Goal: Task Accomplishment & Management: Manage account settings

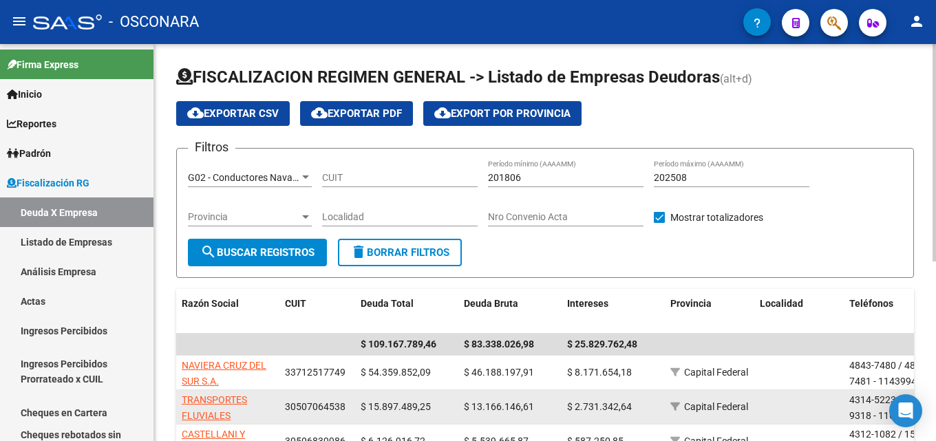
scroll to position [2, 0]
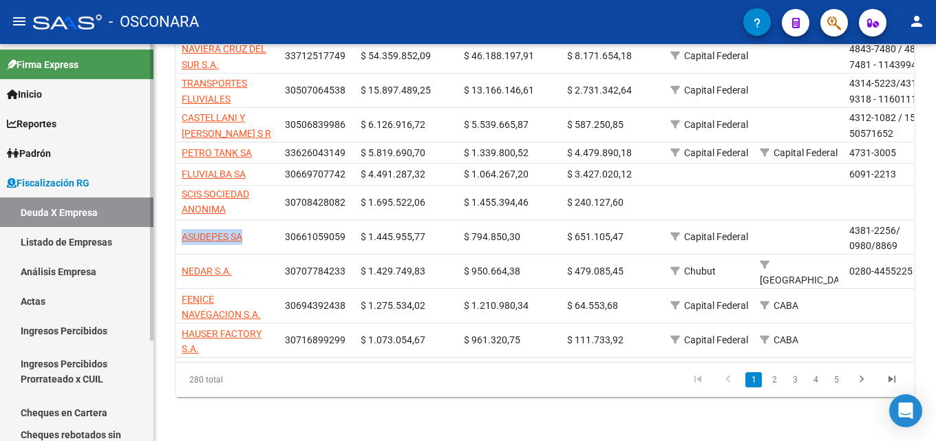
click at [35, 297] on link "Actas" at bounding box center [77, 301] width 154 height 30
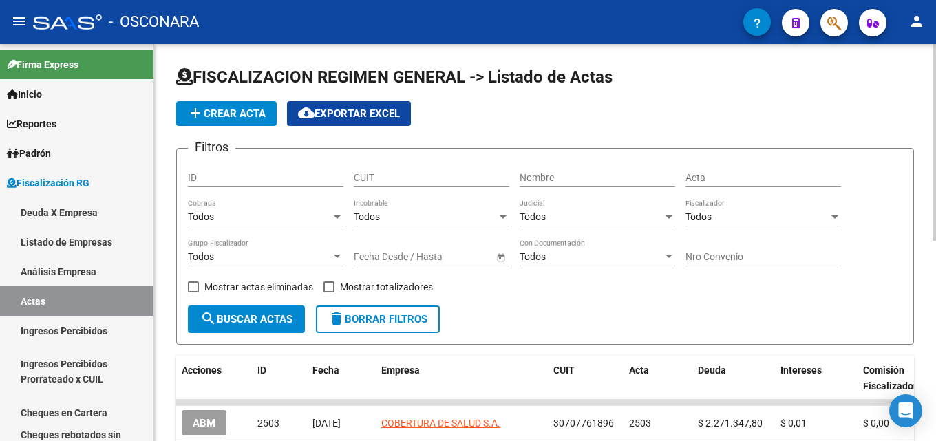
click at [386, 173] on input "CUIT" at bounding box center [432, 178] width 156 height 12
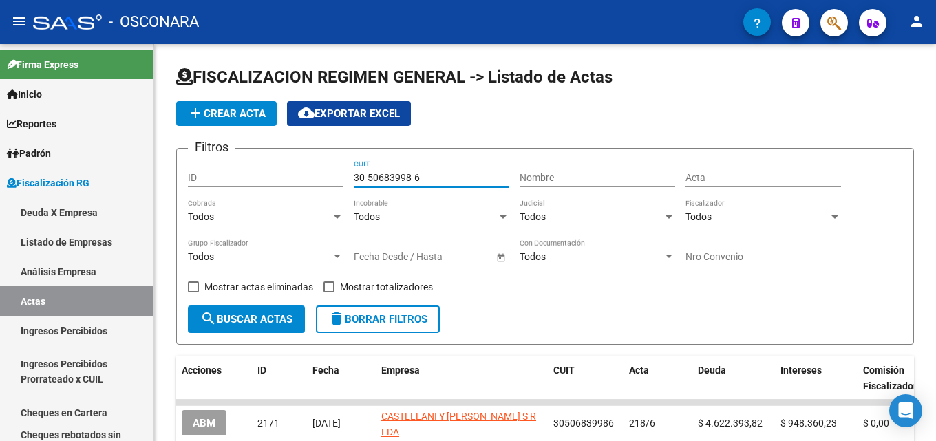
type input "30-50683998-6"
drag, startPoint x: 439, startPoint y: 174, endPoint x: 0, endPoint y: 155, distance: 439.0
click at [0, 166] on mat-sidenav-container "Firma Express Inicio Calendario SSS Instructivos Contacto OS Reportes Tablero d…" at bounding box center [468, 242] width 936 height 397
click at [80, 214] on link "Deuda X Empresa" at bounding box center [77, 213] width 154 height 30
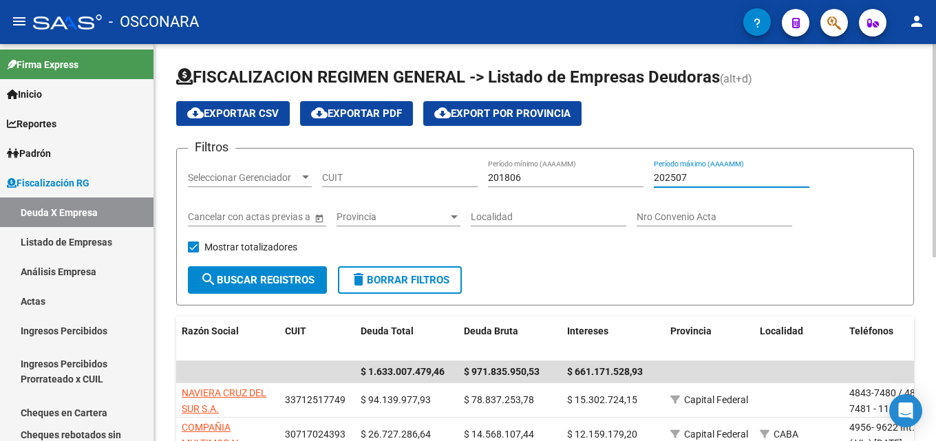
click at [697, 182] on input "202507" at bounding box center [732, 178] width 156 height 12
type input "202508"
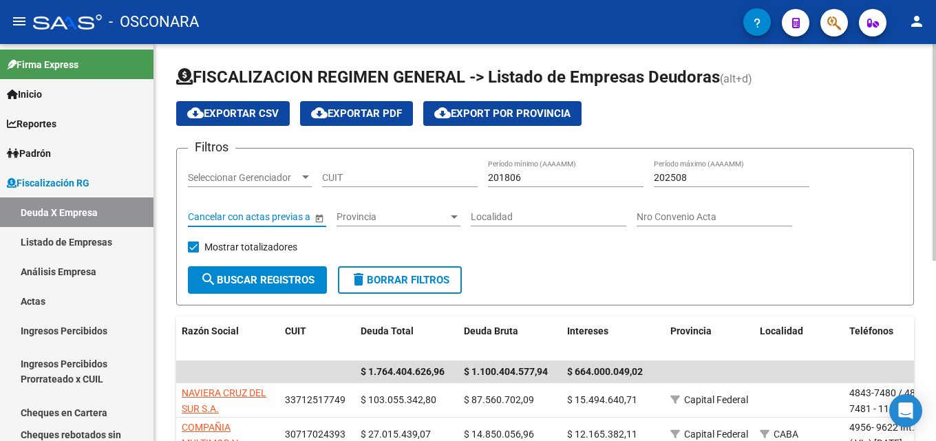
click at [277, 220] on input "Cancelar con actas previas a" at bounding box center [250, 217] width 124 height 12
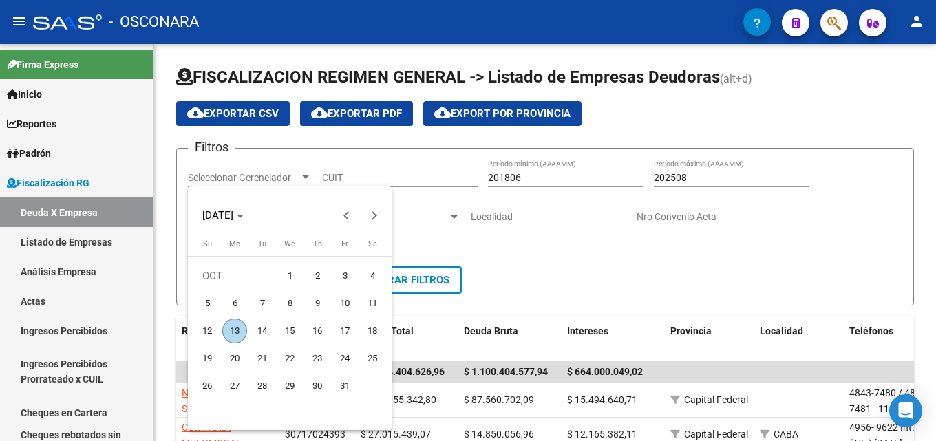
click at [286, 170] on div at bounding box center [468, 220] width 936 height 441
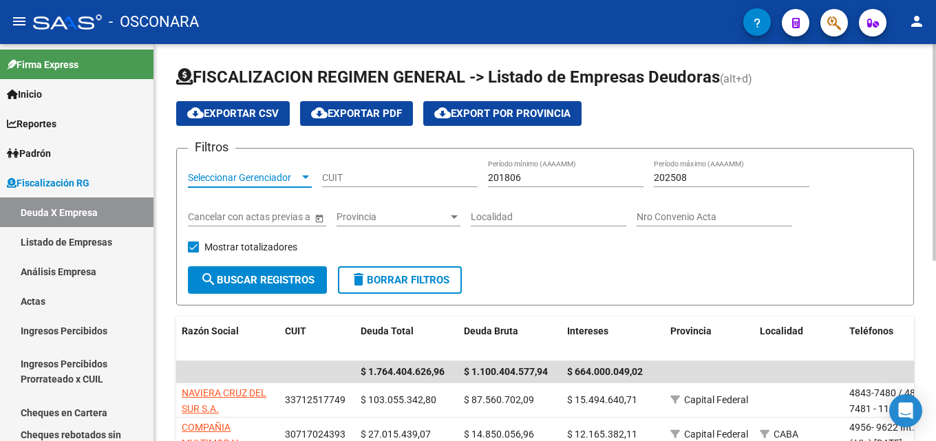
click at [286, 178] on span "Seleccionar Gerenciador" at bounding box center [244, 178] width 112 height 12
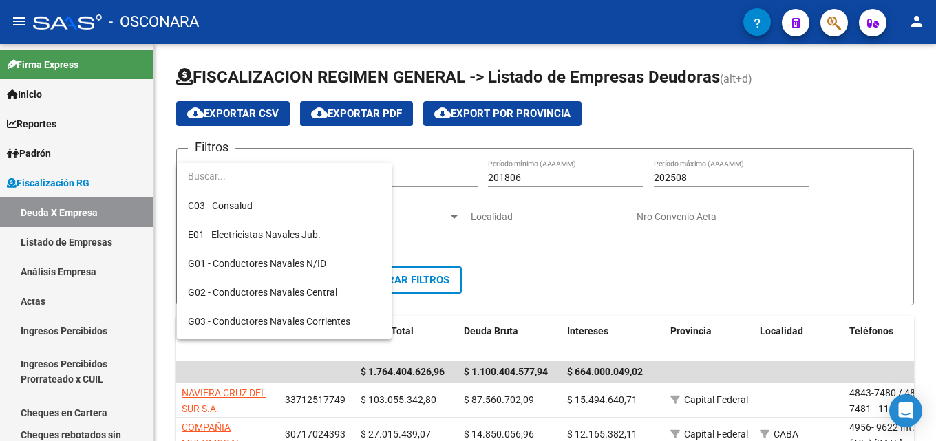
scroll to position [207, 0]
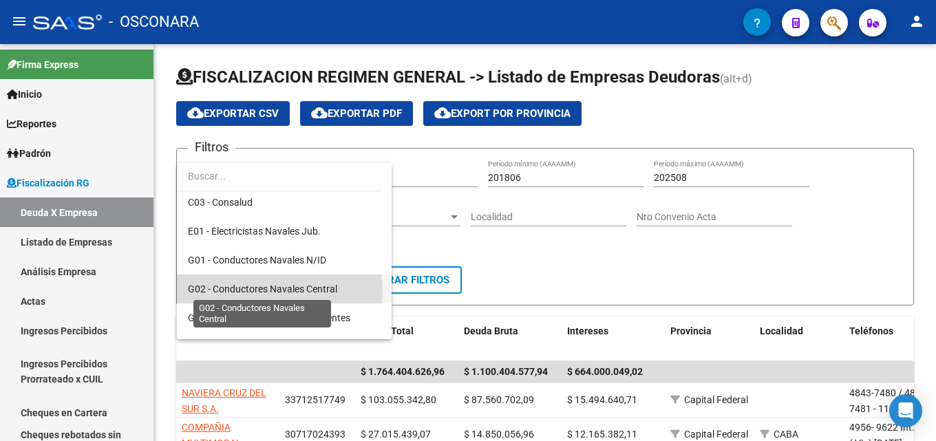
click at [260, 293] on span "G02 - Conductores Navales Central" at bounding box center [262, 289] width 149 height 11
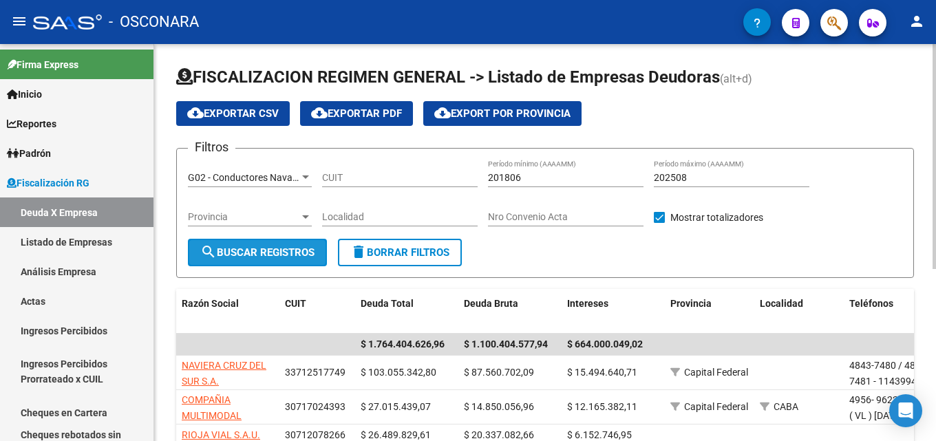
click at [247, 254] on span "search Buscar Registros" at bounding box center [257, 252] width 114 height 12
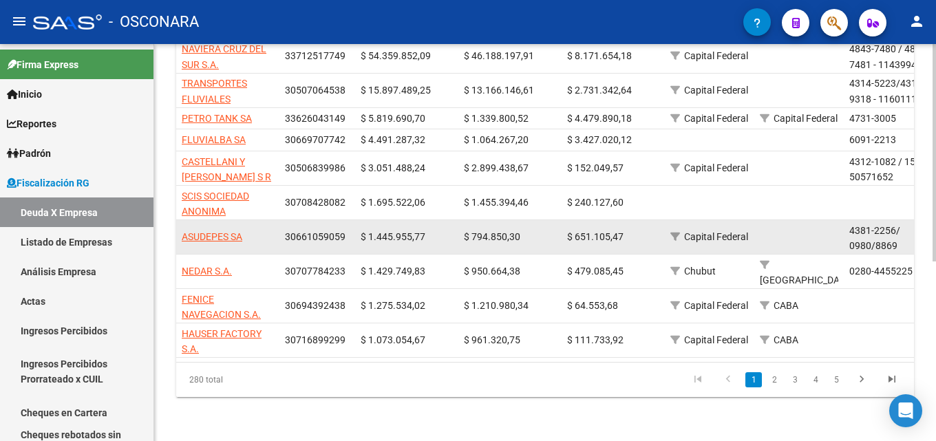
scroll to position [328, 0]
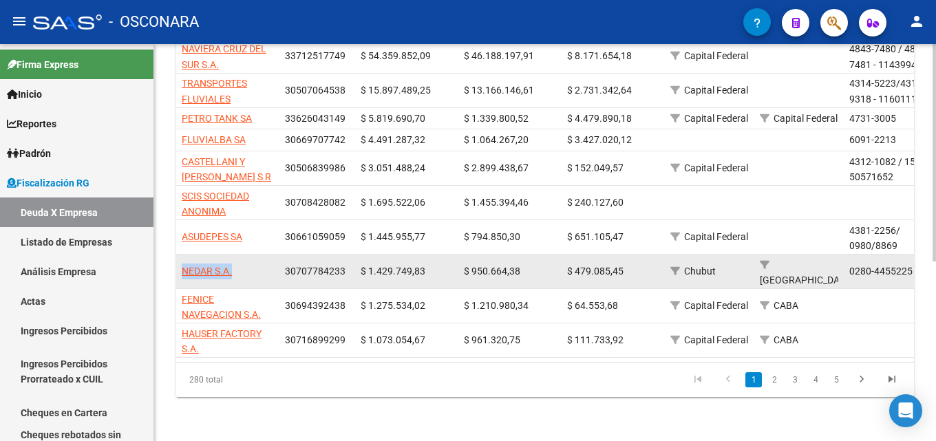
drag, startPoint x: 272, startPoint y: 264, endPoint x: 176, endPoint y: 261, distance: 95.7
click at [176, 261] on datatable-body-cell "NEDAR S.A." at bounding box center [227, 272] width 103 height 34
copy span "NEDAR S.A."
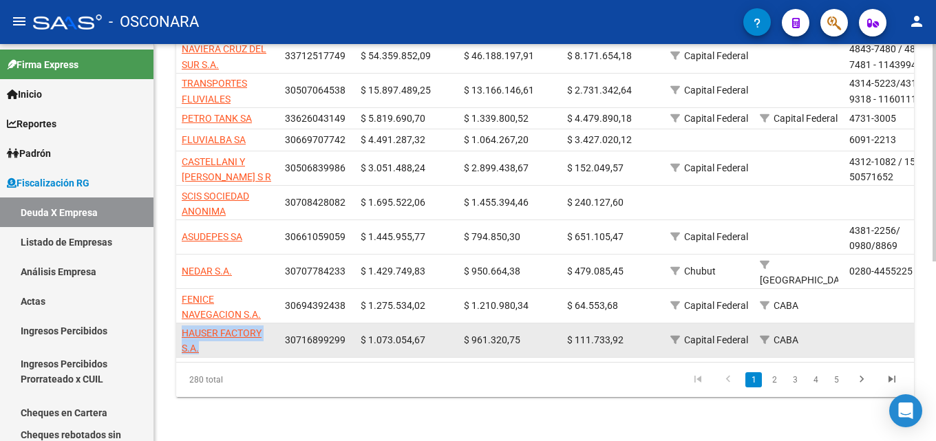
scroll to position [0, 0]
drag, startPoint x: 225, startPoint y: 335, endPoint x: 178, endPoint y: 324, distance: 47.9
click at [178, 324] on datatable-body-cell "HAUSER FACTORY S.A." at bounding box center [227, 341] width 103 height 34
copy span "HAUSER FACTORY S.A."
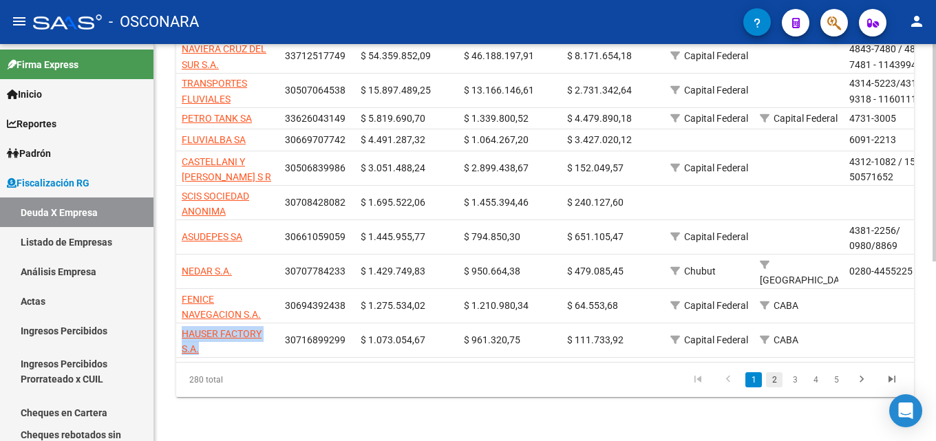
click at [768, 376] on link "2" at bounding box center [774, 379] width 17 height 15
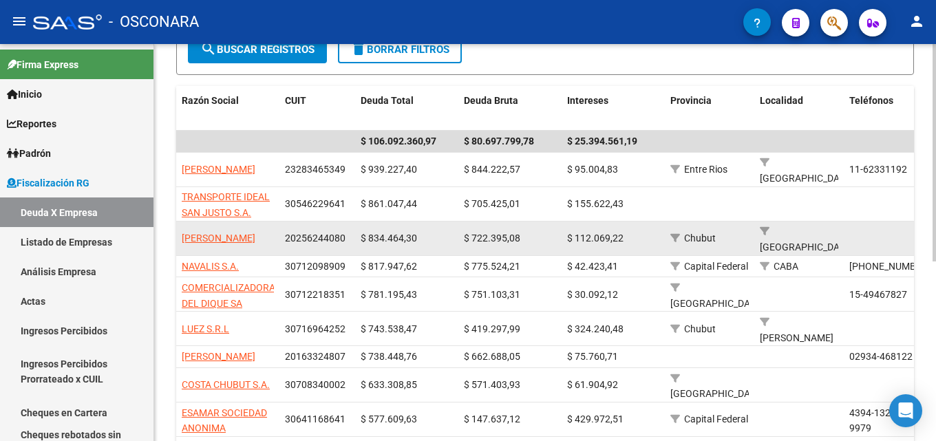
scroll to position [190, 0]
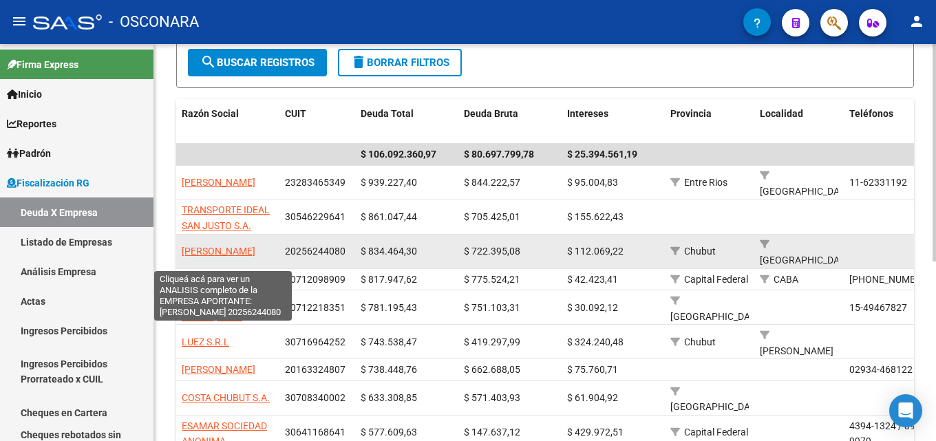
click at [202, 257] on span "[PERSON_NAME]" at bounding box center [219, 251] width 74 height 11
type textarea "20256244080"
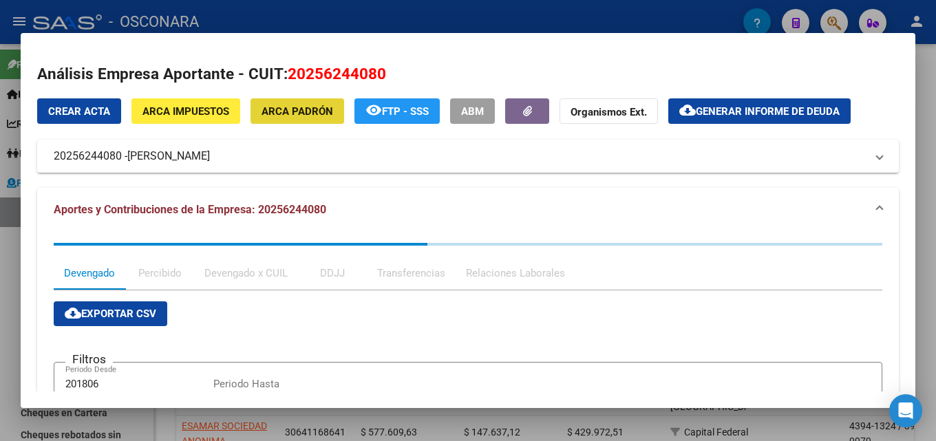
click at [303, 117] on span "ARCA Padrón" at bounding box center [298, 111] width 72 height 12
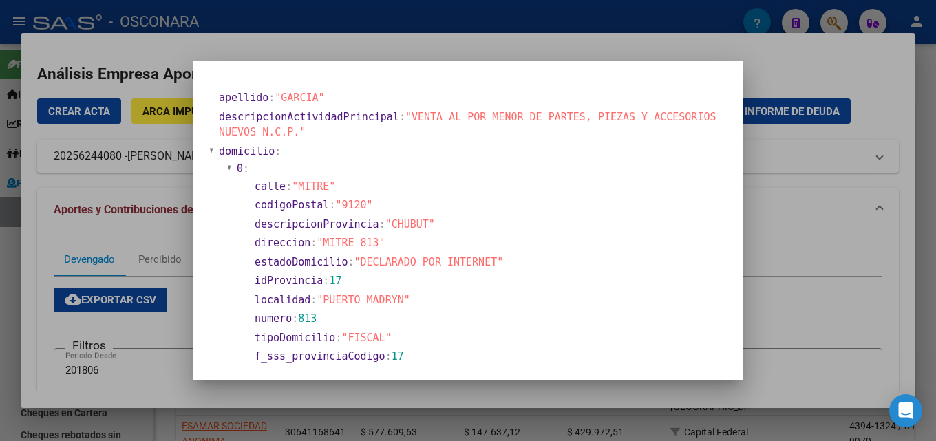
click at [805, 232] on div at bounding box center [468, 220] width 936 height 441
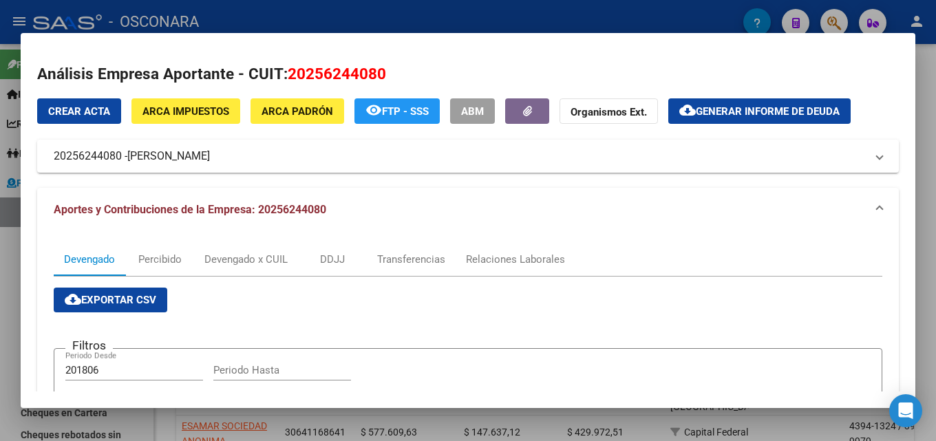
drag, startPoint x: 494, startPoint y: 10, endPoint x: 311, endPoint y: 237, distance: 291.4
click at [493, 10] on div at bounding box center [468, 220] width 936 height 441
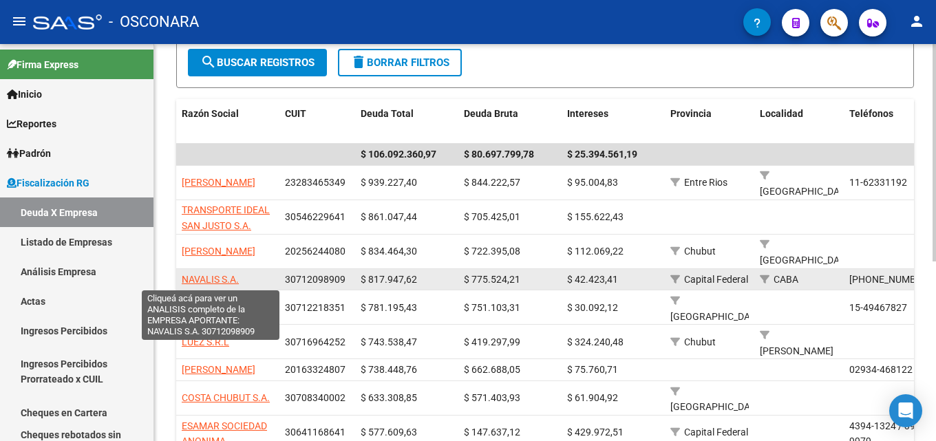
drag, startPoint x: 250, startPoint y: 280, endPoint x: 184, endPoint y: 280, distance: 66.1
click at [184, 280] on div "NAVALIS S.A." at bounding box center [228, 280] width 92 height 16
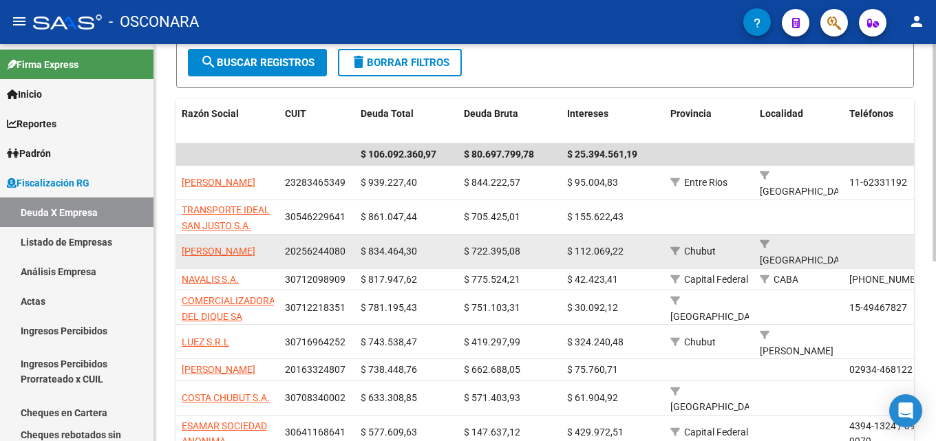
copy span "NAVALIS S.A."
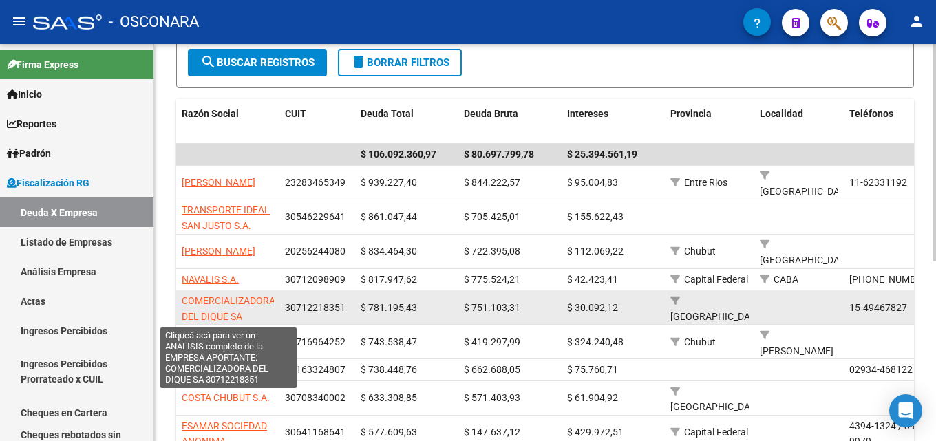
drag, startPoint x: 264, startPoint y: 315, endPoint x: 183, endPoint y: 301, distance: 81.8
click at [183, 301] on app-link-go-to "COMERCIALIZADORA DEL DIQUE SA" at bounding box center [229, 309] width 94 height 32
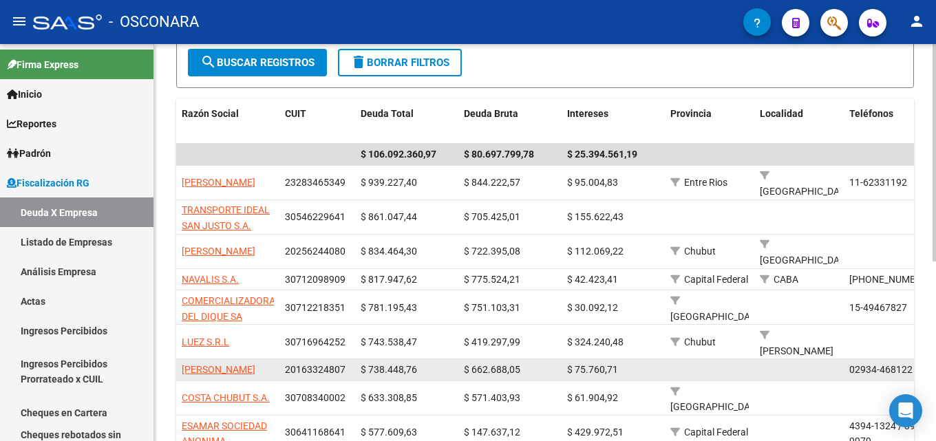
copy span "COMERCIALIZADORA DEL DIQUE SA"
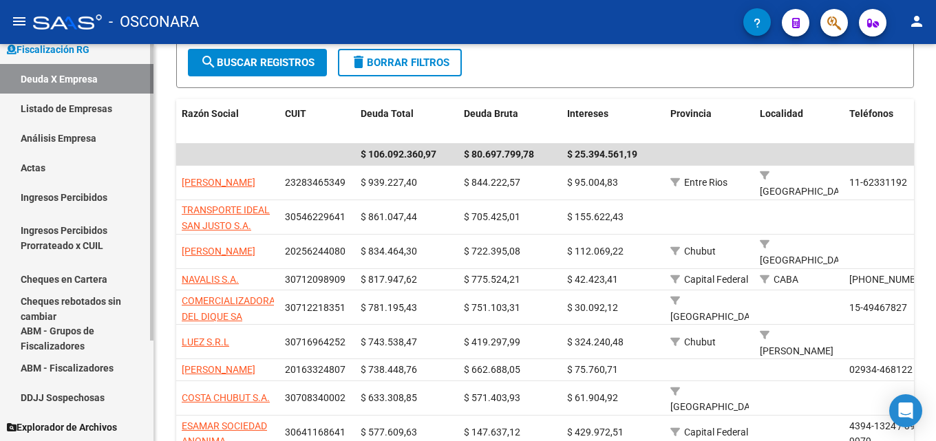
scroll to position [134, 0]
click at [95, 427] on span "Explorador de Archivos" at bounding box center [62, 426] width 110 height 15
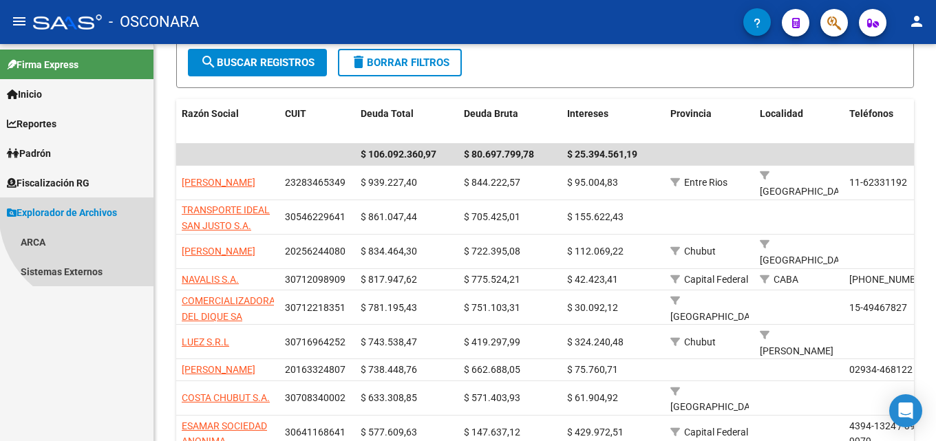
scroll to position [0, 0]
click at [54, 238] on link "ARCA" at bounding box center [77, 242] width 154 height 30
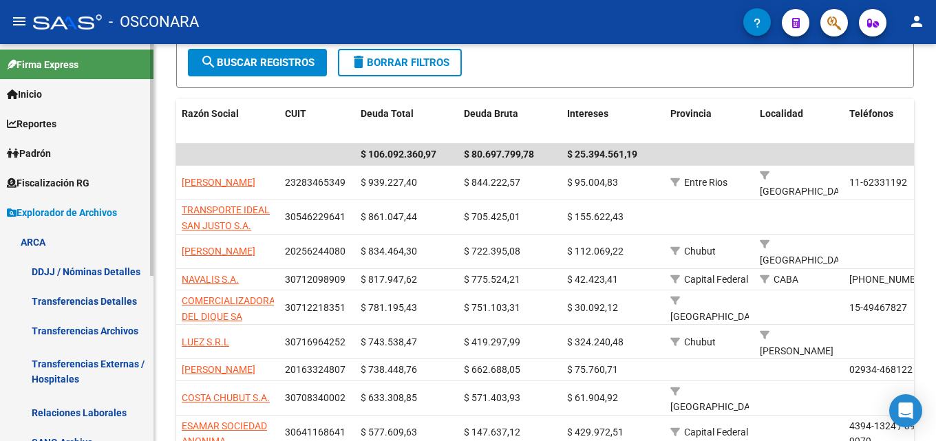
click at [95, 277] on link "DDJJ / Nóminas Detalles" at bounding box center [77, 272] width 154 height 30
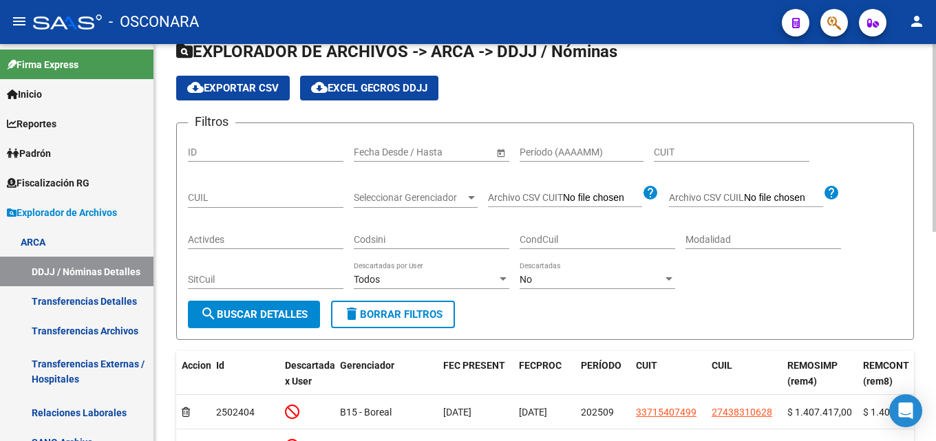
scroll to position [48, 0]
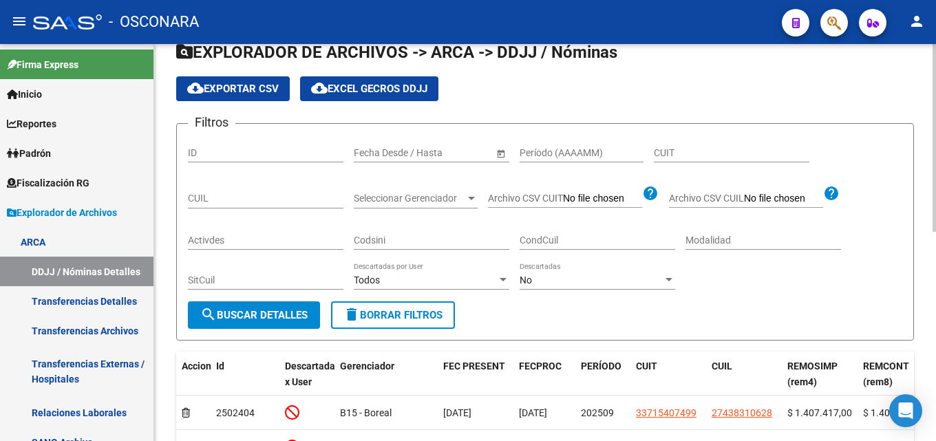
drag, startPoint x: 581, startPoint y: 388, endPoint x: 921, endPoint y: 384, distance: 340.1
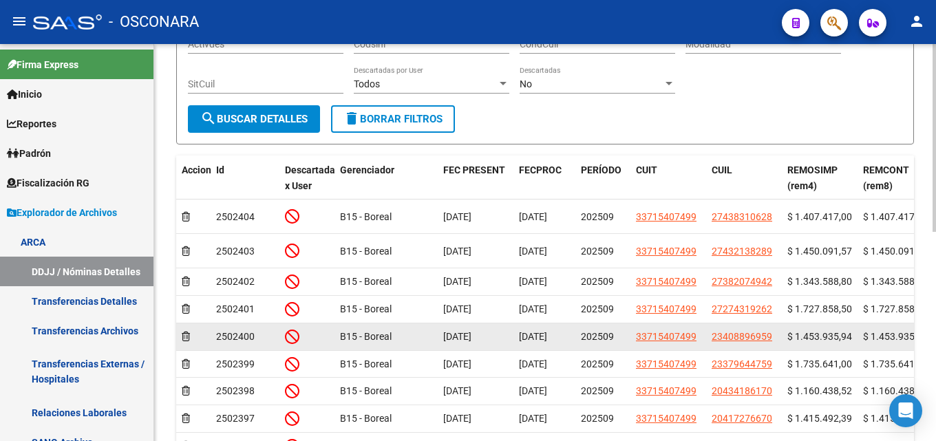
scroll to position [324, 0]
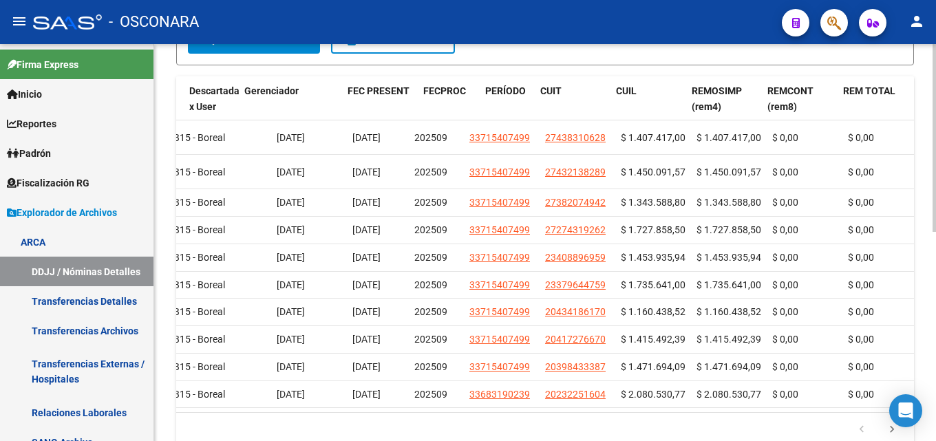
drag, startPoint x: 861, startPoint y: 324, endPoint x: 934, endPoint y: 324, distance: 73.0
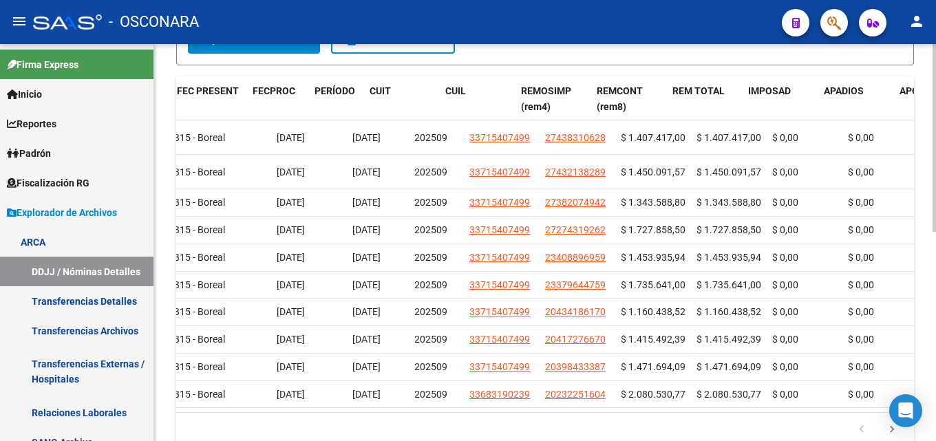
scroll to position [0, 266]
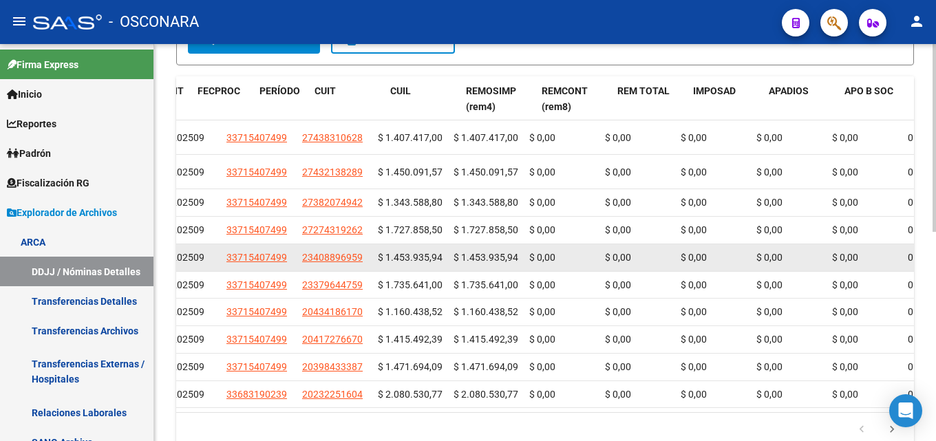
drag, startPoint x: 647, startPoint y: 293, endPoint x: 712, endPoint y: 291, distance: 64.7
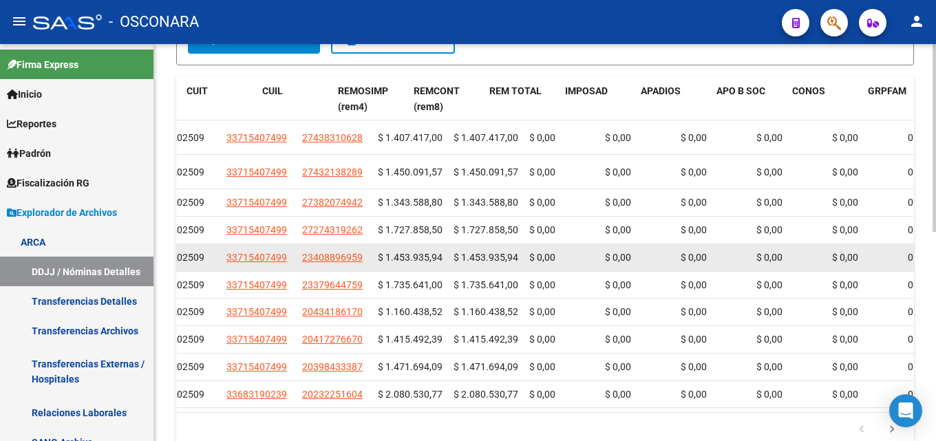
scroll to position [0, 450]
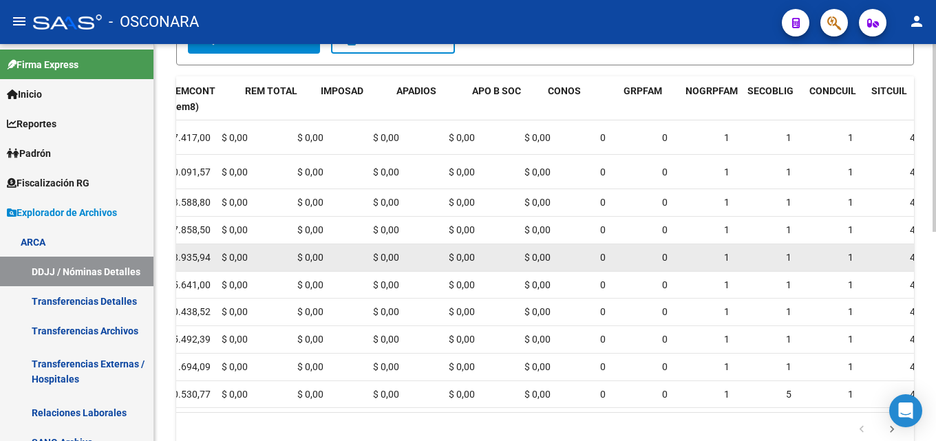
drag, startPoint x: 710, startPoint y: 292, endPoint x: 761, endPoint y: 292, distance: 50.9
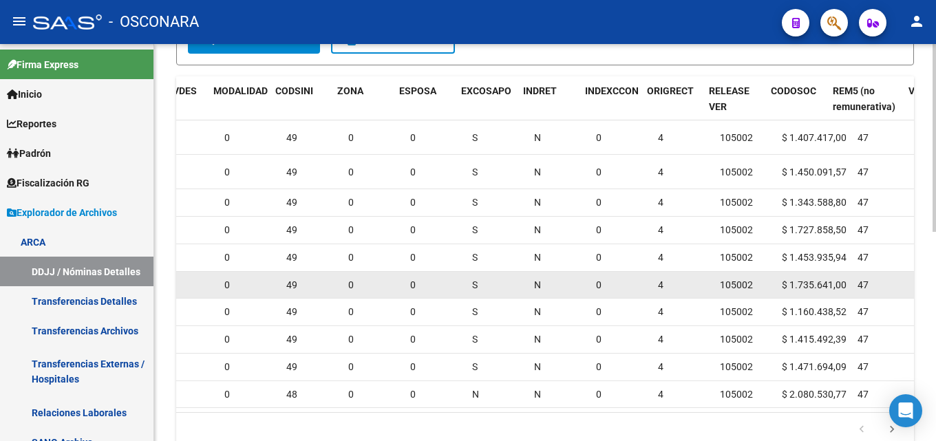
drag, startPoint x: 683, startPoint y: 304, endPoint x: 728, endPoint y: 301, distance: 45.6
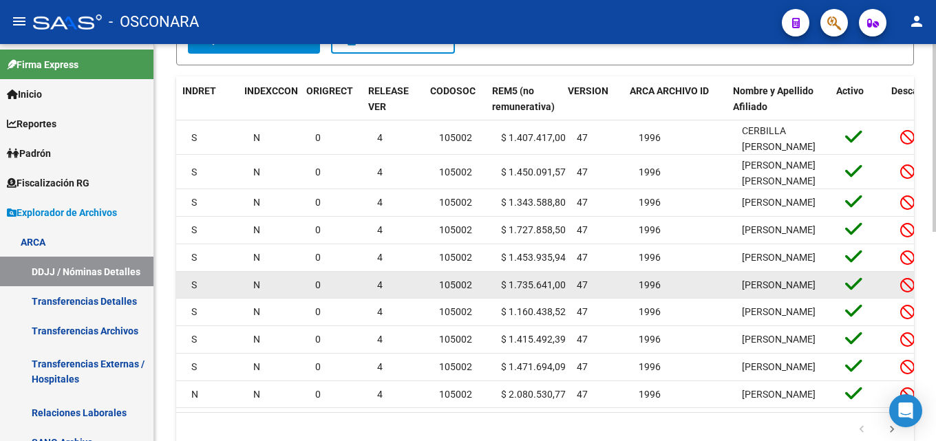
scroll to position [0, 1844]
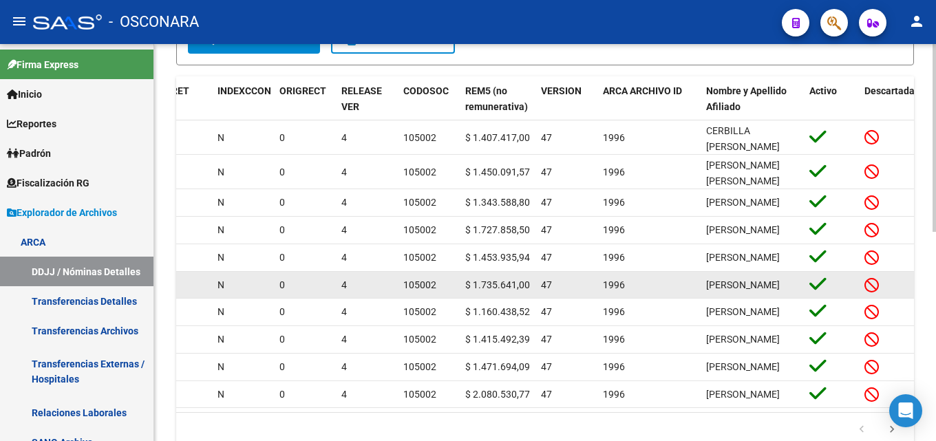
drag, startPoint x: 697, startPoint y: 302, endPoint x: 735, endPoint y: 297, distance: 37.5
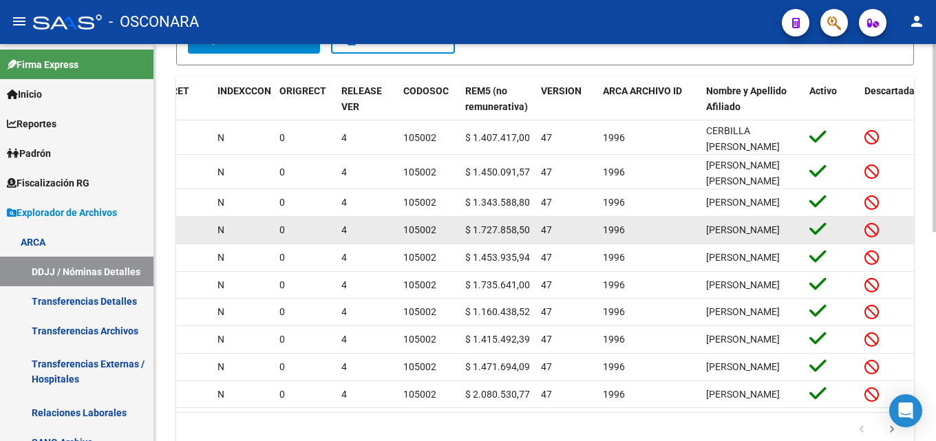
drag, startPoint x: 739, startPoint y: 260, endPoint x: 814, endPoint y: 256, distance: 75.8
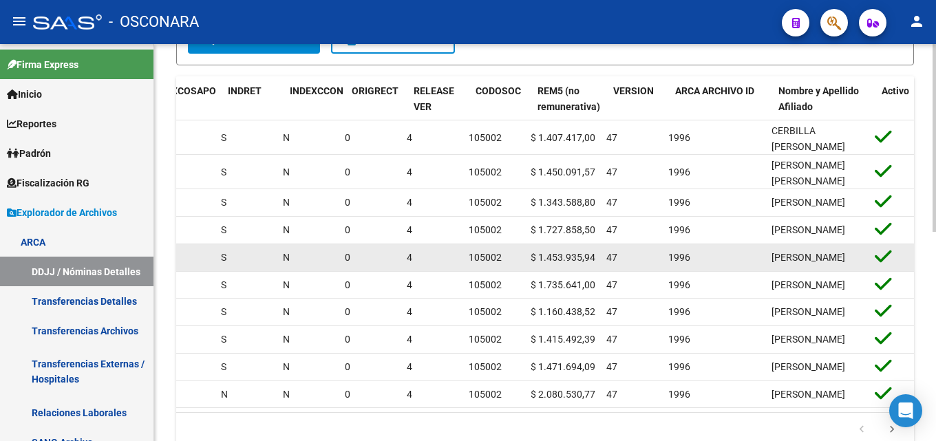
scroll to position [0, 1672]
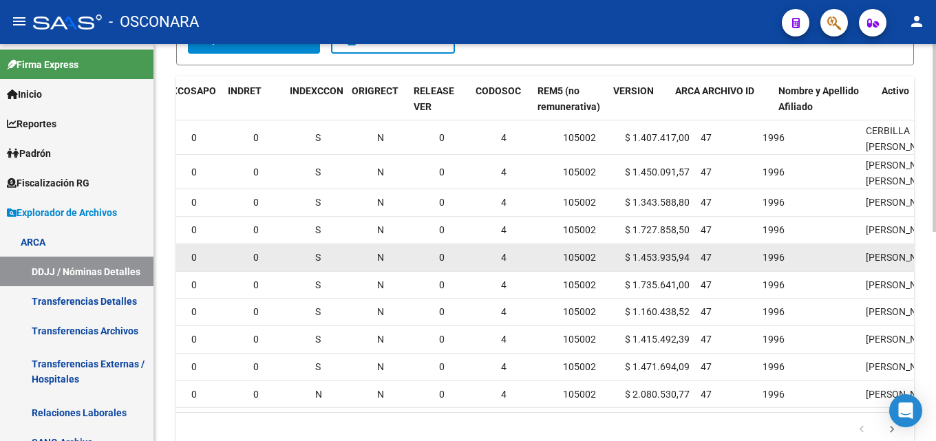
drag, startPoint x: 764, startPoint y: 275, endPoint x: 698, endPoint y: 272, distance: 65.5
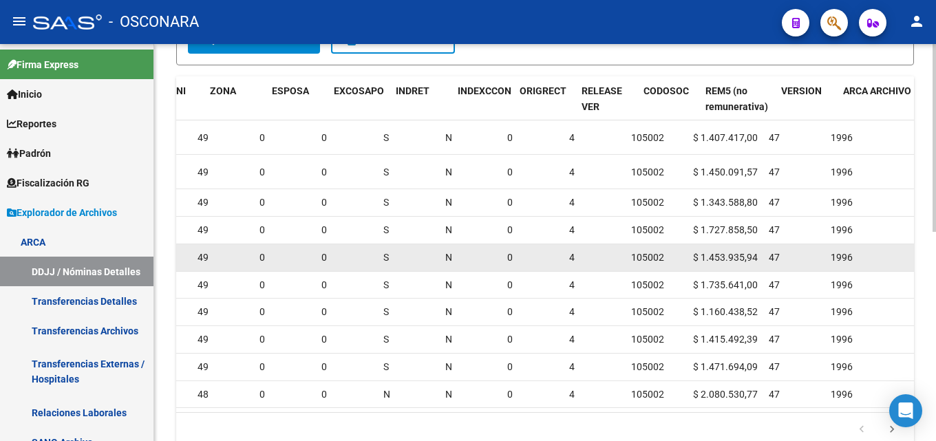
drag, startPoint x: 768, startPoint y: 273, endPoint x: 736, endPoint y: 271, distance: 31.7
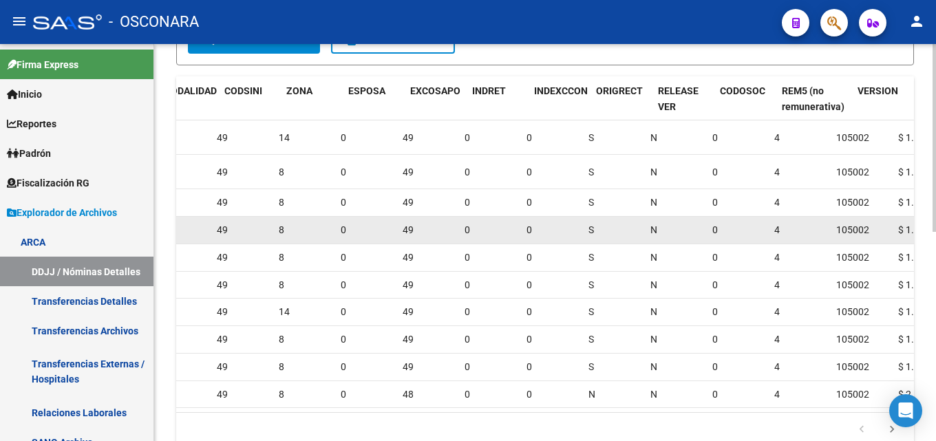
drag, startPoint x: 714, startPoint y: 231, endPoint x: 649, endPoint y: 233, distance: 65.4
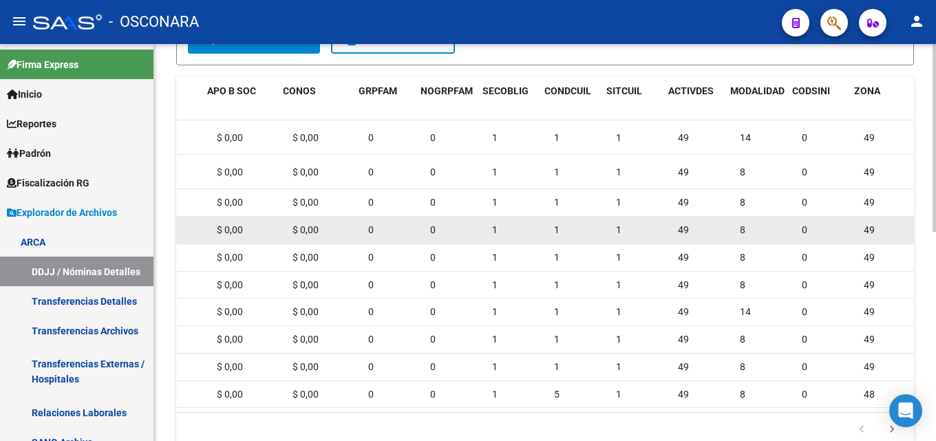
drag, startPoint x: 749, startPoint y: 240, endPoint x: 711, endPoint y: 241, distance: 38.6
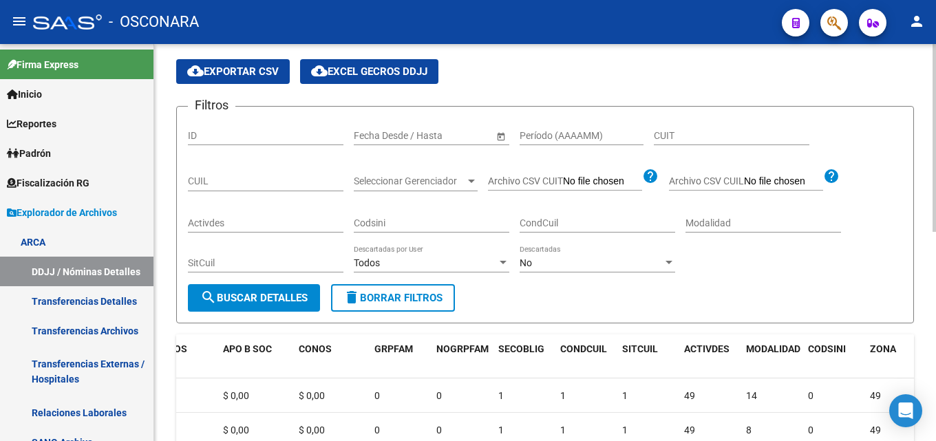
scroll to position [98, 0]
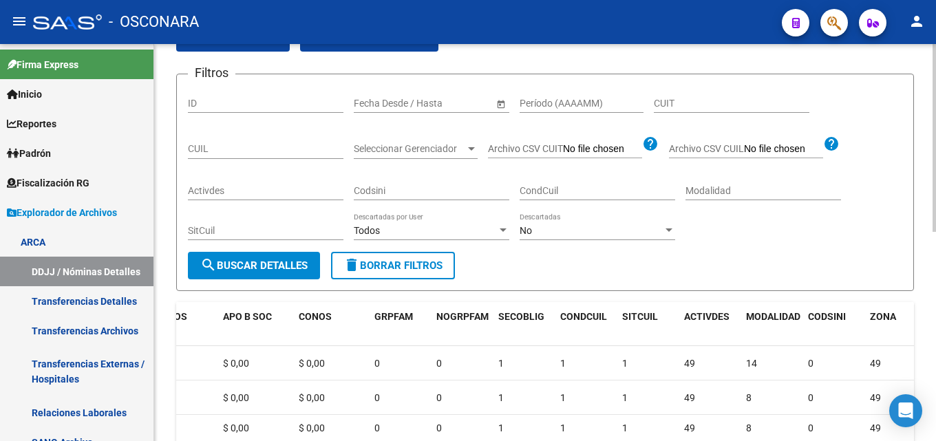
click at [638, 223] on div "No Descartadas" at bounding box center [598, 227] width 156 height 28
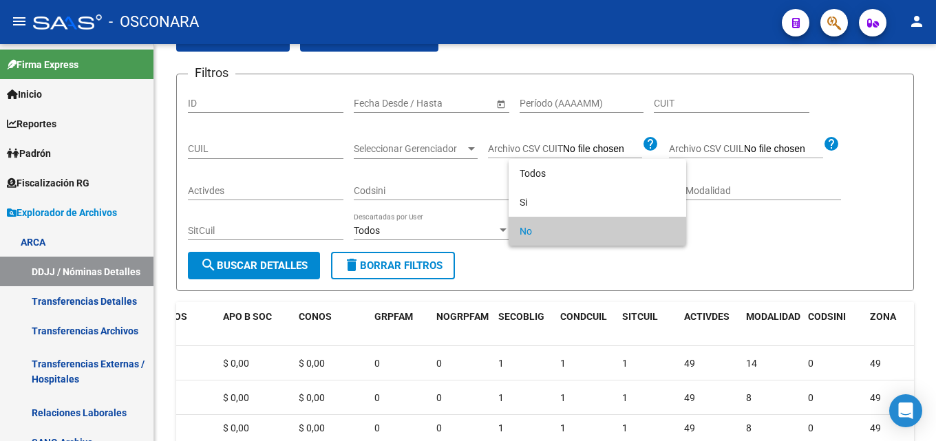
click at [782, 275] on div at bounding box center [468, 220] width 936 height 441
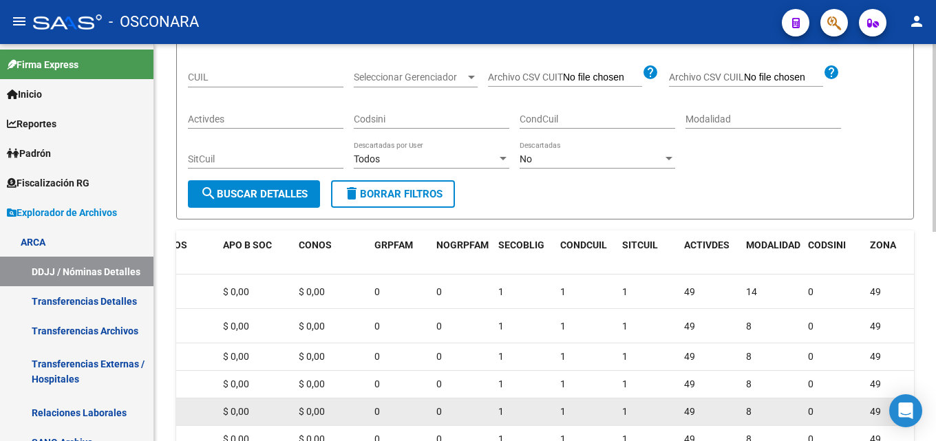
scroll to position [167, 0]
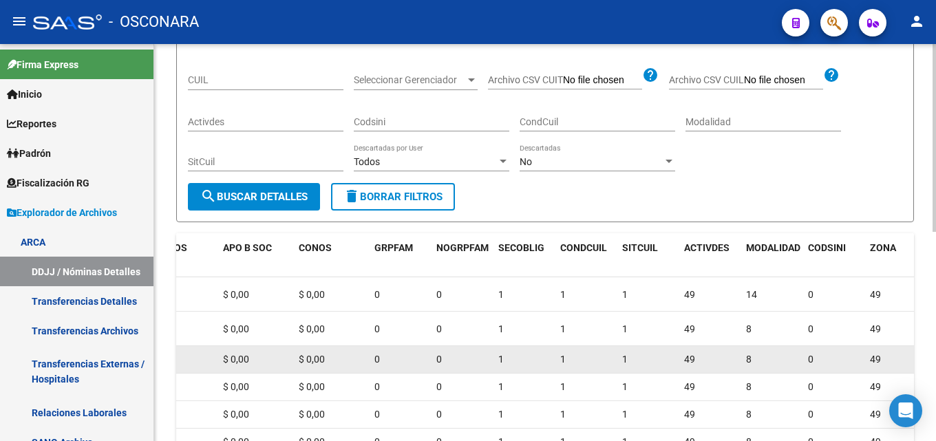
click at [499, 350] on datatable-body-cell "1" at bounding box center [524, 359] width 62 height 27
click at [499, 359] on span "1" at bounding box center [501, 359] width 6 height 11
click at [501, 359] on span "1" at bounding box center [501, 359] width 6 height 11
click at [549, 349] on datatable-body-cell "1" at bounding box center [524, 359] width 62 height 27
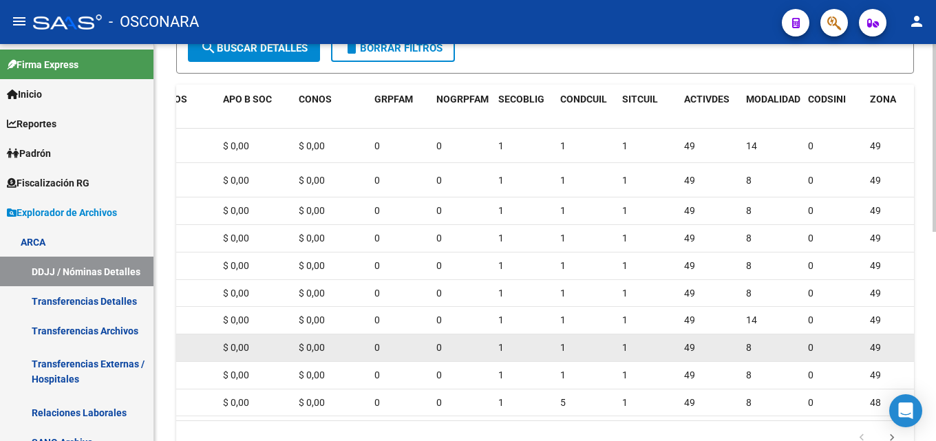
scroll to position [373, 0]
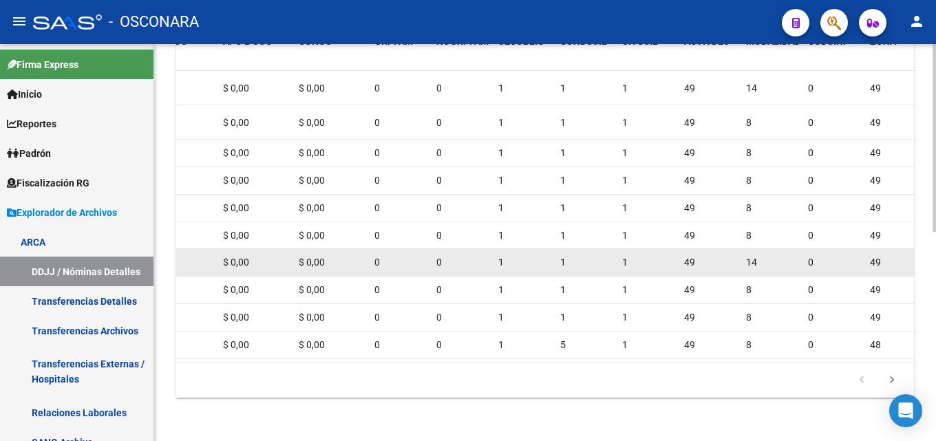
click at [503, 268] on span "1" at bounding box center [501, 262] width 6 height 11
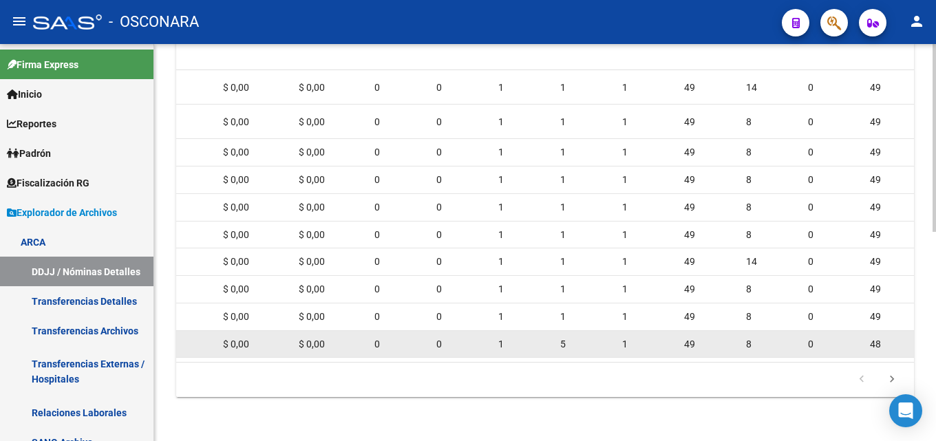
click at [492, 331] on datatable-body-cell "0" at bounding box center [462, 344] width 62 height 27
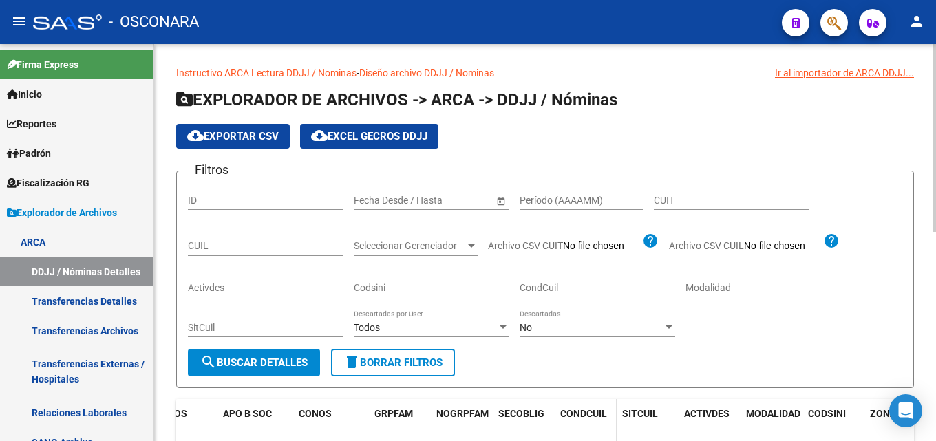
scroll to position [0, 0]
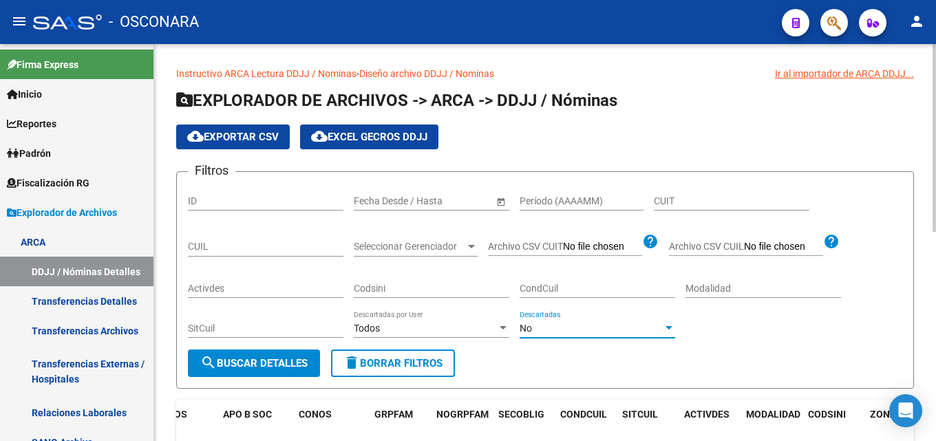
click at [534, 326] on div "No" at bounding box center [591, 329] width 143 height 12
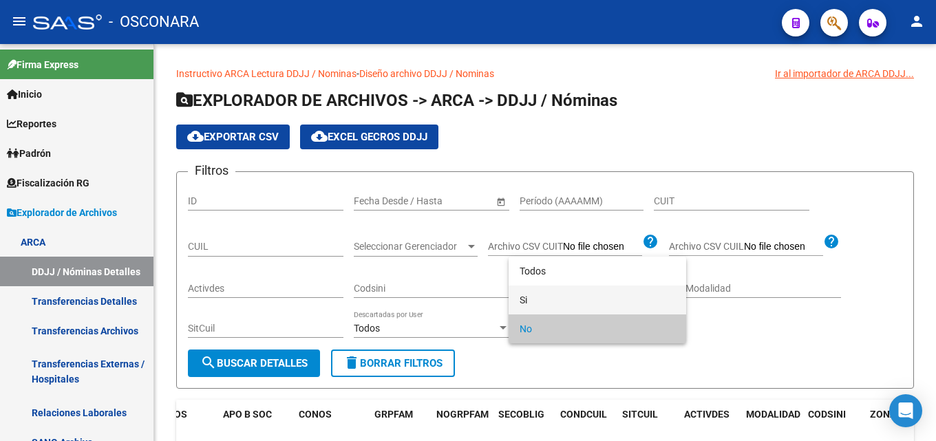
click at [531, 300] on span "Si" at bounding box center [598, 300] width 156 height 29
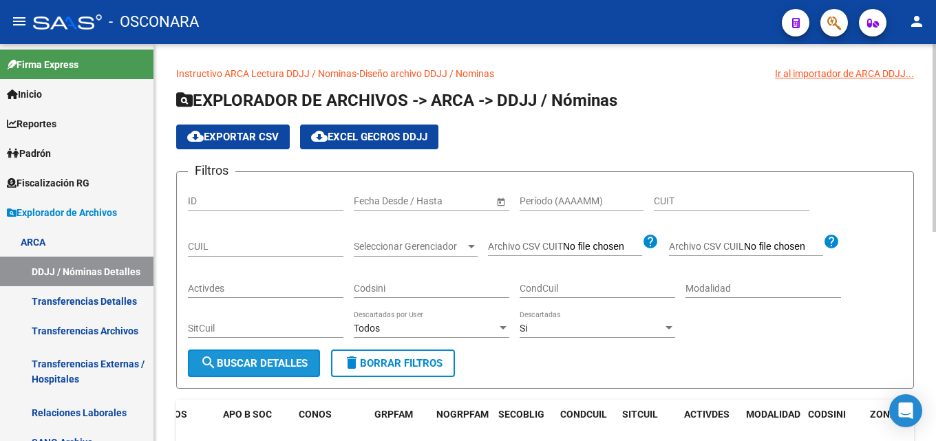
click at [241, 363] on span "search Buscar Detalles" at bounding box center [253, 363] width 107 height 12
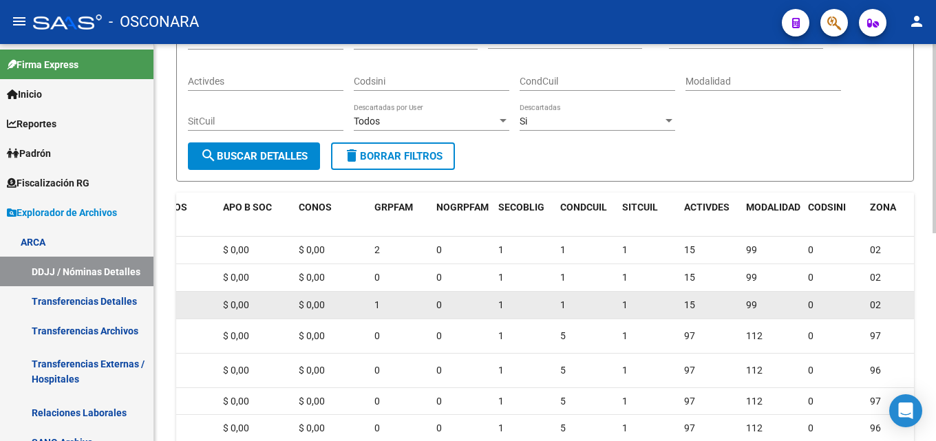
scroll to position [207, 0]
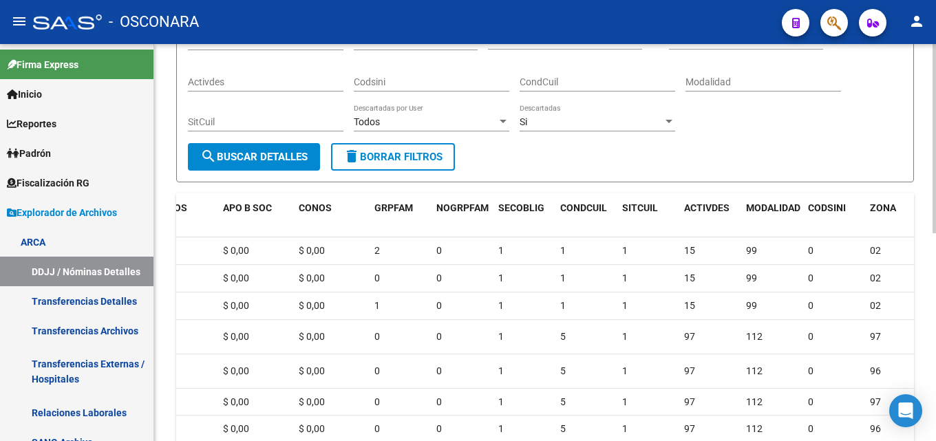
click at [252, 149] on button "search Buscar Detalles" at bounding box center [254, 157] width 132 height 28
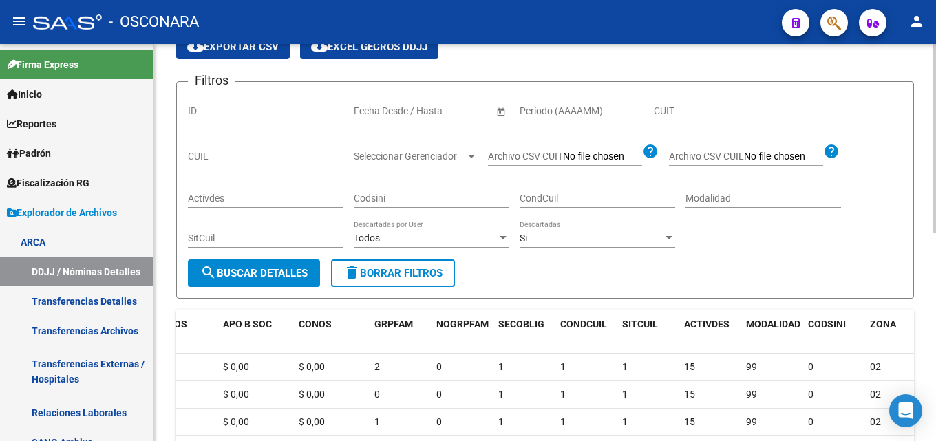
scroll to position [0, 0]
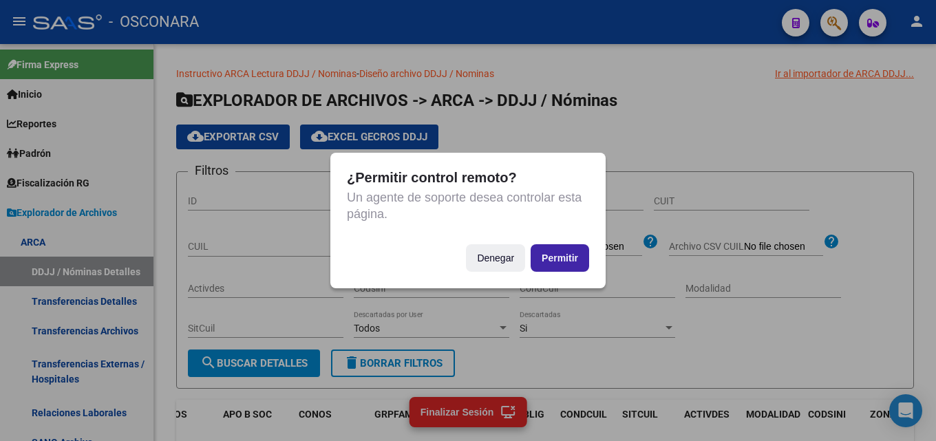
click at [560, 247] on button "Permitir" at bounding box center [560, 258] width 59 height 28
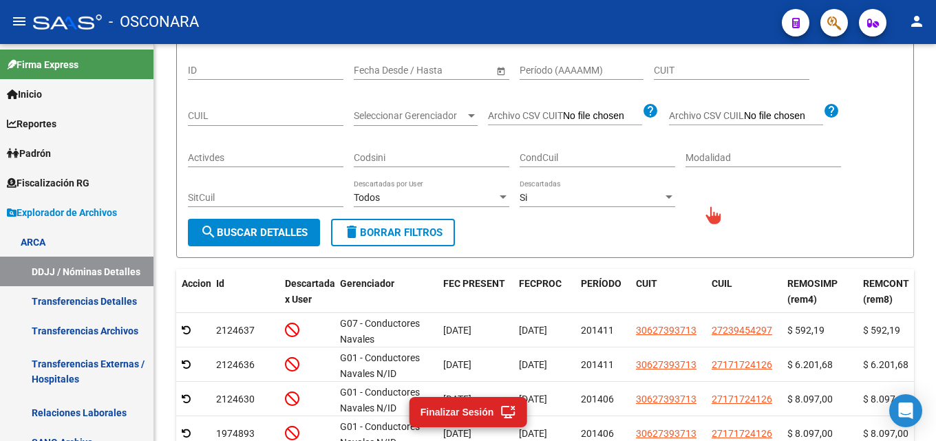
scroll to position [96, 0]
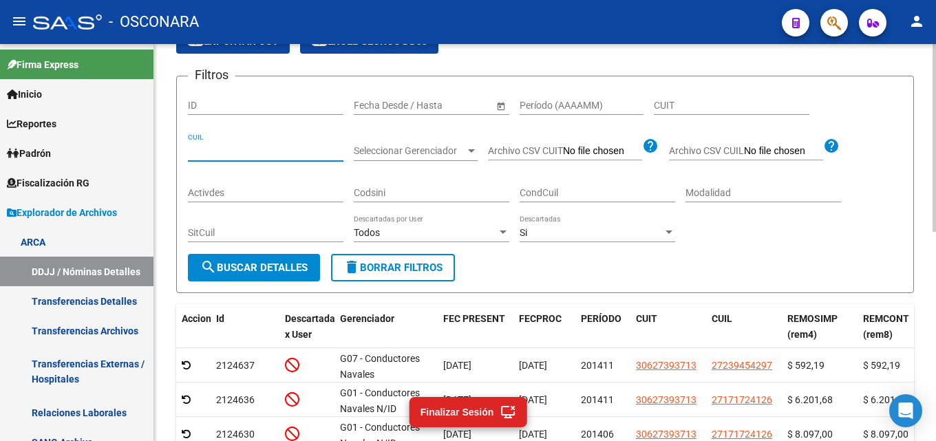
paste input "27-23945429-7"
type input "27-23945429-7"
click at [565, 102] on input "Período (AAAAMM)" at bounding box center [582, 106] width 124 height 12
type input "201411"
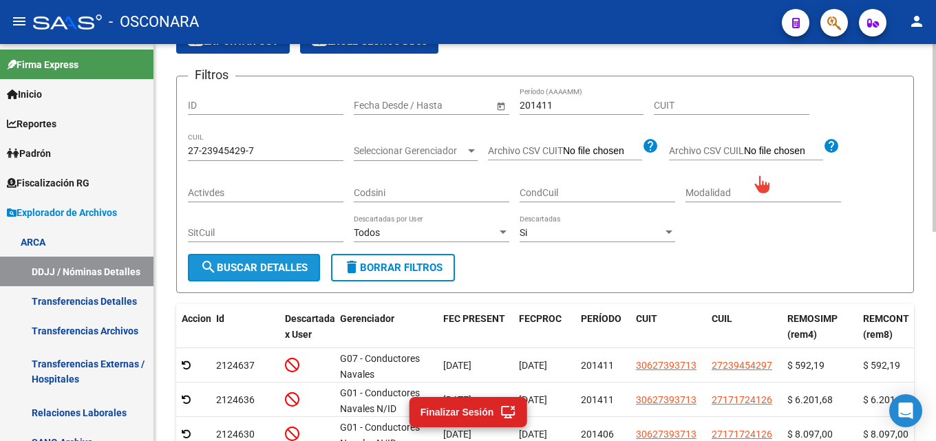
click at [270, 266] on span "search Buscar Detalles" at bounding box center [253, 268] width 107 height 12
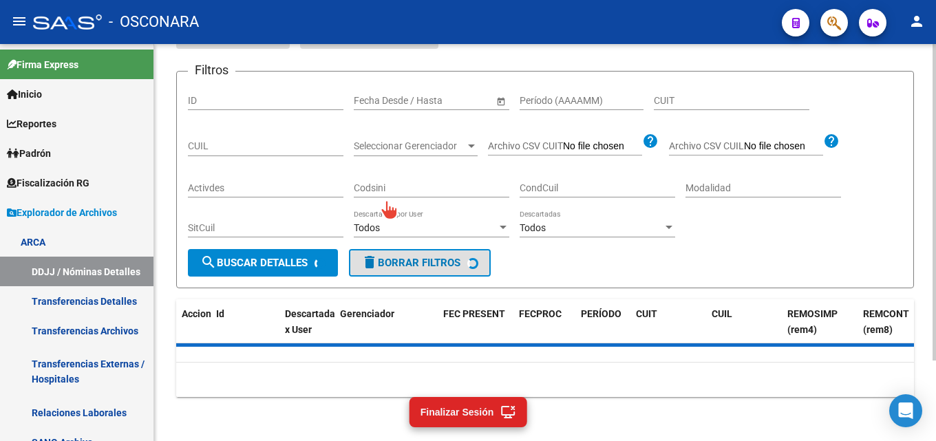
scroll to position [100, 0]
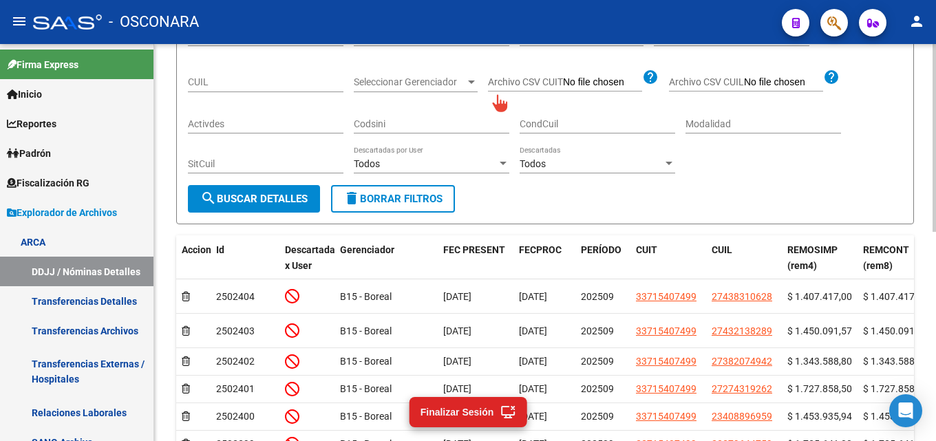
click at [563, 89] on input "Archivo CSV CUIT" at bounding box center [602, 82] width 79 height 12
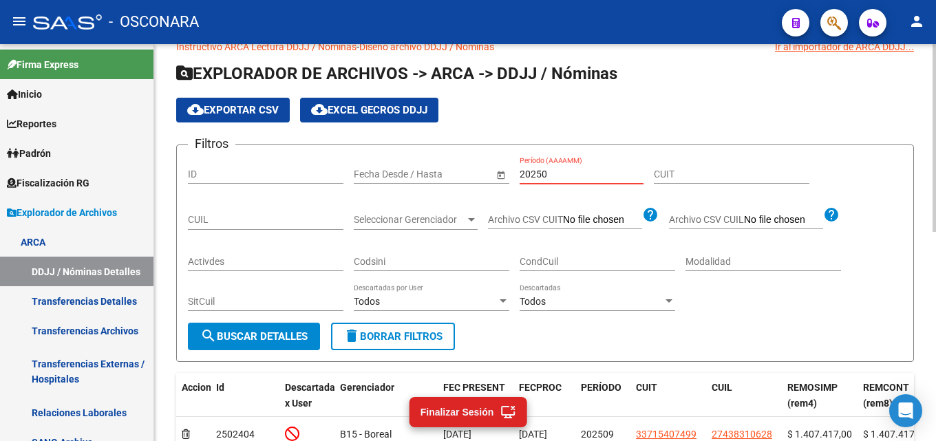
type input "202509"
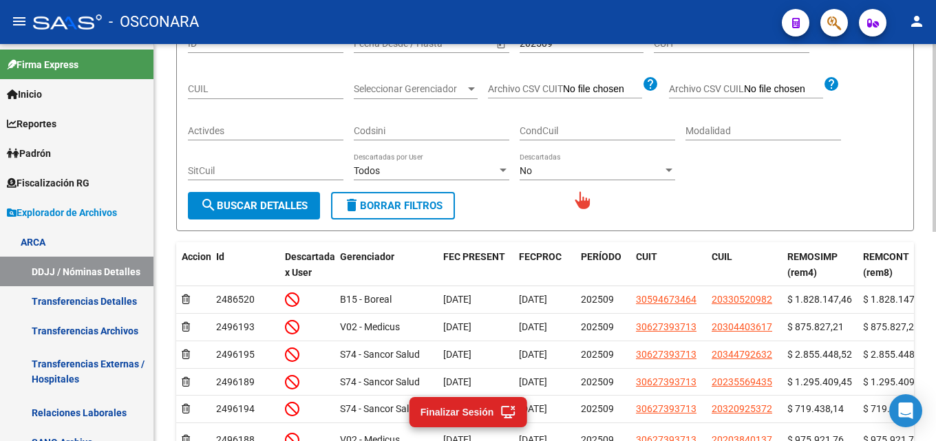
scroll to position [89, 0]
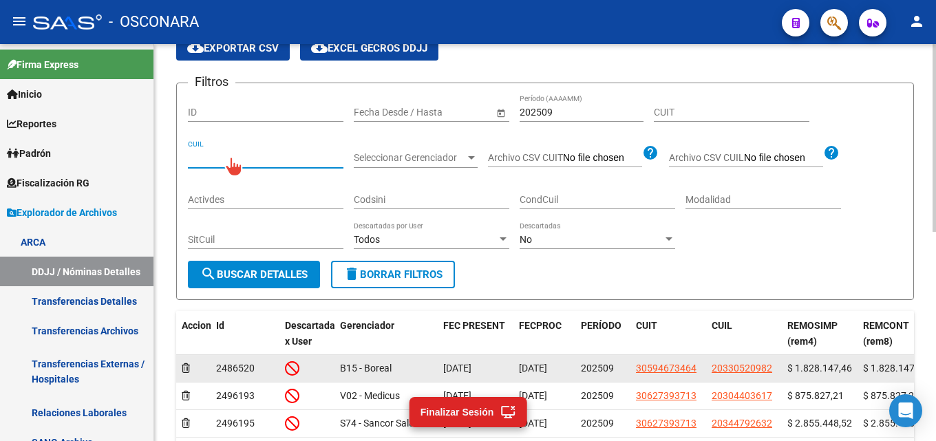
drag, startPoint x: 708, startPoint y: 368, endPoint x: 775, endPoint y: 369, distance: 66.1
click at [775, 369] on datatable-body-cell "20330520982" at bounding box center [744, 368] width 76 height 27
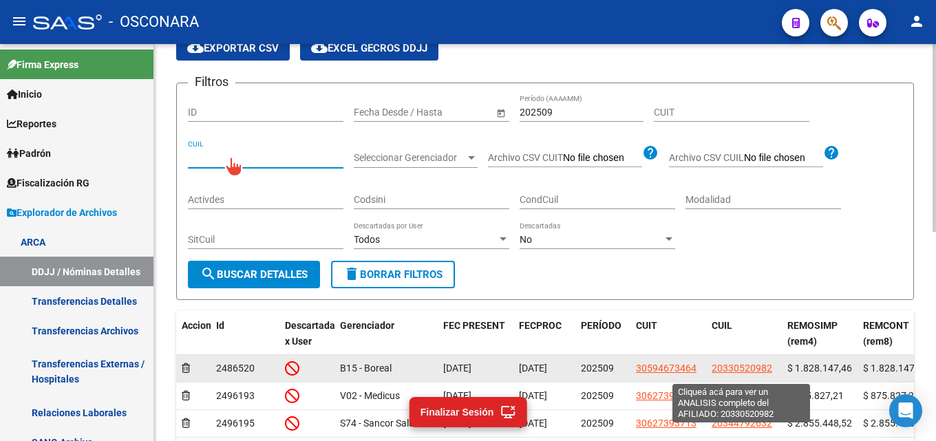
copy span "20330520982"
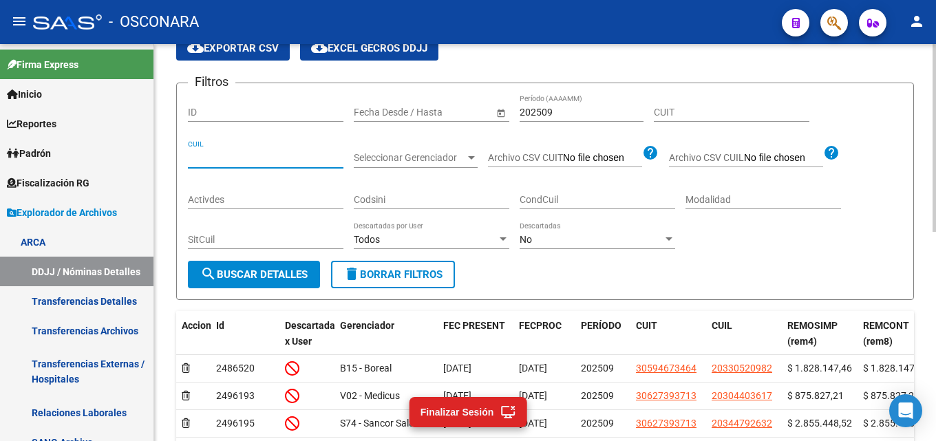
click at [246, 163] on input "CUIL" at bounding box center [266, 158] width 156 height 12
paste input "20-33052098-2"
type input "20-33052098-2"
click at [281, 277] on span "search Buscar Detalles" at bounding box center [253, 275] width 107 height 12
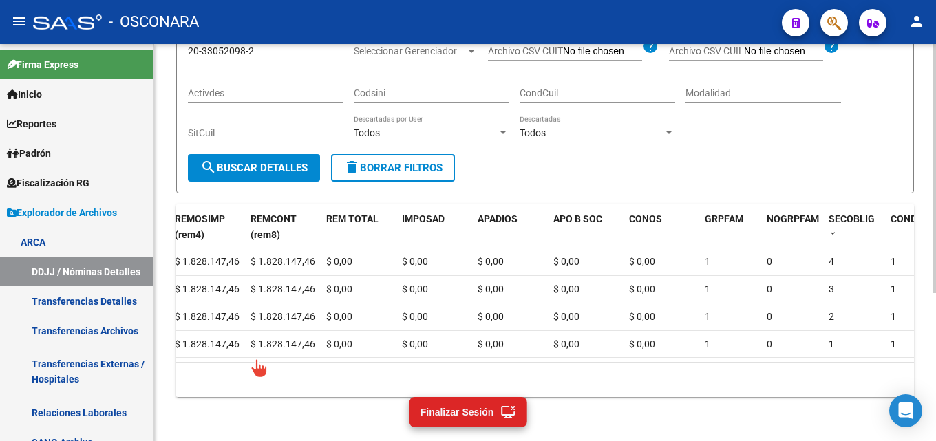
scroll to position [0, 0]
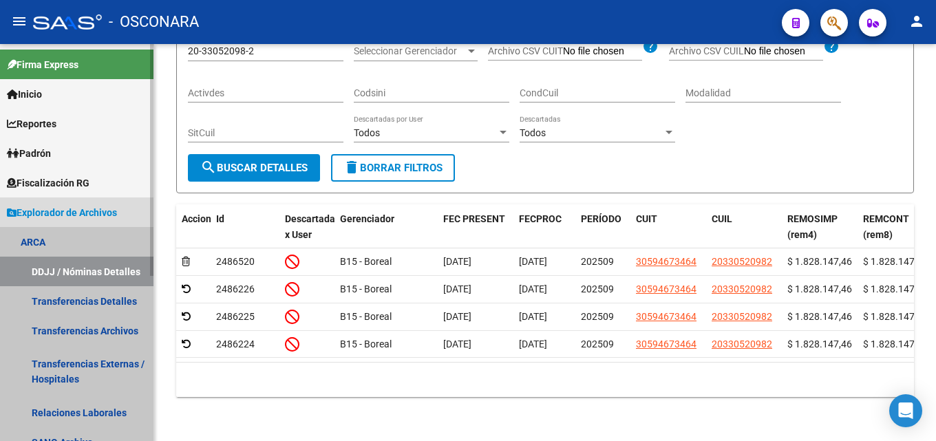
click at [40, 240] on link "ARCA" at bounding box center [77, 242] width 154 height 30
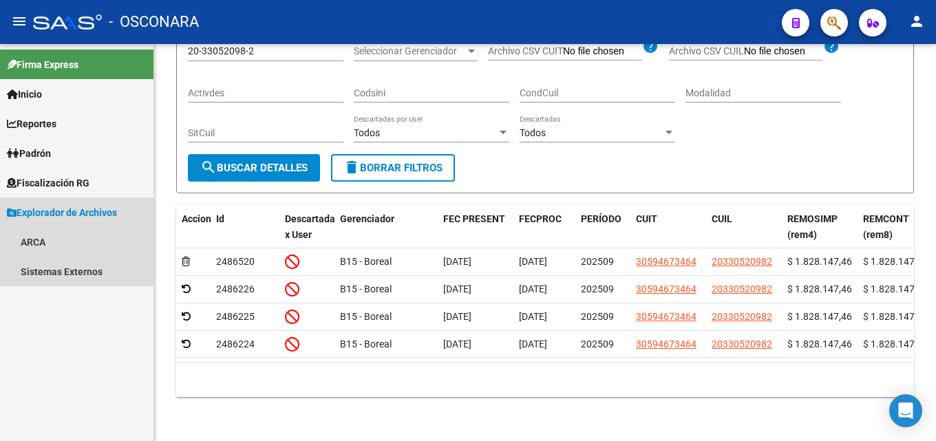
click at [56, 211] on span "Explorador de Archivos" at bounding box center [62, 212] width 110 height 15
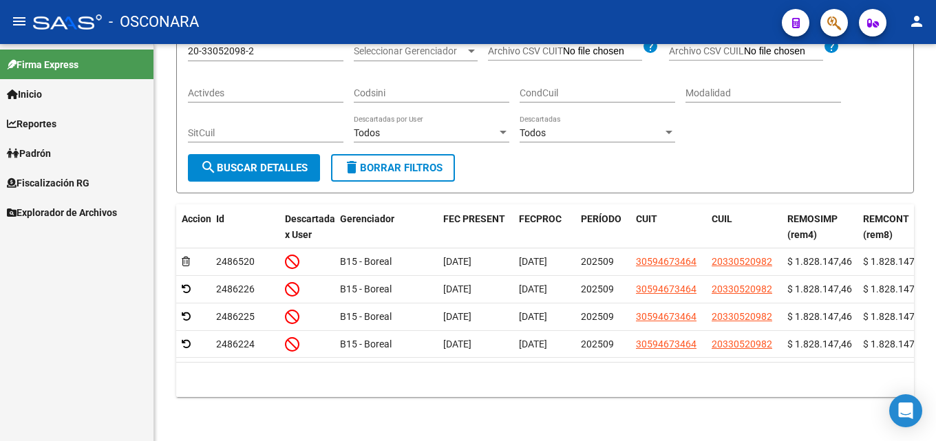
click at [55, 211] on span "Explorador de Archivos" at bounding box center [62, 212] width 110 height 15
click at [48, 242] on link "ARCA" at bounding box center [77, 242] width 154 height 30
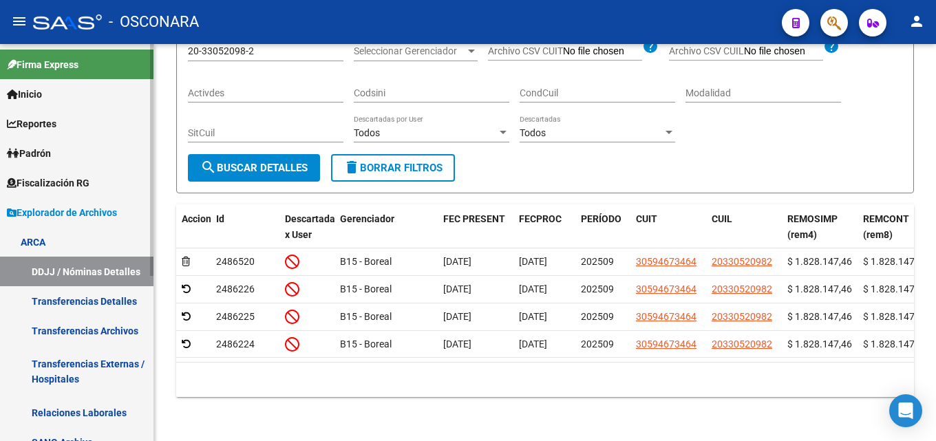
click at [74, 273] on link "DDJJ / Nóminas Detalles" at bounding box center [77, 272] width 154 height 30
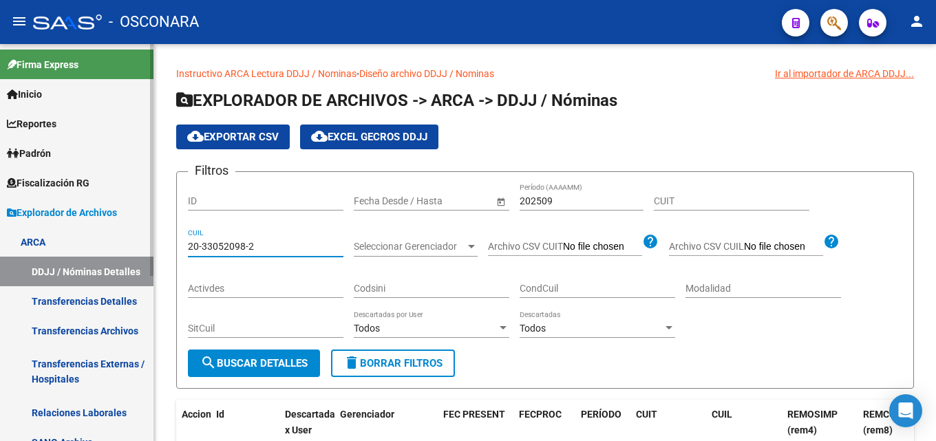
drag, startPoint x: 268, startPoint y: 246, endPoint x: 0, endPoint y: 189, distance: 274.0
click at [2, 200] on mat-sidenav-container "Firma Express Inicio Calendario SSS Instructivos Contacto OS Reportes Tablero d…" at bounding box center [468, 242] width 936 height 397
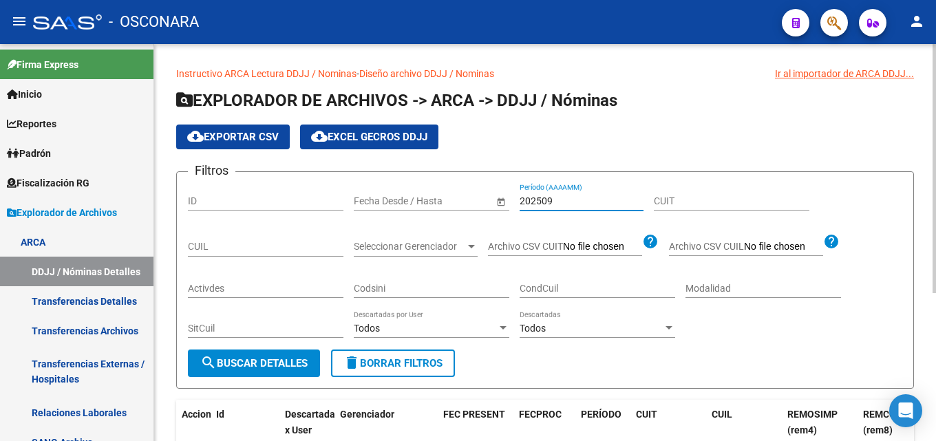
drag, startPoint x: 576, startPoint y: 199, endPoint x: 405, endPoint y: 196, distance: 171.5
click at [421, 196] on div "Filtros ID Fecha inicio – Fecha fin Fecha Desde / Hasta 202509 Período (AAAAMM)…" at bounding box center [545, 266] width 715 height 167
click at [579, 197] on input "Período (AAAAMM)" at bounding box center [582, 202] width 124 height 12
type input "202509"
click at [266, 369] on span "search Buscar Detalles" at bounding box center [253, 363] width 107 height 12
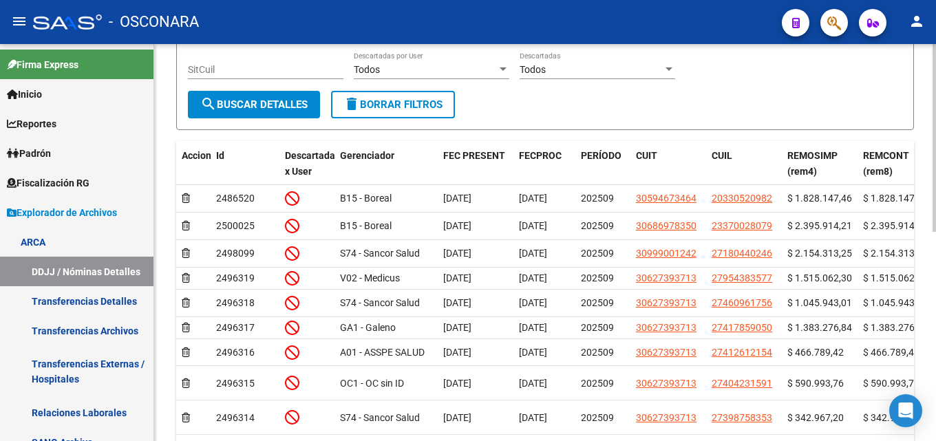
scroll to position [275, 0]
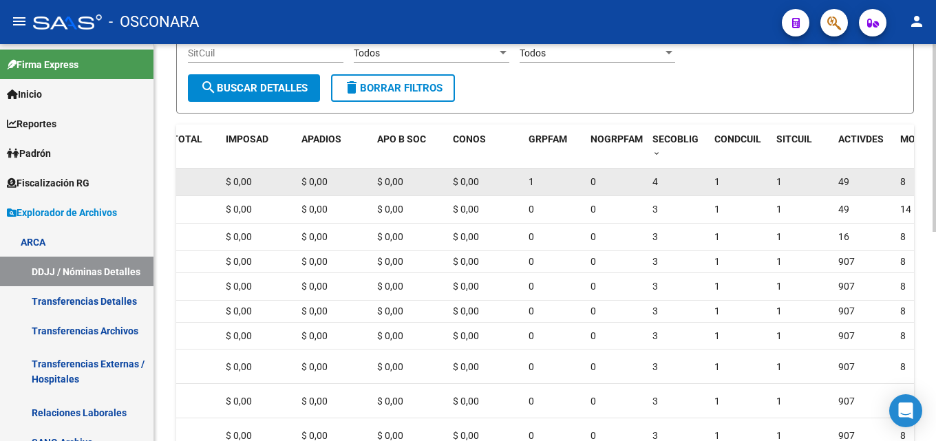
drag, startPoint x: 559, startPoint y: 191, endPoint x: 902, endPoint y: 194, distance: 342.9
click at [902, 194] on div "2486520 B15 - Boreal 26/09/2025 29/09/2025 202509 30594673464 20330520982 $ 1.8…" at bounding box center [678, 183] width 2582 height 28
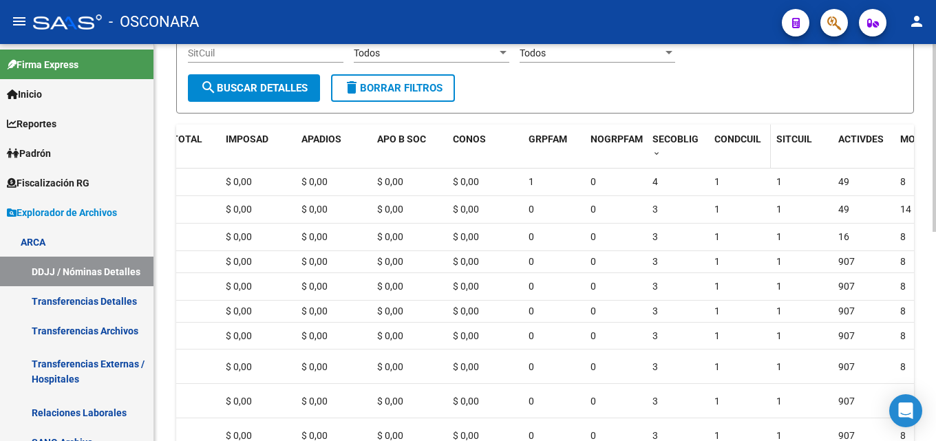
scroll to position [0, 791]
click at [655, 153] on span at bounding box center [655, 154] width 8 height 10
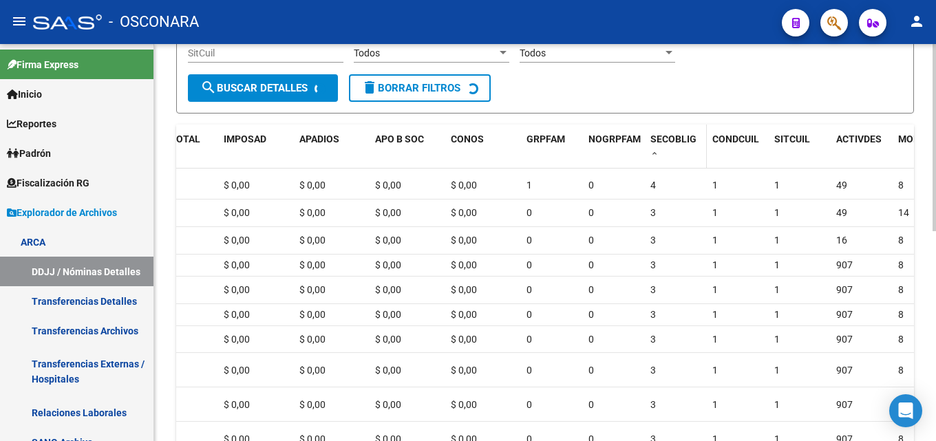
click at [655, 153] on span at bounding box center [655, 154] width 8 height 10
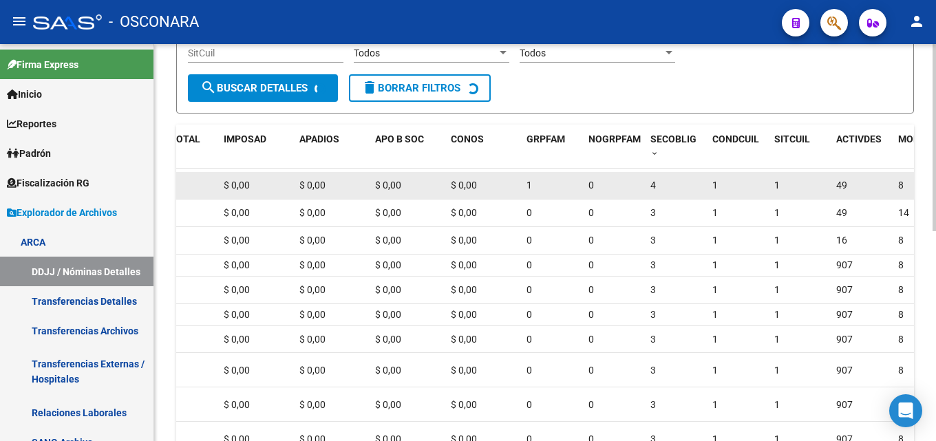
click at [655, 191] on span "4" at bounding box center [654, 185] width 6 height 11
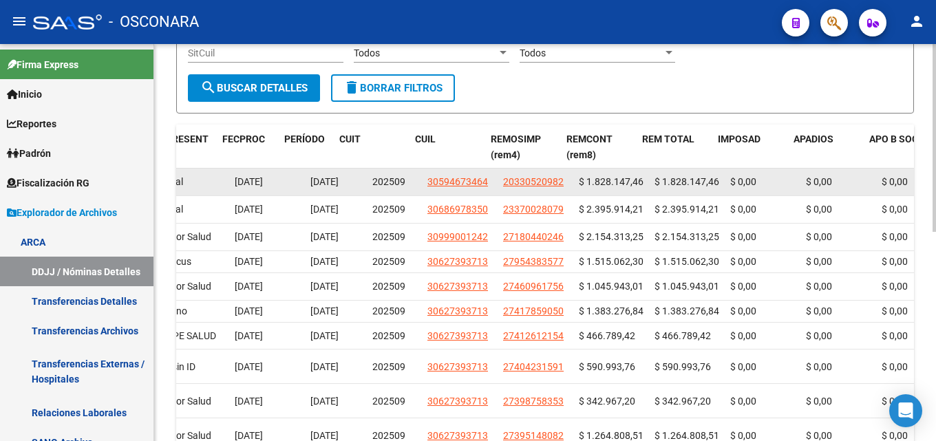
drag, startPoint x: 682, startPoint y: 191, endPoint x: 179, endPoint y: 182, distance: 503.4
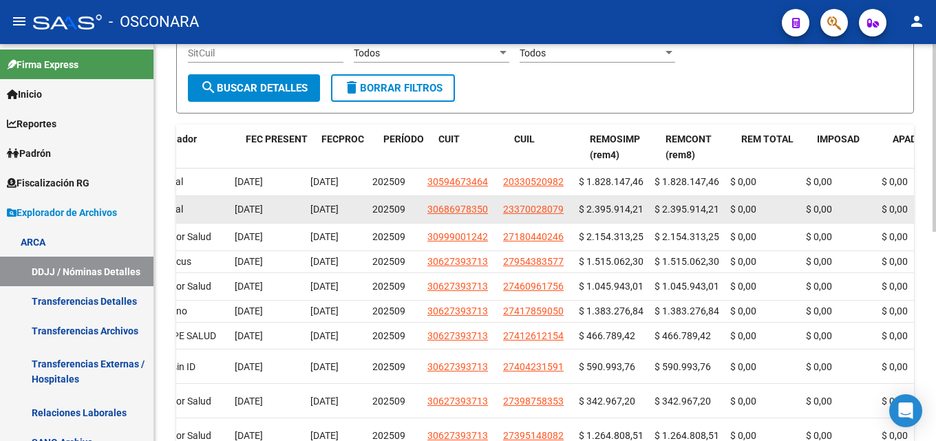
scroll to position [0, 198]
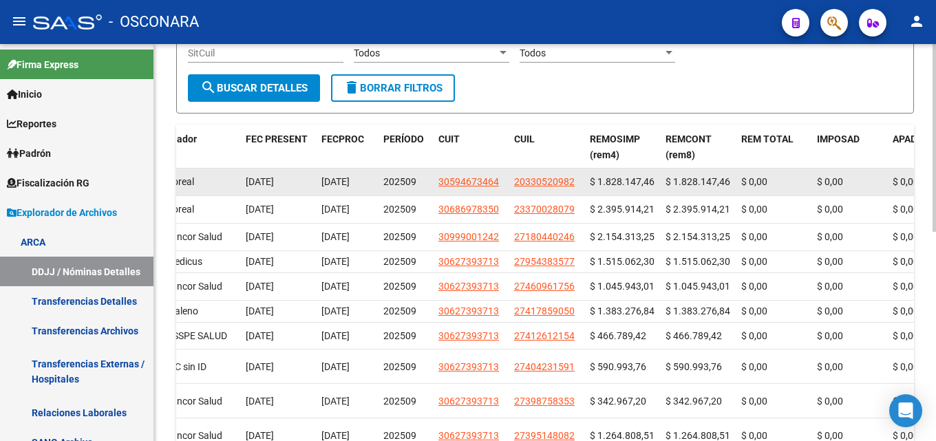
click at [580, 190] on datatable-body-cell "20330520982" at bounding box center [547, 182] width 76 height 27
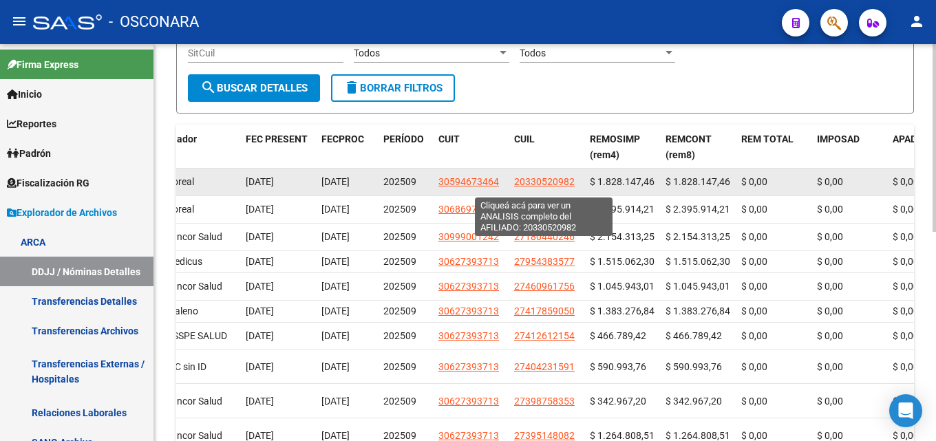
drag, startPoint x: 580, startPoint y: 187, endPoint x: 515, endPoint y: 187, distance: 64.7
click at [515, 187] on datatable-body-cell "20330520982" at bounding box center [547, 182] width 76 height 27
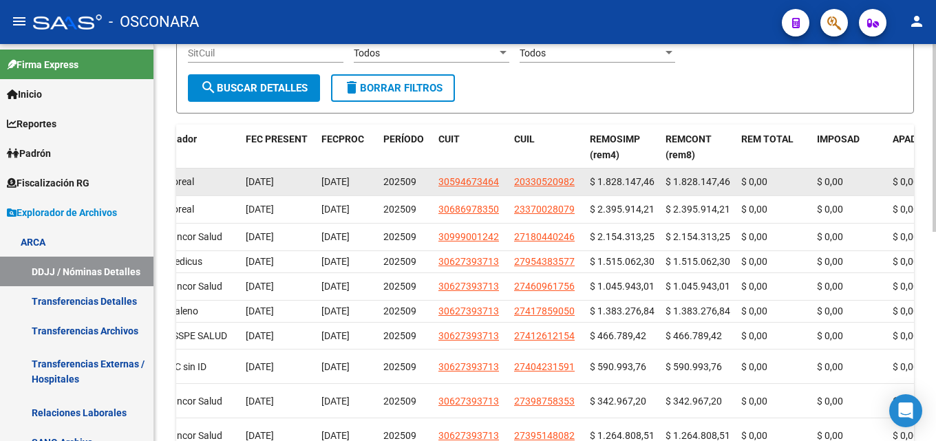
copy span "20330520982"
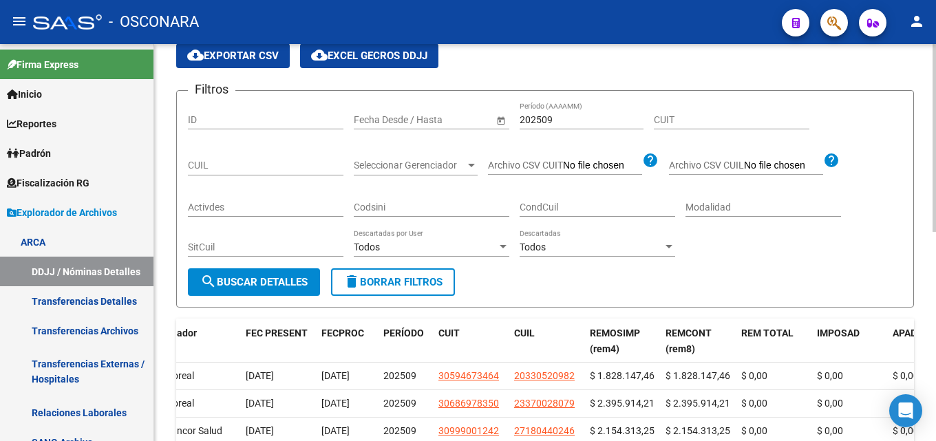
scroll to position [0, 0]
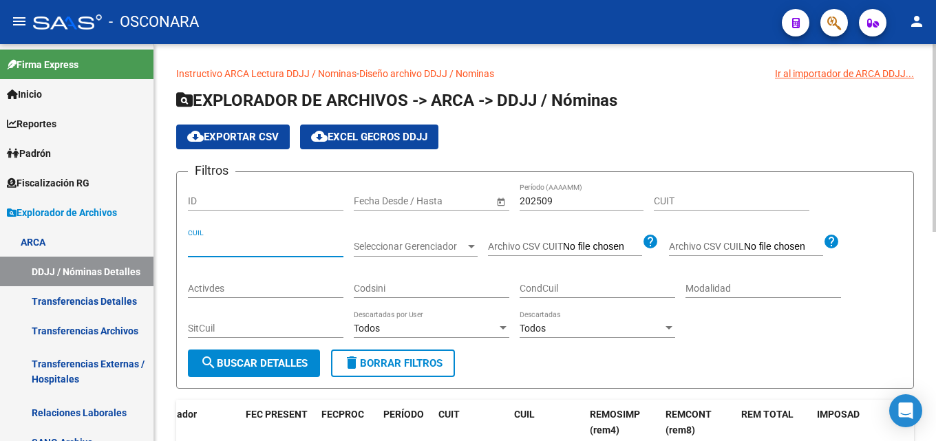
click at [238, 246] on input "CUIL" at bounding box center [266, 247] width 156 height 12
paste input "20-33052098-2"
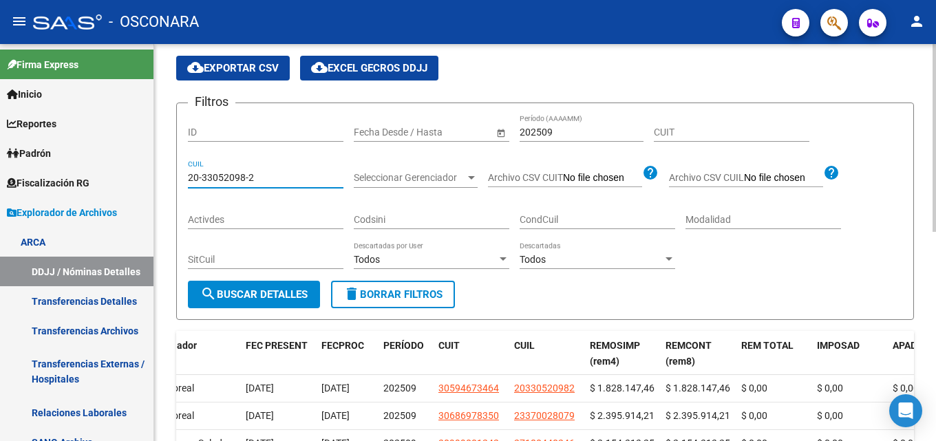
type input "20-33052098-2"
click at [580, 263] on div "Todos" at bounding box center [591, 260] width 143 height 12
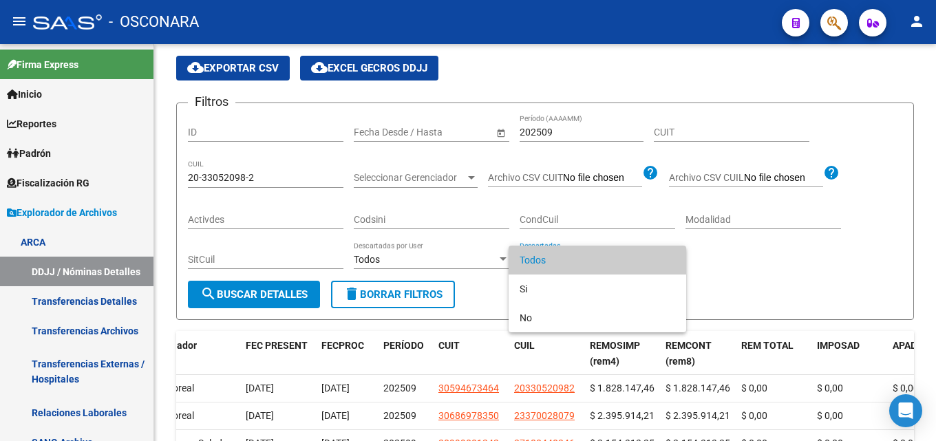
click at [534, 263] on span "Todos" at bounding box center [598, 260] width 156 height 29
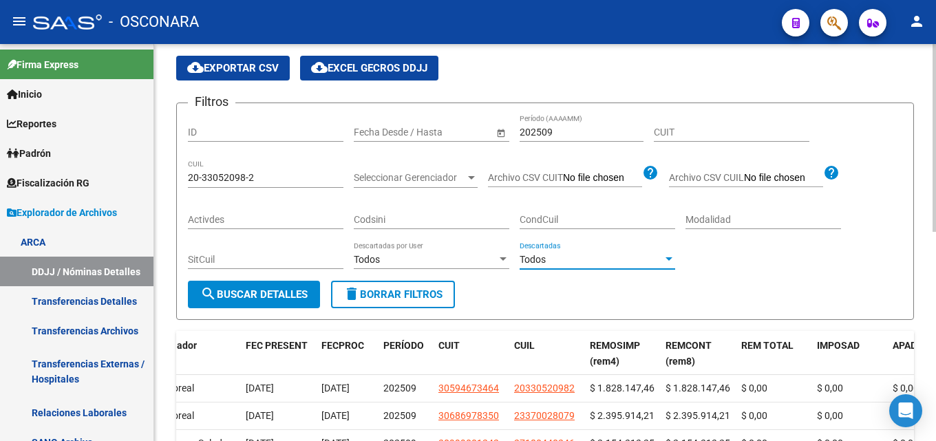
click at [224, 299] on span "search Buscar Detalles" at bounding box center [253, 294] width 107 height 12
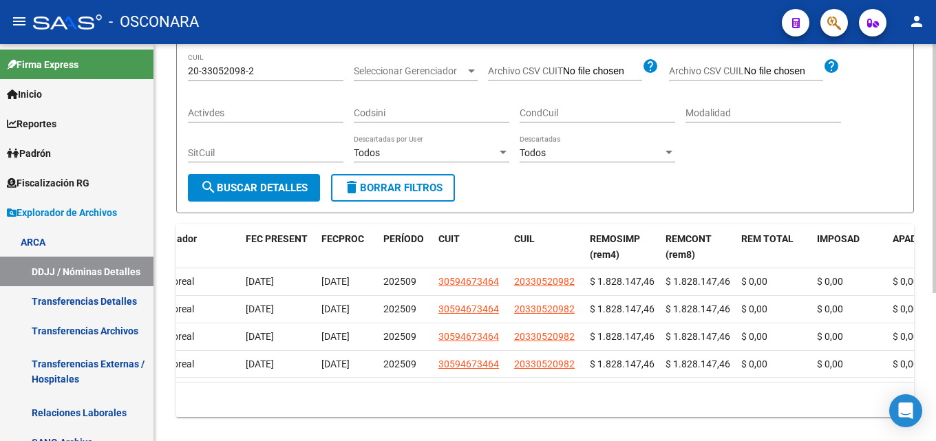
scroll to position [207, 0]
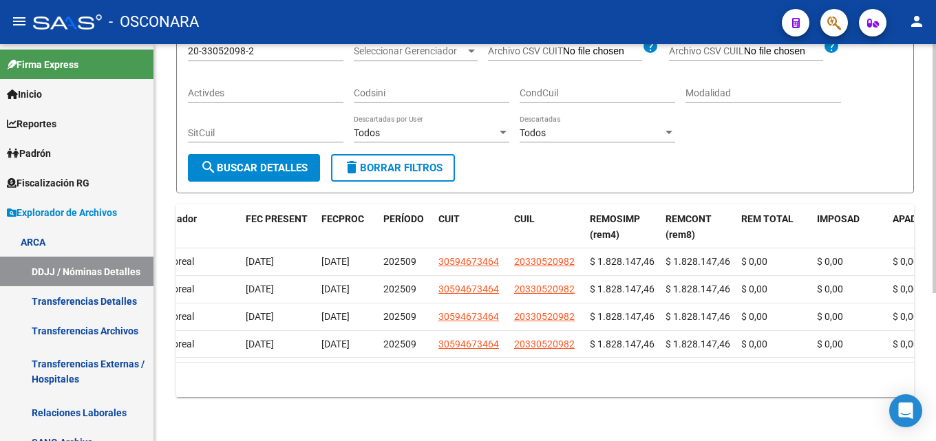
drag, startPoint x: 423, startPoint y: 375, endPoint x: 389, endPoint y: 380, distance: 34.8
click at [386, 360] on datatable-selection "2486520 B15 - Boreal 26/09/2025 29/09/2025 202509 30594673464 20330520982 $ 1.8…" at bounding box center [348, 354] width 738 height 11
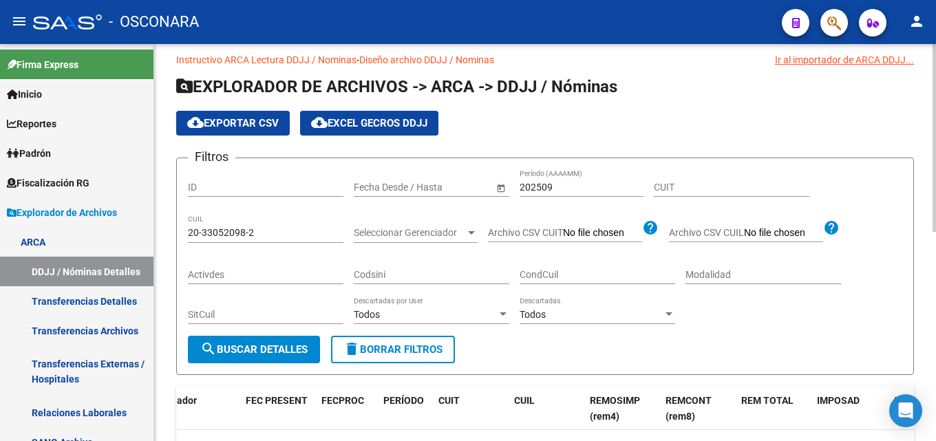
scroll to position [0, 0]
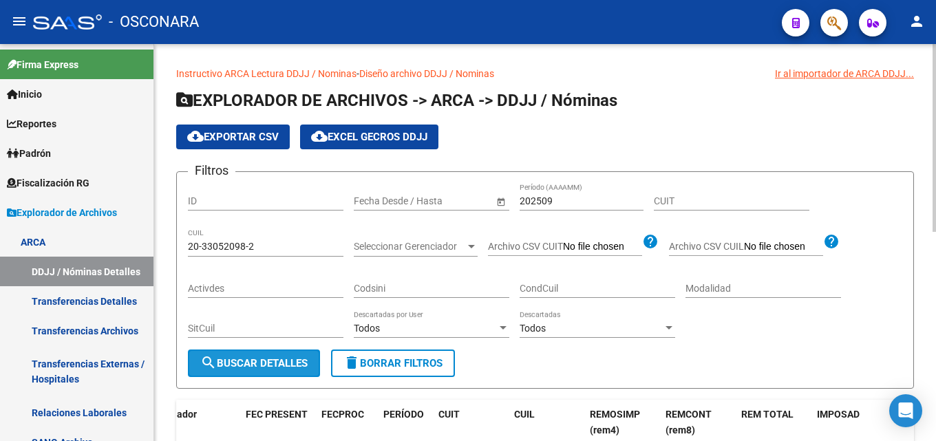
click at [256, 354] on button "search Buscar Detalles" at bounding box center [254, 364] width 132 height 28
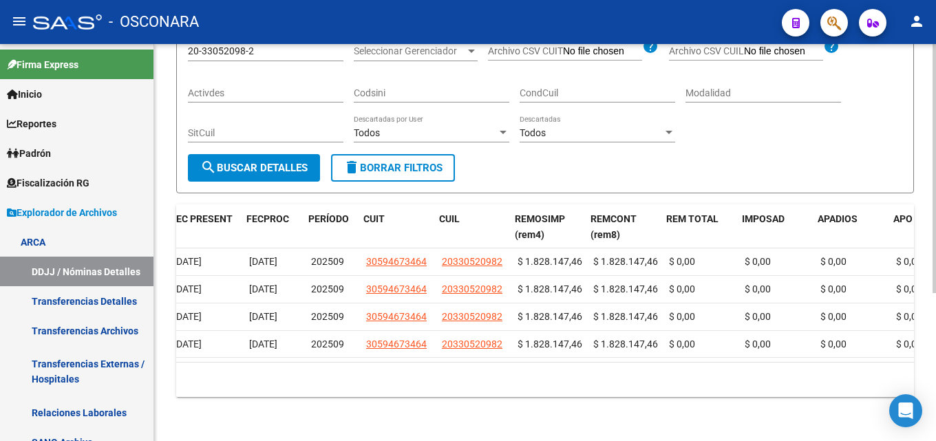
scroll to position [0, 273]
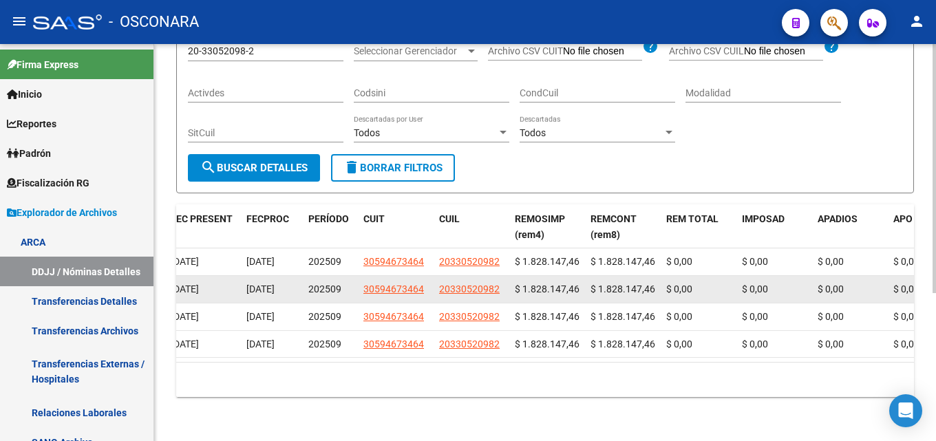
drag, startPoint x: 558, startPoint y: 260, endPoint x: 688, endPoint y: 268, distance: 129.7
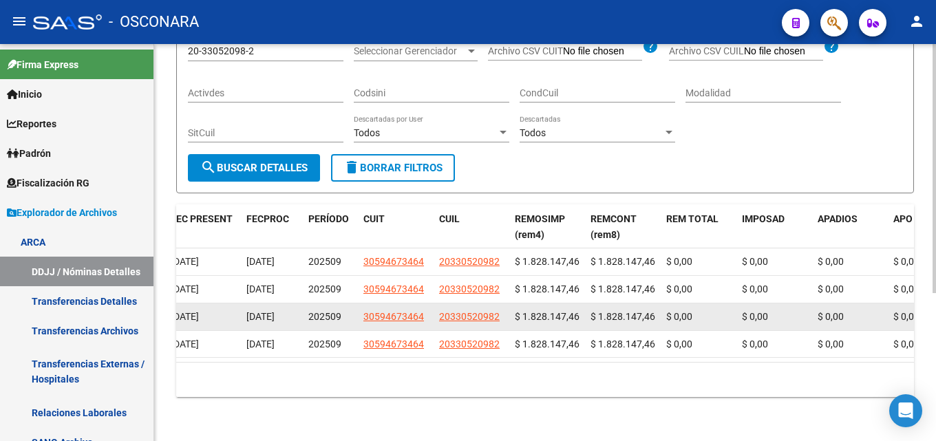
drag, startPoint x: 554, startPoint y: 296, endPoint x: 699, endPoint y: 302, distance: 145.4
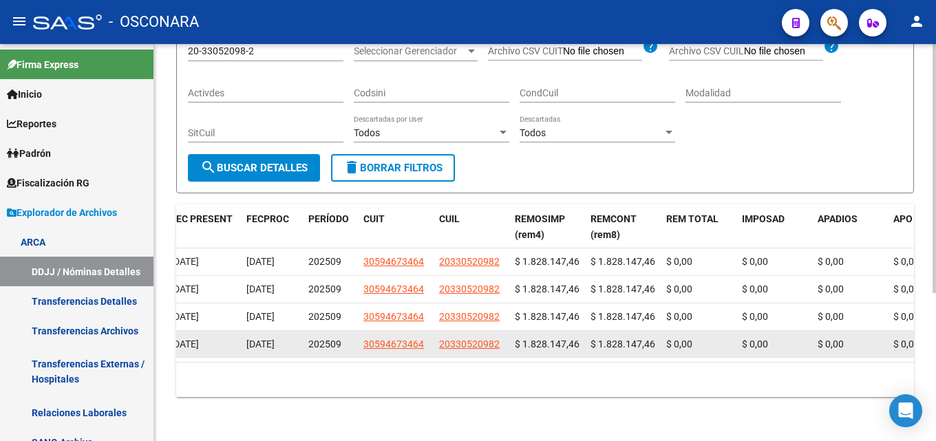
drag, startPoint x: 576, startPoint y: 328, endPoint x: 701, endPoint y: 330, distance: 124.6
click at [671, 337] on div "$ 0,00" at bounding box center [698, 345] width 65 height 16
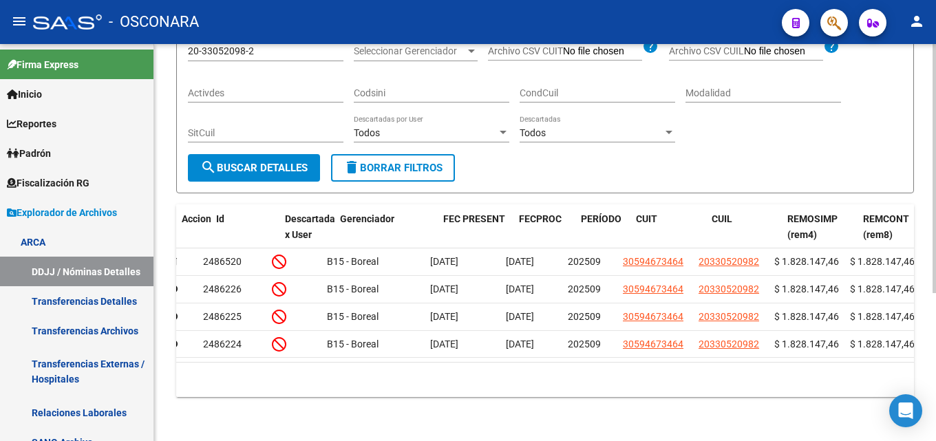
scroll to position [0, 0]
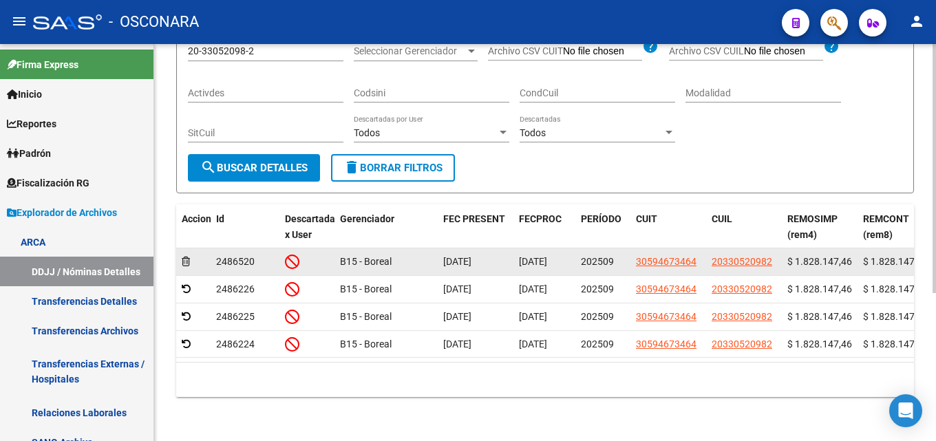
drag, startPoint x: 212, startPoint y: 229, endPoint x: 593, endPoint y: 222, distance: 380.8
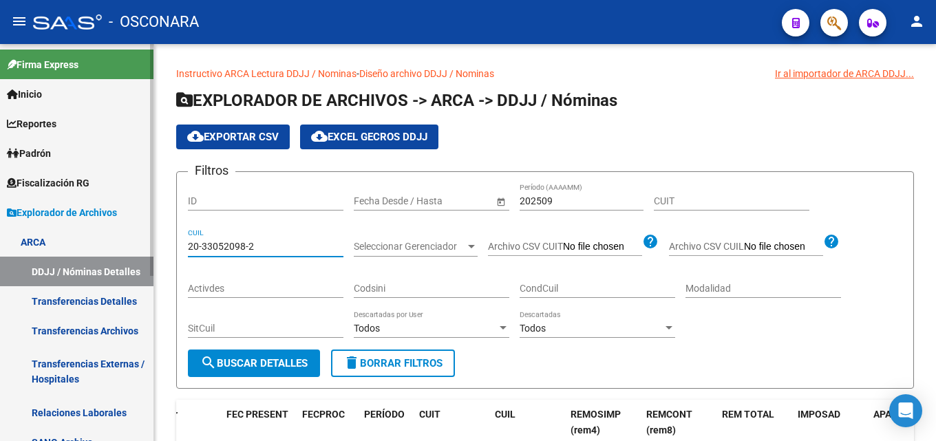
drag, startPoint x: 271, startPoint y: 247, endPoint x: 42, endPoint y: 250, distance: 229.3
click at [43, 250] on mat-sidenav-container "Firma Express Inicio Calendario SSS Instructivos Contacto OS Reportes Tablero d…" at bounding box center [468, 242] width 936 height 397
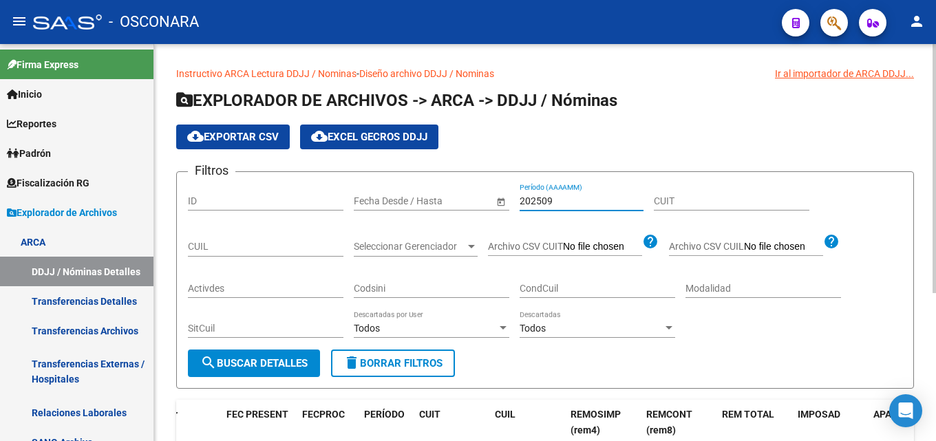
drag, startPoint x: 574, startPoint y: 202, endPoint x: 162, endPoint y: 183, distance: 411.5
click at [190, 192] on div "Filtros ID Fecha inicio – Fecha fin Fecha Desde / Hasta 202509 Período (AAAAMM)…" at bounding box center [545, 266] width 715 height 167
type input "202508"
click at [718, 204] on input "CUIT" at bounding box center [732, 202] width 156 height 12
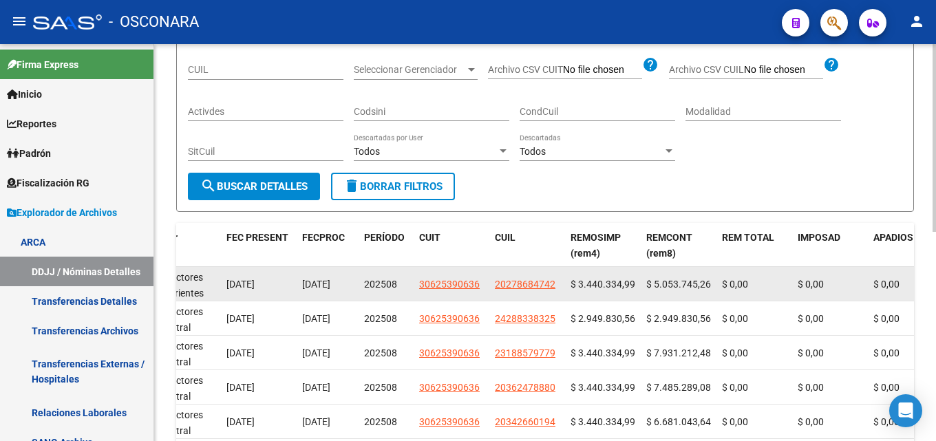
scroll to position [207, 0]
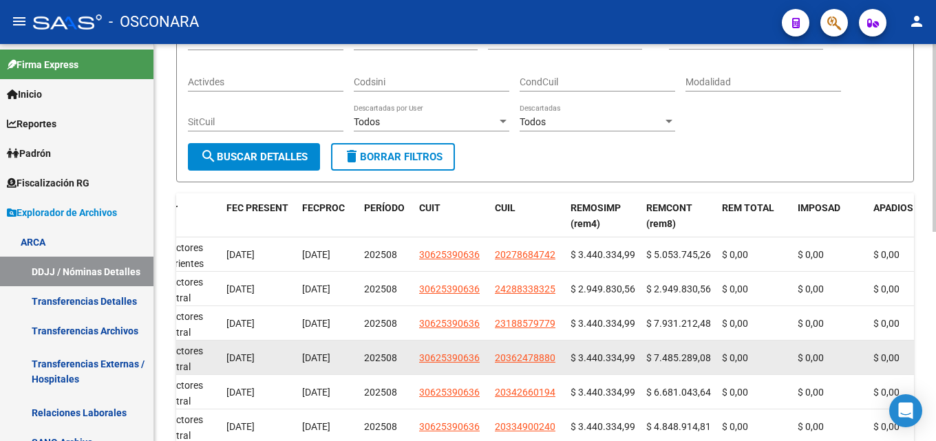
type input "30-62539063-6"
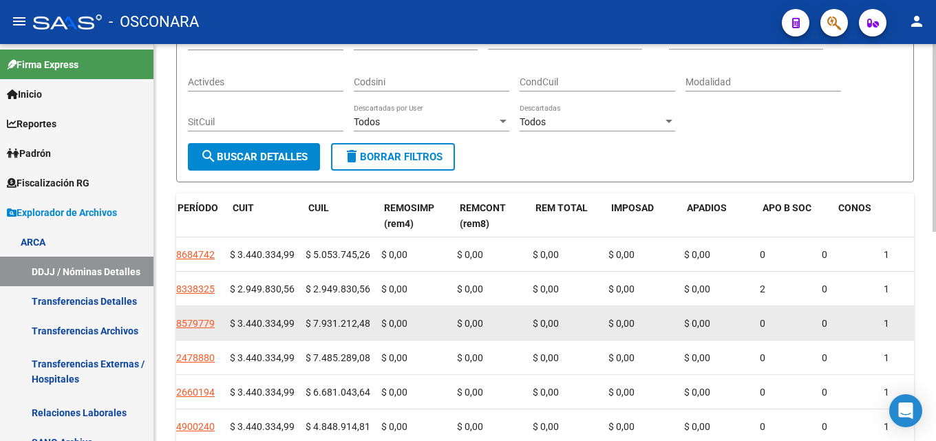
drag, startPoint x: 637, startPoint y: 367, endPoint x: 756, endPoint y: 337, distance: 122.7
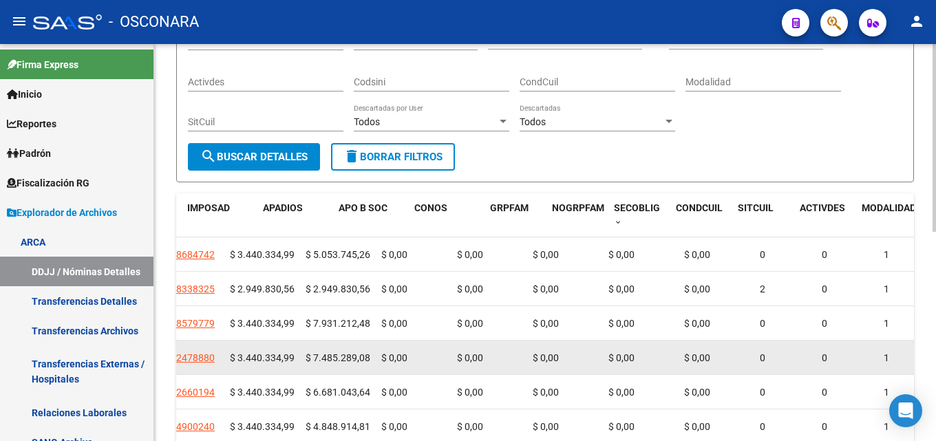
scroll to position [0, 828]
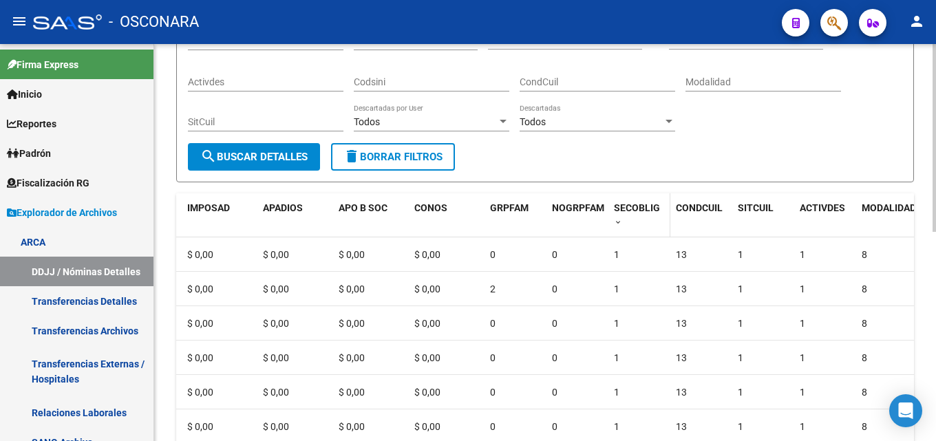
click at [616, 224] on span at bounding box center [618, 223] width 8 height 10
click at [619, 224] on span at bounding box center [618, 223] width 8 height 10
click at [619, 220] on span at bounding box center [618, 223] width 8 height 10
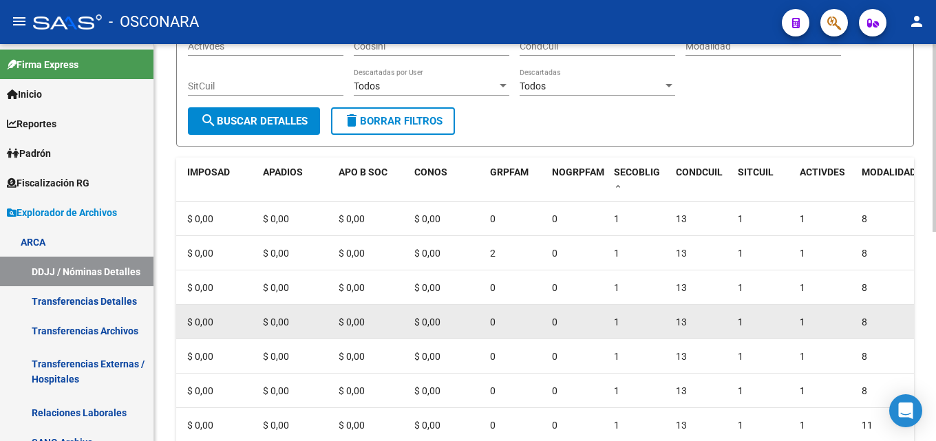
scroll to position [275, 0]
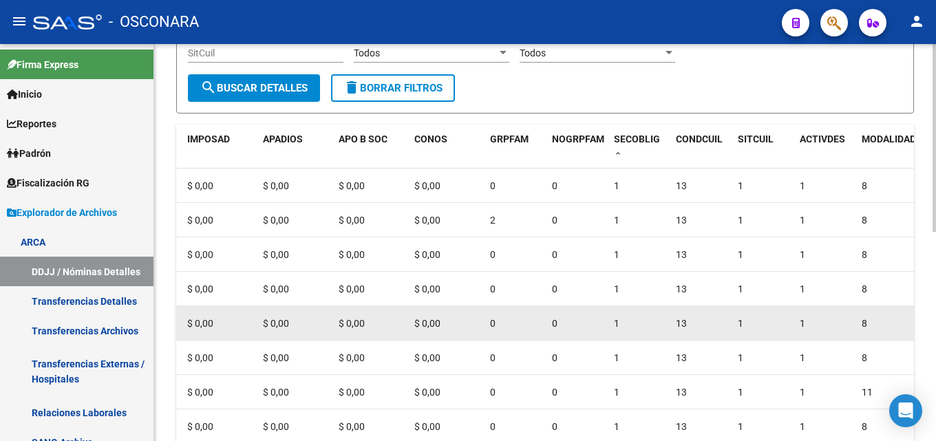
drag, startPoint x: 624, startPoint y: 224, endPoint x: 640, endPoint y: 339, distance: 115.4
click at [640, 339] on datatable-body-cell "1" at bounding box center [640, 323] width 62 height 34
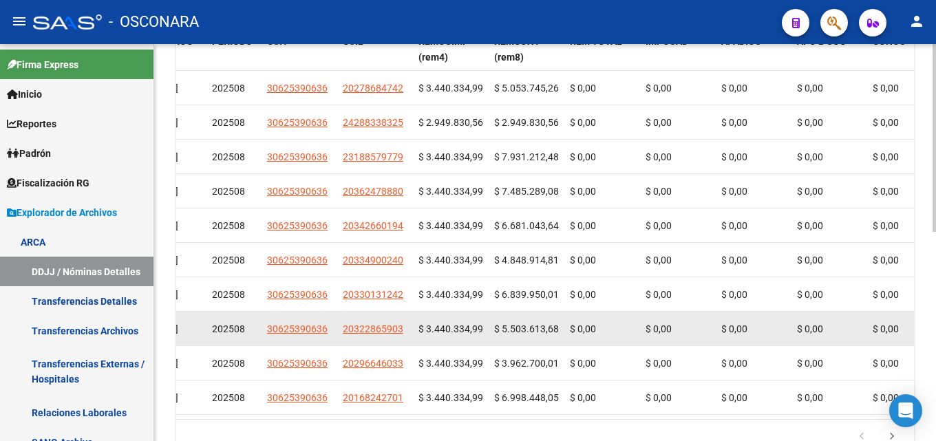
scroll to position [304, 0]
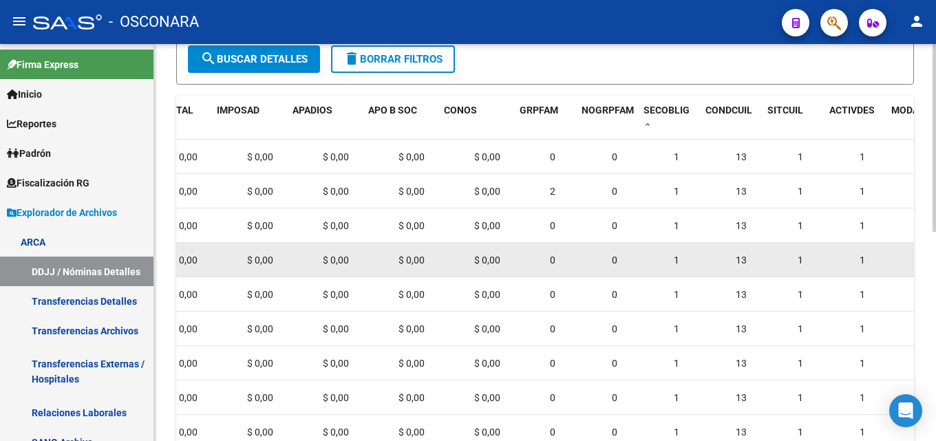
drag, startPoint x: 513, startPoint y: 272, endPoint x: 620, endPoint y: 266, distance: 106.9
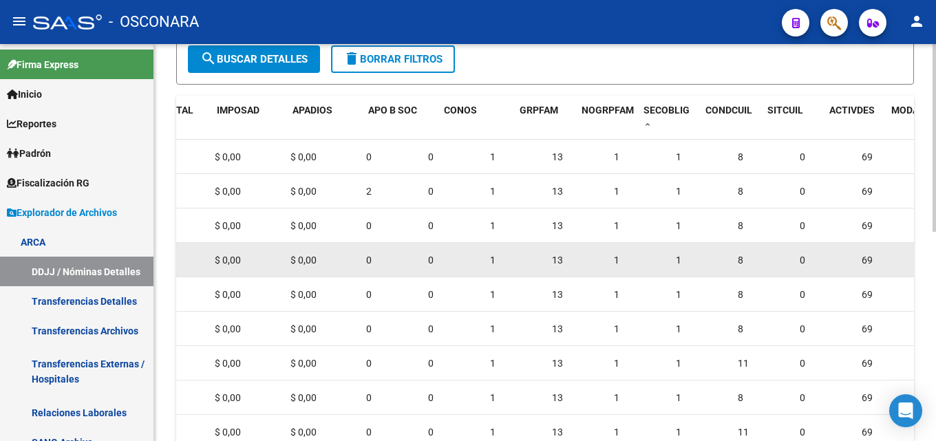
scroll to position [0, 982]
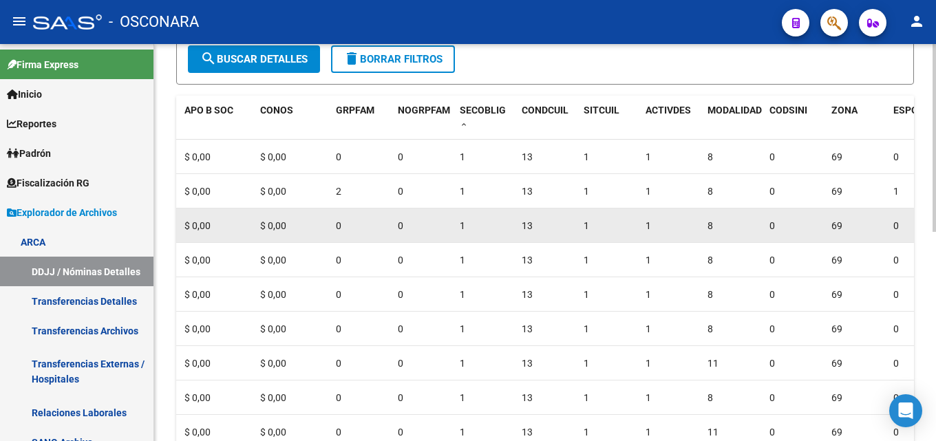
drag, startPoint x: 663, startPoint y: 212, endPoint x: 673, endPoint y: 212, distance: 10.3
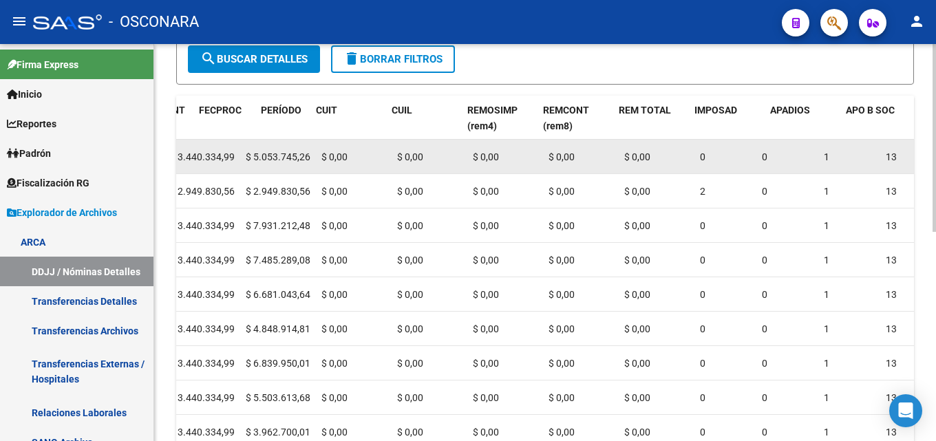
scroll to position [0, 0]
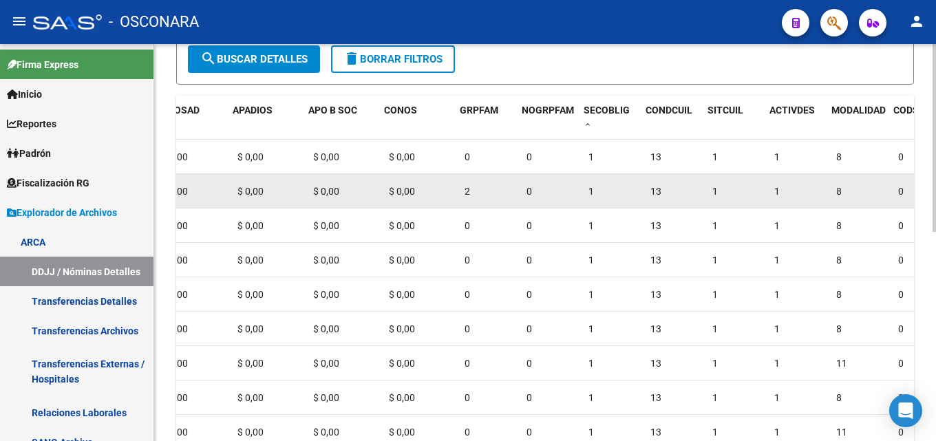
drag, startPoint x: 803, startPoint y: 198, endPoint x: 847, endPoint y: 199, distance: 44.1
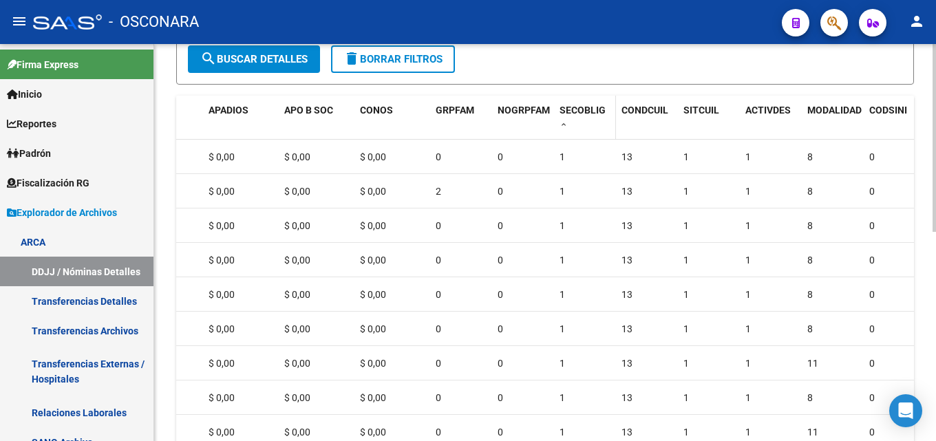
click at [562, 130] on span at bounding box center [564, 125] width 8 height 10
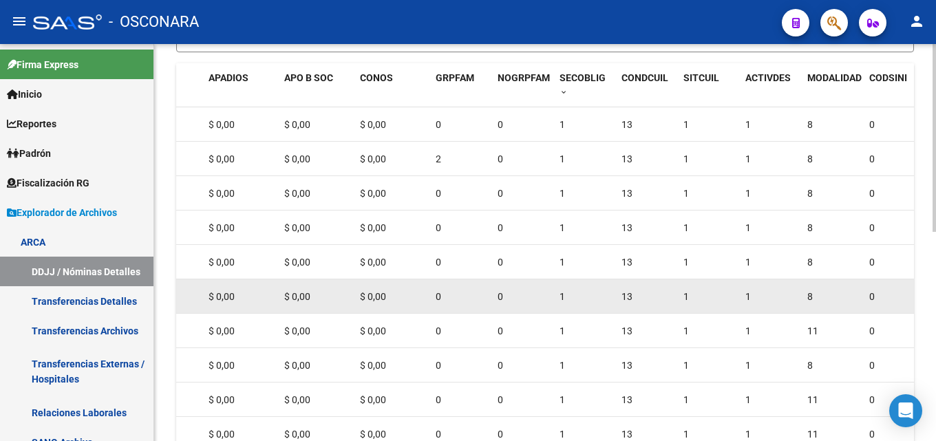
scroll to position [344, 0]
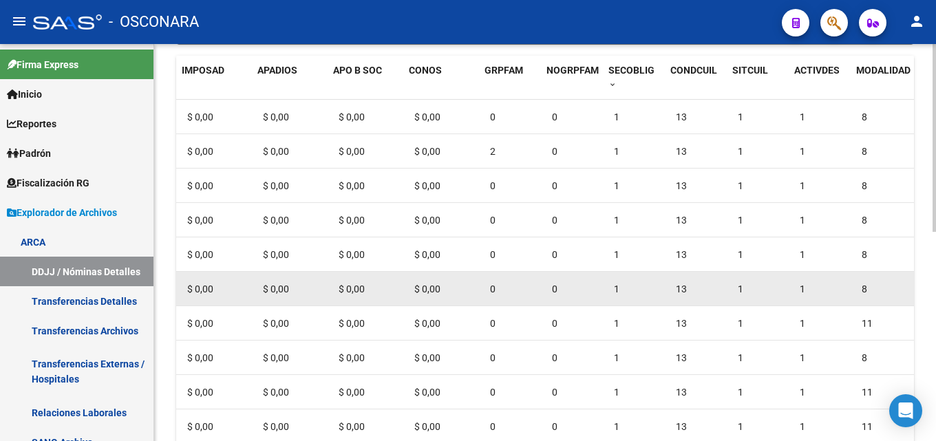
drag, startPoint x: 523, startPoint y: 286, endPoint x: 506, endPoint y: 282, distance: 17.9
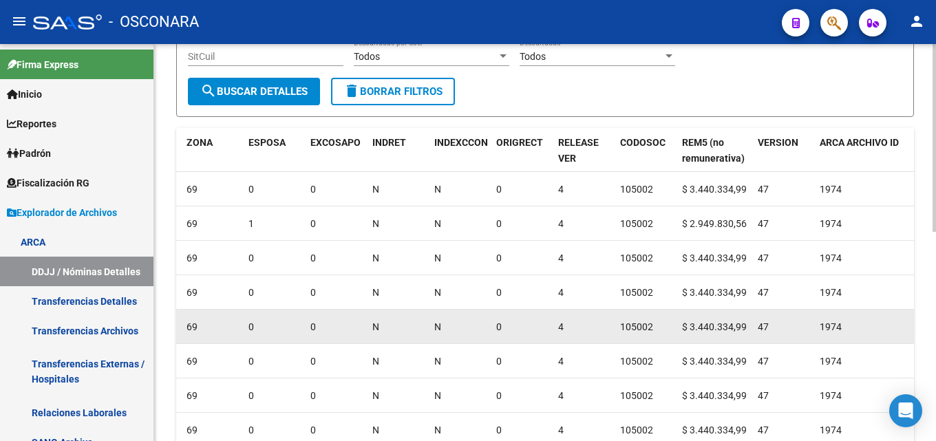
scroll to position [304, 0]
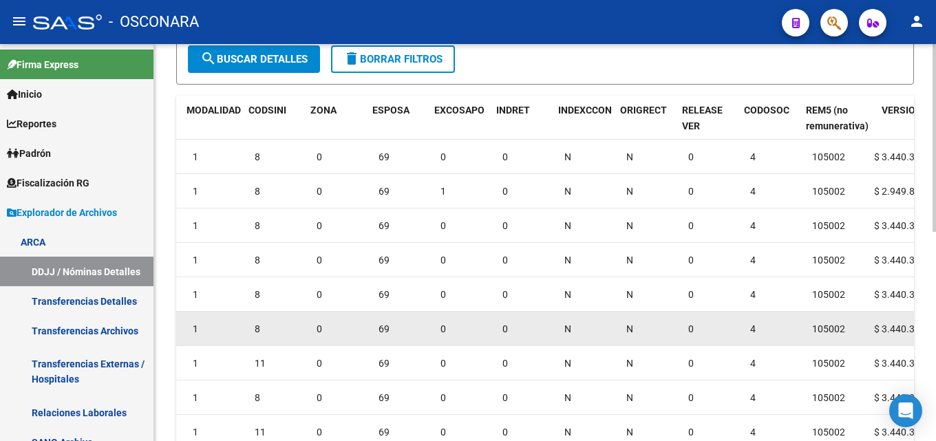
drag, startPoint x: 725, startPoint y: 323, endPoint x: 672, endPoint y: 315, distance: 53.7
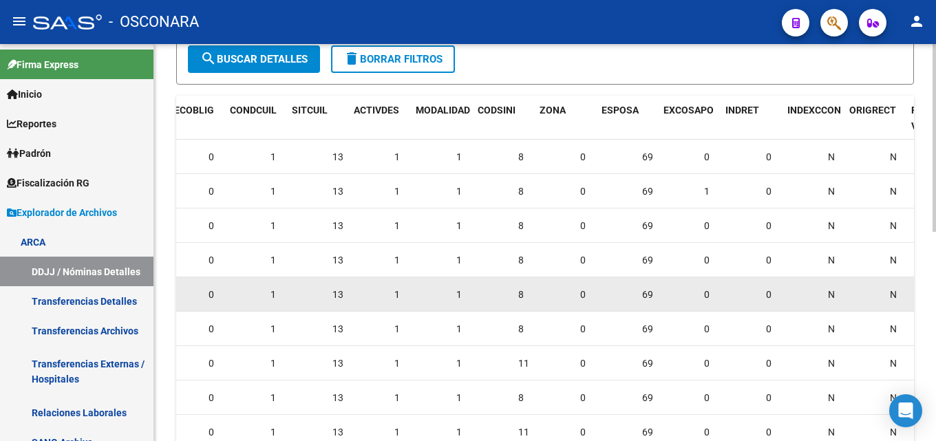
drag, startPoint x: 731, startPoint y: 296, endPoint x: 641, endPoint y: 295, distance: 89.5
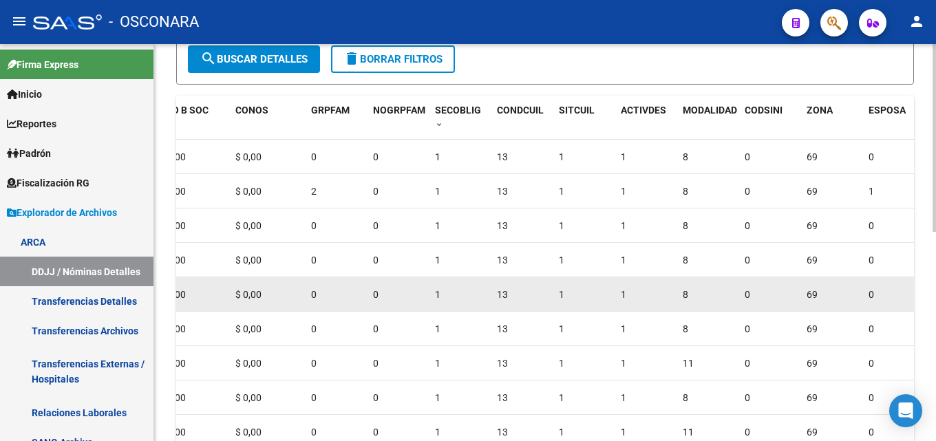
drag, startPoint x: 770, startPoint y: 284, endPoint x: 706, endPoint y: 290, distance: 63.6
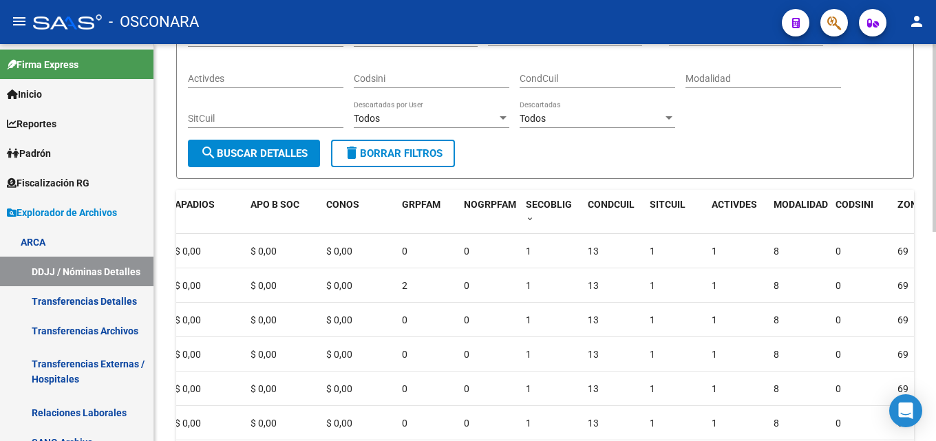
scroll to position [0, 0]
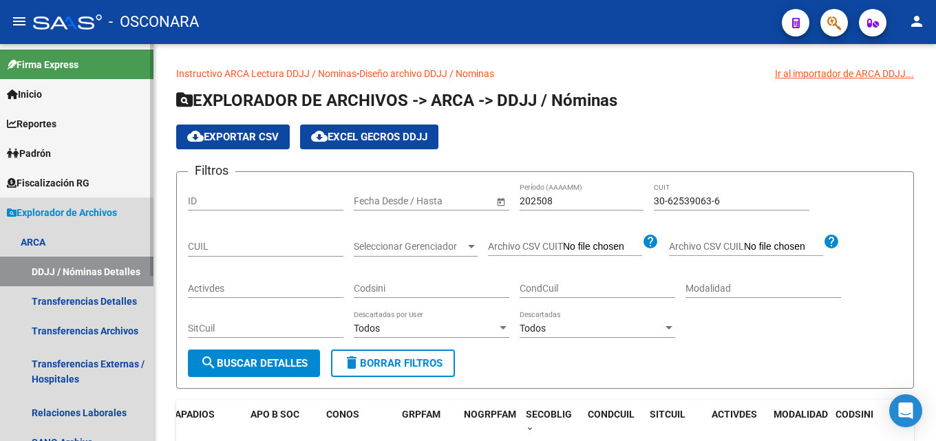
click at [40, 213] on span "Explorador de Archivos" at bounding box center [62, 212] width 110 height 15
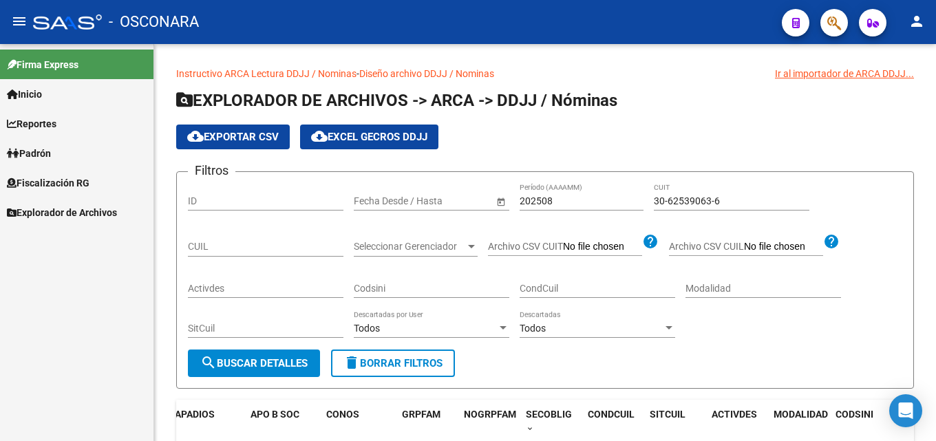
click at [40, 213] on span "Explorador de Archivos" at bounding box center [62, 212] width 110 height 15
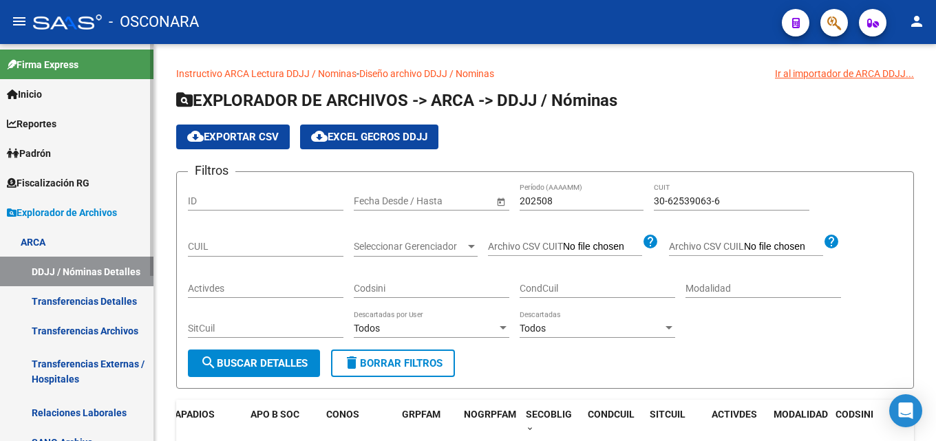
click at [32, 238] on link "ARCA" at bounding box center [77, 242] width 154 height 30
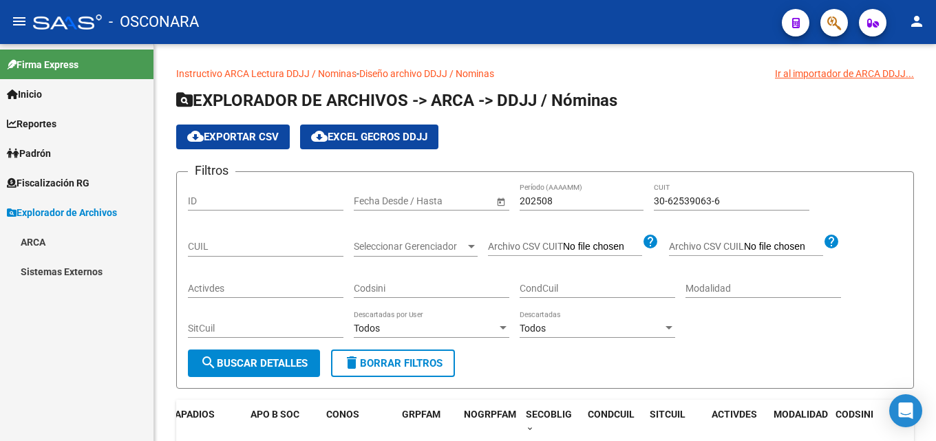
click at [32, 243] on link "ARCA" at bounding box center [77, 242] width 154 height 30
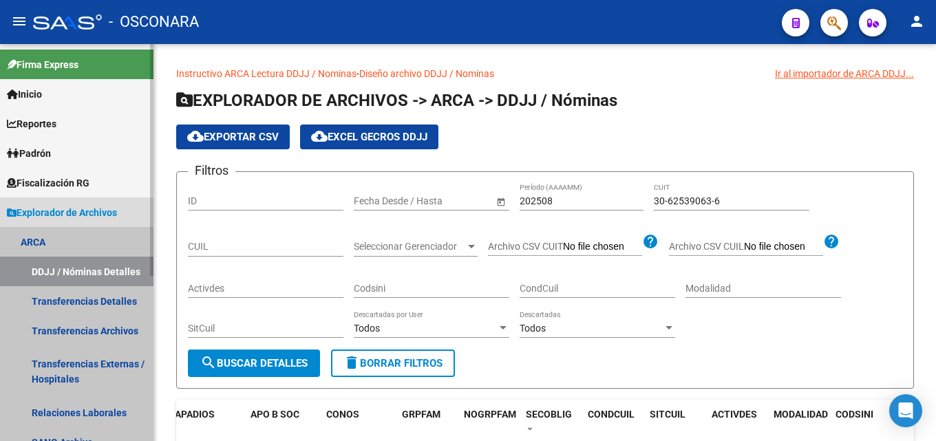
click at [52, 263] on link "DDJJ / Nóminas Detalles" at bounding box center [77, 272] width 154 height 30
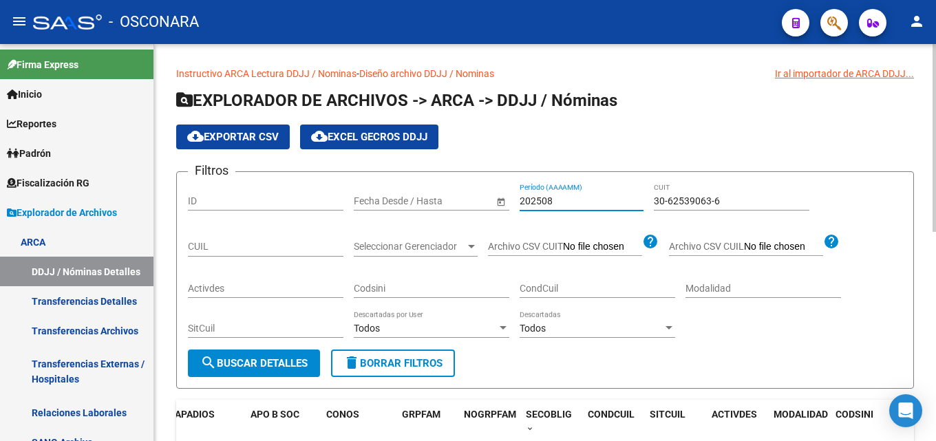
drag, startPoint x: 582, startPoint y: 204, endPoint x: 359, endPoint y: 207, distance: 223.8
click at [362, 205] on div "Filtros ID Fecha inicio – Fecha fin Fecha Desde / Hasta 202508 Período (AAAAMM)…" at bounding box center [545, 266] width 715 height 167
drag, startPoint x: 750, startPoint y: 201, endPoint x: 339, endPoint y: 196, distance: 411.1
click at [367, 195] on div "Filtros ID Fecha inicio – Fecha fin Fecha Desde / Hasta Período (AAAAMM) 30-625…" at bounding box center [545, 266] width 715 height 167
click at [292, 368] on span "search Buscar Detalles" at bounding box center [253, 363] width 107 height 12
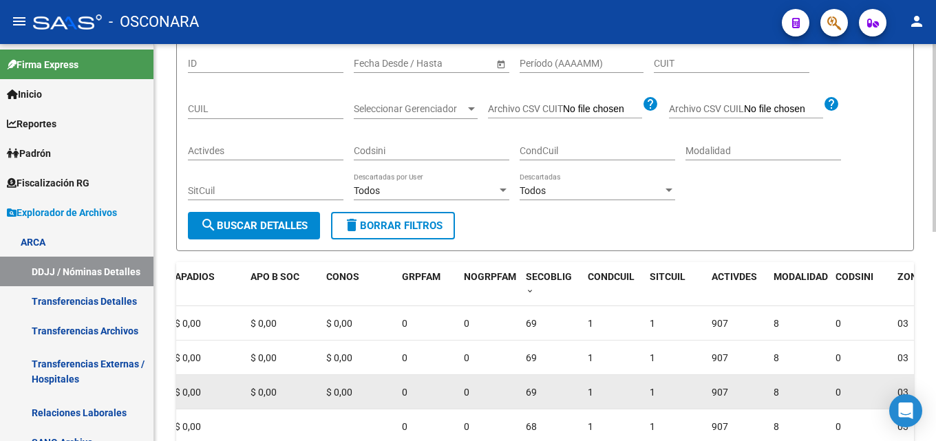
scroll to position [207, 0]
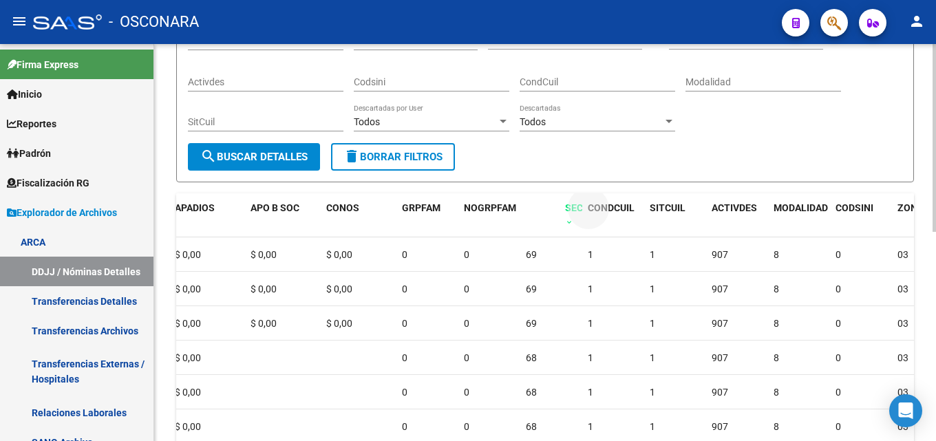
drag, startPoint x: 526, startPoint y: 208, endPoint x: 556, endPoint y: 212, distance: 29.9
click at [565, 207] on span "SECOBLIG" at bounding box center [588, 207] width 46 height 11
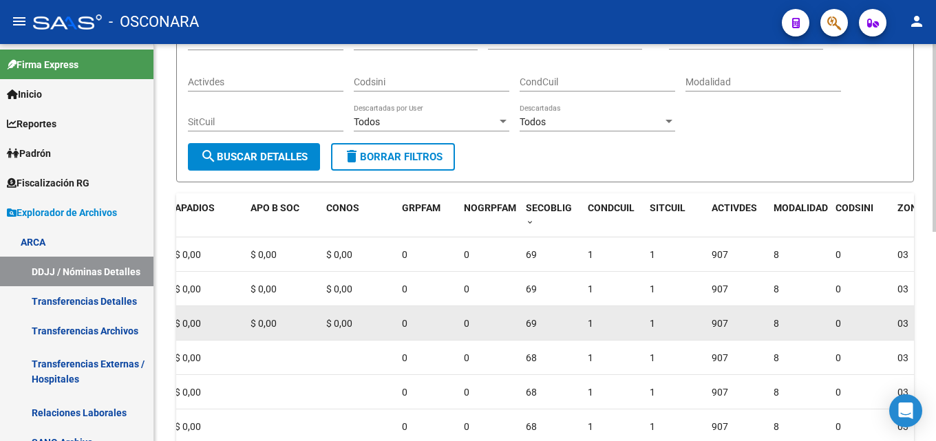
drag, startPoint x: 531, startPoint y: 273, endPoint x: 532, endPoint y: 307, distance: 33.8
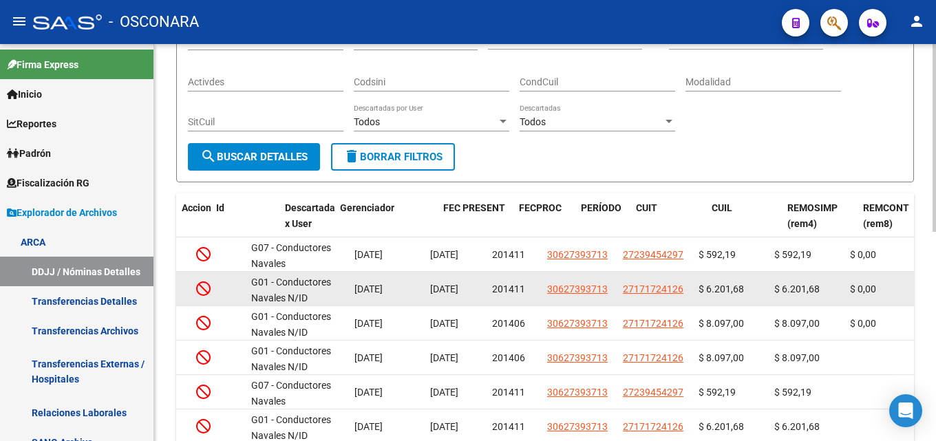
scroll to position [0, 0]
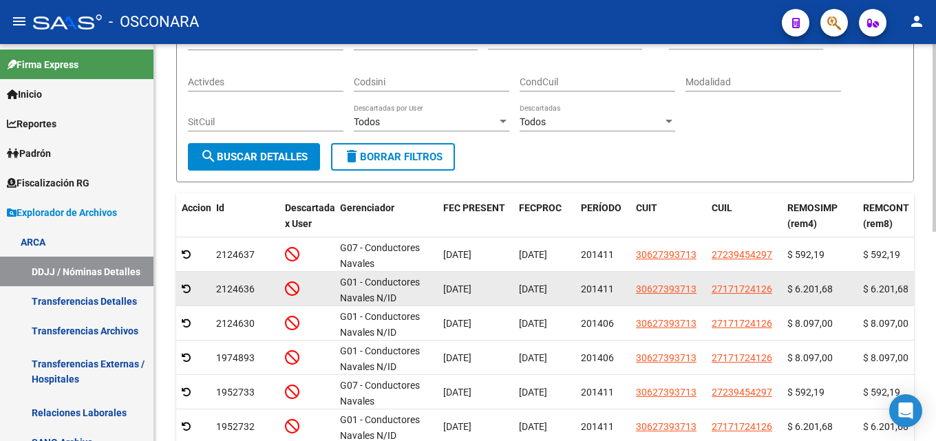
drag, startPoint x: 560, startPoint y: 311, endPoint x: 450, endPoint y: 297, distance: 111.0
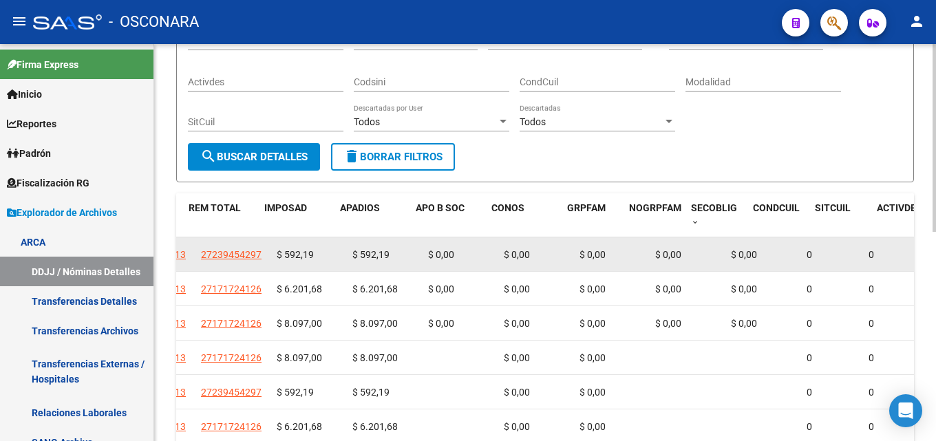
drag, startPoint x: 383, startPoint y: 279, endPoint x: 545, endPoint y: 268, distance: 162.2
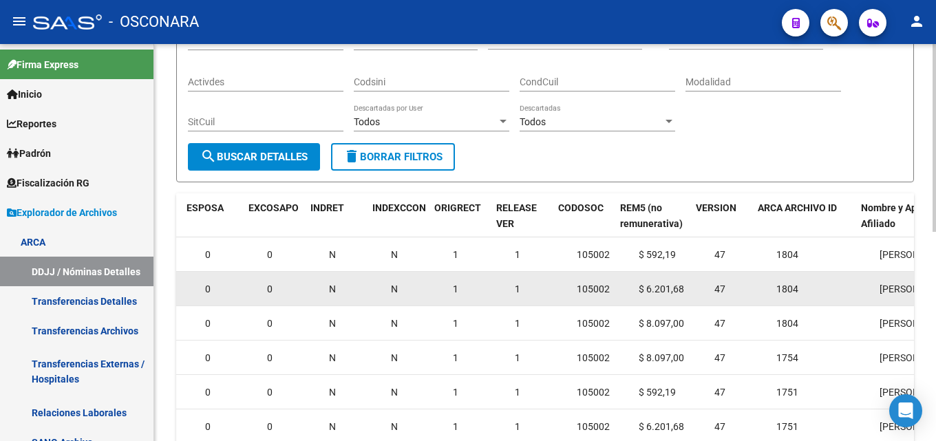
scroll to position [0, 1739]
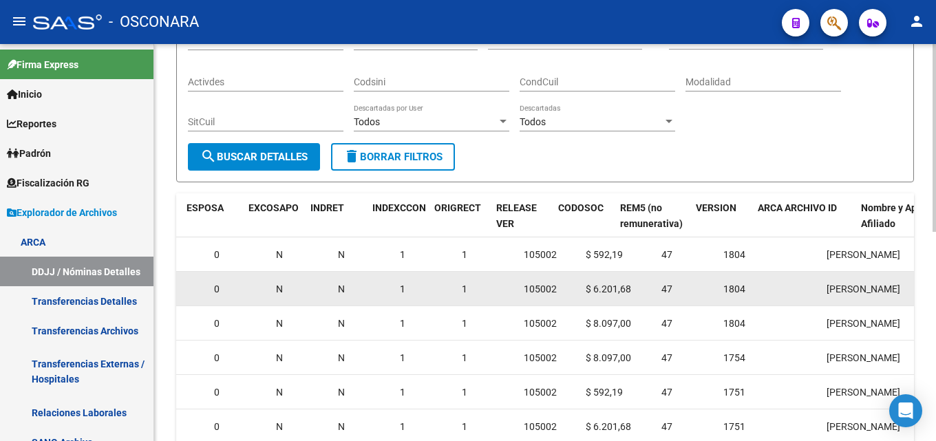
drag, startPoint x: 607, startPoint y: 298, endPoint x: 660, endPoint y: 293, distance: 52.6
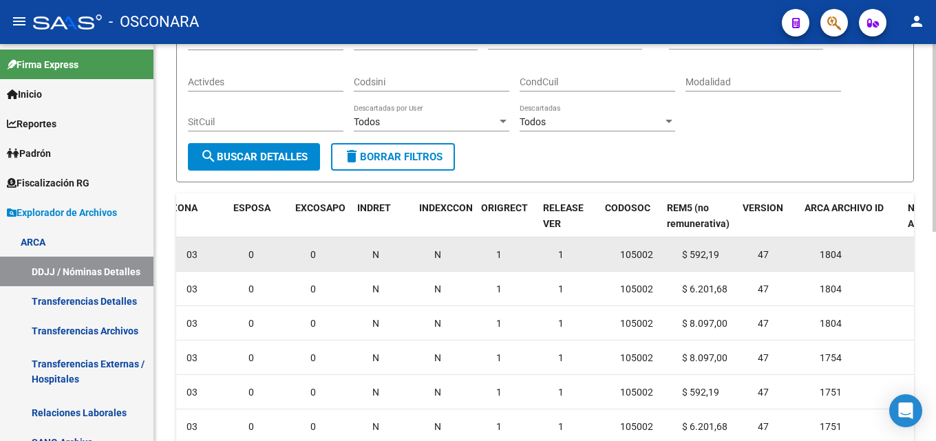
drag, startPoint x: 706, startPoint y: 277, endPoint x: 664, endPoint y: 270, distance: 42.6
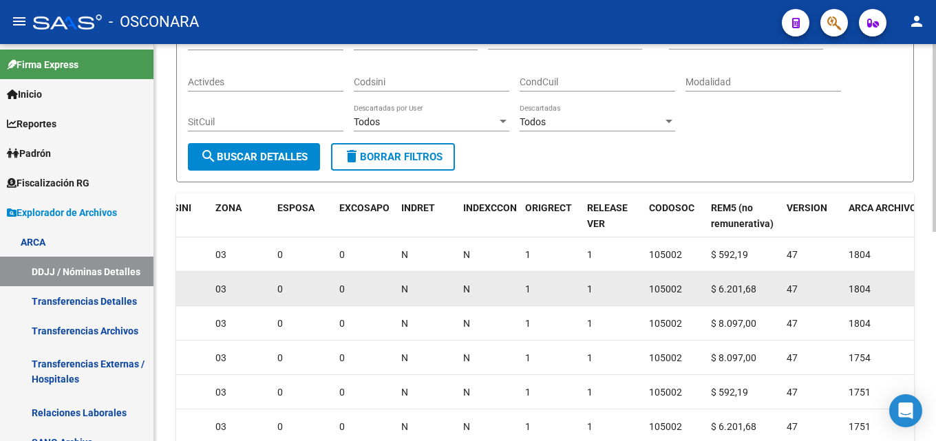
drag, startPoint x: 616, startPoint y: 290, endPoint x: 594, endPoint y: 288, distance: 22.1
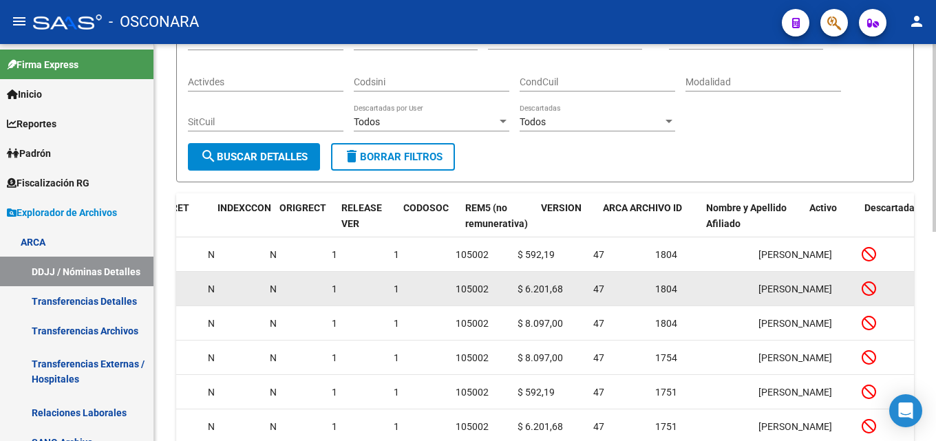
scroll to position [0, 1844]
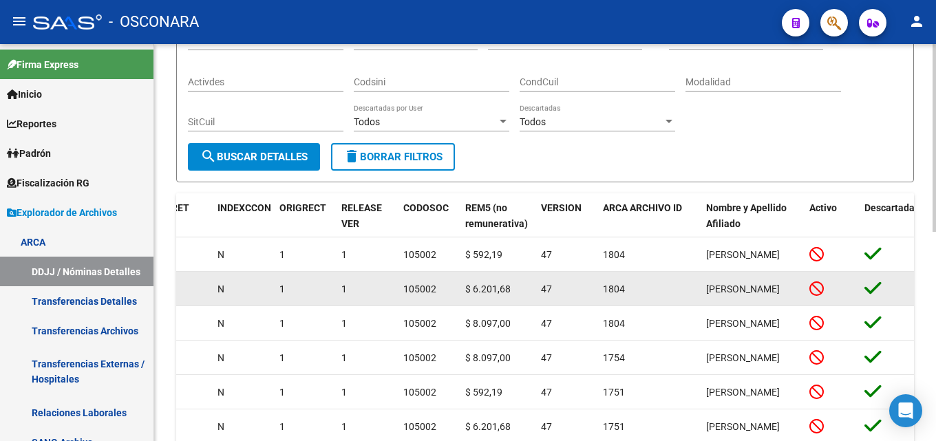
drag, startPoint x: 607, startPoint y: 295, endPoint x: 667, endPoint y: 293, distance: 60.7
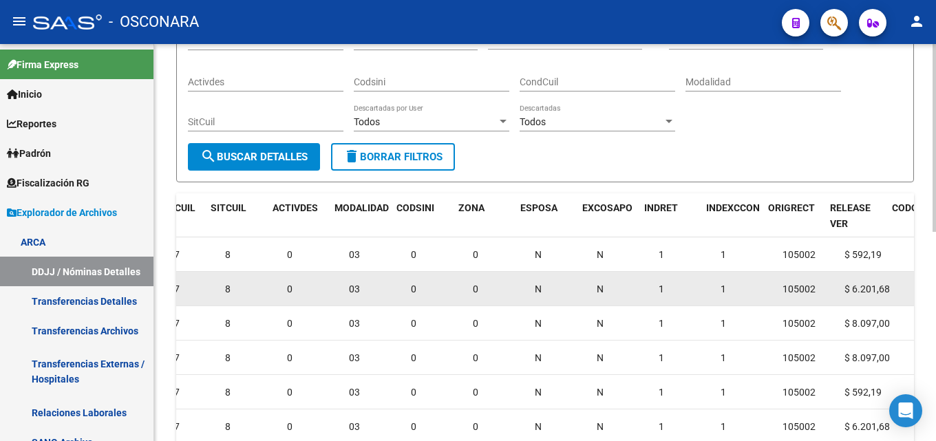
scroll to position [0, 1229]
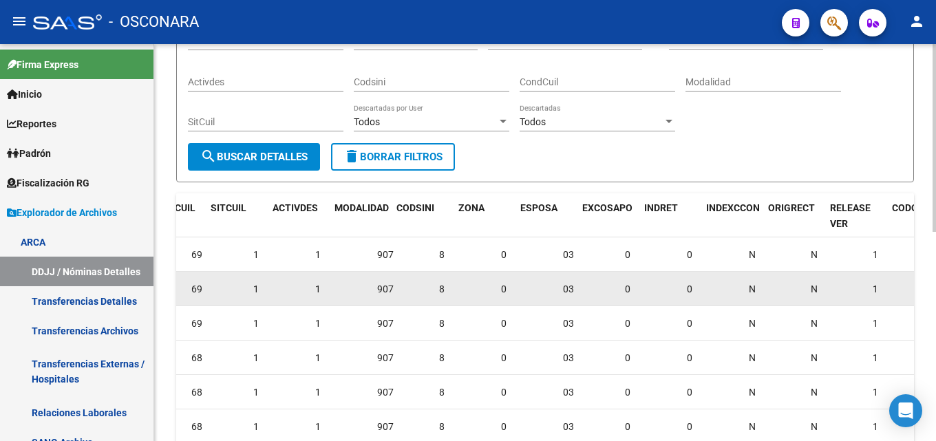
drag, startPoint x: 667, startPoint y: 290, endPoint x: 588, endPoint y: 282, distance: 79.6
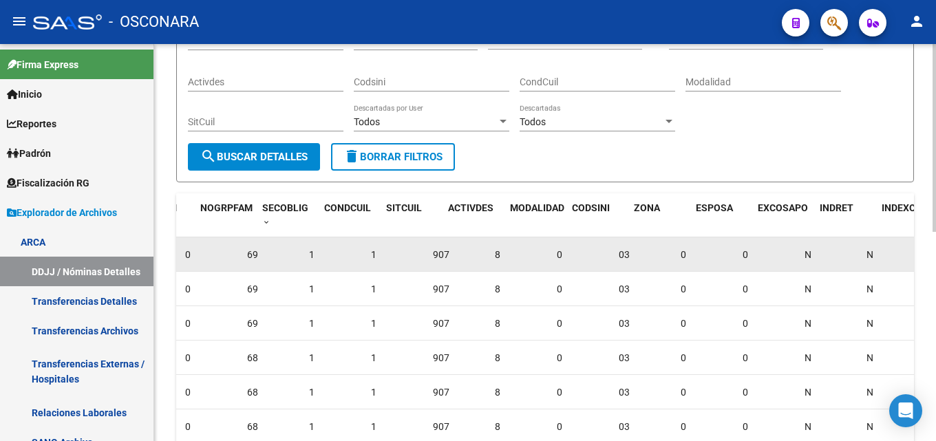
scroll to position [0, 1168]
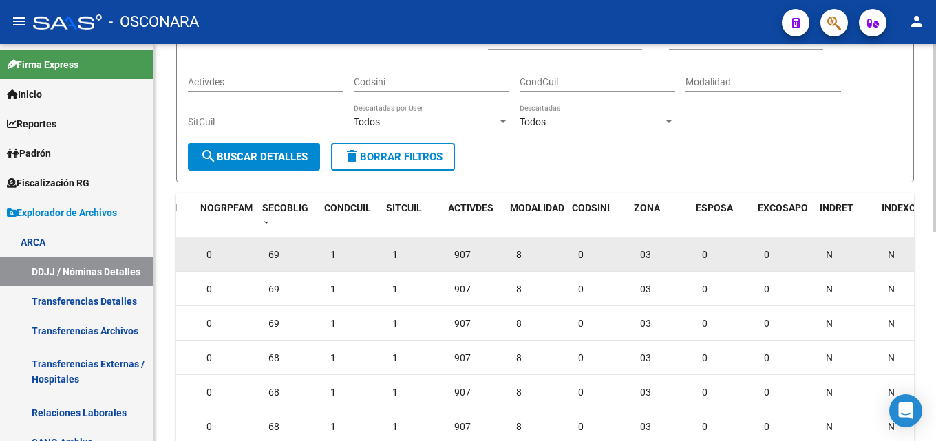
drag, startPoint x: 310, startPoint y: 246, endPoint x: 275, endPoint y: 247, distance: 35.1
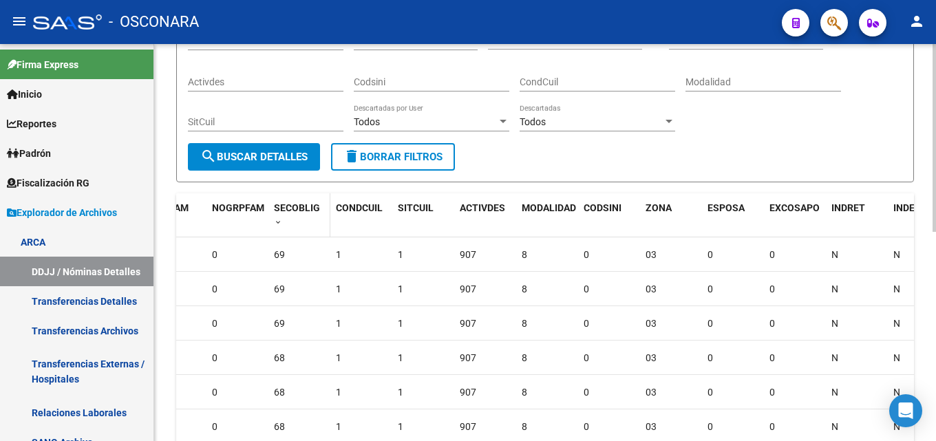
click at [280, 220] on span at bounding box center [278, 223] width 8 height 10
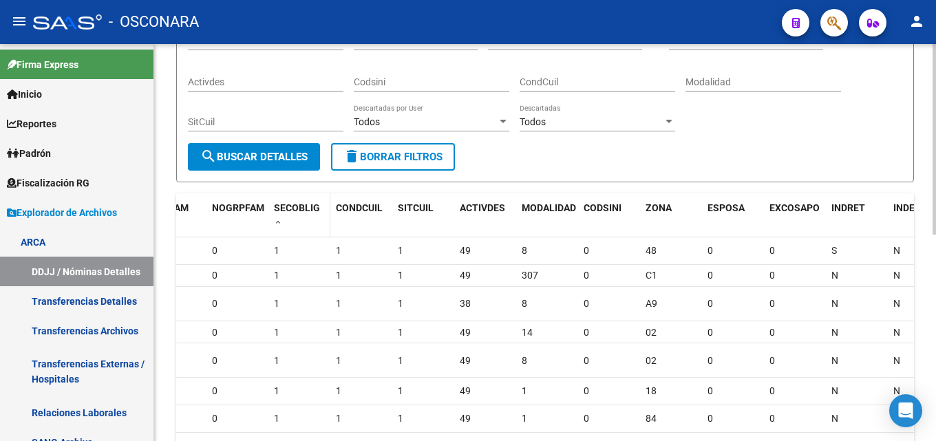
click at [280, 220] on span at bounding box center [278, 223] width 8 height 10
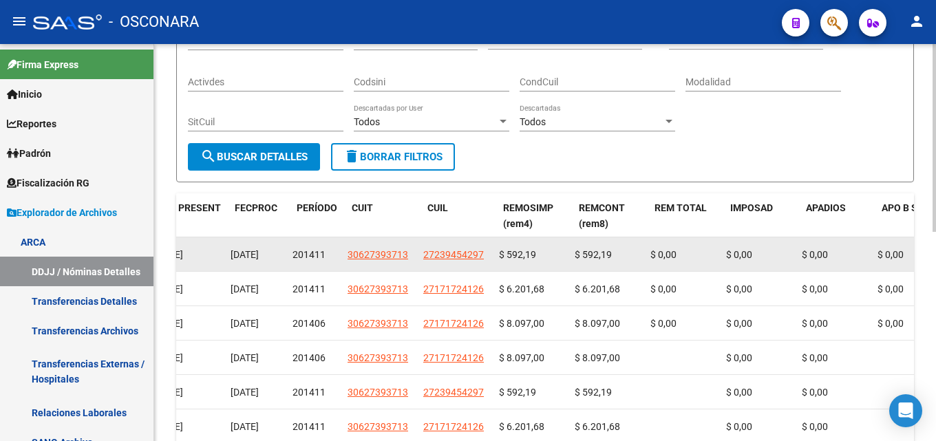
drag, startPoint x: 297, startPoint y: 258, endPoint x: 186, endPoint y: 251, distance: 111.1
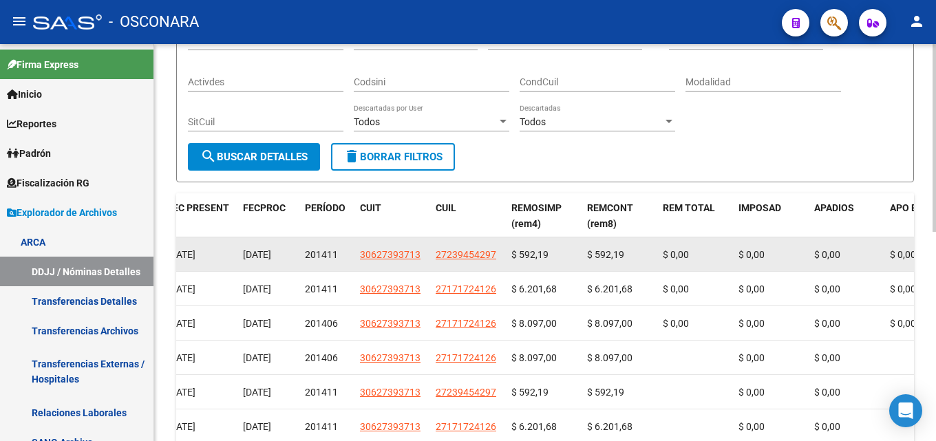
click at [498, 255] on div "27239454297" at bounding box center [468, 255] width 65 height 16
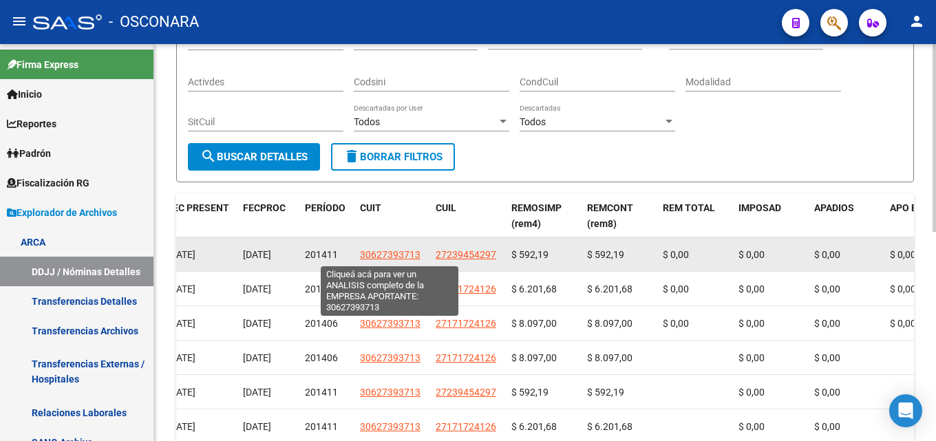
click at [375, 258] on span "30627393713" at bounding box center [390, 254] width 61 height 11
type textarea "30627393713"
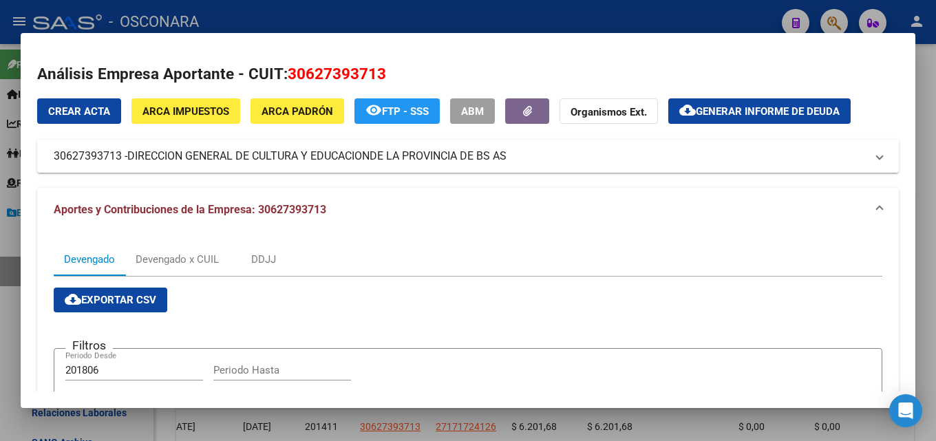
click at [485, 12] on div at bounding box center [468, 220] width 936 height 441
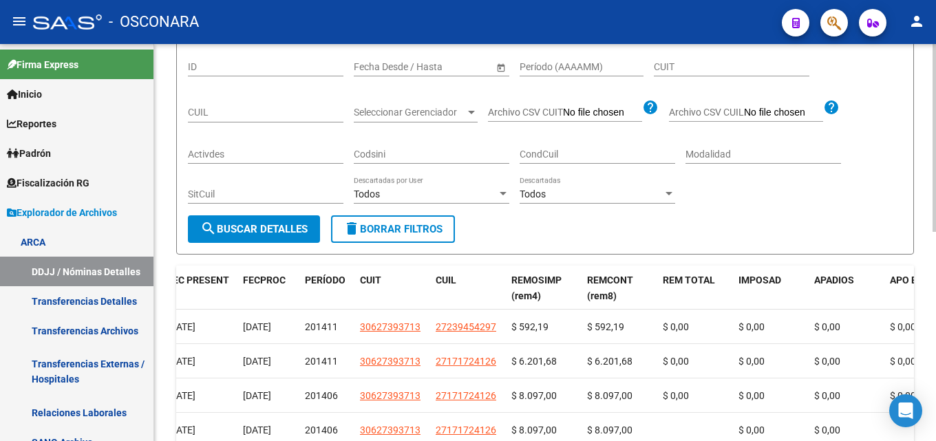
scroll to position [0, 0]
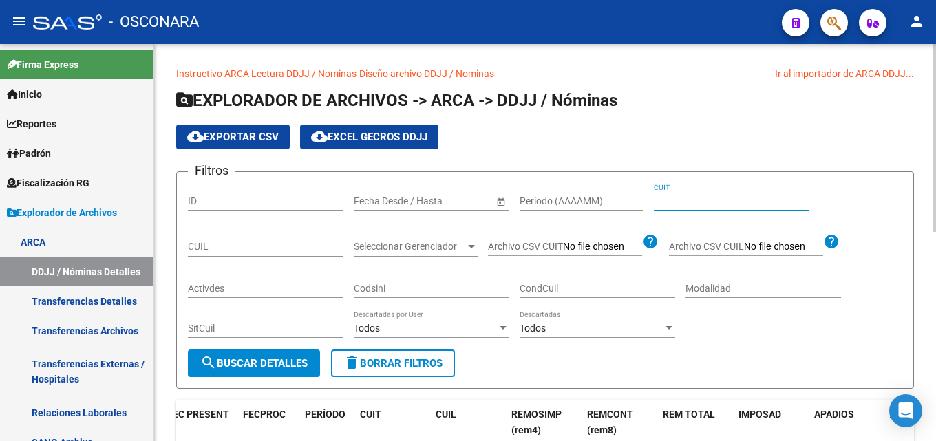
click at [698, 200] on input "CUIT" at bounding box center [732, 202] width 156 height 12
click at [529, 200] on input "Período (AAAAMM)" at bounding box center [582, 202] width 124 height 12
type input "202508"
click at [704, 200] on input "CUIT" at bounding box center [732, 202] width 156 height 12
click at [575, 333] on div "Todos" at bounding box center [591, 329] width 143 height 12
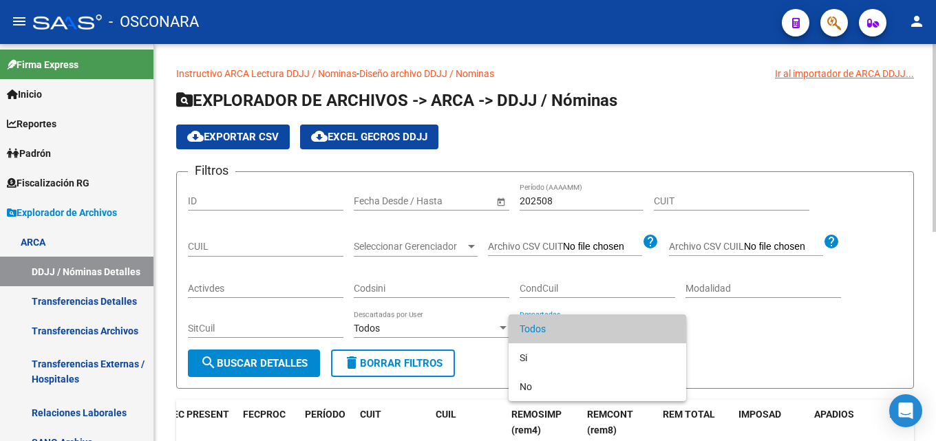
click at [575, 333] on span "Todos" at bounding box center [598, 329] width 156 height 29
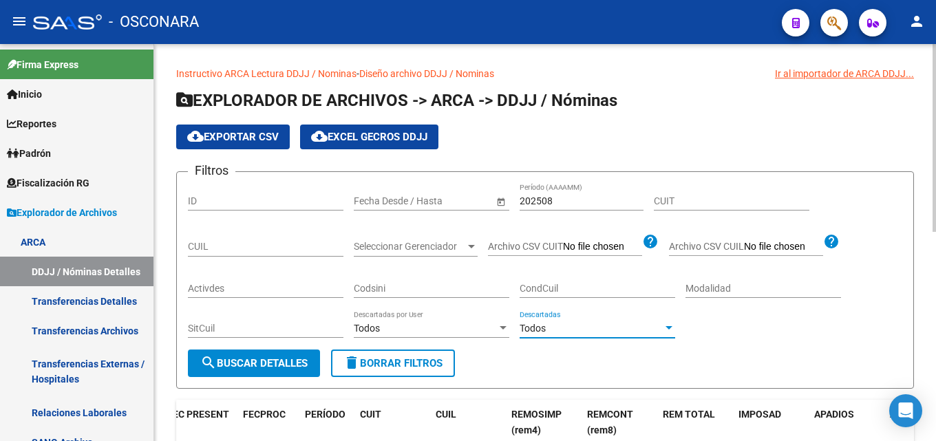
click at [737, 211] on div "CUIT" at bounding box center [732, 202] width 156 height 39
drag, startPoint x: 656, startPoint y: 193, endPoint x: 822, endPoint y: 167, distance: 168.1
click at [664, 191] on div "CUIT" at bounding box center [732, 197] width 156 height 28
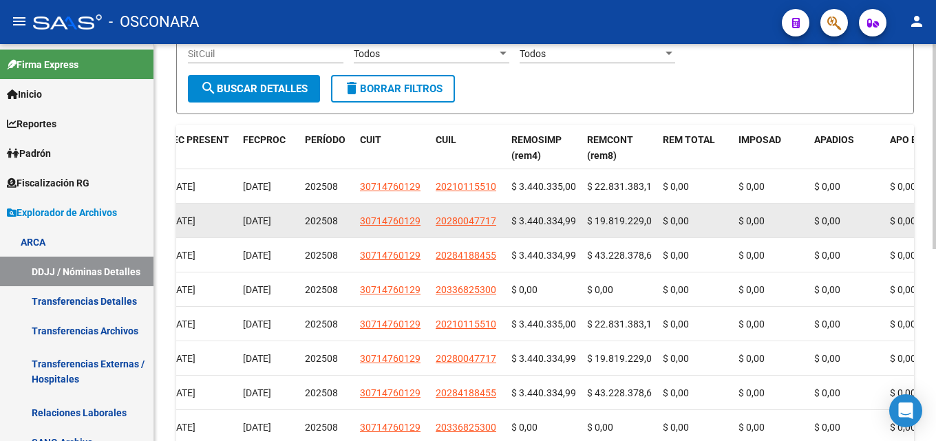
scroll to position [275, 0]
type input "30-71476012-9"
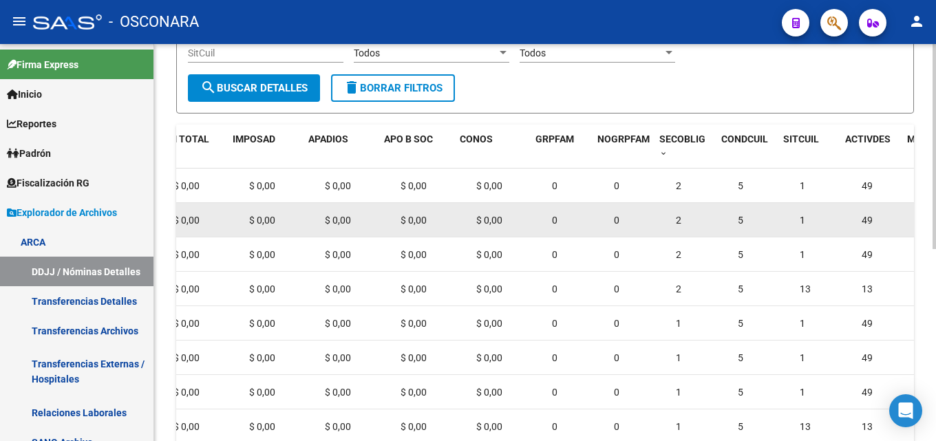
scroll to position [0, 841]
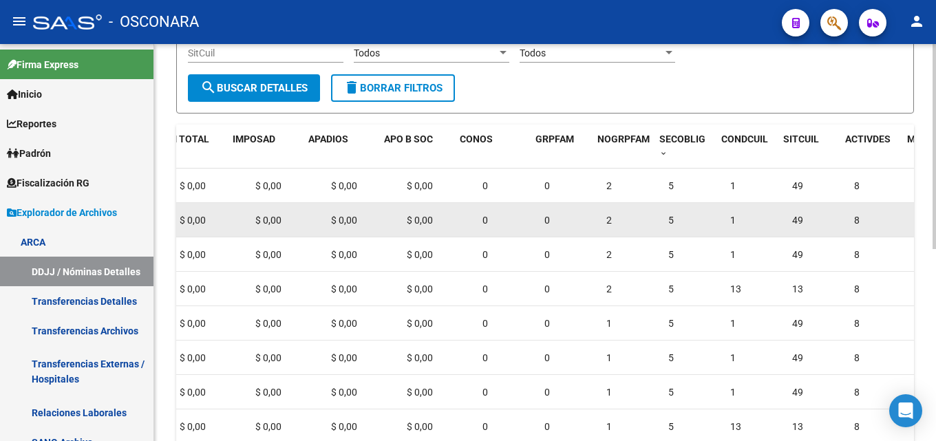
drag, startPoint x: 728, startPoint y: 228, endPoint x: 777, endPoint y: 226, distance: 48.9
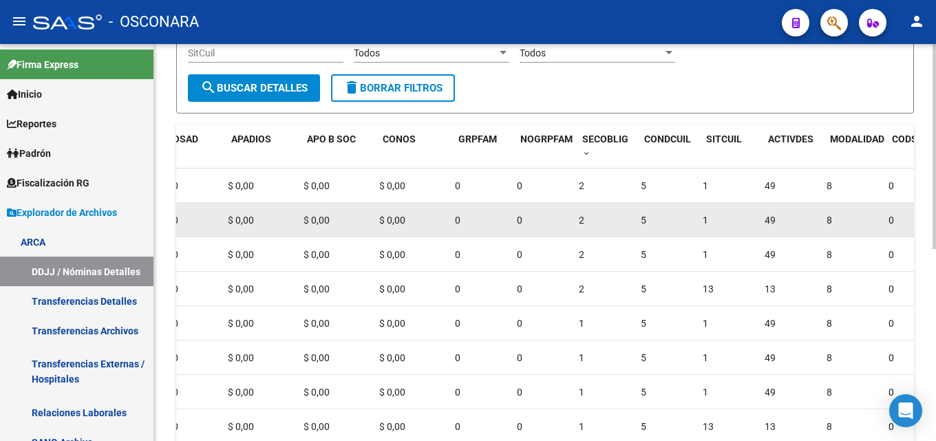
drag, startPoint x: 748, startPoint y: 235, endPoint x: 773, endPoint y: 235, distance: 24.8
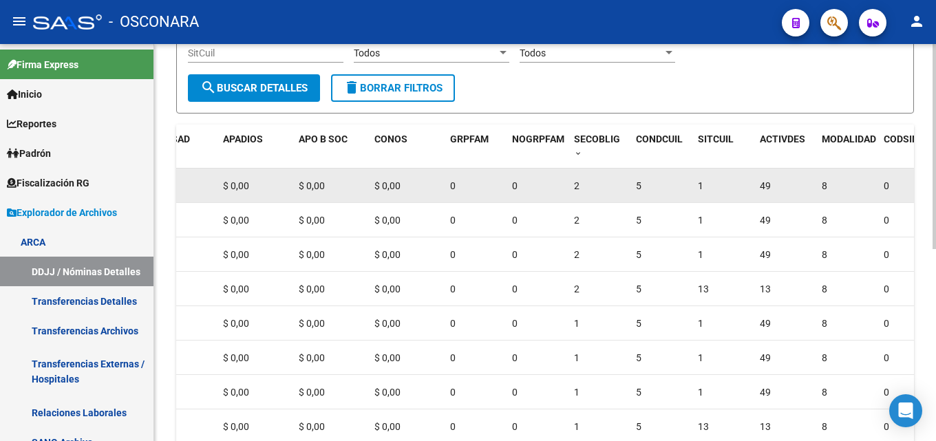
drag, startPoint x: 580, startPoint y: 191, endPoint x: 448, endPoint y: 193, distance: 132.2
click at [448, 193] on div "2474548 G05 - Conductores Navales Rosario 10/09/2025 11/09/2025 202508 30714760…" at bounding box center [600, 186] width 2582 height 34
click at [600, 187] on div "2" at bounding box center [599, 186] width 51 height 16
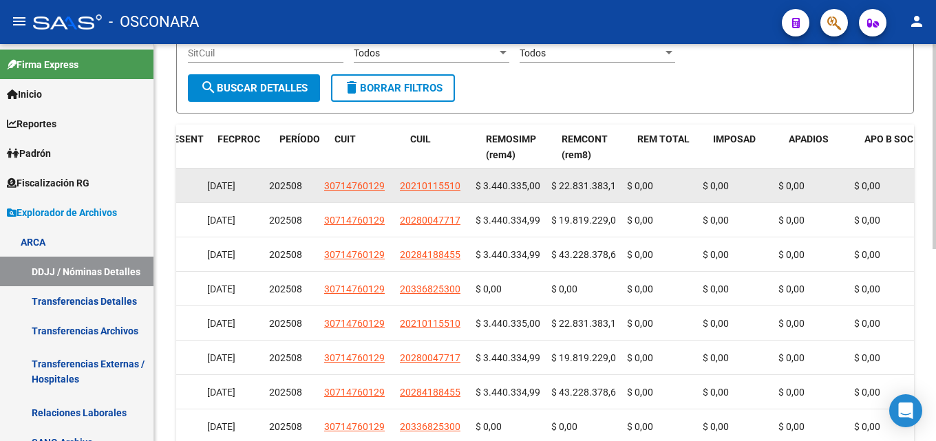
scroll to position [0, 302]
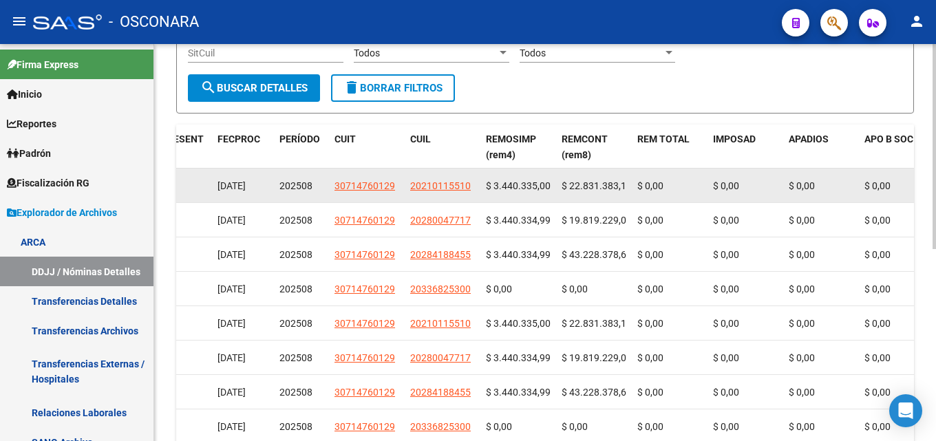
drag, startPoint x: 580, startPoint y: 187, endPoint x: 216, endPoint y: 188, distance: 364.2
click at [480, 183] on datatable-body-cell "20210115510" at bounding box center [443, 186] width 76 height 34
drag, startPoint x: 478, startPoint y: 182, endPoint x: 406, endPoint y: 188, distance: 72.6
click at [406, 188] on datatable-body-cell "20210115510" at bounding box center [443, 186] width 76 height 34
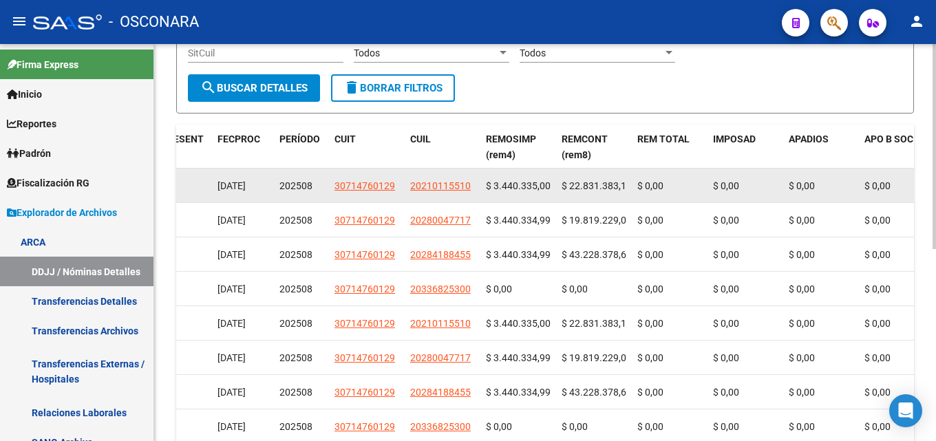
copy span "20210115510"
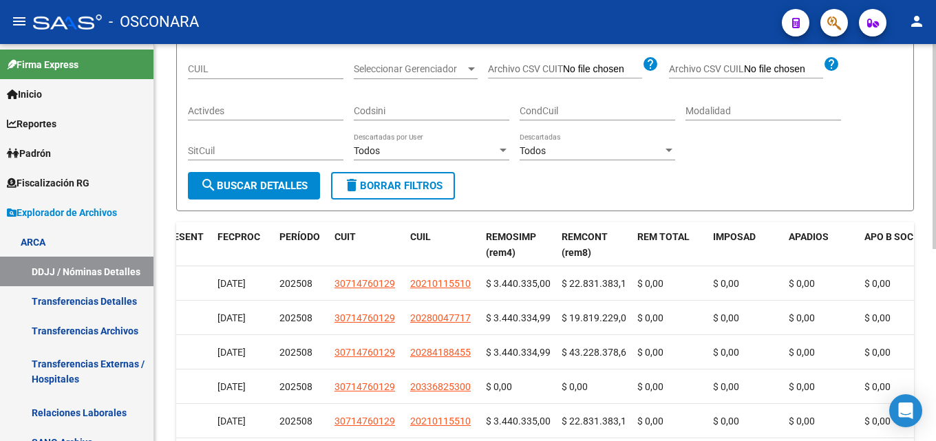
scroll to position [138, 0]
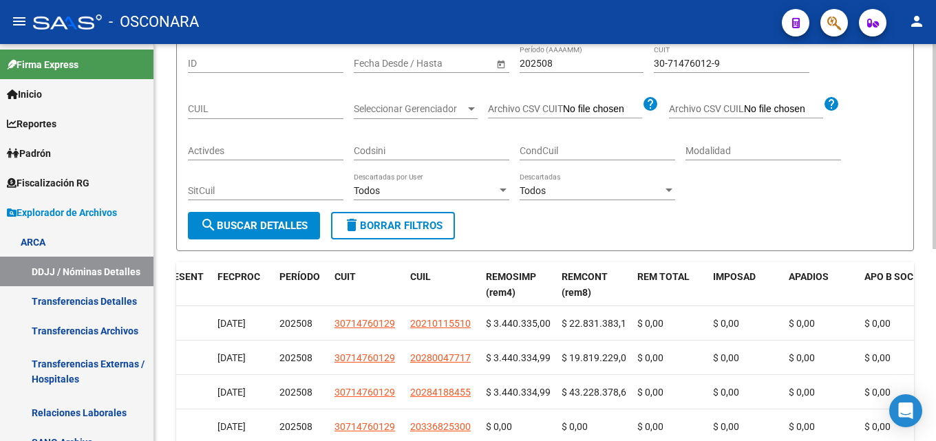
click at [229, 112] on input "CUIL" at bounding box center [266, 109] width 156 height 12
paste input "20-21011551-0"
type input "20-21011551-0"
click at [275, 232] on span "search Buscar Detalles" at bounding box center [253, 226] width 107 height 12
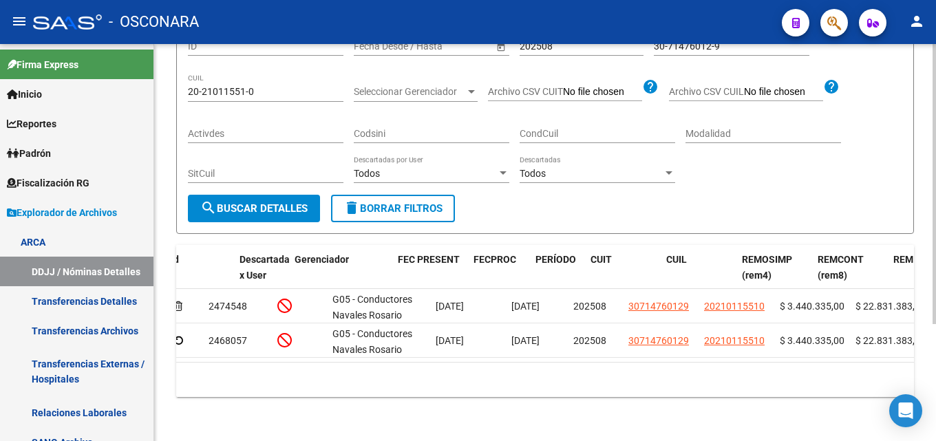
scroll to position [0, 0]
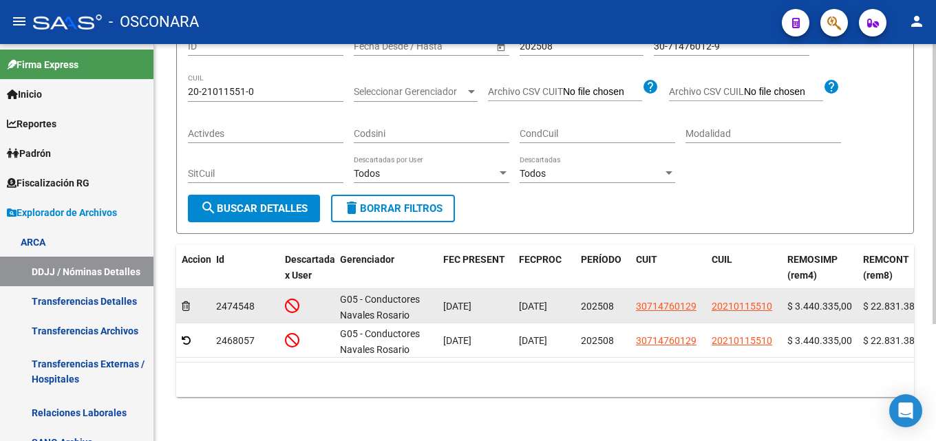
drag, startPoint x: 213, startPoint y: 295, endPoint x: 245, endPoint y: 297, distance: 31.7
click at [245, 296] on datatable-body-cell "2474548" at bounding box center [245, 306] width 69 height 34
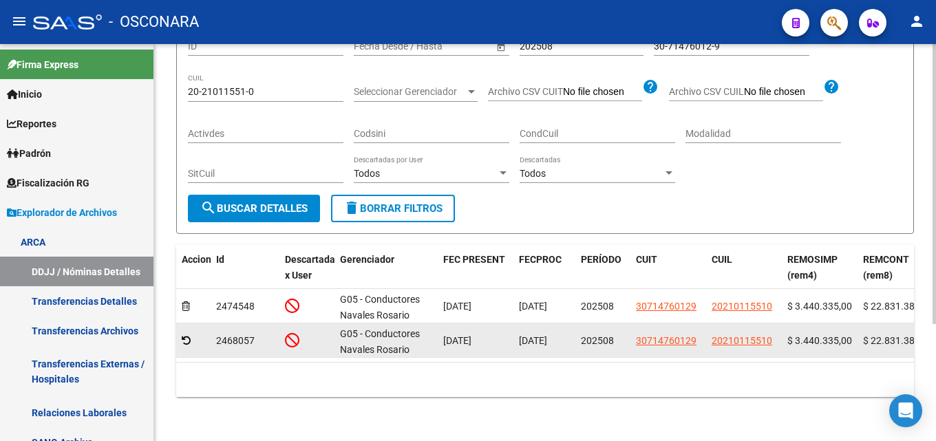
drag, startPoint x: 211, startPoint y: 328, endPoint x: 264, endPoint y: 330, distance: 52.4
click at [264, 330] on datatable-body-cell "2468057" at bounding box center [245, 341] width 69 height 34
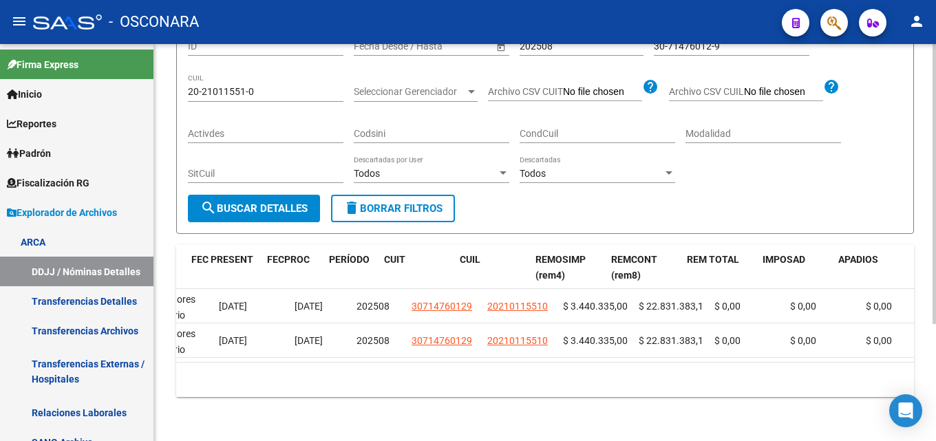
scroll to position [0, 252]
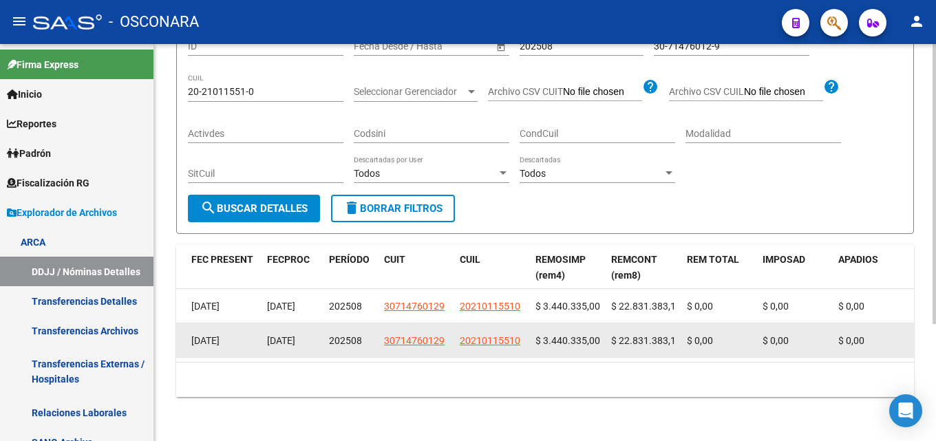
drag, startPoint x: 555, startPoint y: 294, endPoint x: 659, endPoint y: 327, distance: 109.1
click at [659, 327] on datatable-scroller "2474548 G05 - Conductores Navales Rosario 10/09/2025 11/09/2025 202508 30714760…" at bounding box center [293, 323] width 738 height 69
click at [662, 336] on div "$ 22.831.383,10" at bounding box center [643, 341] width 65 height 16
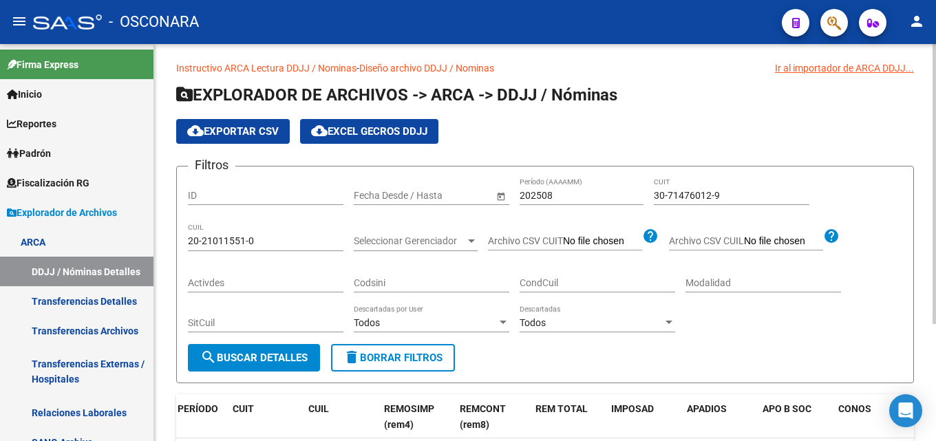
scroll to position [0, 0]
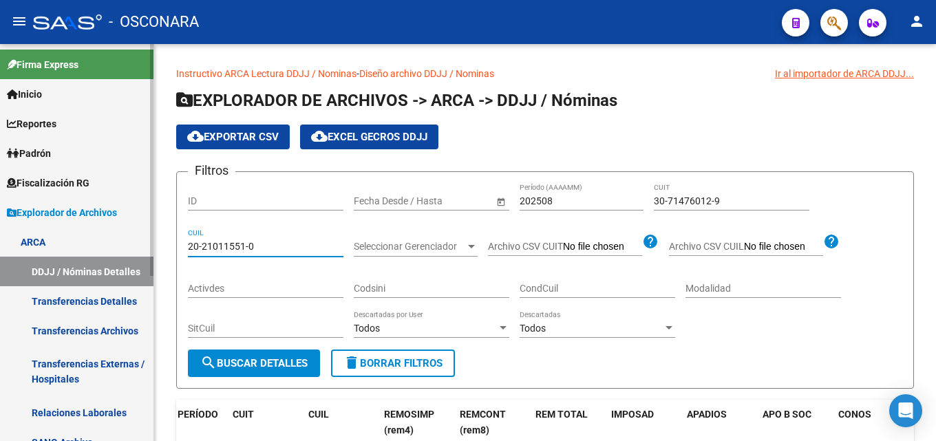
drag, startPoint x: 282, startPoint y: 249, endPoint x: 0, endPoint y: 240, distance: 281.7
click at [0, 240] on mat-sidenav-container "Firma Express Inicio Calendario SSS Instructivos Contacto OS Reportes Tablero d…" at bounding box center [468, 242] width 936 height 397
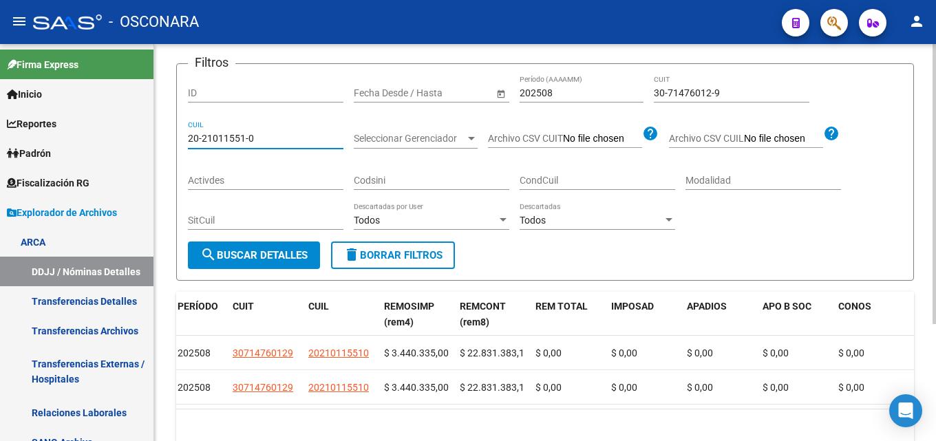
scroll to position [29, 0]
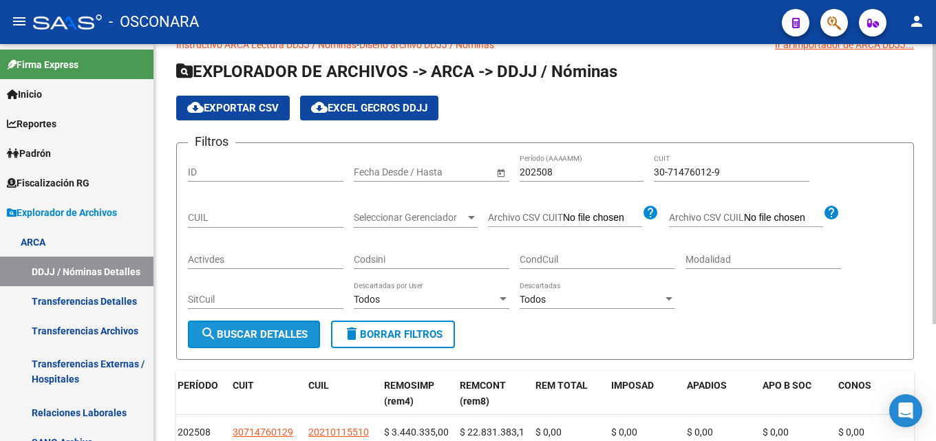
click at [242, 338] on span "search Buscar Detalles" at bounding box center [253, 334] width 107 height 12
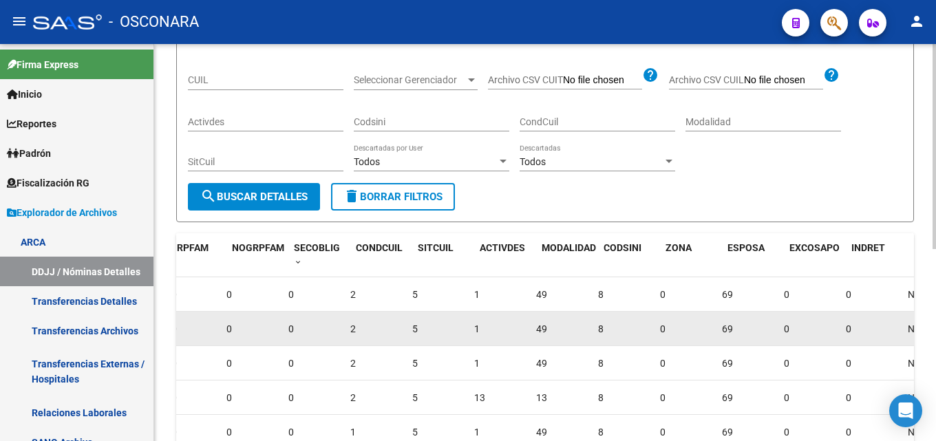
scroll to position [0, 1238]
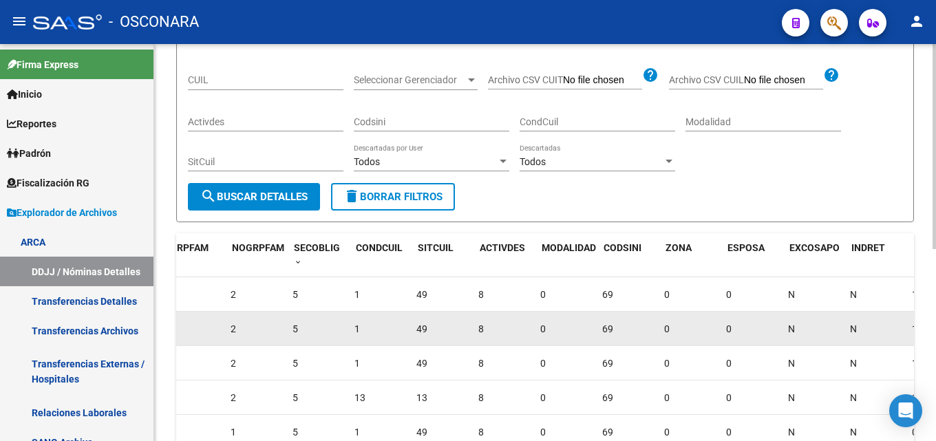
drag, startPoint x: 634, startPoint y: 325, endPoint x: 699, endPoint y: 324, distance: 64.7
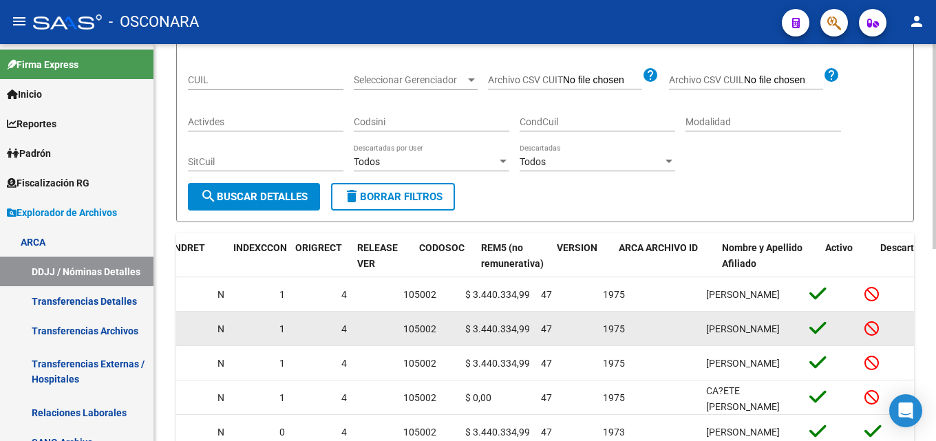
drag, startPoint x: 603, startPoint y: 345, endPoint x: 653, endPoint y: 344, distance: 49.6
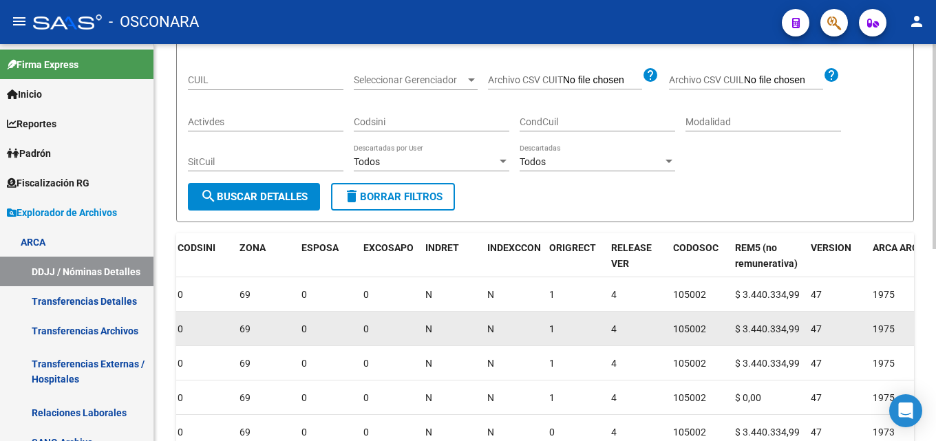
scroll to position [0, 1433]
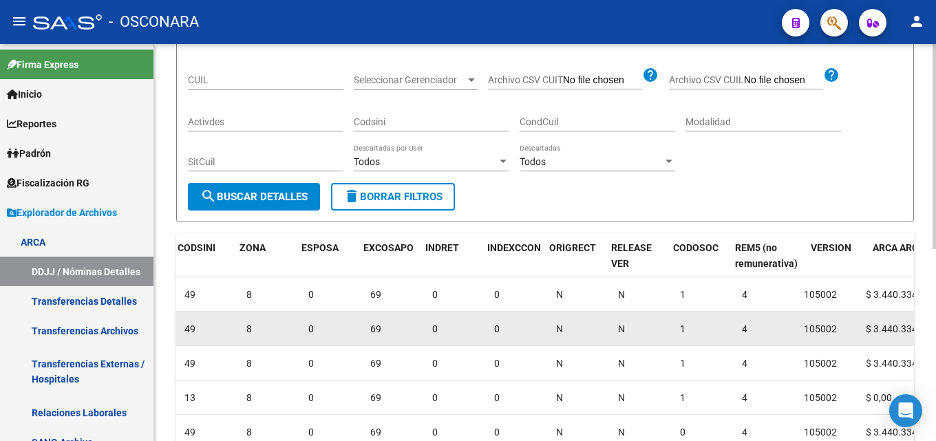
drag, startPoint x: 650, startPoint y: 344, endPoint x: 588, endPoint y: 343, distance: 62.0
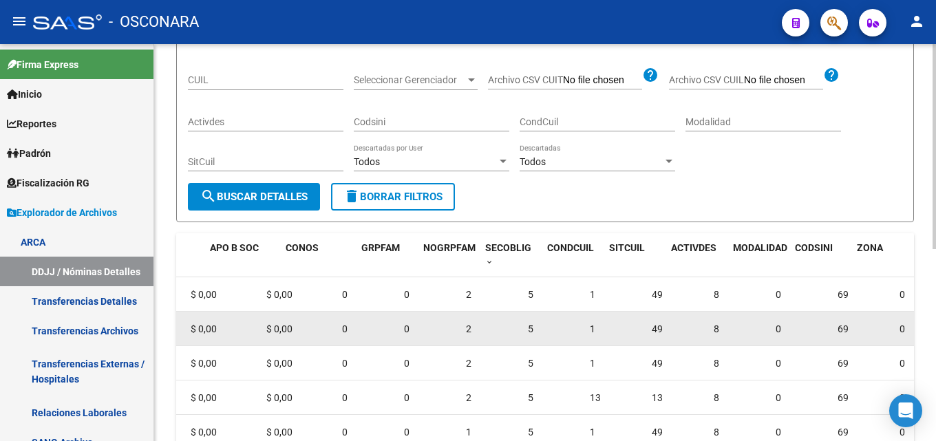
scroll to position [0, 947]
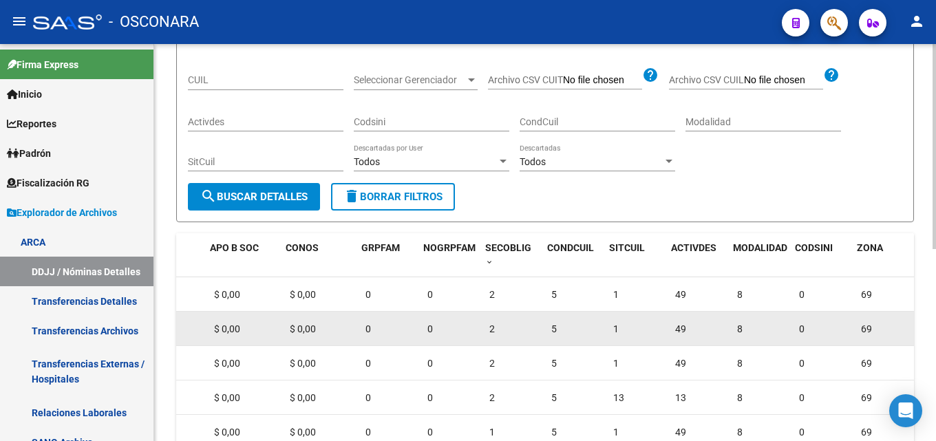
drag, startPoint x: 596, startPoint y: 339, endPoint x: 557, endPoint y: 343, distance: 38.7
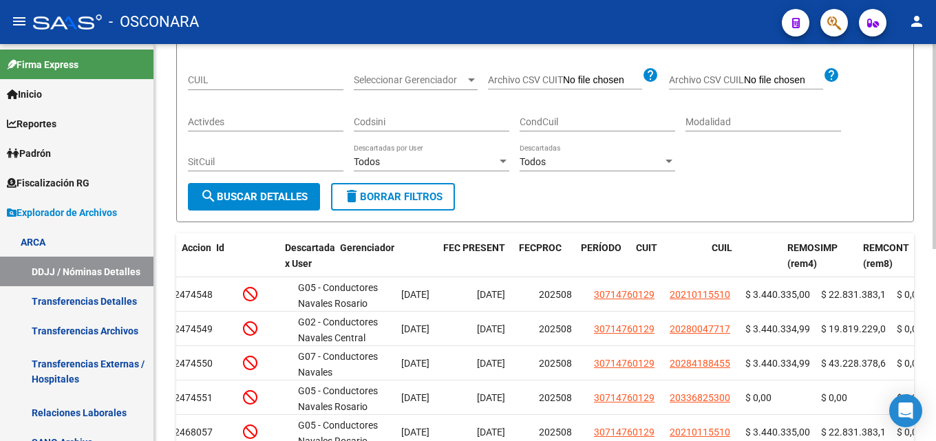
scroll to position [0, 0]
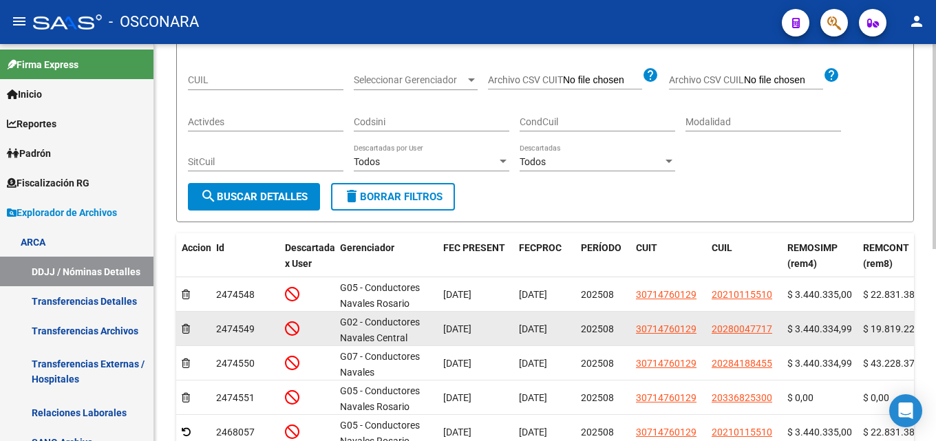
drag, startPoint x: 576, startPoint y: 329, endPoint x: 449, endPoint y: 344, distance: 128.2
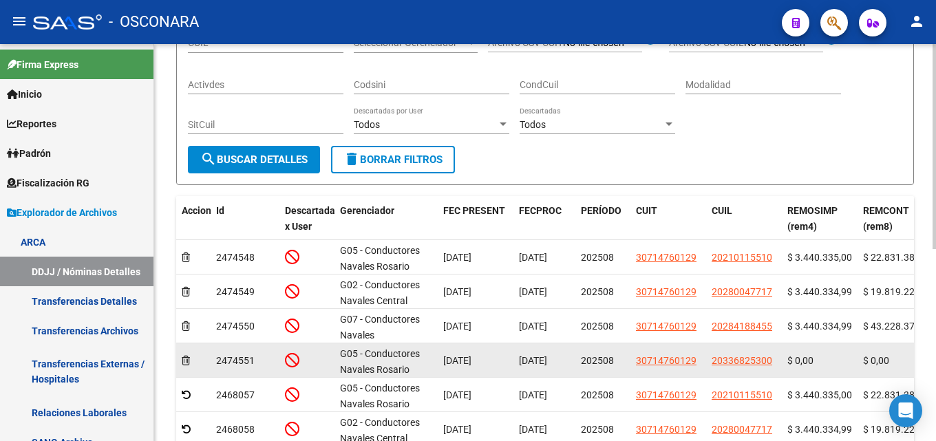
scroll to position [235, 0]
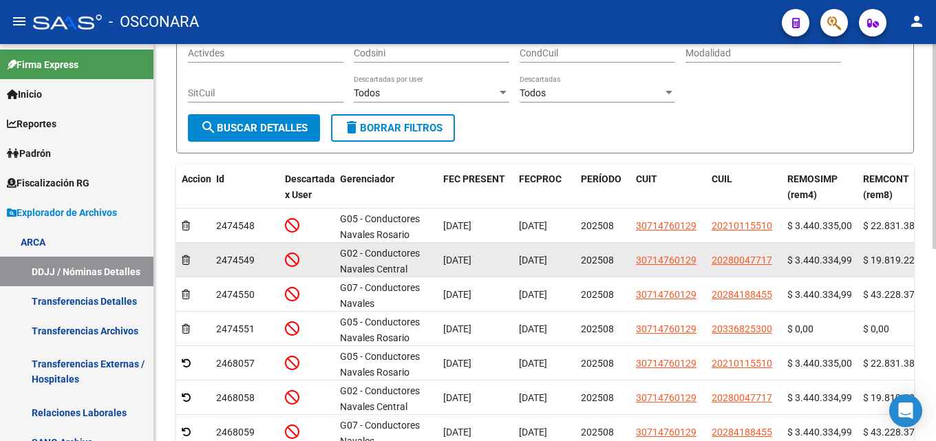
click at [779, 258] on datatable-body-cell "20280047717" at bounding box center [744, 260] width 76 height 34
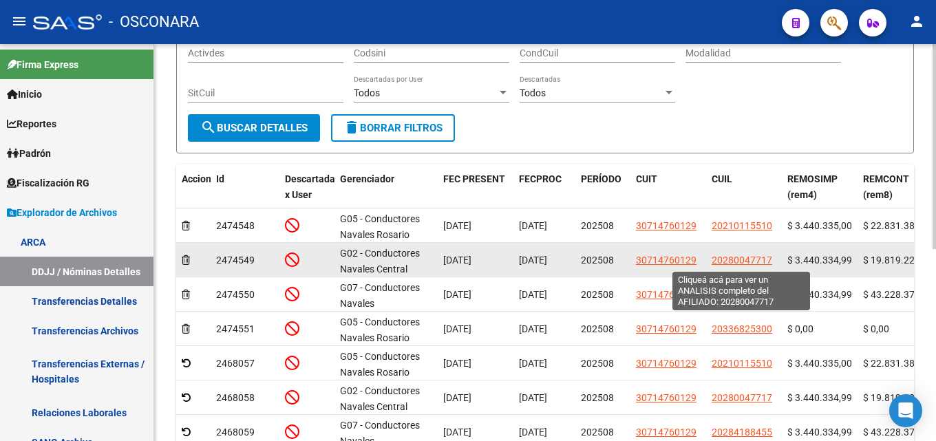
drag, startPoint x: 777, startPoint y: 260, endPoint x: 712, endPoint y: 261, distance: 65.4
click at [712, 261] on datatable-body-cell "20280047717" at bounding box center [744, 260] width 76 height 34
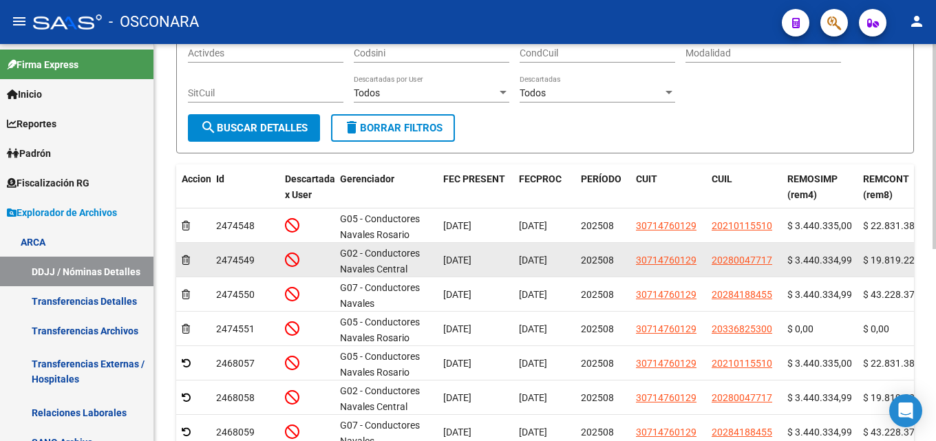
copy span "20280047717"
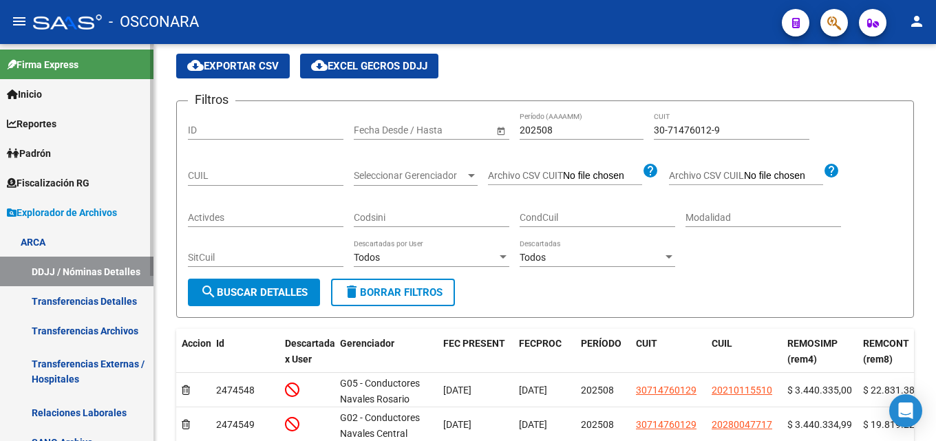
scroll to position [29, 0]
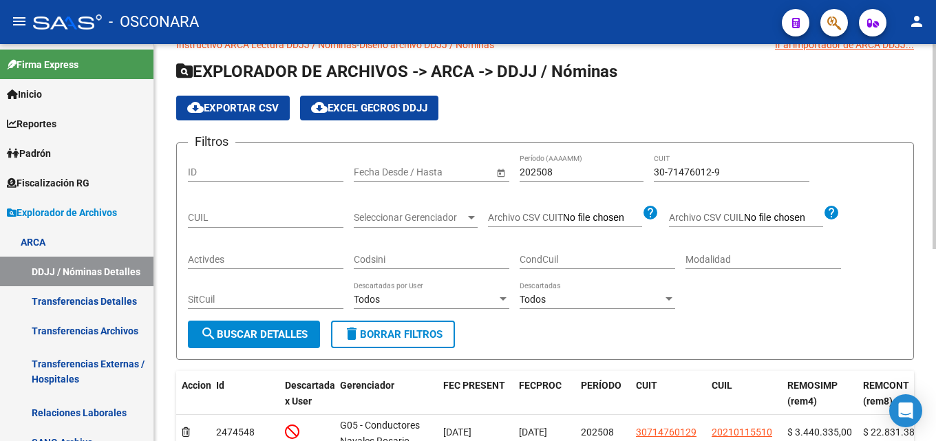
click at [229, 219] on input "CUIL" at bounding box center [266, 218] width 156 height 12
paste input "20-28004771-7"
type input "20-28004771-7"
click at [266, 332] on span "search Buscar Detalles" at bounding box center [253, 334] width 107 height 12
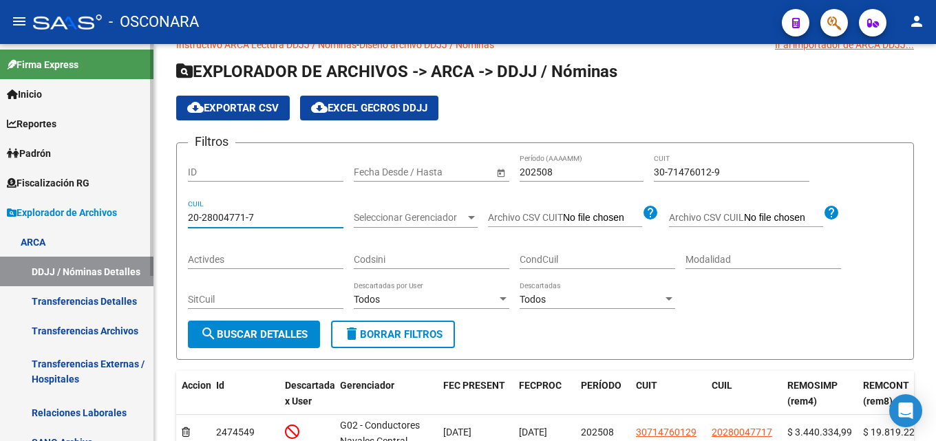
drag, startPoint x: 278, startPoint y: 216, endPoint x: 0, endPoint y: 260, distance: 281.6
click at [0, 255] on mat-sidenav-container "Firma Express Inicio Calendario SSS Instructivos Contacto OS Reportes Tablero d…" at bounding box center [468, 242] width 936 height 397
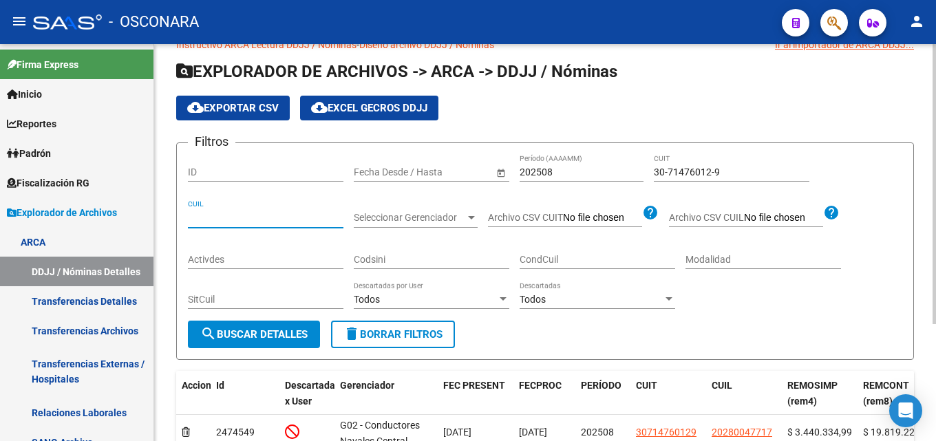
click at [285, 335] on span "search Buscar Detalles" at bounding box center [253, 334] width 107 height 12
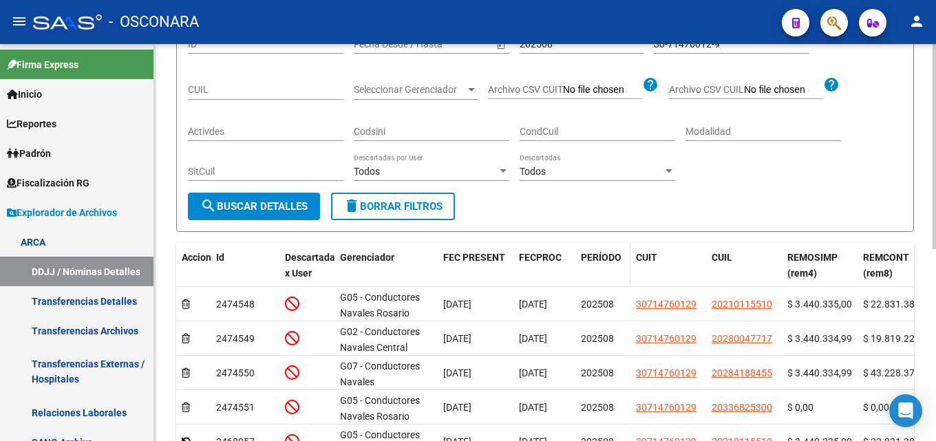
scroll to position [167, 0]
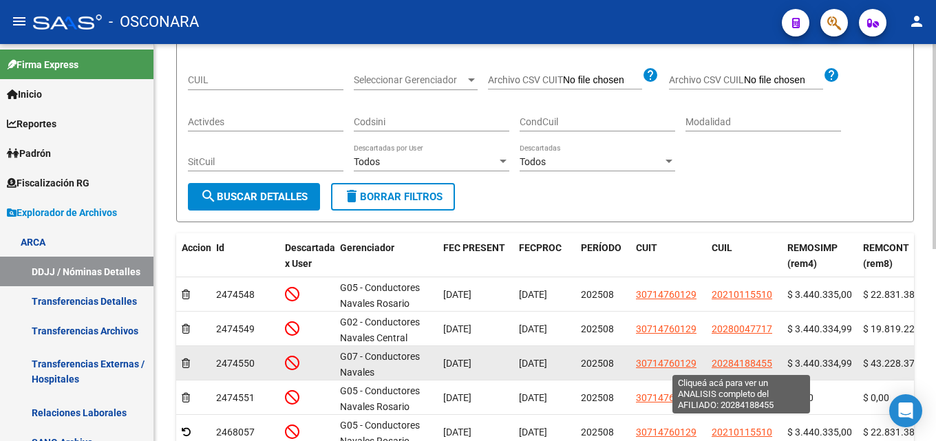
drag, startPoint x: 781, startPoint y: 364, endPoint x: 711, endPoint y: 364, distance: 69.5
click at [711, 364] on datatable-body-cell "20284188455" at bounding box center [744, 363] width 76 height 34
copy span "20284188455"
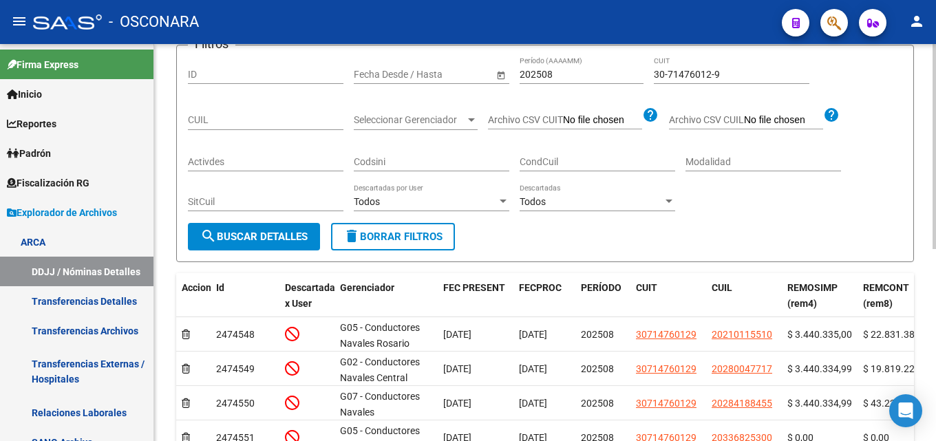
scroll to position [98, 0]
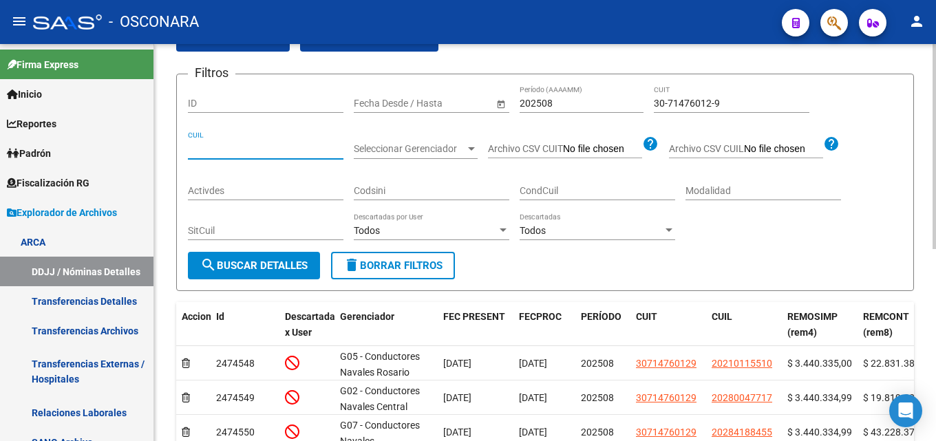
click at [227, 148] on input "CUIL" at bounding box center [266, 149] width 156 height 12
paste input "20-28418845-5"
type input "20-28418845-5"
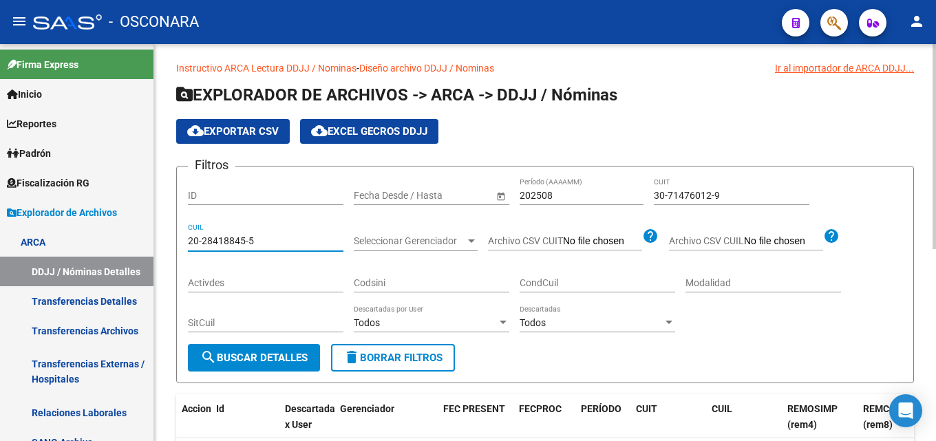
scroll to position [0, 0]
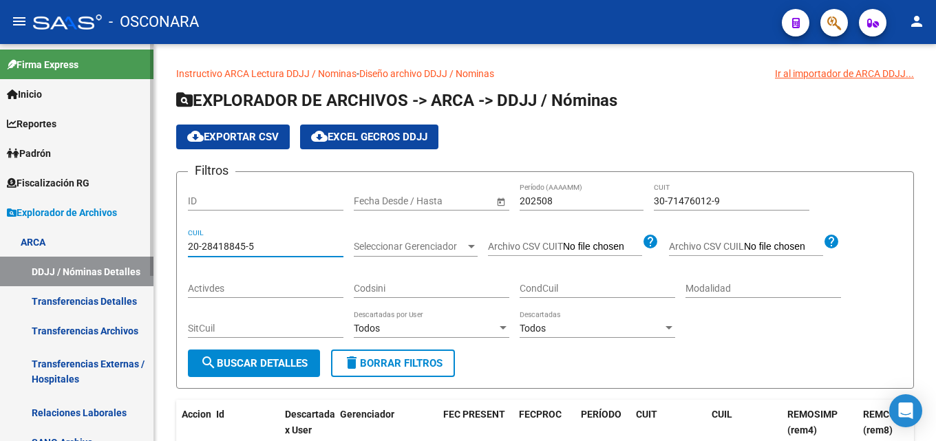
drag, startPoint x: 288, startPoint y: 247, endPoint x: 59, endPoint y: 249, distance: 228.6
click at [60, 249] on mat-sidenav-container "Firma Express Inicio Calendario SSS Instructivos Contacto OS Reportes Tablero d…" at bounding box center [468, 242] width 936 height 397
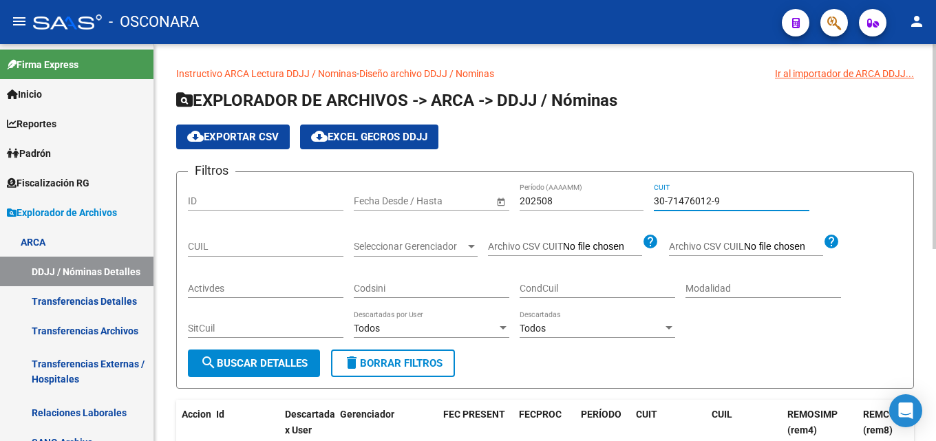
drag, startPoint x: 722, startPoint y: 198, endPoint x: 413, endPoint y: 218, distance: 309.1
click at [438, 218] on div "Filtros ID Fecha inicio – Fecha fin Fecha Desde / Hasta 202508 Período (AAAAMM)…" at bounding box center [545, 266] width 715 height 167
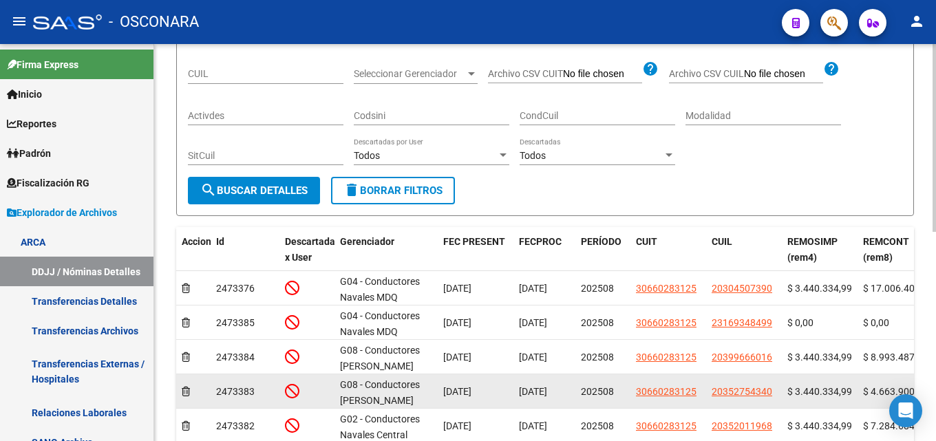
scroll to position [207, 0]
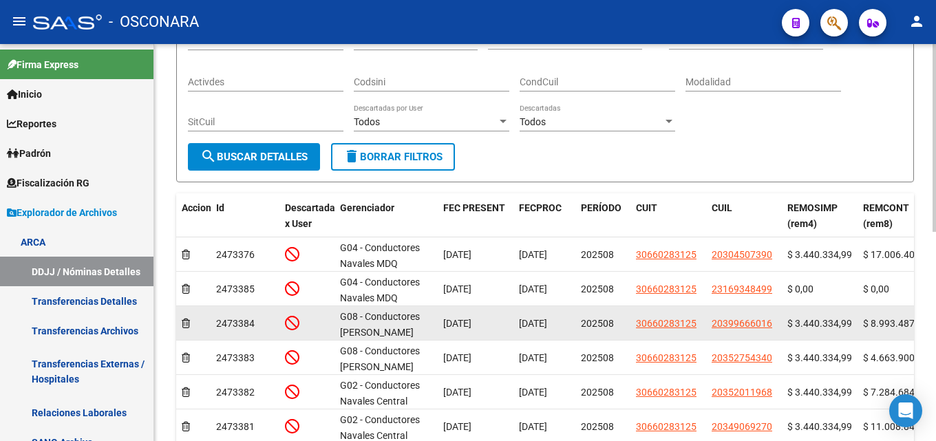
type input "30-66028312-5"
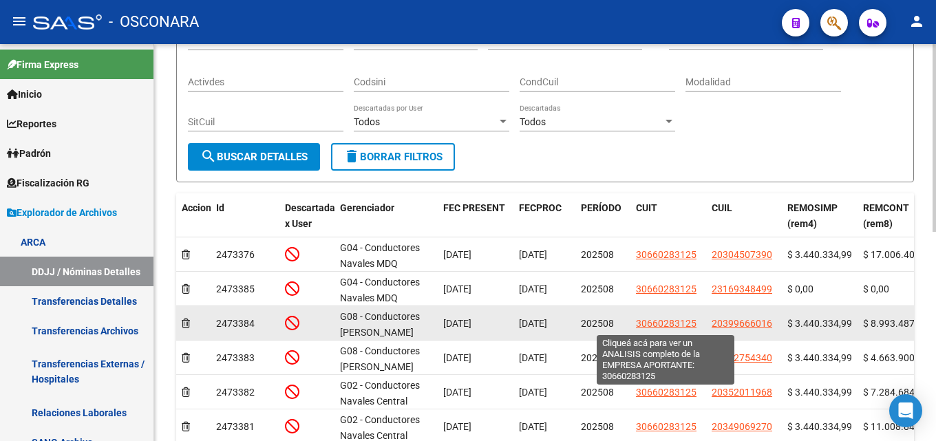
drag, startPoint x: 538, startPoint y: 327, endPoint x: 684, endPoint y: 321, distance: 146.8
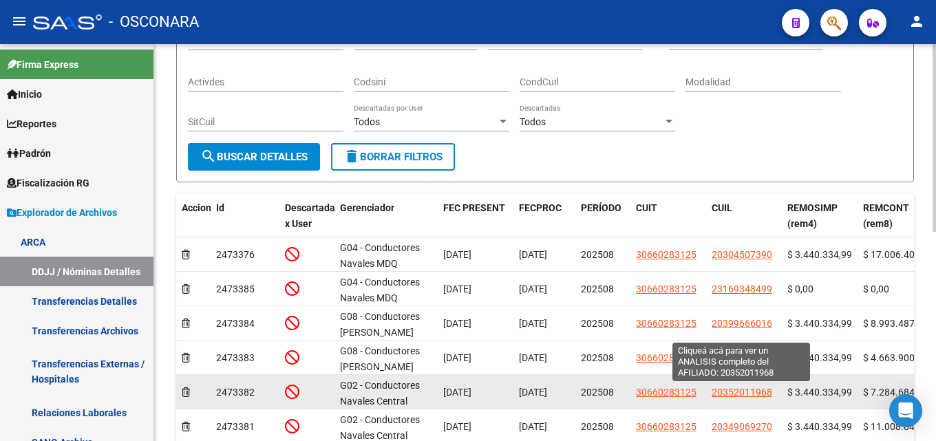
drag, startPoint x: 786, startPoint y: 392, endPoint x: 712, endPoint y: 392, distance: 73.7
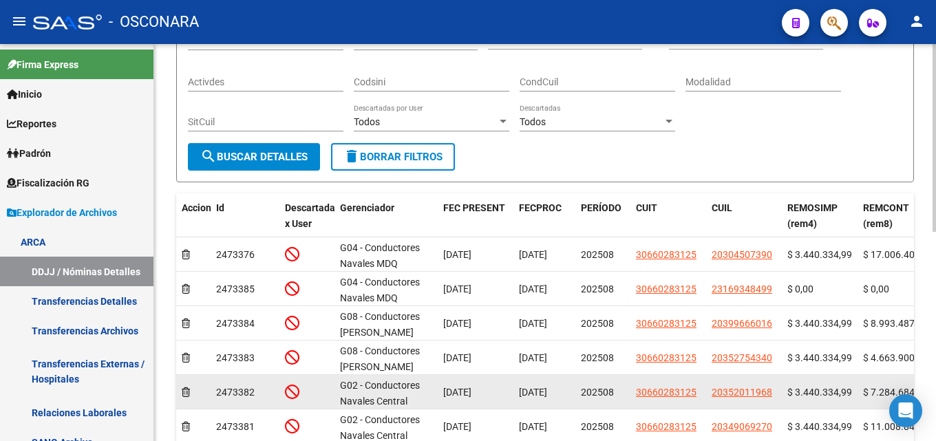
copy span "20352011968"
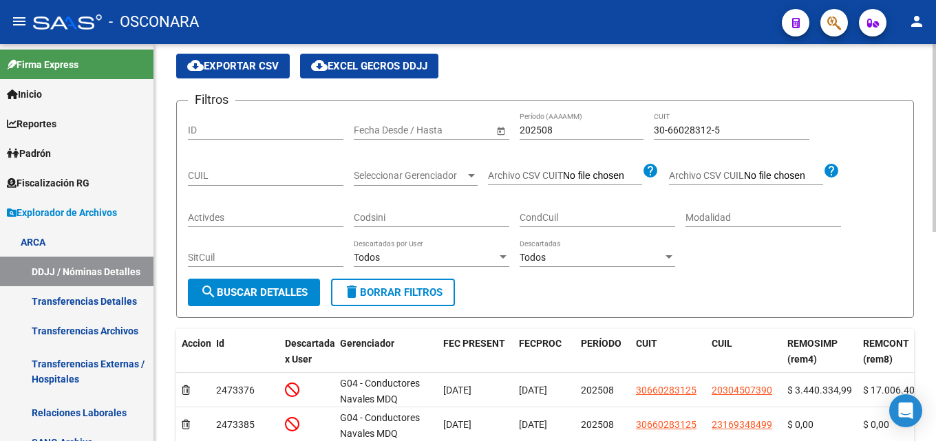
scroll to position [69, 0]
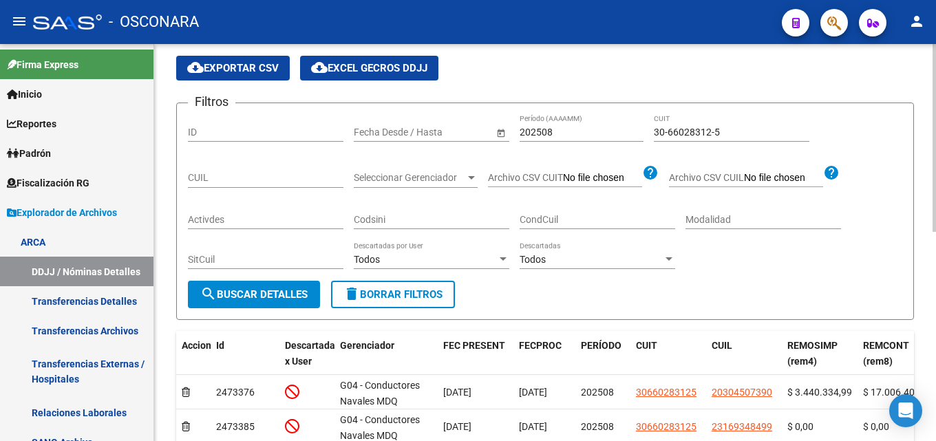
click at [249, 182] on input "CUIL" at bounding box center [266, 178] width 156 height 12
paste input "20-35201196-8"
type input "20-35201196-8"
click at [270, 291] on span "search Buscar Detalles" at bounding box center [253, 294] width 107 height 12
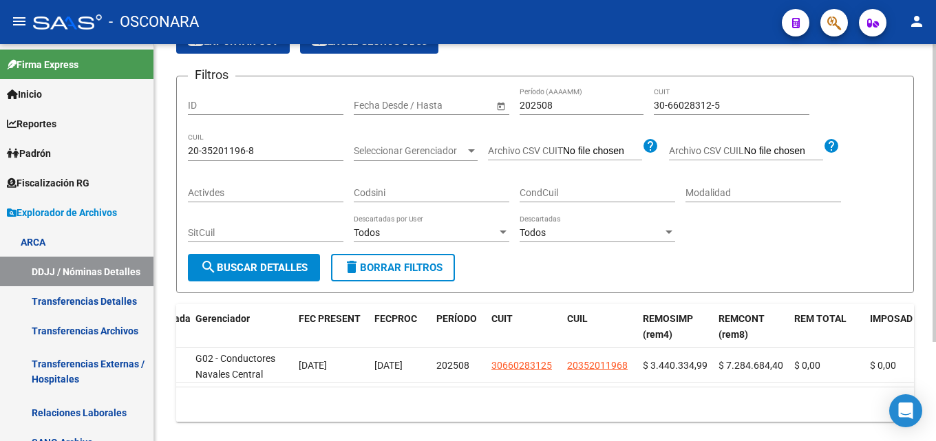
scroll to position [63, 0]
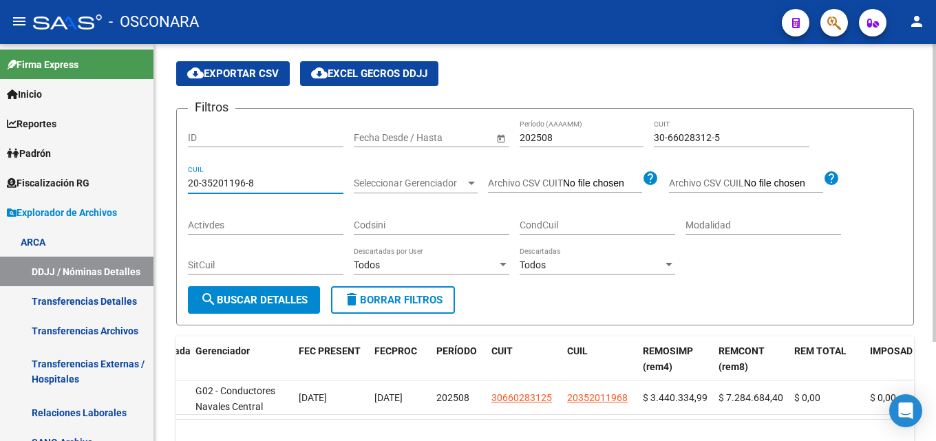
drag, startPoint x: 269, startPoint y: 187, endPoint x: 168, endPoint y: 186, distance: 101.2
click at [168, 186] on div "Instructivo ARCA Lectura DDJJ / Nominas - Diseño archivo DDJJ / Nominas Ir al i…" at bounding box center [545, 240] width 782 height 518
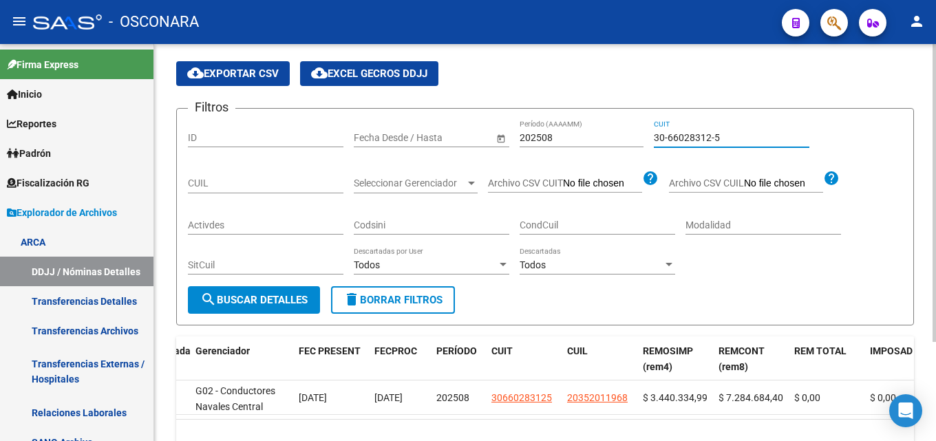
drag, startPoint x: 732, startPoint y: 134, endPoint x: 632, endPoint y: 138, distance: 99.9
click at [632, 138] on div "Filtros ID Fecha inicio – Fecha fin Fecha Desde / Hasta 202508 Período (AAAAMM)…" at bounding box center [545, 203] width 715 height 167
click at [216, 300] on mat-icon "search" at bounding box center [208, 299] width 17 height 17
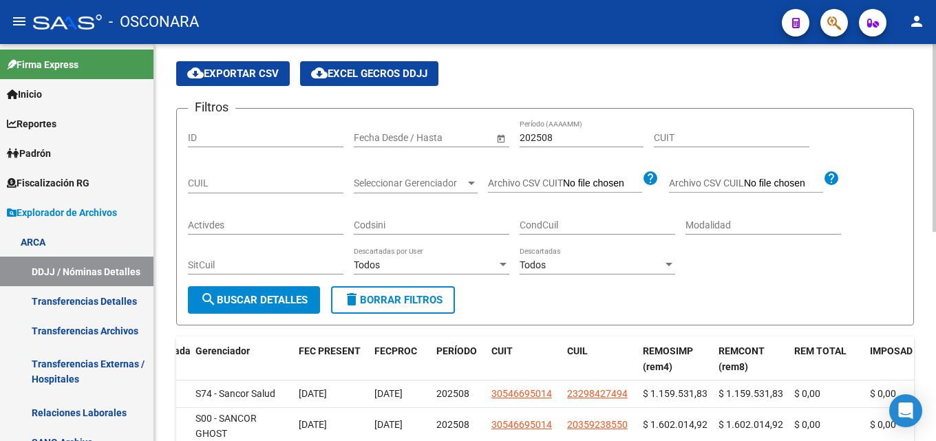
scroll to position [132, 0]
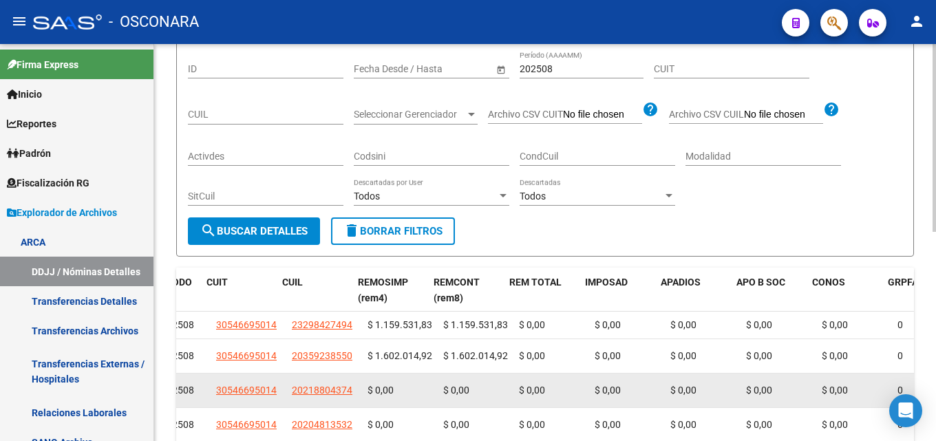
drag, startPoint x: 674, startPoint y: 395, endPoint x: 733, endPoint y: 398, distance: 58.6
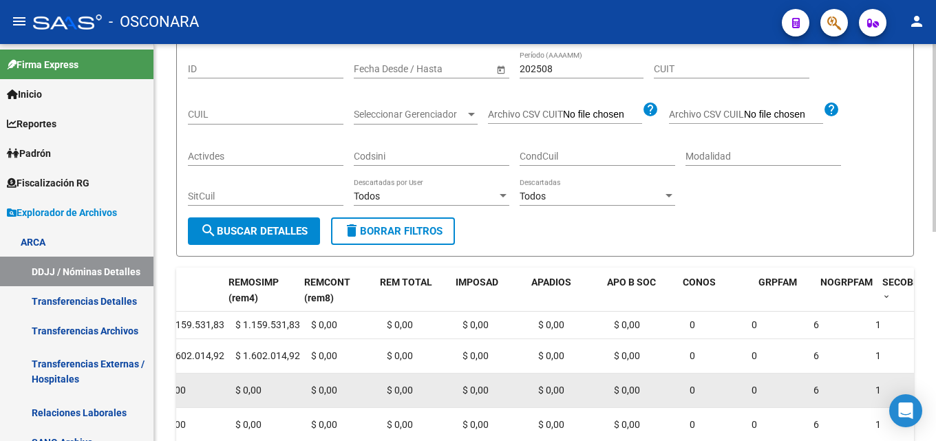
drag, startPoint x: 710, startPoint y: 399, endPoint x: 771, endPoint y: 395, distance: 61.4
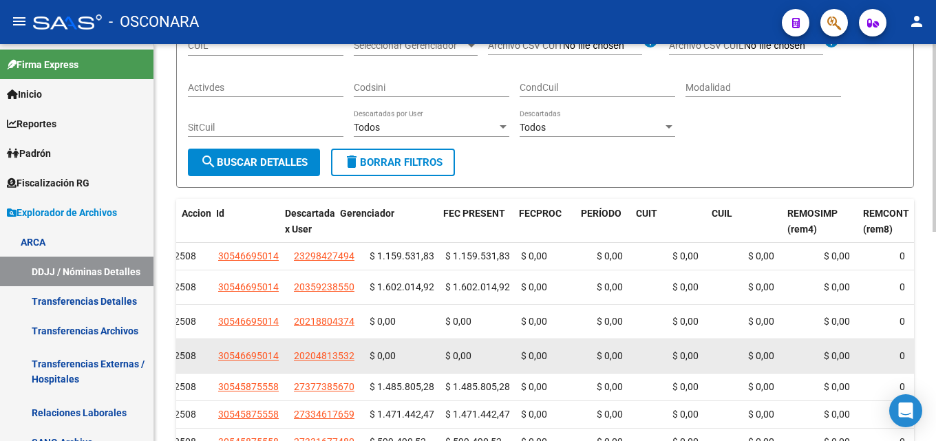
scroll to position [0, 0]
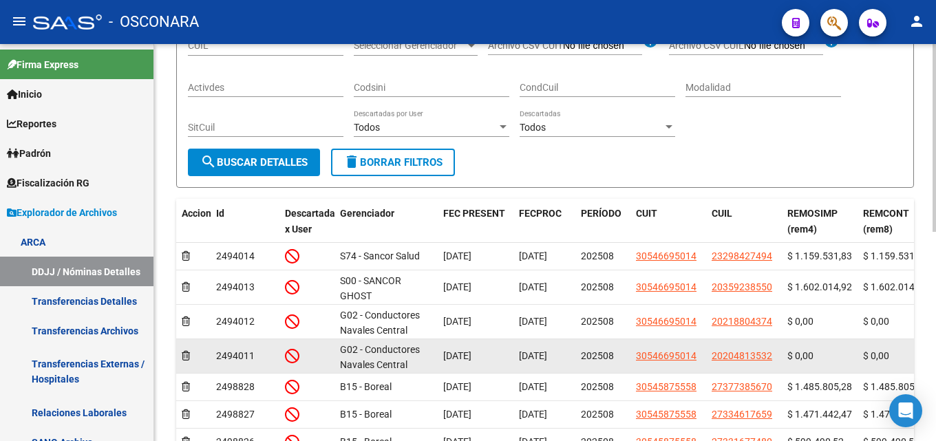
drag, startPoint x: 755, startPoint y: 346, endPoint x: 589, endPoint y: 359, distance: 166.5
drag, startPoint x: 529, startPoint y: 360, endPoint x: 409, endPoint y: 355, distance: 120.6
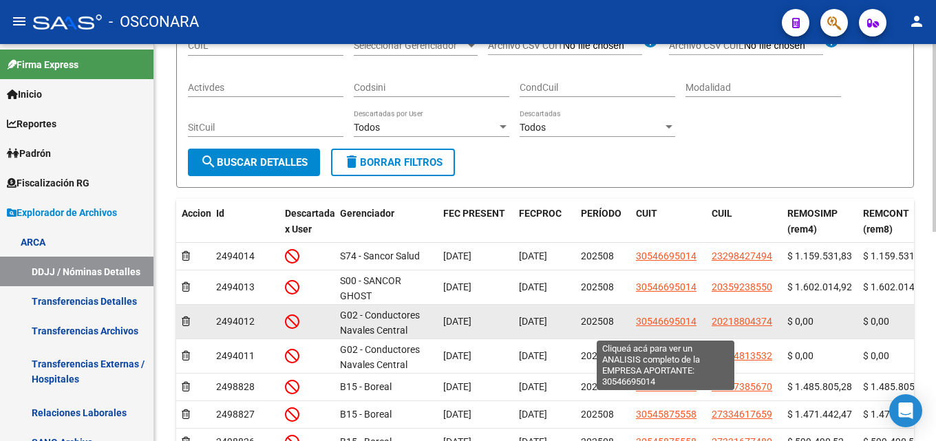
click at [651, 327] on span "30546695014" at bounding box center [666, 321] width 61 height 11
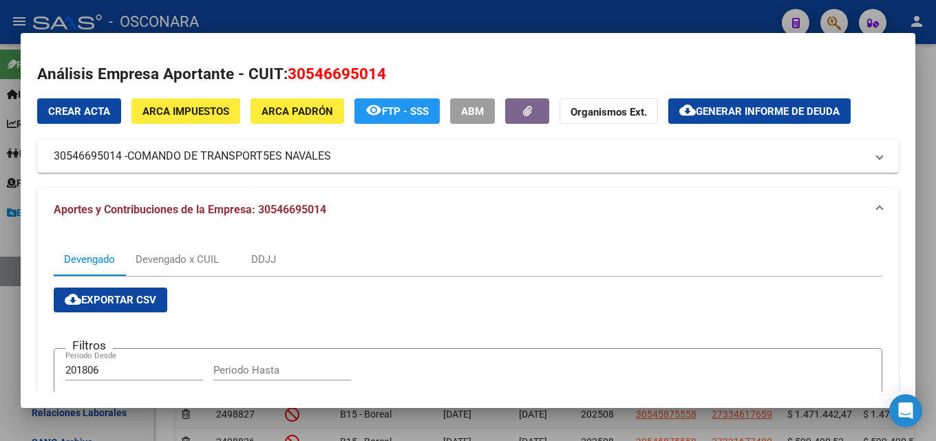
click at [403, 28] on div at bounding box center [468, 220] width 936 height 441
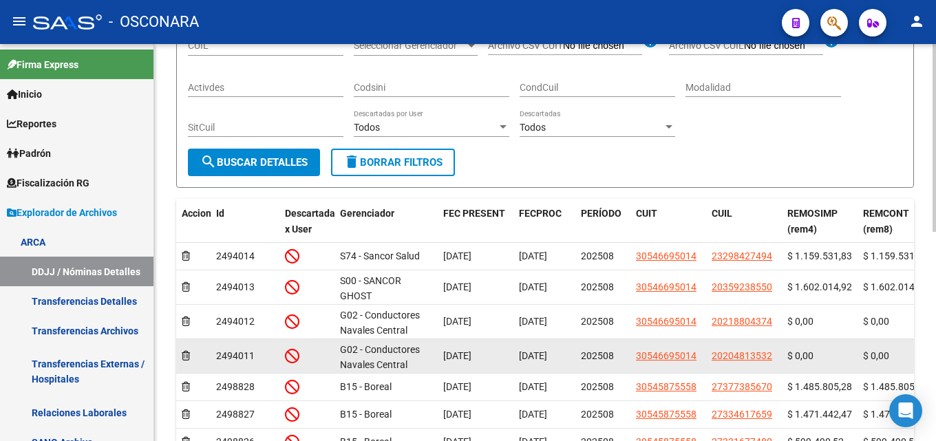
scroll to position [270, 0]
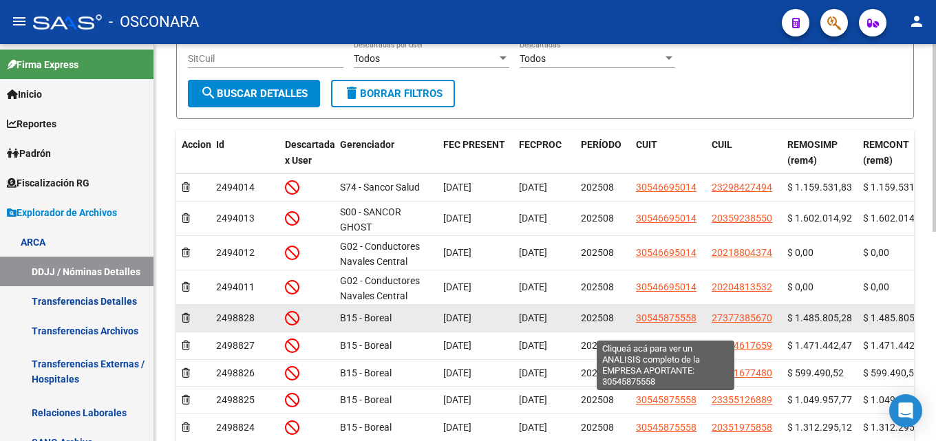
click at [677, 324] on span "30545875558" at bounding box center [666, 318] width 61 height 11
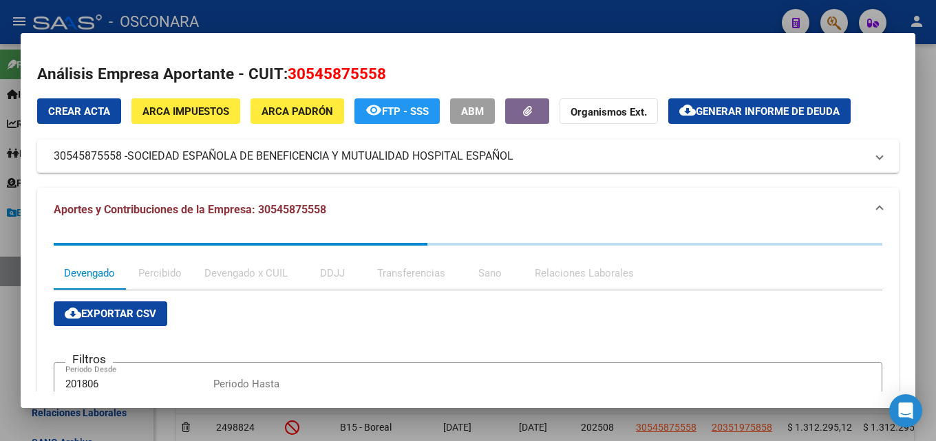
click at [441, 17] on div at bounding box center [468, 220] width 936 height 441
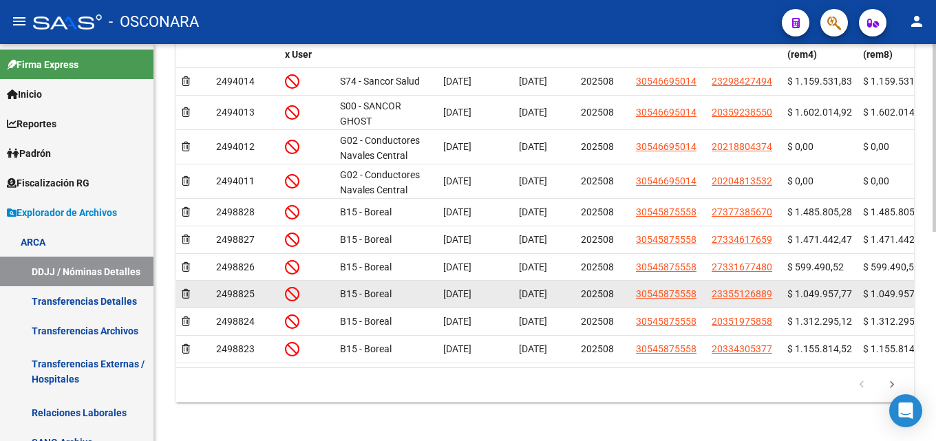
scroll to position [408, 0]
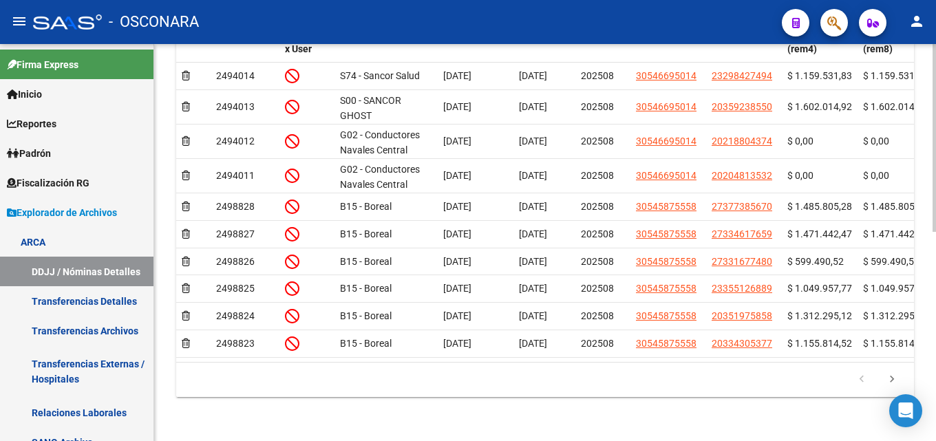
drag, startPoint x: 348, startPoint y: 386, endPoint x: 470, endPoint y: 388, distance: 121.9
click at [470, 361] on datatable-body "2494014 S74 - Sancor Salud 07/10/2025 08/10/2025 202508 30546695014 23298427494…" at bounding box center [545, 212] width 738 height 299
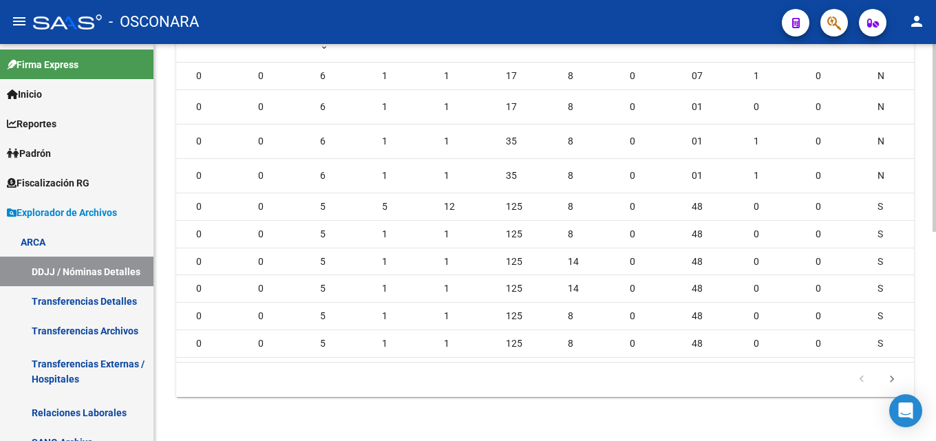
scroll to position [0, 1410]
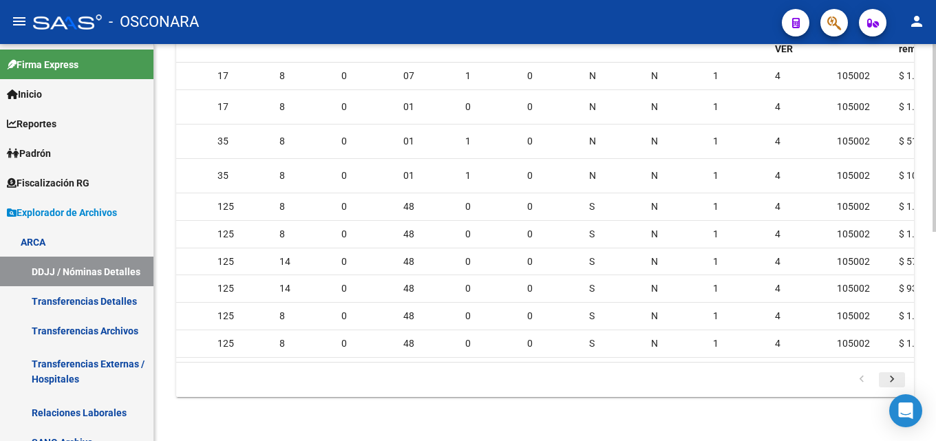
drag, startPoint x: 812, startPoint y: 415, endPoint x: 879, endPoint y: 410, distance: 67.6
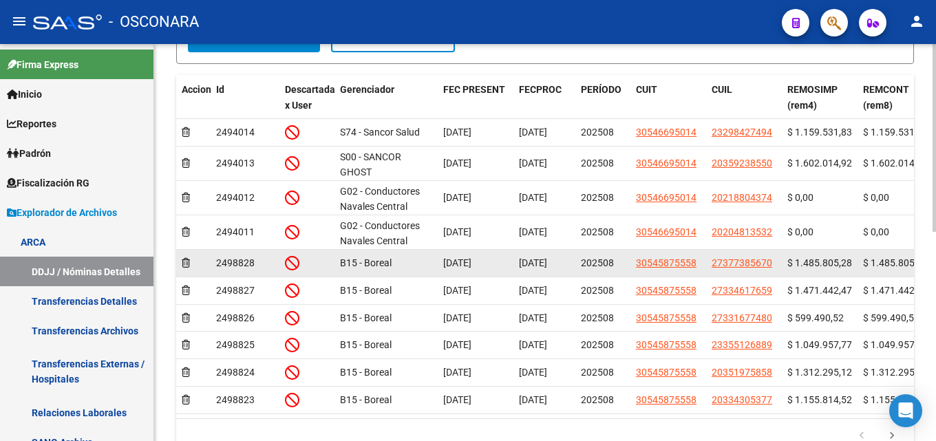
scroll to position [339, 0]
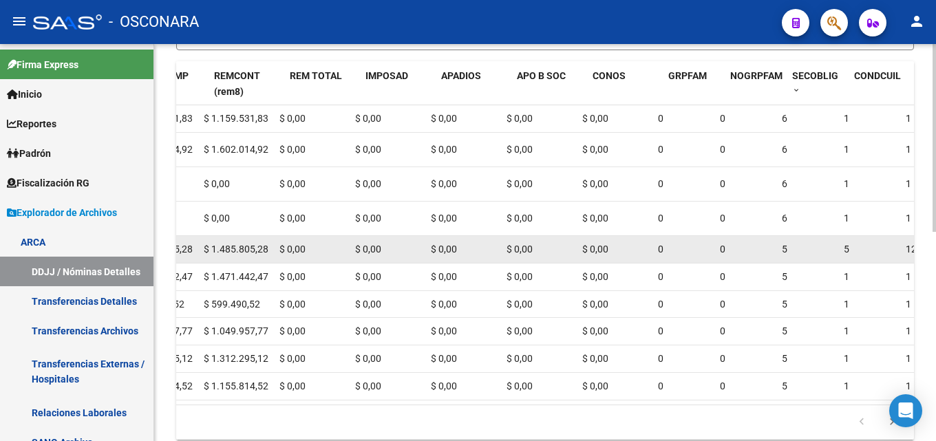
drag, startPoint x: 836, startPoint y: 273, endPoint x: 871, endPoint y: 269, distance: 35.4
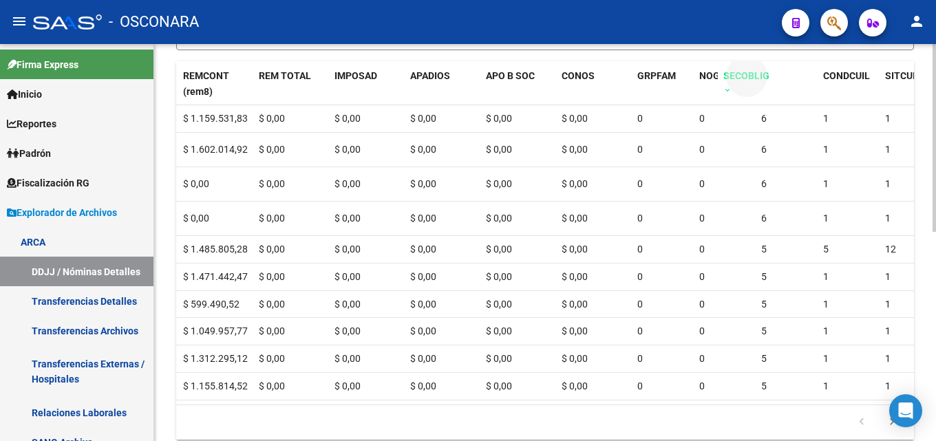
drag, startPoint x: 805, startPoint y: 81, endPoint x: 779, endPoint y: 79, distance: 25.6
click at [770, 79] on span "SECOBLIG" at bounding box center [747, 75] width 46 height 11
drag, startPoint x: 764, startPoint y: 76, endPoint x: 783, endPoint y: 80, distance: 19.6
click at [791, 80] on span "SECOBLIG" at bounding box center [814, 75] width 46 height 11
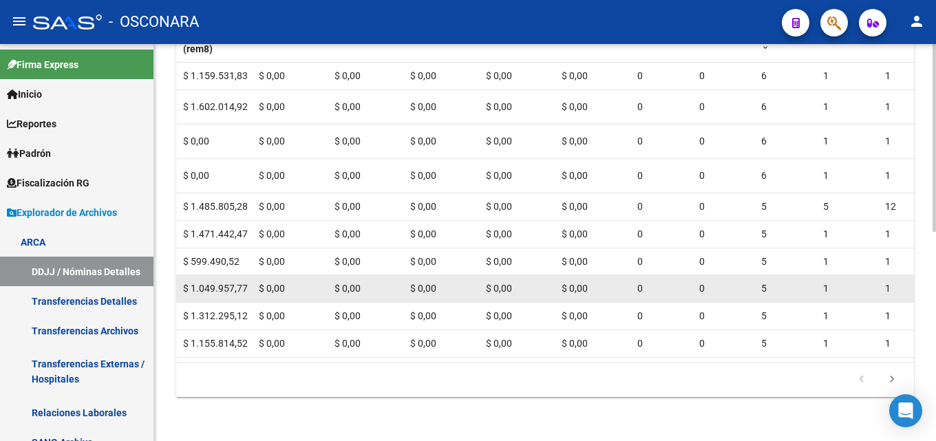
scroll to position [442, 0]
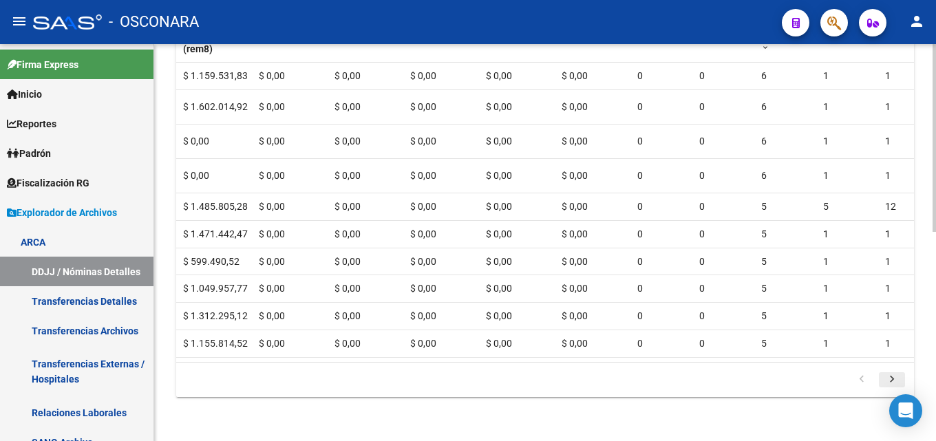
click at [888, 377] on icon "go to next page" at bounding box center [892, 381] width 18 height 17
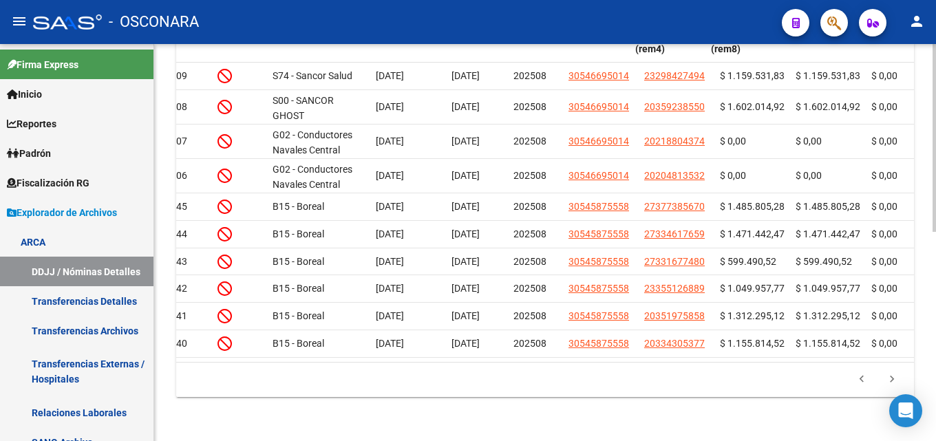
scroll to position [0, 169]
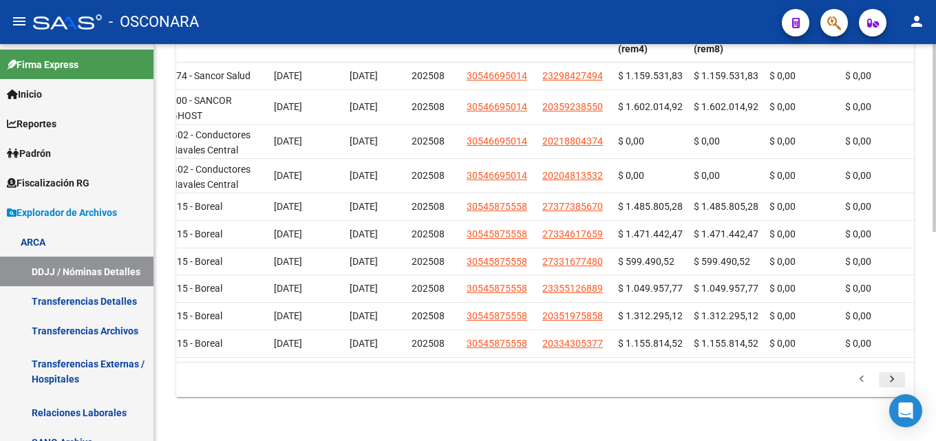
click at [891, 378] on icon "go to next page" at bounding box center [892, 381] width 18 height 17
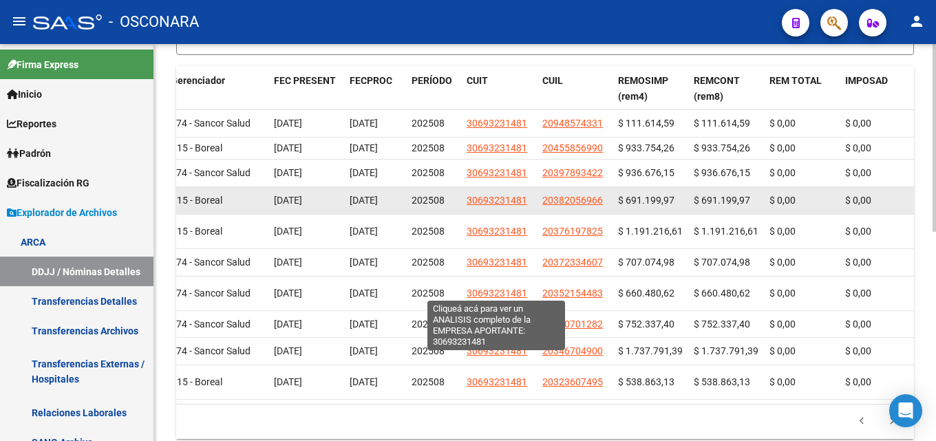
scroll to position [304, 0]
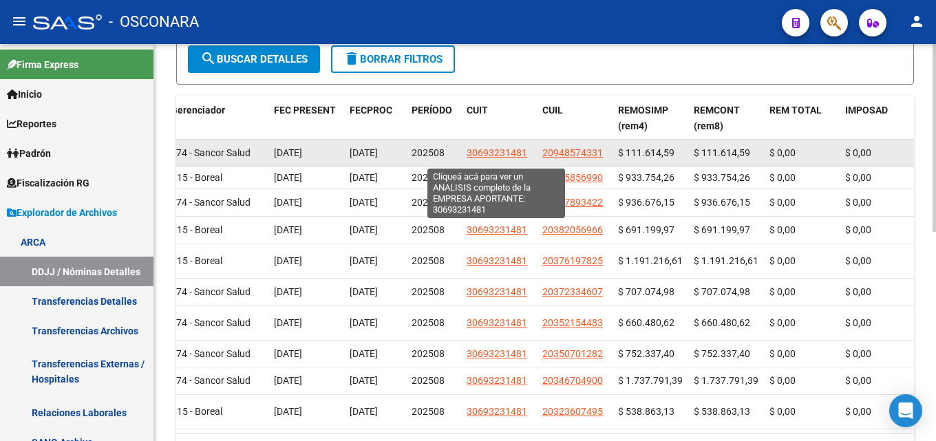
click at [492, 158] on span "30693231481" at bounding box center [497, 152] width 61 height 11
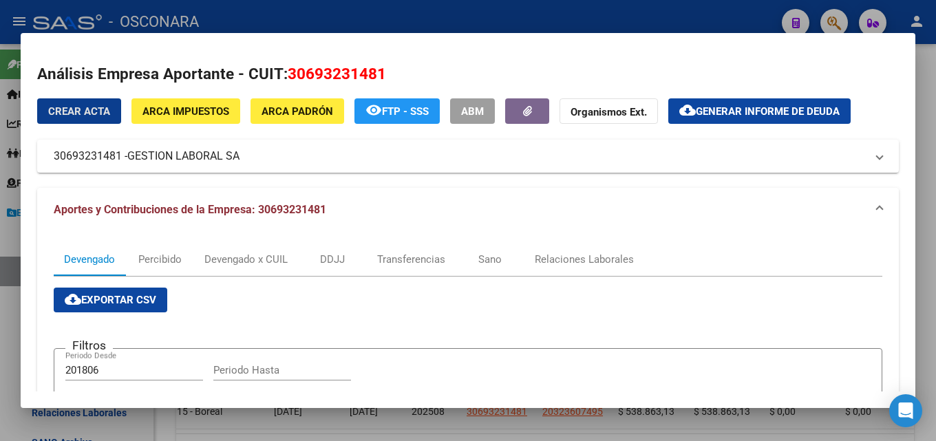
click at [377, 14] on div at bounding box center [468, 220] width 936 height 441
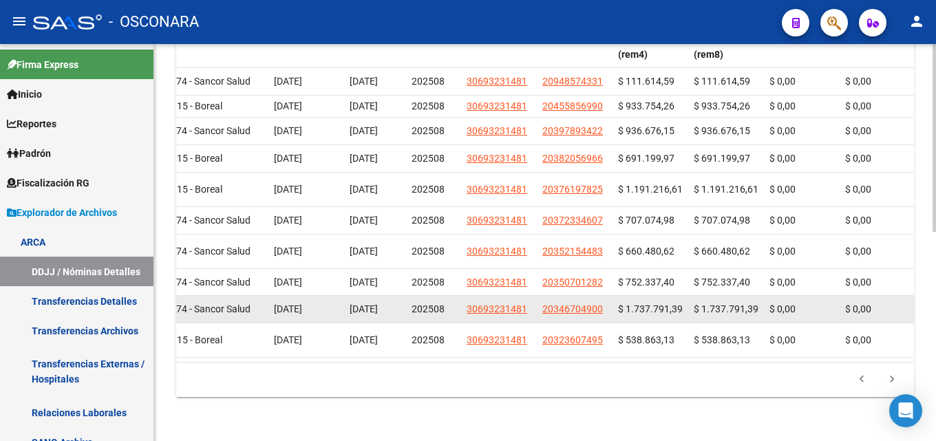
scroll to position [442, 0]
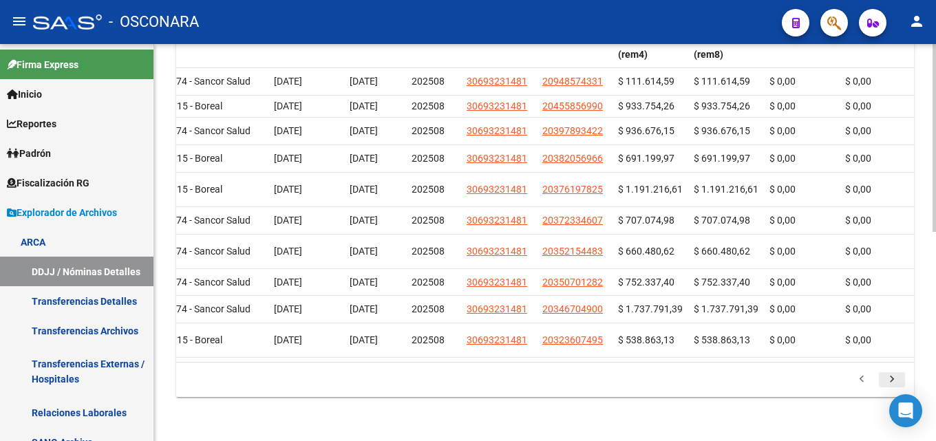
click at [888, 381] on icon "go to next page" at bounding box center [892, 381] width 18 height 17
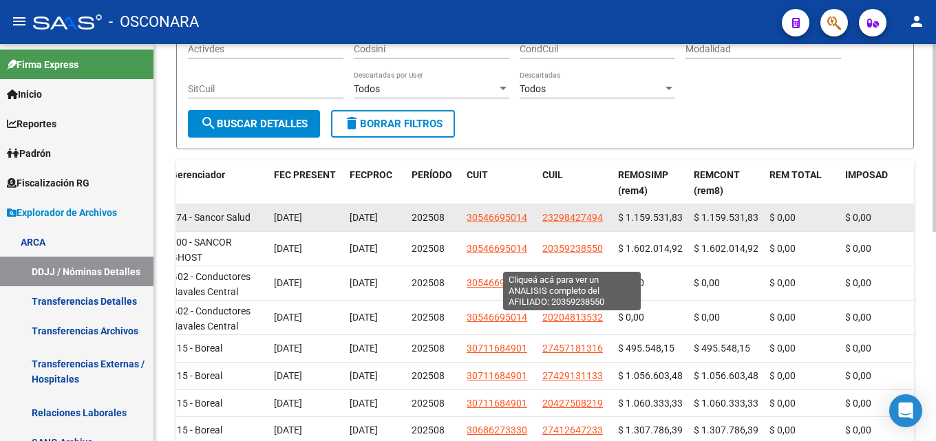
scroll to position [235, 0]
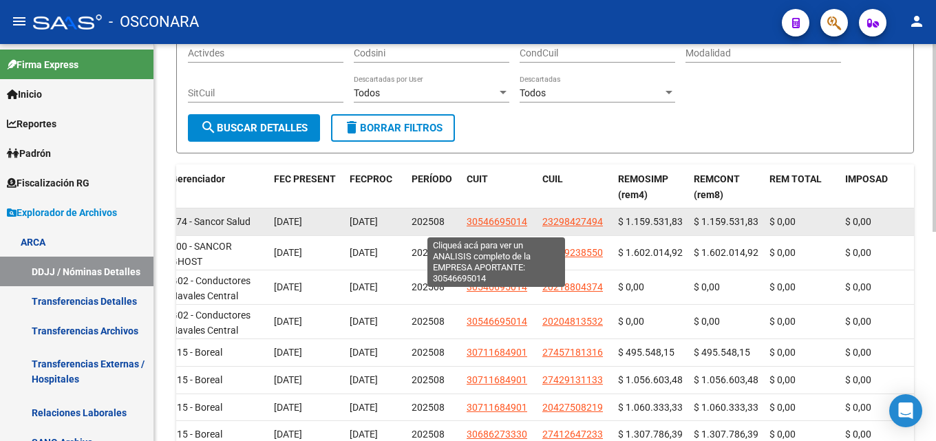
click at [506, 227] on span "30546695014" at bounding box center [497, 221] width 61 height 11
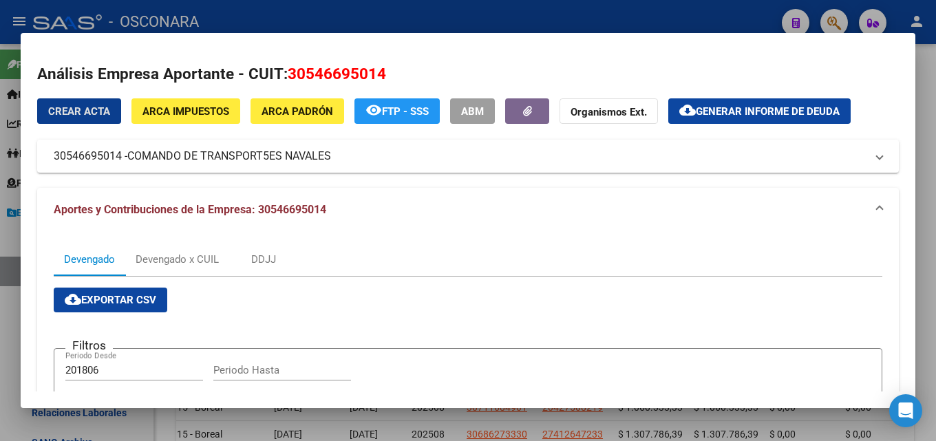
click at [439, 12] on div at bounding box center [468, 220] width 936 height 441
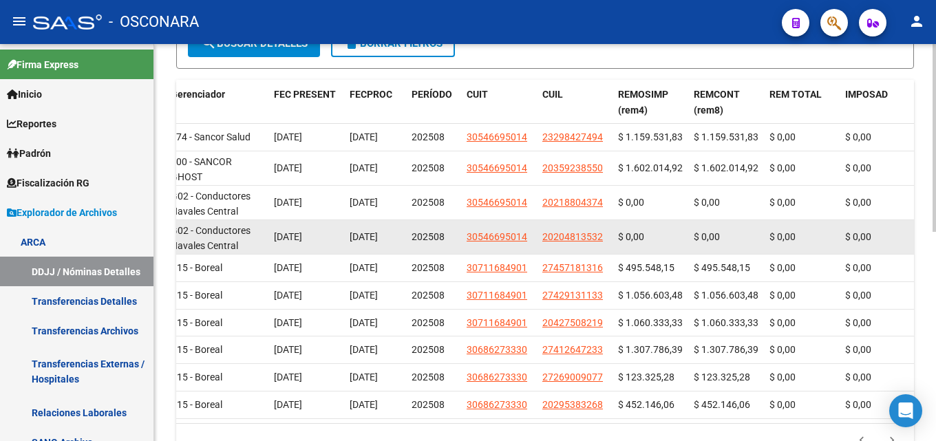
scroll to position [373, 0]
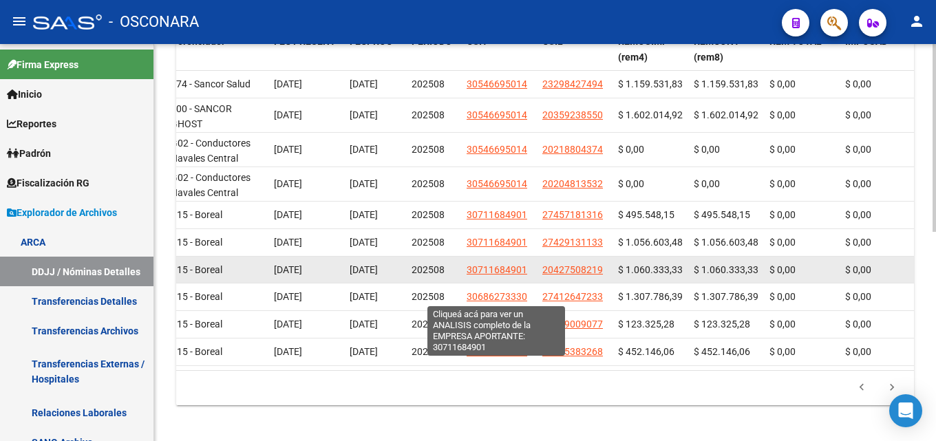
click at [505, 275] on span "30711684901" at bounding box center [497, 269] width 61 height 11
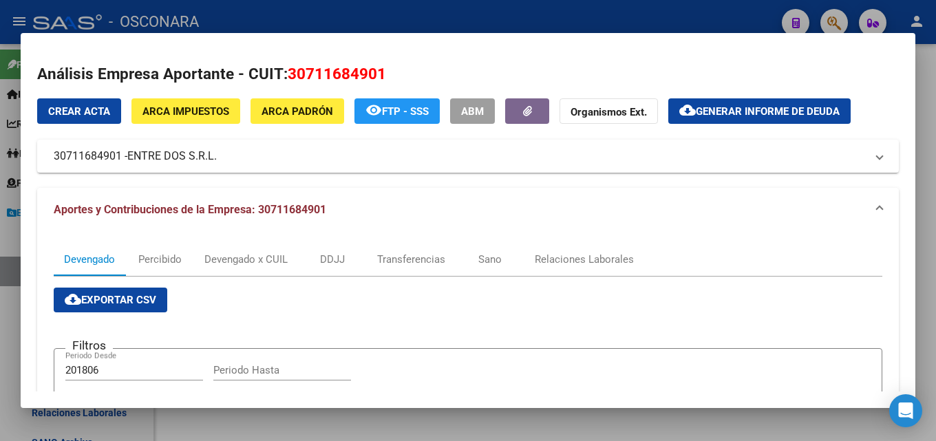
click at [423, 14] on div at bounding box center [468, 220] width 936 height 441
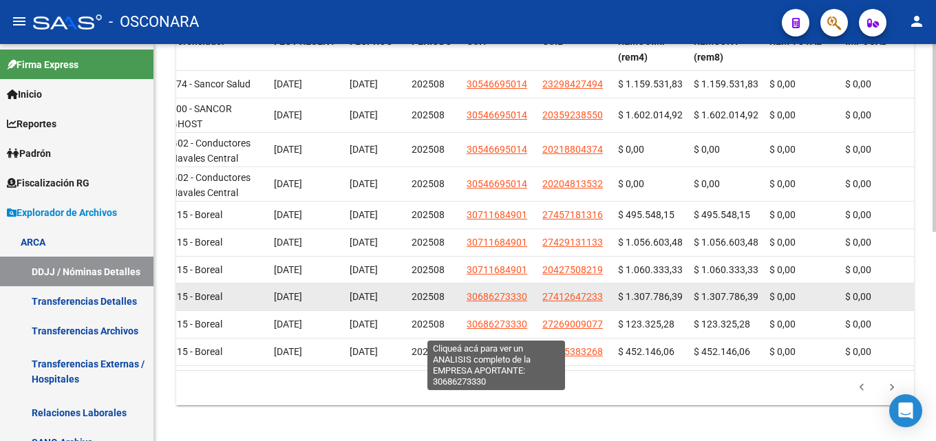
click at [507, 302] on span "30686273330" at bounding box center [497, 296] width 61 height 11
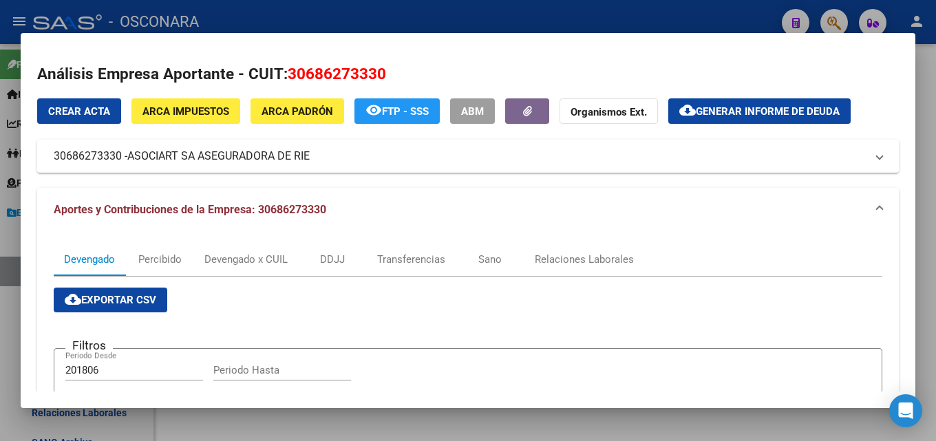
click at [422, 23] on div at bounding box center [468, 220] width 936 height 441
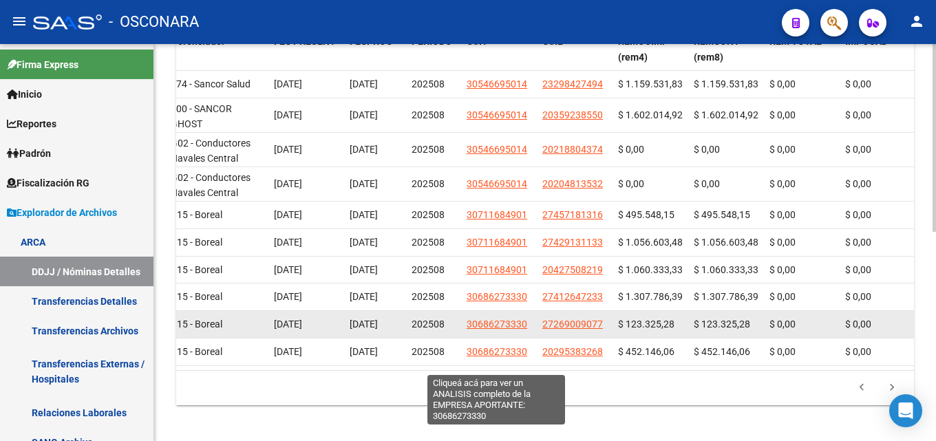
click at [486, 330] on span "30686273330" at bounding box center [497, 324] width 61 height 11
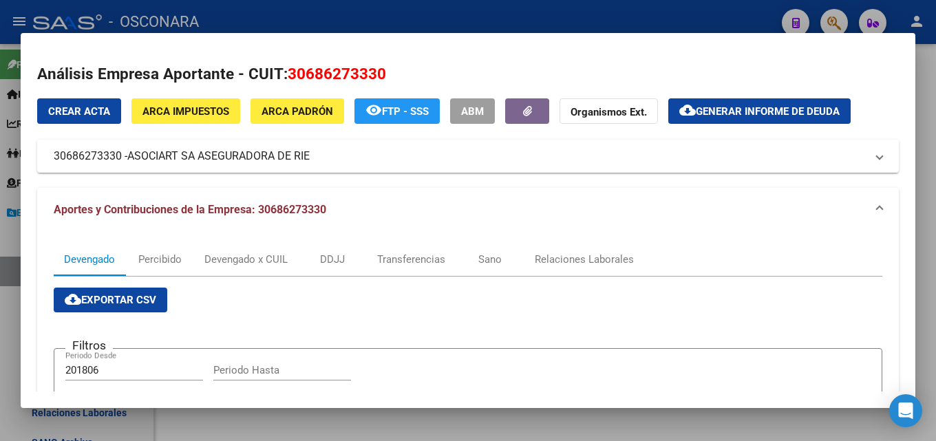
click at [335, 6] on div at bounding box center [468, 220] width 936 height 441
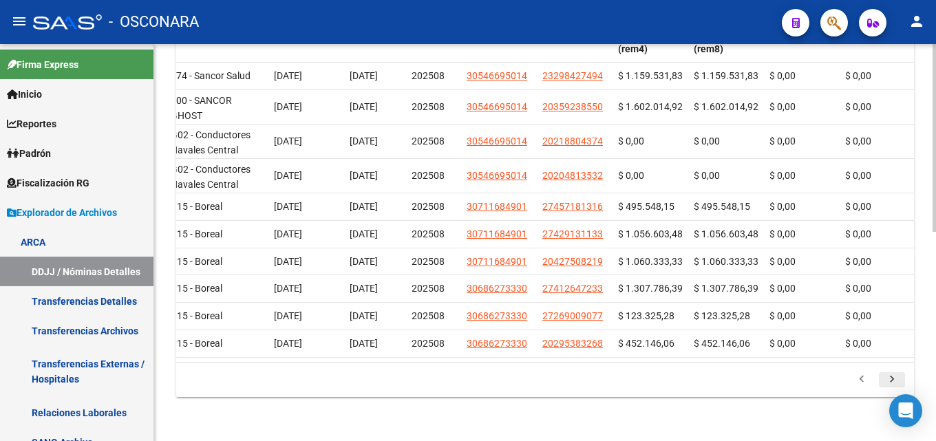
click at [889, 378] on icon "go to next page" at bounding box center [892, 381] width 18 height 17
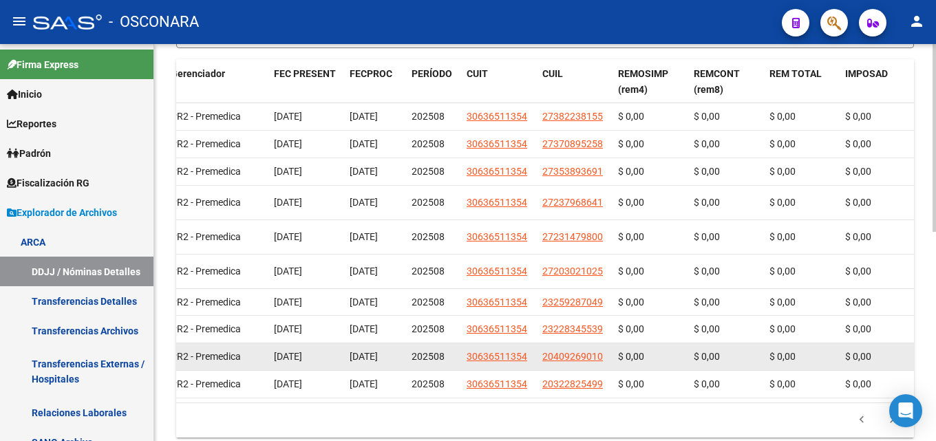
scroll to position [304, 0]
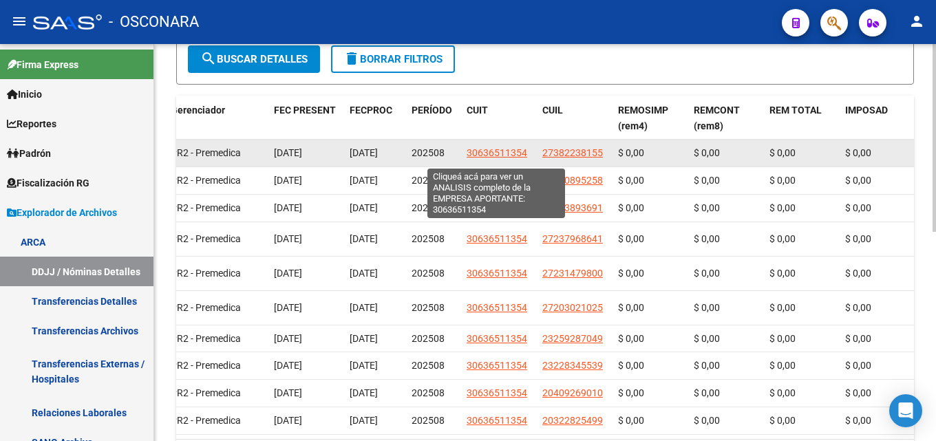
click at [501, 158] on span "30636511354" at bounding box center [497, 152] width 61 height 11
type textarea "30636511354"
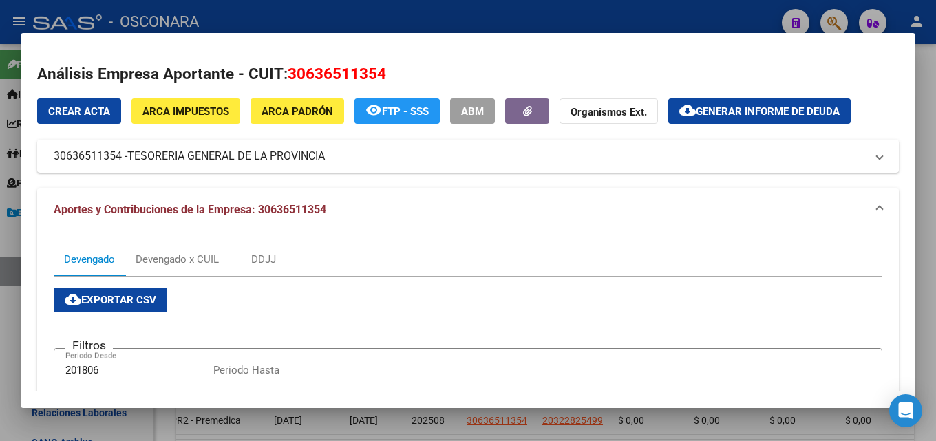
click at [410, 8] on div at bounding box center [468, 220] width 936 height 441
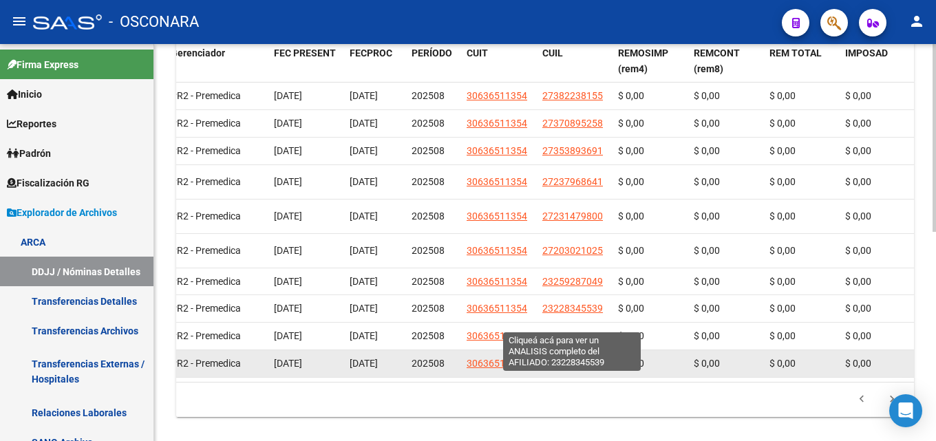
scroll to position [442, 0]
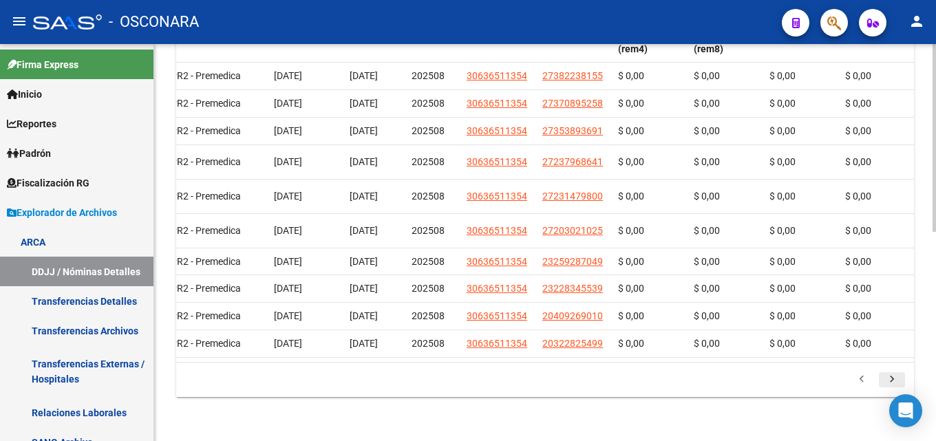
click at [889, 377] on icon "go to next page" at bounding box center [892, 381] width 18 height 17
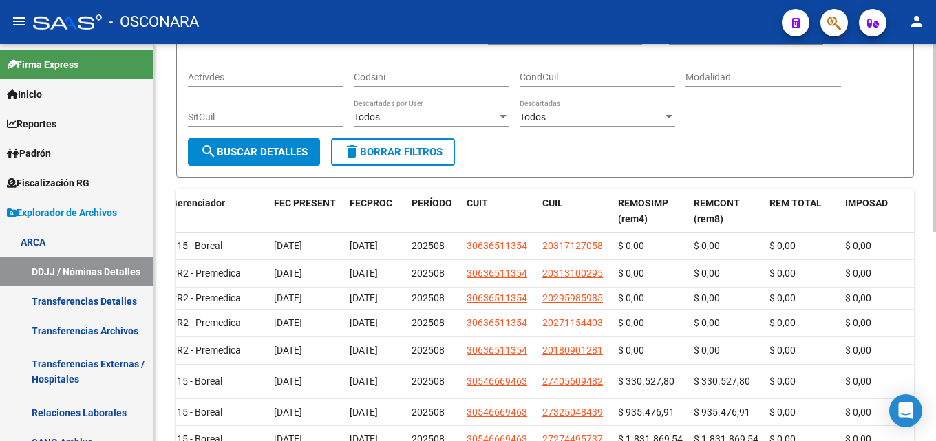
scroll to position [29, 0]
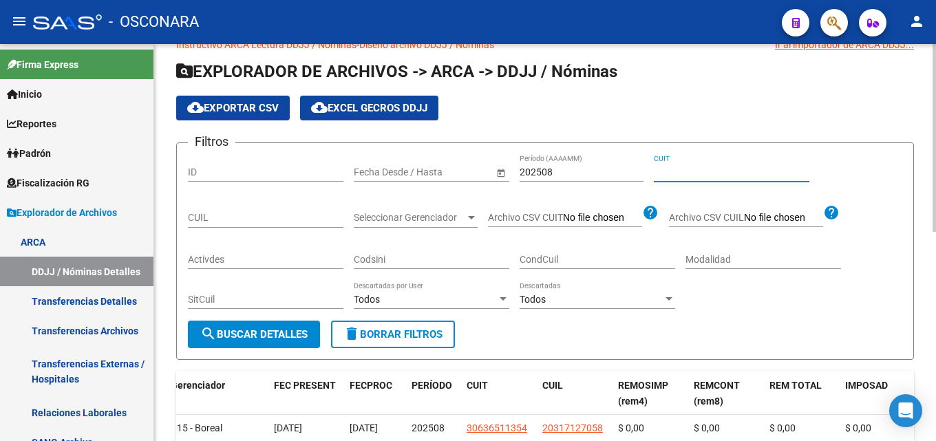
click at [696, 171] on input "CUIT" at bounding box center [732, 173] width 156 height 12
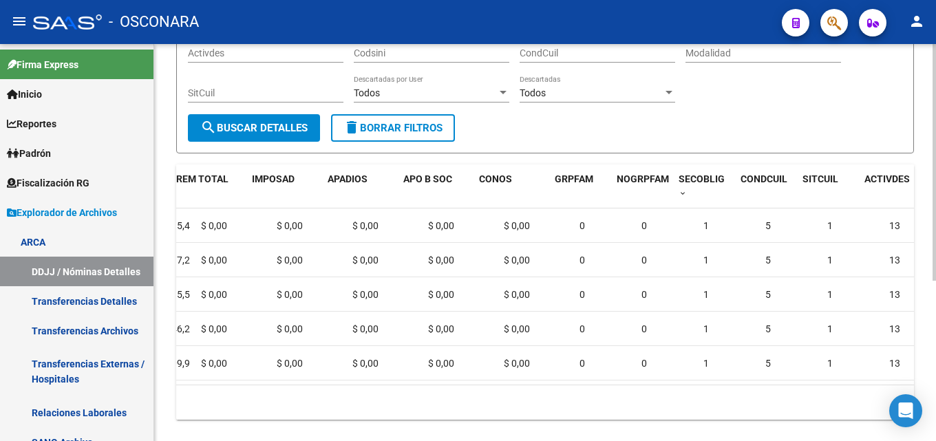
scroll to position [0, 777]
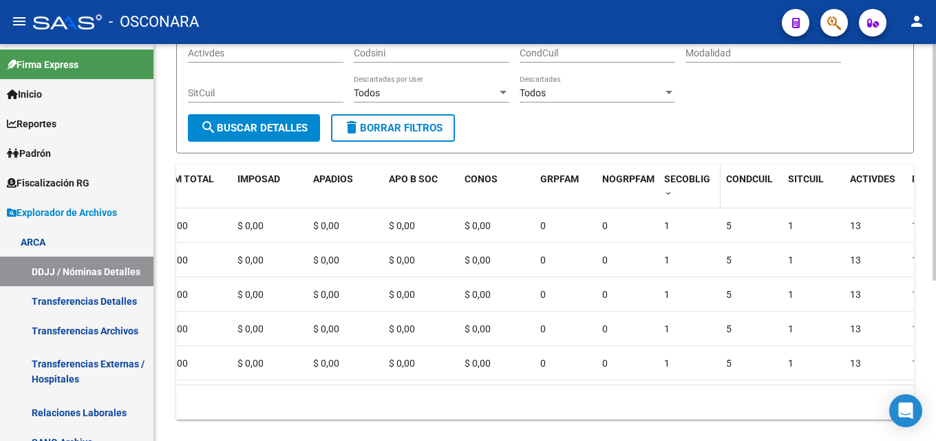
type input "30-71711815-0"
click at [672, 202] on datatable-header-cell "SECOBLIG" at bounding box center [690, 187] width 62 height 45
click at [671, 199] on span at bounding box center [668, 194] width 8 height 10
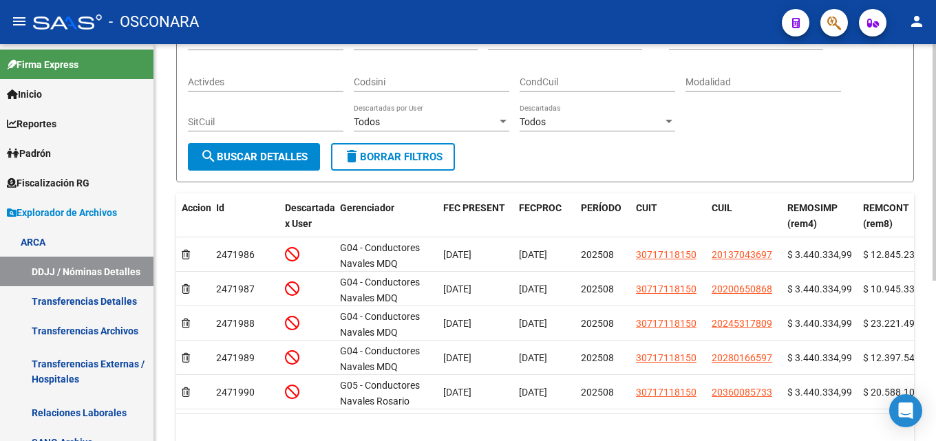
scroll to position [270, 0]
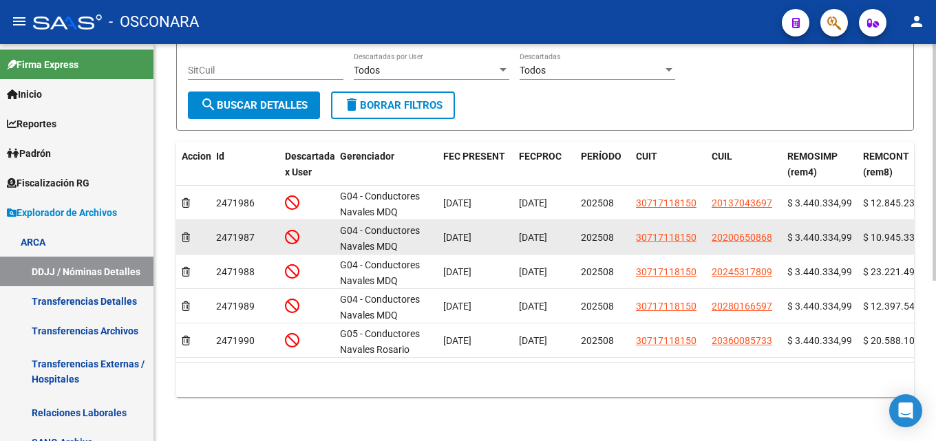
drag, startPoint x: 778, startPoint y: 227, endPoint x: 711, endPoint y: 225, distance: 66.8
click at [711, 225] on datatable-body-cell "20200650868" at bounding box center [744, 237] width 76 height 34
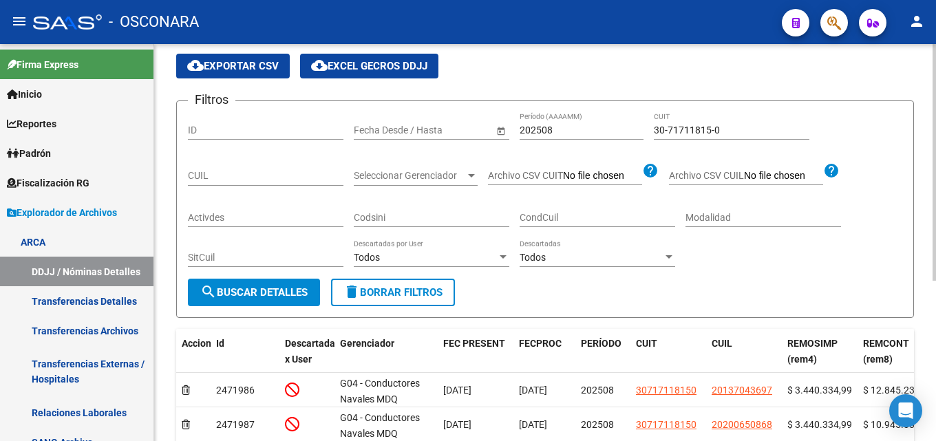
scroll to position [63, 0]
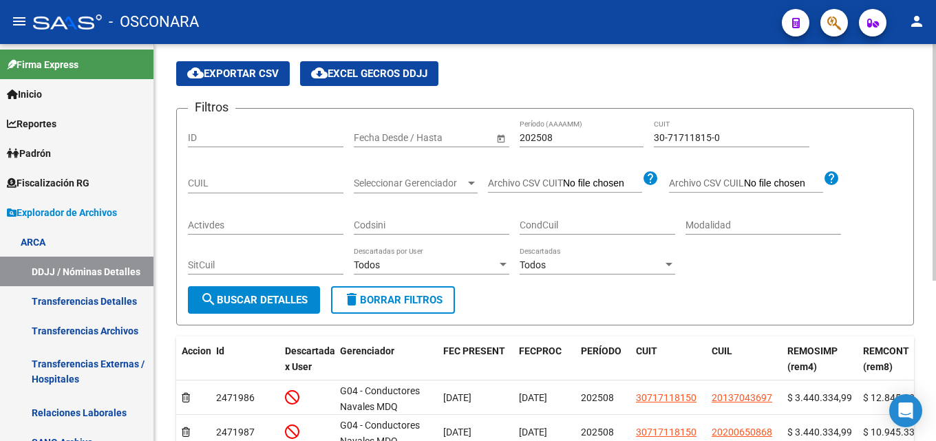
click at [238, 185] on input "CUIL" at bounding box center [266, 184] width 156 height 12
paste input "20-20065086-8"
type input "20-20065086-8"
click at [266, 292] on button "search Buscar Detalles" at bounding box center [254, 300] width 132 height 28
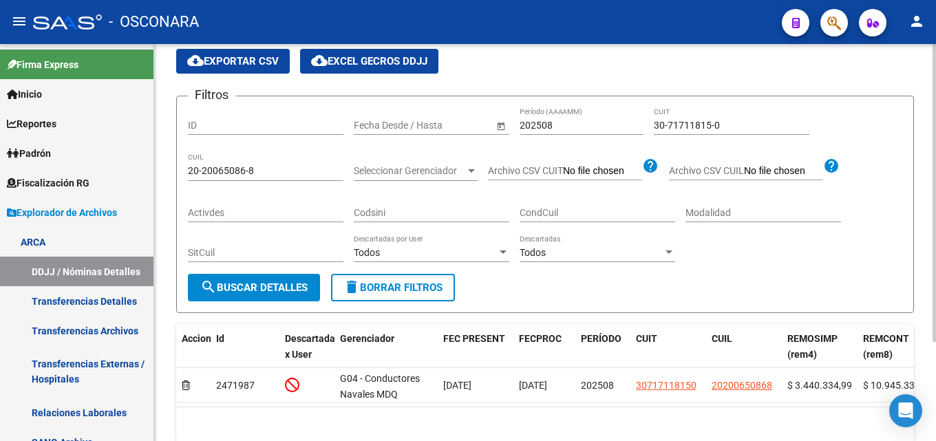
scroll to position [0, 0]
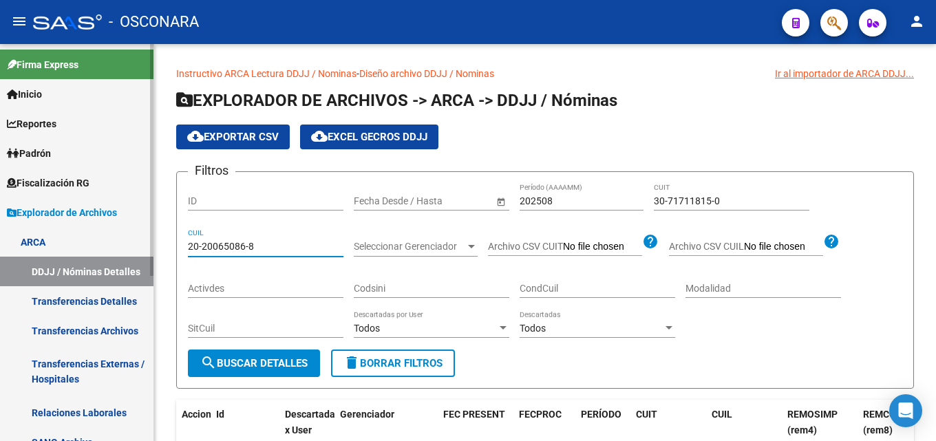
drag, startPoint x: 180, startPoint y: 250, endPoint x: 0, endPoint y: 264, distance: 180.3
click at [28, 250] on mat-sidenav-container "Firma Express Inicio Calendario SSS Instructivos Contacto OS Reportes Tablero d…" at bounding box center [468, 242] width 936 height 397
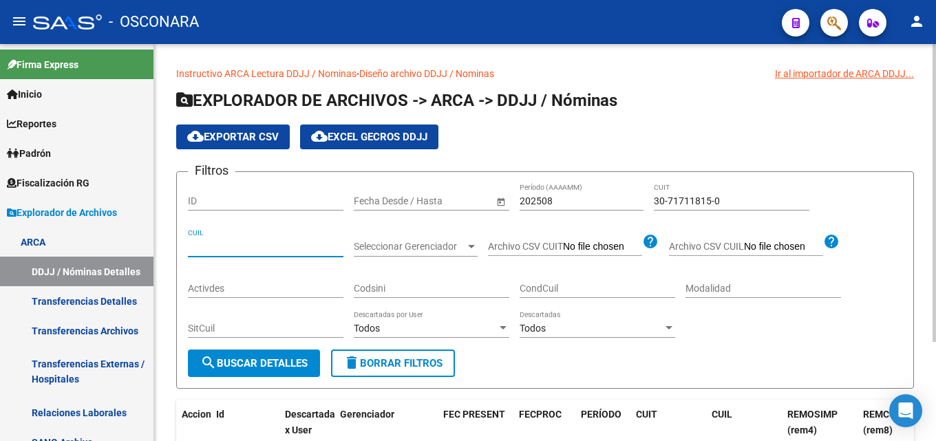
drag, startPoint x: 728, startPoint y: 198, endPoint x: 370, endPoint y: 227, distance: 359.2
click at [419, 214] on div "Filtros ID Fecha inicio – Fecha fin Fecha Desde / Hasta 202508 Período (AAAAMM)…" at bounding box center [545, 266] width 715 height 167
paste input "800126-5"
drag, startPoint x: 728, startPoint y: 198, endPoint x: 383, endPoint y: 203, distance: 345.0
click at [402, 204] on div "Filtros ID Fecha inicio – Fecha fin Fecha Desde / Hasta 202508 Período (AAAAMM)…" at bounding box center [545, 266] width 715 height 167
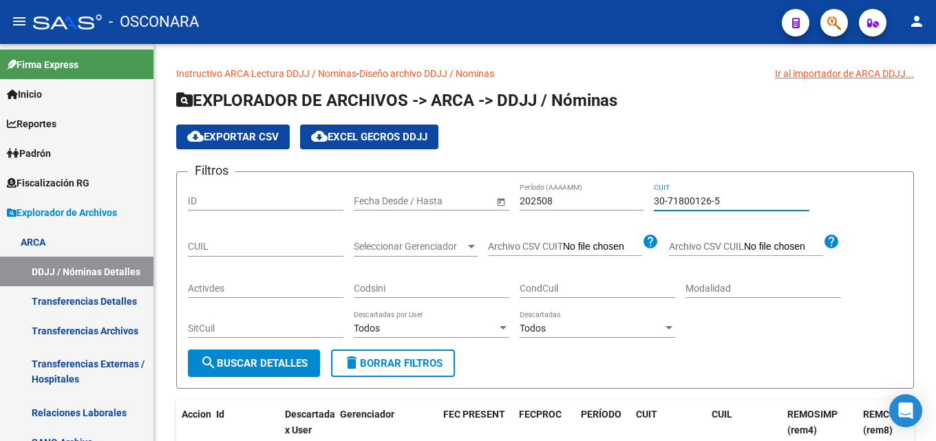
drag, startPoint x: 741, startPoint y: 202, endPoint x: 0, endPoint y: 0, distance: 768.0
click at [311, 140] on app-list-header "EXPLORADOR DE ARCHIVOS -> ARCA -> DDJJ / Nóminas cloud_download Exportar CSV cl…" at bounding box center [545, 239] width 738 height 299
paste input "66028312"
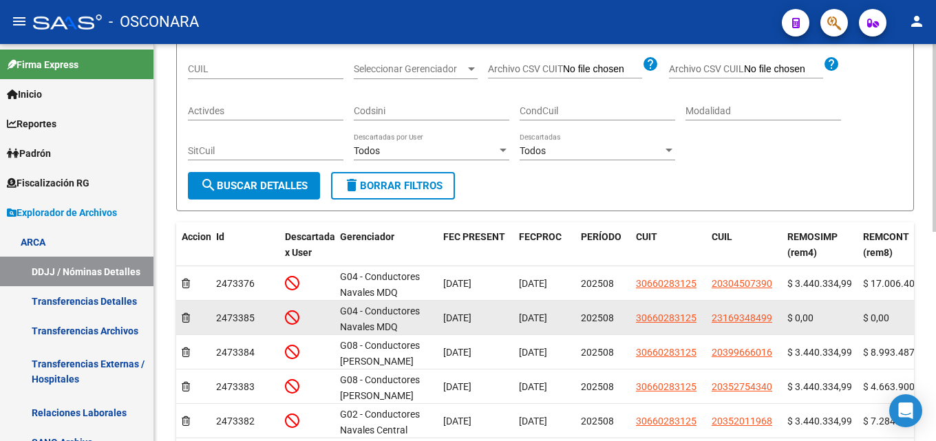
scroll to position [207, 0]
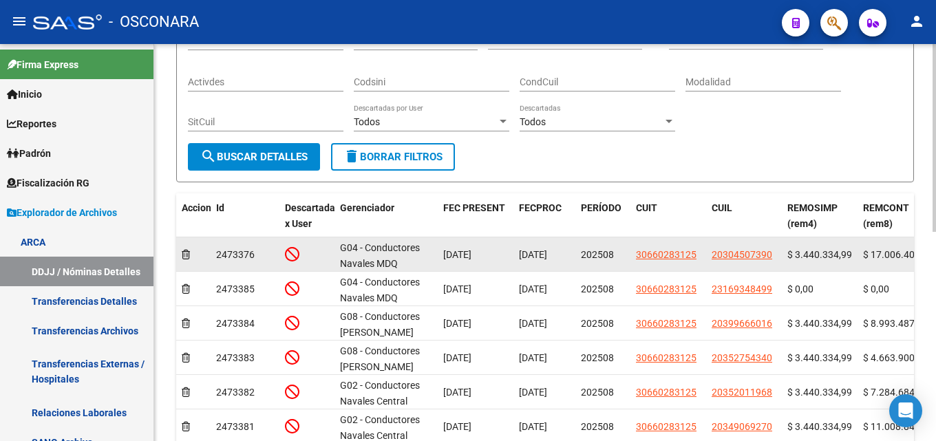
drag, startPoint x: 446, startPoint y: 260, endPoint x: 418, endPoint y: 259, distance: 28.2
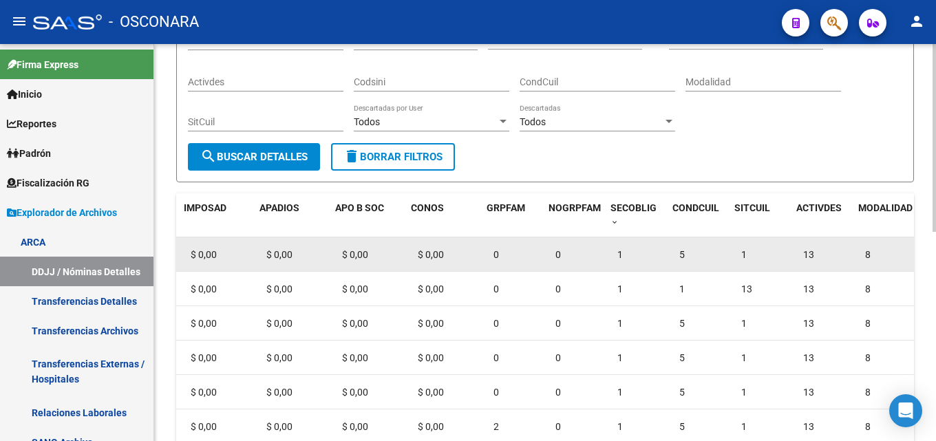
scroll to position [0, 858]
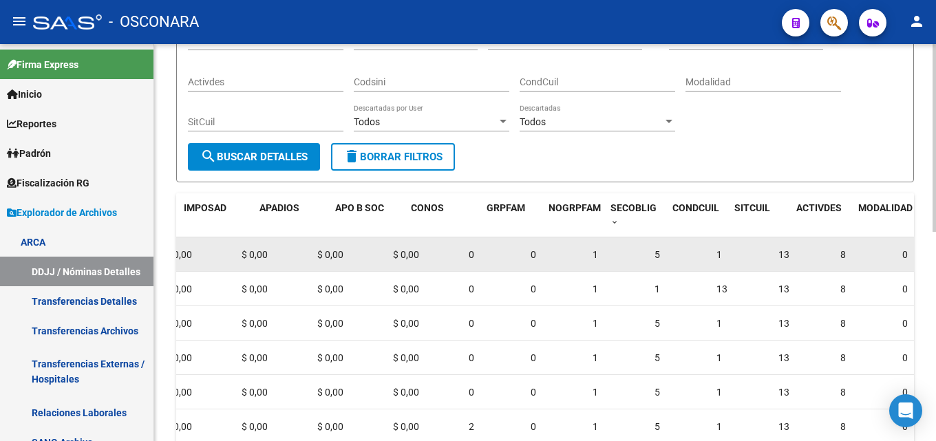
drag, startPoint x: 419, startPoint y: 258, endPoint x: 458, endPoint y: 257, distance: 39.3
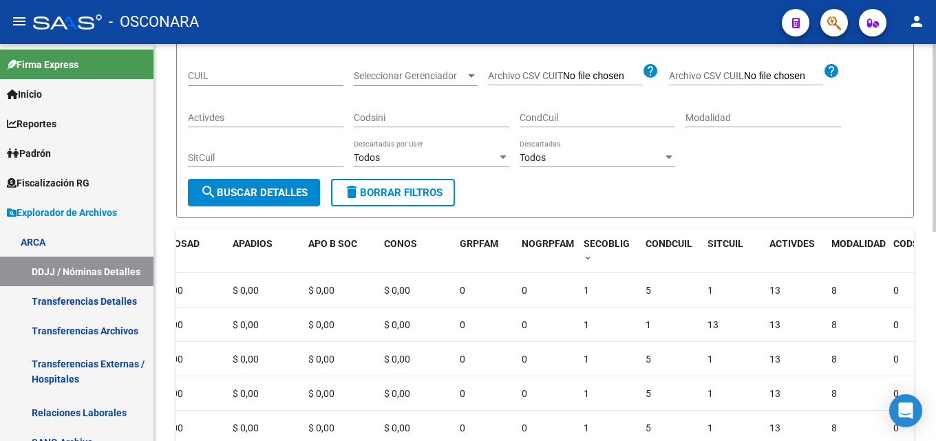
scroll to position [138, 0]
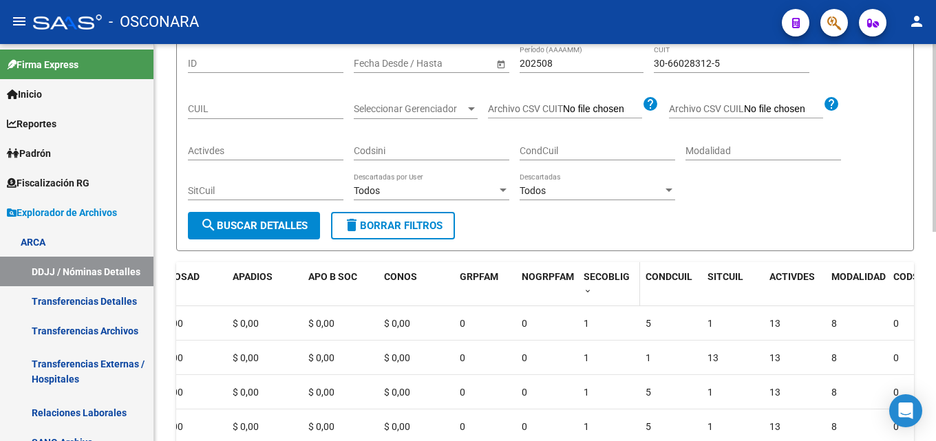
click at [582, 289] on datatable-header-cell "SECOBLIG" at bounding box center [609, 284] width 62 height 45
click at [589, 291] on span at bounding box center [588, 292] width 8 height 10
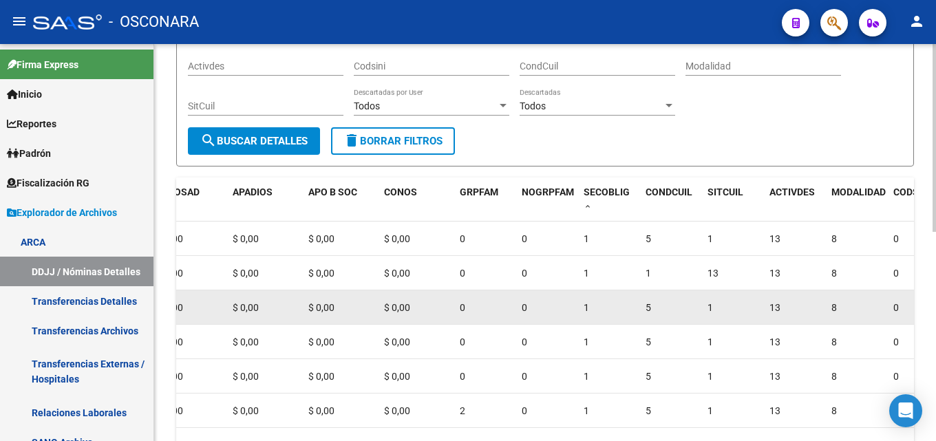
scroll to position [275, 0]
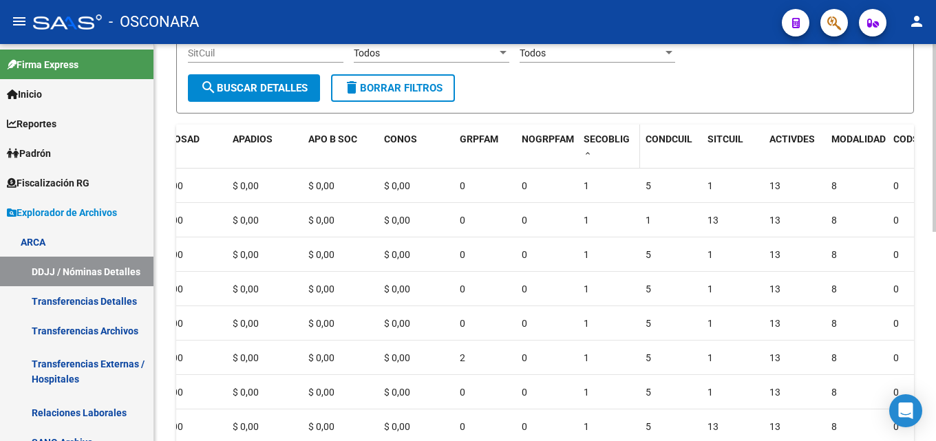
click at [591, 151] on span at bounding box center [588, 154] width 8 height 10
click at [589, 151] on span at bounding box center [588, 154] width 8 height 10
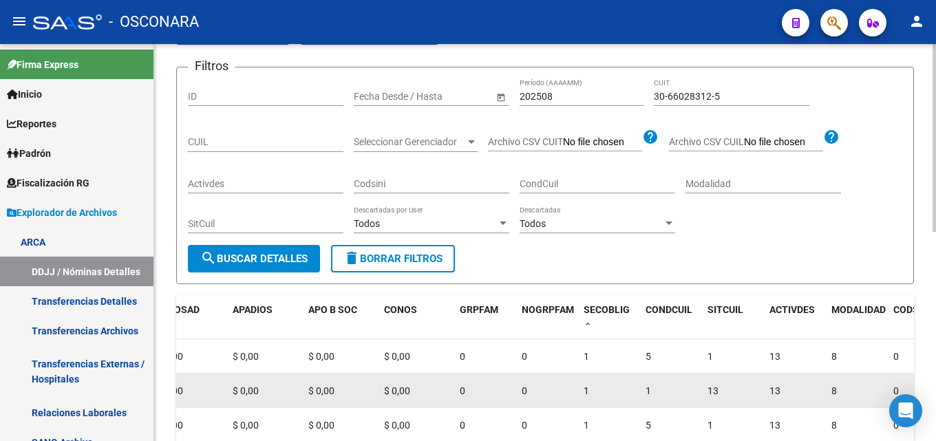
scroll to position [0, 0]
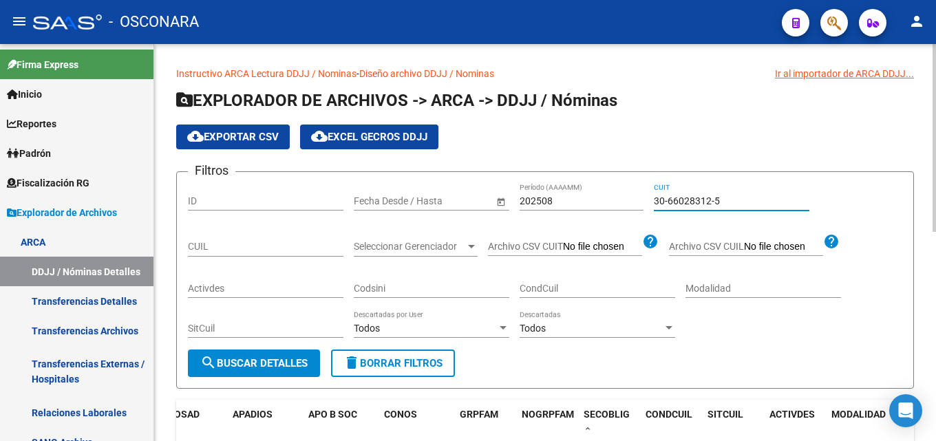
drag, startPoint x: 733, startPoint y: 200, endPoint x: 373, endPoint y: 208, distance: 360.2
click at [388, 211] on div "Filtros ID Fecha inicio – Fecha fin Fecha Desde / Hasta 202508 Período (AAAAMM)…" at bounding box center [545, 266] width 715 height 167
paste input "8518543-8"
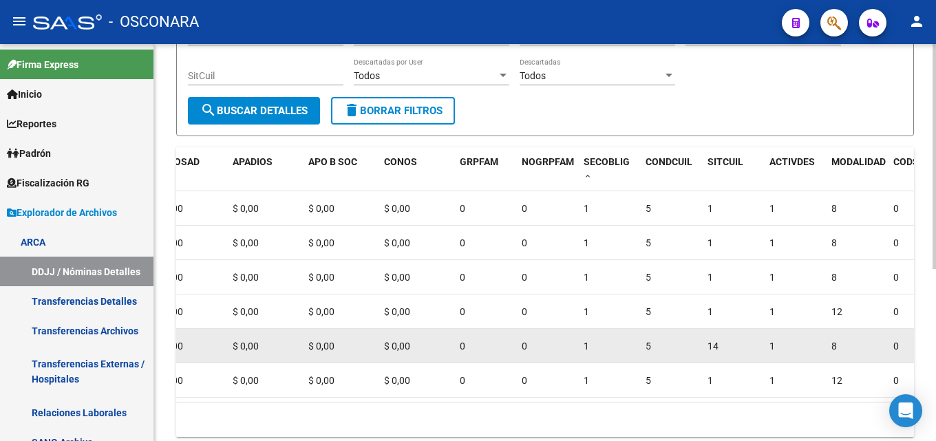
scroll to position [304, 0]
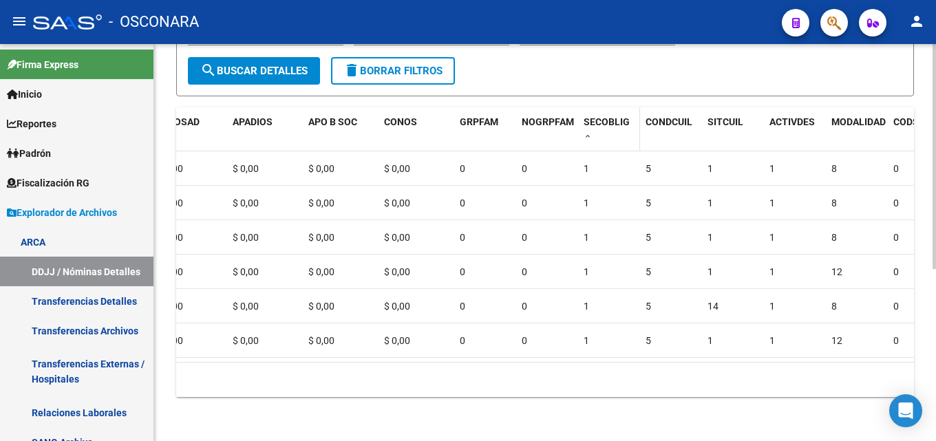
click at [594, 126] on div "SECOBLIG" at bounding box center [609, 128] width 51 height 29
click at [589, 132] on span at bounding box center [588, 137] width 8 height 10
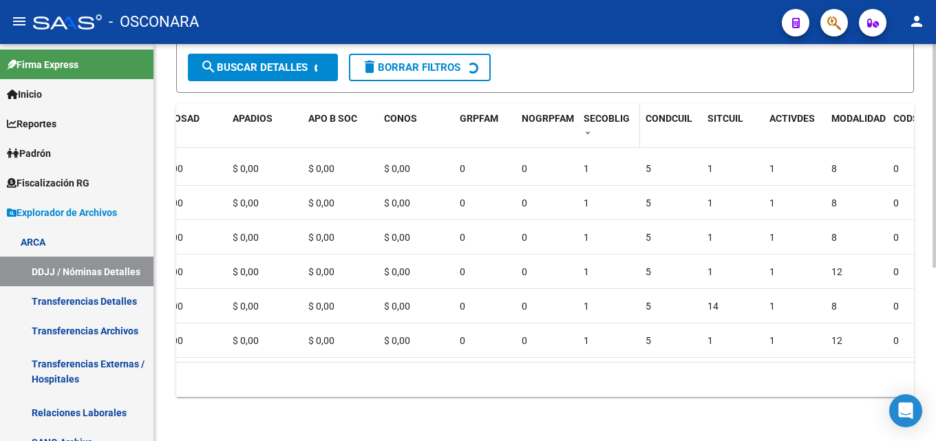
click at [589, 129] on span at bounding box center [588, 134] width 8 height 10
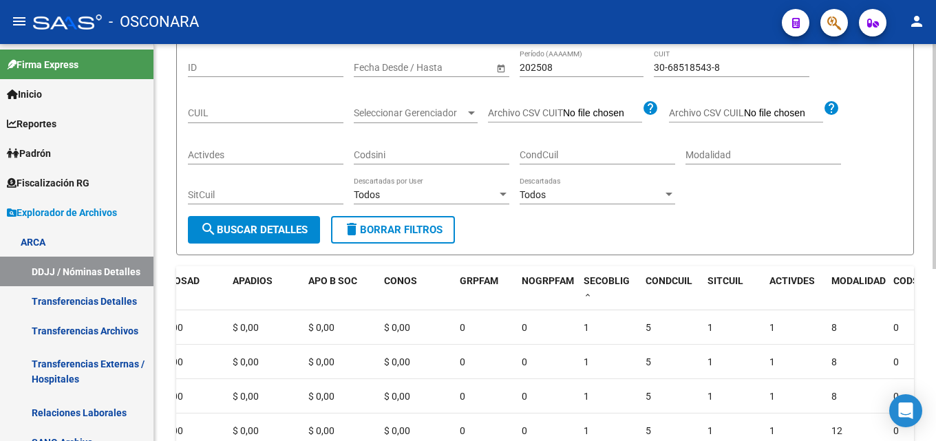
scroll to position [0, 0]
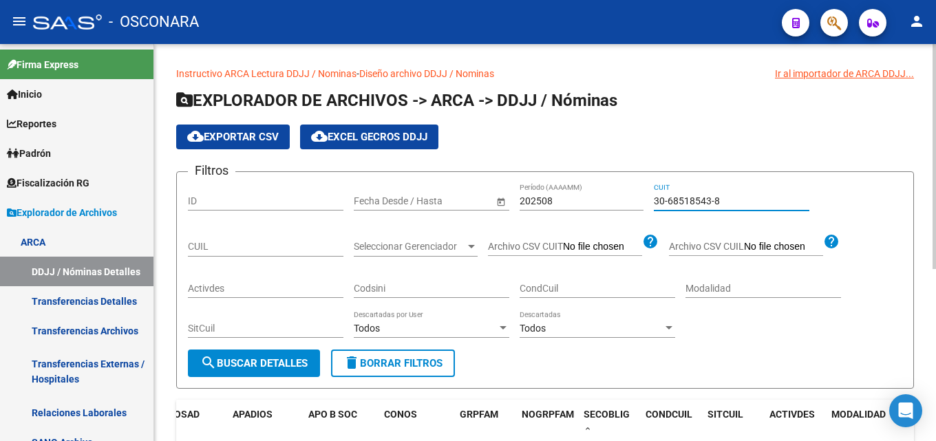
drag, startPoint x: 731, startPoint y: 202, endPoint x: 204, endPoint y: 224, distance: 527.2
click at [257, 222] on div "Filtros ID Fecha inicio – Fecha fin Fecha Desde / Hasta 202508 Período (AAAAMM)…" at bounding box center [545, 266] width 715 height 167
paste input "3207291-7"
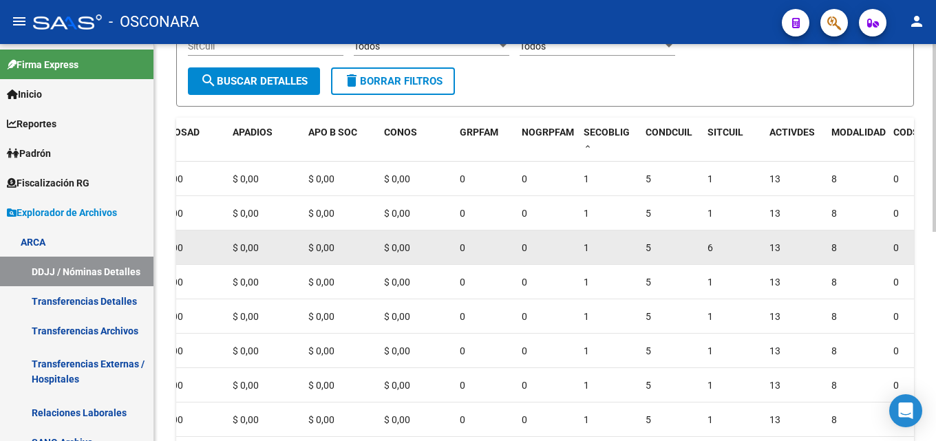
scroll to position [235, 0]
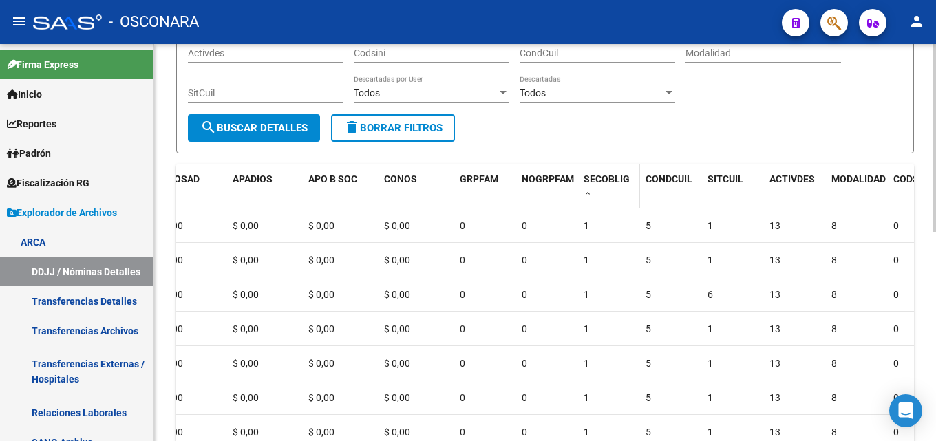
click at [585, 194] on span at bounding box center [588, 194] width 8 height 10
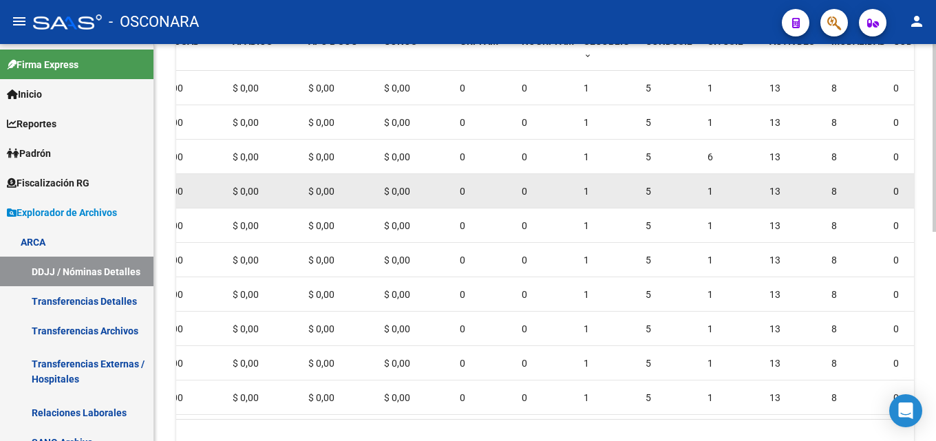
scroll to position [0, 0]
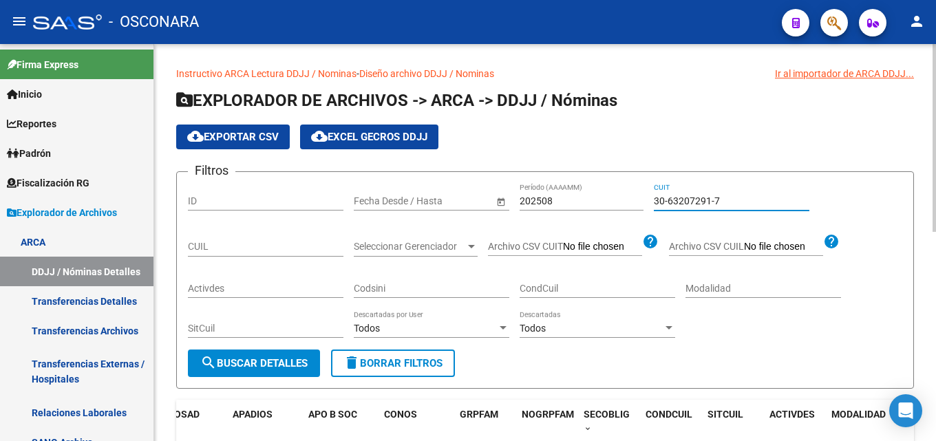
drag, startPoint x: 728, startPoint y: 201, endPoint x: 214, endPoint y: 269, distance: 518.7
click at [328, 257] on div "Filtros ID Fecha inicio – Fecha fin Fecha Desde / Hasta 202508 Período (AAAAMM)…" at bounding box center [545, 266] width 715 height 167
paste input "70860949-4"
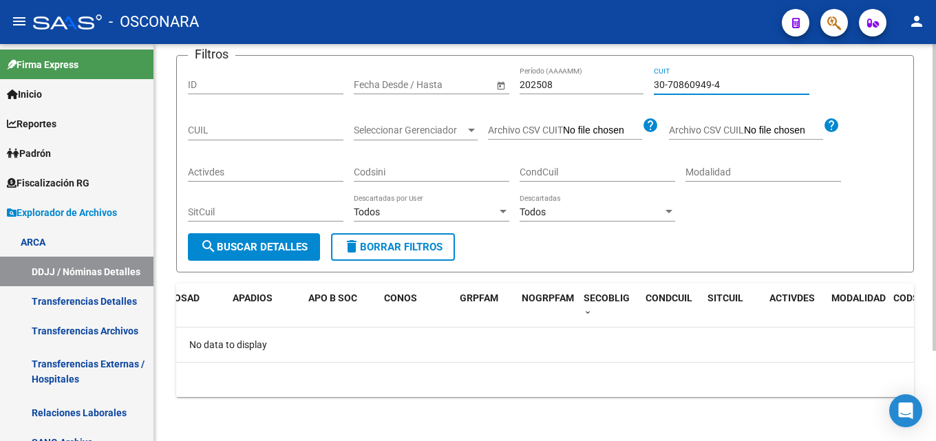
scroll to position [117, 0]
drag, startPoint x: 717, startPoint y: 83, endPoint x: 257, endPoint y: 61, distance: 461.2
click at [270, 63] on form "Filtros ID Fecha inicio – Fecha fin Fecha Desde / Hasta 202508 Período (AAAAMM)…" at bounding box center [545, 164] width 738 height 218
paste input "62539063-6"
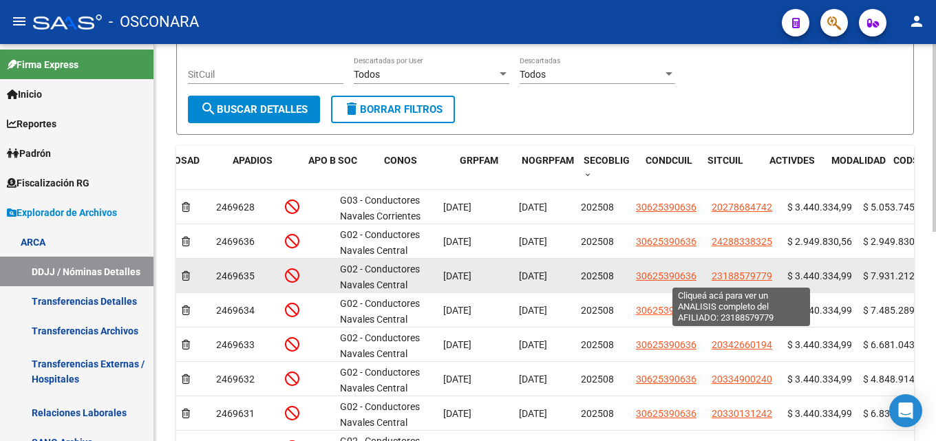
scroll to position [255, 0]
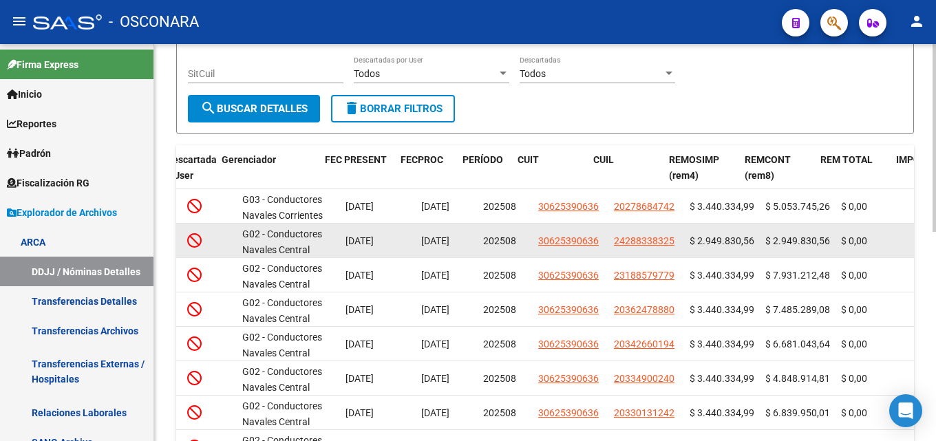
drag, startPoint x: 580, startPoint y: 235, endPoint x: 634, endPoint y: 240, distance: 54.6
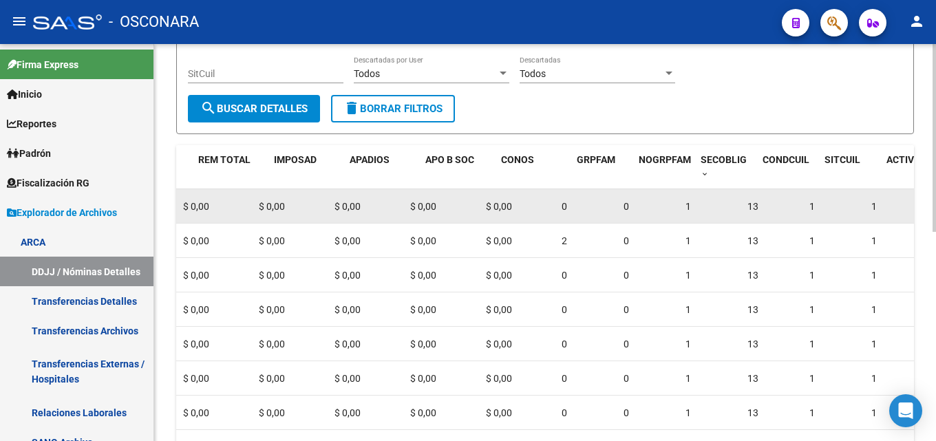
drag, startPoint x: 740, startPoint y: 222, endPoint x: 781, endPoint y: 222, distance: 41.3
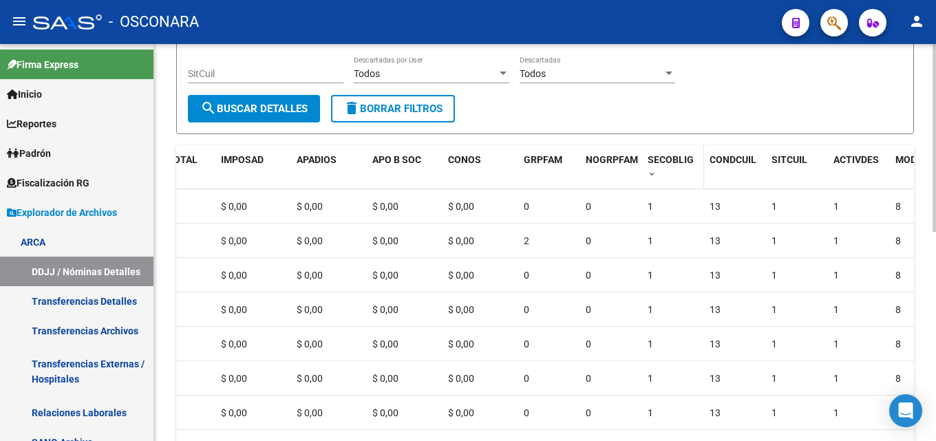
click at [651, 174] on span at bounding box center [652, 175] width 8 height 10
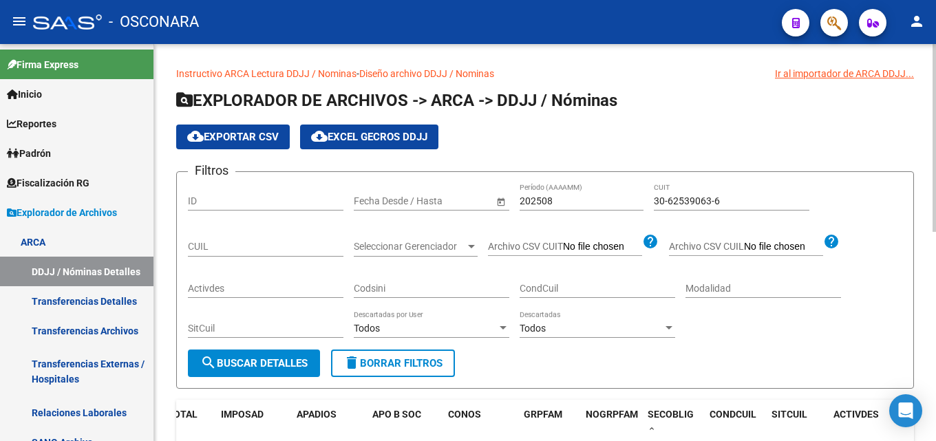
drag, startPoint x: 741, startPoint y: 205, endPoint x: 454, endPoint y: 186, distance: 287.1
click at [454, 186] on div "Filtros ID Fecha inicio – Fecha fin Fecha Desde / Hasta 202508 Período (AAAAMM)…" at bounding box center [545, 266] width 715 height 167
paste input "71075848-0"
drag, startPoint x: 728, startPoint y: 204, endPoint x: 165, endPoint y: 211, distance: 563.9
click at [280, 214] on div "Filtros ID Fecha inicio – Fecha fin Fecha Desde / Hasta 202508 Período (AAAAMM)…" at bounding box center [545, 266] width 715 height 167
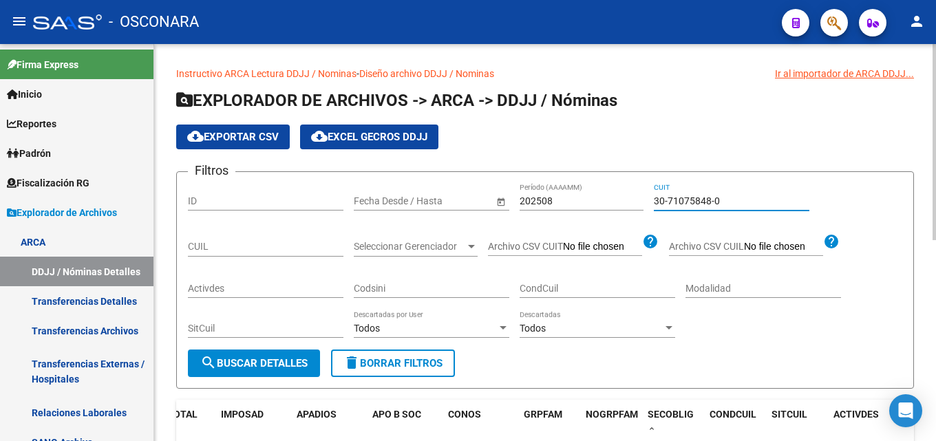
paste input "95200-7"
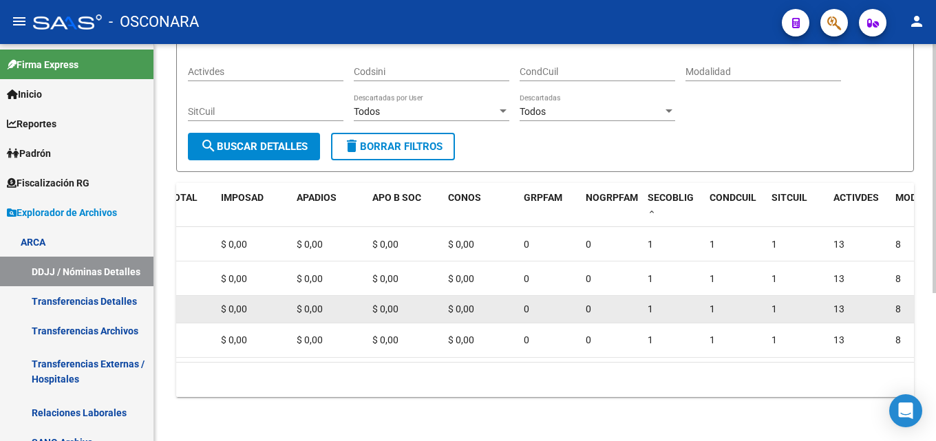
scroll to position [235, 0]
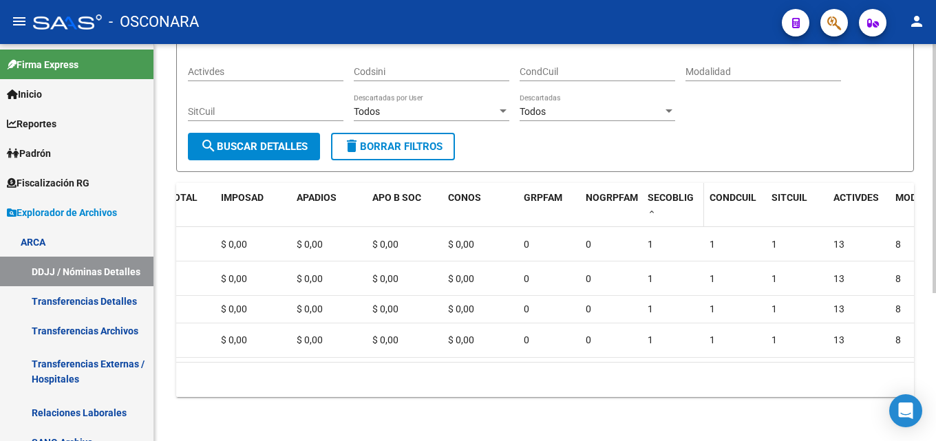
click at [651, 208] on span at bounding box center [652, 213] width 8 height 10
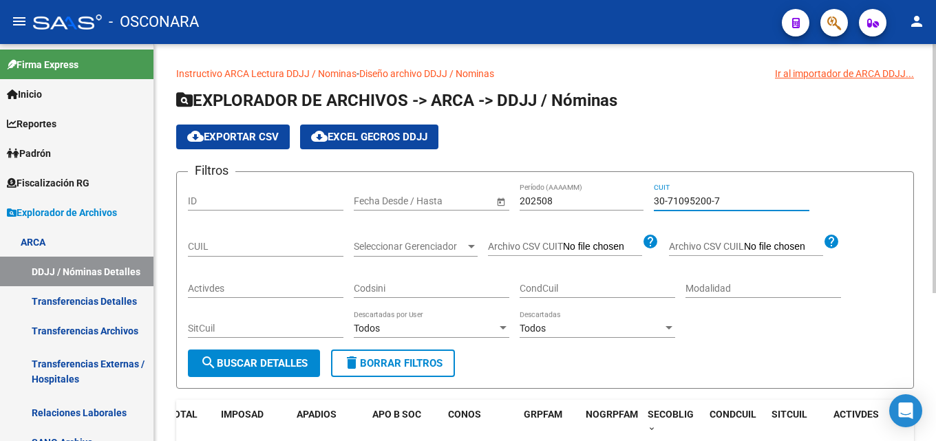
drag, startPoint x: 746, startPoint y: 200, endPoint x: 219, endPoint y: 162, distance: 528.7
click at [368, 188] on div "Filtros ID Fecha inicio – Fecha fin Fecha Desde / Hasta 202508 Período (AAAAMM)…" at bounding box center [545, 266] width 715 height 167
paste input "68901723-8"
drag, startPoint x: 733, startPoint y: 193, endPoint x: 0, endPoint y: 129, distance: 736.1
click at [65, 147] on mat-sidenav-container "Firma Express Inicio Calendario SSS Instructivos Contacto OS Reportes Tablero d…" at bounding box center [468, 242] width 936 height 397
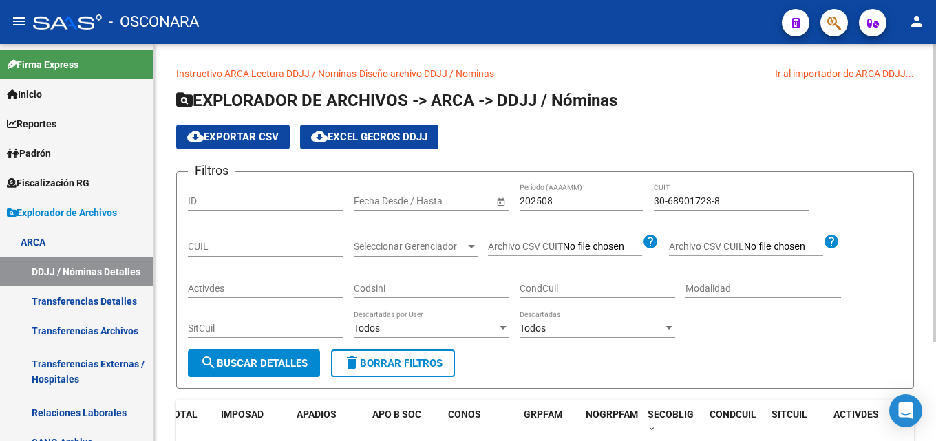
click at [682, 193] on div "30-68901723-8 CUIT" at bounding box center [732, 197] width 156 height 28
drag, startPoint x: 729, startPoint y: 193, endPoint x: 713, endPoint y: 198, distance: 17.0
click at [713, 198] on div "30-68901723-8 CUIT" at bounding box center [732, 197] width 156 height 28
drag, startPoint x: 735, startPoint y: 201, endPoint x: 330, endPoint y: 181, distance: 404.6
click at [343, 182] on form "Filtros ID Fecha inicio – Fecha fin Fecha Desde / Hasta 202508 Período (AAAAMM)…" at bounding box center [545, 280] width 738 height 218
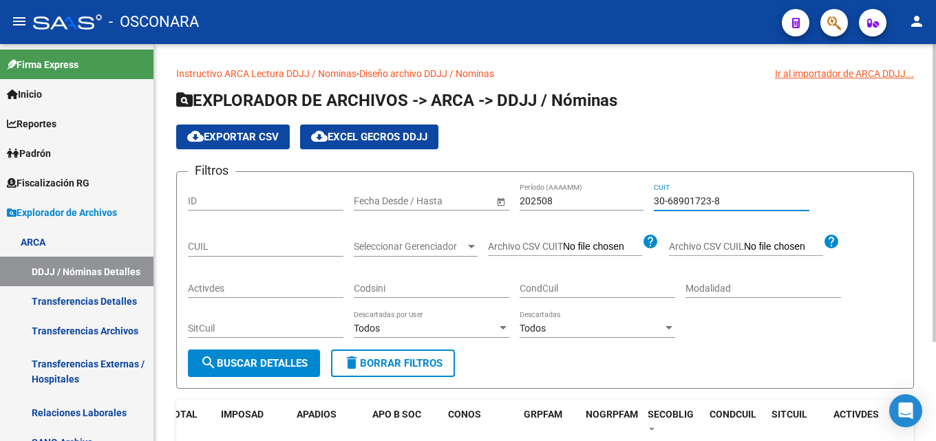
paste input "70871966-4"
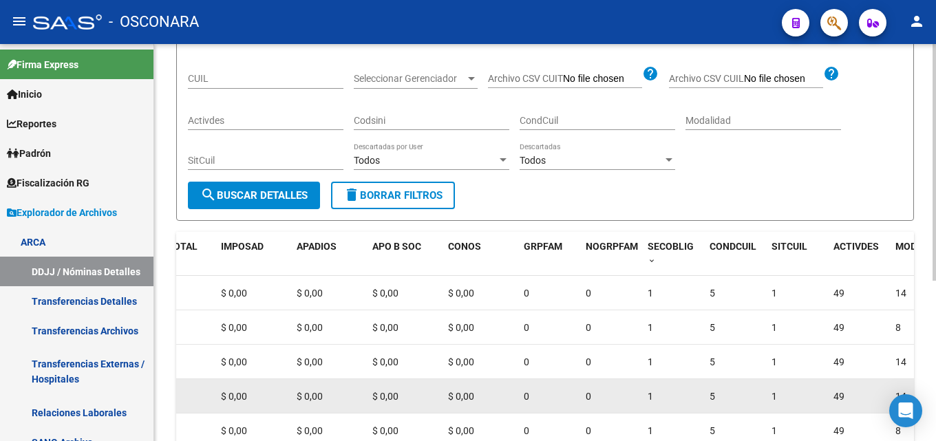
scroll to position [207, 0]
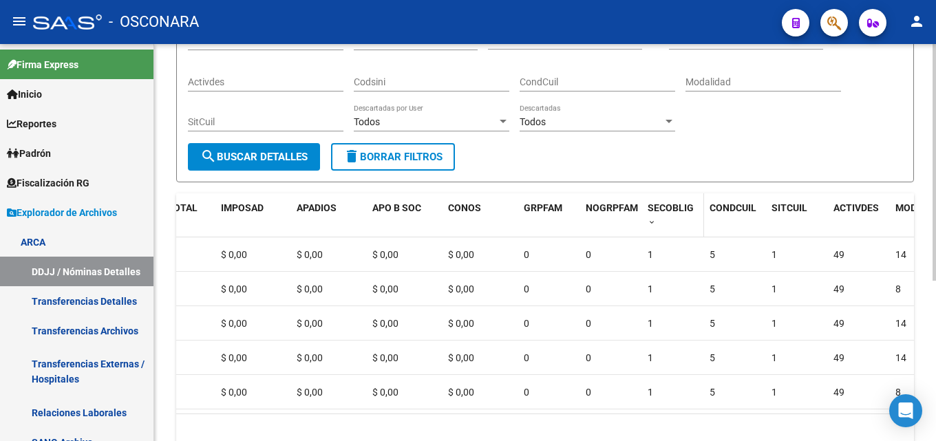
click at [649, 223] on span at bounding box center [652, 223] width 8 height 10
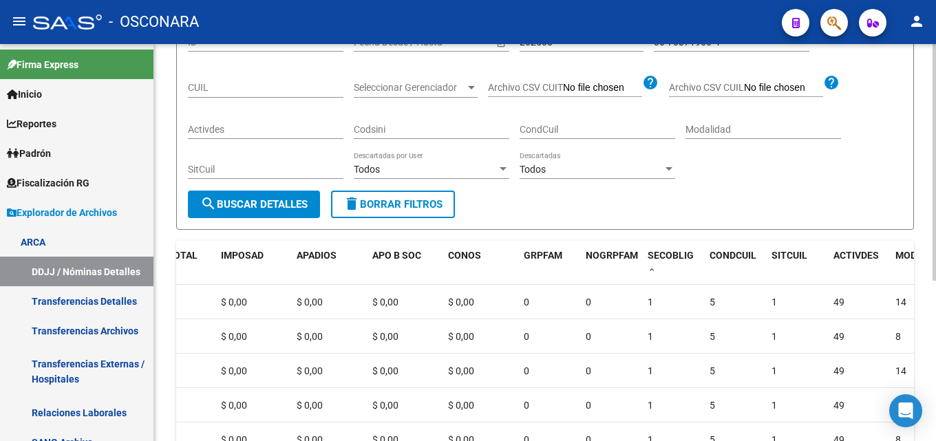
scroll to position [0, 0]
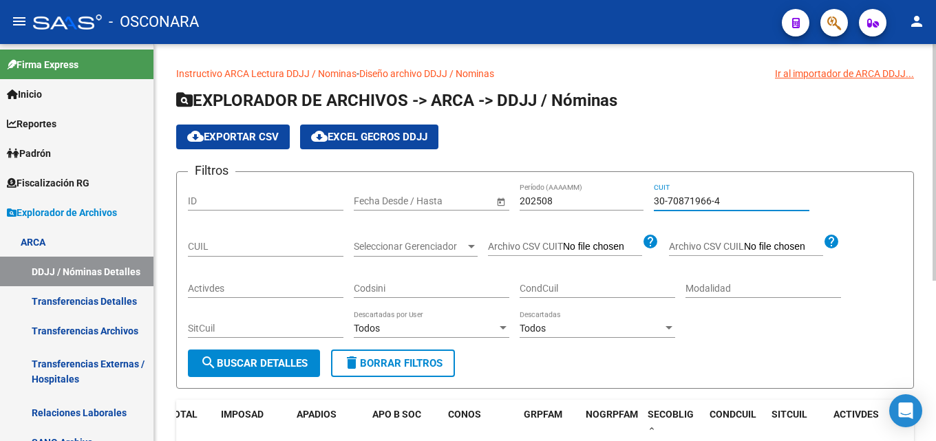
drag, startPoint x: 730, startPoint y: 200, endPoint x: 202, endPoint y: 124, distance: 533.5
click at [287, 143] on app-list-header "EXPLORADOR DE ARCHIVOS -> ARCA -> DDJJ / Nóminas cloud_download Exportar CSV cl…" at bounding box center [545, 239] width 738 height 299
paste input "940443-8"
drag, startPoint x: 744, startPoint y: 202, endPoint x: 269, endPoint y: 196, distance: 475.8
click at [331, 207] on div "Filtros ID Fecha inicio – Fecha fin Fecha Desde / Hasta 202508 Período (AAAAMM)…" at bounding box center [545, 266] width 715 height 167
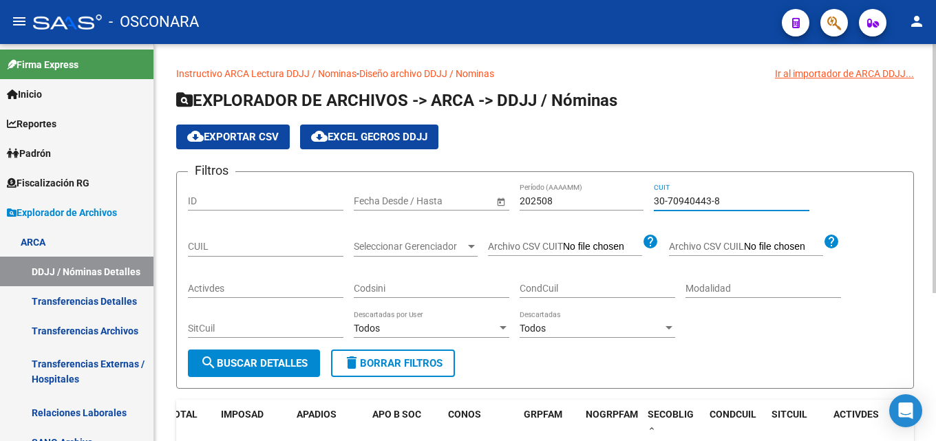
paste input "804624-4"
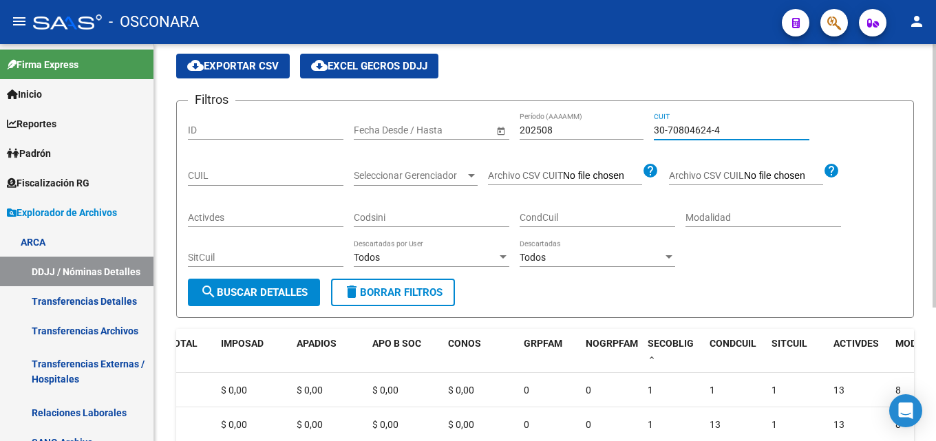
scroll to position [63, 0]
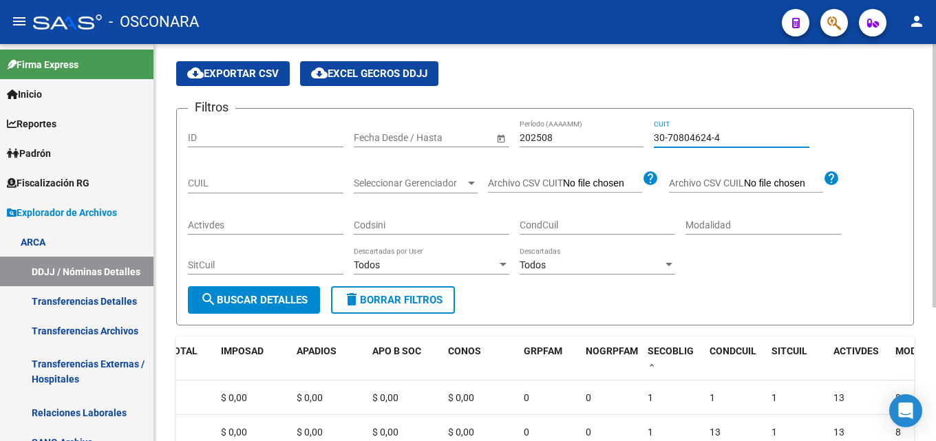
drag, startPoint x: 688, startPoint y: 137, endPoint x: 174, endPoint y: 158, distance: 514.0
click at [247, 158] on div "Filtros ID Fecha inicio – Fecha fin Fecha Desde / Hasta 202508 Período (AAAAMM)…" at bounding box center [545, 203] width 715 height 167
paste input "57785659-8"
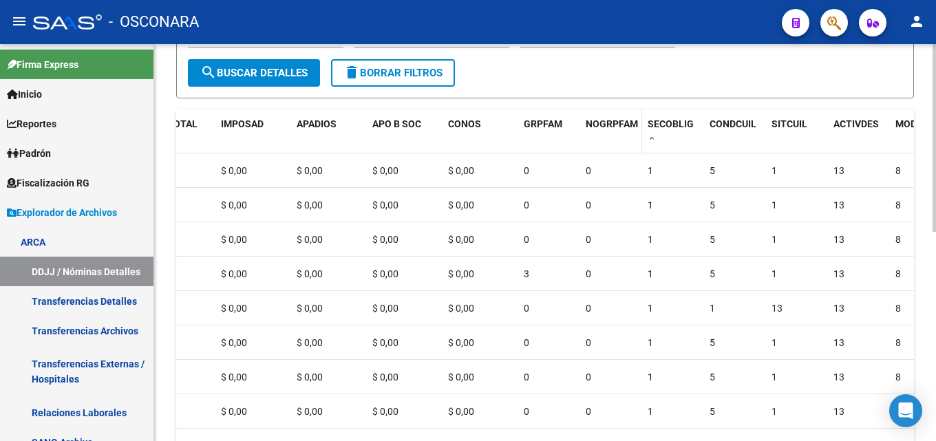
scroll to position [132, 0]
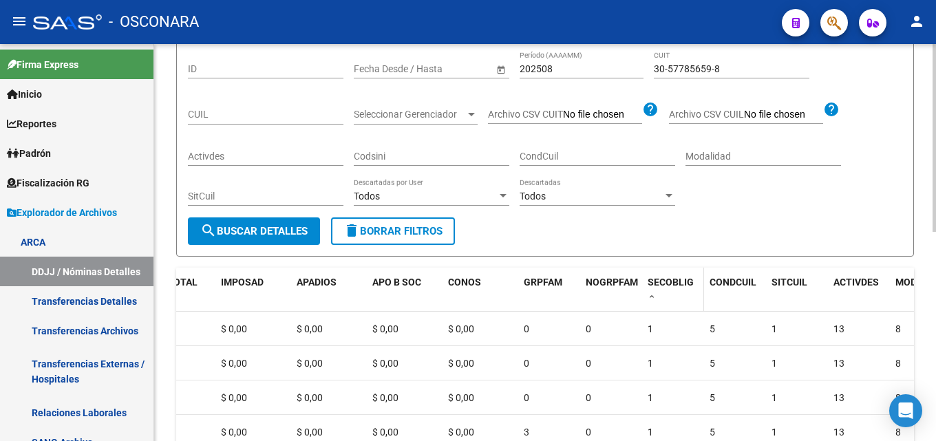
click at [654, 299] on span at bounding box center [652, 298] width 8 height 10
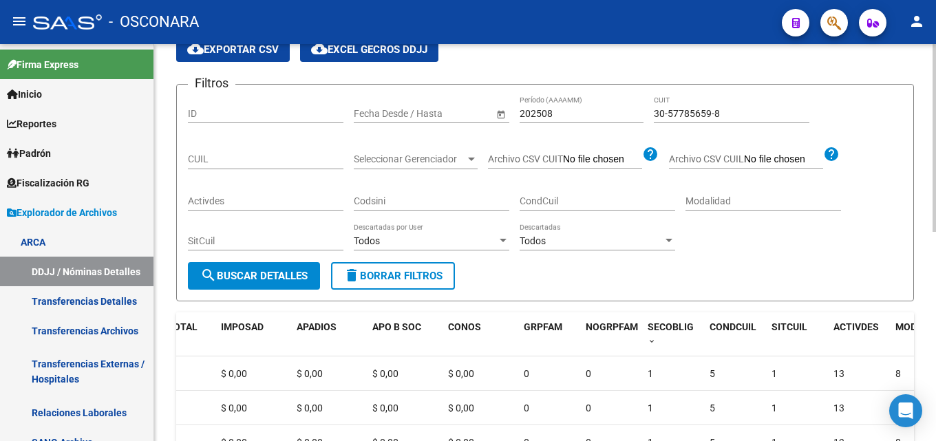
scroll to position [0, 0]
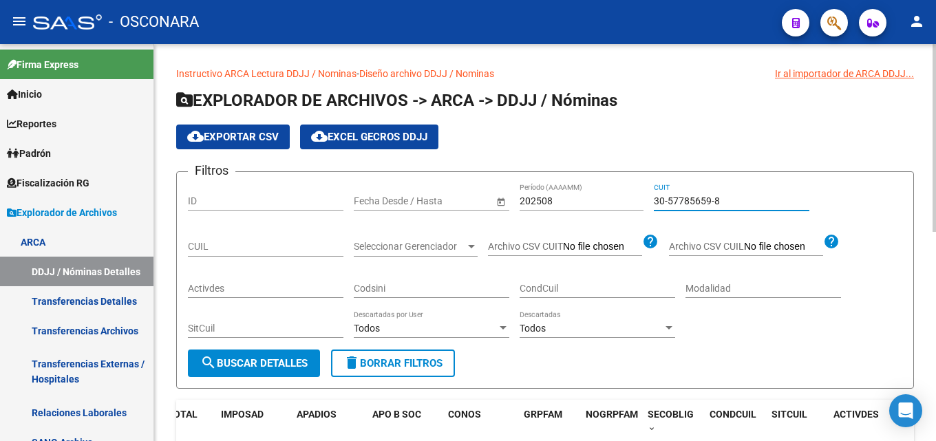
drag, startPoint x: 733, startPoint y: 196, endPoint x: 313, endPoint y: 198, distance: 420.7
click at [350, 198] on div "Filtros ID Fecha inicio – Fecha fin Fecha Desde / Hasta 202508 Período (AAAAMM)…" at bounding box center [545, 266] width 715 height 167
paste input "70902885-1"
drag, startPoint x: 735, startPoint y: 200, endPoint x: 0, endPoint y: 364, distance: 752.7
click at [305, 273] on div "Filtros ID Fecha inicio – Fecha fin Fecha Desde / Hasta 202508 Período (AAAAMM)…" at bounding box center [545, 266] width 715 height 167
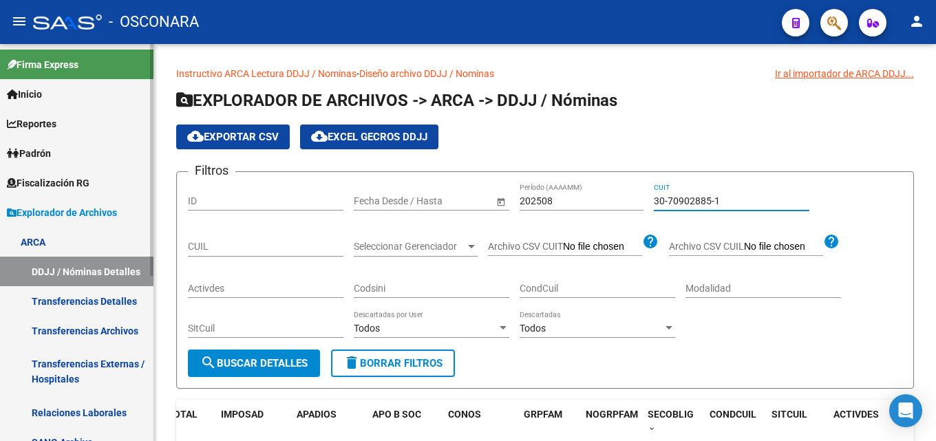
paste input "62082765-3"
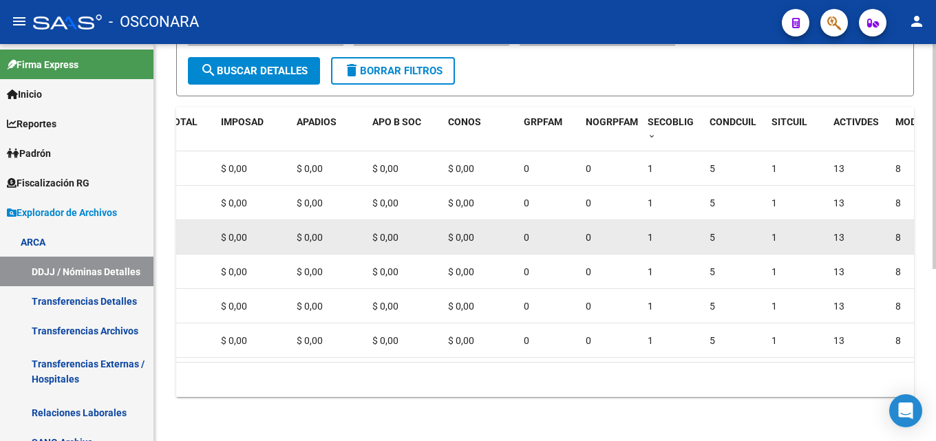
scroll to position [304, 0]
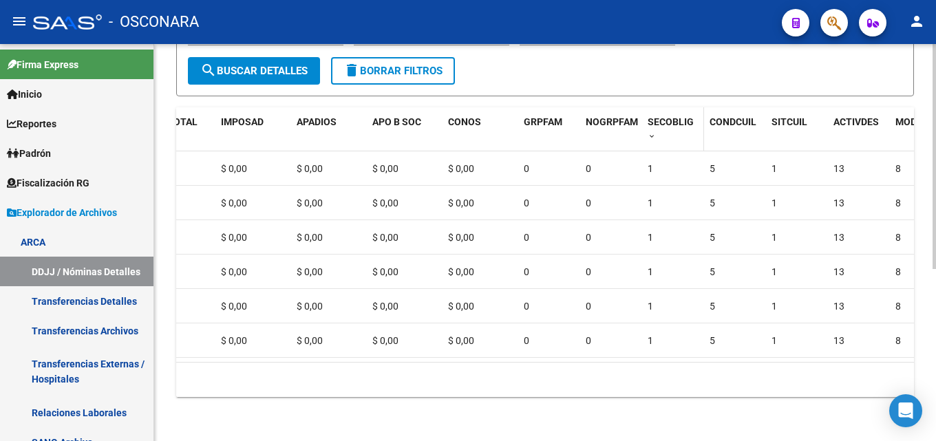
click at [656, 133] on datatable-header-cell "SECOBLIG" at bounding box center [673, 129] width 62 height 45
click at [656, 120] on div "SECOBLIG" at bounding box center [673, 128] width 51 height 29
click at [653, 132] on span at bounding box center [652, 137] width 8 height 10
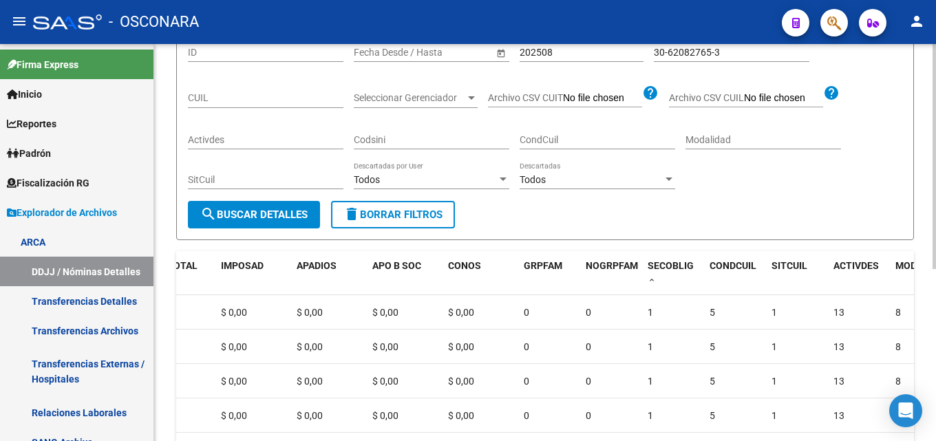
scroll to position [0, 0]
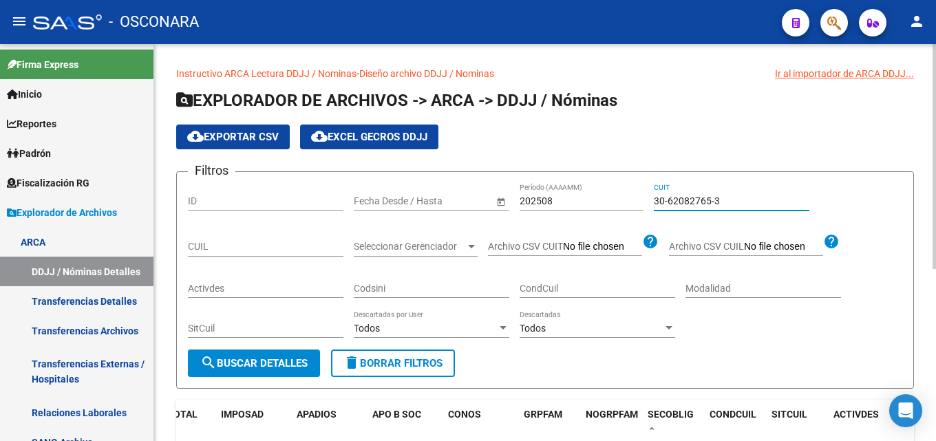
drag, startPoint x: 623, startPoint y: 207, endPoint x: 240, endPoint y: 209, distance: 382.8
click at [296, 216] on div "Filtros ID Fecha inicio – Fecha fin Fecha Desde / Hasta 202508 Período (AAAAMM)…" at bounding box center [545, 266] width 715 height 167
paste input "70727643-2"
drag, startPoint x: 735, startPoint y: 202, endPoint x: 264, endPoint y: 184, distance: 472.0
click at [319, 183] on div "Filtros ID Fecha inicio – Fecha fin Fecha Desde / Hasta 202508 Período (AAAAMM)…" at bounding box center [545, 266] width 715 height 167
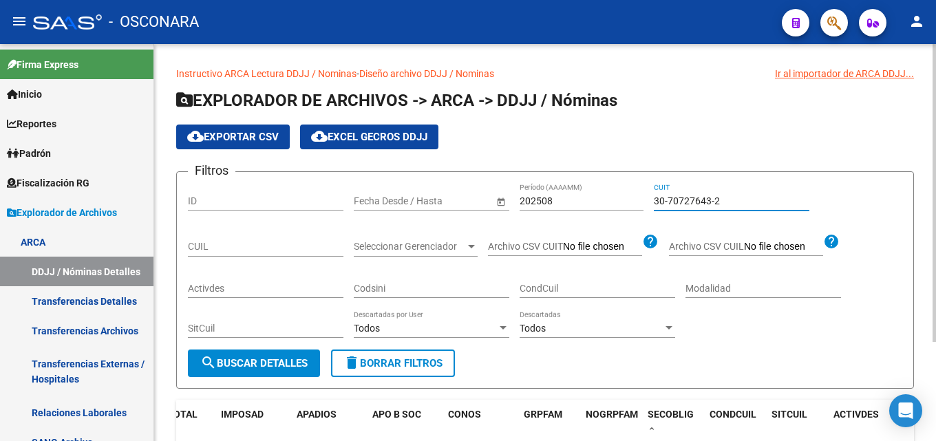
paste input "6856282"
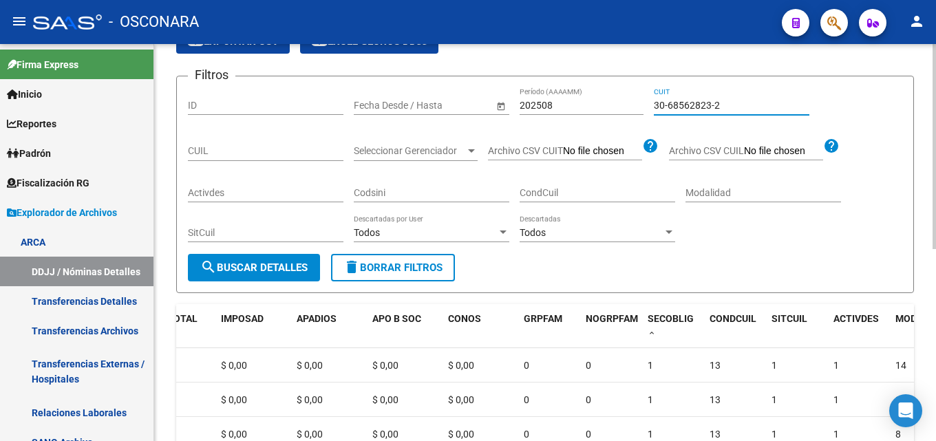
scroll to position [275, 0]
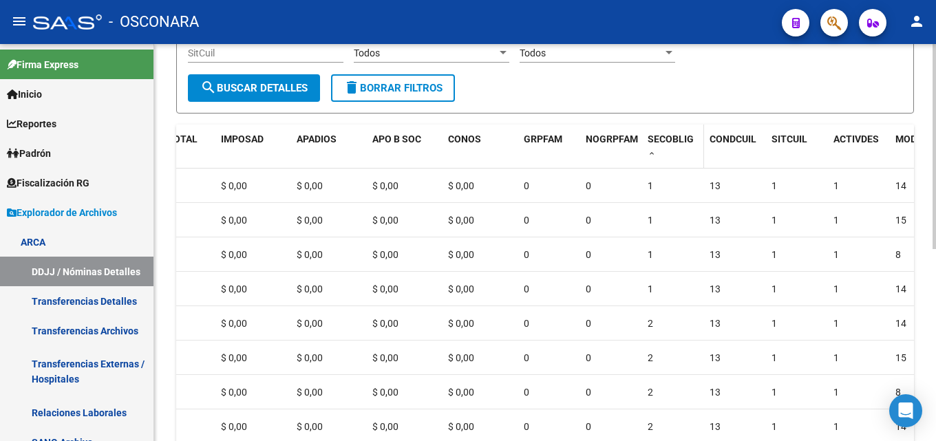
type input "30-68562823-2"
click at [653, 154] on span at bounding box center [652, 154] width 8 height 10
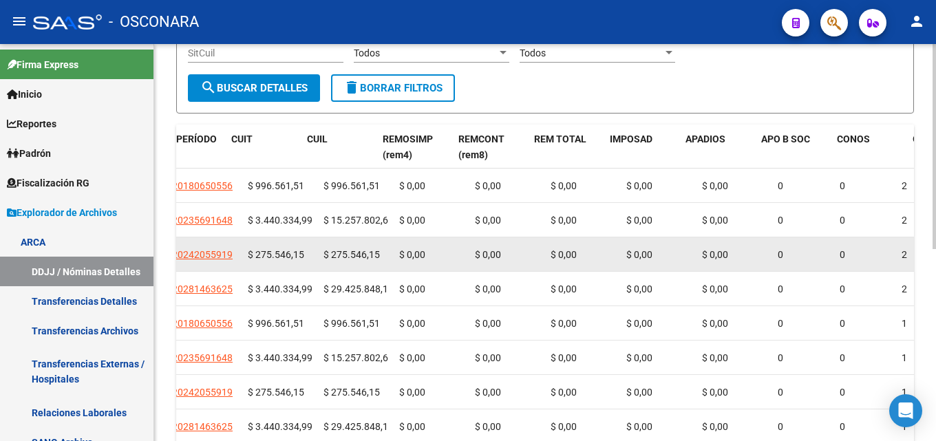
scroll to position [0, 0]
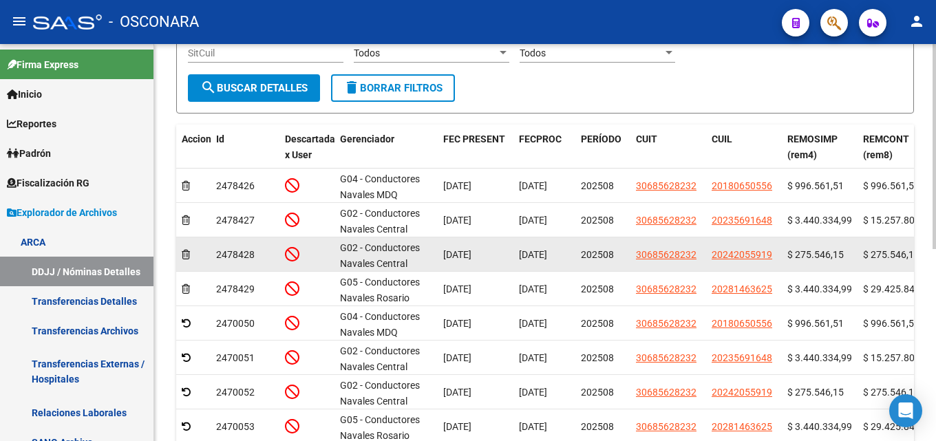
drag, startPoint x: 786, startPoint y: 251, endPoint x: 619, endPoint y: 244, distance: 166.7
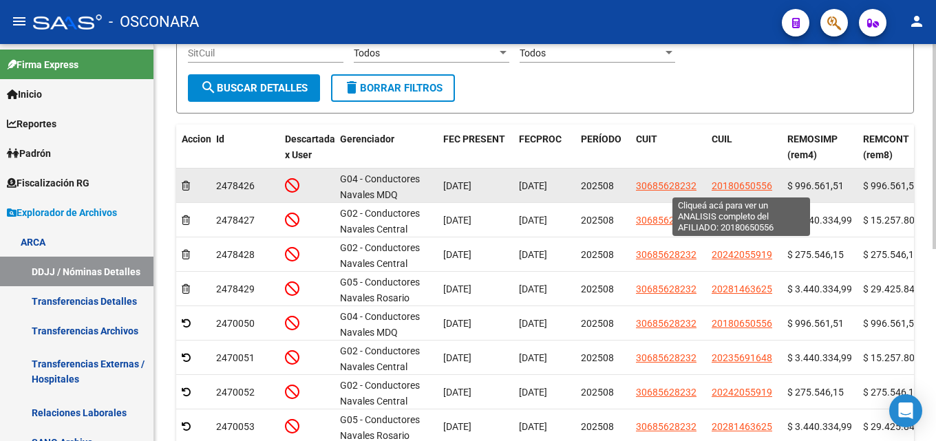
drag, startPoint x: 714, startPoint y: 188, endPoint x: 770, endPoint y: 186, distance: 56.5
click at [770, 186] on datatable-body-cell "20180650556" at bounding box center [744, 186] width 76 height 34
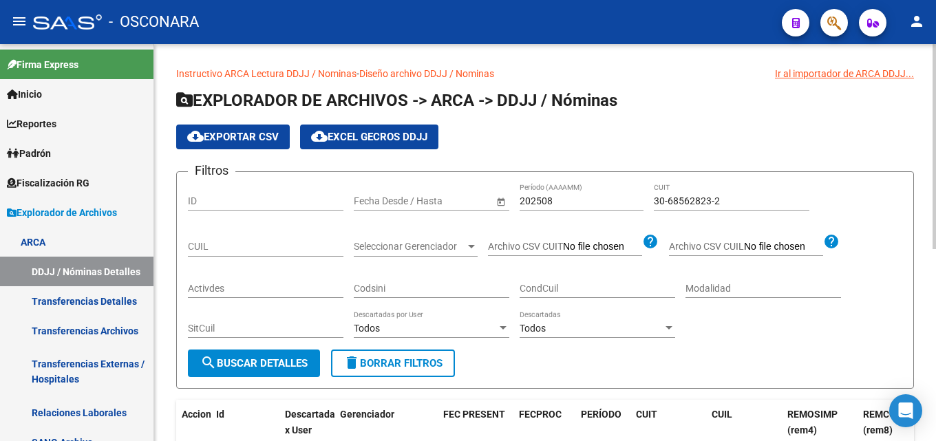
click at [220, 241] on div "CUIL" at bounding box center [266, 243] width 156 height 28
paste input "20-18065055-6"
type input "20-18065055-6"
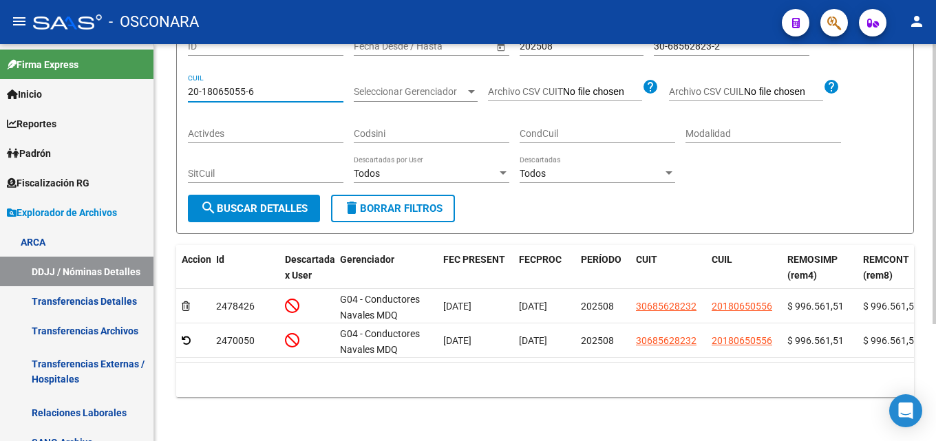
scroll to position [98, 0]
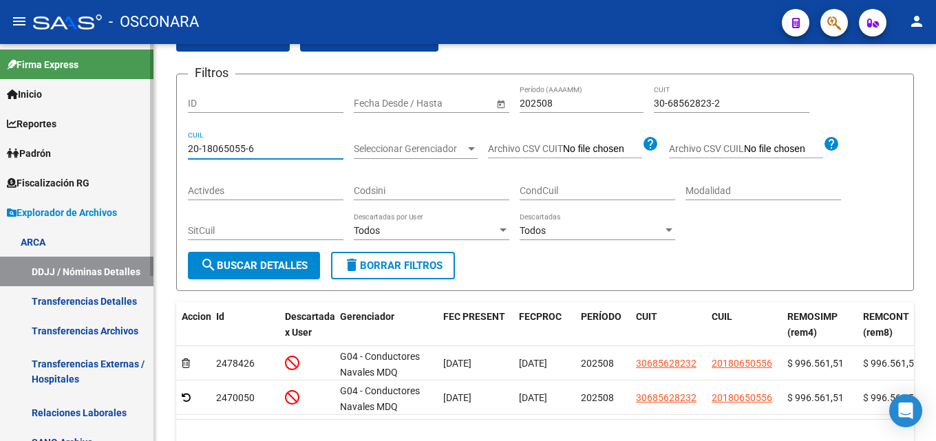
drag, startPoint x: 283, startPoint y: 154, endPoint x: 15, endPoint y: 150, distance: 267.9
click at [54, 158] on mat-sidenav-container "Firma Express Inicio Calendario SSS Instructivos Contacto OS Reportes Tablero d…" at bounding box center [468, 242] width 936 height 397
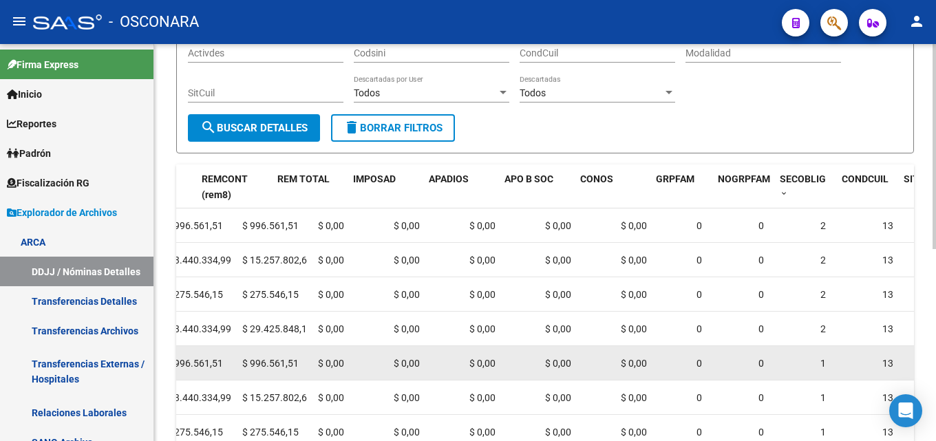
scroll to position [0, 731]
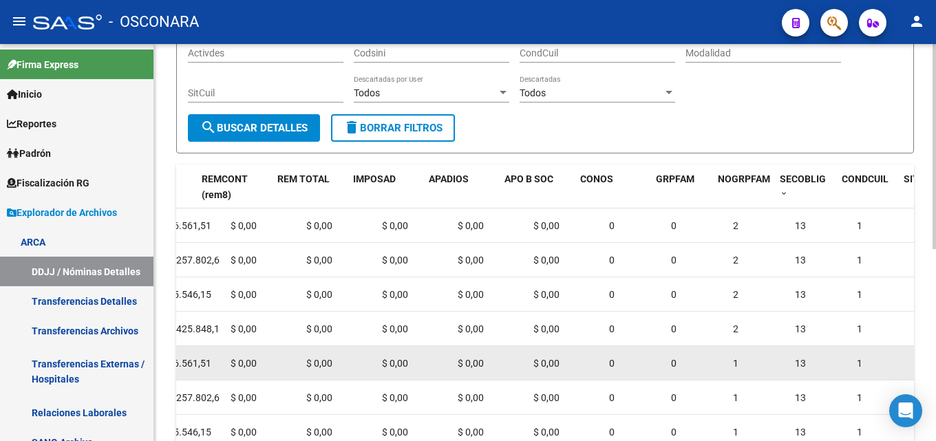
drag, startPoint x: 576, startPoint y: 366, endPoint x: 644, endPoint y: 359, distance: 69.2
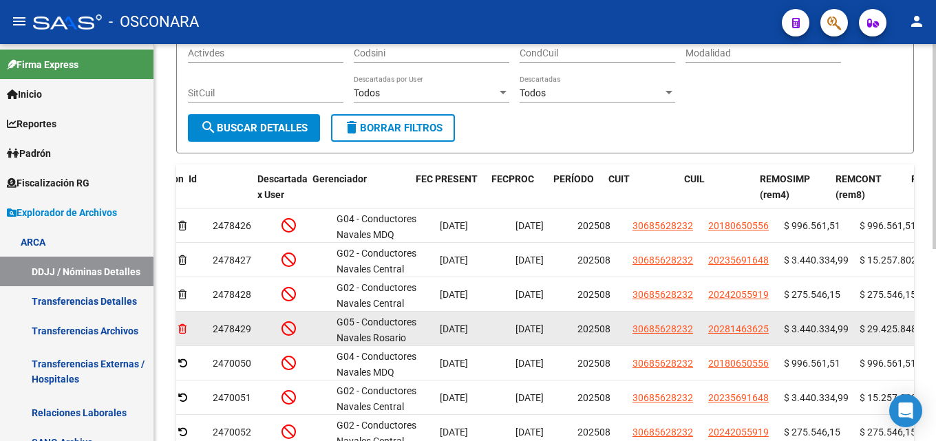
scroll to position [0, 0]
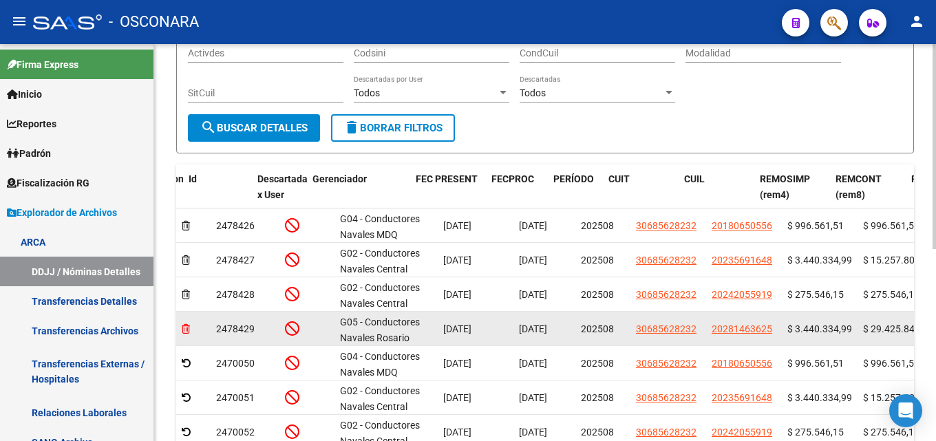
drag, startPoint x: 786, startPoint y: 330, endPoint x: 182, endPoint y: 325, distance: 603.8
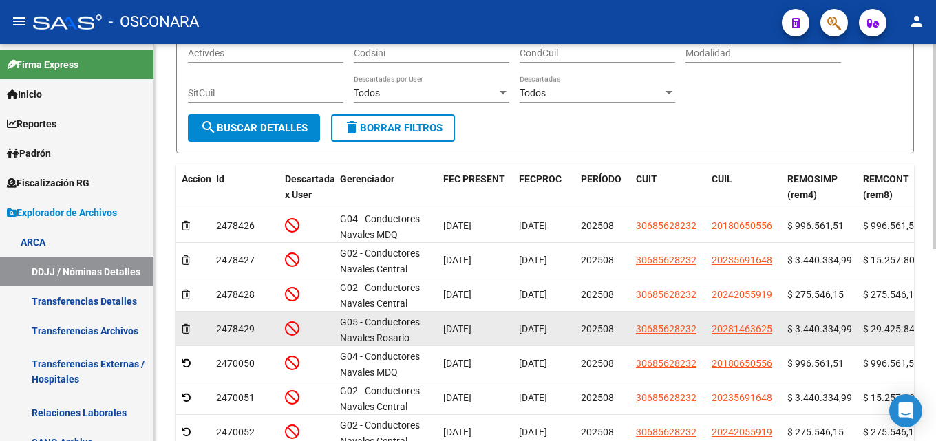
click at [783, 329] on datatable-body-cell "$ 3.440.334,99" at bounding box center [820, 329] width 76 height 34
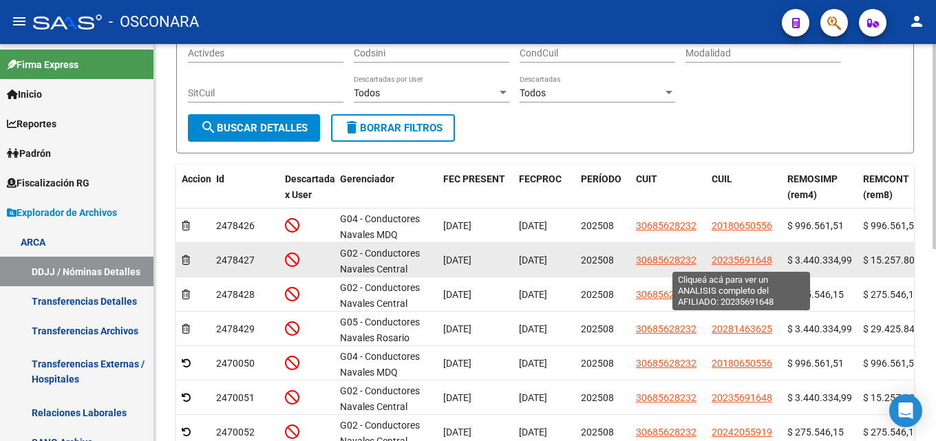
drag, startPoint x: 777, startPoint y: 260, endPoint x: 712, endPoint y: 263, distance: 65.5
click at [712, 263] on datatable-body-cell "20235691648" at bounding box center [744, 260] width 76 height 34
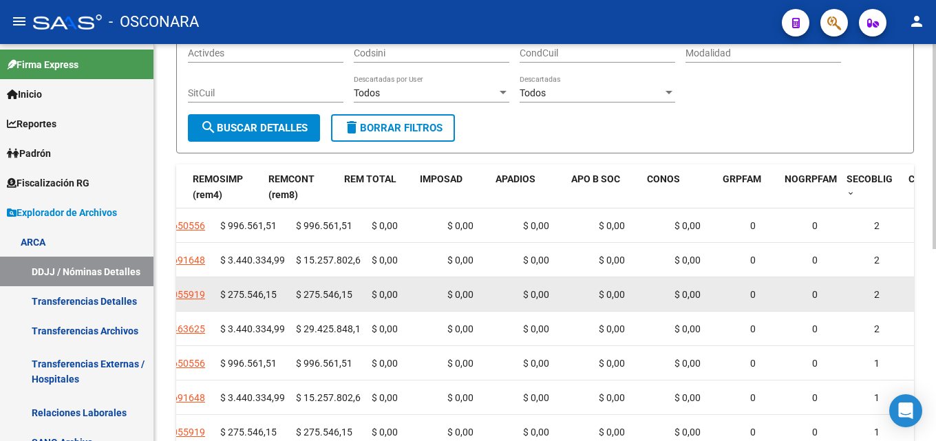
drag, startPoint x: 598, startPoint y: 299, endPoint x: 660, endPoint y: 301, distance: 62.0
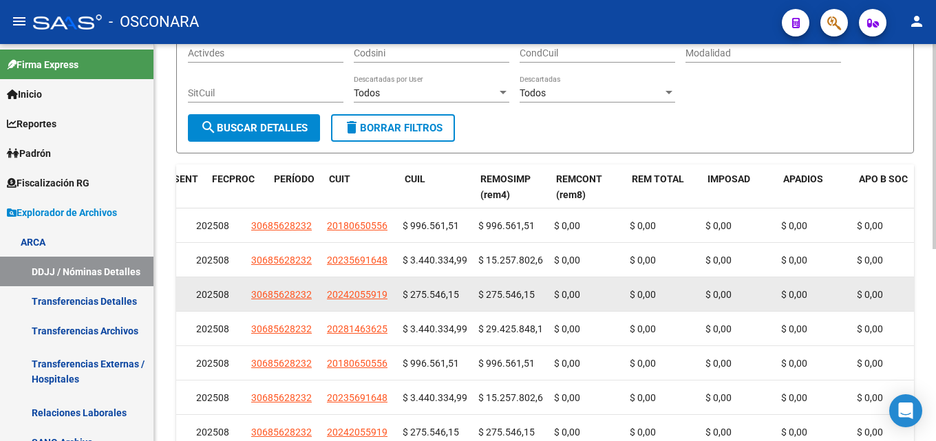
scroll to position [0, 96]
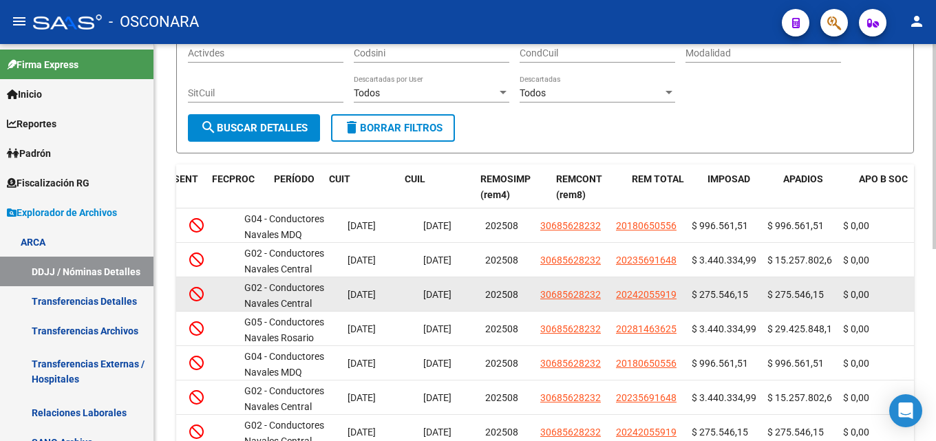
drag, startPoint x: 711, startPoint y: 286, endPoint x: 593, endPoint y: 293, distance: 117.9
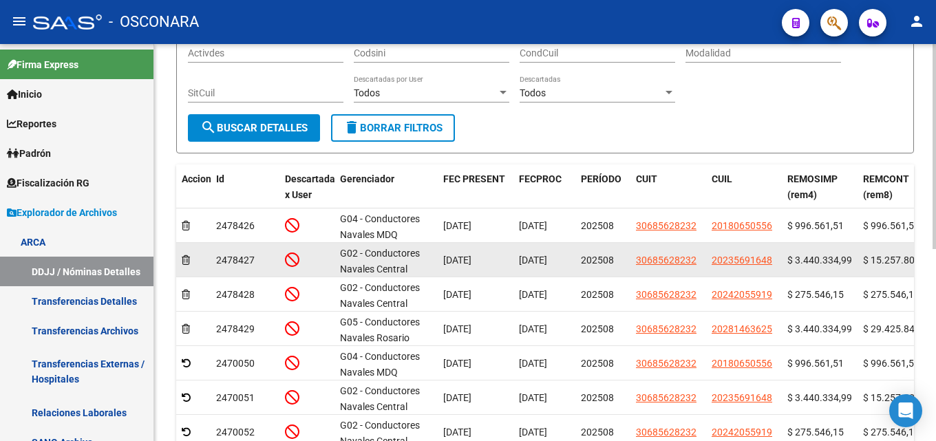
drag, startPoint x: 780, startPoint y: 260, endPoint x: 710, endPoint y: 258, distance: 70.3
click at [710, 258] on datatable-body-cell "20235691648" at bounding box center [744, 260] width 76 height 34
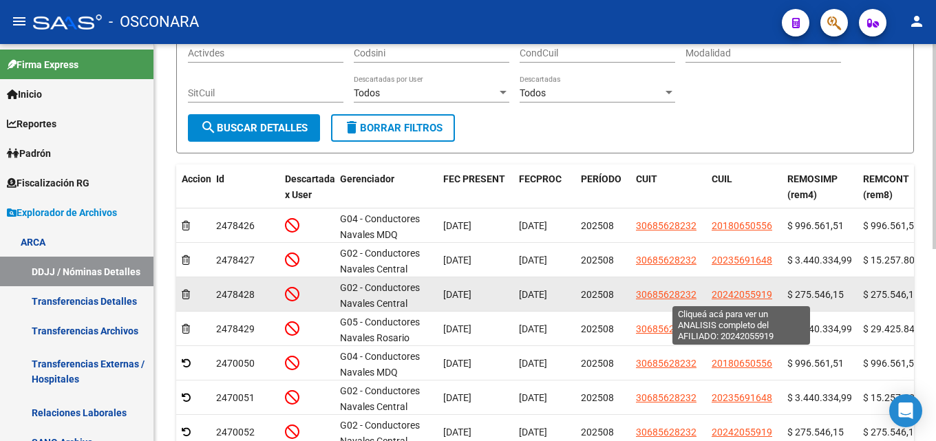
drag, startPoint x: 778, startPoint y: 297, endPoint x: 711, endPoint y: 298, distance: 67.5
click at [713, 297] on datatable-body-cell "20242055919" at bounding box center [744, 294] width 76 height 34
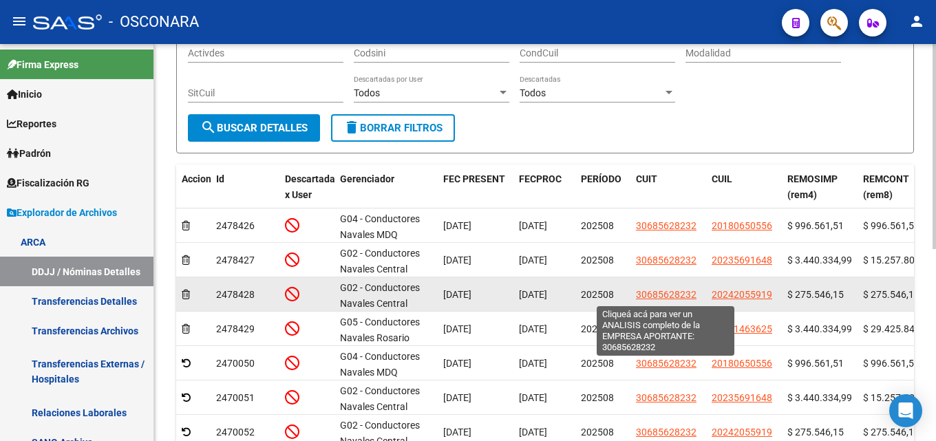
drag, startPoint x: 631, startPoint y: 295, endPoint x: 694, endPoint y: 295, distance: 62.7
click at [694, 295] on datatable-body-cell "30685628232" at bounding box center [669, 294] width 76 height 34
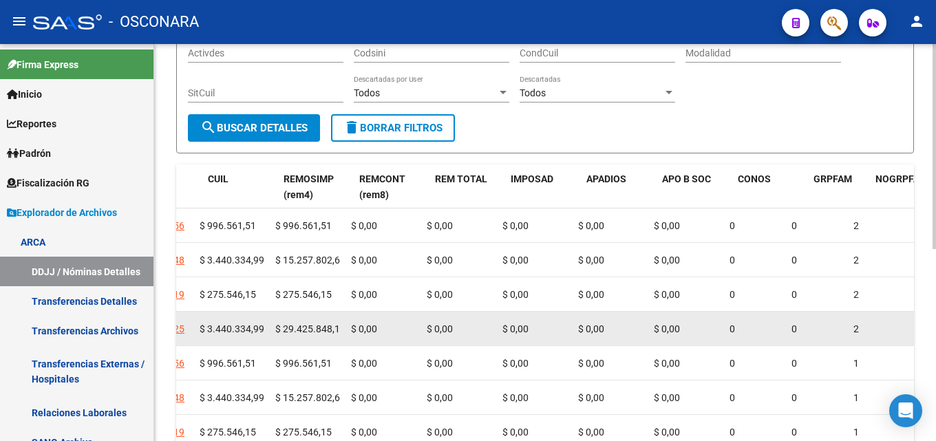
drag, startPoint x: 609, startPoint y: 330, endPoint x: 672, endPoint y: 318, distance: 63.9
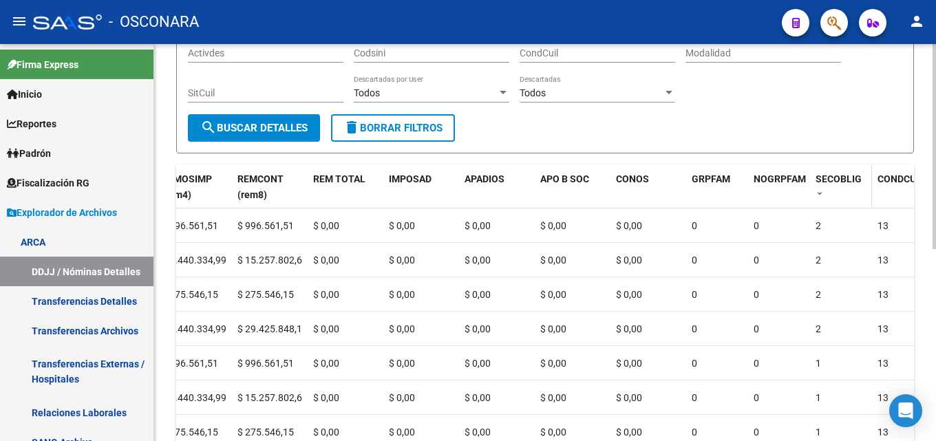
click at [822, 192] on span at bounding box center [820, 194] width 8 height 10
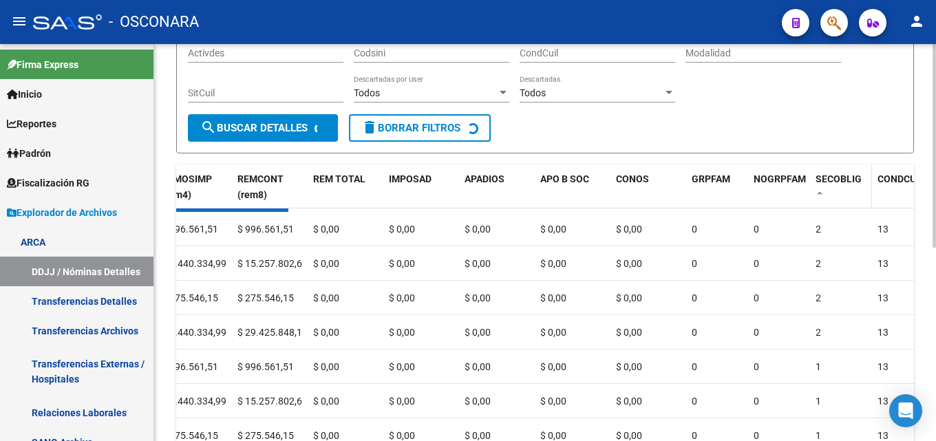
click at [822, 191] on span at bounding box center [820, 194] width 8 height 10
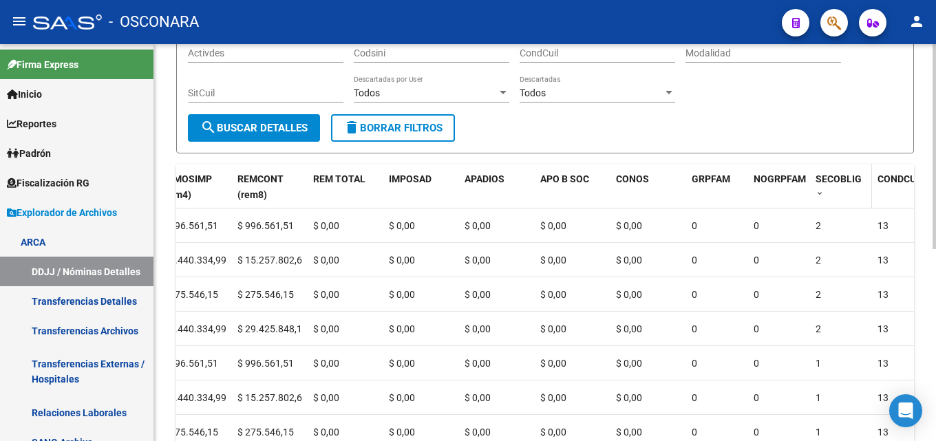
click at [822, 191] on span at bounding box center [820, 194] width 8 height 10
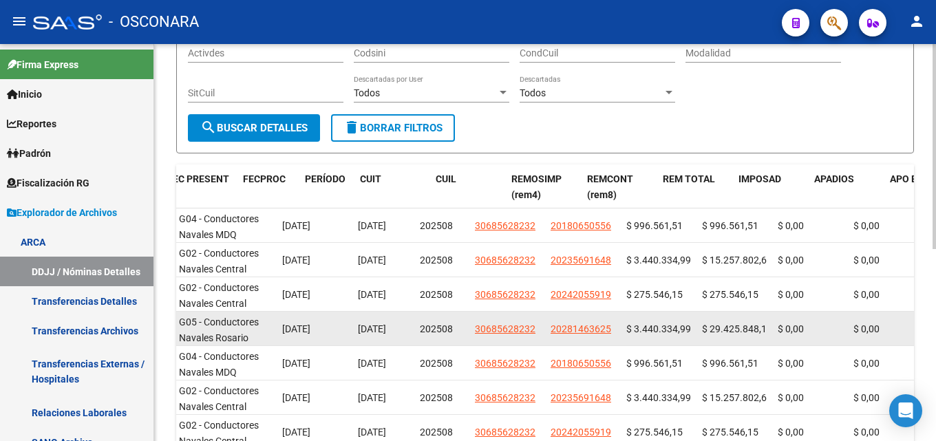
drag, startPoint x: 823, startPoint y: 329, endPoint x: 745, endPoint y: 323, distance: 78.0
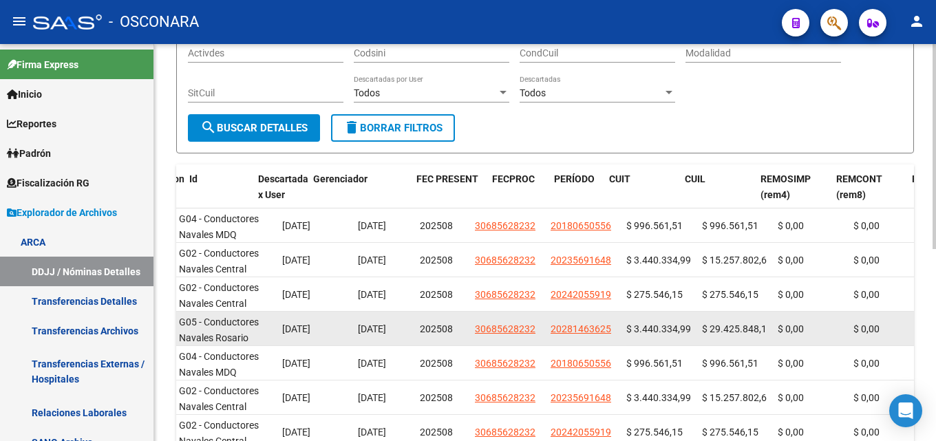
scroll to position [0, 27]
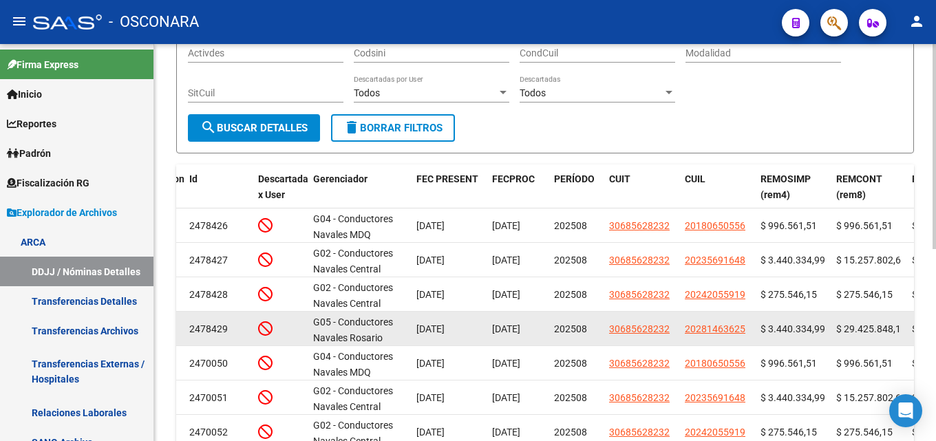
drag, startPoint x: 751, startPoint y: 327, endPoint x: 683, endPoint y: 329, distance: 68.2
click at [683, 329] on datatable-body-cell "20281463625" at bounding box center [718, 329] width 76 height 34
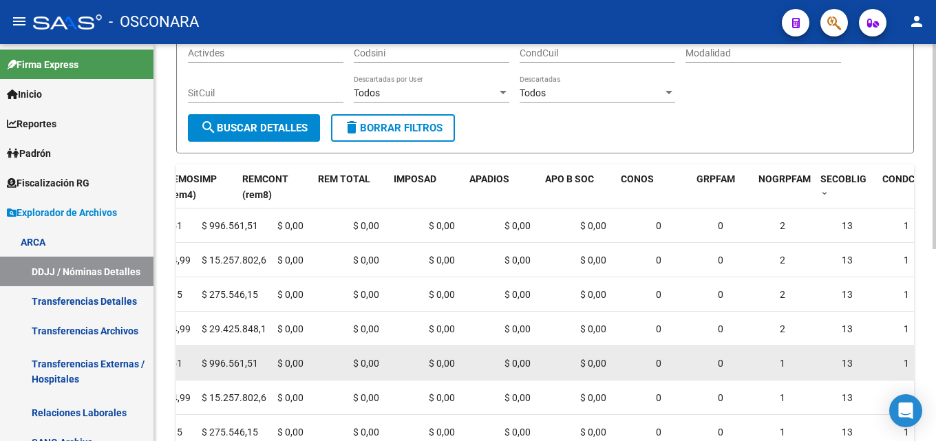
drag, startPoint x: 781, startPoint y: 350, endPoint x: 825, endPoint y: 349, distance: 43.4
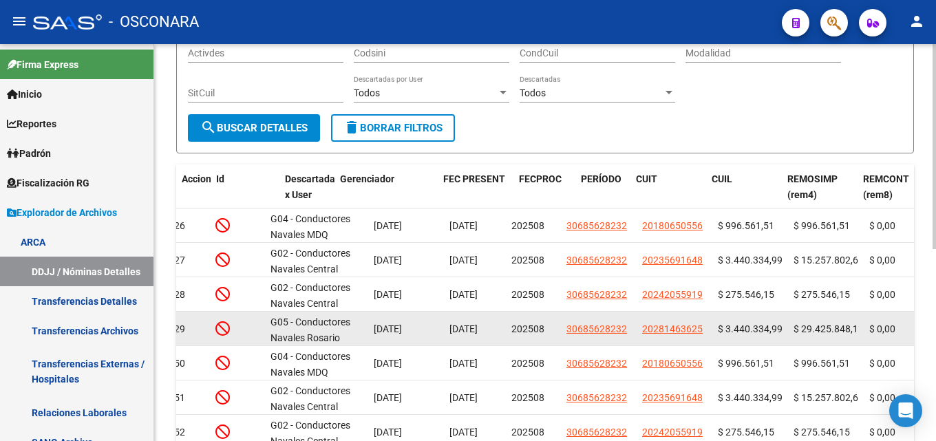
scroll to position [0, 0]
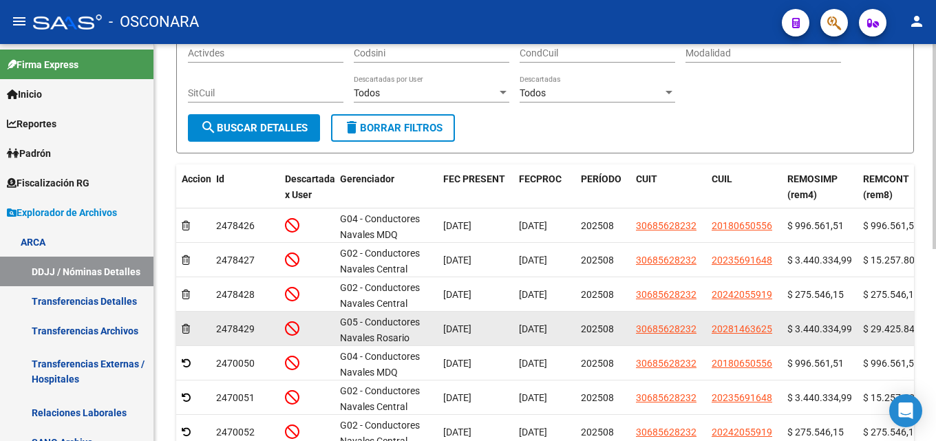
drag, startPoint x: 817, startPoint y: 347, endPoint x: 734, endPoint y: 346, distance: 83.3
drag, startPoint x: 521, startPoint y: 333, endPoint x: 487, endPoint y: 330, distance: 33.1
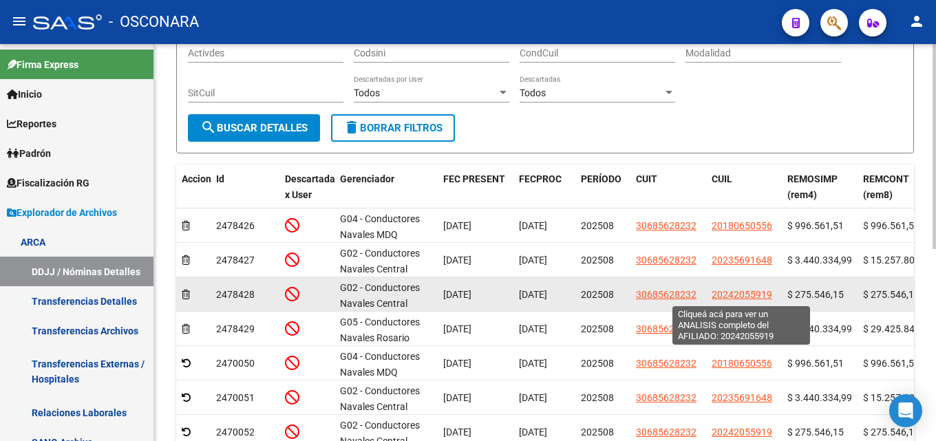
drag, startPoint x: 777, startPoint y: 295, endPoint x: 713, endPoint y: 293, distance: 63.4
click at [713, 293] on datatable-body-cell "20242055919" at bounding box center [744, 294] width 76 height 34
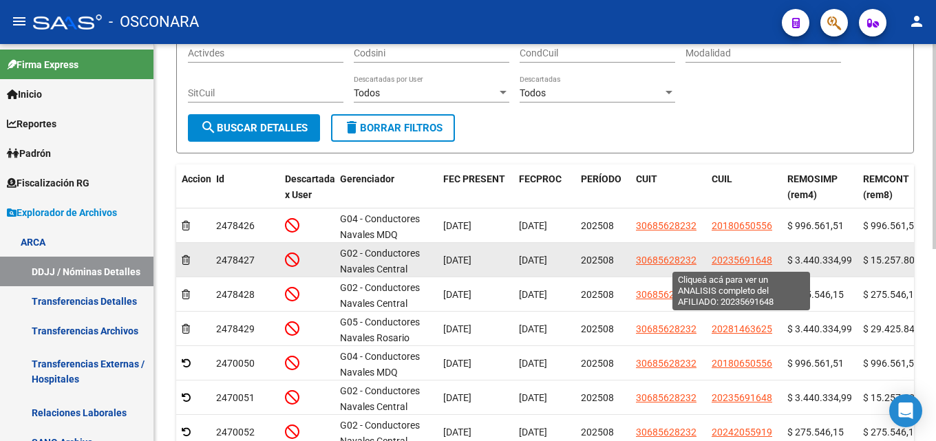
drag, startPoint x: 777, startPoint y: 256, endPoint x: 712, endPoint y: 256, distance: 65.4
click at [712, 256] on datatable-body-cell "20235691648" at bounding box center [744, 260] width 76 height 34
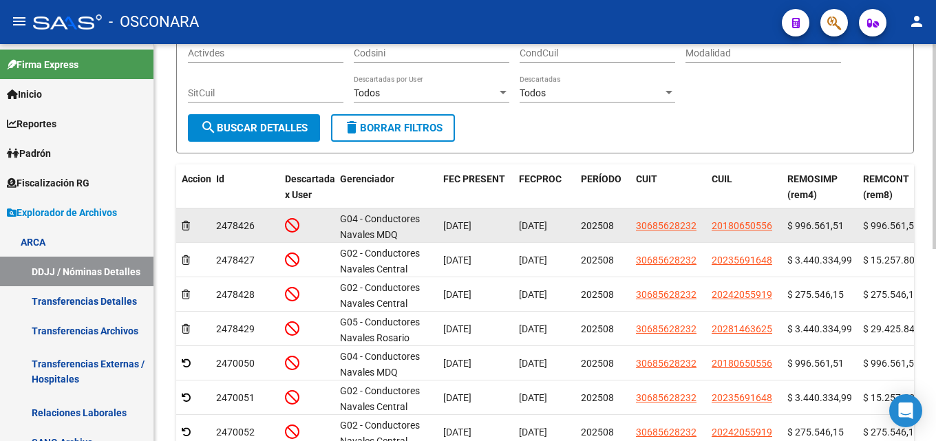
drag, startPoint x: 777, startPoint y: 229, endPoint x: 711, endPoint y: 227, distance: 66.8
click at [711, 227] on datatable-body-cell "20180650556" at bounding box center [744, 226] width 76 height 34
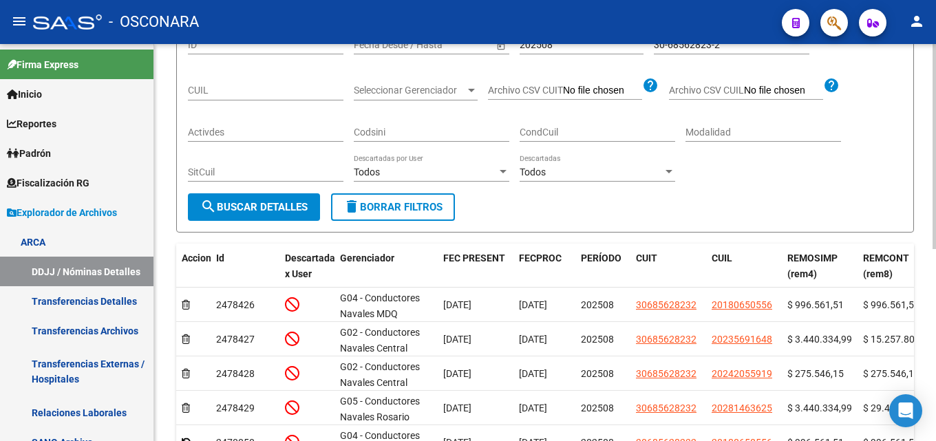
scroll to position [29, 0]
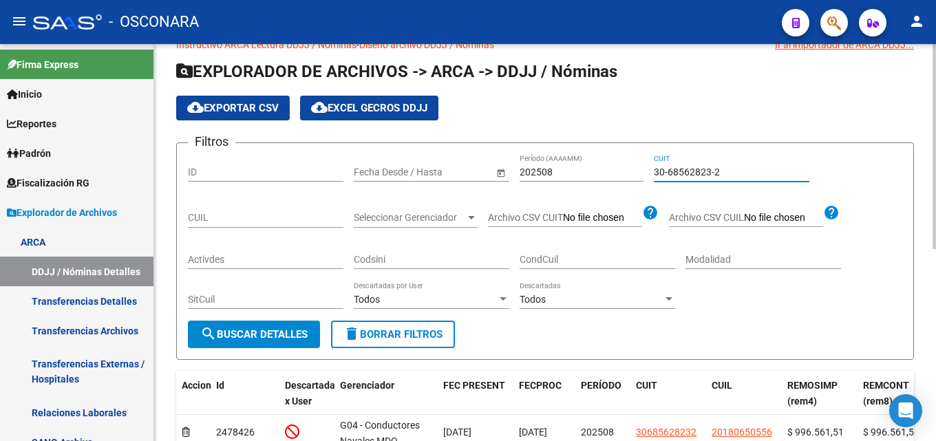
drag, startPoint x: 732, startPoint y: 168, endPoint x: 319, endPoint y: 142, distance: 413.9
click at [375, 153] on form "Filtros ID Fecha inicio – Fecha fin Fecha Desde / Hasta 202508 Período (AAAAMM)…" at bounding box center [545, 252] width 738 height 218
paste input "71353450-8"
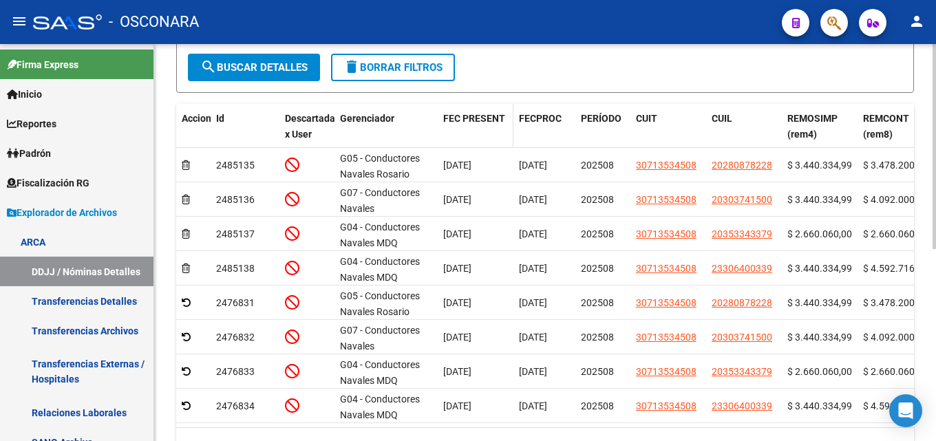
scroll to position [304, 0]
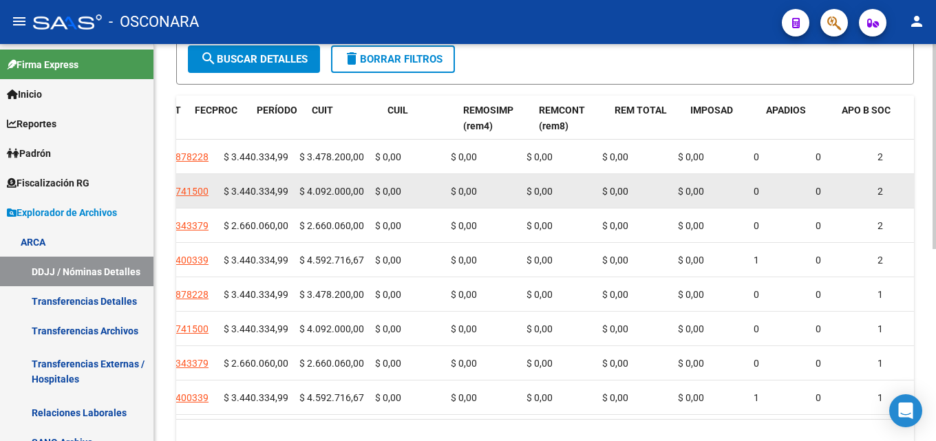
drag, startPoint x: 673, startPoint y: 219, endPoint x: 792, endPoint y: 198, distance: 120.9
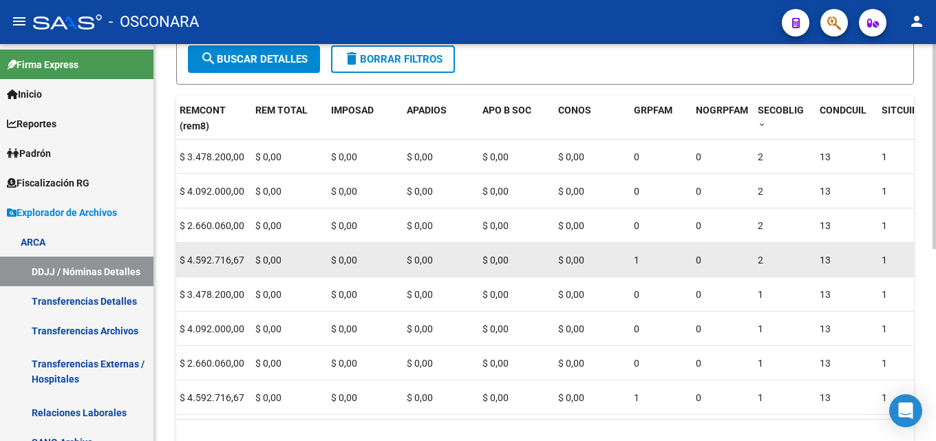
drag, startPoint x: 791, startPoint y: 266, endPoint x: 558, endPoint y: 271, distance: 233.5
click at [558, 271] on div "2485138 G04 - Conductores Navales MDQ 23/09/2025 24/09/2025 202508 30713534508 …" at bounding box center [784, 260] width 2582 height 34
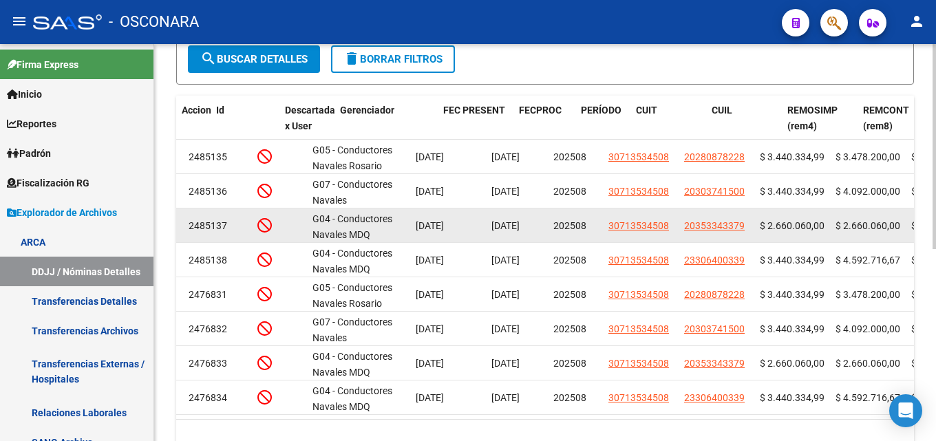
scroll to position [0, 0]
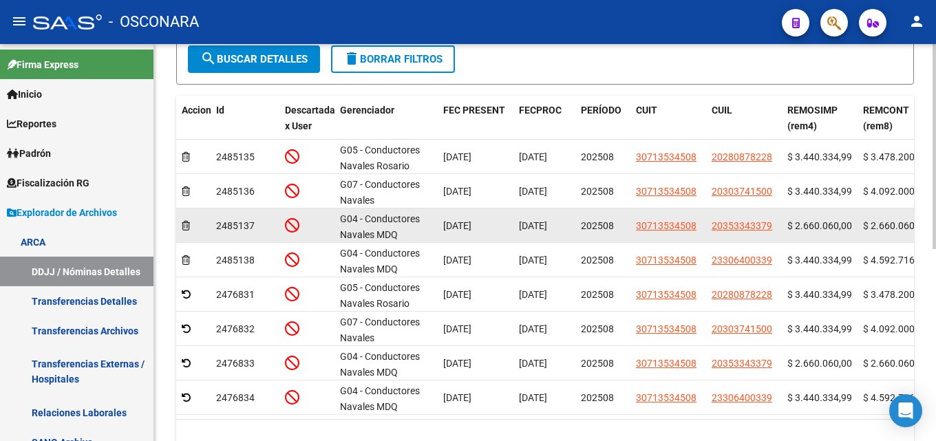
drag, startPoint x: 788, startPoint y: 240, endPoint x: 533, endPoint y: 242, distance: 255.4
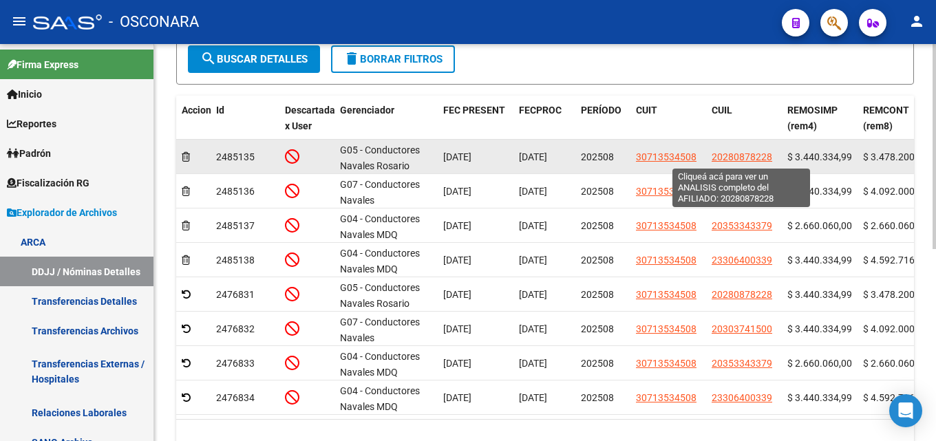
drag, startPoint x: 779, startPoint y: 154, endPoint x: 712, endPoint y: 151, distance: 66.8
click at [712, 151] on datatable-body-cell "20280878228" at bounding box center [744, 157] width 76 height 34
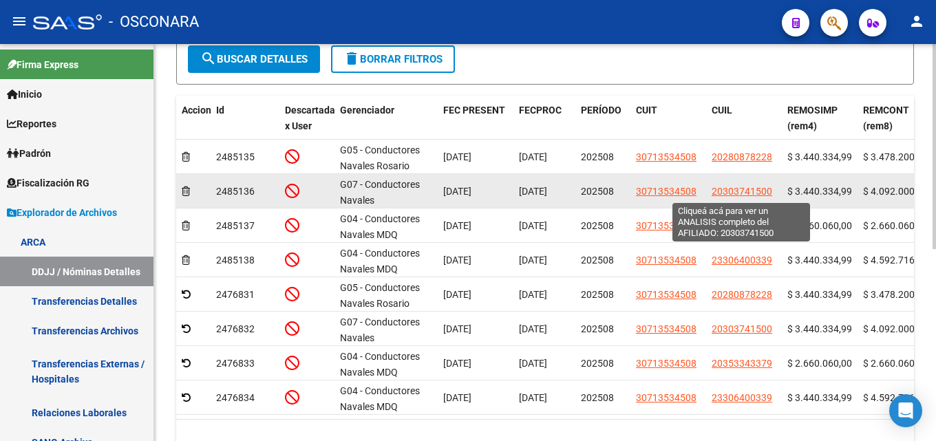
drag, startPoint x: 760, startPoint y: 190, endPoint x: 713, endPoint y: 195, distance: 47.1
click at [713, 195] on div "20303741500" at bounding box center [744, 192] width 65 height 16
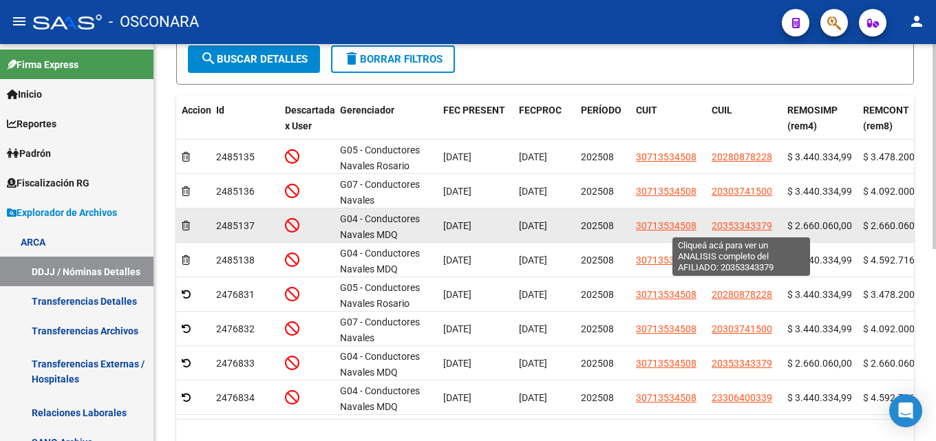
drag, startPoint x: 770, startPoint y: 227, endPoint x: 712, endPoint y: 229, distance: 57.9
click at [712, 229] on datatable-body-cell "20353343379" at bounding box center [744, 226] width 76 height 34
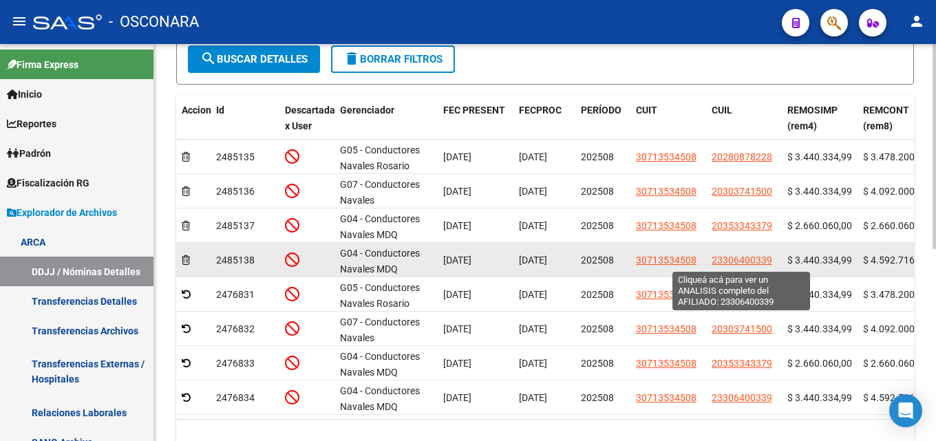
drag, startPoint x: 775, startPoint y: 261, endPoint x: 712, endPoint y: 259, distance: 62.7
click at [712, 259] on div "23306400339" at bounding box center [744, 261] width 65 height 16
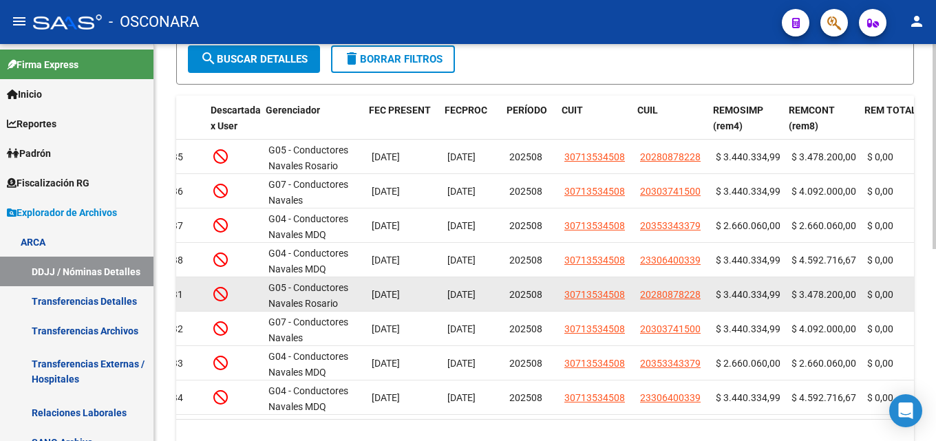
scroll to position [0, 79]
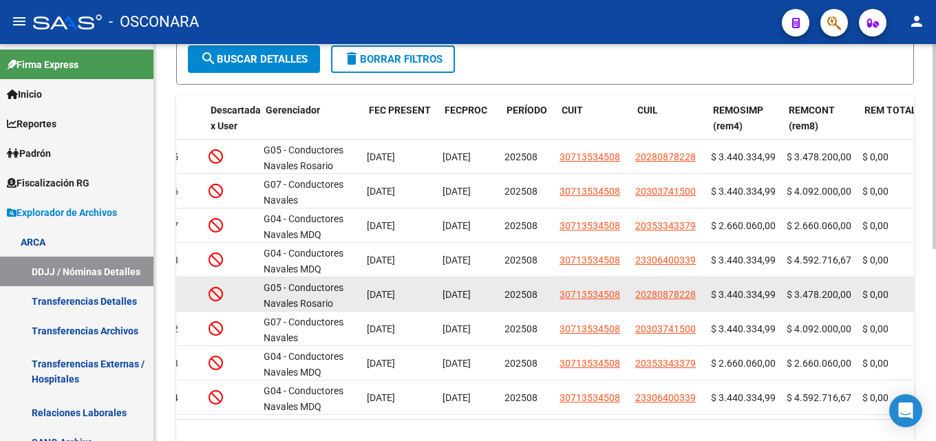
drag, startPoint x: 872, startPoint y: 283, endPoint x: 893, endPoint y: 280, distance: 20.9
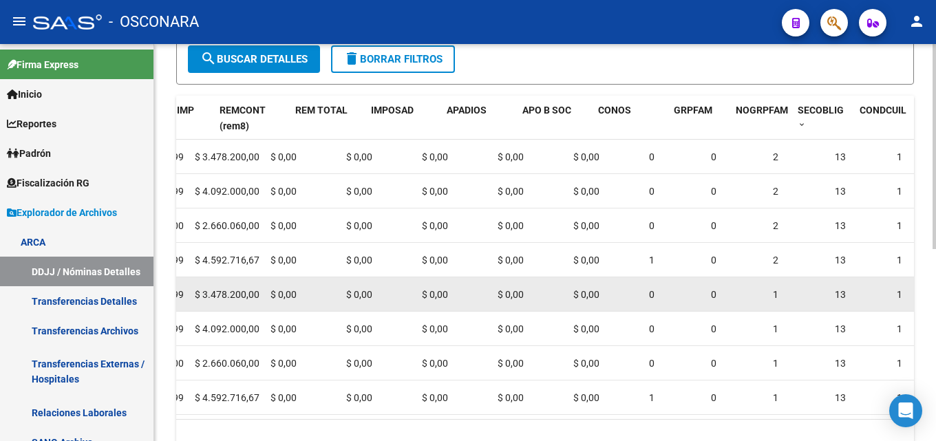
drag, startPoint x: 766, startPoint y: 277, endPoint x: 804, endPoint y: 281, distance: 38.0
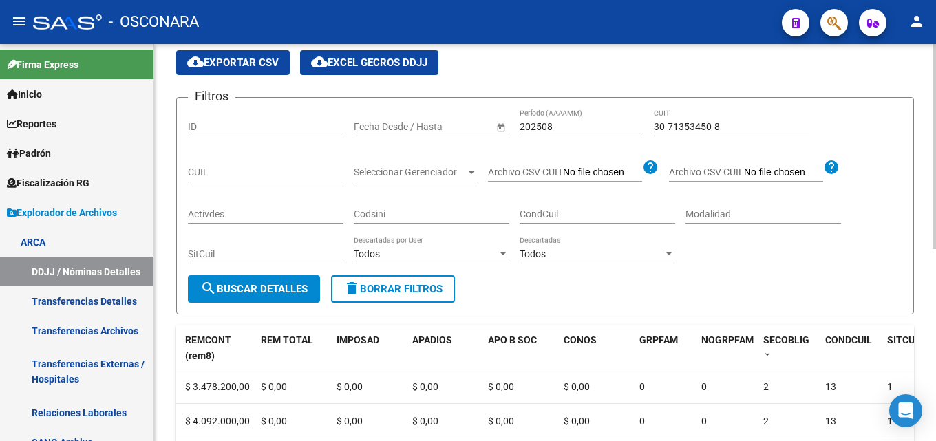
scroll to position [0, 0]
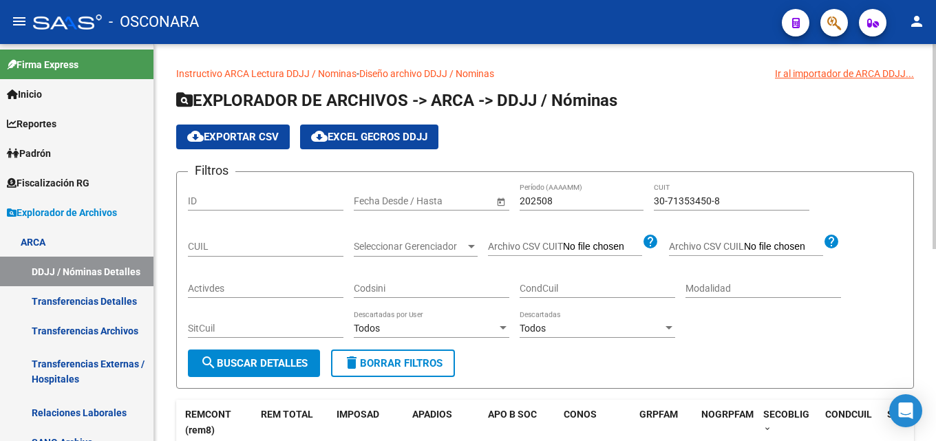
drag, startPoint x: 731, startPoint y: 195, endPoint x: 443, endPoint y: 208, distance: 288.8
click at [461, 208] on div "Filtros ID Fecha inicio – Fecha fin Fecha Desde / Hasta 202508 Período (AAAAMM)…" at bounding box center [545, 266] width 715 height 167
paste input "187285-6"
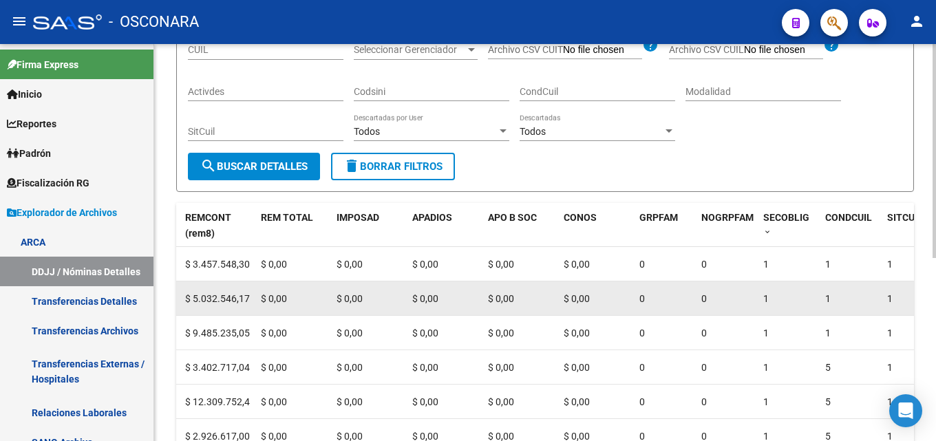
scroll to position [275, 0]
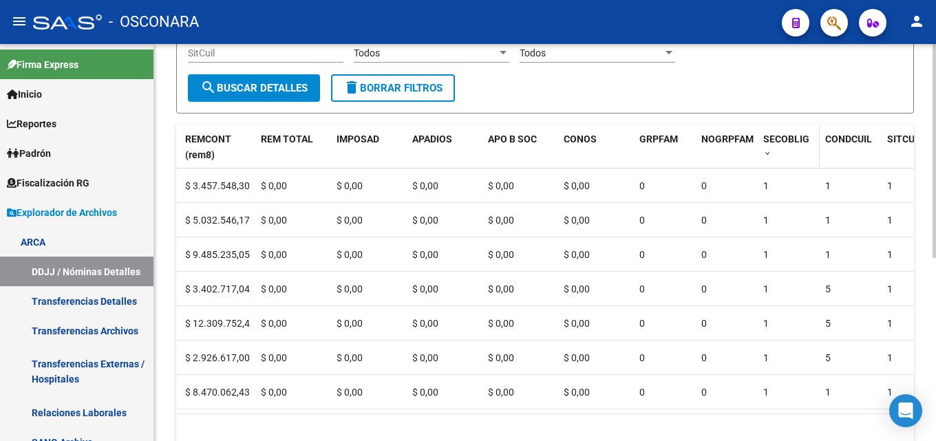
click at [765, 149] on div "SECOBLIG" at bounding box center [789, 146] width 51 height 29
click at [766, 154] on span at bounding box center [768, 154] width 8 height 10
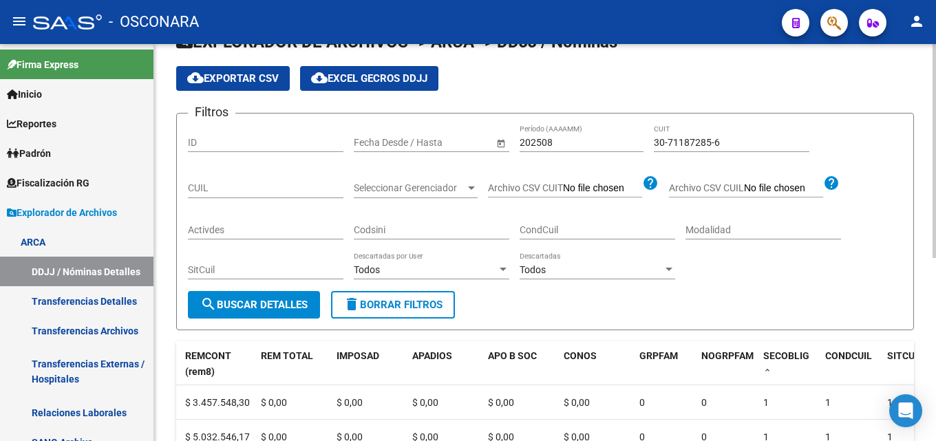
scroll to position [0, 0]
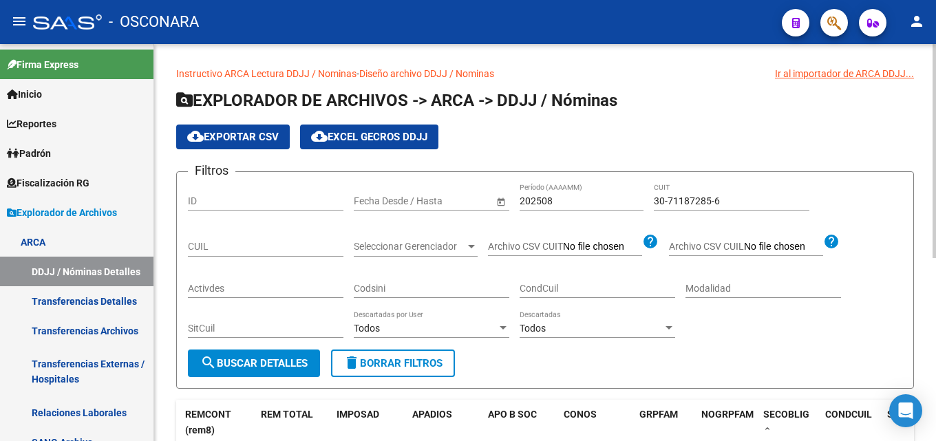
drag, startPoint x: 739, startPoint y: 198, endPoint x: 384, endPoint y: 162, distance: 356.5
click at [446, 189] on div "Filtros ID Fecha inicio – Fecha fin Fecha Desde / Hasta 202508 Período (AAAAMM)…" at bounding box center [545, 266] width 715 height 167
paste input "711815-0"
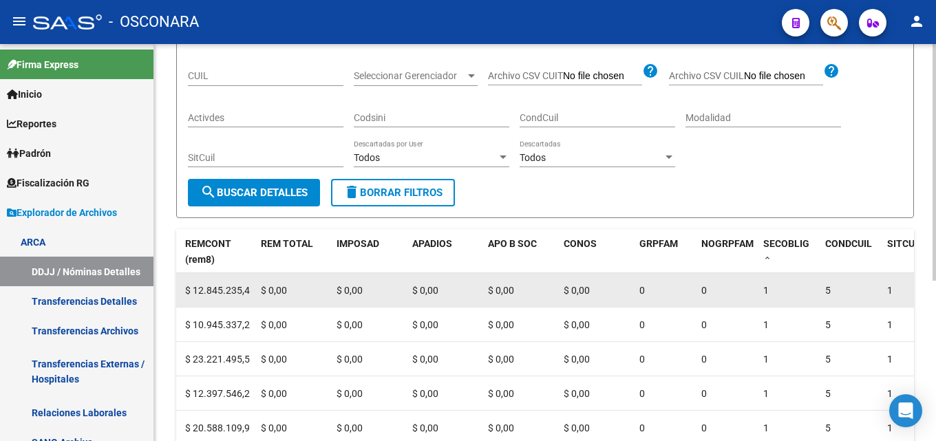
scroll to position [207, 0]
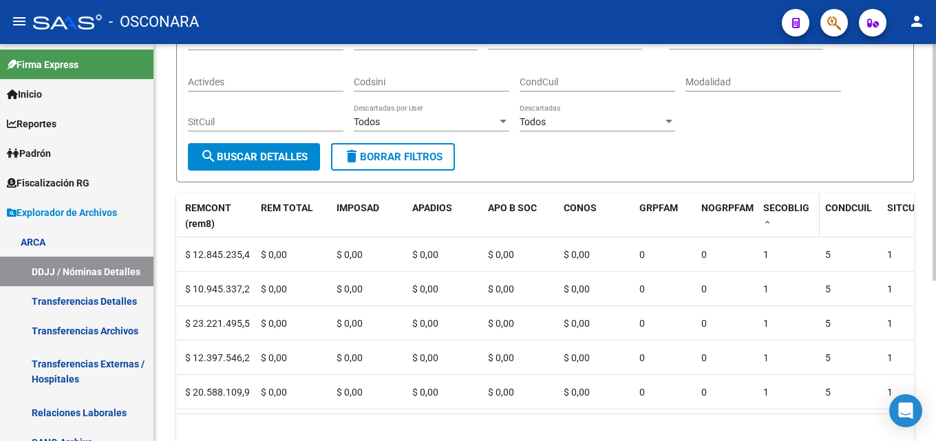
click at [768, 215] on div "SECOBLIG" at bounding box center [789, 214] width 51 height 29
click at [767, 220] on span at bounding box center [768, 223] width 8 height 10
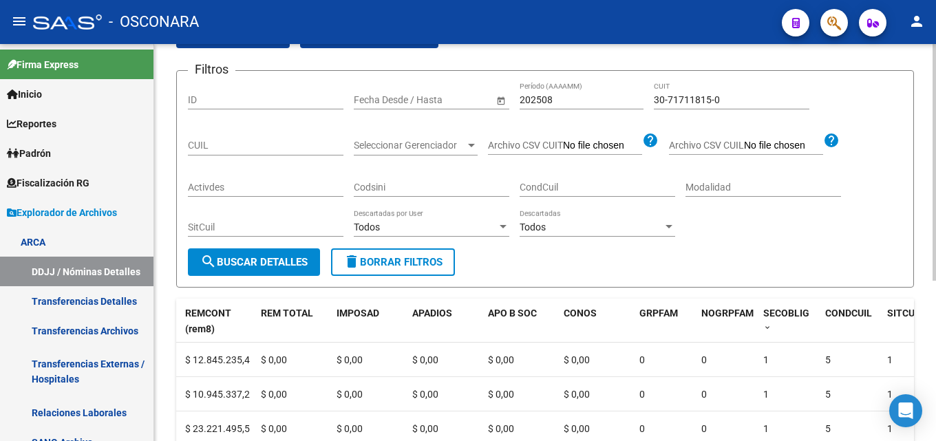
scroll to position [0, 0]
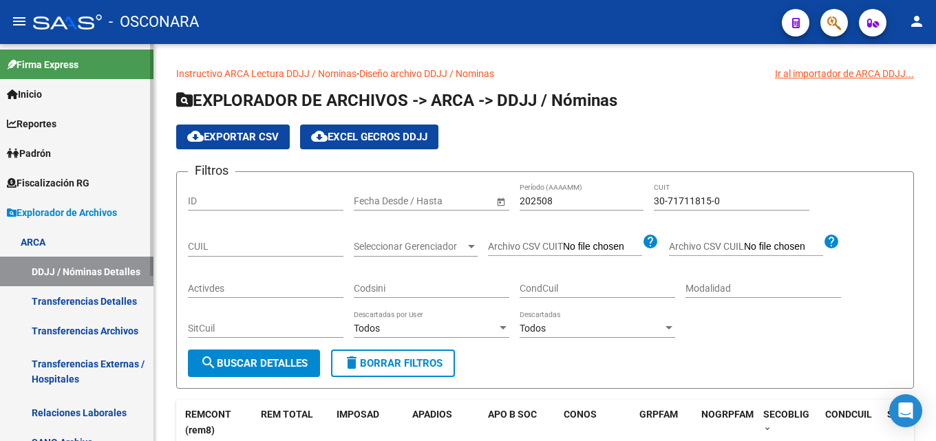
drag, startPoint x: 727, startPoint y: 198, endPoint x: 110, endPoint y: 197, distance: 616.9
click at [278, 193] on div "Filtros ID Fecha inicio – Fecha fin Fecha Desde / Hasta 202508 Período (AAAAMM)…" at bounding box center [545, 266] width 715 height 167
paste input "67057144-7"
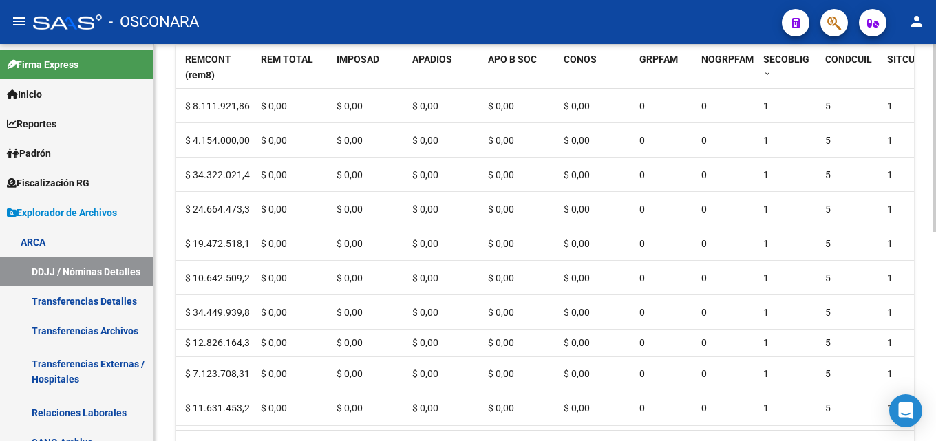
scroll to position [167, 0]
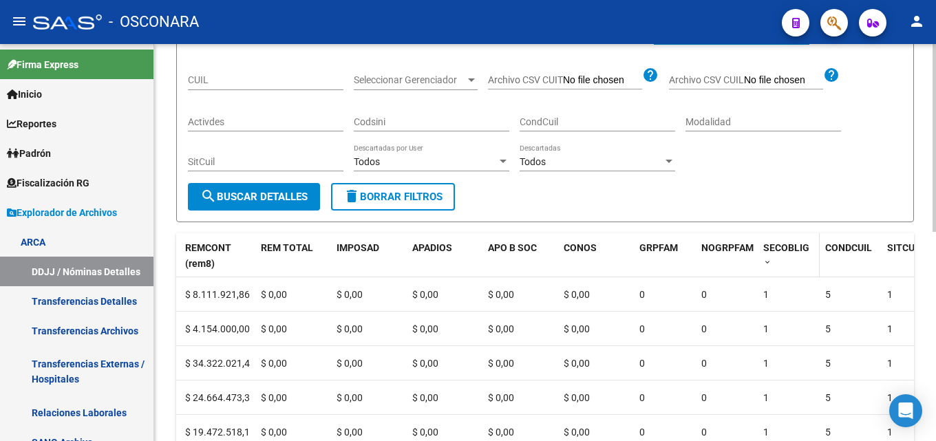
click at [770, 266] on span at bounding box center [768, 263] width 8 height 10
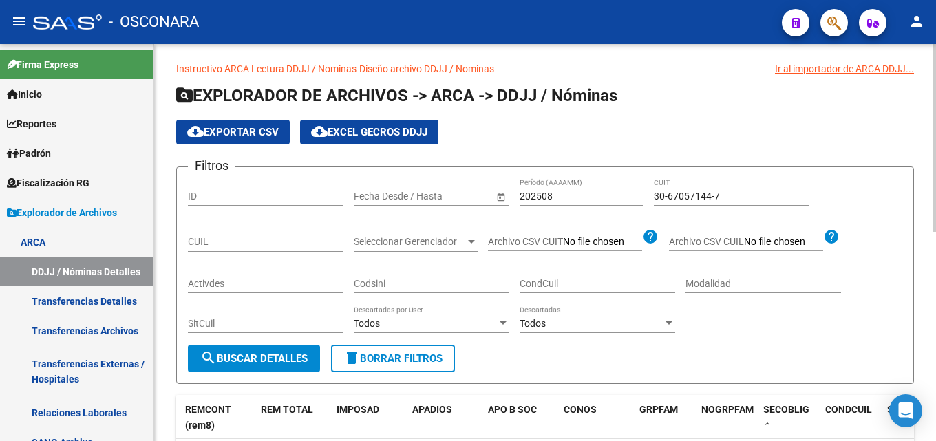
scroll to position [0, 0]
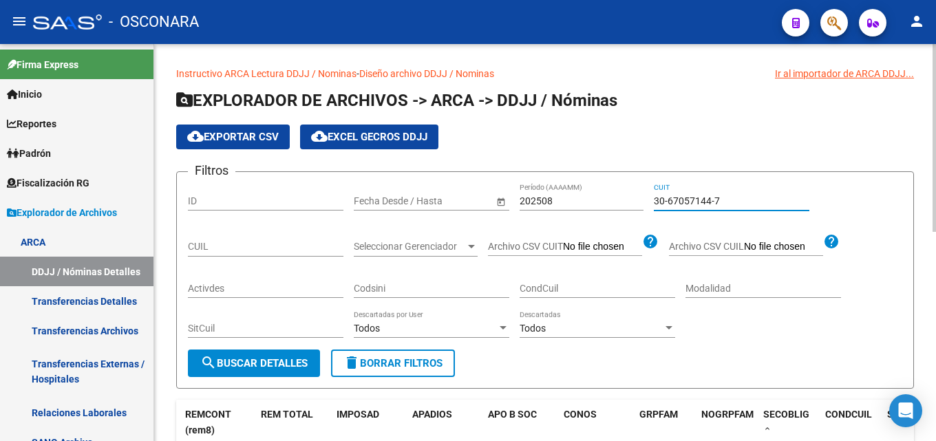
drag, startPoint x: 736, startPoint y: 200, endPoint x: 240, endPoint y: 220, distance: 496.1
click at [302, 218] on div "Filtros ID Fecha inicio – Fecha fin Fecha Desde / Hasta 202508 Período (AAAAMM)…" at bounding box center [545, 266] width 715 height 167
paste input "71696425-2"
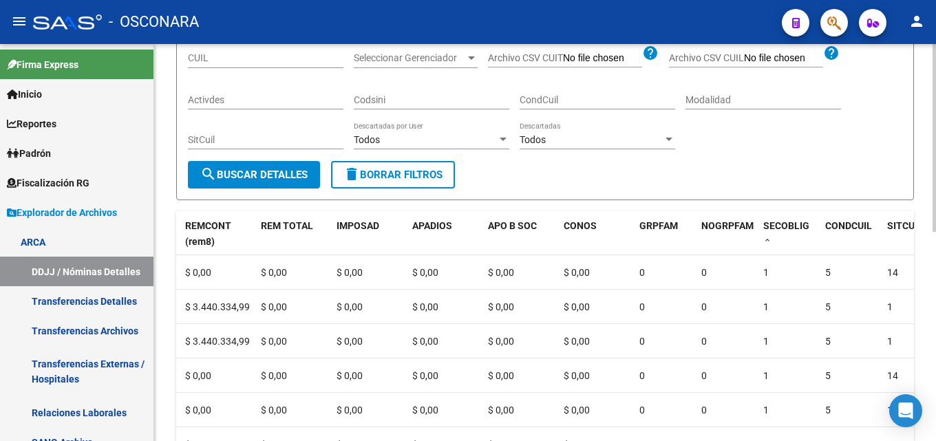
scroll to position [275, 0]
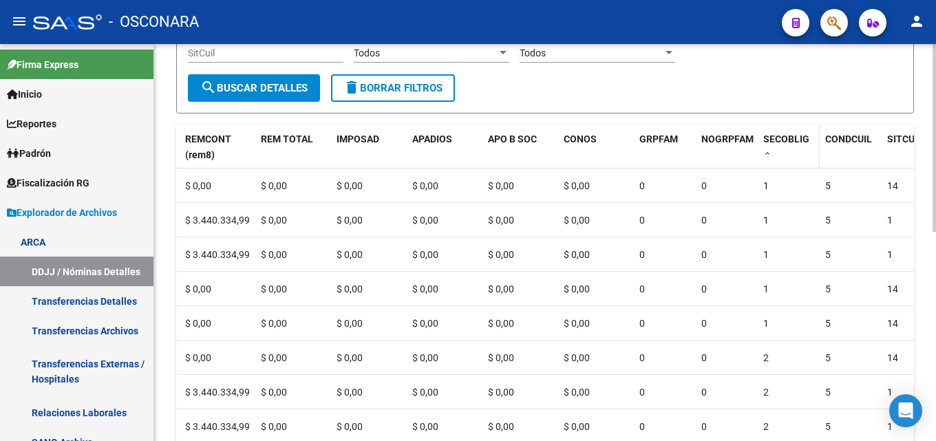
click at [770, 158] on span at bounding box center [768, 154] width 8 height 10
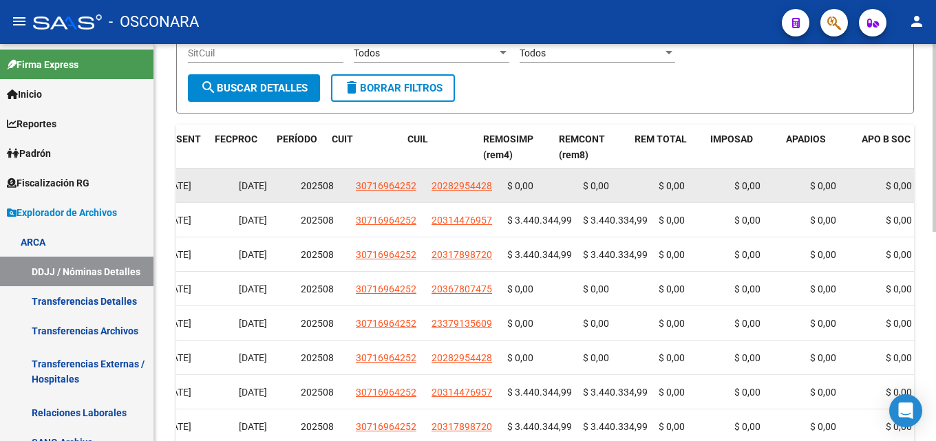
drag, startPoint x: 817, startPoint y: 206, endPoint x: 773, endPoint y: 201, distance: 45.0
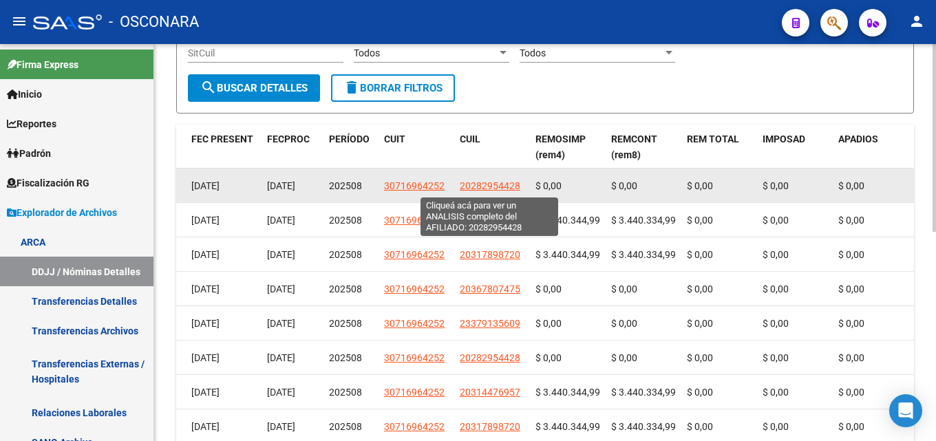
drag, startPoint x: 533, startPoint y: 185, endPoint x: 461, endPoint y: 187, distance: 71.6
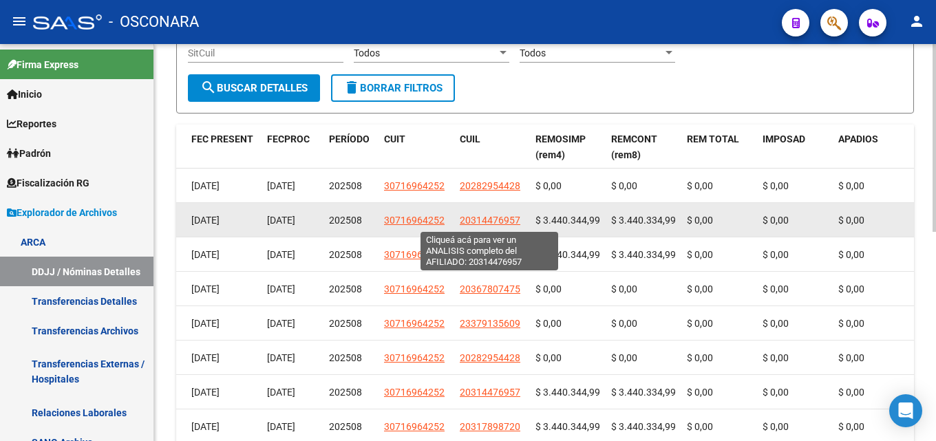
drag, startPoint x: 526, startPoint y: 220, endPoint x: 461, endPoint y: 221, distance: 65.4
click at [461, 221] on datatable-body-cell "20314476957" at bounding box center [492, 220] width 76 height 34
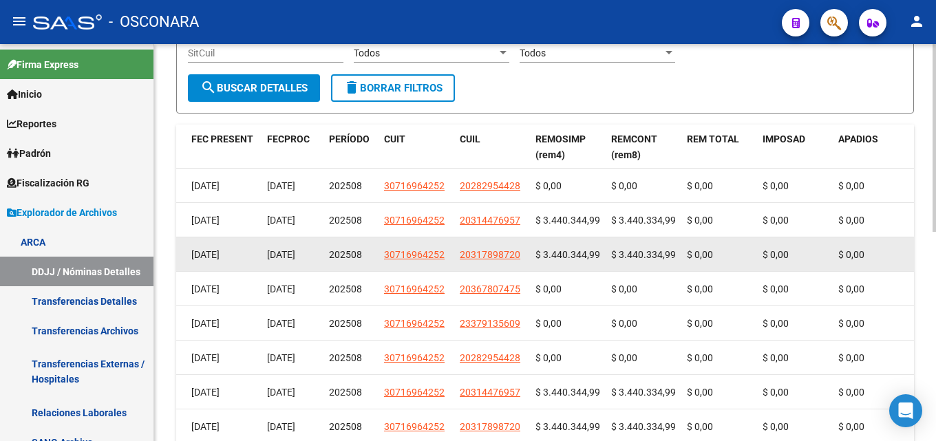
drag, startPoint x: 521, startPoint y: 253, endPoint x: 459, endPoint y: 255, distance: 62.0
click at [459, 255] on datatable-body-cell "20317898720" at bounding box center [492, 255] width 76 height 34
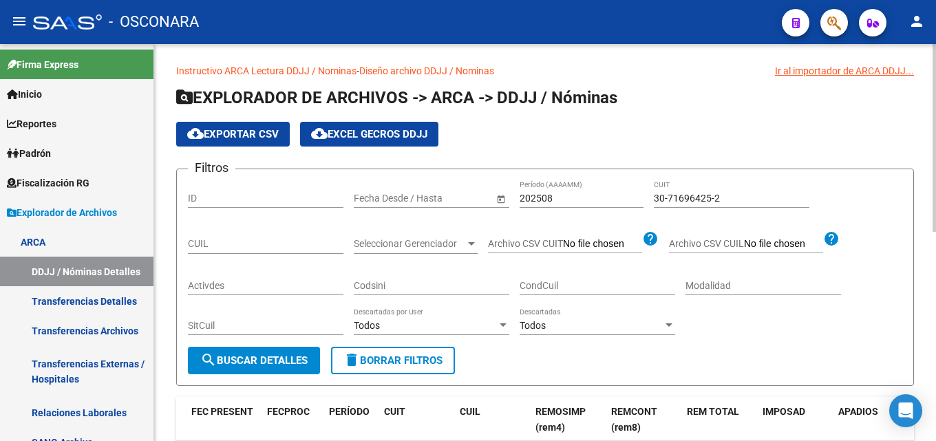
scroll to position [0, 0]
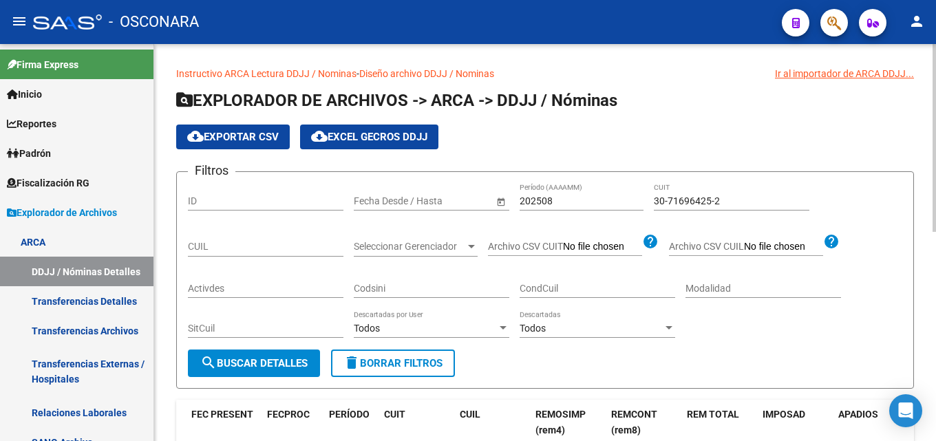
drag, startPoint x: 721, startPoint y: 202, endPoint x: 257, endPoint y: 197, distance: 464.1
click at [279, 197] on div "Filtros ID Fecha inicio – Fecha fin Fecha Desde / Hasta 202508 Período (AAAAMM)…" at bounding box center [545, 266] width 715 height 167
paste input "3-57012494-9"
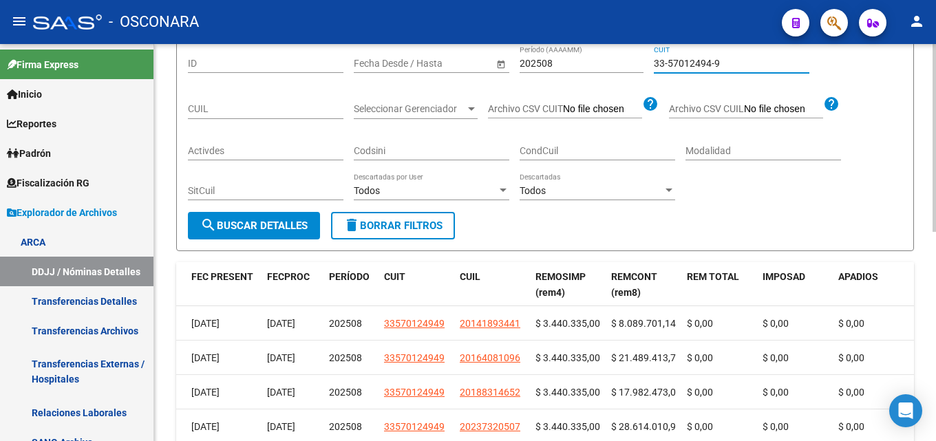
scroll to position [207, 0]
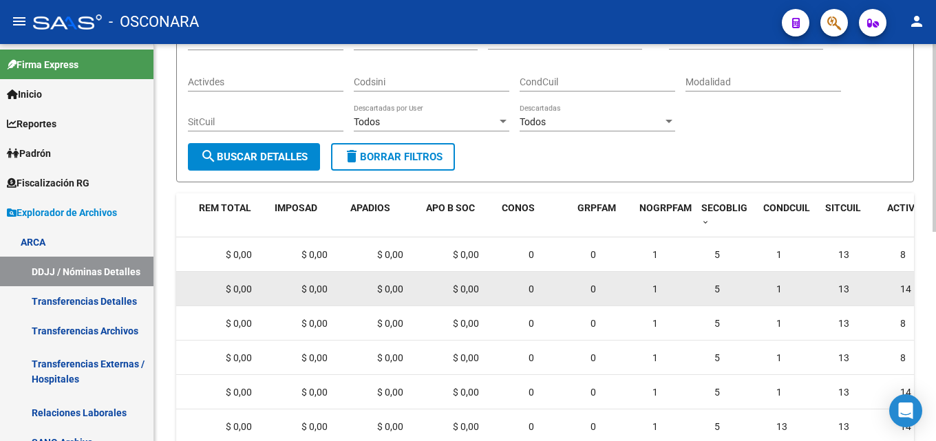
drag, startPoint x: 793, startPoint y: 280, endPoint x: 845, endPoint y: 295, distance: 53.6
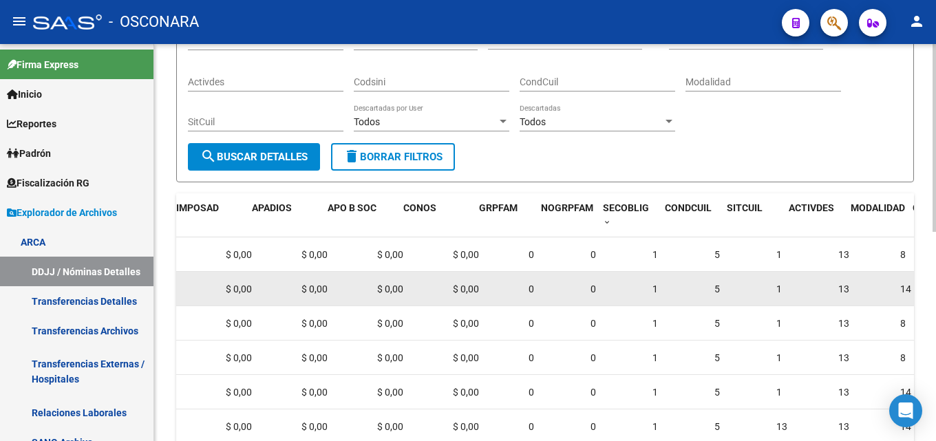
scroll to position [0, 839]
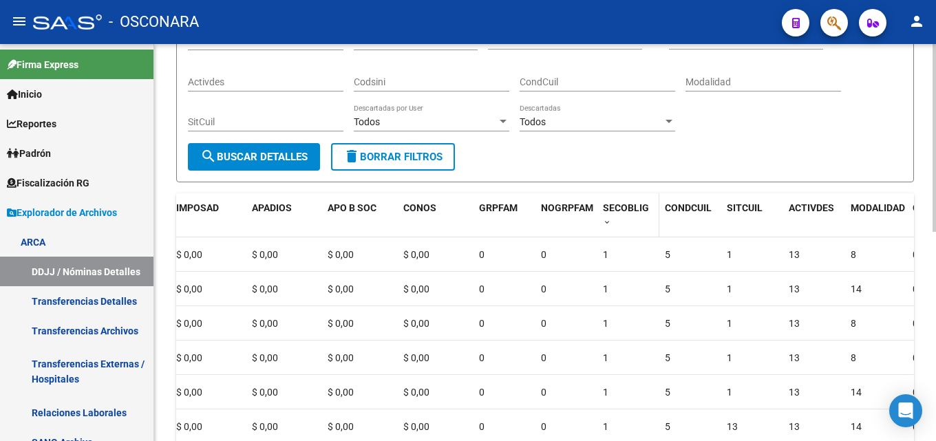
click at [599, 224] on datatable-header-cell "SECOBLIG" at bounding box center [629, 215] width 62 height 45
click at [605, 226] on span at bounding box center [607, 223] width 8 height 10
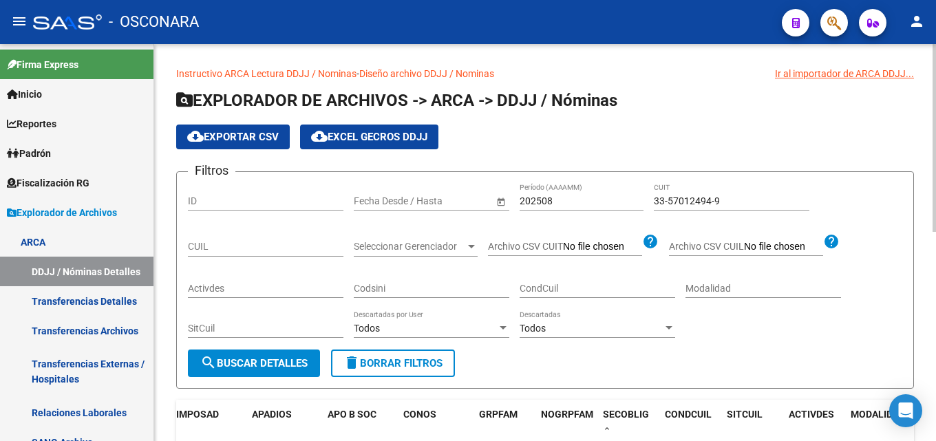
drag, startPoint x: 729, startPoint y: 201, endPoint x: 426, endPoint y: 206, distance: 303.0
click at [476, 204] on div "Filtros ID Fecha inicio – Fecha fin Fecha Desde / Hasta 202508 Período (AAAAMM)…" at bounding box center [545, 266] width 715 height 167
paste input "60483089"
drag, startPoint x: 734, startPoint y: 204, endPoint x: 134, endPoint y: 214, distance: 600.5
click at [214, 211] on div "Filtros ID Fecha inicio – Fecha fin Fecha Desde / Hasta 202508 Período (AAAAMM)…" at bounding box center [545, 266] width 715 height 167
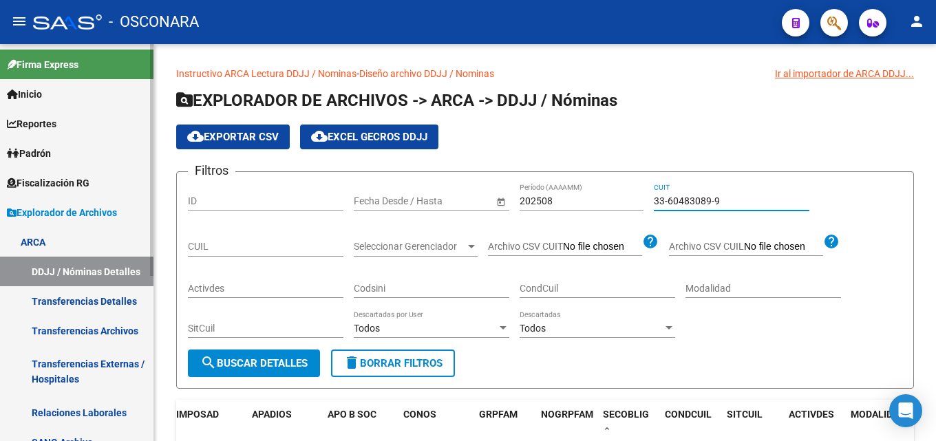
paste input "0-70778423-3"
drag, startPoint x: 735, startPoint y: 206, endPoint x: 319, endPoint y: 158, distance: 418.6
click at [319, 158] on app-list-header "EXPLORADOR DE ARCHIVOS -> ARCA -> DDJJ / Nóminas cloud_download Exportar CSV cl…" at bounding box center [545, 239] width 738 height 299
paste input "1422864-8"
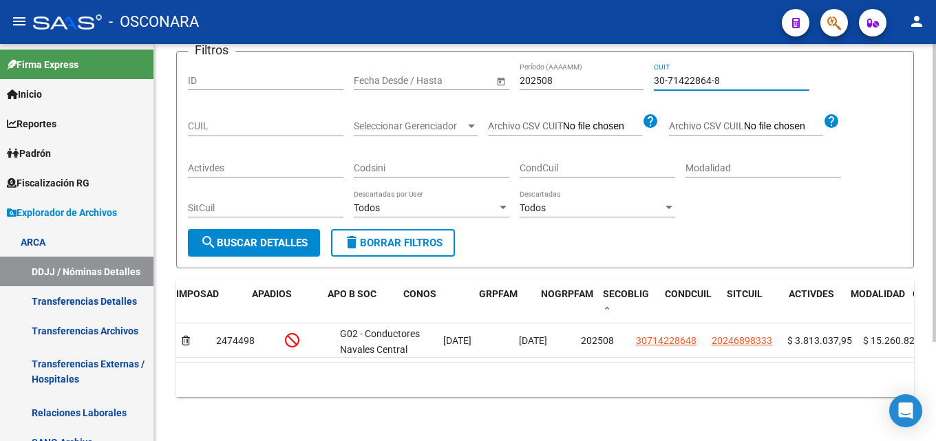
scroll to position [132, 0]
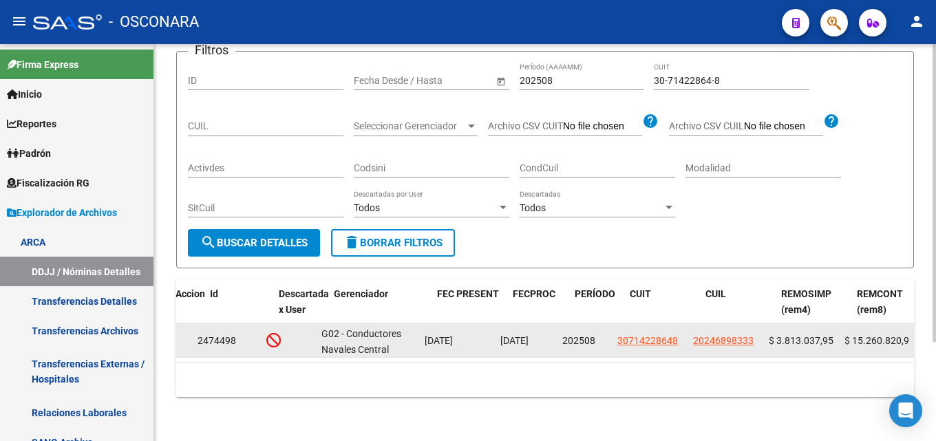
drag, startPoint x: 506, startPoint y: 321, endPoint x: 538, endPoint y: 317, distance: 31.9
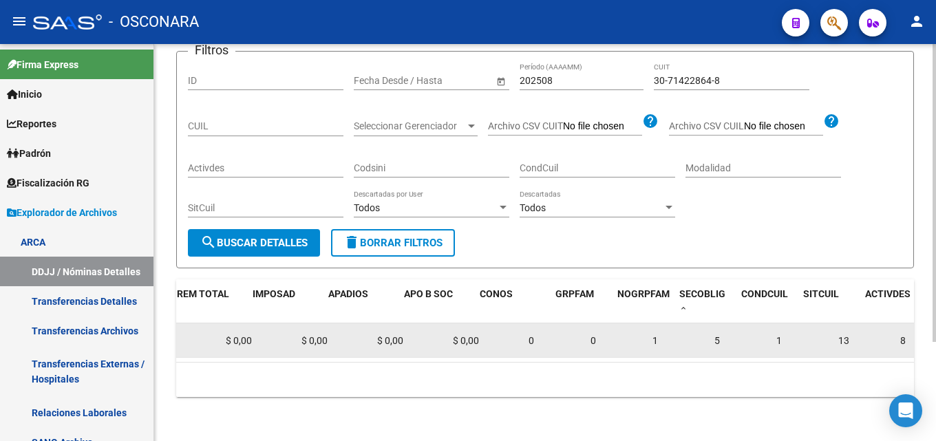
drag, startPoint x: 790, startPoint y: 340, endPoint x: 832, endPoint y: 344, distance: 42.2
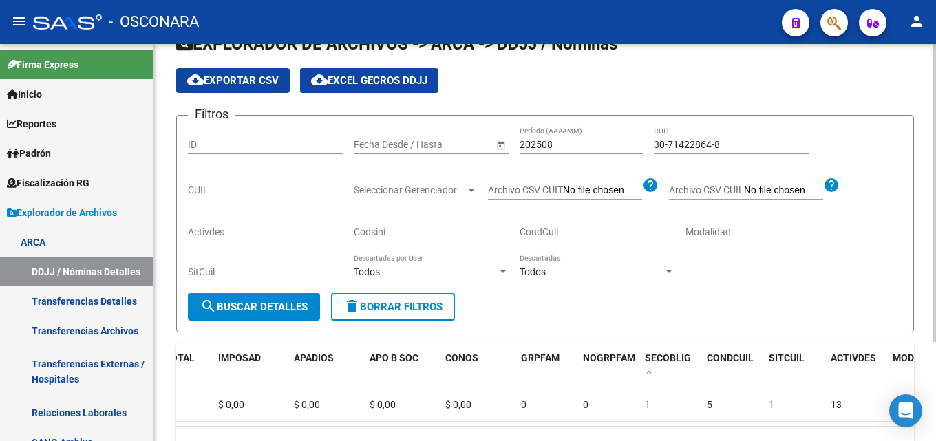
scroll to position [0, 0]
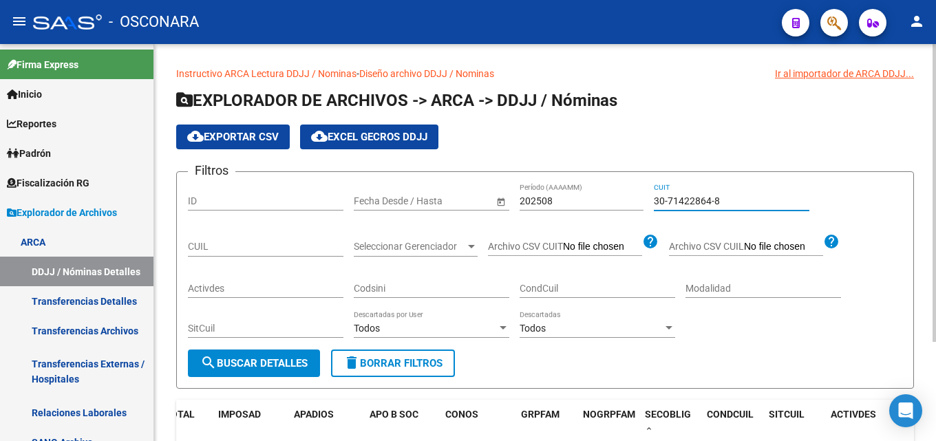
drag, startPoint x: 738, startPoint y: 203, endPoint x: 334, endPoint y: 145, distance: 408.3
click at [334, 145] on app-list-header "EXPLORADOR DE ARCHIVOS -> ARCA -> DDJJ / Nóminas cloud_download Exportar CSV cl…" at bounding box center [545, 239] width 738 height 299
paste input "50471539-2"
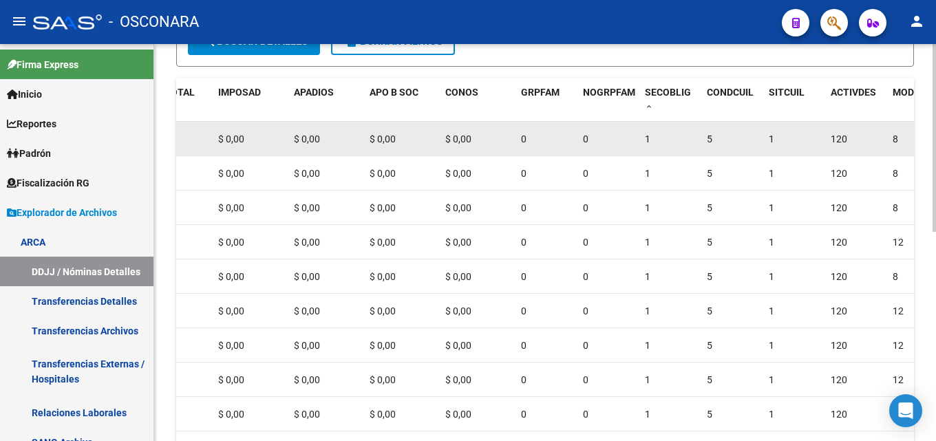
scroll to position [207, 0]
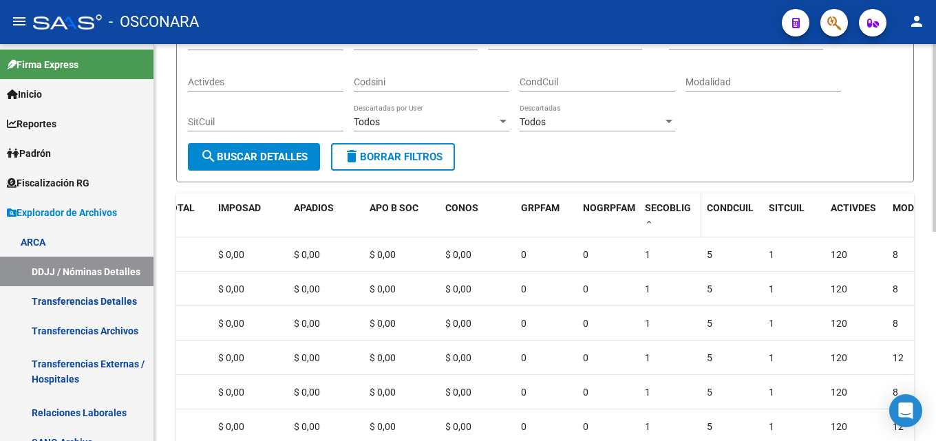
click at [651, 225] on span at bounding box center [649, 223] width 8 height 10
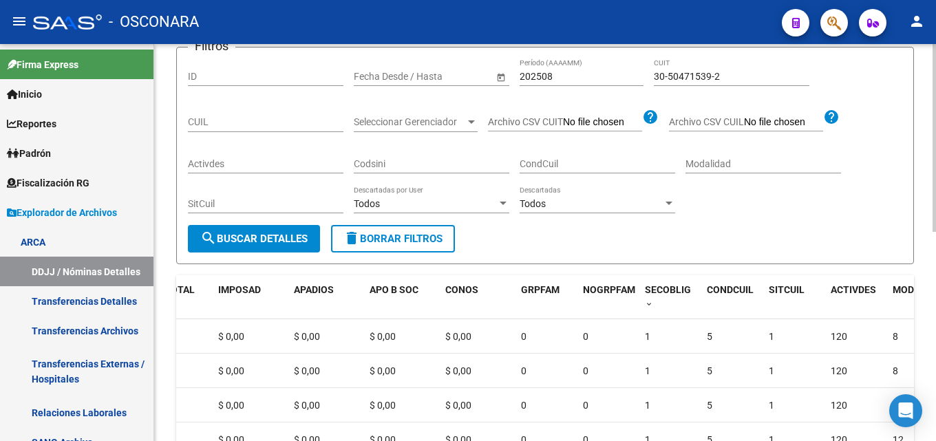
scroll to position [0, 0]
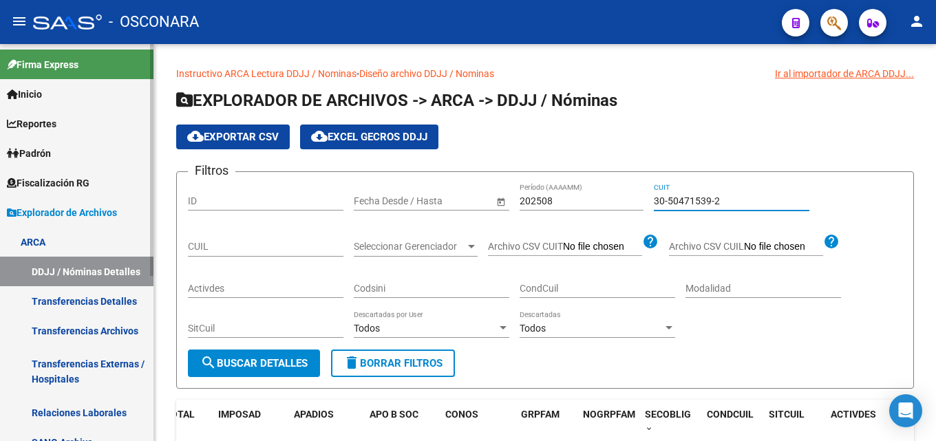
drag, startPoint x: 735, startPoint y: 199, endPoint x: 34, endPoint y: 234, distance: 701.8
click at [108, 229] on mat-sidenav-container "Firma Express Inicio Calendario SSS Instructivos Contacto OS Reportes Tablero d…" at bounding box center [468, 242] width 936 height 397
paste input "7596116-5"
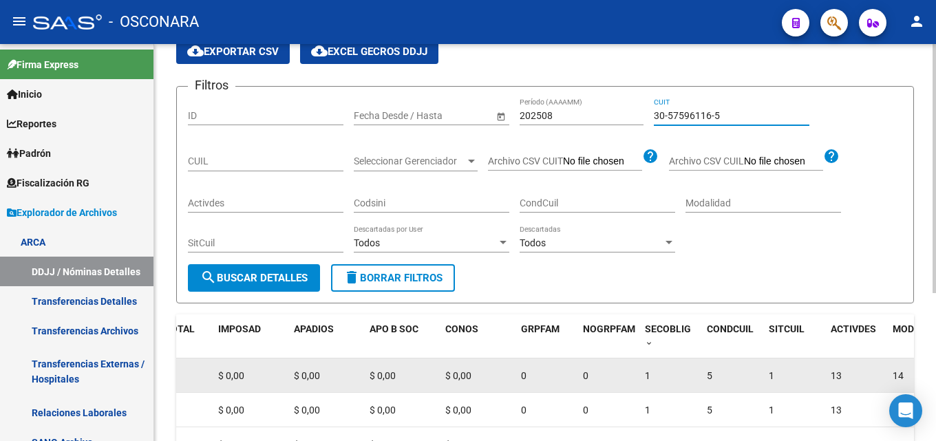
scroll to position [207, 0]
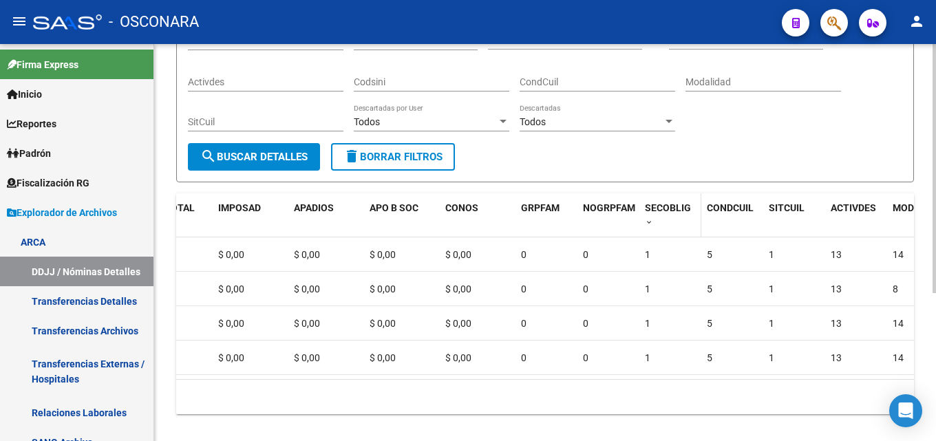
click at [649, 225] on span at bounding box center [649, 223] width 8 height 10
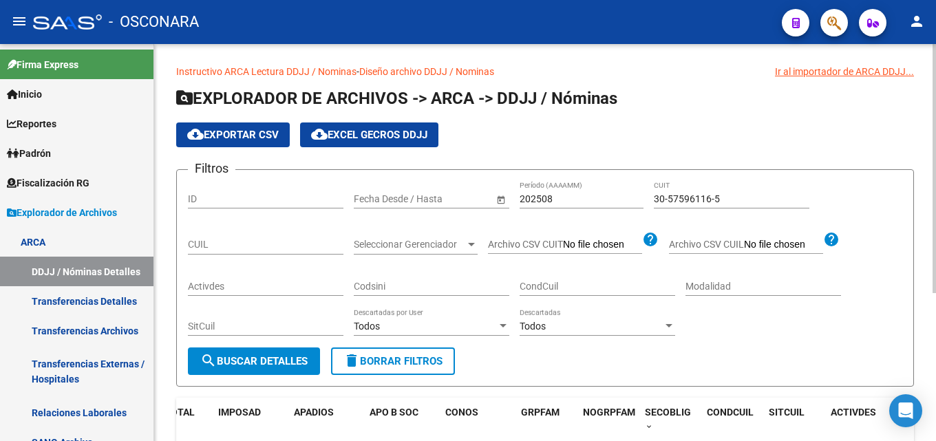
scroll to position [0, 0]
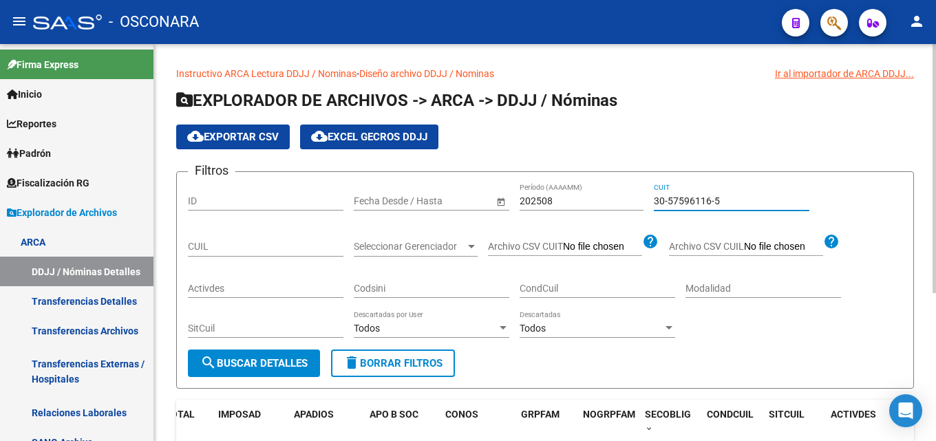
drag, startPoint x: 744, startPoint y: 200, endPoint x: 444, endPoint y: 216, distance: 300.6
click at [461, 216] on div "Filtros ID Fecha inicio – Fecha fin Fecha Desde / Hasta 202508 Período (AAAAMM)…" at bounding box center [545, 266] width 715 height 167
paste input "70129618-0"
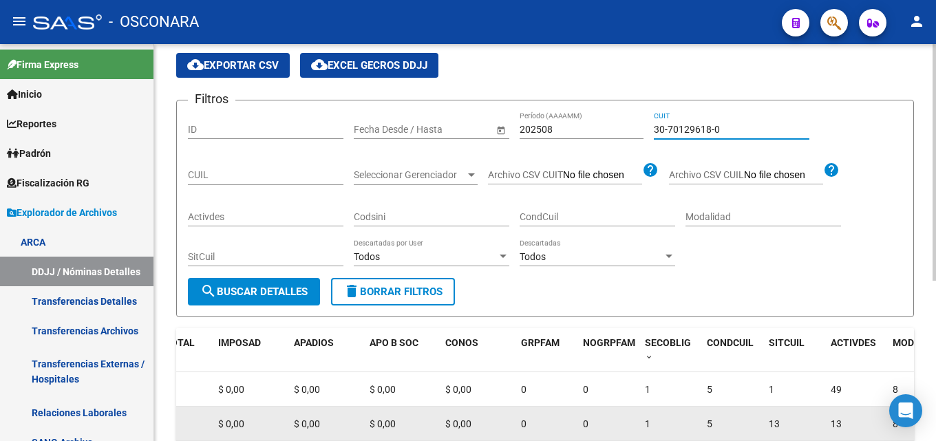
scroll to position [270, 0]
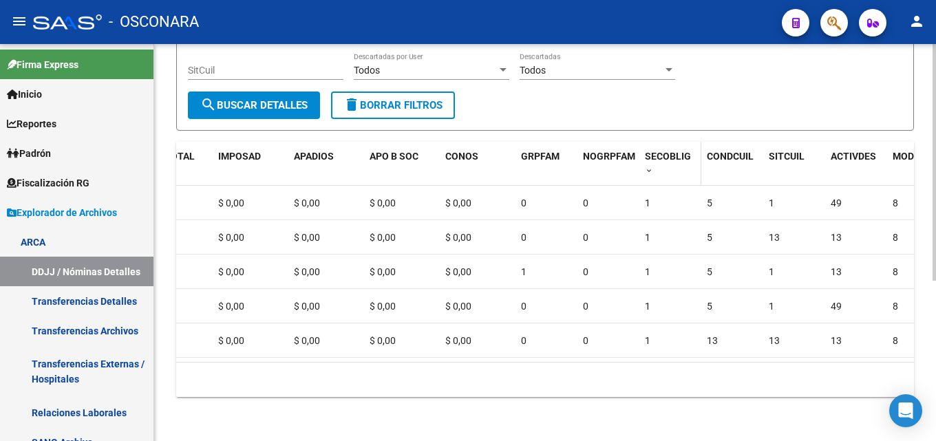
click at [649, 167] on span at bounding box center [649, 172] width 8 height 10
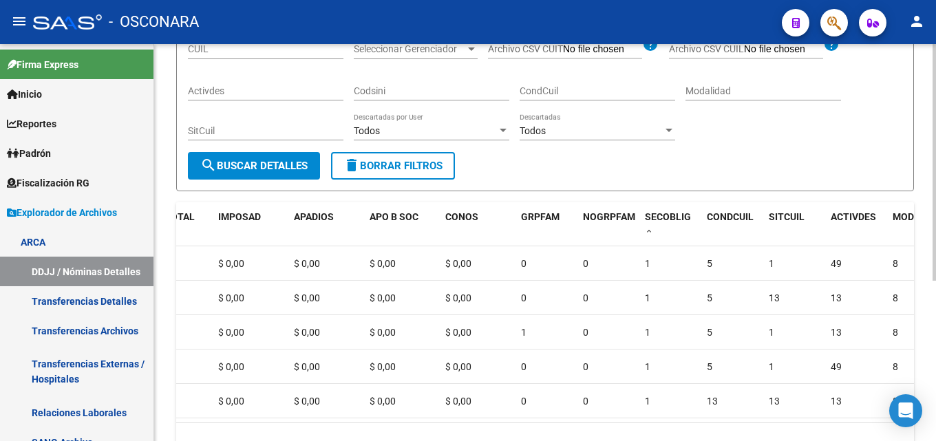
scroll to position [132, 0]
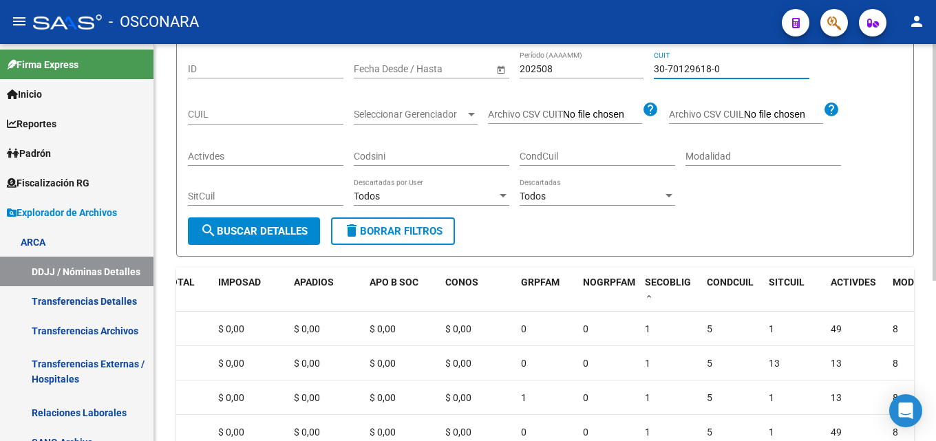
drag, startPoint x: 733, startPoint y: 70, endPoint x: 390, endPoint y: 78, distance: 343.7
click at [450, 87] on div "Filtros ID Fecha inicio – Fecha fin Fecha Desde / Hasta 202508 Período (AAAAMM)…" at bounding box center [545, 134] width 715 height 167
paste input "1886813-7"
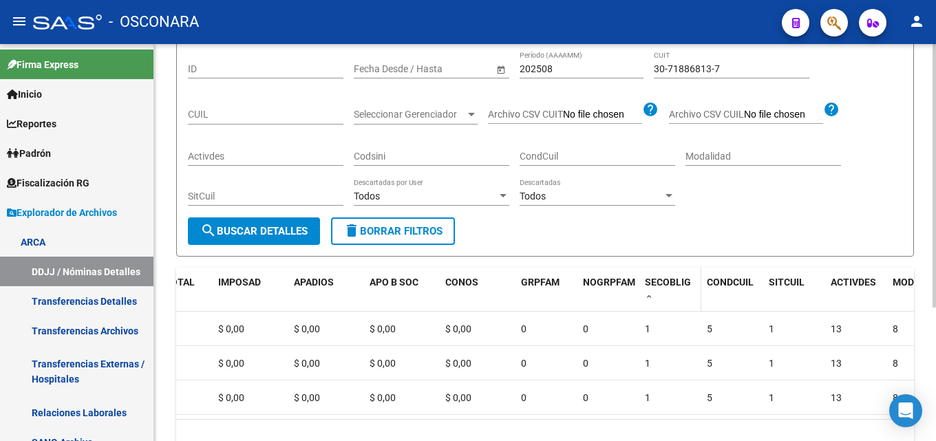
click at [649, 302] on span at bounding box center [649, 298] width 8 height 10
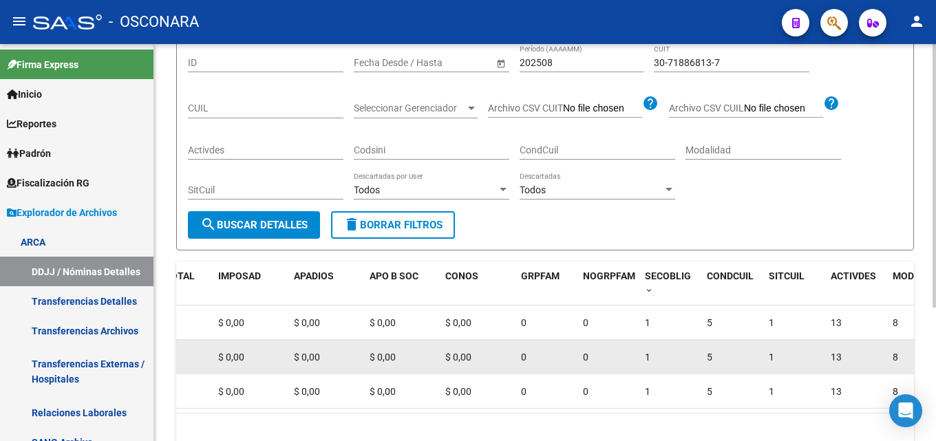
scroll to position [0, 0]
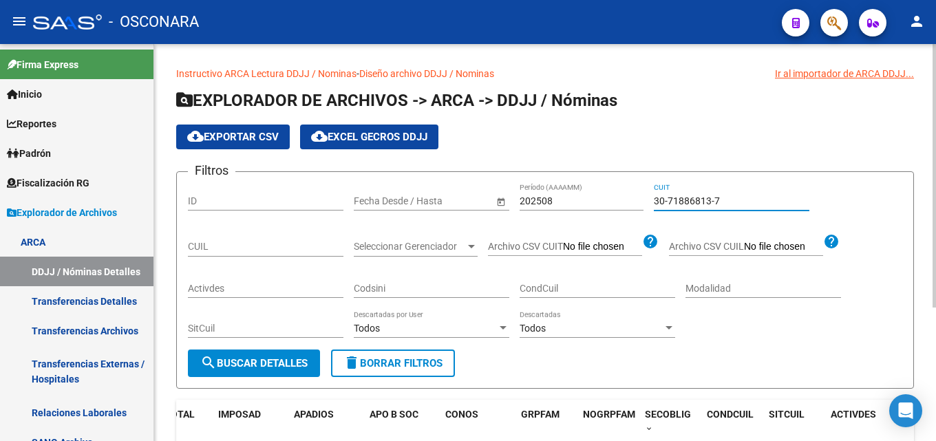
drag, startPoint x: 748, startPoint y: 198, endPoint x: 154, endPoint y: 208, distance: 593.6
click at [154, 208] on div "Instructivo ARCA Lectura DDJJ / Nominas - Diseño archivo DDJJ / Nominas Ir al i…" at bounding box center [545, 337] width 782 height 587
paste input "68250900-3"
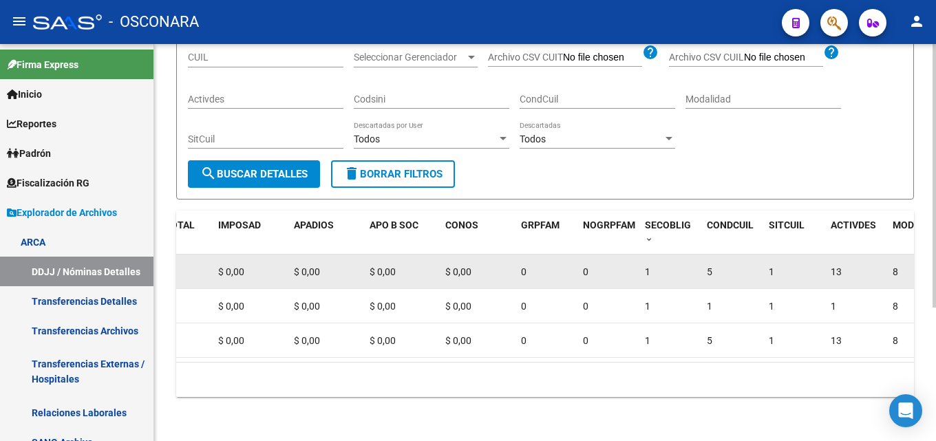
scroll to position [201, 0]
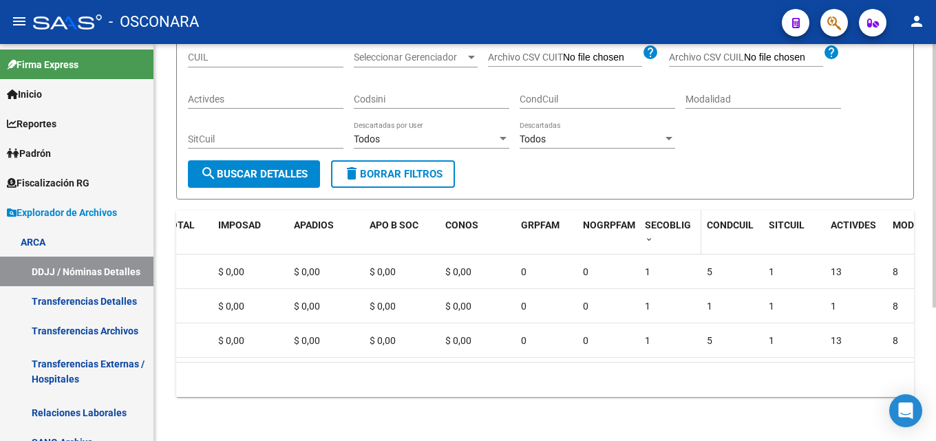
click at [656, 225] on div "SECOBLIG" at bounding box center [670, 232] width 51 height 29
click at [651, 235] on span at bounding box center [649, 240] width 8 height 10
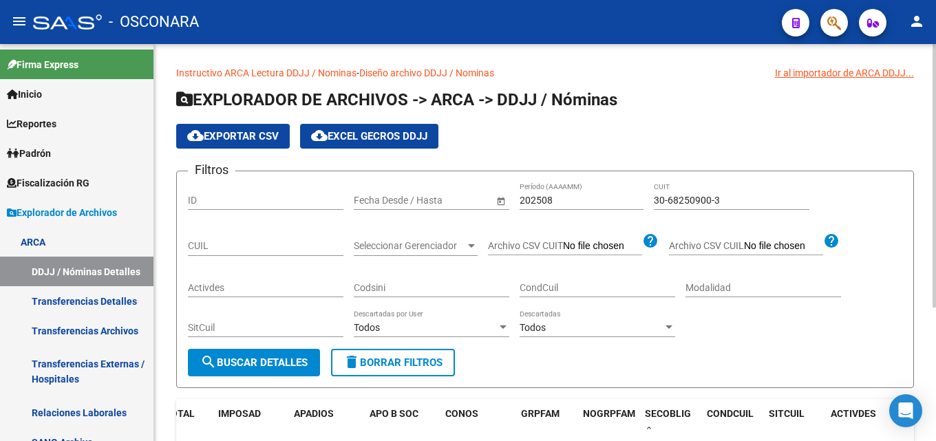
scroll to position [0, 0]
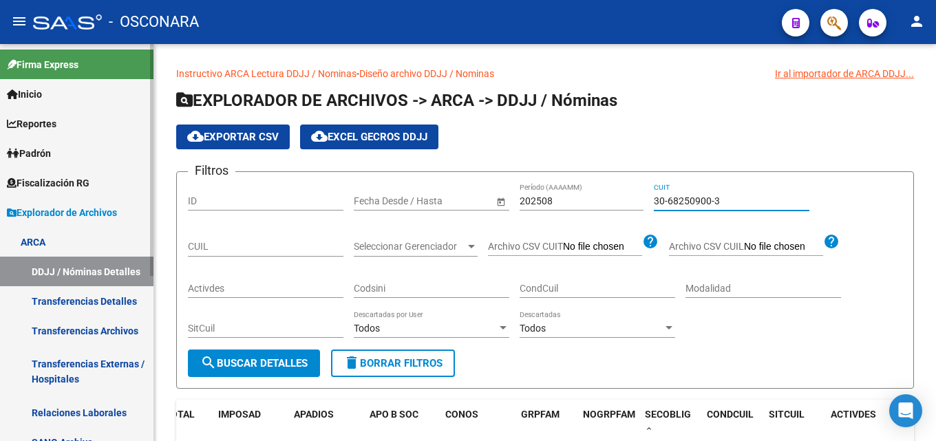
drag, startPoint x: 735, startPoint y: 201, endPoint x: 76, endPoint y: 160, distance: 660.1
click at [263, 196] on div "Filtros ID Fecha inicio – Fecha fin Fecha Desde / Hasta 202508 Período (AAAAMM)…" at bounding box center [545, 266] width 715 height 167
paste input "0401436-7"
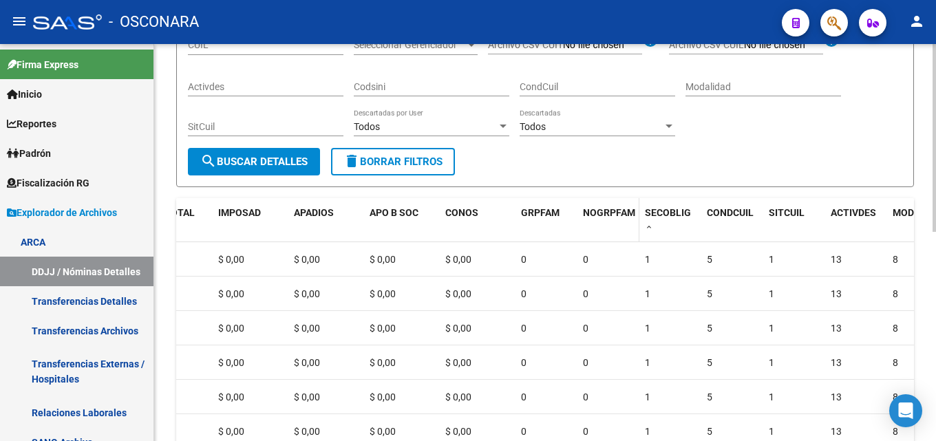
scroll to position [207, 0]
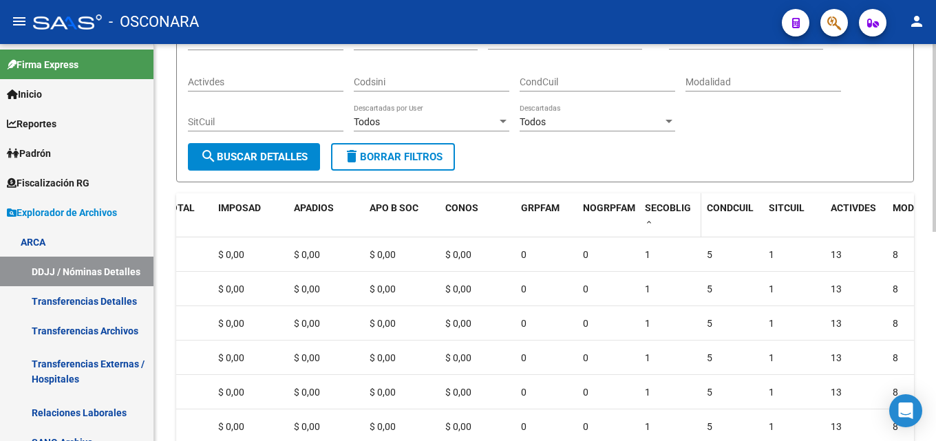
click at [651, 221] on span at bounding box center [649, 223] width 8 height 10
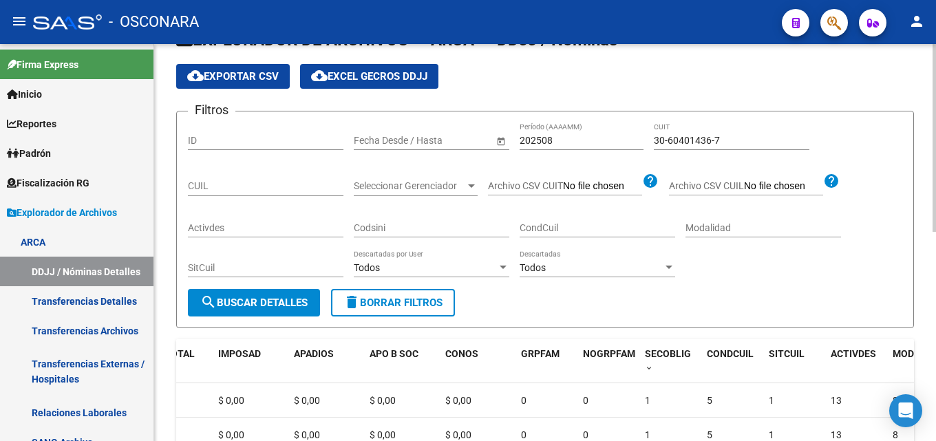
scroll to position [0, 0]
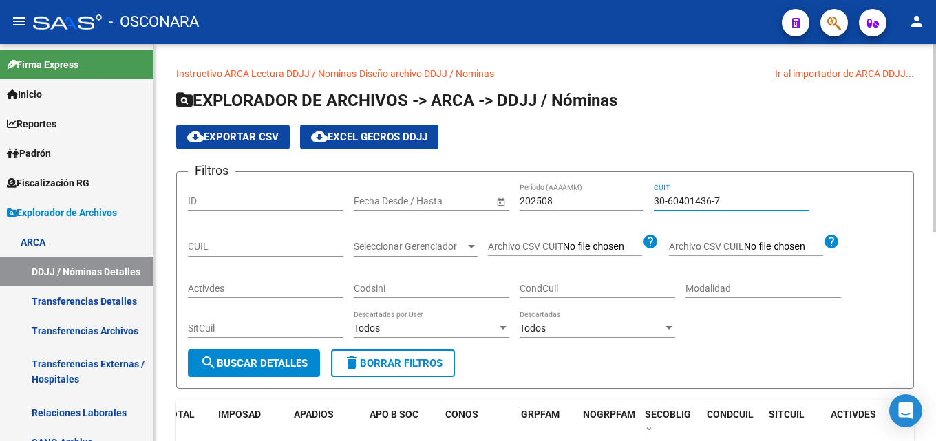
drag, startPoint x: 735, startPoint y: 202, endPoint x: 96, endPoint y: 160, distance: 640.3
click at [251, 187] on div "Filtros ID Fecha inicio – Fecha fin Fecha Desde / Hasta 202508 Período (AAAAMM)…" at bounding box center [545, 266] width 715 height 167
paste input "2441919-3"
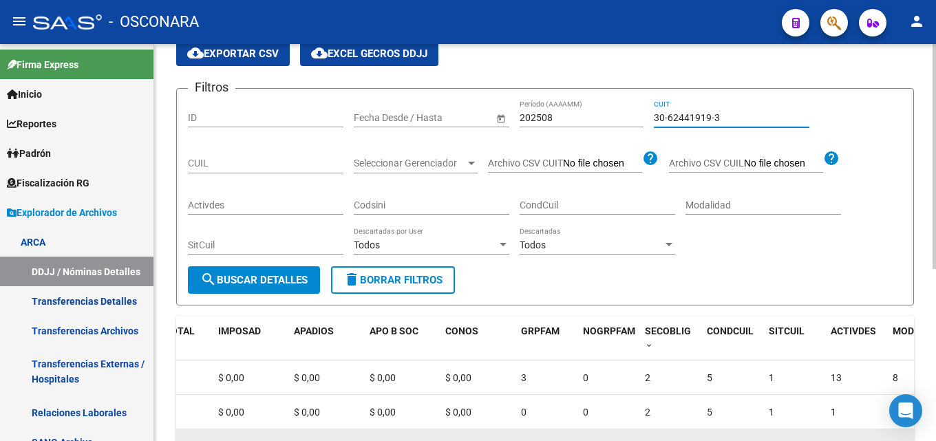
scroll to position [275, 0]
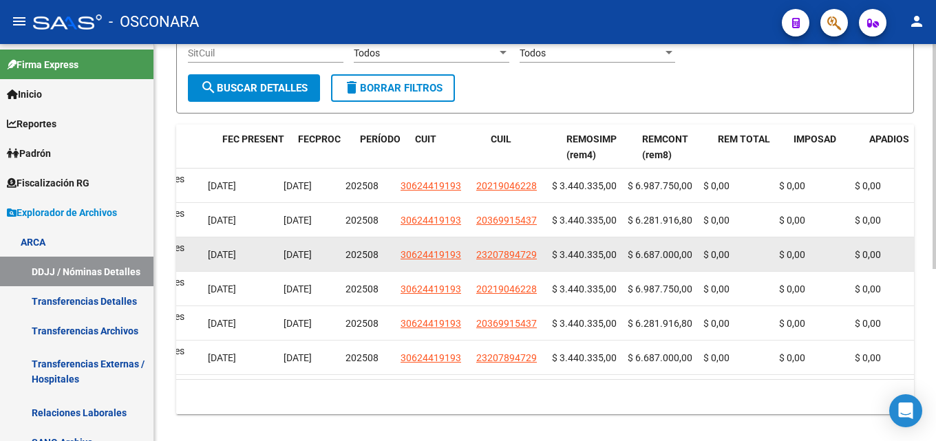
drag, startPoint x: 679, startPoint y: 273, endPoint x: 602, endPoint y: 257, distance: 78.9
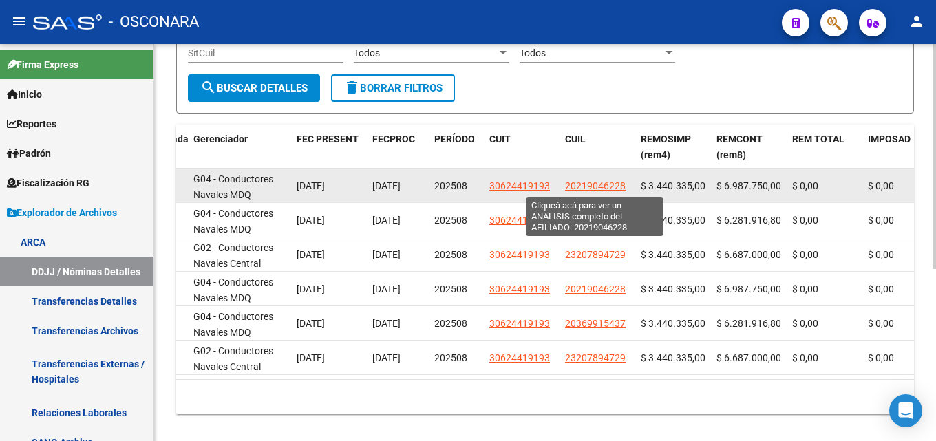
drag, startPoint x: 628, startPoint y: 187, endPoint x: 567, endPoint y: 187, distance: 60.6
click at [567, 187] on div "20219046228" at bounding box center [597, 186] width 65 height 16
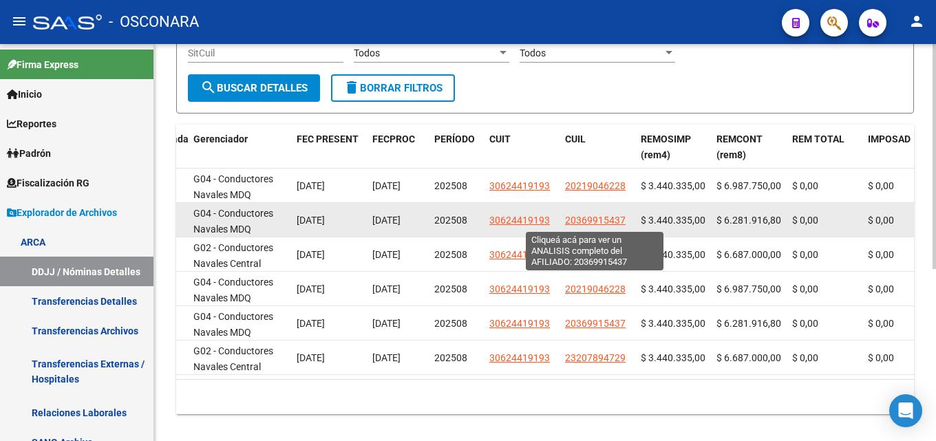
drag, startPoint x: 630, startPoint y: 220, endPoint x: 567, endPoint y: 217, distance: 62.7
click at [567, 217] on datatable-body-cell "20369915437" at bounding box center [598, 220] width 76 height 34
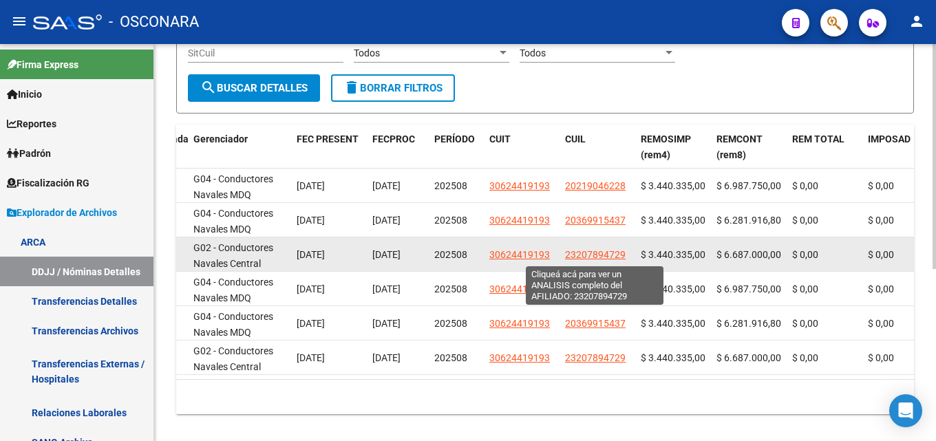
drag, startPoint x: 628, startPoint y: 258, endPoint x: 566, endPoint y: 253, distance: 62.2
click at [566, 253] on div "23207894729" at bounding box center [597, 255] width 65 height 16
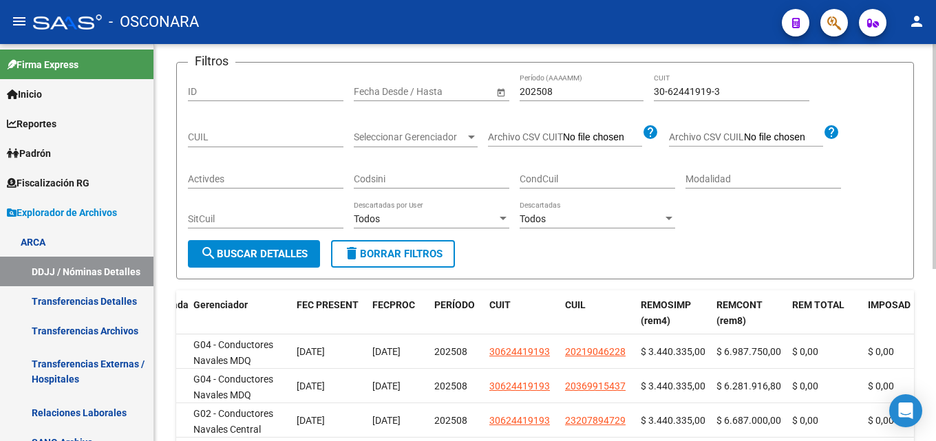
scroll to position [0, 0]
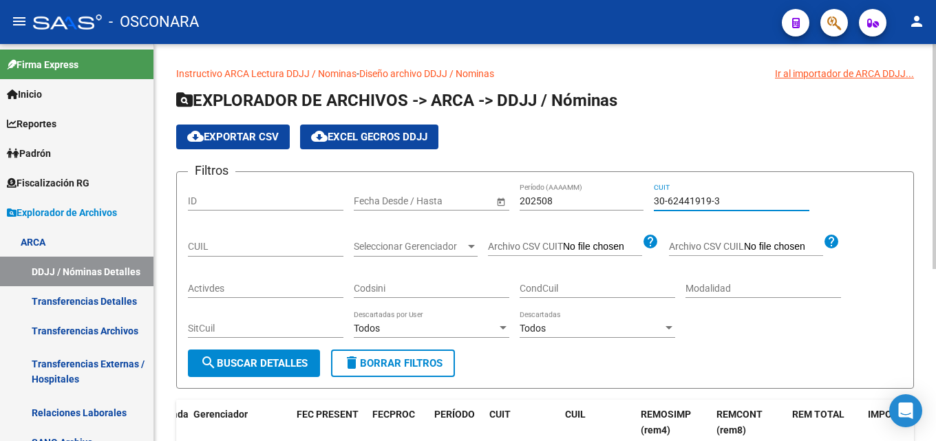
drag, startPoint x: 734, startPoint y: 201, endPoint x: 488, endPoint y: 209, distance: 245.9
click at [516, 209] on div "Filtros ID Fecha inicio – Fecha fin Fecha Desde / Hasta 202508 Período (AAAAMM)…" at bounding box center [545, 266] width 715 height 167
paste input "71476012-9"
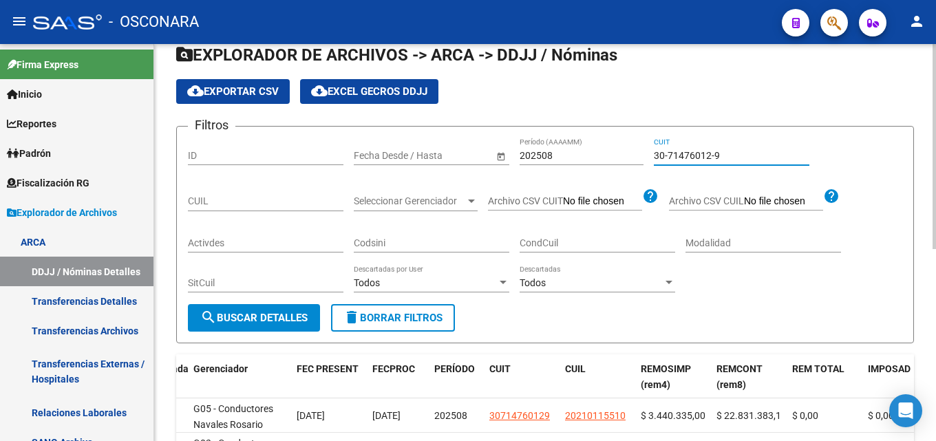
scroll to position [207, 0]
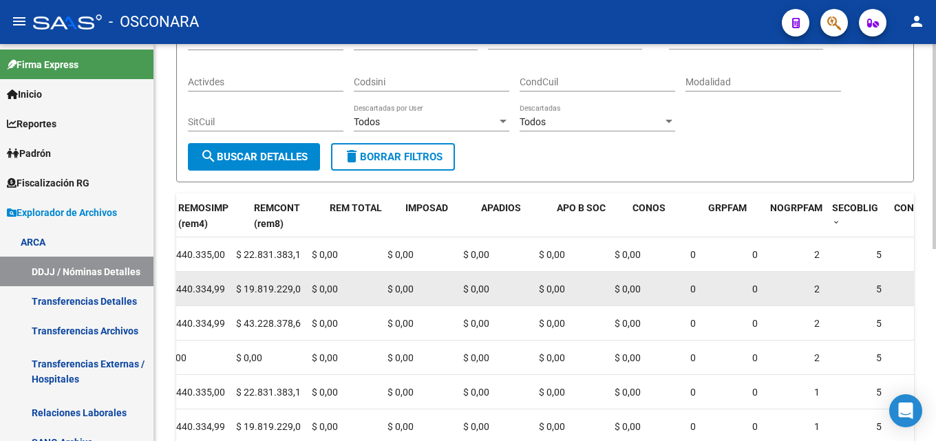
drag, startPoint x: 837, startPoint y: 269, endPoint x: 868, endPoint y: 273, distance: 31.3
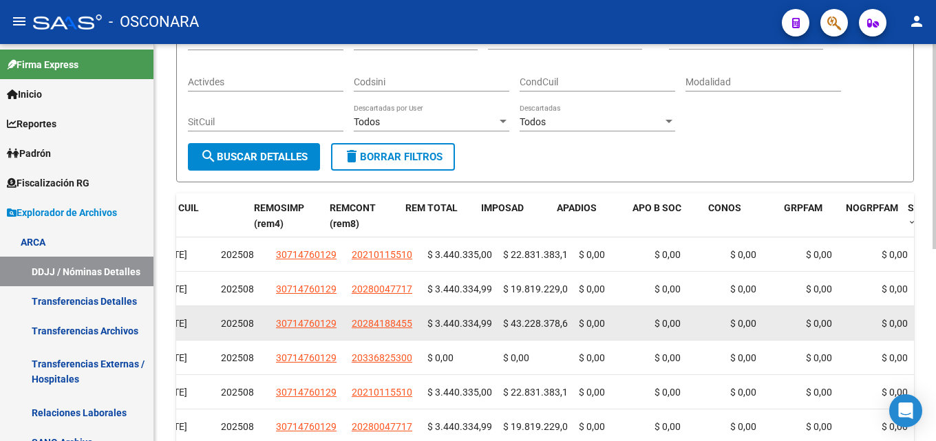
scroll to position [0, 0]
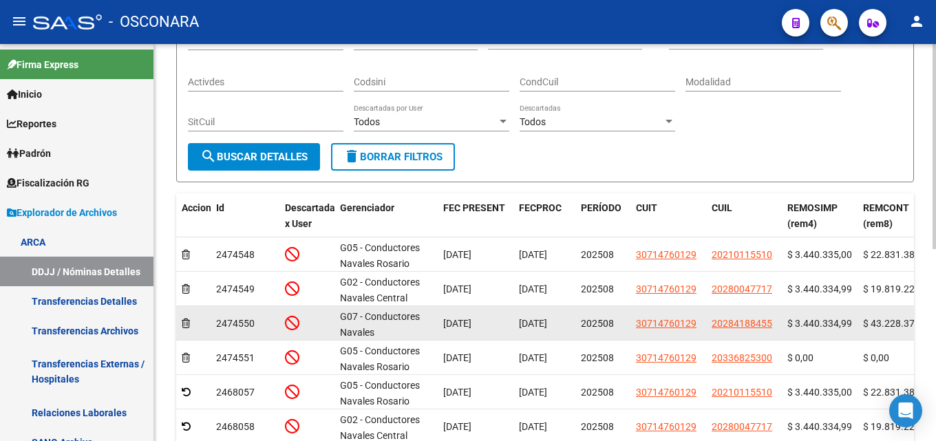
drag, startPoint x: 865, startPoint y: 333, endPoint x: 434, endPoint y: 336, distance: 431.0
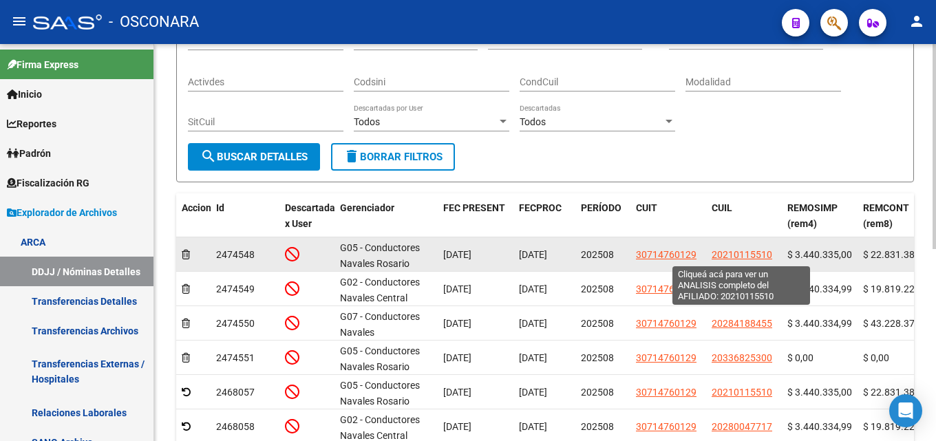
drag, startPoint x: 777, startPoint y: 254, endPoint x: 713, endPoint y: 259, distance: 64.2
click at [713, 259] on datatable-body-cell "20210115510" at bounding box center [744, 255] width 76 height 34
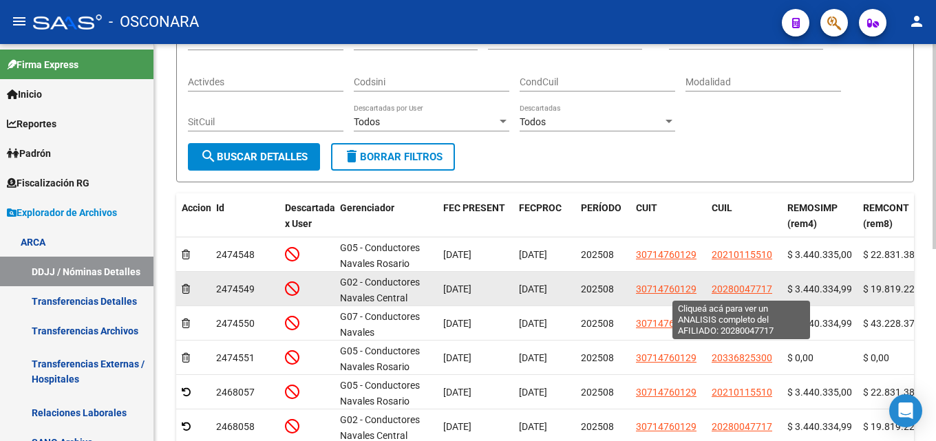
drag, startPoint x: 774, startPoint y: 289, endPoint x: 713, endPoint y: 290, distance: 61.3
click at [713, 290] on div "20280047717" at bounding box center [744, 290] width 65 height 16
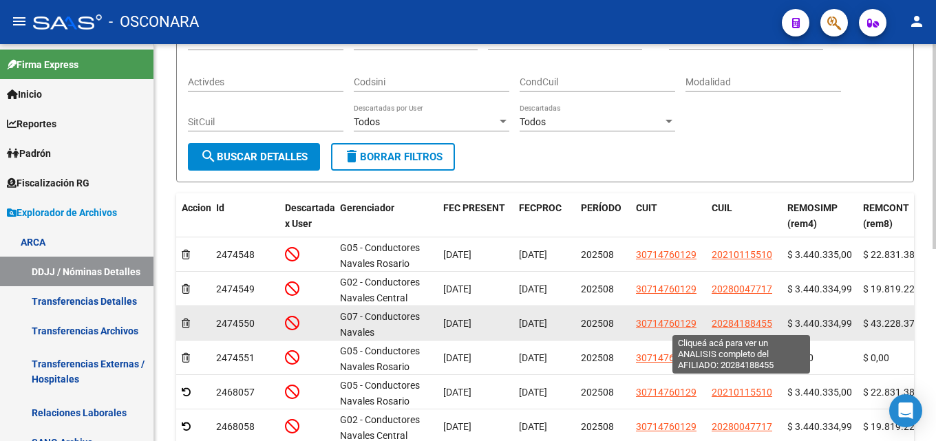
drag, startPoint x: 774, startPoint y: 321, endPoint x: 712, endPoint y: 319, distance: 62.0
click at [712, 319] on div "20284188455" at bounding box center [744, 324] width 65 height 16
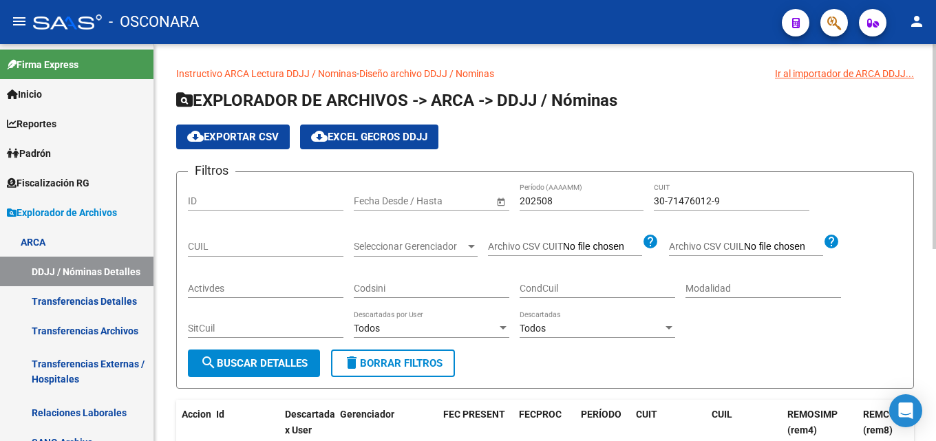
drag, startPoint x: 761, startPoint y: 191, endPoint x: 306, endPoint y: 182, distance: 455.2
click at [314, 182] on form "Filtros ID Fecha inicio – Fecha fin Fecha Desde / Hasta 202508 Período (AAAAMM)…" at bounding box center [545, 280] width 738 height 218
drag, startPoint x: 757, startPoint y: 198, endPoint x: 239, endPoint y: 190, distance: 518.5
click at [282, 190] on div "Filtros ID Fecha inicio – Fecha fin Fecha Desde / Hasta 202508 Período (AAAAMM)…" at bounding box center [545, 266] width 715 height 167
paste input "54587-2"
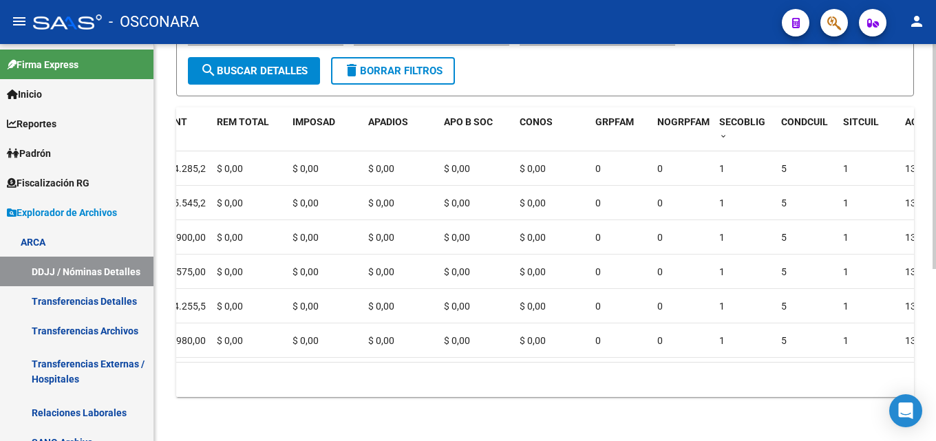
scroll to position [0, 735]
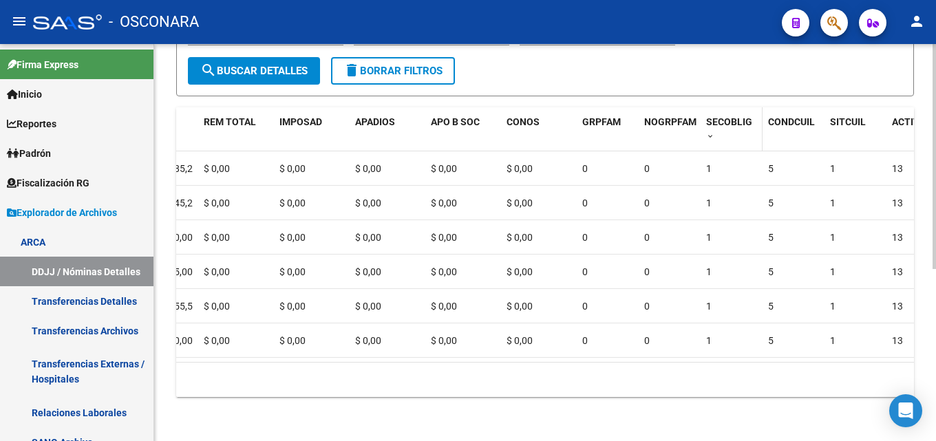
click at [708, 132] on span at bounding box center [710, 137] width 8 height 10
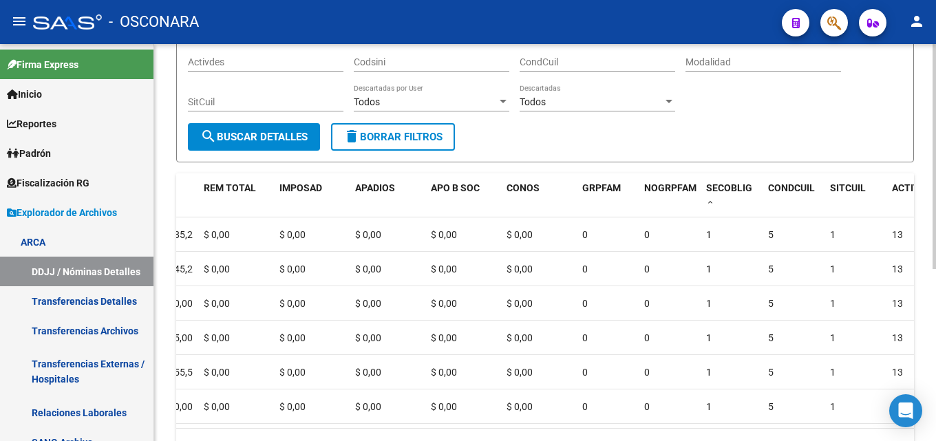
scroll to position [29, 0]
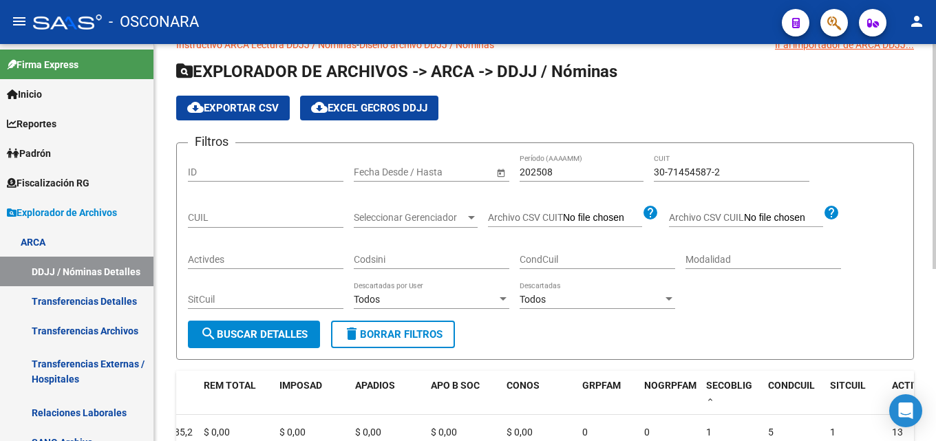
drag, startPoint x: 724, startPoint y: 169, endPoint x: 470, endPoint y: 168, distance: 253.4
click at [492, 171] on div "Filtros ID Fecha inicio – Fecha fin Fecha Desde / Hasta 202508 Período (AAAAMM)…" at bounding box center [545, 237] width 715 height 167
paste input "218042-7"
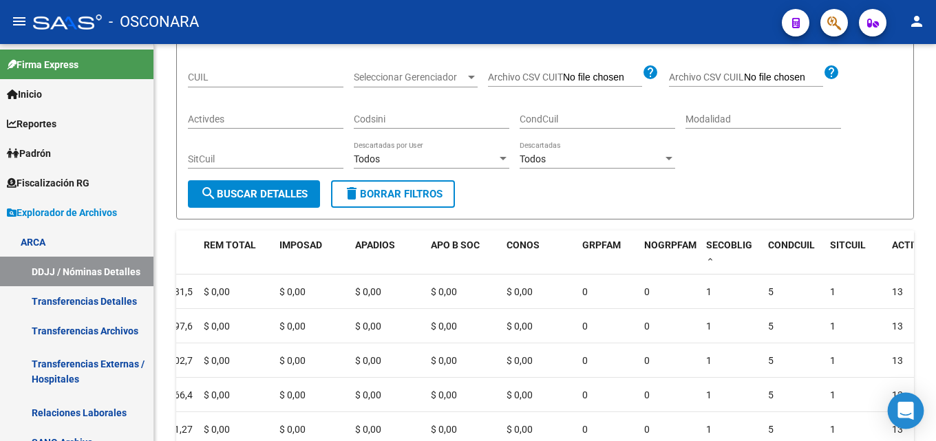
scroll to position [304, 0]
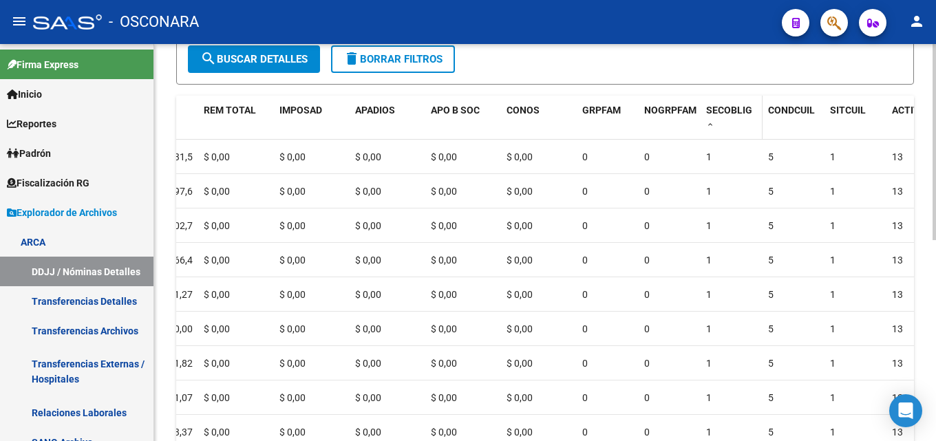
click at [706, 131] on datatable-header-cell "SECOBLIG" at bounding box center [732, 118] width 62 height 45
click at [707, 126] on span at bounding box center [710, 125] width 8 height 10
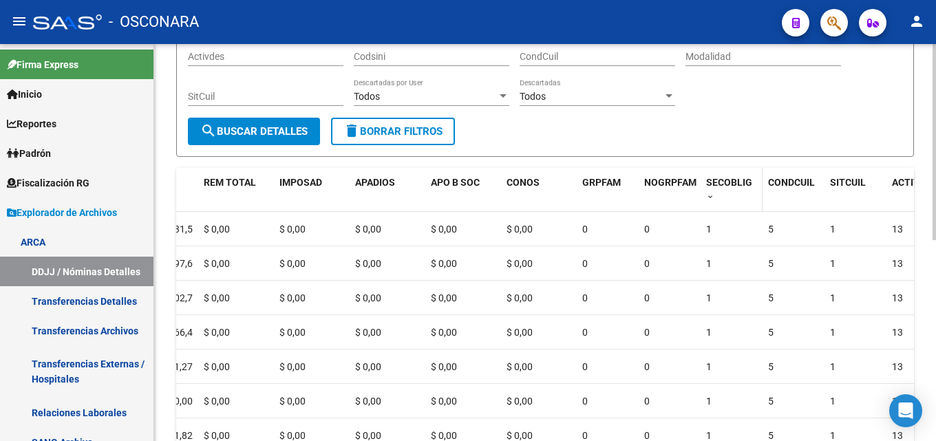
scroll to position [29, 0]
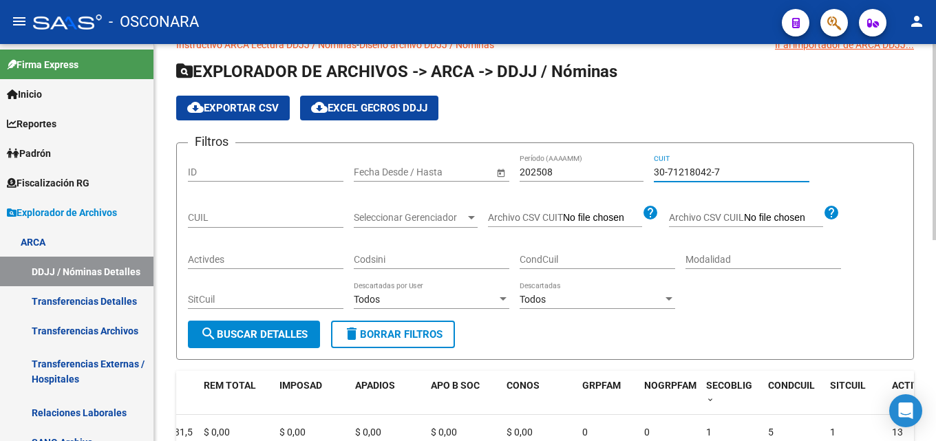
drag, startPoint x: 724, startPoint y: 169, endPoint x: 547, endPoint y: 201, distance: 179.9
click at [547, 204] on div "Filtros ID Fecha inicio – Fecha fin Fecha Desde / Hasta 202508 Período (AAAAMM)…" at bounding box center [545, 237] width 715 height 167
paste input "65047701-0"
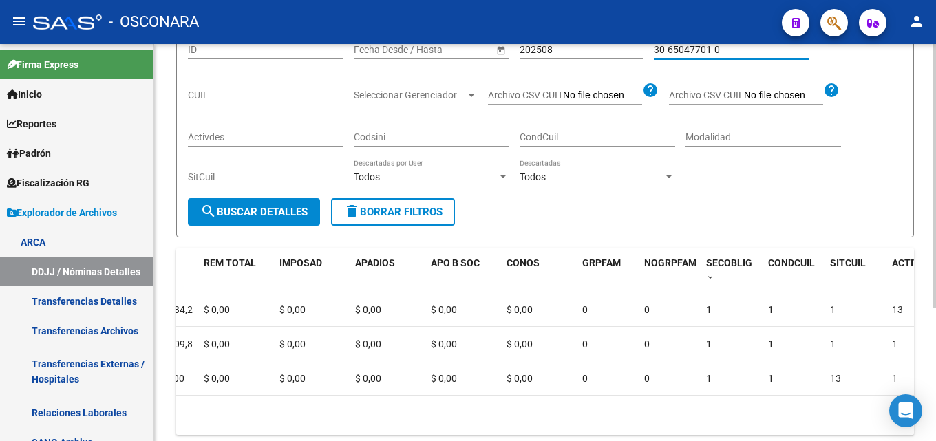
scroll to position [167, 0]
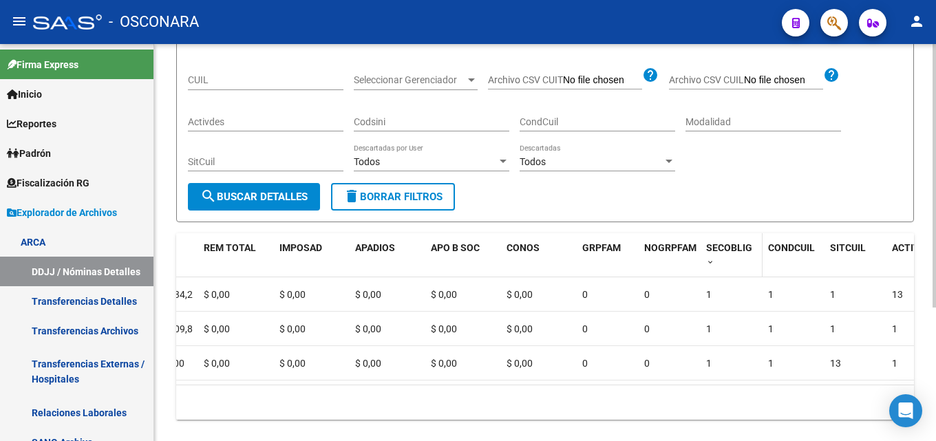
click at [707, 266] on span at bounding box center [710, 263] width 8 height 10
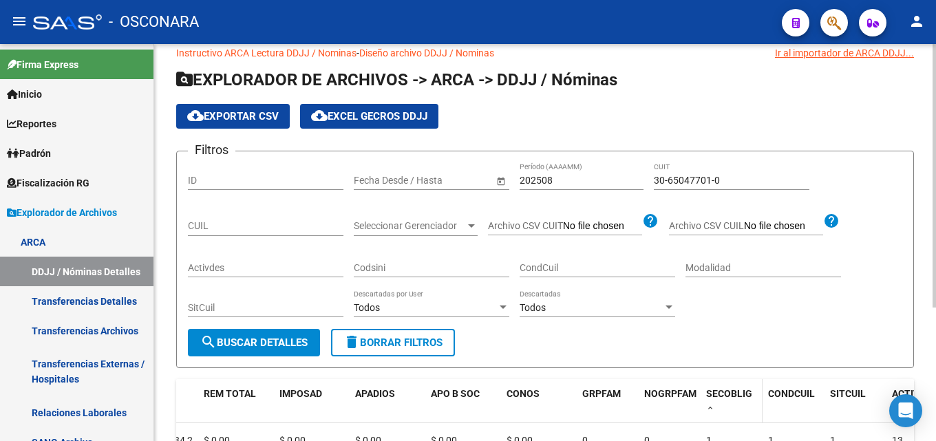
scroll to position [0, 0]
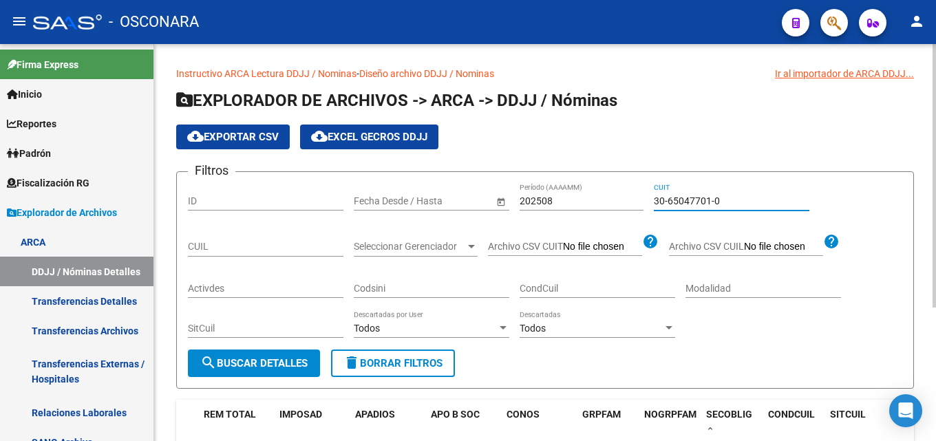
drag, startPoint x: 726, startPoint y: 196, endPoint x: 314, endPoint y: 192, distance: 411.7
click at [341, 207] on div "Filtros ID Fecha inicio – Fecha fin Fecha Desde / Hasta 202508 Período (AAAAMM)…" at bounding box center [545, 266] width 715 height 167
paste input "8513999-1"
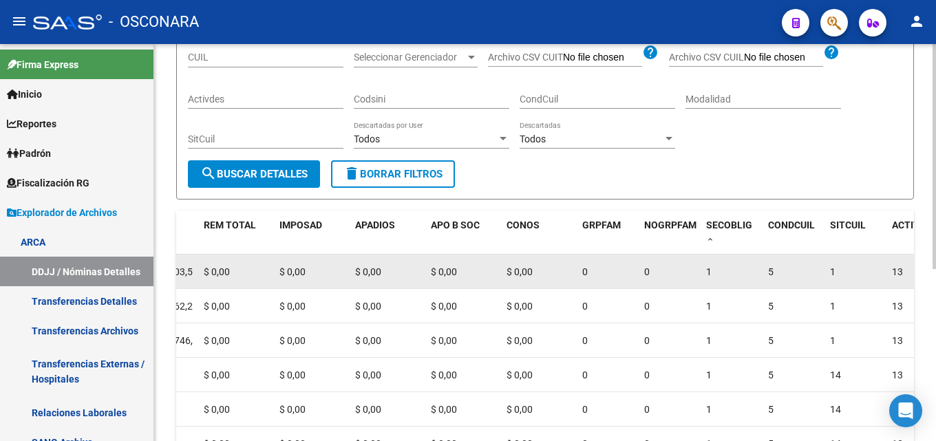
scroll to position [207, 0]
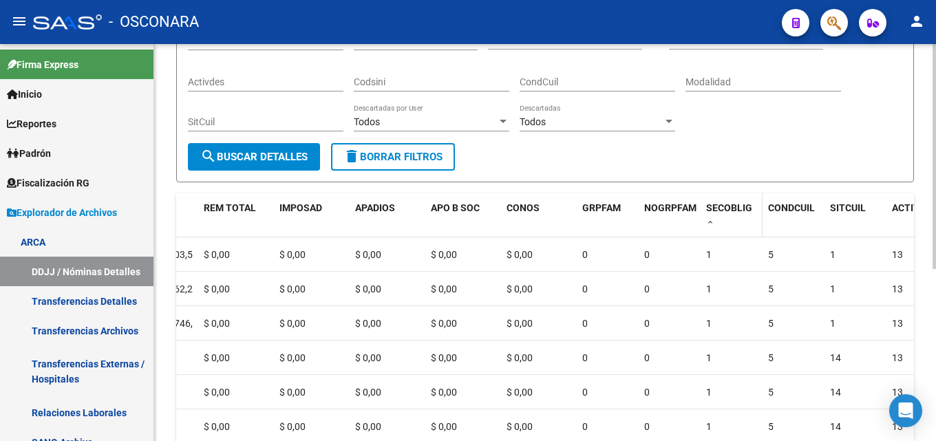
type input "30-68513999-1"
click at [710, 226] on span at bounding box center [710, 223] width 8 height 10
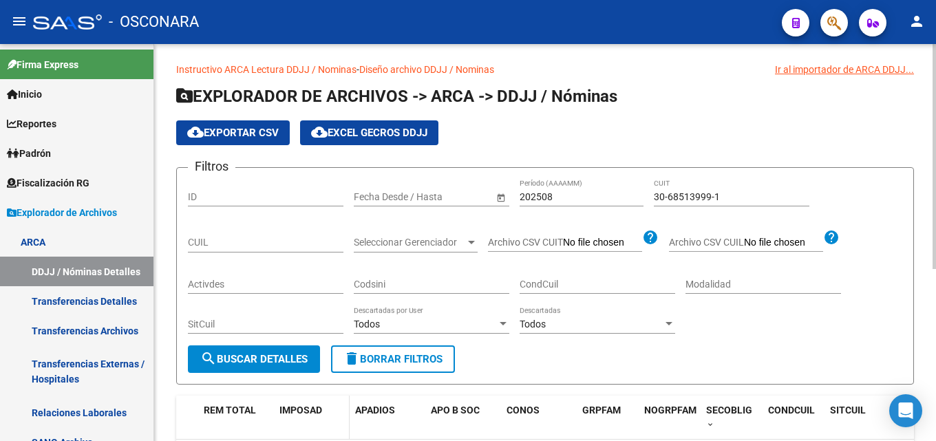
scroll to position [0, 0]
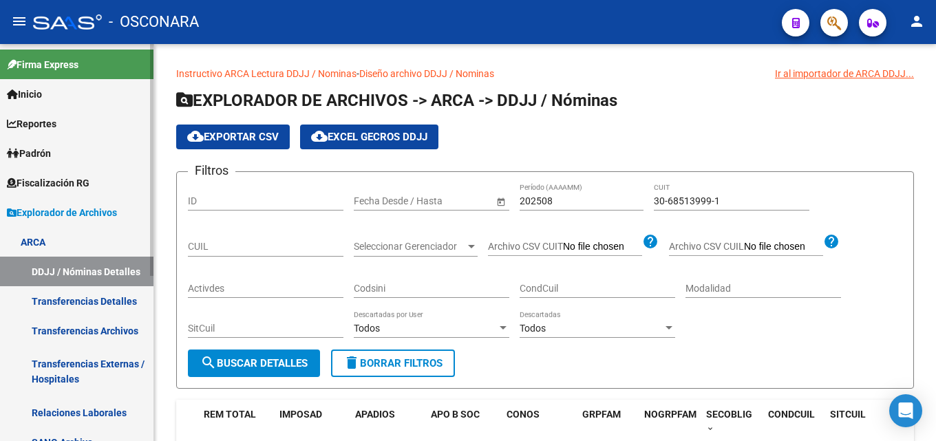
click at [48, 189] on span "Fiscalización RG" at bounding box center [48, 183] width 83 height 15
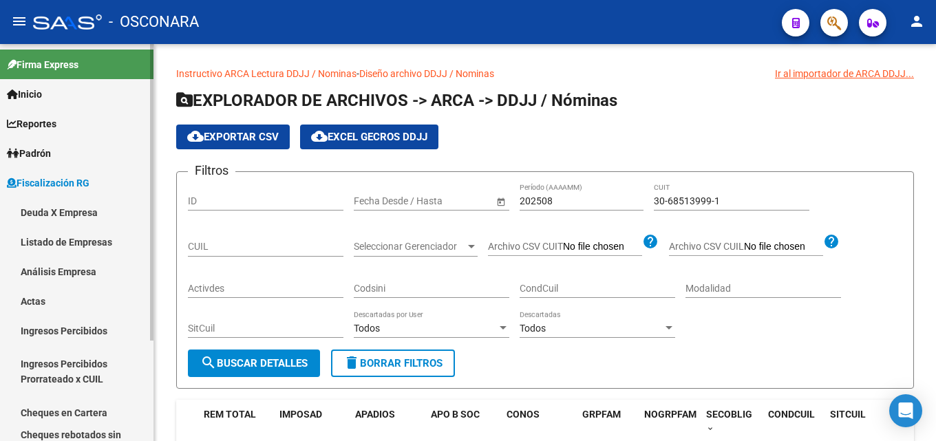
click at [39, 208] on link "Deuda X Empresa" at bounding box center [77, 213] width 154 height 30
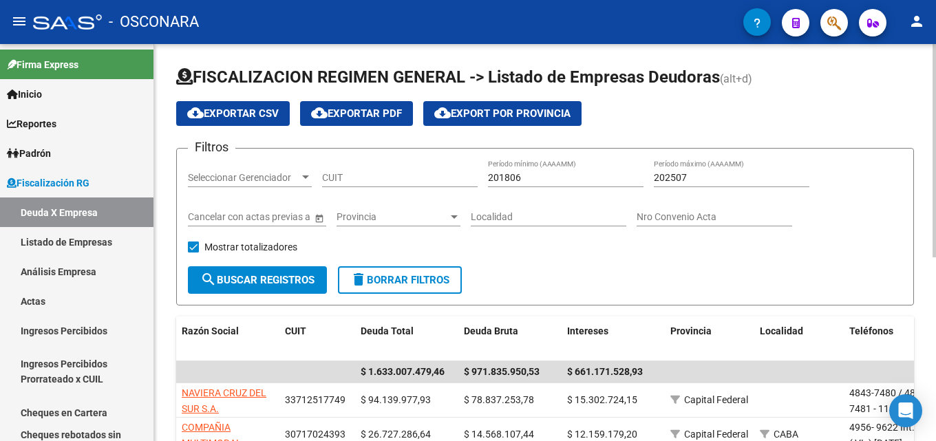
click at [702, 178] on input "202507" at bounding box center [732, 178] width 156 height 12
type input "202508"
click at [269, 209] on div "Cancelar con actas previas a" at bounding box center [250, 213] width 124 height 28
click at [274, 178] on span "Seleccionar Gerenciador" at bounding box center [244, 178] width 112 height 12
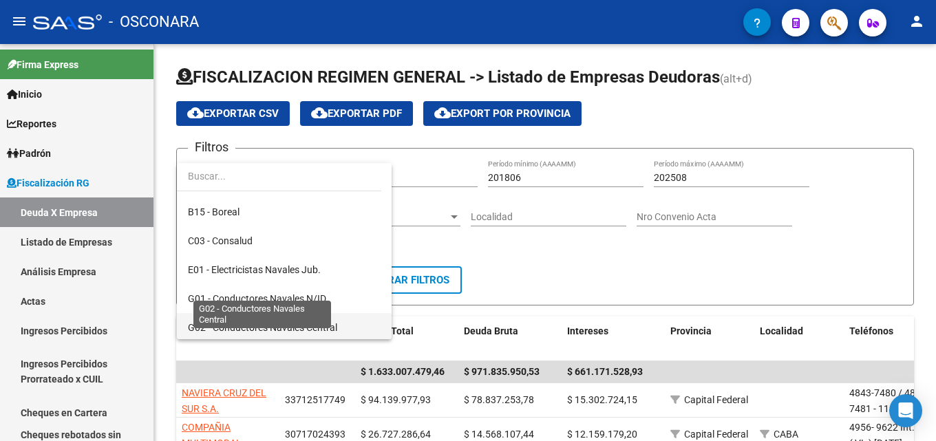
scroll to position [207, 0]
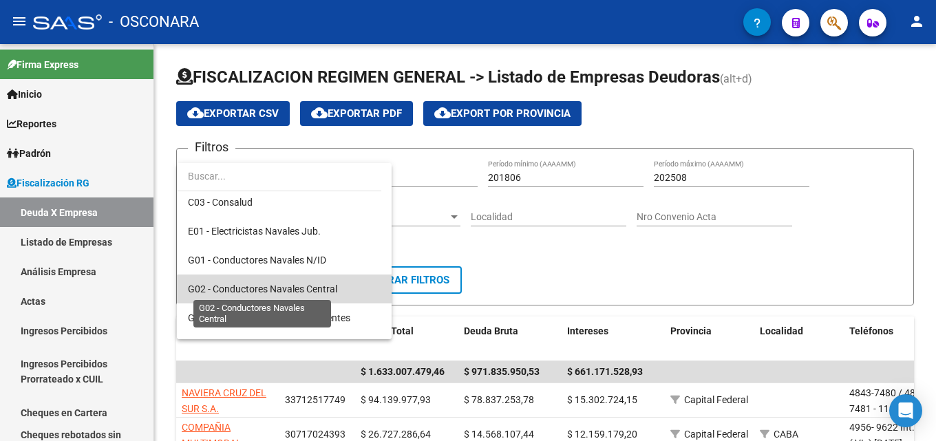
click at [311, 286] on span "G02 - Conductores Navales Central" at bounding box center [262, 289] width 149 height 11
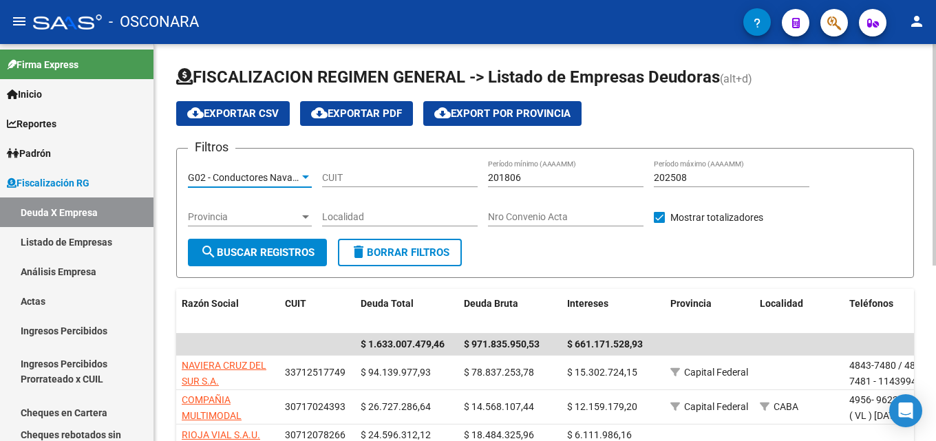
click at [266, 260] on button "search Buscar Registros" at bounding box center [257, 253] width 139 height 28
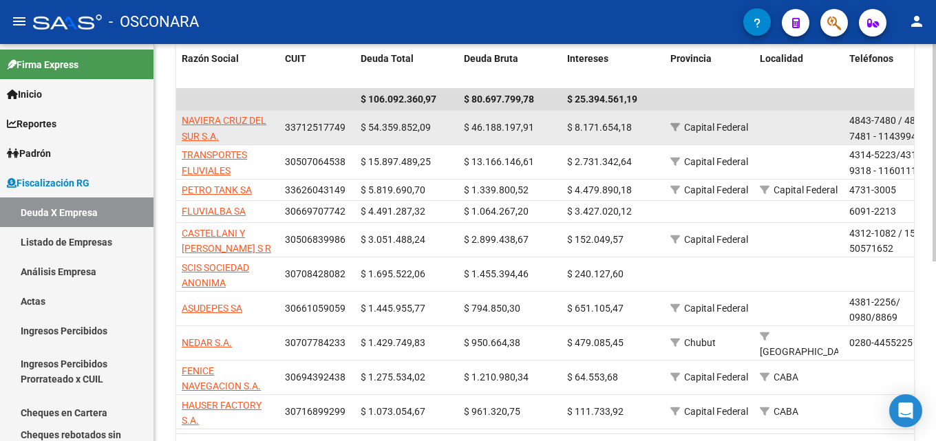
scroll to position [275, 0]
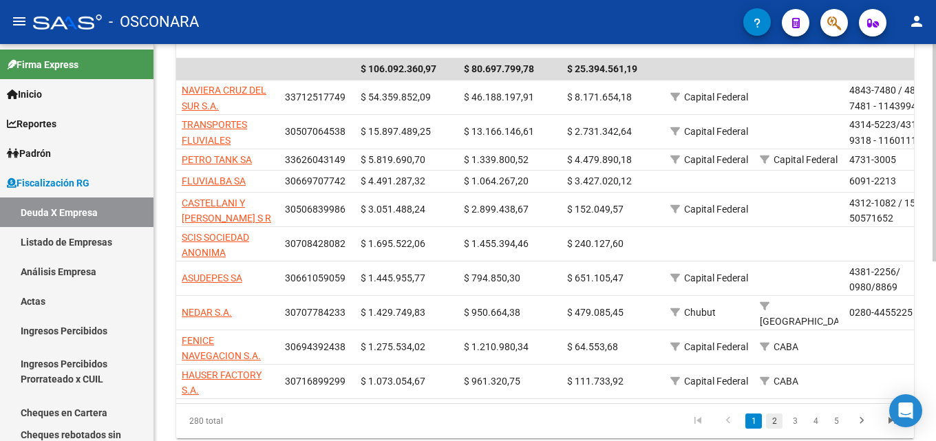
click at [777, 428] on link "2" at bounding box center [774, 421] width 17 height 15
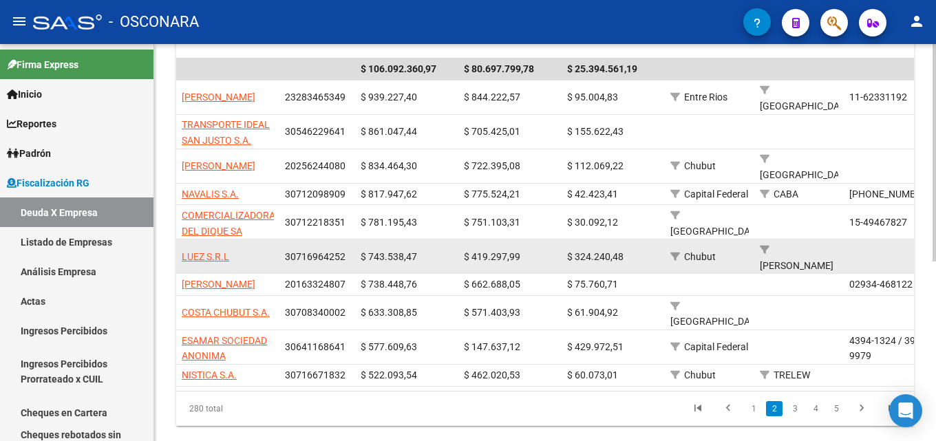
drag, startPoint x: 231, startPoint y: 260, endPoint x: 178, endPoint y: 250, distance: 53.9
click at [178, 250] on datatable-body-cell "LUEZ S.R.L" at bounding box center [227, 257] width 103 height 34
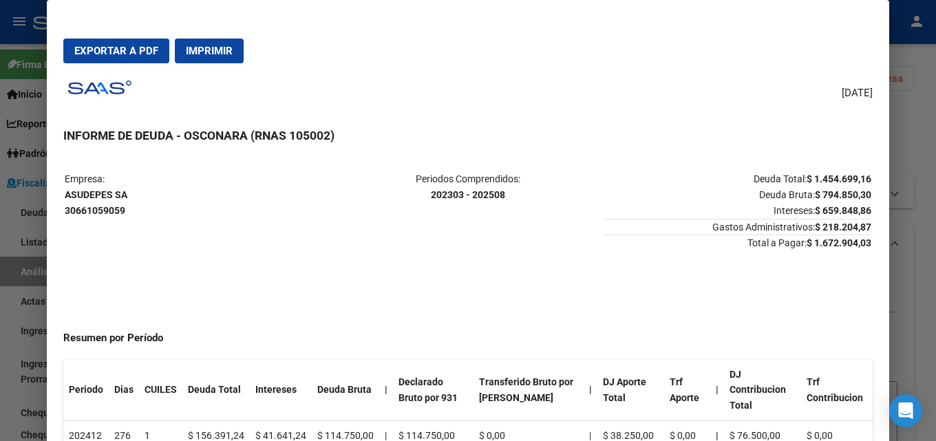
scroll to position [134, 0]
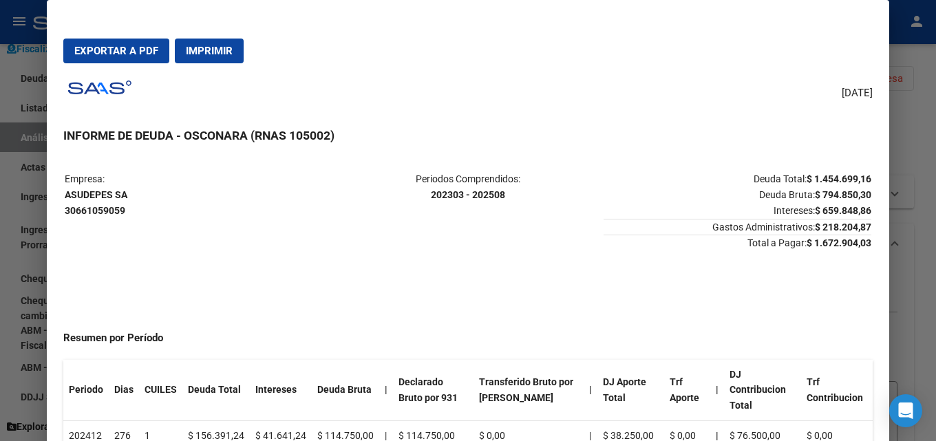
click at [907, 123] on div at bounding box center [468, 220] width 936 height 441
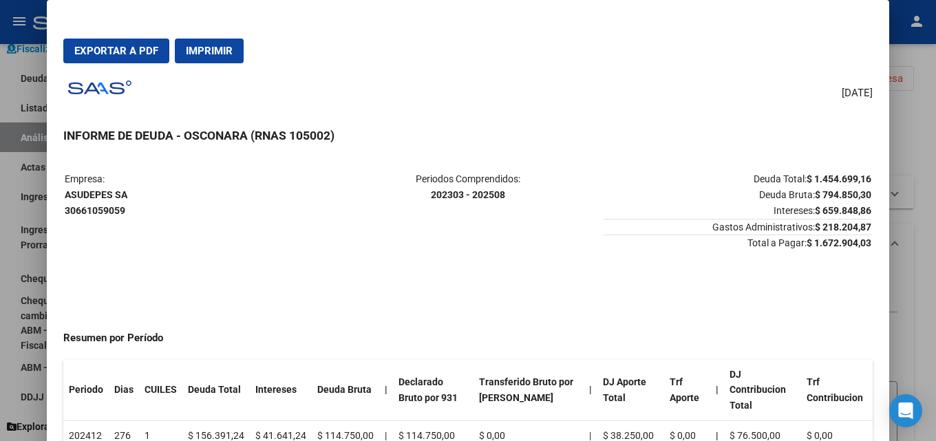
click at [907, 125] on div at bounding box center [468, 220] width 936 height 441
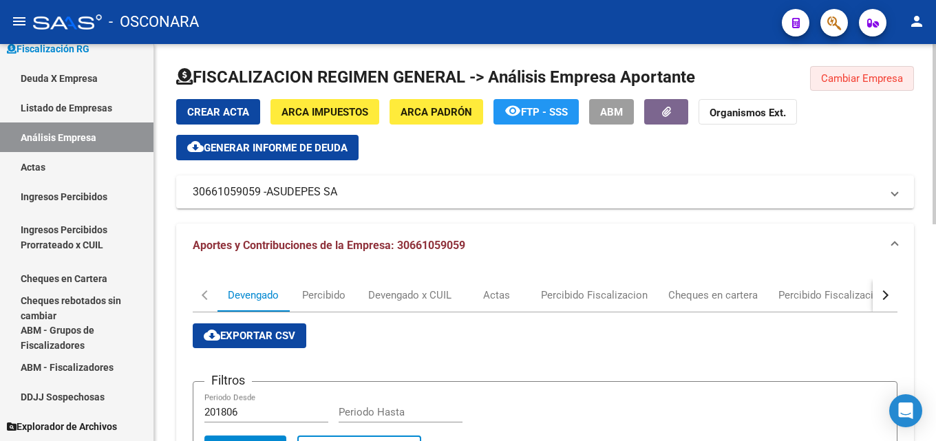
drag, startPoint x: 863, startPoint y: 79, endPoint x: 412, endPoint y: 150, distance: 455.8
click at [855, 81] on span "Cambiar Empresa" at bounding box center [862, 78] width 82 height 12
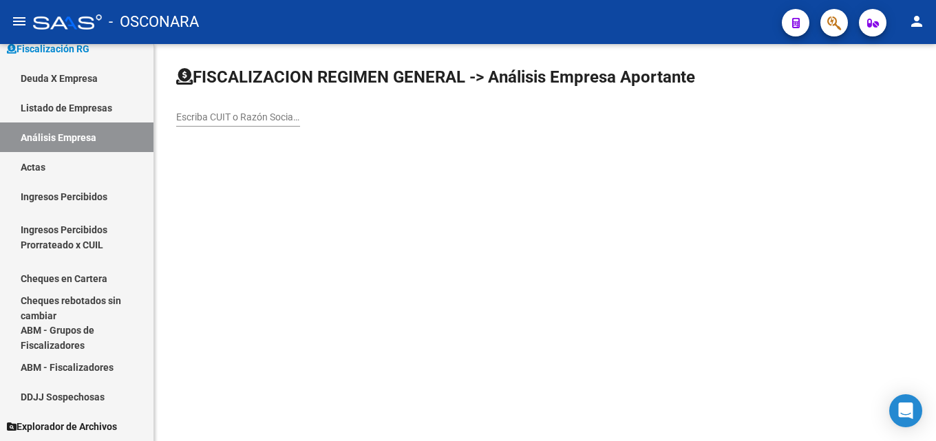
click at [262, 125] on div "Escriba CUIT o Razón Social para buscar" at bounding box center [238, 113] width 124 height 28
click at [261, 121] on input "Escriba CUIT o Razón Social para buscar" at bounding box center [238, 118] width 124 height 12
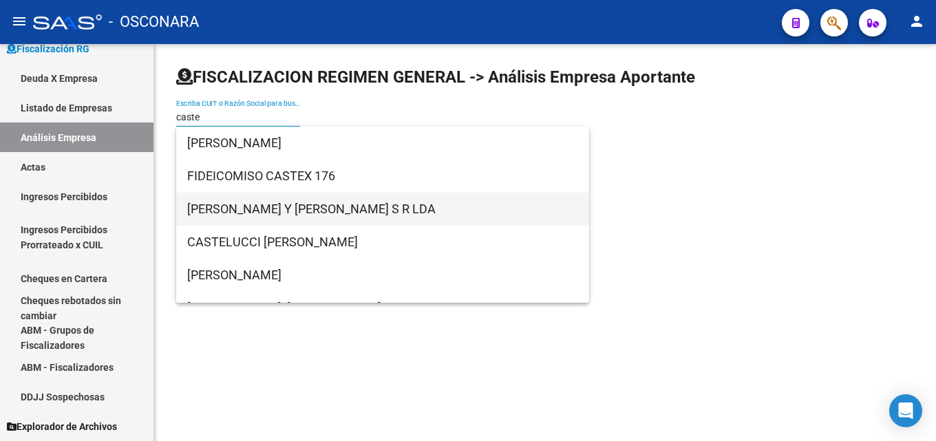
type input "caste"
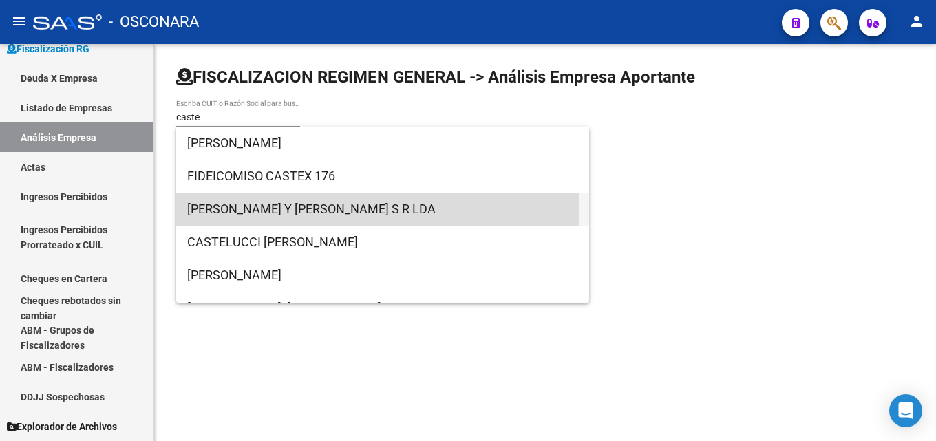
click at [282, 212] on span "CASTELLANI Y [PERSON_NAME] S R LDA" at bounding box center [382, 209] width 391 height 33
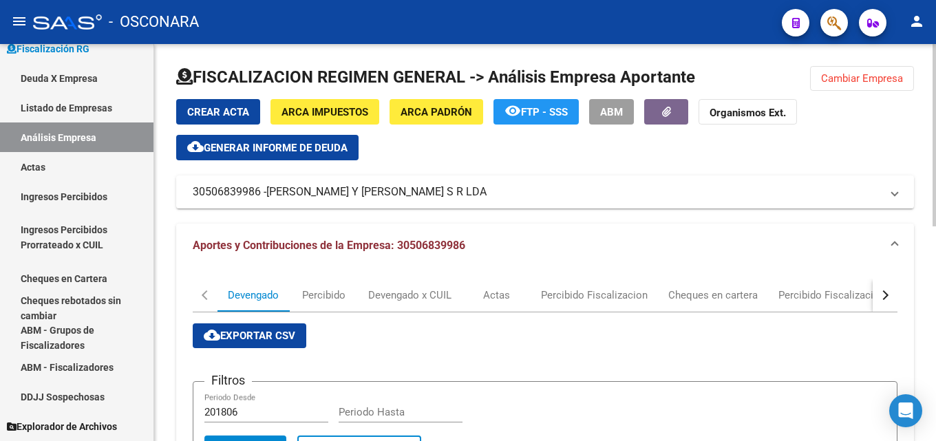
click at [427, 104] on button "ARCA Padrón" at bounding box center [437, 111] width 94 height 25
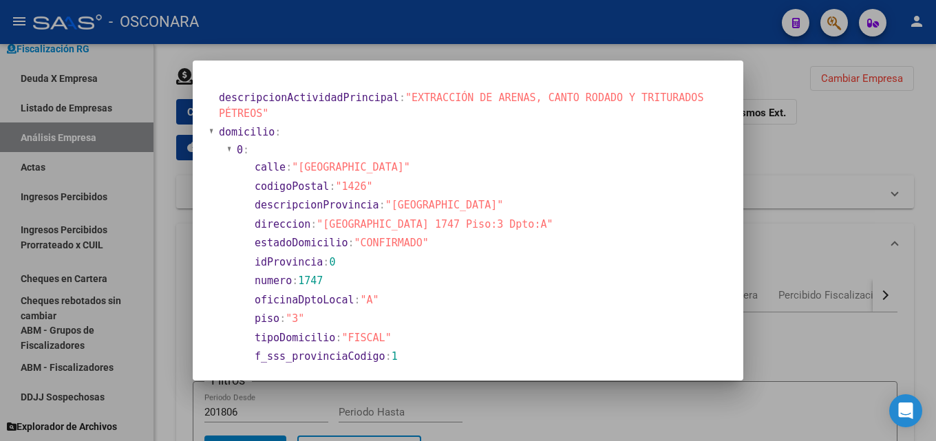
drag, startPoint x: 324, startPoint y: 227, endPoint x: 452, endPoint y: 222, distance: 128.1
click at [452, 222] on span ""CUBA 1747 Piso:3 Dpto:A"" at bounding box center [435, 224] width 236 height 12
click at [816, 202] on div at bounding box center [468, 220] width 936 height 441
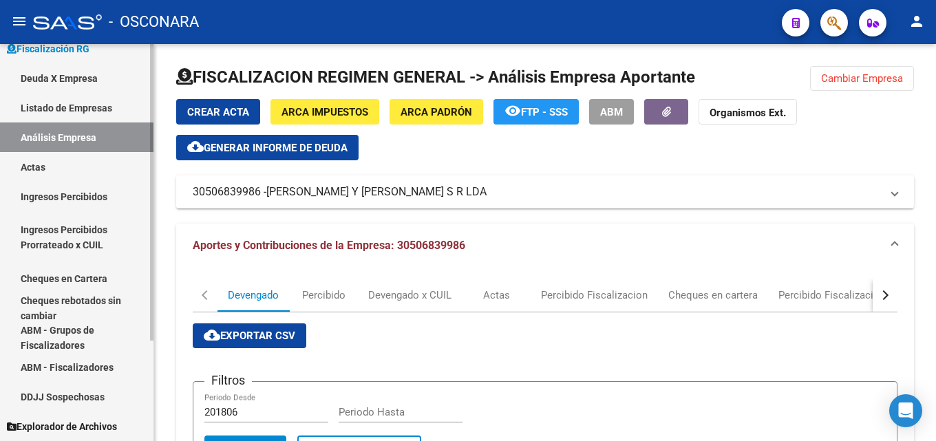
click at [33, 174] on link "Actas" at bounding box center [77, 167] width 154 height 30
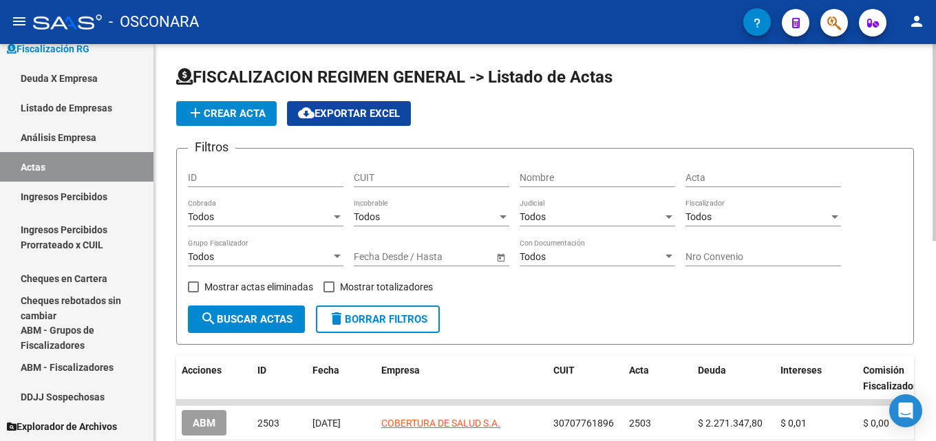
click at [204, 112] on span "add Crear Acta" at bounding box center [226, 113] width 78 height 12
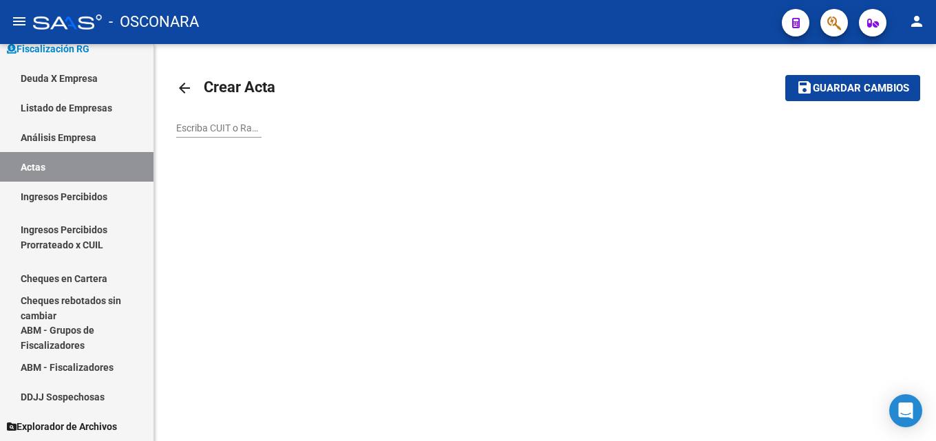
click at [233, 132] on input "Escriba CUIT o Razón Social para buscar" at bounding box center [218, 129] width 85 height 12
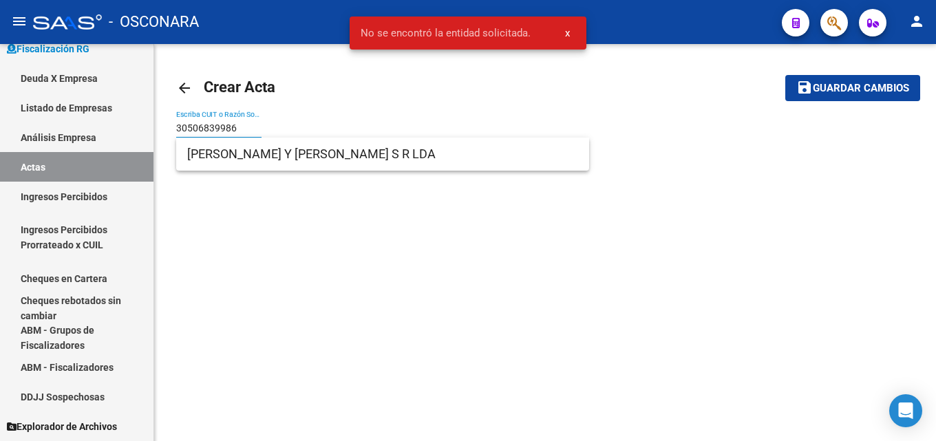
type input "30506839986"
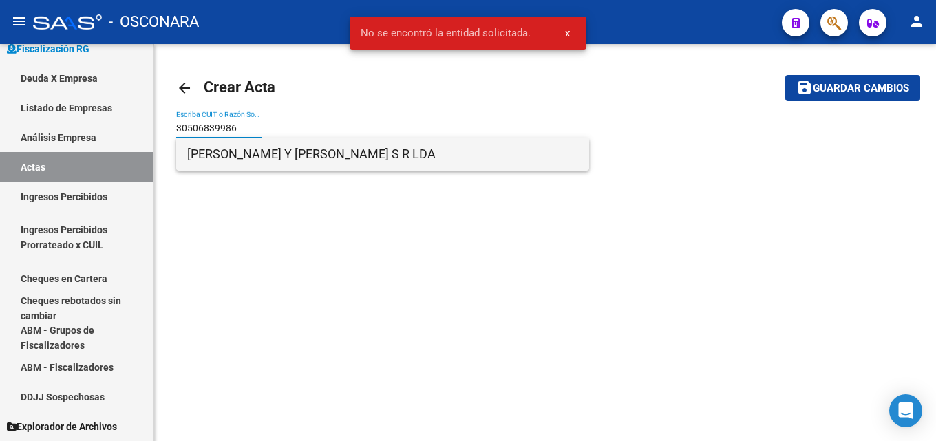
click at [371, 152] on span "CASTELLANI Y [PERSON_NAME] S R LDA" at bounding box center [382, 154] width 391 height 33
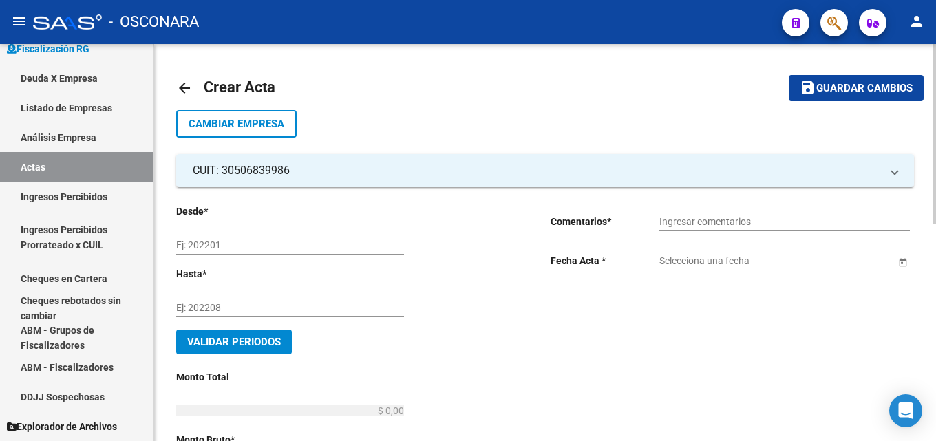
click at [260, 233] on div "Ej: 202201" at bounding box center [290, 241] width 228 height 28
type input "2"
click at [230, 243] on input "Ej: 202201" at bounding box center [290, 246] width 228 height 12
type input "202502"
click at [277, 296] on div "Ej: 202208" at bounding box center [290, 304] width 228 height 28
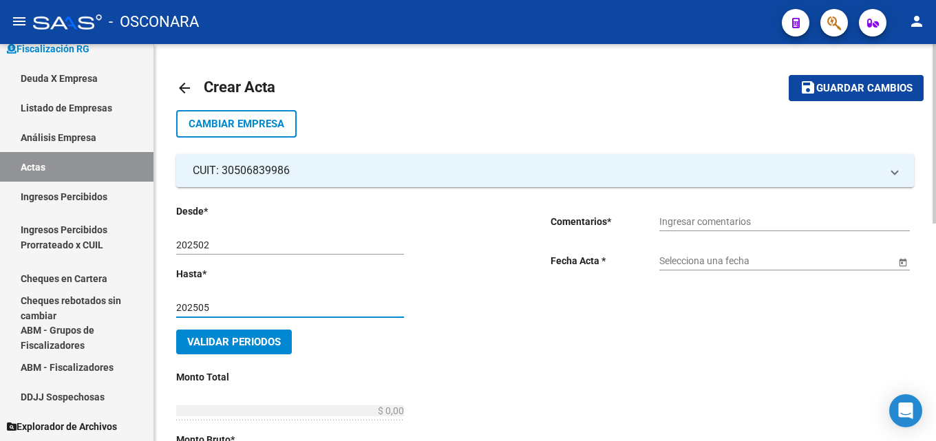
type input "202505"
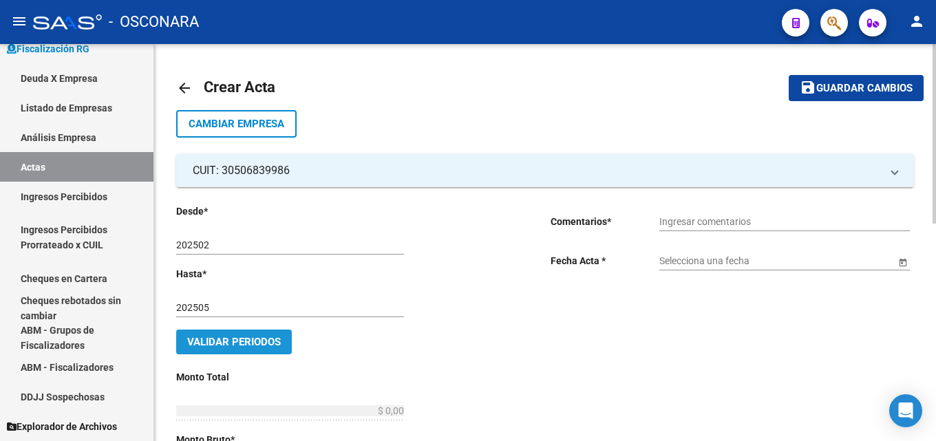
click at [280, 339] on span "Validar Periodos" at bounding box center [234, 342] width 94 height 12
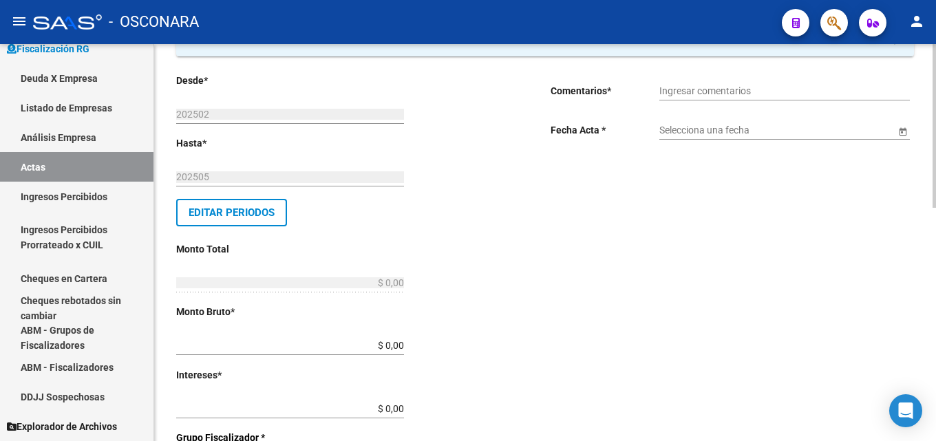
scroll to position [138, 0]
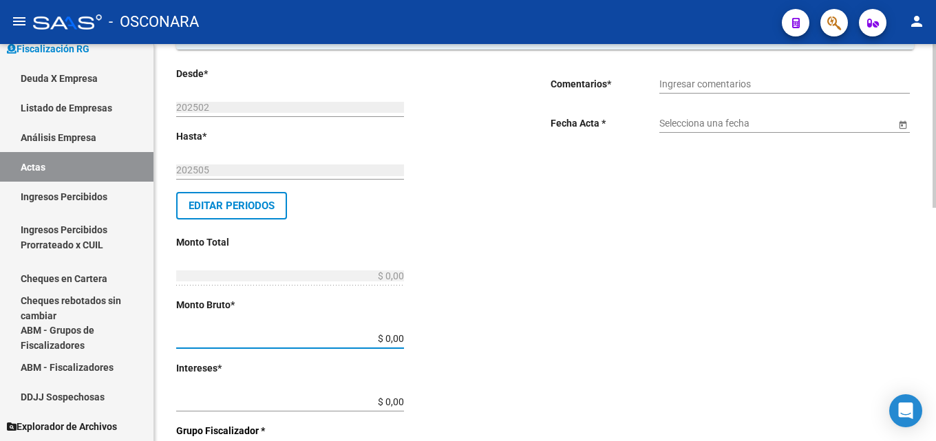
drag, startPoint x: 388, startPoint y: 339, endPoint x: 421, endPoint y: 342, distance: 32.5
type input "$ 8.327.674,20"
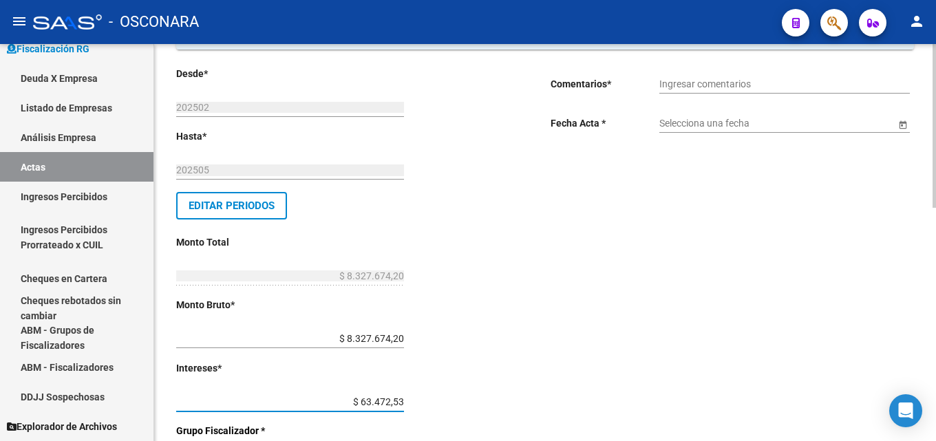
type input "$ 634.725,30"
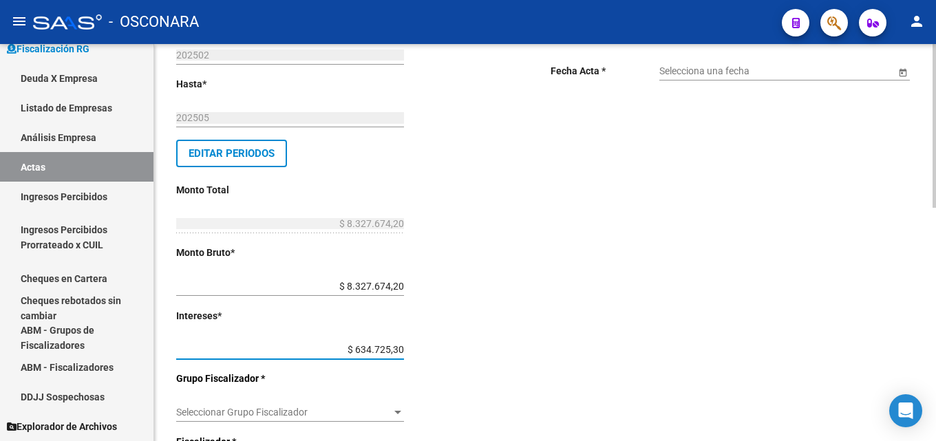
scroll to position [275, 0]
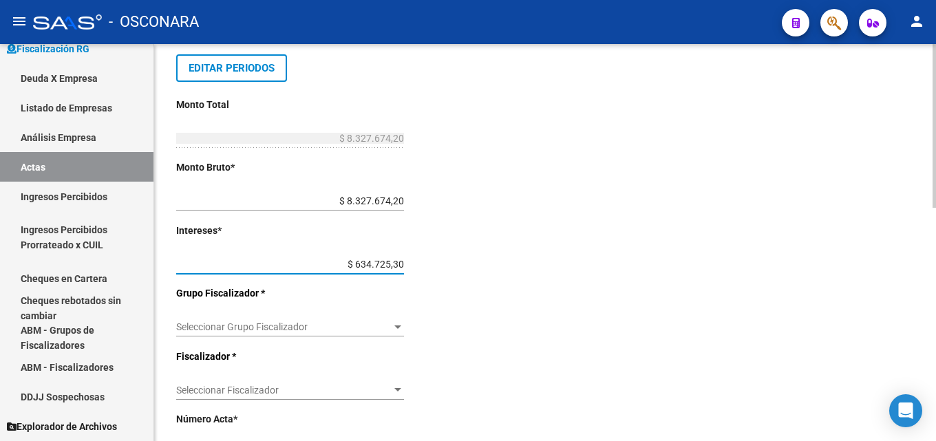
type input "$ 8.962.399,50"
click at [359, 324] on span "Seleccionar Grupo Fiscalizador" at bounding box center [284, 328] width 216 height 12
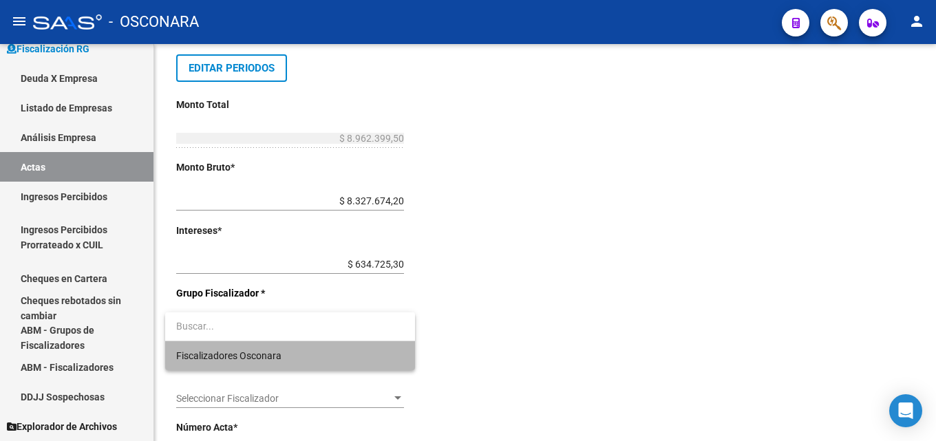
click at [339, 349] on span "Fiscalizadores Osconara" at bounding box center [290, 355] width 228 height 29
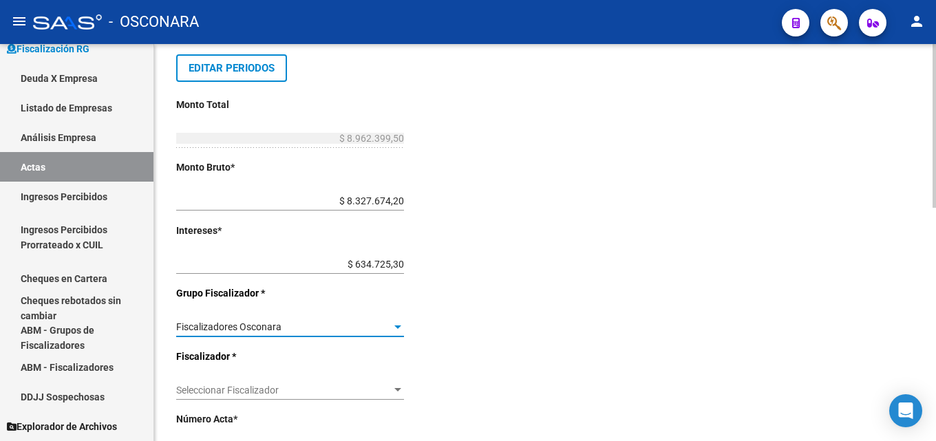
click at [326, 382] on div "Seleccionar Fiscalizador Seleccionar Fiscalizador" at bounding box center [290, 386] width 228 height 28
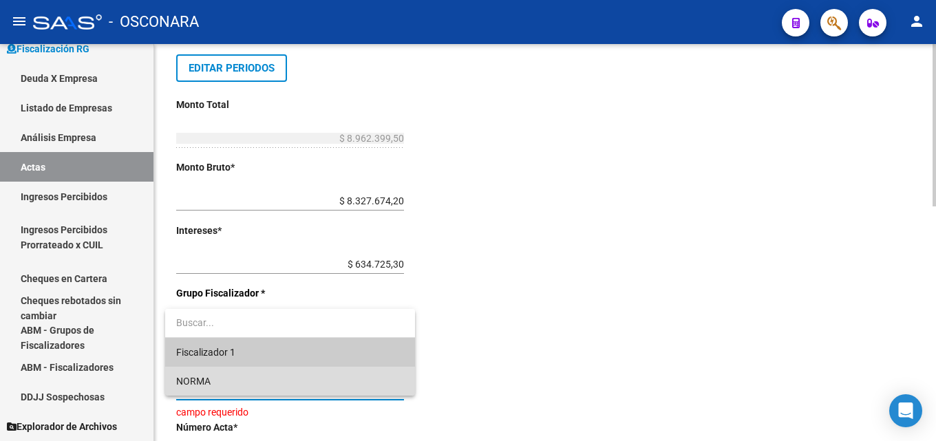
click at [309, 376] on span "NORMA" at bounding box center [290, 381] width 228 height 29
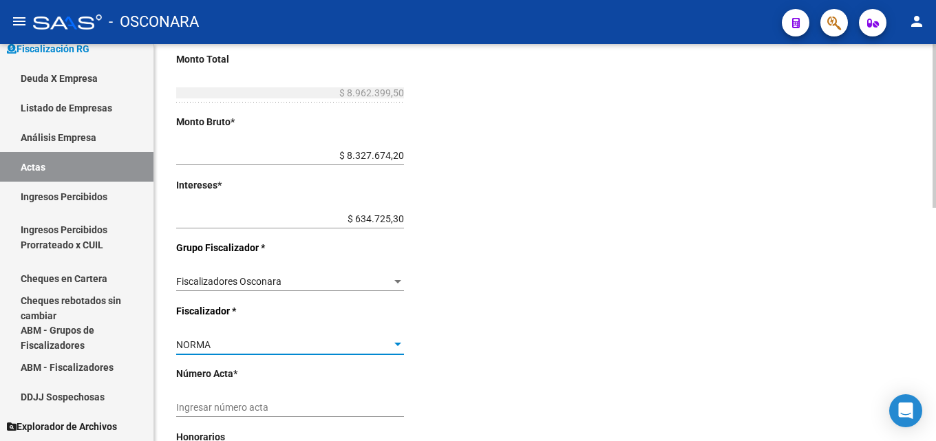
scroll to position [413, 0]
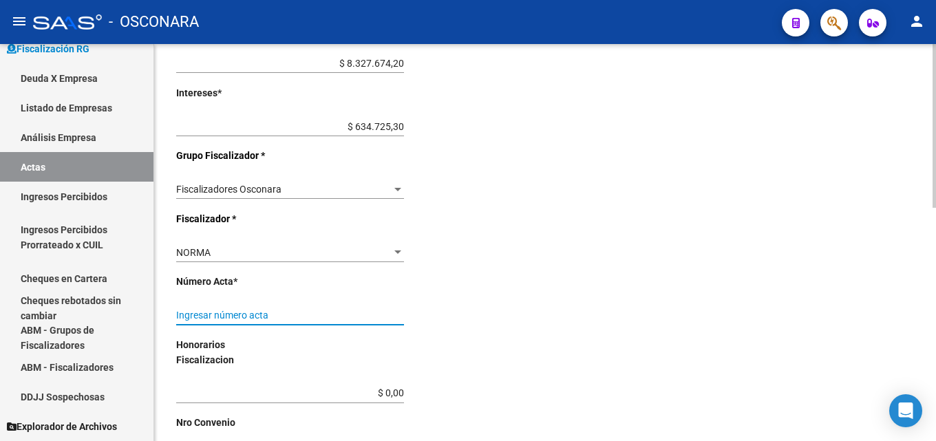
click at [299, 311] on input "Ingresar número acta" at bounding box center [290, 316] width 228 height 12
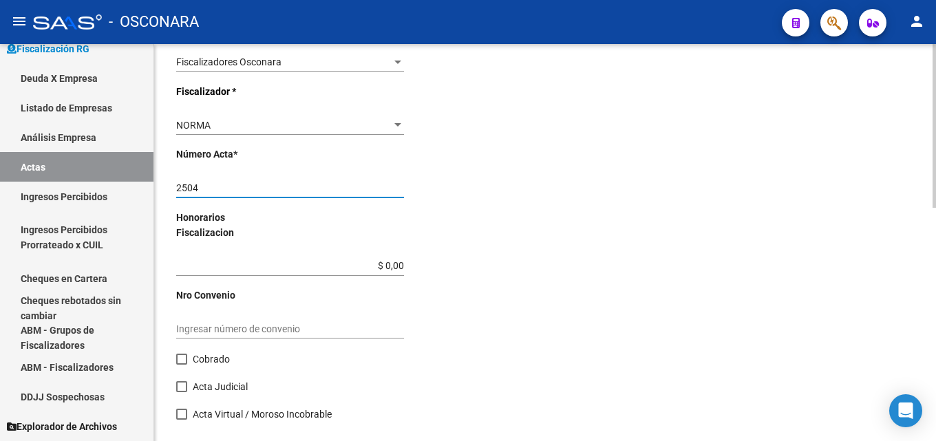
scroll to position [551, 0]
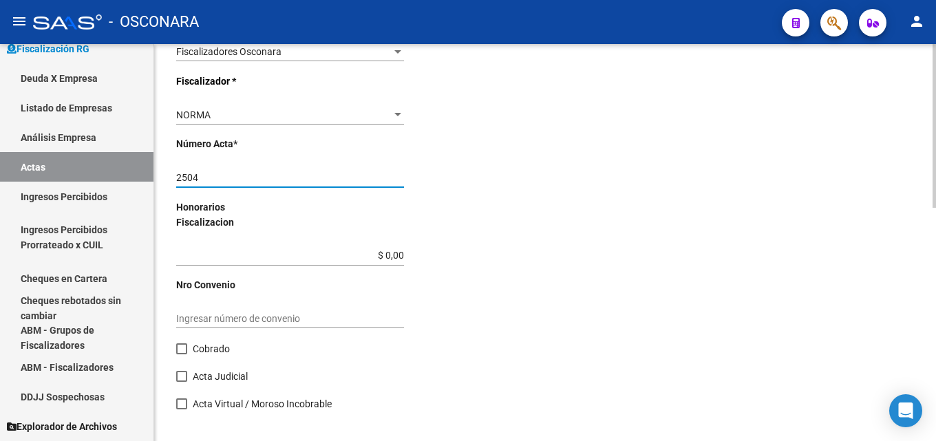
type input "2504"
click at [191, 349] on label "Cobrado" at bounding box center [203, 349] width 54 height 17
click at [182, 355] on input "Cobrado" at bounding box center [181, 355] width 1 height 1
checkbox input "true"
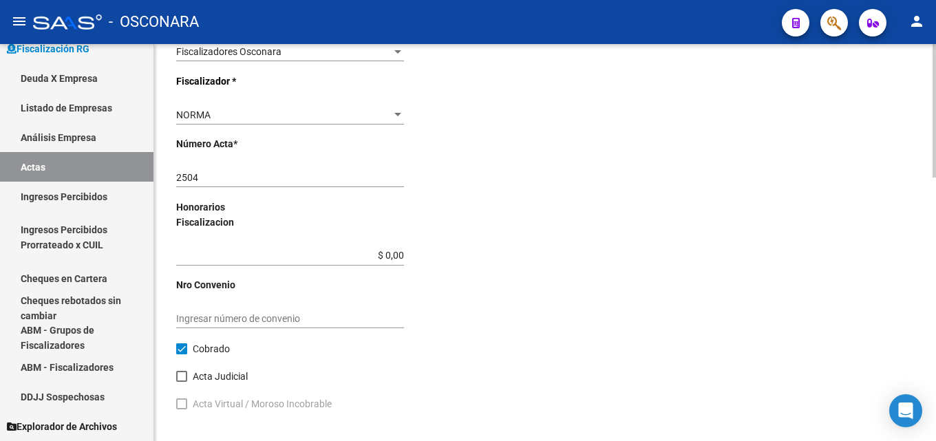
scroll to position [207, 0]
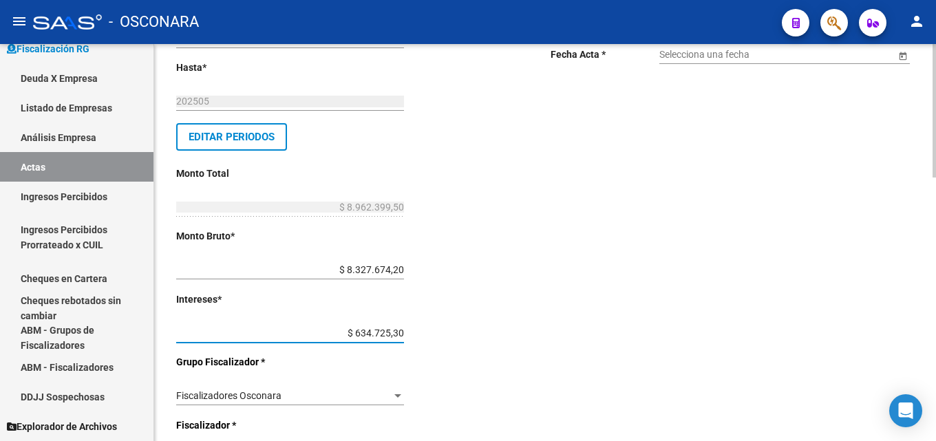
click at [389, 336] on input "$ 634.725,30" at bounding box center [290, 334] width 228 height 12
type input "$ 634.728,30"
type input "$ 8.962.402,50"
click at [334, 264] on div "$ 8.327.674,20 Ingresar monto bruto" at bounding box center [290, 266] width 228 height 28
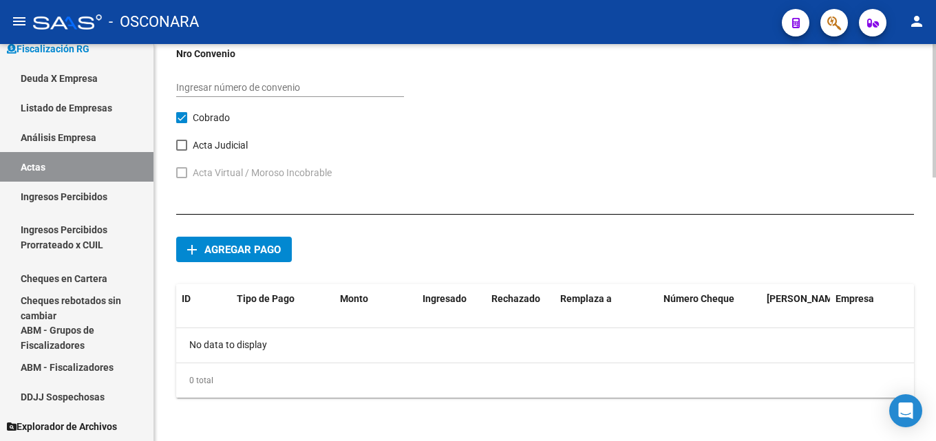
scroll to position [783, 0]
click at [238, 246] on span "Agregar pago" at bounding box center [242, 249] width 76 height 12
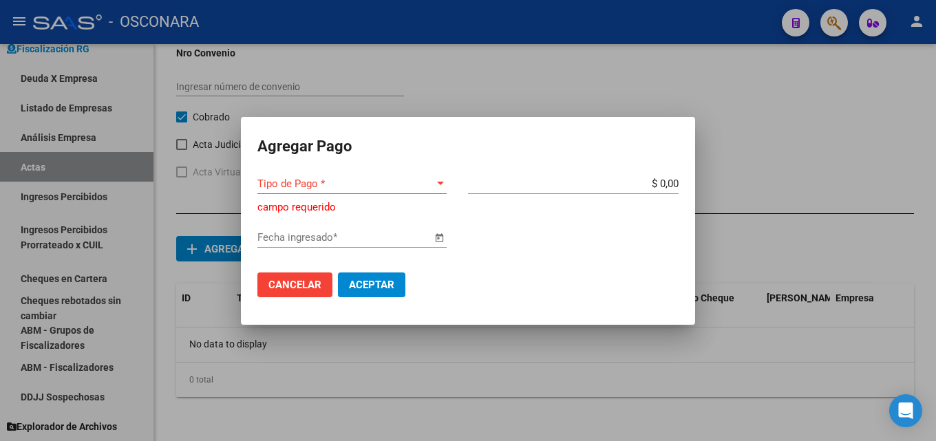
click at [340, 176] on div "Tipo de Pago * Tipo de Pago *" at bounding box center [352, 184] width 189 height 21
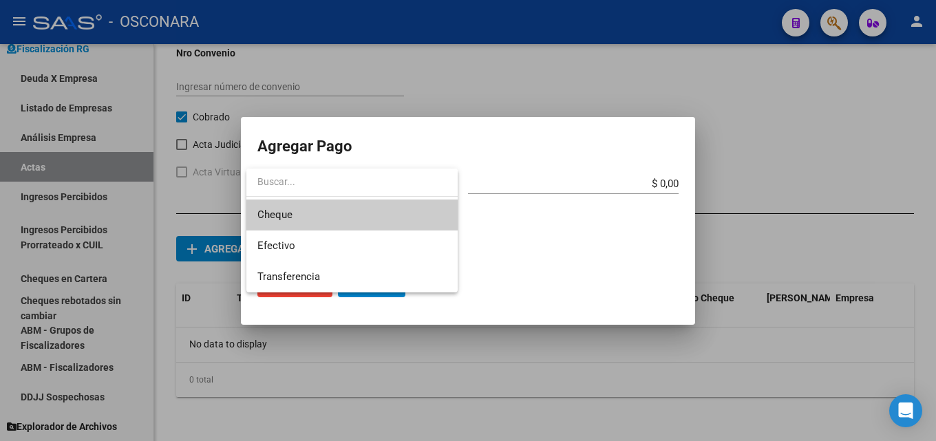
click at [322, 216] on span "Cheque" at bounding box center [352, 215] width 189 height 31
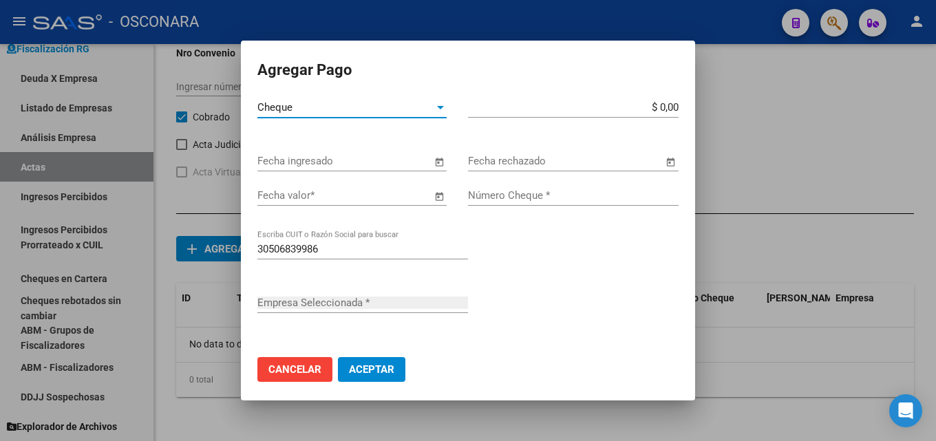
type input "CASTELLANI Y NOCELLI S R LDA"
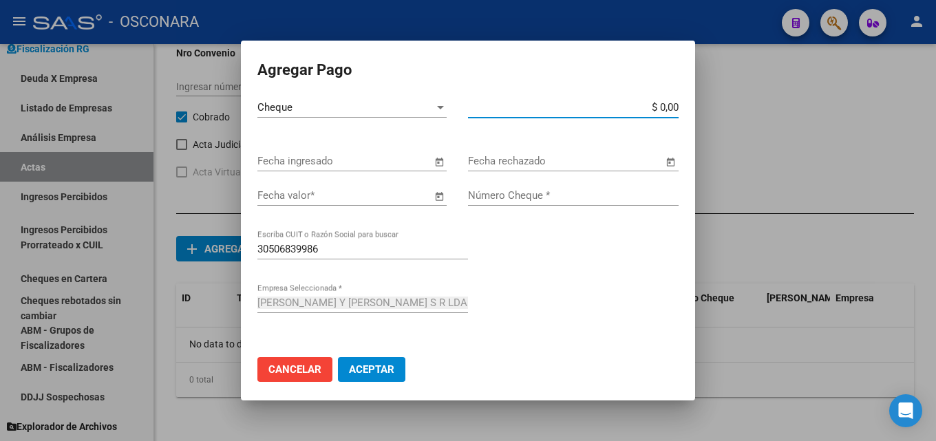
drag, startPoint x: 658, startPoint y: 103, endPoint x: 767, endPoint y: 96, distance: 109.0
click at [767, 96] on div "Agregar Pago Cheque Tipo de Pago * $ 0,00 Monto bruto * Fecha ingresado Fecha r…" at bounding box center [468, 220] width 936 height 441
type input "$ 6.774.302,50"
click at [341, 196] on input "Fecha valor *" at bounding box center [345, 195] width 174 height 12
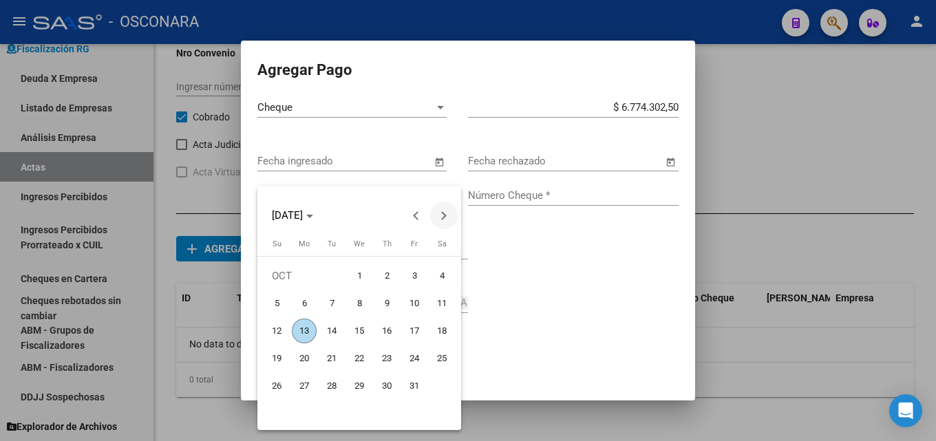
click at [442, 213] on button "Next month" at bounding box center [444, 216] width 28 height 28
click at [441, 213] on button "Next month" at bounding box center [444, 216] width 28 height 28
click at [357, 326] on span "10" at bounding box center [359, 331] width 25 height 25
type input "10/12/2025"
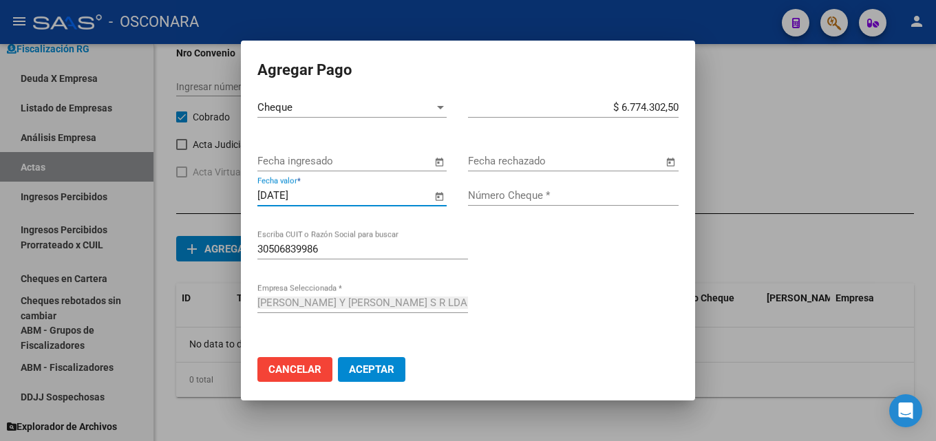
click at [541, 187] on div "Número Cheque *" at bounding box center [573, 195] width 211 height 21
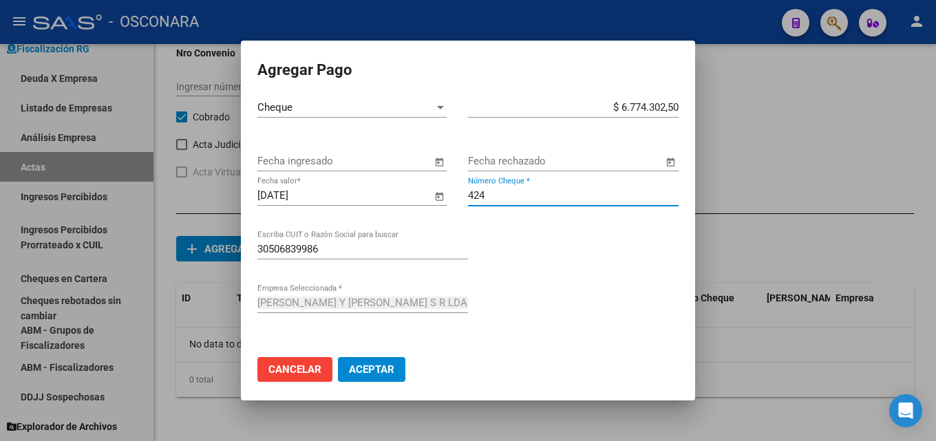
type input "424"
click at [375, 364] on span "Aceptar" at bounding box center [371, 370] width 45 height 12
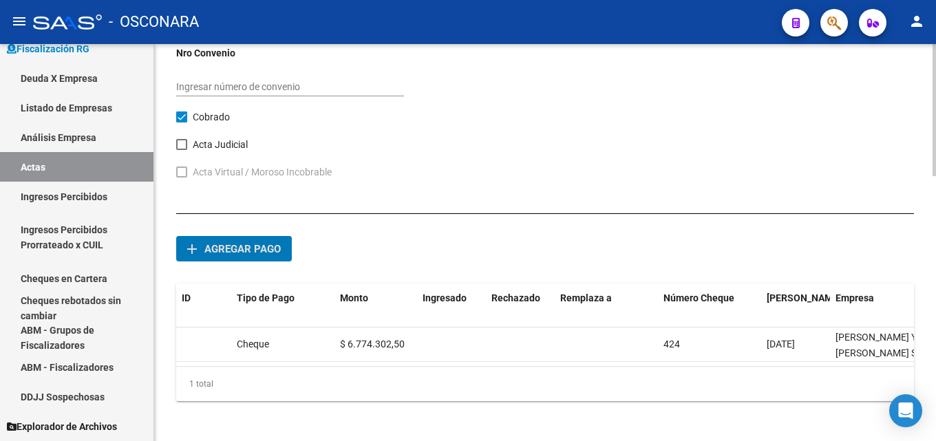
click at [216, 249] on span "Agregar pago" at bounding box center [242, 249] width 76 height 12
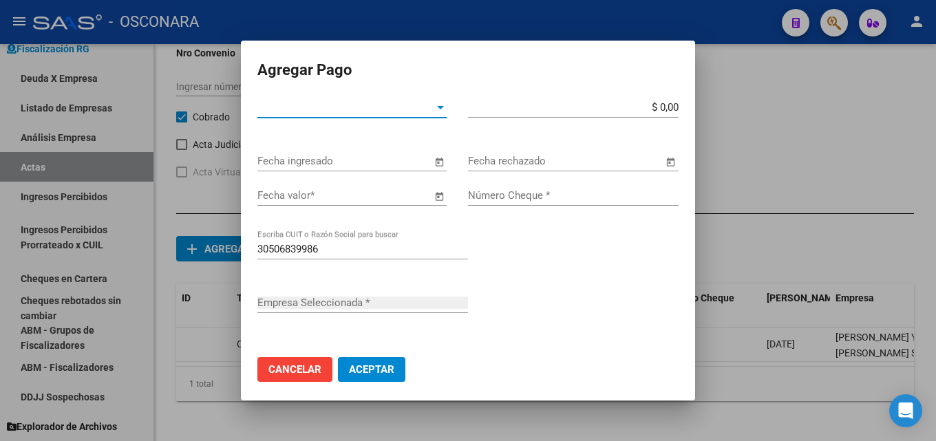
type input "CASTELLANI Y NOCELLI S R LDA"
click at [341, 102] on span "Tipo de Pago *" at bounding box center [346, 107] width 177 height 12
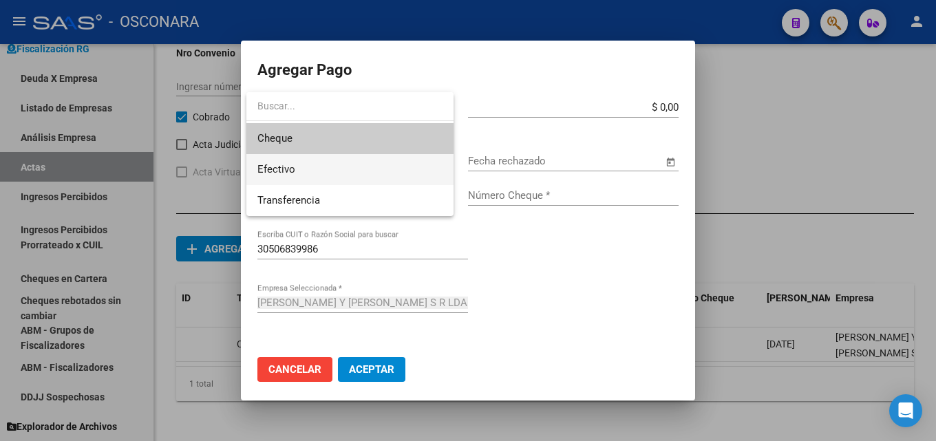
click at [324, 170] on span "Efectivo" at bounding box center [350, 169] width 185 height 31
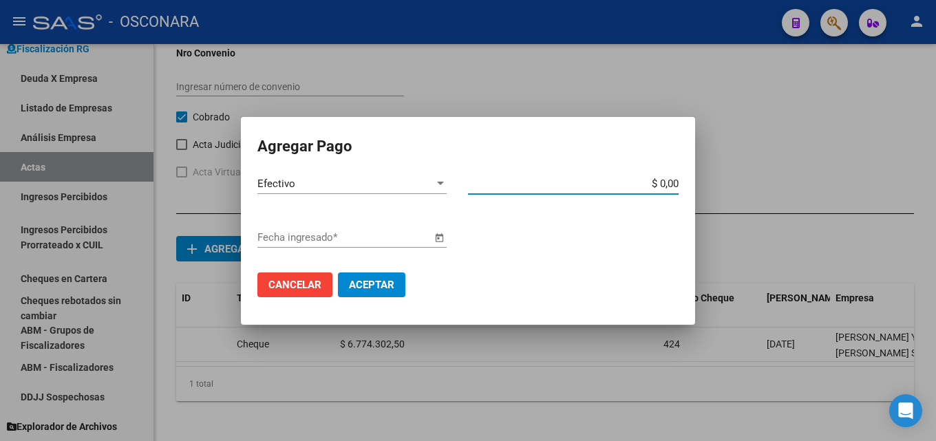
drag, startPoint x: 647, startPoint y: 185, endPoint x: 781, endPoint y: 185, distance: 134.3
click at [774, 185] on div "Agregar Pago Efectivo Tipo de Pago * $ 0,00 Monto bruto * Fecha ingresado * Can…" at bounding box center [468, 220] width 936 height 441
type input "$ 2.188.100,00"
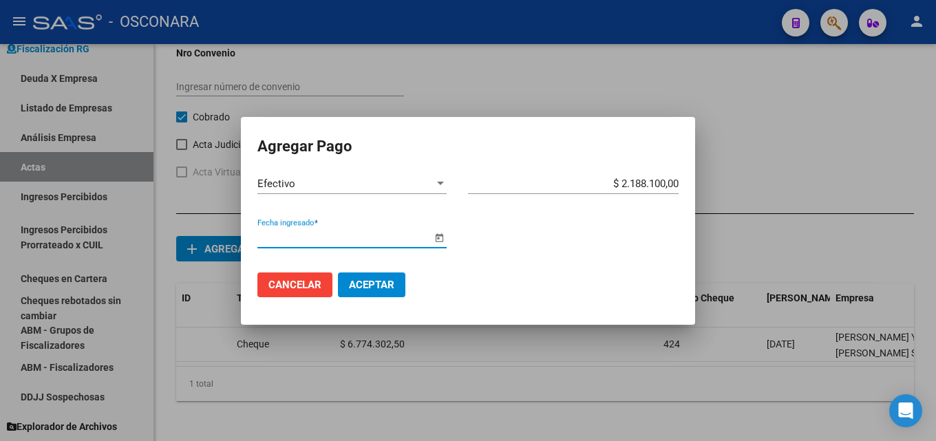
click at [298, 238] on input "Fecha ingresado *" at bounding box center [345, 237] width 174 height 12
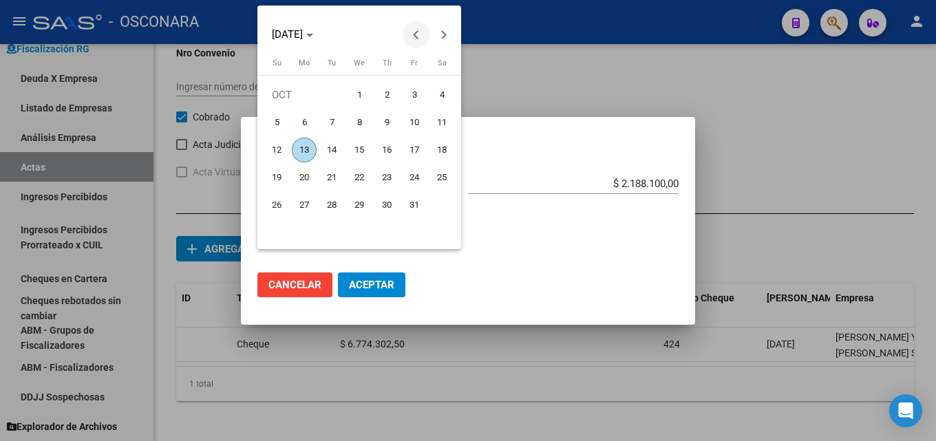
click at [419, 36] on button "Previous month" at bounding box center [417, 35] width 28 height 28
click at [408, 202] on span "29" at bounding box center [414, 205] width 25 height 25
type input "29/08/2025"
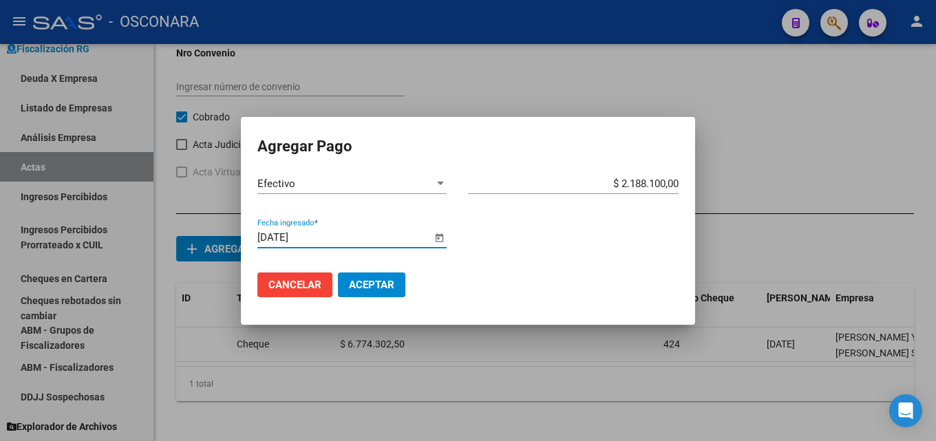
drag, startPoint x: 369, startPoint y: 281, endPoint x: 417, endPoint y: 403, distance: 130.8
click at [370, 281] on span "Aceptar" at bounding box center [371, 285] width 45 height 12
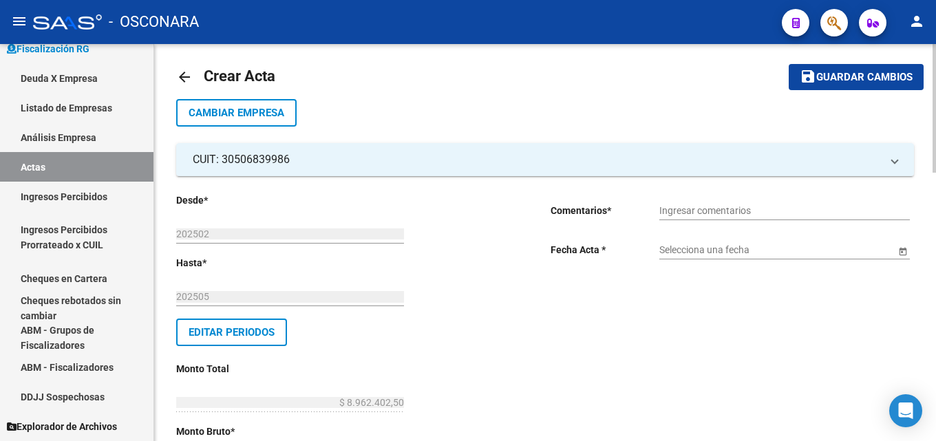
scroll to position [0, 0]
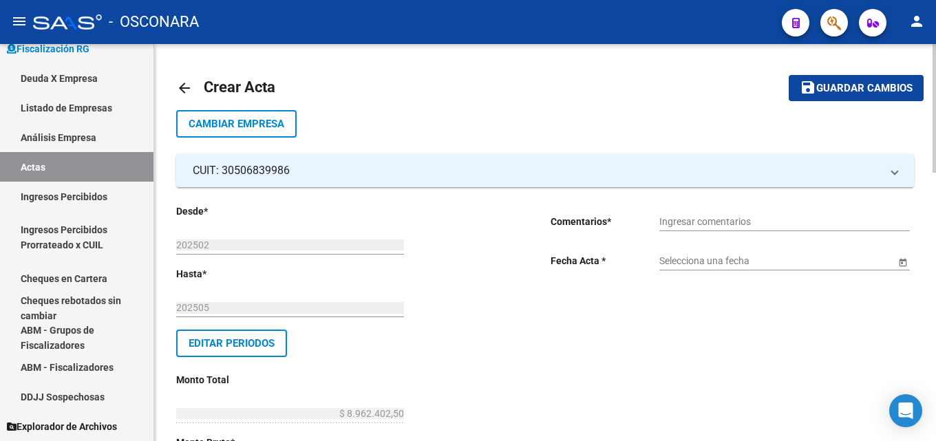
click at [708, 218] on input "Ingresar comentarios" at bounding box center [785, 222] width 251 height 12
type input "c"
type input "COBRANZA NORMA TISORIERO"
click at [729, 254] on div "Selecciona una fecha" at bounding box center [778, 257] width 236 height 28
click at [724, 266] on input "Selecciona una fecha" at bounding box center [778, 261] width 236 height 12
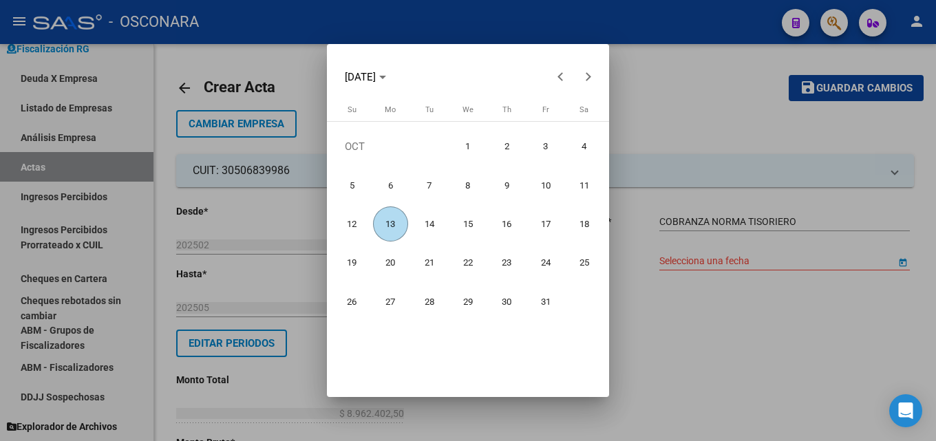
click at [392, 220] on span "13" at bounding box center [390, 224] width 35 height 35
type input "[DATE]"
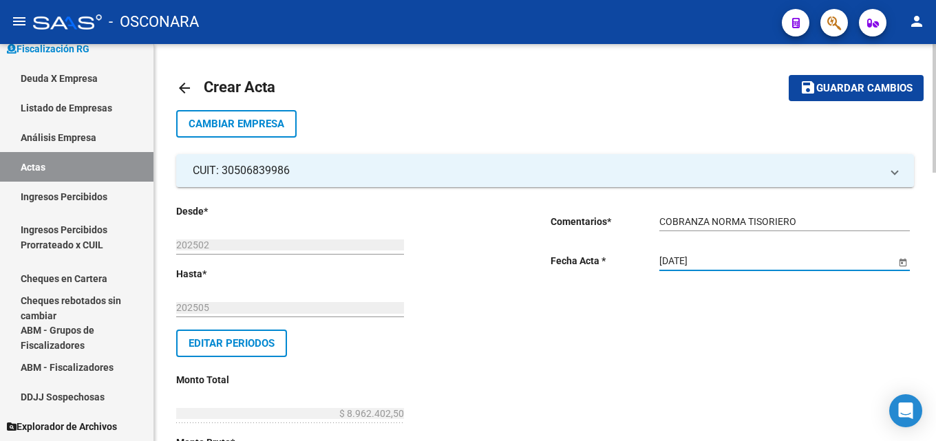
click at [835, 94] on span "Guardar cambios" at bounding box center [865, 89] width 96 height 12
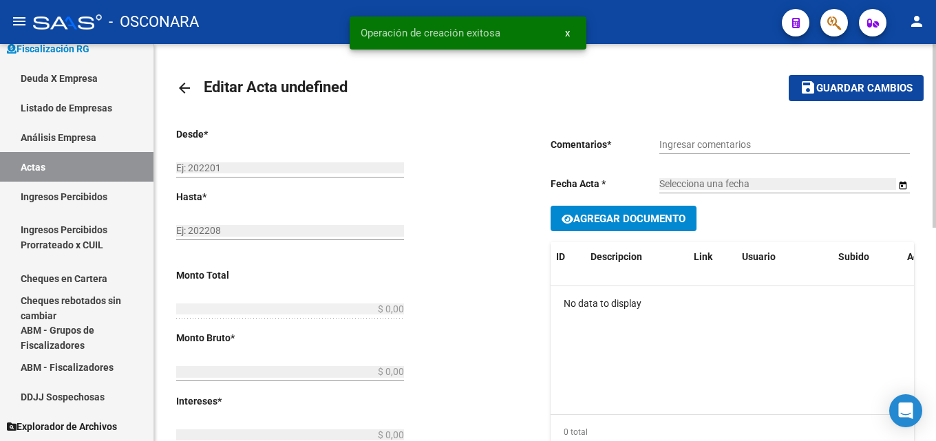
type input "202502"
type input "202505"
type input "$ 8.962.402,50"
type input "$ 8.327.674,20"
type input "$ 634.728,30"
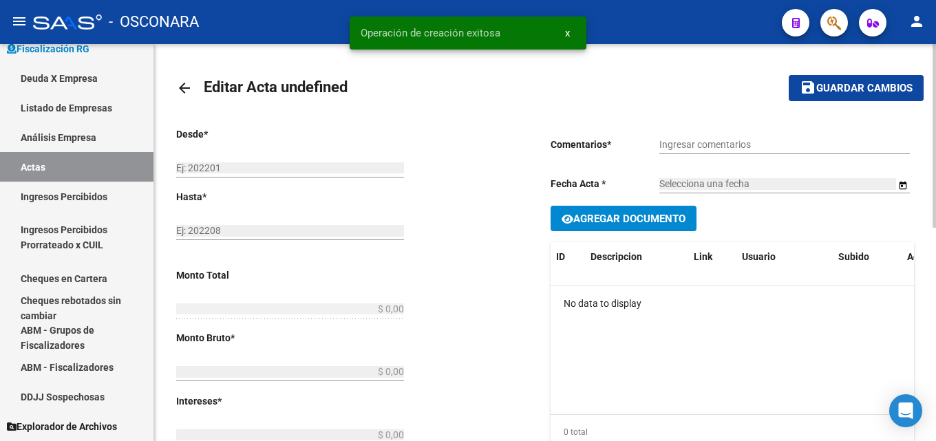
type input "2504"
checkbox input "true"
type input "COBRANZA NORMA TISORIERO"
type input "[DATE]"
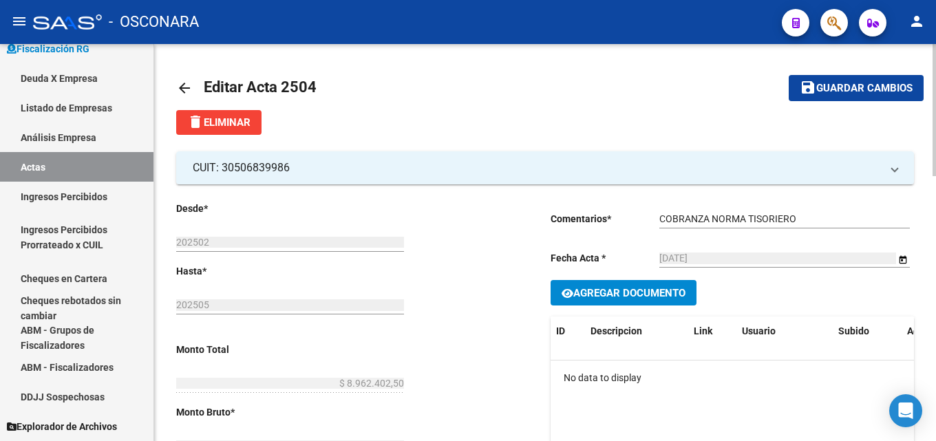
click at [189, 88] on mat-icon "arrow_back" at bounding box center [184, 88] width 17 height 17
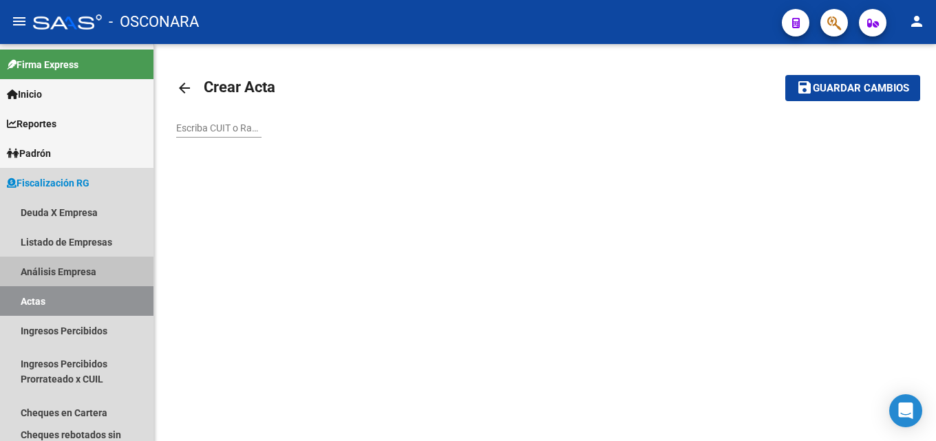
drag, startPoint x: 57, startPoint y: 270, endPoint x: 158, endPoint y: 124, distance: 177.6
click at [57, 268] on link "Análisis Empresa" at bounding box center [77, 272] width 154 height 30
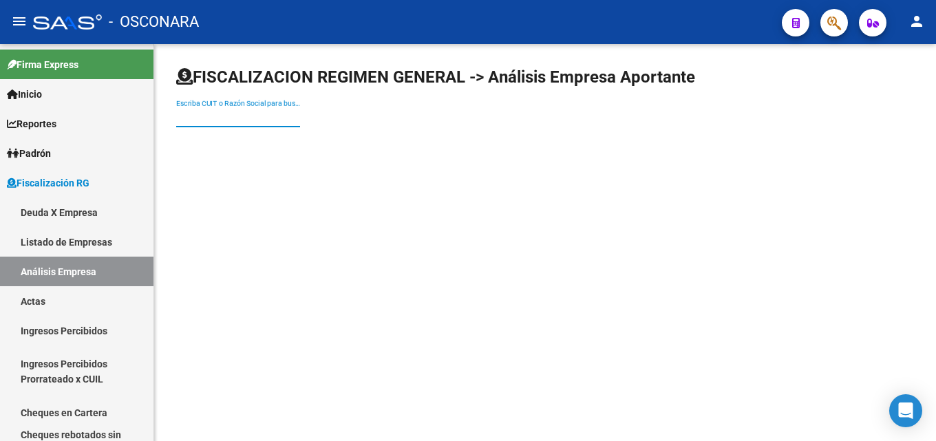
click at [260, 115] on input "Escriba CUIT o Razón Social para buscar" at bounding box center [238, 118] width 124 height 12
type input "c"
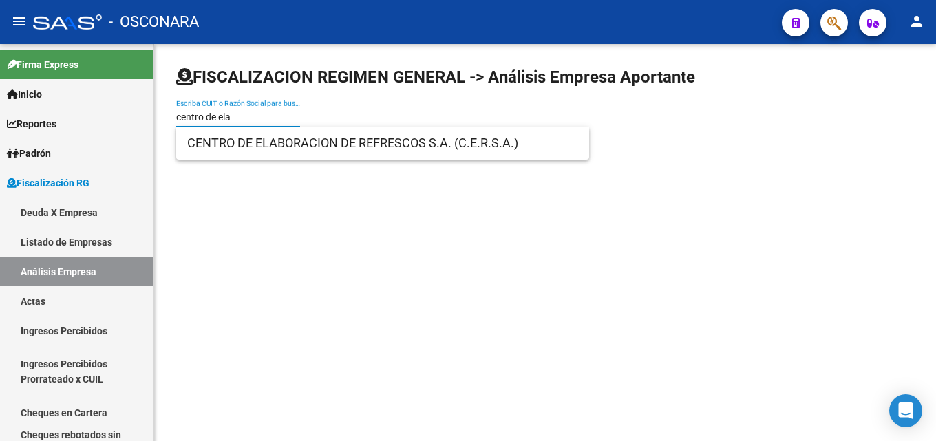
type input "centro de ela"
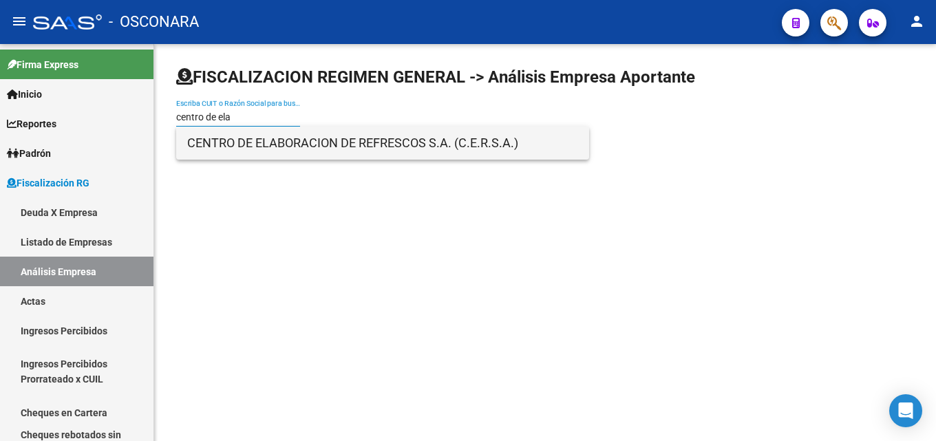
click at [262, 145] on span "CENTRO DE ELABORACION DE REFRESCOS S.A. (C.E.R.S.A.)" at bounding box center [382, 143] width 391 height 33
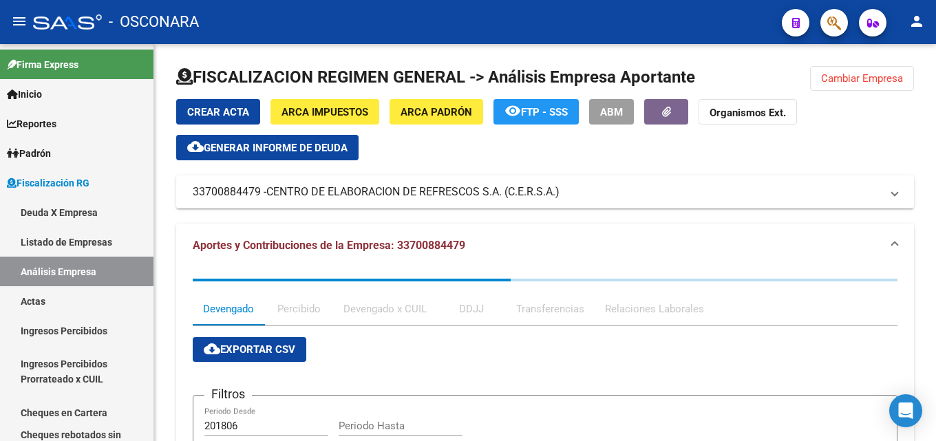
click at [289, 152] on span "Generar informe de deuda" at bounding box center [276, 148] width 144 height 12
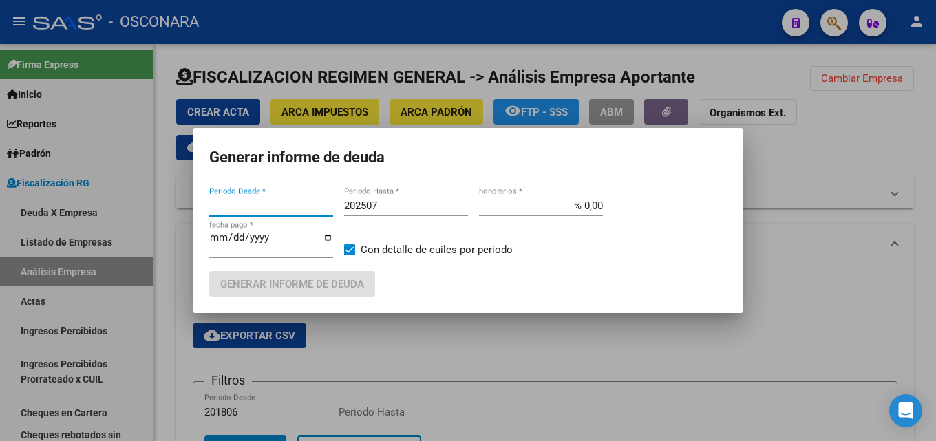
type input "201806"
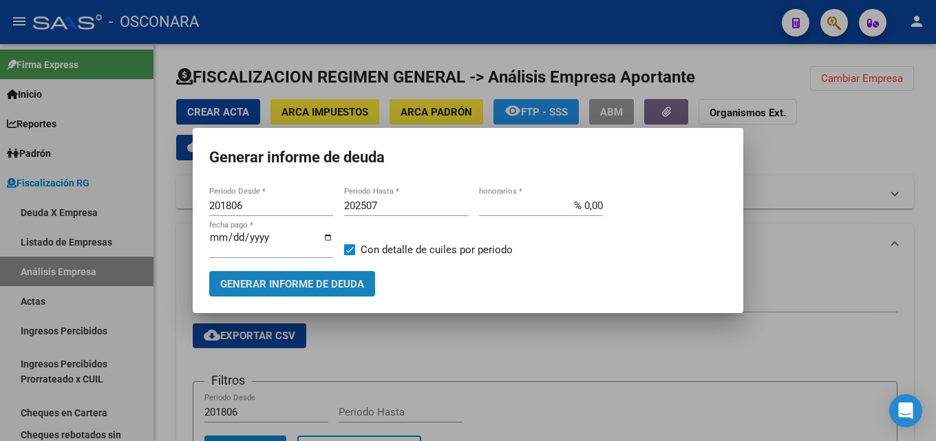
click at [324, 284] on span "Generar informe de deuda" at bounding box center [292, 284] width 144 height 12
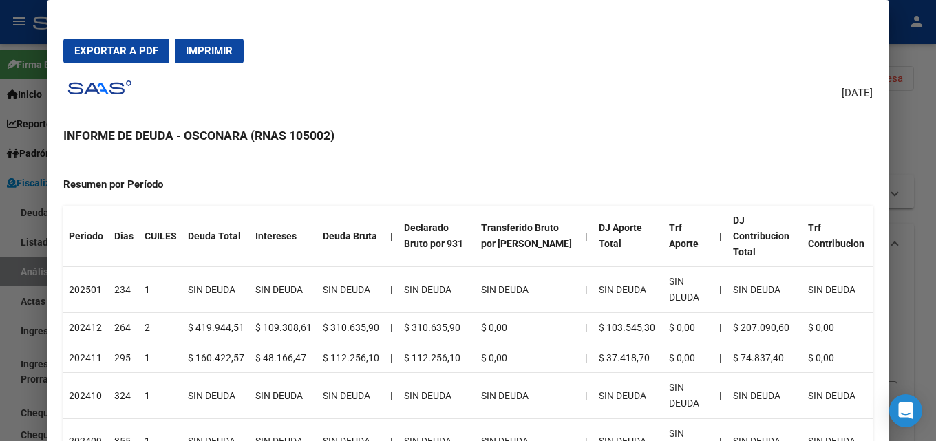
scroll to position [193, 0]
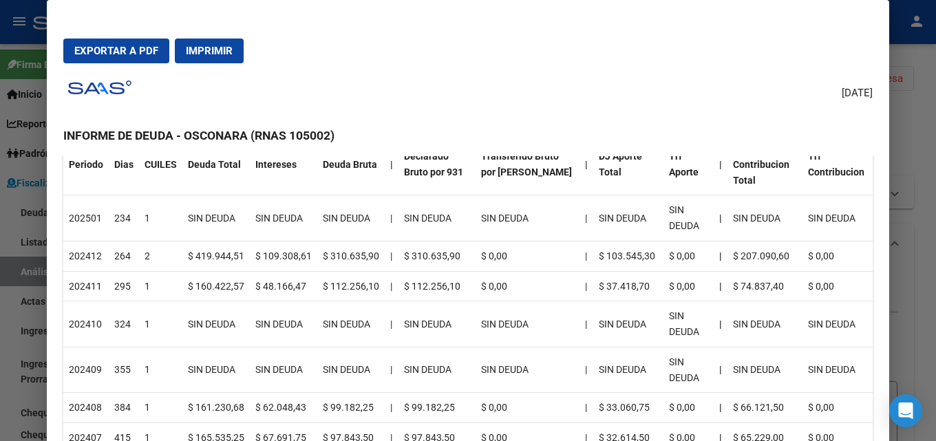
drag, startPoint x: 218, startPoint y: 215, endPoint x: 745, endPoint y: 221, distance: 527.4
click at [745, 221] on tr "202501 234 1 SIN DEUDA SIN DEUDA SIN DEUDA | SIN DEUDA SIN DEUDA | SIN DEUDA SI…" at bounding box center [468, 219] width 810 height 46
click at [745, 222] on td "SIN DEUDA" at bounding box center [765, 219] width 75 height 46
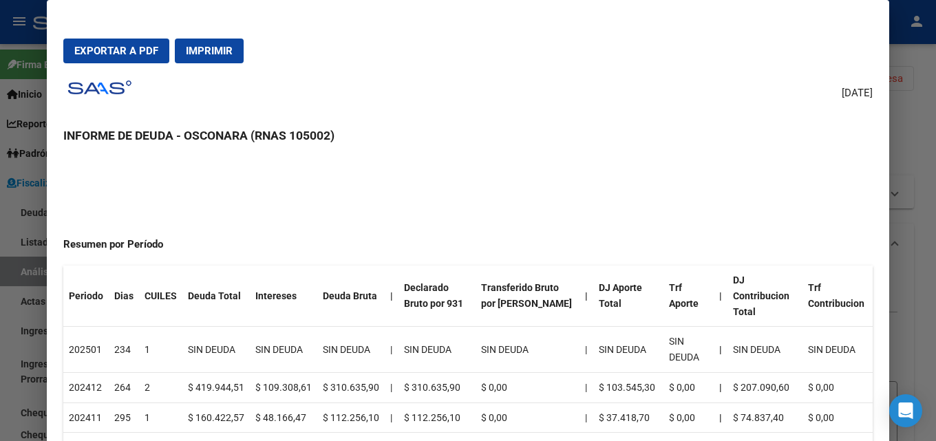
scroll to position [55, 0]
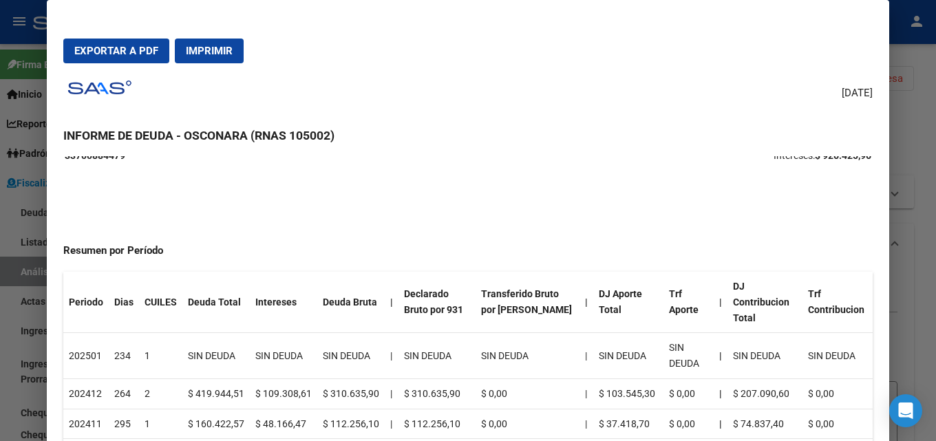
click at [896, 263] on div at bounding box center [468, 220] width 936 height 441
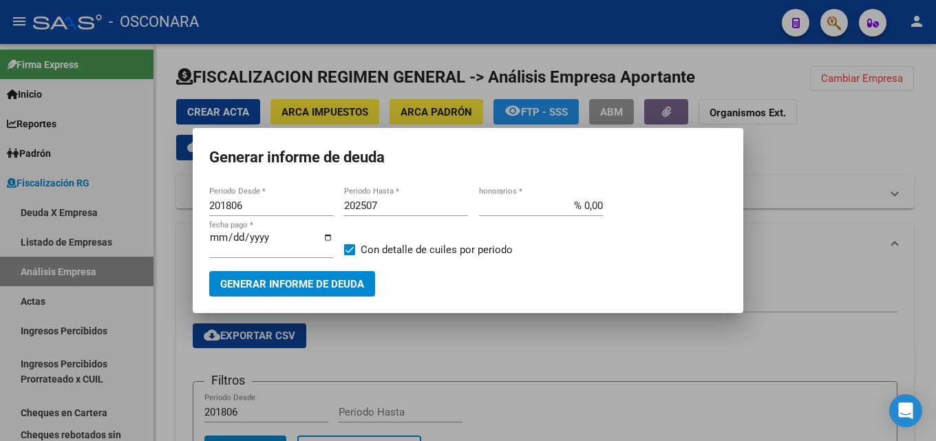
click at [596, 380] on div at bounding box center [468, 220] width 936 height 441
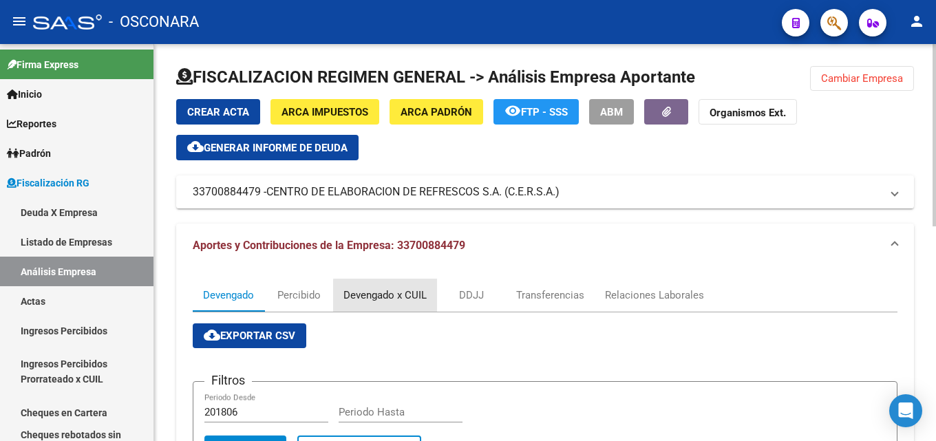
drag, startPoint x: 412, startPoint y: 297, endPoint x: 441, endPoint y: 299, distance: 28.9
click at [408, 298] on div "Devengado x CUIL" at bounding box center [385, 295] width 83 height 15
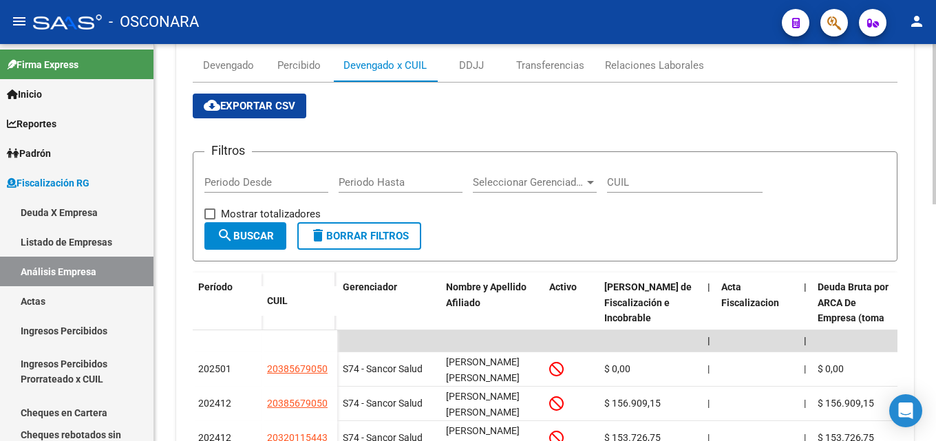
scroll to position [69, 0]
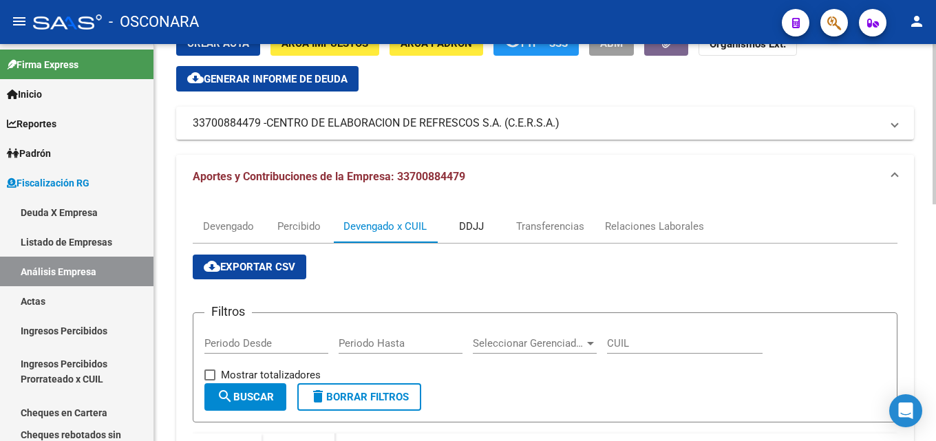
click at [474, 229] on div "DDJJ" at bounding box center [471, 226] width 25 height 15
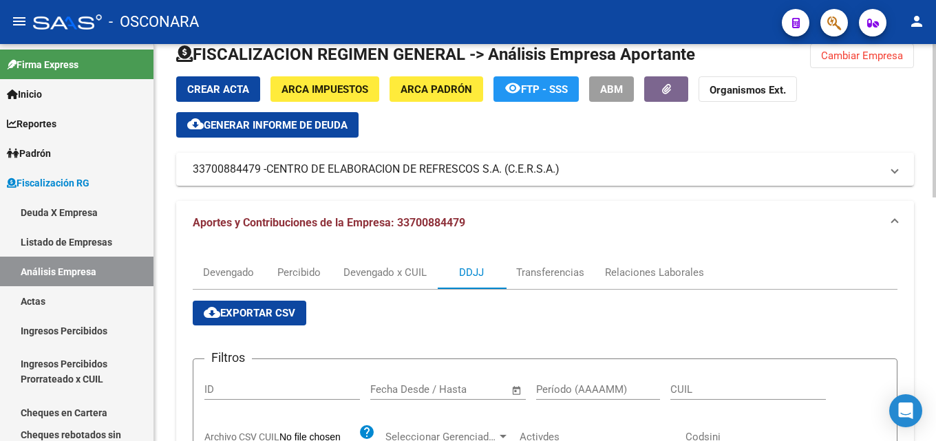
scroll to position [0, 0]
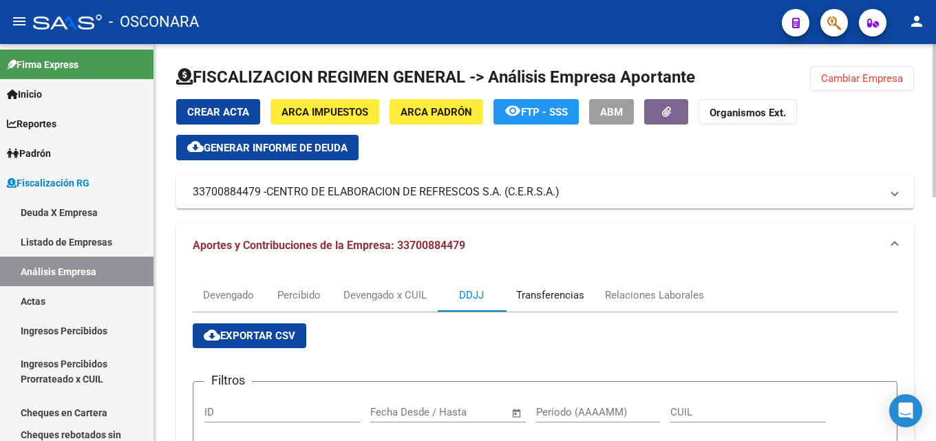
click at [547, 292] on div "Transferencias" at bounding box center [550, 295] width 68 height 15
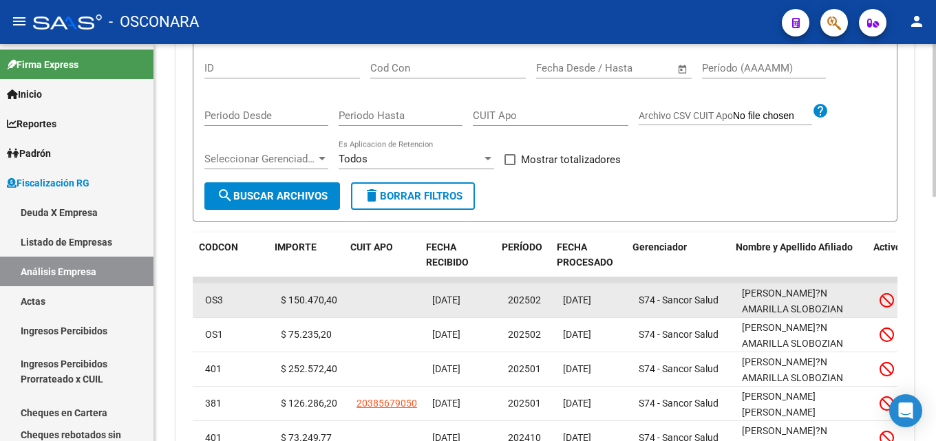
scroll to position [0, 87]
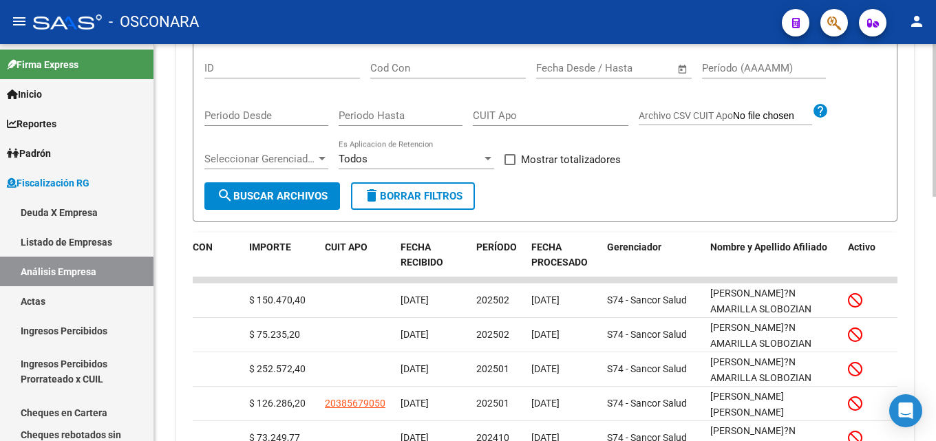
drag, startPoint x: 569, startPoint y: 302, endPoint x: 898, endPoint y: 299, distance: 329.8
click at [898, 299] on div "Devengado Percibido Devengado x CUIL DDJJ Transferencias Relaciones Laborales c…" at bounding box center [545, 307] width 738 height 766
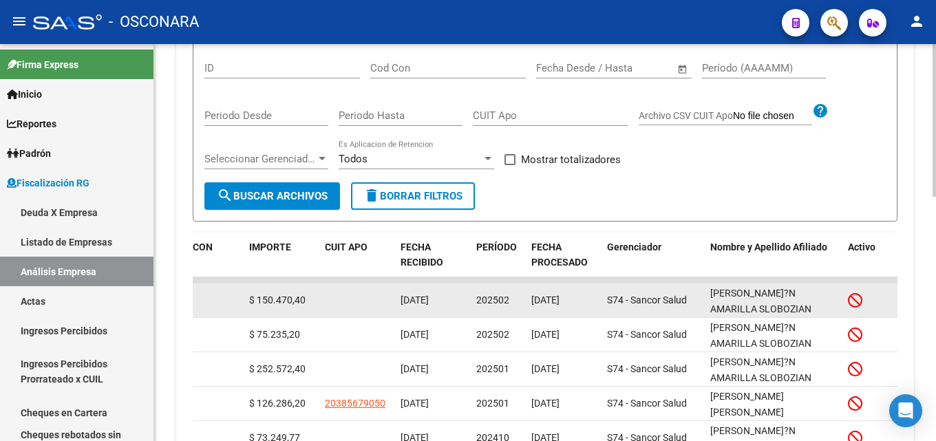
click at [883, 304] on div at bounding box center [870, 301] width 44 height 16
drag, startPoint x: 826, startPoint y: 320, endPoint x: 896, endPoint y: 312, distance: 70.0
click at [921, 313] on div "FISCALIZACION REGIMEN GENERAL -> Análisis Empresa Aportante Cambiar Empresa Cre…" at bounding box center [545, 211] width 782 height 1022
click at [884, 312] on datatable-body-cell at bounding box center [870, 301] width 55 height 34
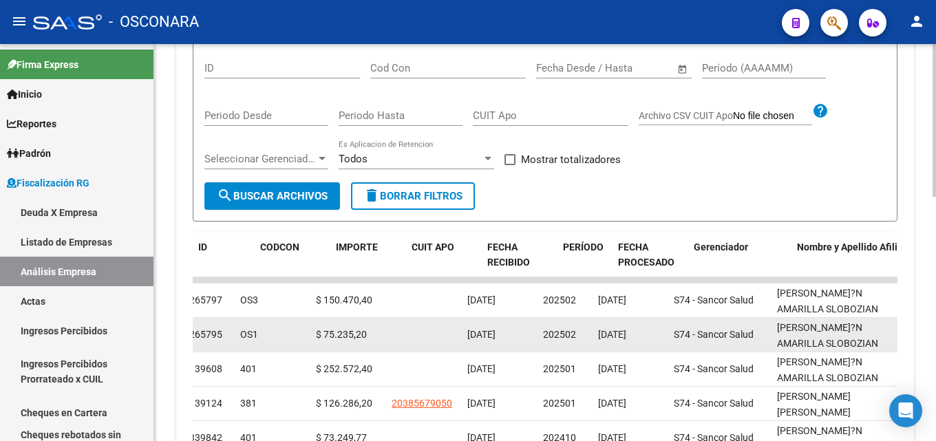
scroll to position [0, 0]
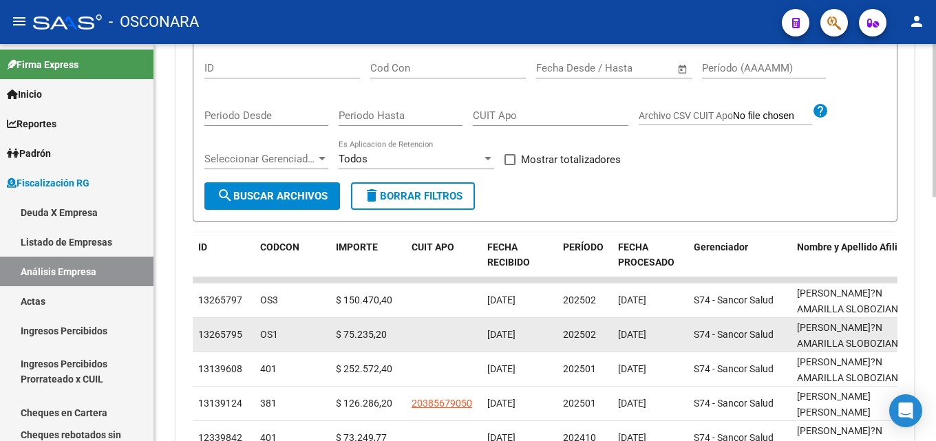
drag, startPoint x: 808, startPoint y: 306, endPoint x: 651, endPoint y: 321, distance: 157.0
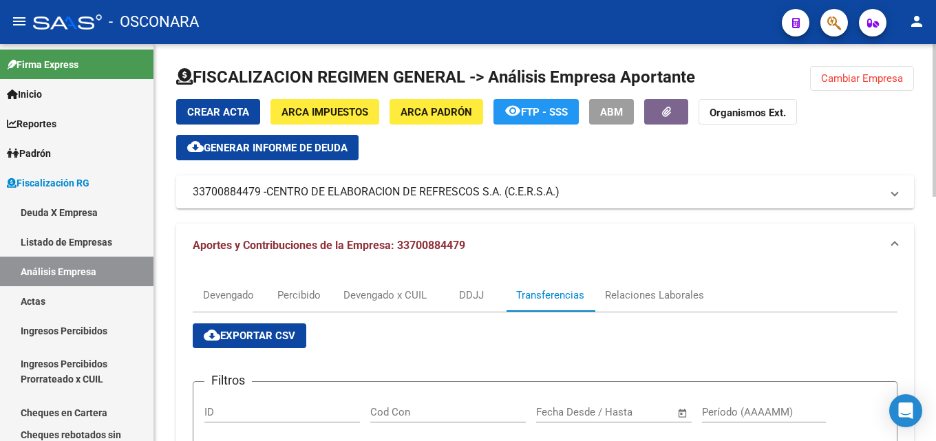
click at [277, 330] on span "cloud_download Exportar CSV" at bounding box center [250, 336] width 92 height 12
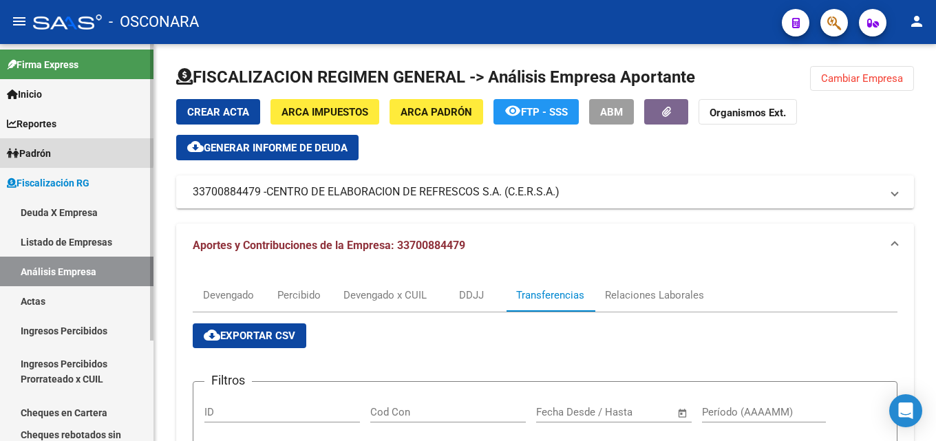
click at [45, 149] on span "Padrón" at bounding box center [29, 153] width 44 height 15
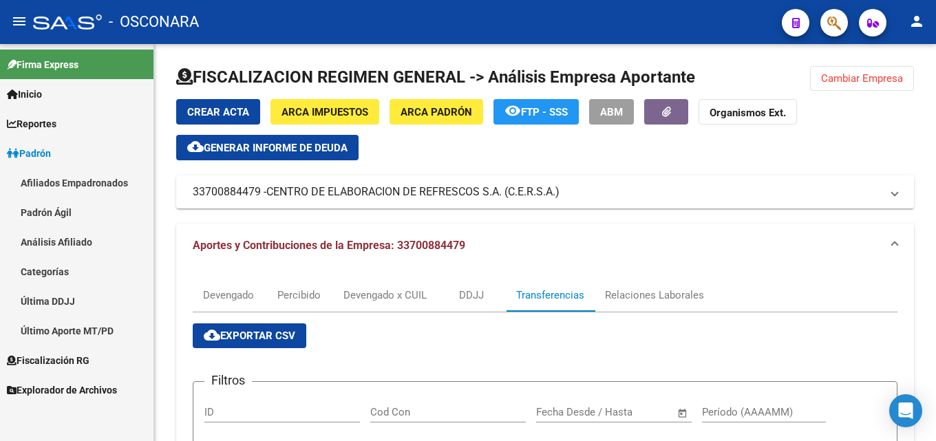
click at [59, 238] on link "Análisis Afiliado" at bounding box center [77, 242] width 154 height 30
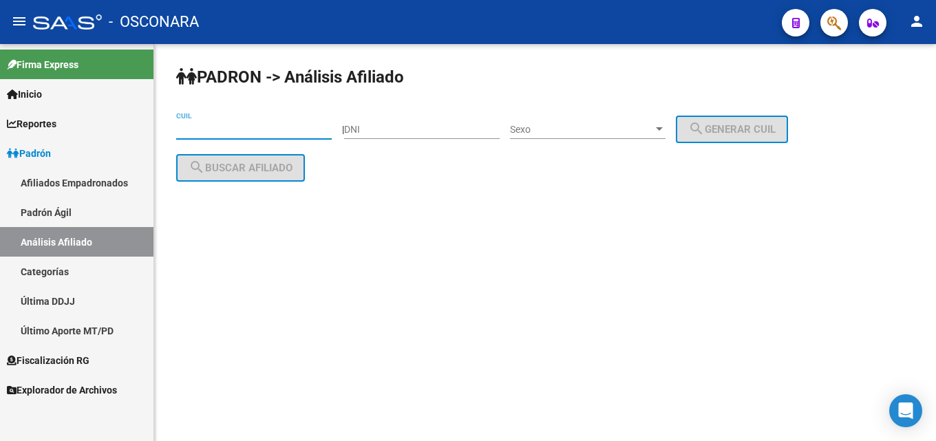
drag, startPoint x: 218, startPoint y: 132, endPoint x: 721, endPoint y: 279, distance: 524.2
click at [721, 279] on mat-sidenav-content "PADRON -> Análisis Afiliado CUIL | DNI Sexo Sexo search Generar CUIL search Bus…" at bounding box center [545, 242] width 782 height 397
click at [263, 125] on input "CUIL" at bounding box center [254, 130] width 156 height 12
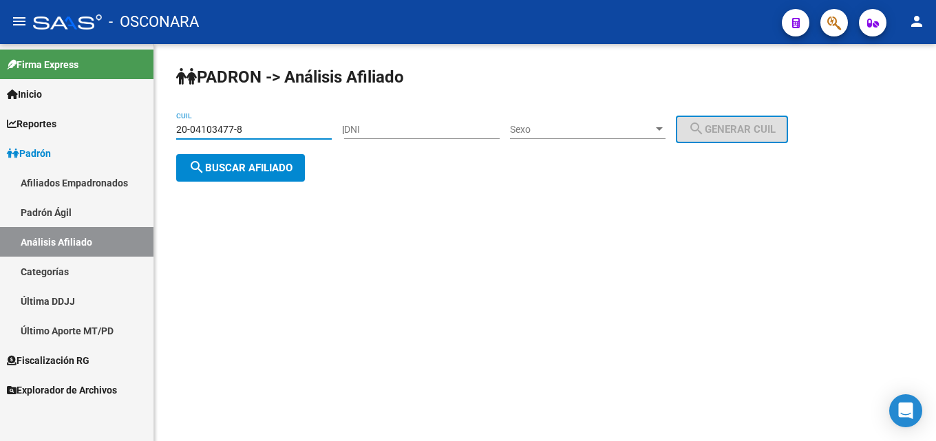
type input "20-04103477-8"
click at [258, 169] on span "search Buscar afiliado" at bounding box center [241, 168] width 104 height 12
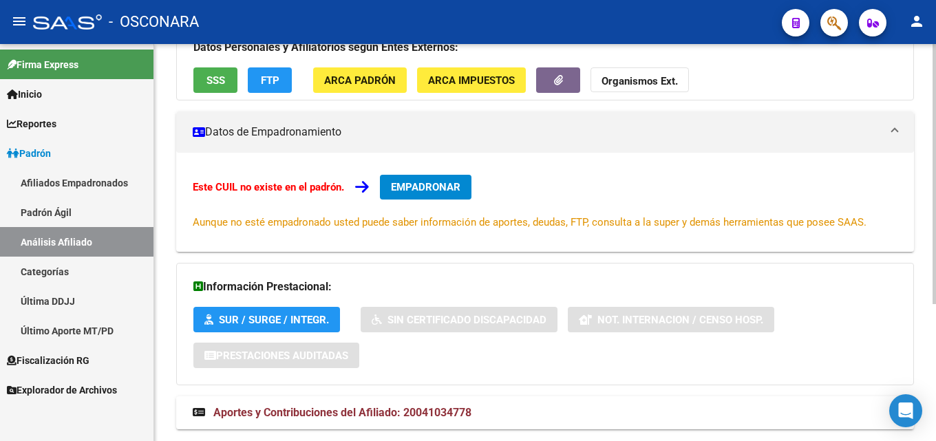
scroll to position [140, 0]
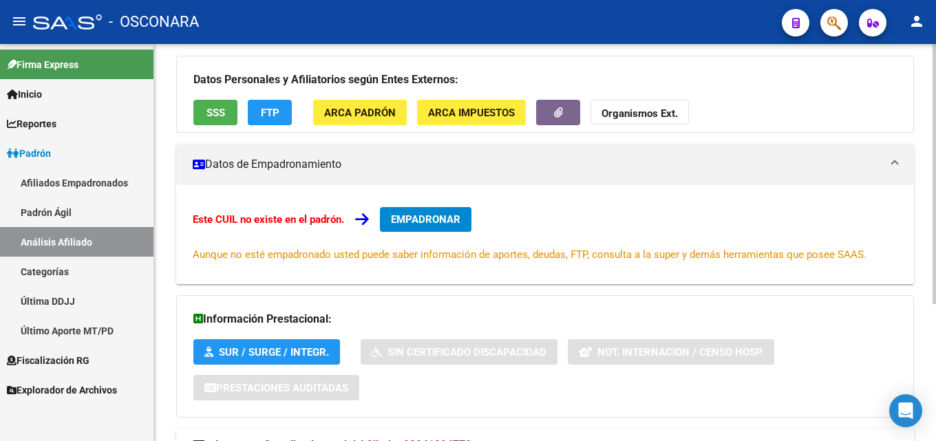
click at [204, 115] on button "SSS" at bounding box center [215, 112] width 44 height 25
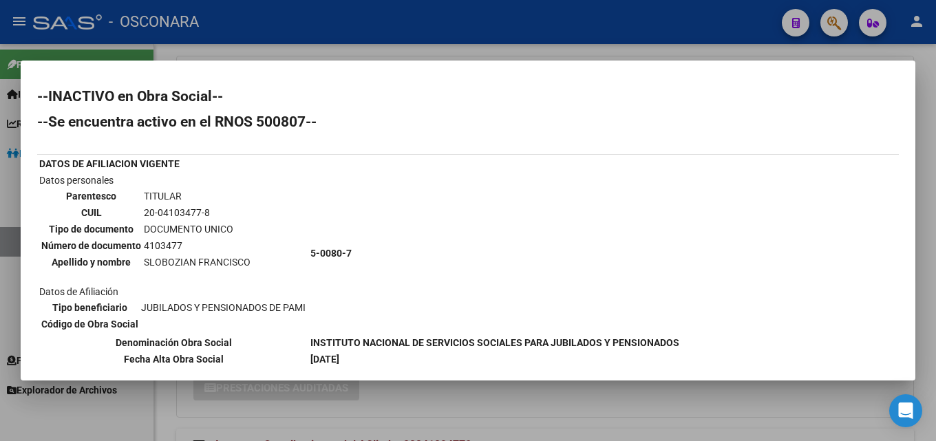
scroll to position [32, 0]
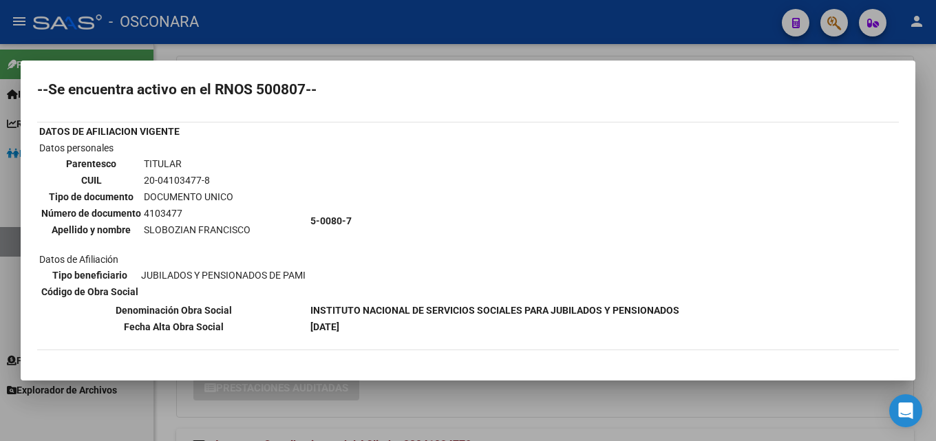
click at [433, 50] on div at bounding box center [468, 220] width 936 height 441
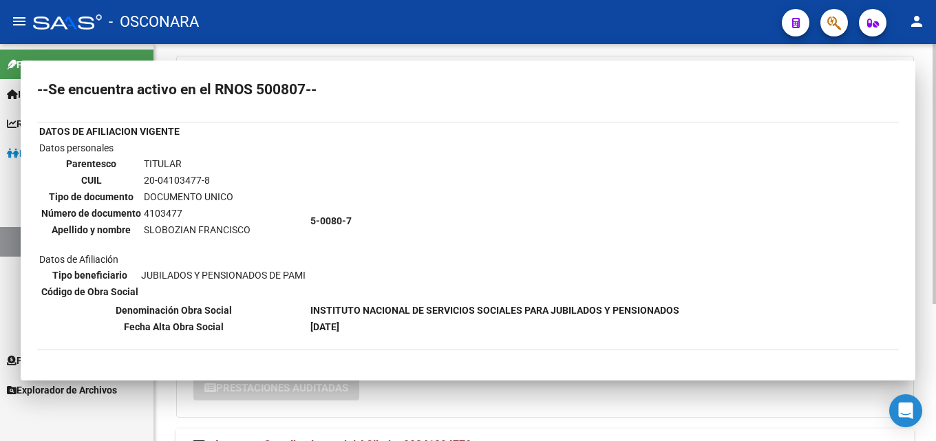
click at [434, 50] on div "DATOS ARCA: SLOBOZIAN FRANCISCO (21/11/1933) ESTE CUIL NO EXISTE EN EL PADRÓN Á…" at bounding box center [545, 243] width 738 height 466
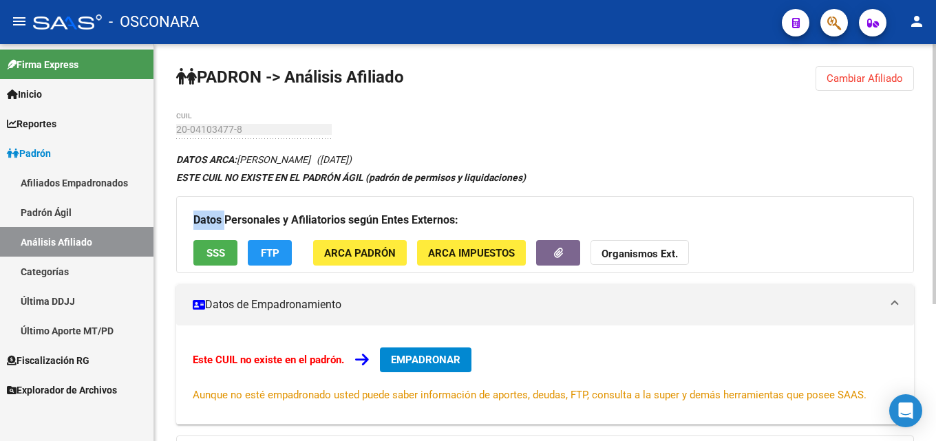
click at [828, 81] on span "Cambiar Afiliado" at bounding box center [865, 78] width 76 height 12
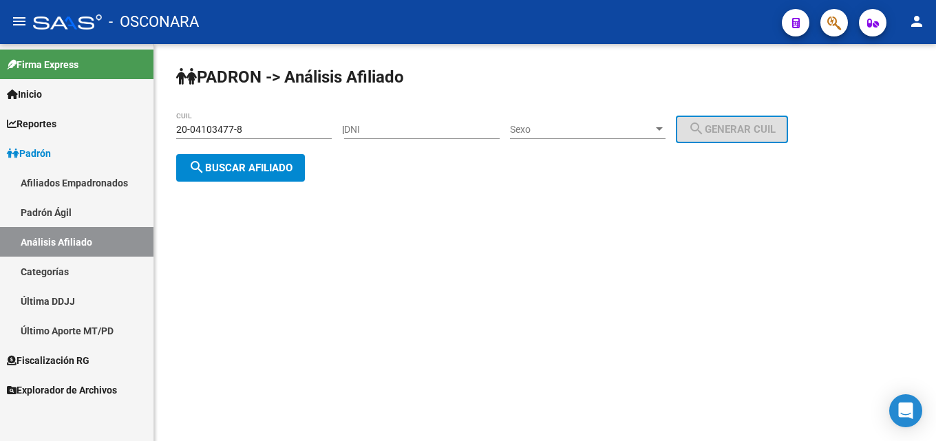
click at [39, 159] on span "Padrón" at bounding box center [29, 153] width 44 height 15
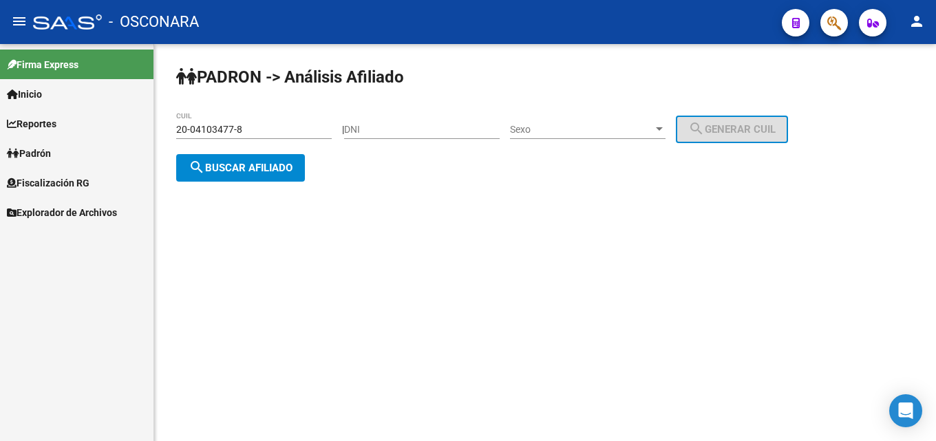
click at [41, 178] on span "Fiscalización RG" at bounding box center [48, 183] width 83 height 15
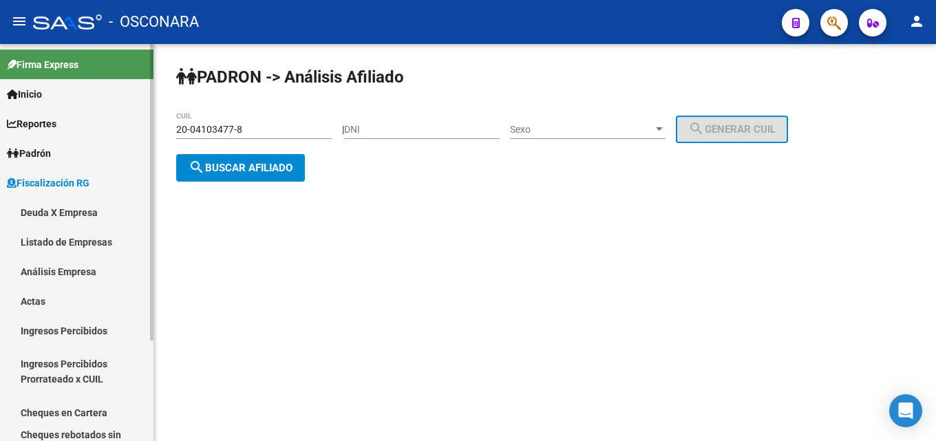
click at [41, 262] on link "Análisis Empresa" at bounding box center [77, 272] width 154 height 30
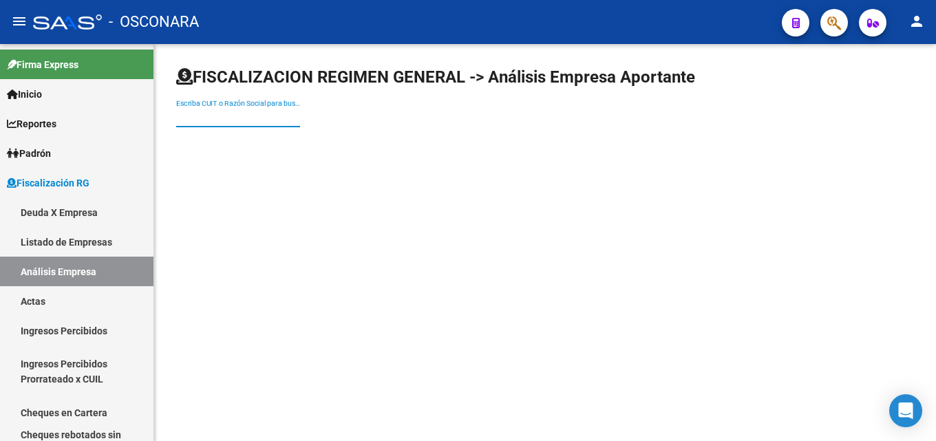
click at [241, 113] on input "Escriba CUIT o Razón Social para buscar" at bounding box center [238, 118] width 124 height 12
paste input "HAUSER FACTORY S.A."
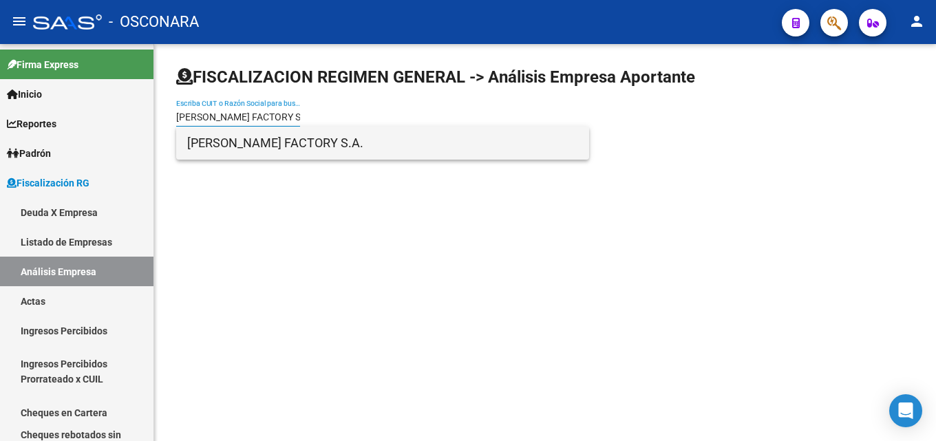
type input "HAUSER FACTORY S.A."
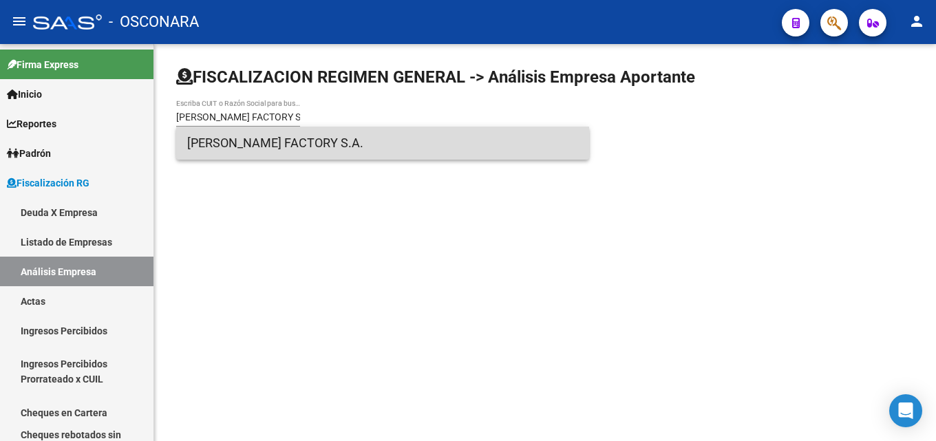
click at [259, 138] on span "HAUSER FACTORY S.A." at bounding box center [382, 143] width 391 height 33
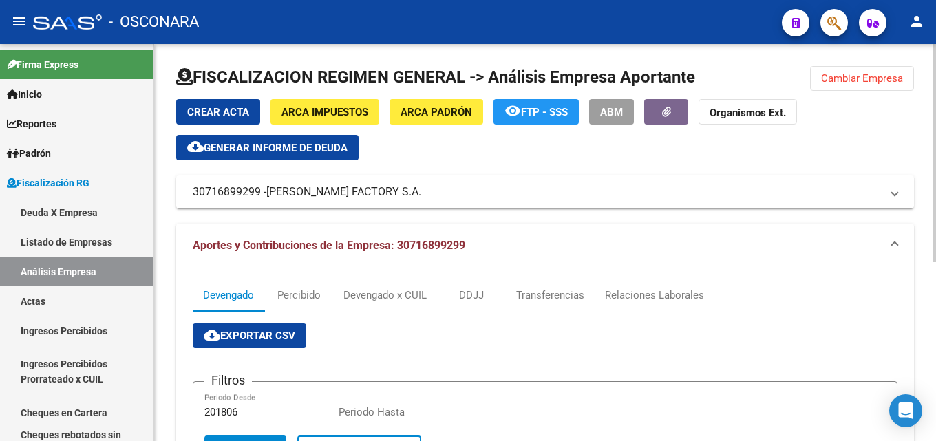
click at [281, 149] on span "Generar informe de deuda" at bounding box center [276, 148] width 144 height 12
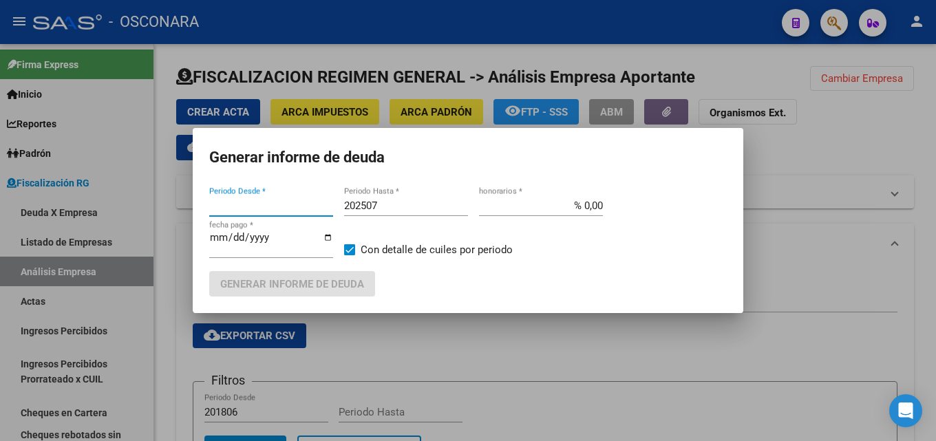
type input "201806"
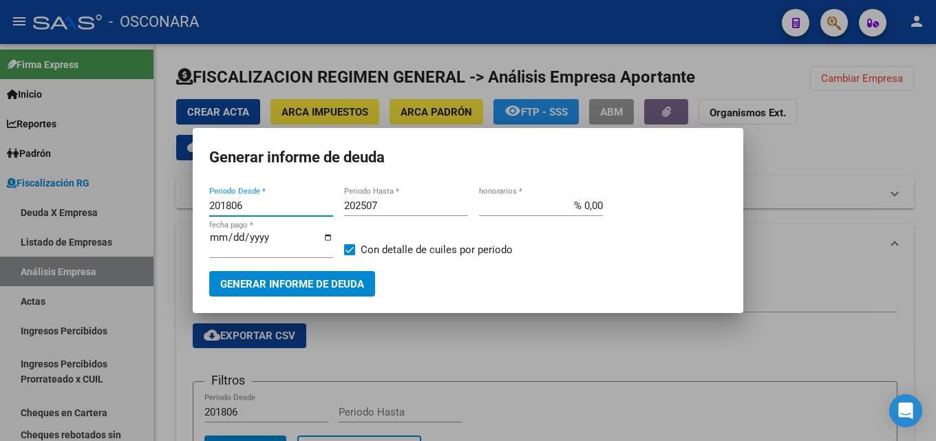
click at [385, 202] on input "202507" at bounding box center [406, 206] width 124 height 12
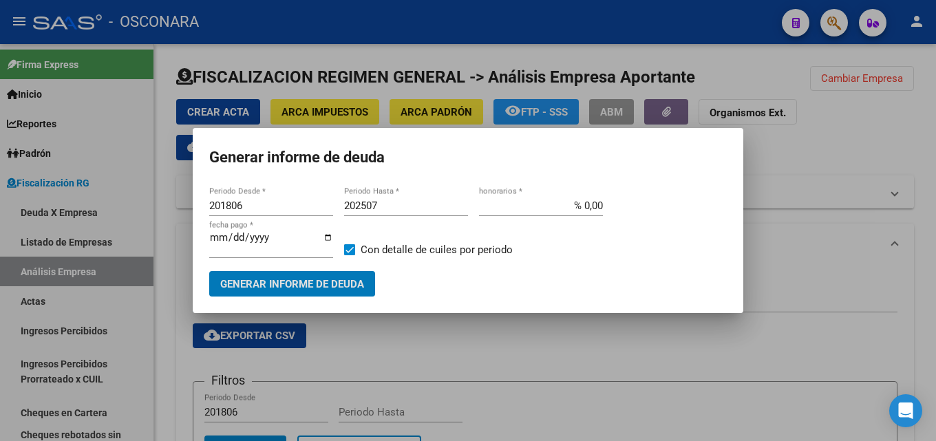
click at [385, 202] on input "202507" at bounding box center [406, 206] width 124 height 12
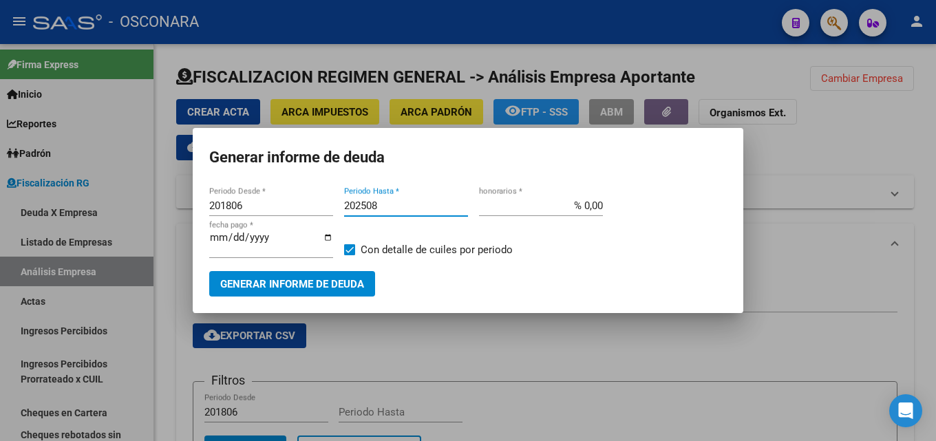
type input "202508"
drag, startPoint x: 564, startPoint y: 198, endPoint x: 936, endPoint y: 125, distance: 378.9
click at [916, 135] on div "Generar informe de deuda 201806 Periodo Desde * 202508 Periodo Hasta * % 0,00 h…" at bounding box center [468, 220] width 936 height 441
click at [569, 211] on input "% 0,00" at bounding box center [541, 206] width 124 height 12
drag, startPoint x: 562, startPoint y: 207, endPoint x: 647, endPoint y: 204, distance: 84.7
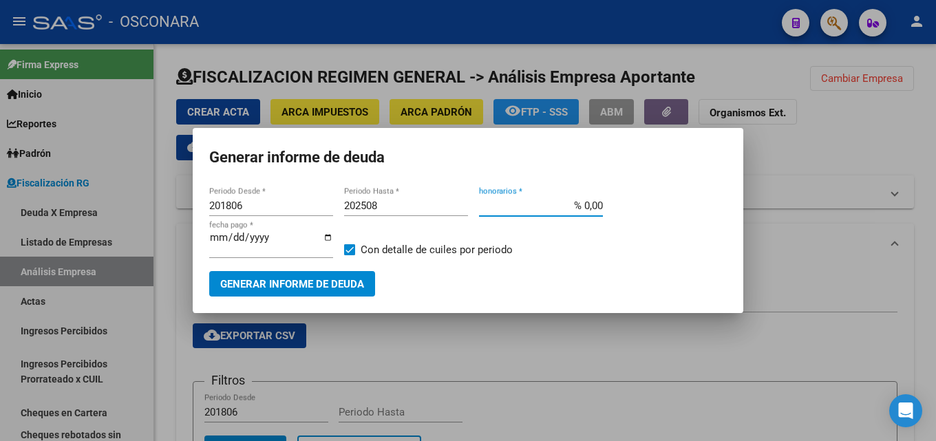
click at [633, 204] on div "201806 Periodo Desde * 202508 Periodo Hasta * % 0,00 honorarios * 2025-10-13 fe…" at bounding box center [468, 234] width 518 height 76
type input "% 15,00"
click at [207, 234] on mat-dialog-content "201806 Periodo Desde * 202508 Periodo Hasta * % 15,00 honorarios * 2025-10-13 f…" at bounding box center [468, 241] width 551 height 112
click at [215, 233] on input "2025-10-13" at bounding box center [271, 243] width 124 height 22
type input "2025-10-25"
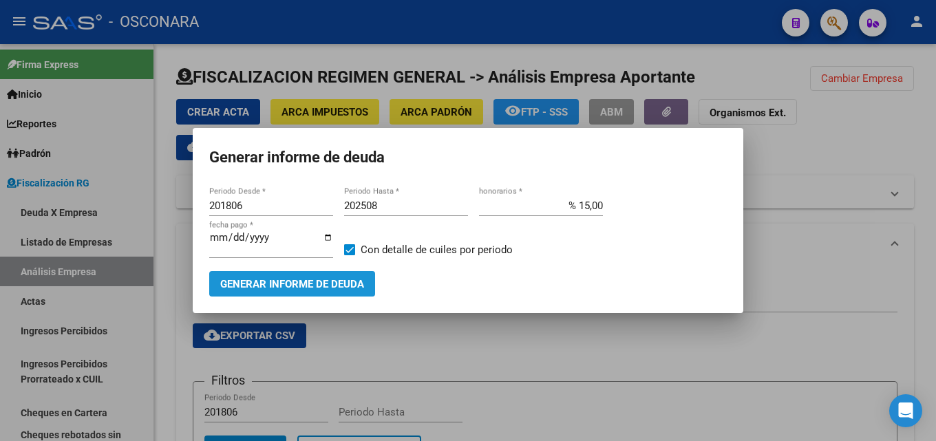
click at [314, 282] on span "Generar informe de deuda" at bounding box center [292, 284] width 144 height 12
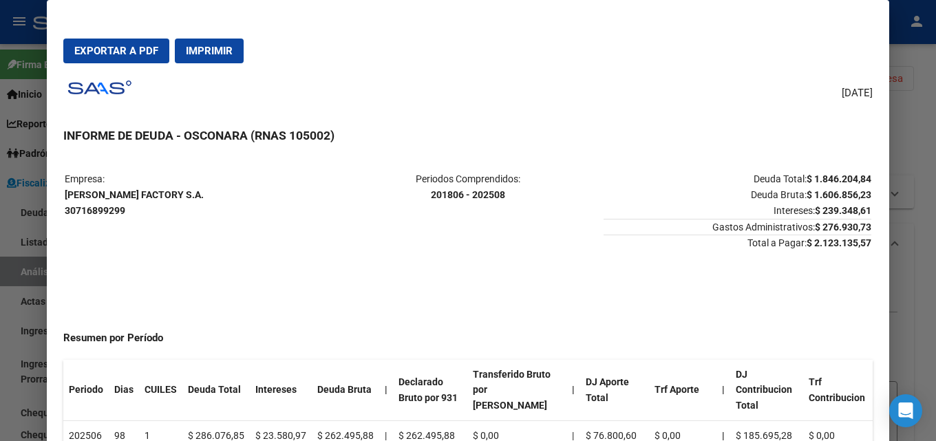
click at [143, 52] on span "Exportar a PDF" at bounding box center [116, 51] width 84 height 12
click at [936, 118] on div at bounding box center [468, 220] width 936 height 441
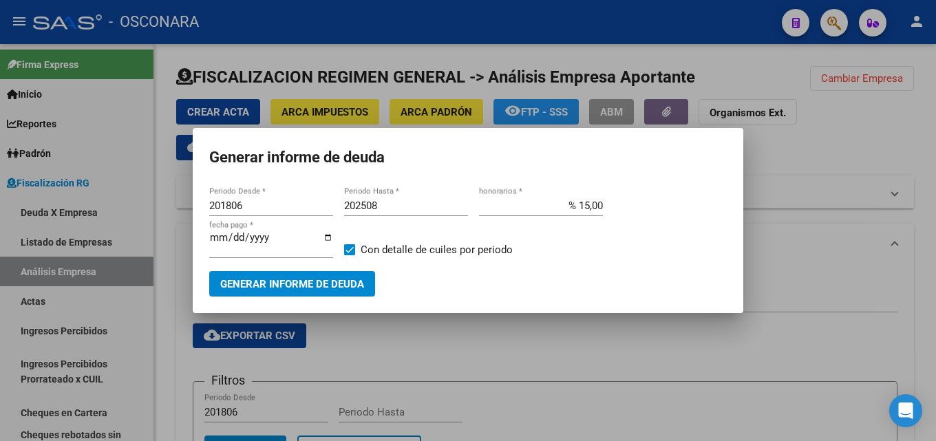
click at [788, 314] on div at bounding box center [468, 220] width 936 height 441
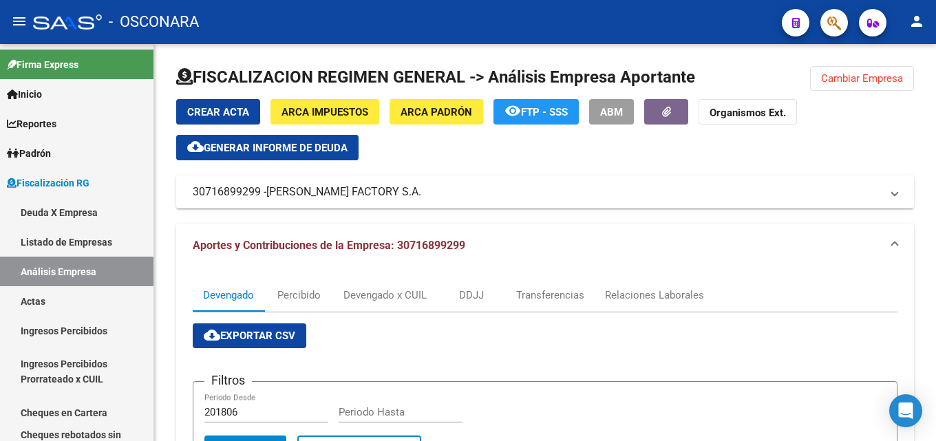
click at [859, 78] on span "Cambiar Empresa" at bounding box center [862, 78] width 82 height 12
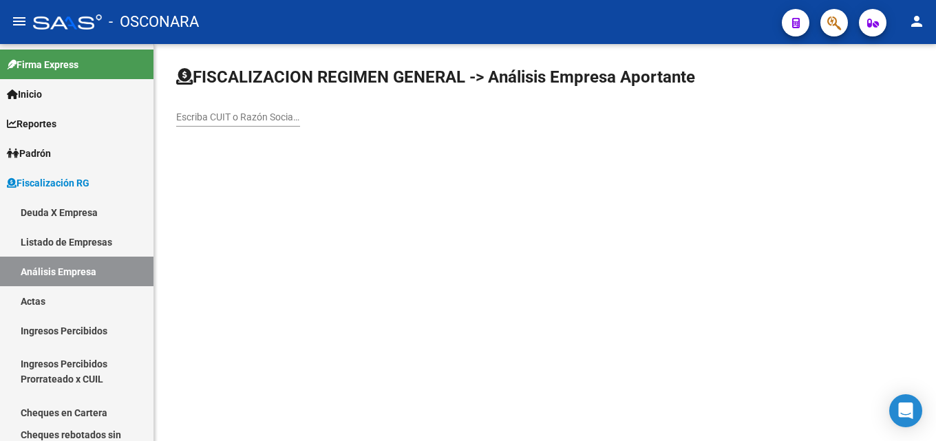
click at [224, 123] on input "Escriba CUIT o Razón Social para buscar" at bounding box center [238, 118] width 124 height 12
paste input "COMERCIALIZADORA DEL DIQUE SA"
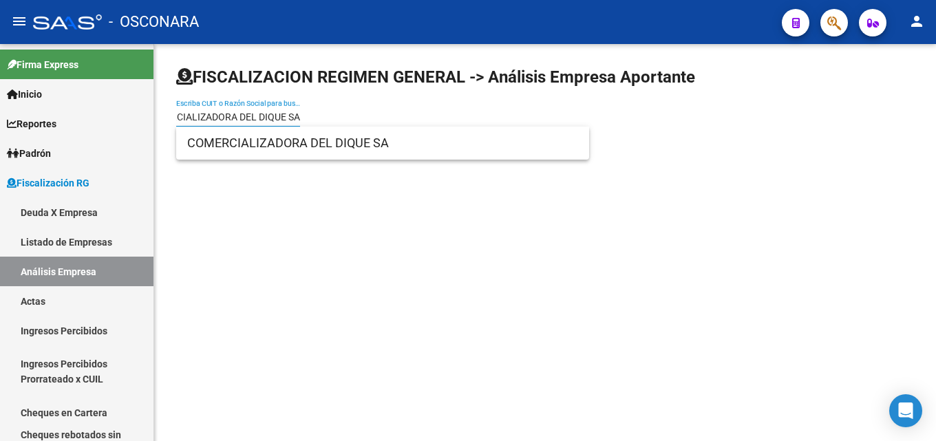
type input "COMERCIALIZADORA DEL DIQUE SA"
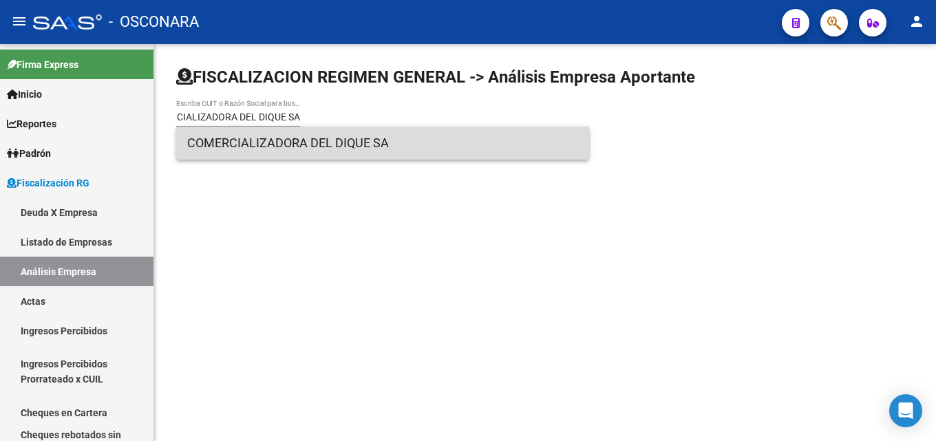
scroll to position [0, 0]
click at [267, 137] on span "COMERCIALIZADORA DEL DIQUE SA" at bounding box center [382, 143] width 391 height 33
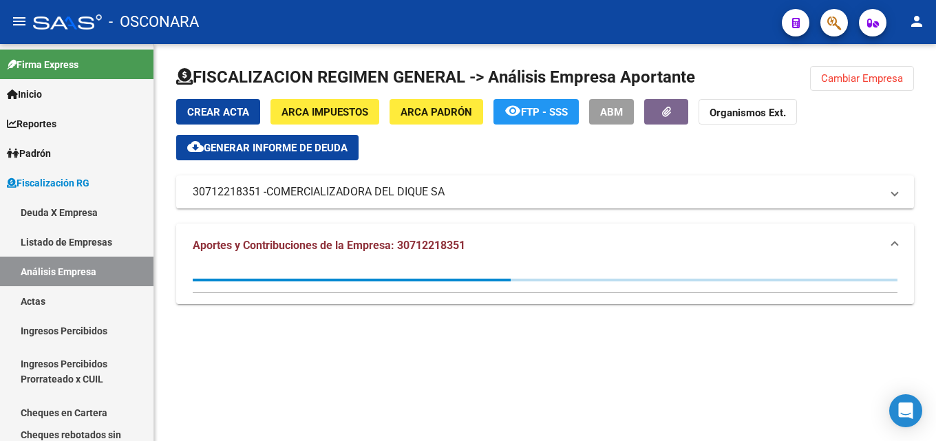
click at [266, 149] on span "Generar informe de deuda" at bounding box center [276, 148] width 144 height 12
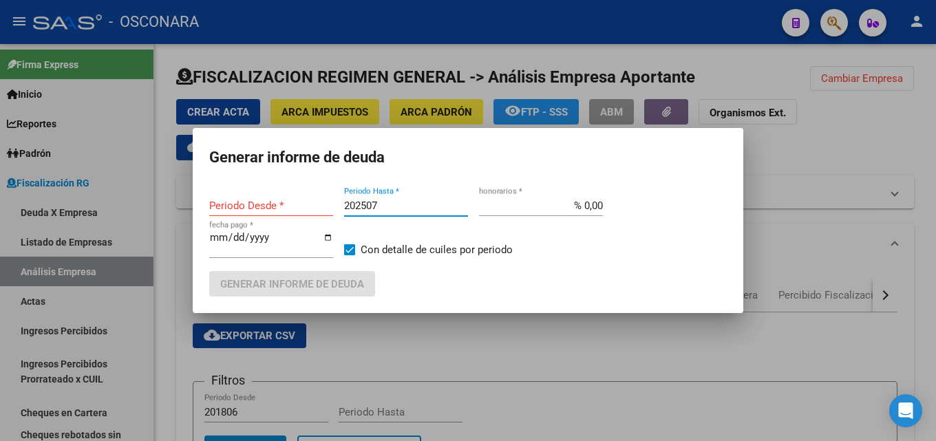
type input "202507"
click at [389, 202] on input "202507" at bounding box center [406, 206] width 124 height 12
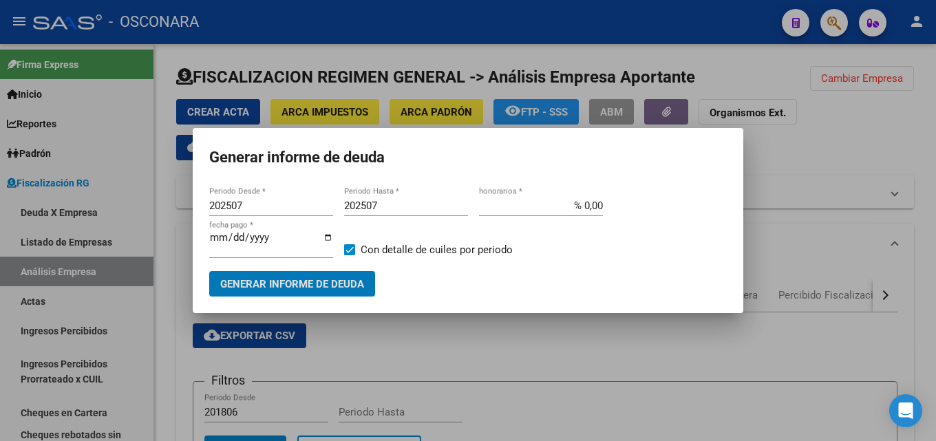
click at [373, 207] on input "202507" at bounding box center [406, 206] width 124 height 12
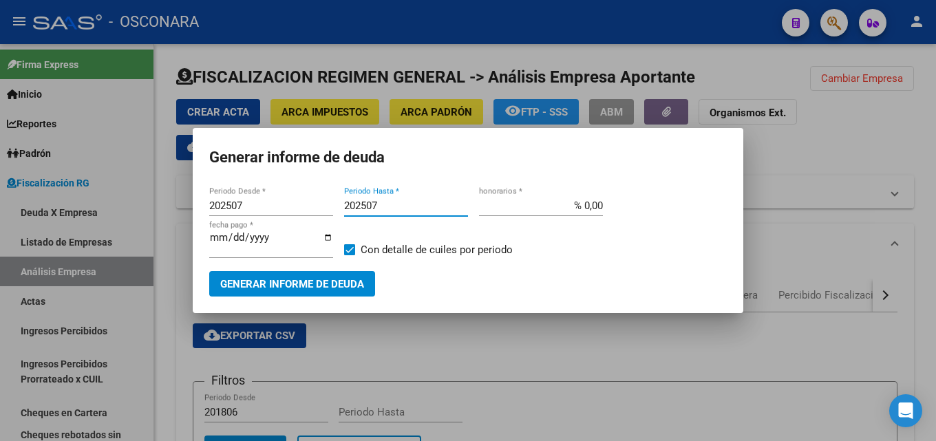
click at [382, 211] on input "202507" at bounding box center [406, 206] width 124 height 12
type input "202509"
drag, startPoint x: 557, startPoint y: 209, endPoint x: 869, endPoint y: 192, distance: 312.3
click at [844, 192] on div "Generar informe de deuda 202507 Periodo Desde * 202509 Periodo Hasta * % 0,00 h…" at bounding box center [468, 220] width 936 height 441
type input "% 15,00"
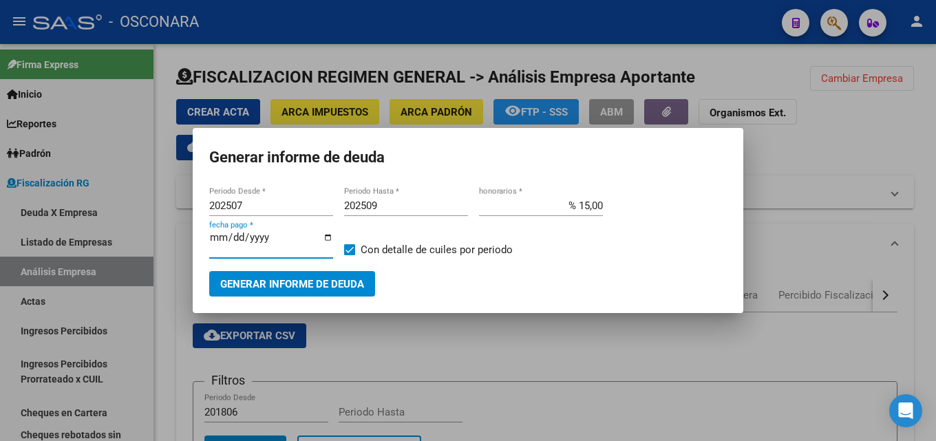
click at [213, 233] on input "2025-10-13" at bounding box center [271, 243] width 124 height 22
type input "2025-10-25"
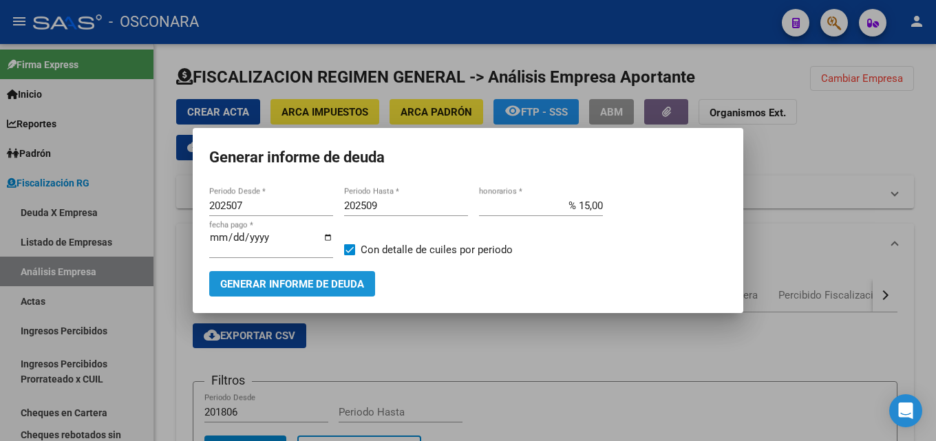
click at [288, 281] on span "Generar informe de deuda" at bounding box center [292, 284] width 144 height 12
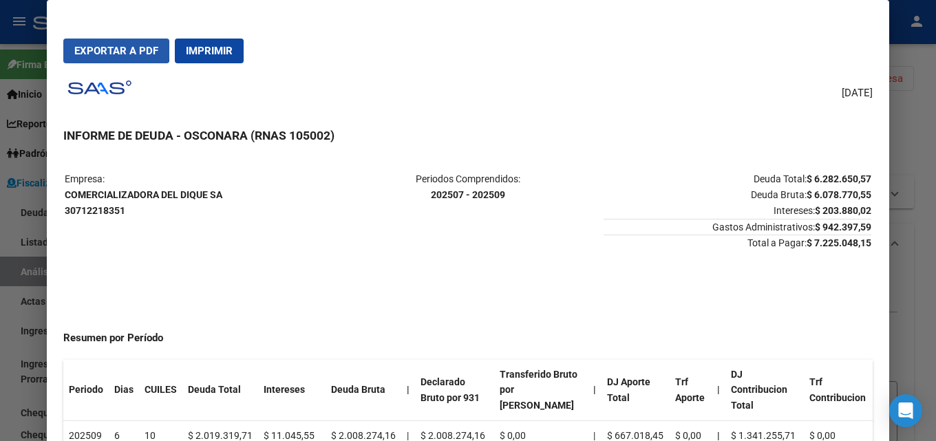
drag, startPoint x: 88, startPoint y: 43, endPoint x: 310, endPoint y: 218, distance: 282.8
click at [89, 43] on button "Exportar a PDF" at bounding box center [116, 51] width 106 height 25
click at [906, 41] on div at bounding box center [468, 220] width 936 height 441
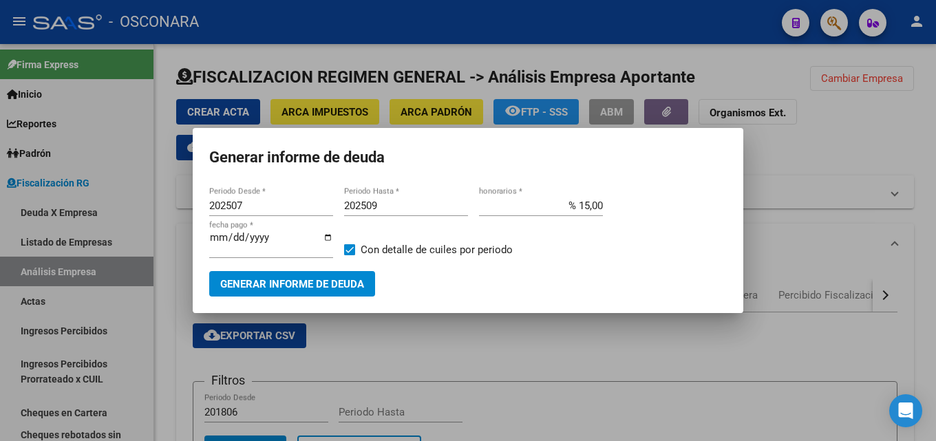
click at [906, 41] on div at bounding box center [468, 220] width 936 height 441
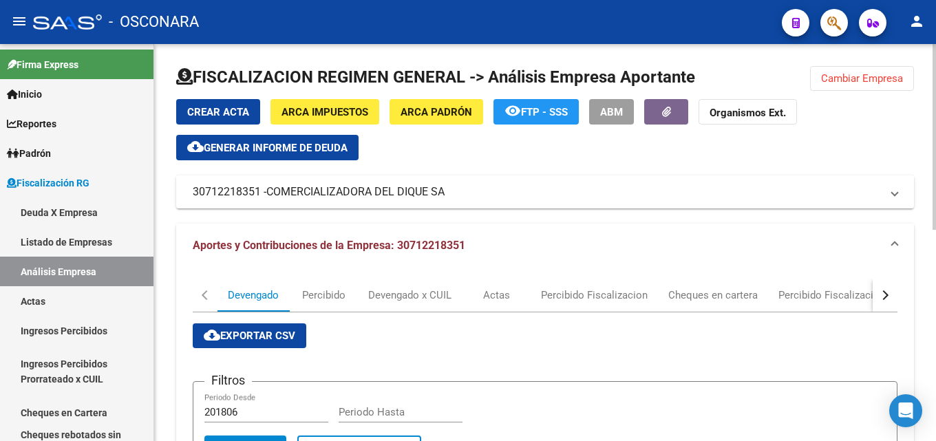
click at [888, 291] on button "button" at bounding box center [885, 295] width 25 height 33
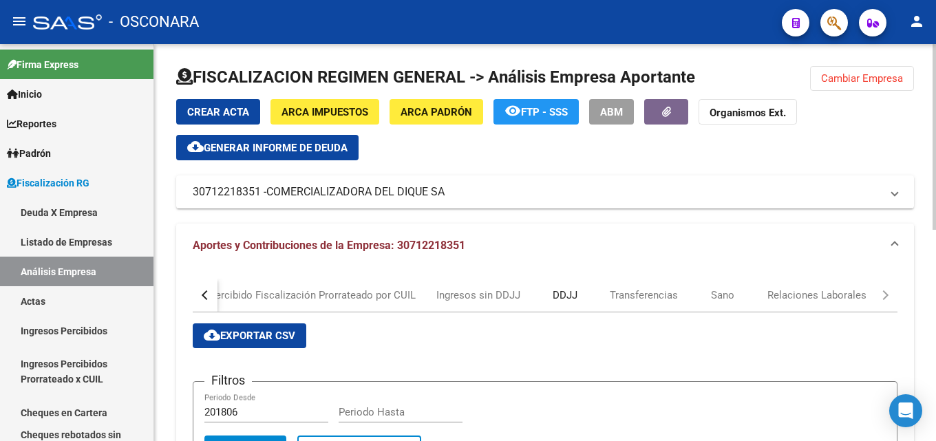
drag, startPoint x: 554, startPoint y: 296, endPoint x: 491, endPoint y: 292, distance: 63.5
click at [555, 296] on div "DDJJ" at bounding box center [565, 295] width 25 height 15
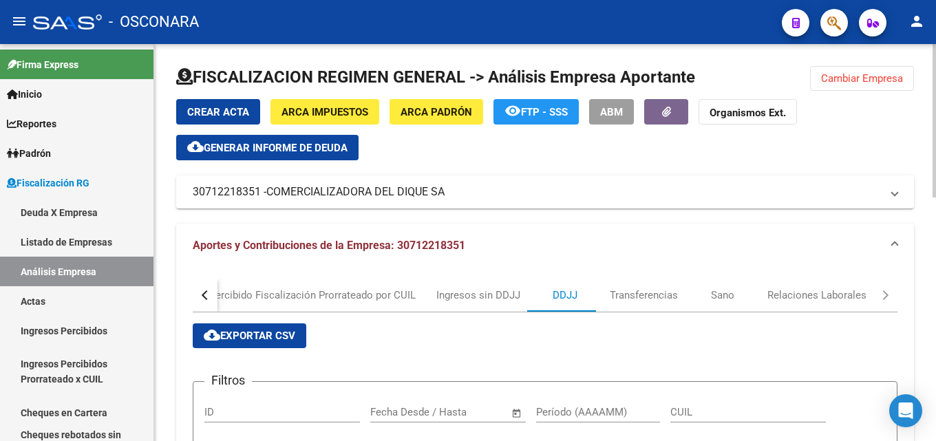
click at [281, 339] on span "cloud_download Exportar CSV" at bounding box center [250, 336] width 92 height 12
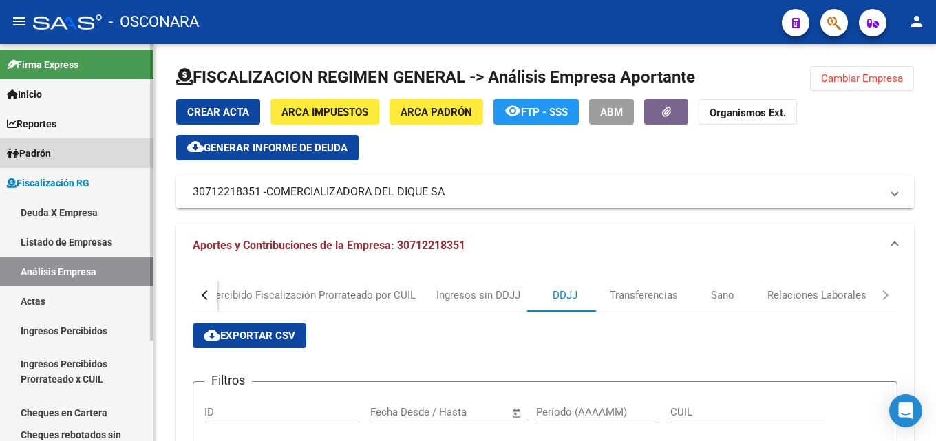
click at [59, 154] on link "Padrón" at bounding box center [77, 153] width 154 height 30
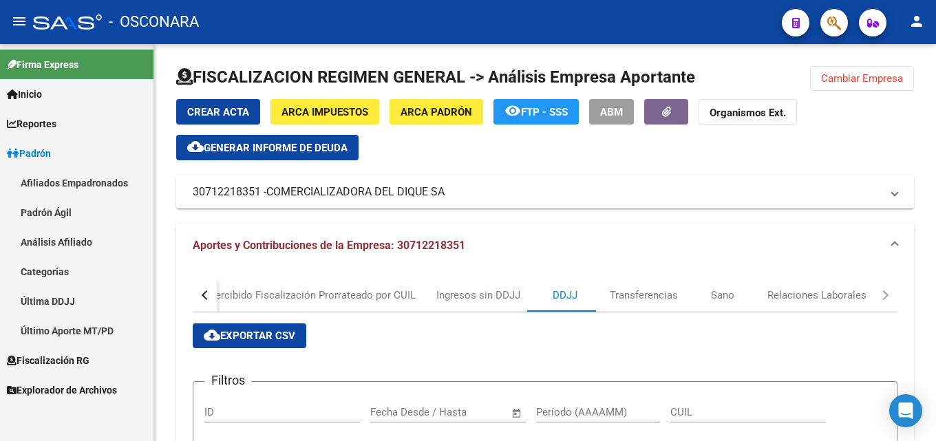
drag, startPoint x: 66, startPoint y: 245, endPoint x: 116, endPoint y: 204, distance: 64.1
click at [67, 245] on link "Análisis Afiliado" at bounding box center [77, 242] width 154 height 30
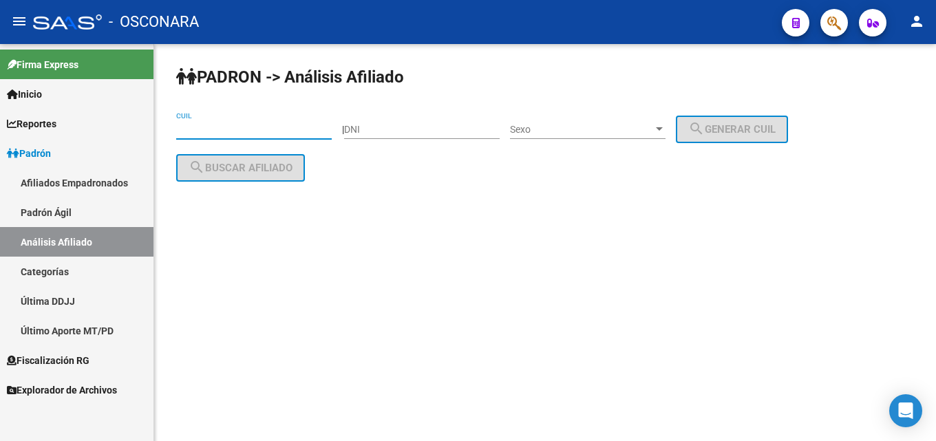
drag, startPoint x: 251, startPoint y: 136, endPoint x: 244, endPoint y: 127, distance: 11.3
paste input "20-32011544-3"
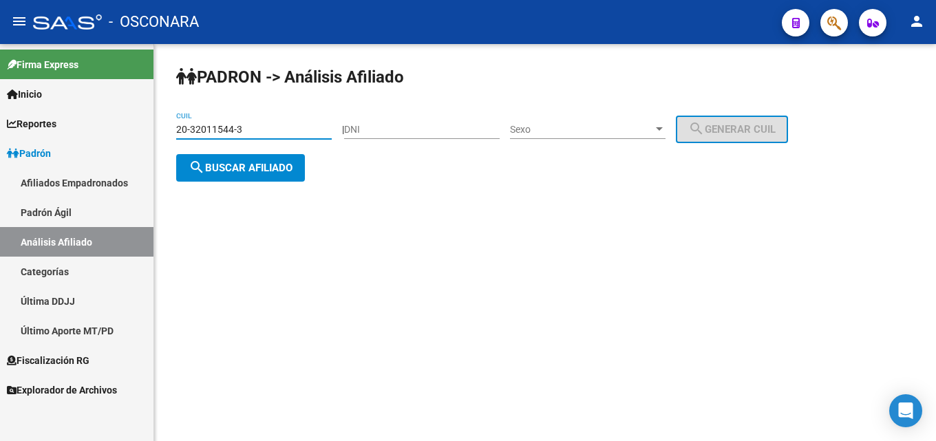
type input "20-32011544-3"
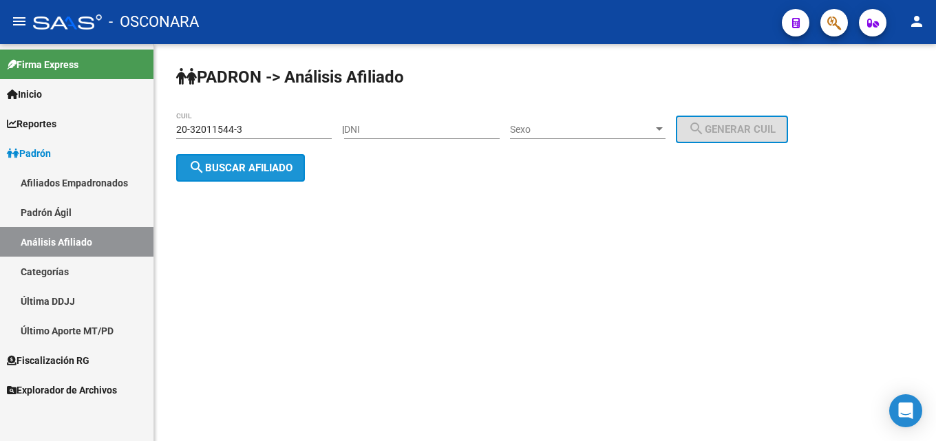
click at [242, 163] on span "search Buscar afiliado" at bounding box center [241, 168] width 104 height 12
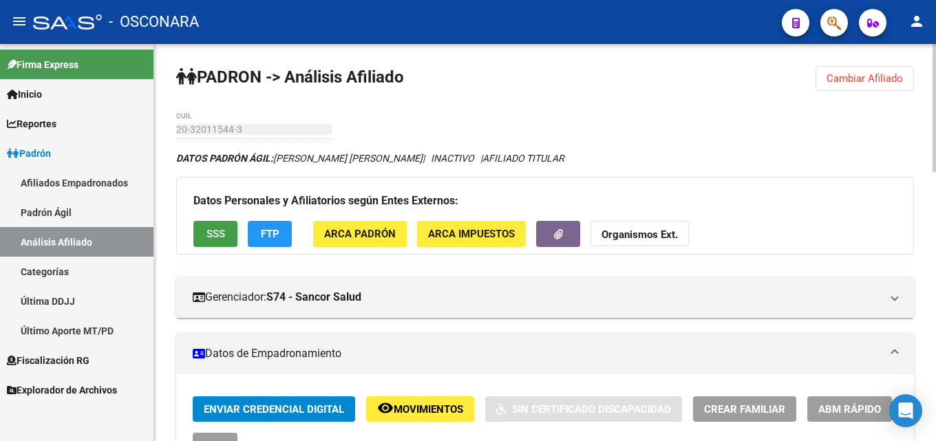
click at [211, 235] on span "SSS" at bounding box center [216, 235] width 19 height 12
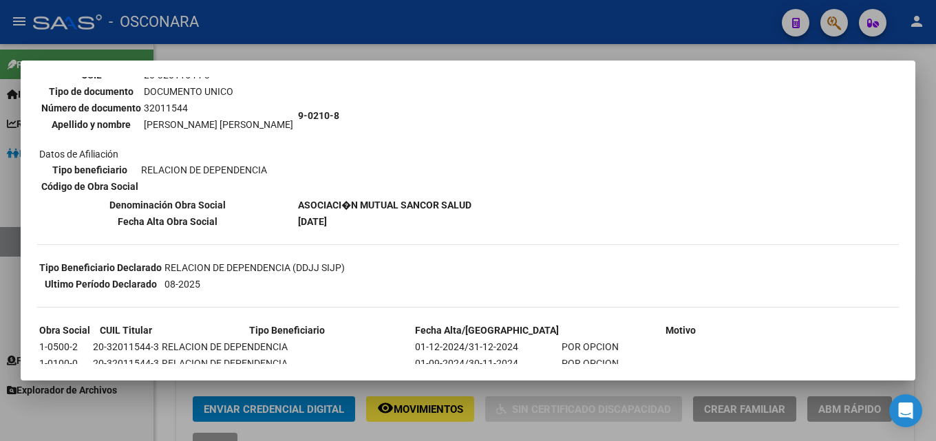
scroll to position [207, 0]
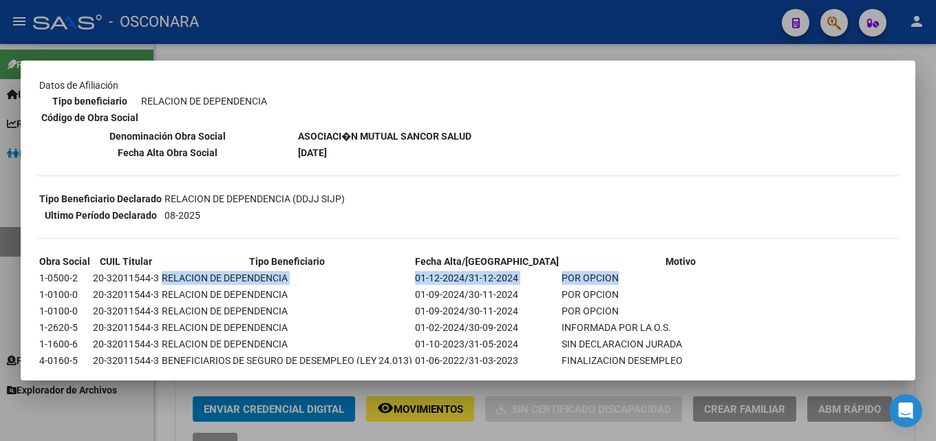
drag, startPoint x: 160, startPoint y: 277, endPoint x: 570, endPoint y: 282, distance: 409.7
click at [570, 282] on tr "1-0500-2 20-32011544-3 RELACION DE DEPENDENCIA 01-12-2024/31-12-2024 POR OPCION" at bounding box center [419, 278] width 761 height 15
click at [570, 282] on td "POR OPCION" at bounding box center [680, 278] width 239 height 15
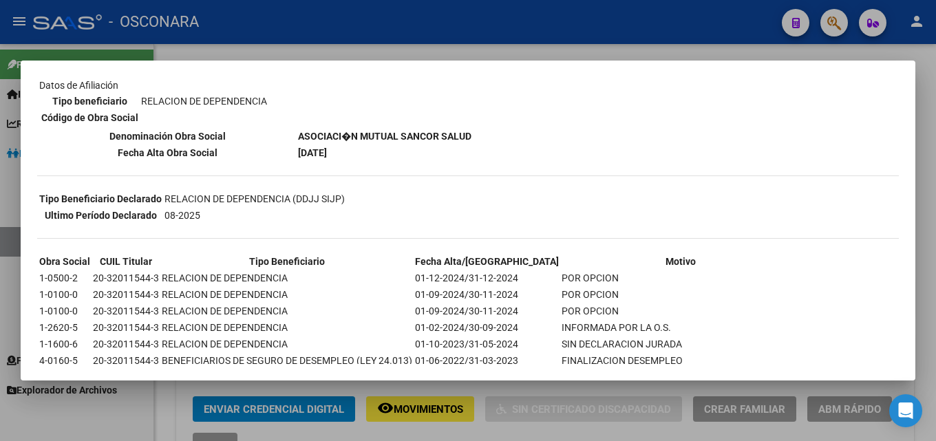
click at [215, 289] on td "RELACION DE DEPENDENCIA" at bounding box center [287, 294] width 252 height 15
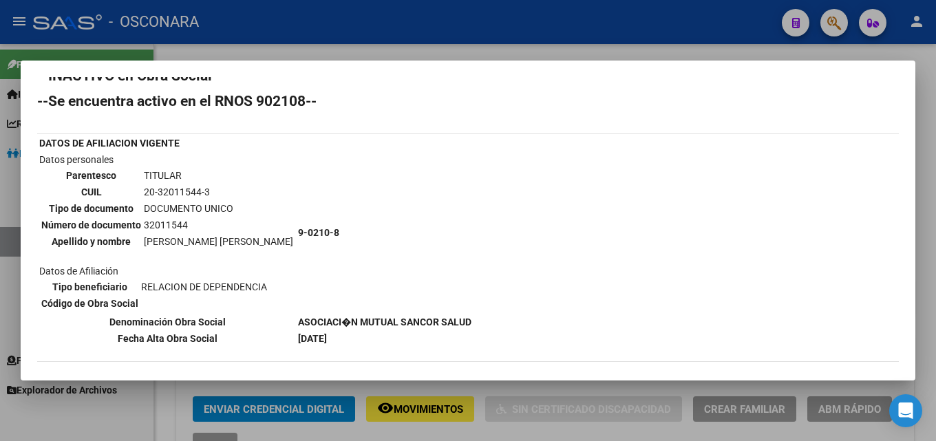
scroll to position [0, 0]
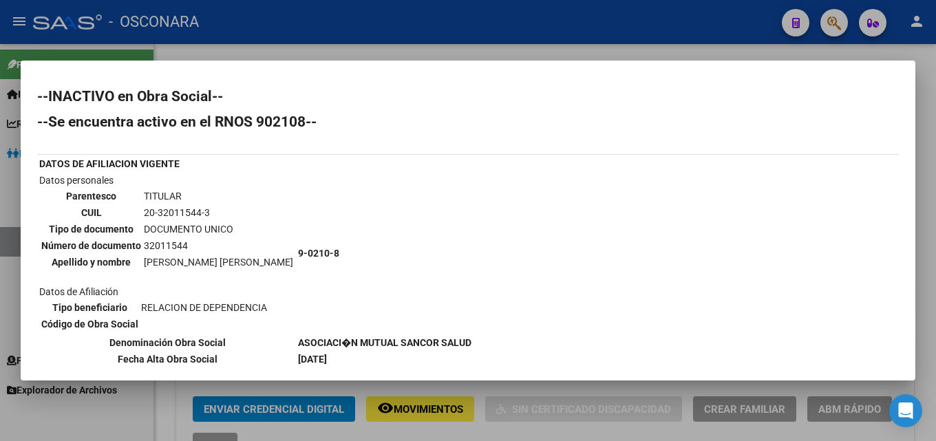
click at [301, 32] on div at bounding box center [468, 220] width 936 height 441
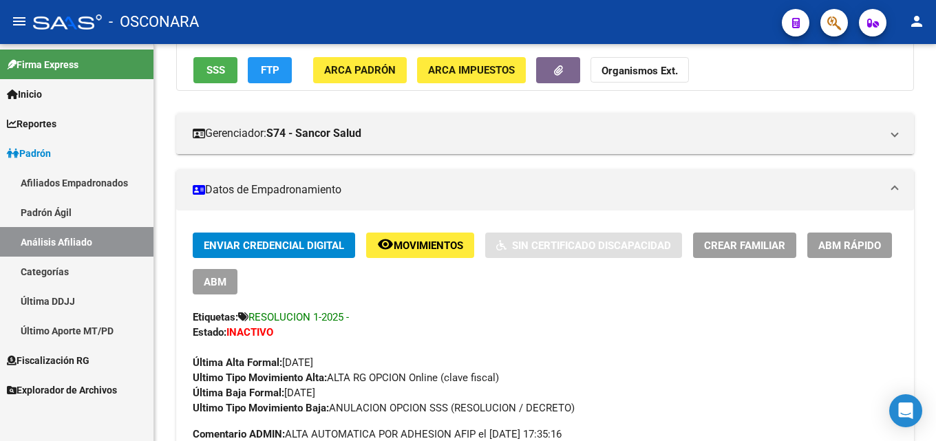
scroll to position [69, 0]
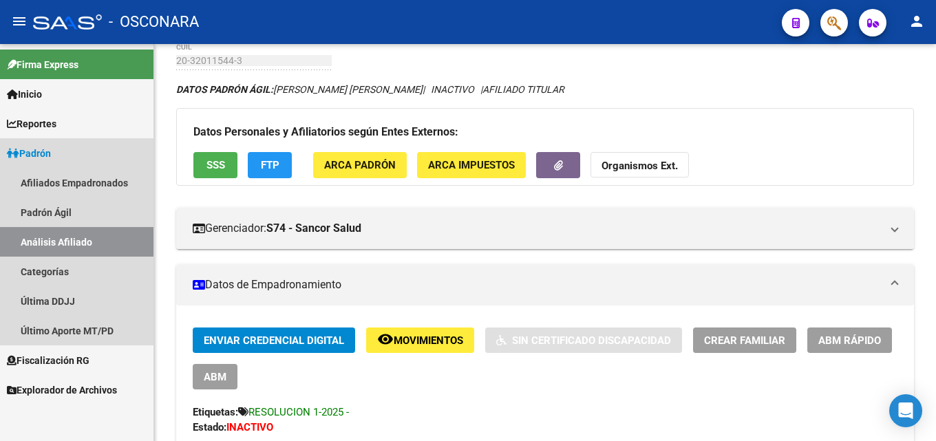
click at [28, 151] on span "Padrón" at bounding box center [29, 153] width 44 height 15
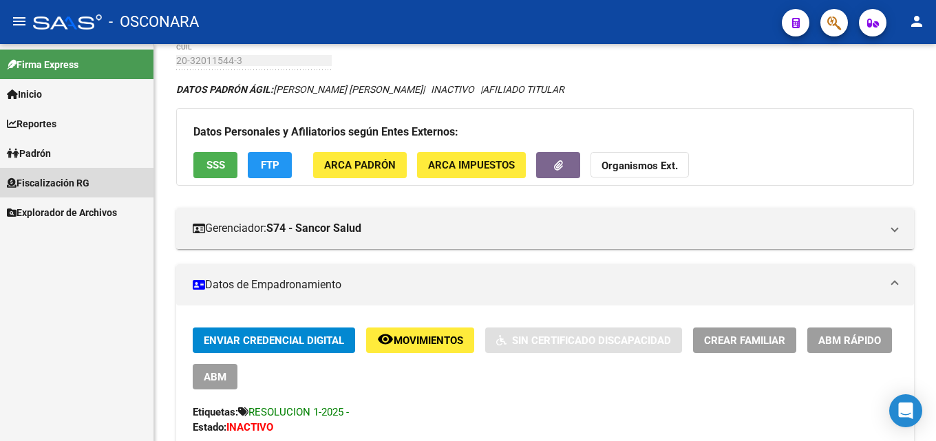
click at [45, 180] on span "Fiscalización RG" at bounding box center [48, 183] width 83 height 15
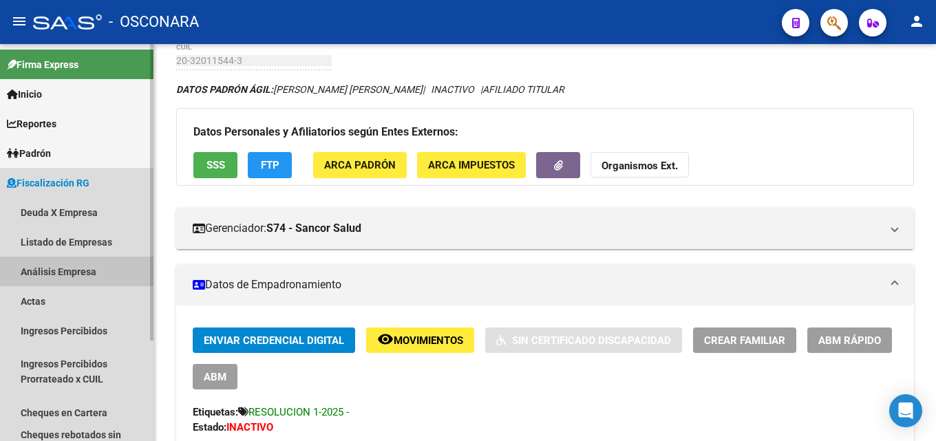
click at [39, 266] on link "Análisis Empresa" at bounding box center [77, 272] width 154 height 30
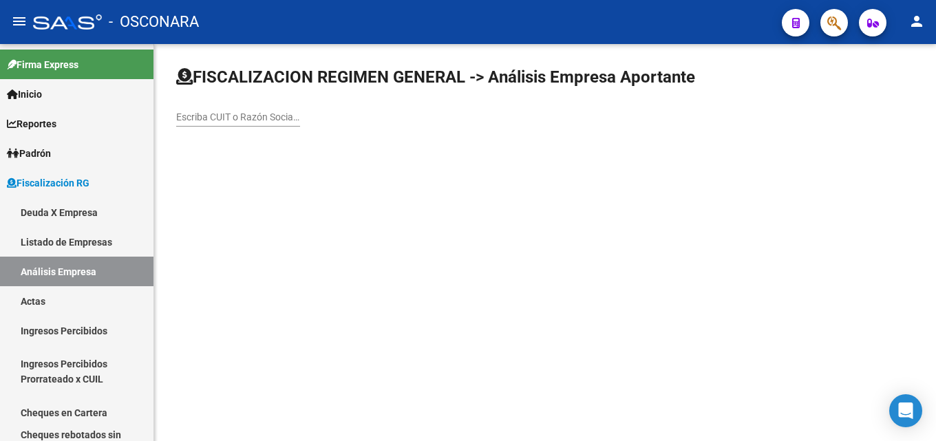
click at [225, 109] on div "Escriba CUIT o Razón Social para buscar" at bounding box center [238, 113] width 124 height 28
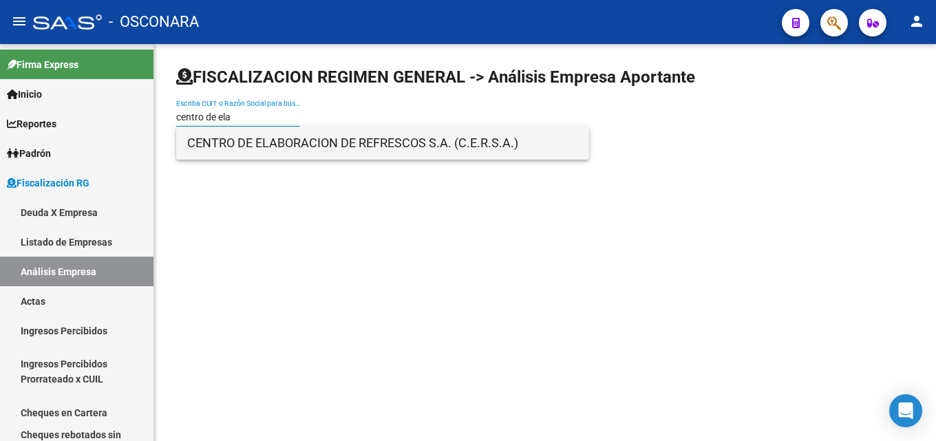
type input "centro de ela"
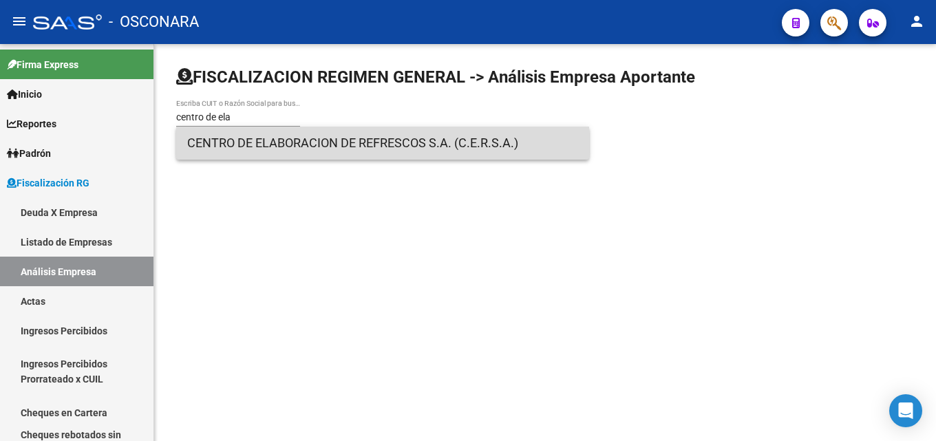
click at [268, 143] on span "CENTRO DE ELABORACION DE REFRESCOS S.A. (C.E.R.S.A.)" at bounding box center [382, 143] width 391 height 33
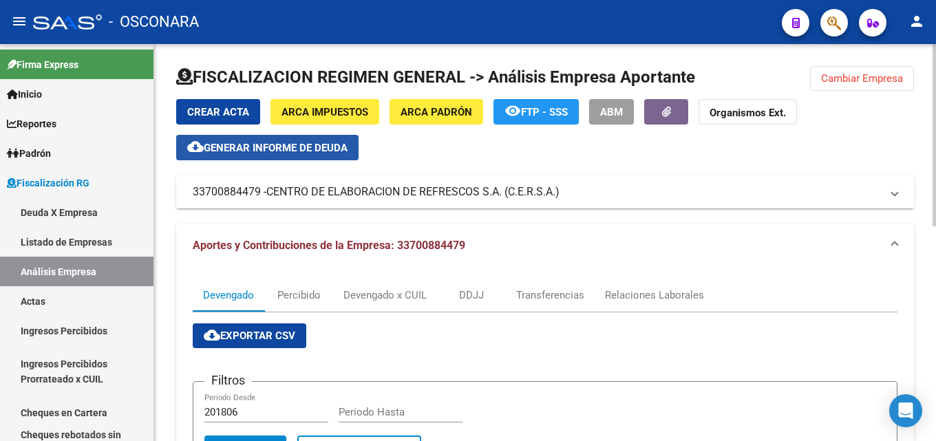
click at [244, 143] on span "Generar informe de deuda" at bounding box center [276, 148] width 144 height 12
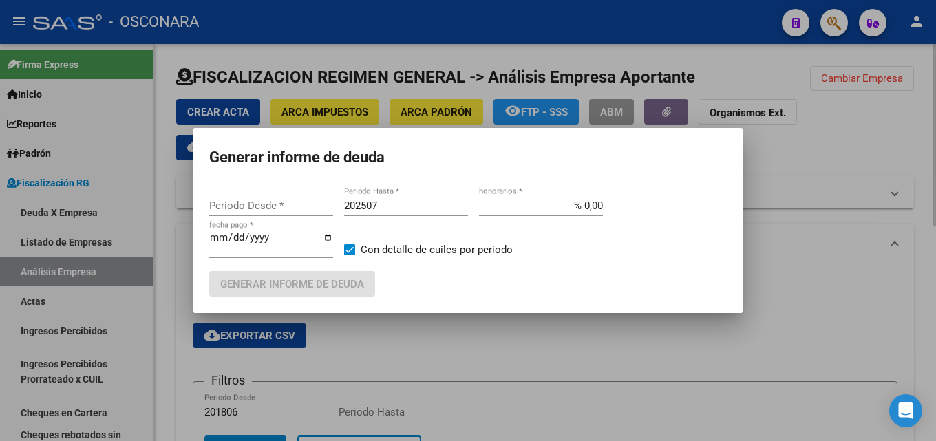
type input "201806"
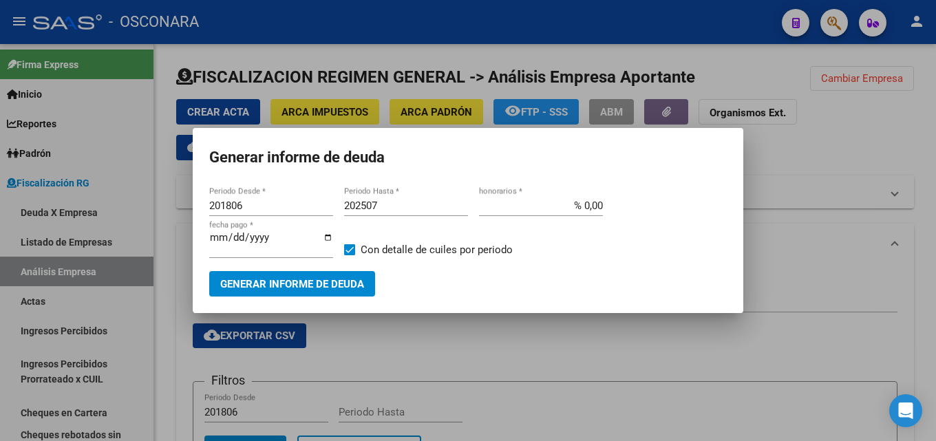
click at [507, 361] on div at bounding box center [468, 220] width 936 height 441
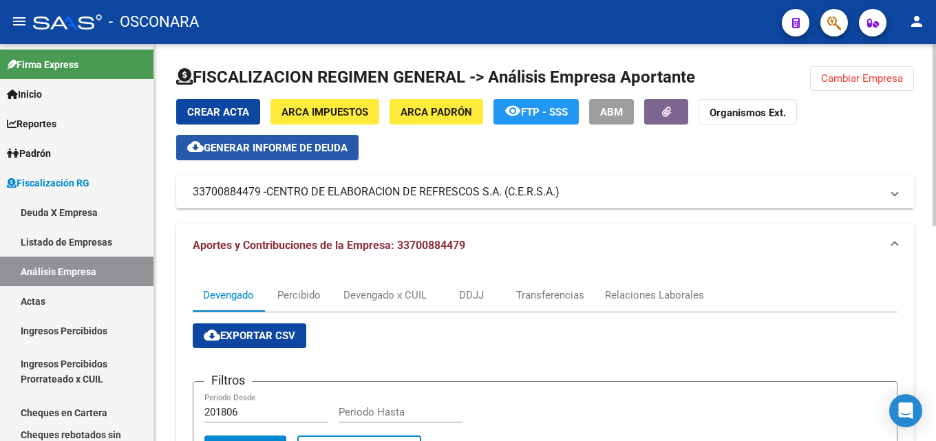
click at [275, 143] on span "Generar informe de deuda" at bounding box center [276, 148] width 144 height 12
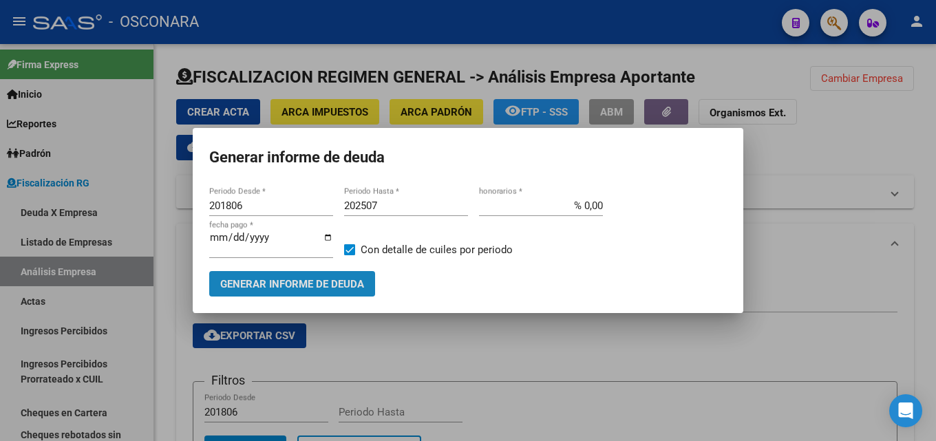
click at [315, 276] on button "Generar informe de deuda" at bounding box center [292, 283] width 166 height 25
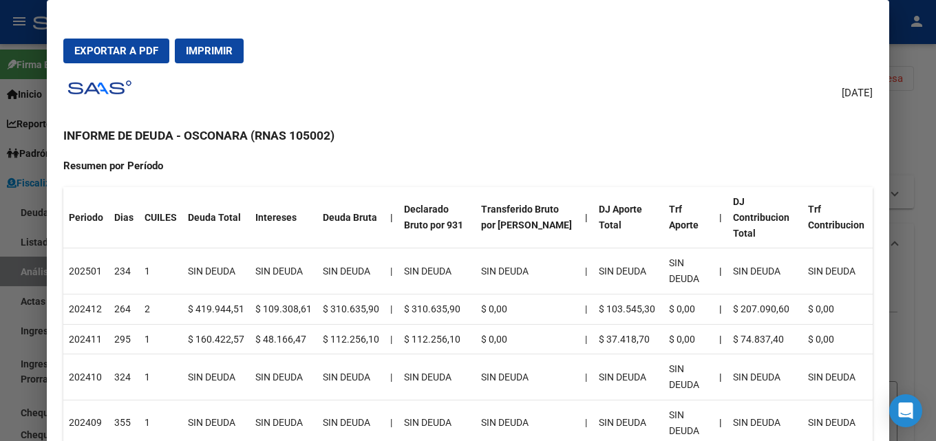
scroll to position [138, 0]
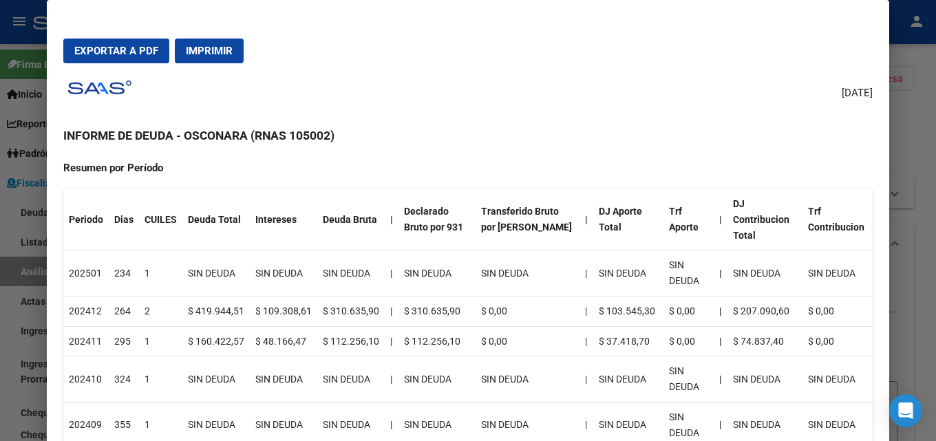
drag, startPoint x: 119, startPoint y: 251, endPoint x: 534, endPoint y: 292, distance: 417.2
click at [534, 292] on tr "202501 234 1 SIN DEUDA SIN DEUDA SIN DEUDA | SIN DEUDA SIN DEUDA | SIN DEUDA SI…" at bounding box center [468, 274] width 810 height 46
click at [534, 292] on td "SIN DEUDA" at bounding box center [528, 274] width 104 height 46
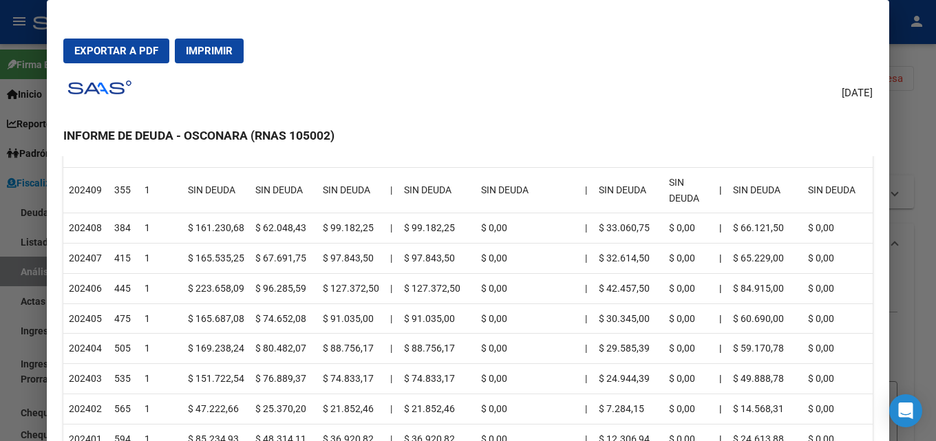
scroll to position [344, 0]
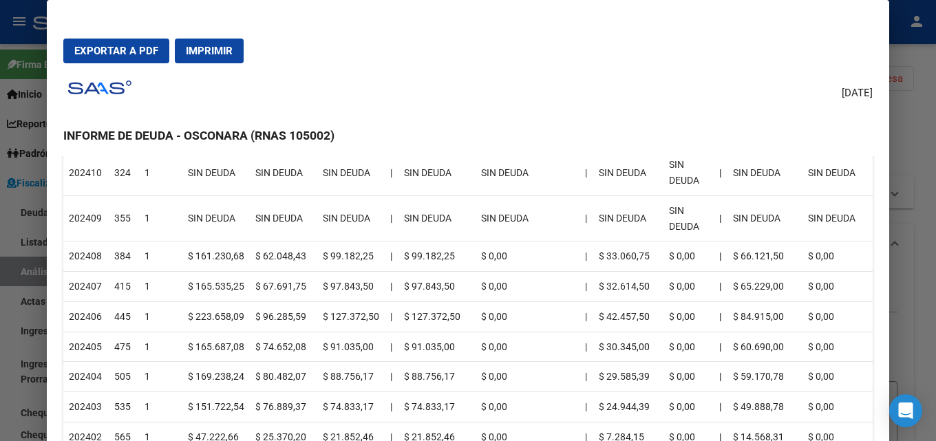
click at [931, 230] on div at bounding box center [468, 220] width 936 height 441
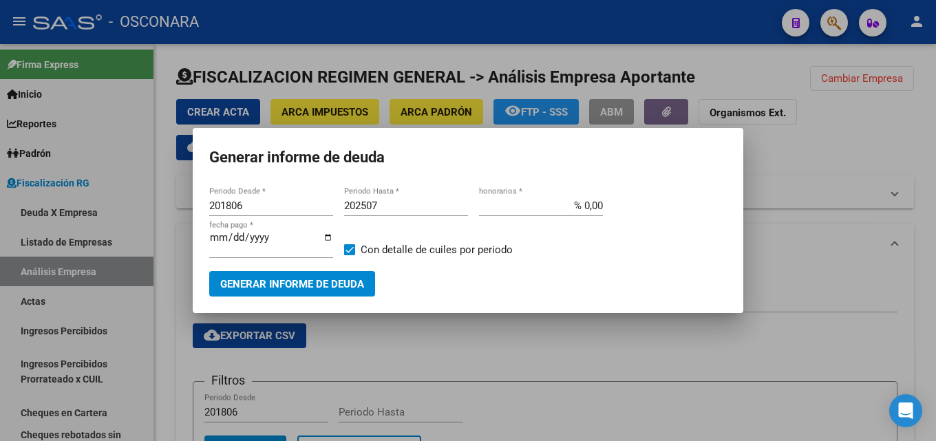
click at [649, 356] on div at bounding box center [468, 220] width 936 height 441
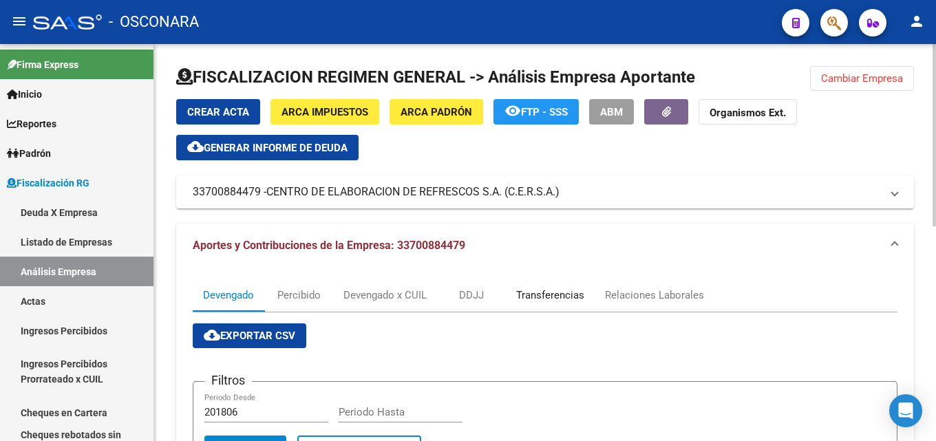
click at [547, 295] on div "Transferencias" at bounding box center [550, 295] width 68 height 15
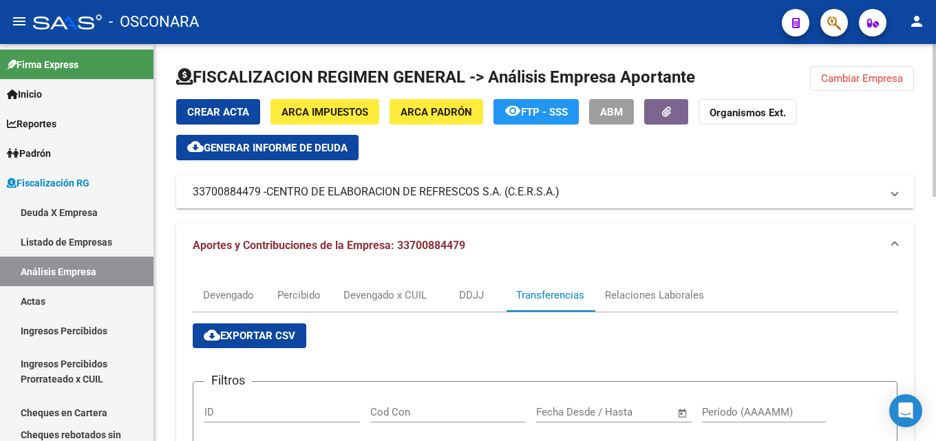
click at [253, 328] on button "cloud_download Exportar CSV" at bounding box center [250, 336] width 114 height 25
click at [54, 144] on link "Padrón" at bounding box center [77, 153] width 154 height 30
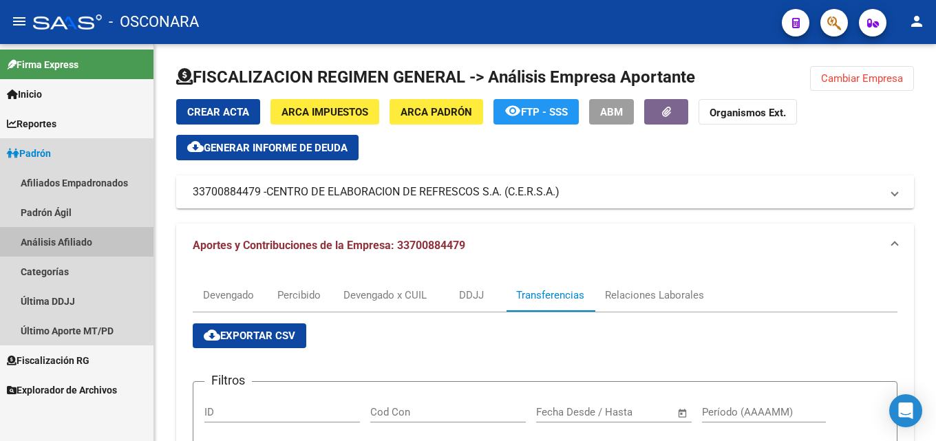
click at [36, 235] on link "Análisis Afiliado" at bounding box center [77, 242] width 154 height 30
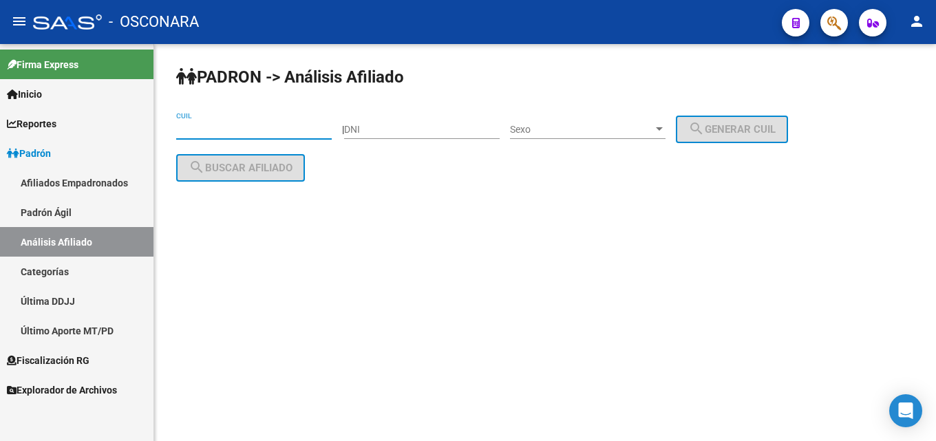
paste input "20-32011544-3"
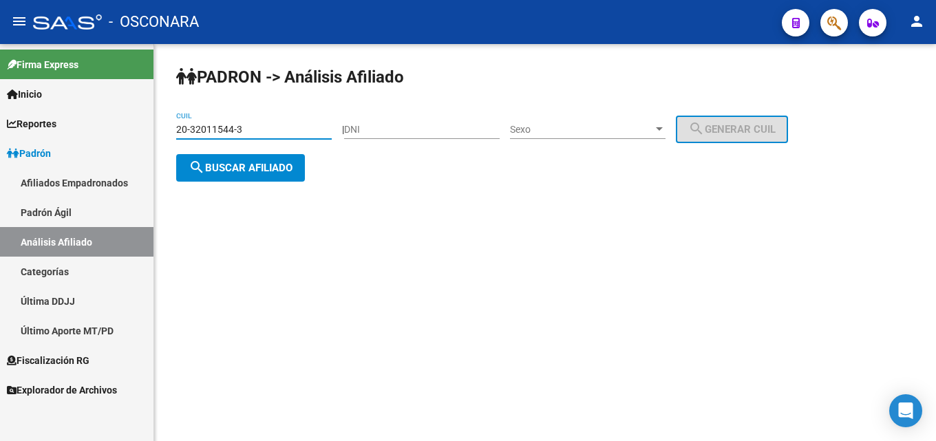
type input "20-32011544-3"
click at [202, 151] on div "20-32011544-3 CUIL" at bounding box center [254, 131] width 156 height 39
click at [209, 169] on span "search Buscar afiliado" at bounding box center [241, 168] width 104 height 12
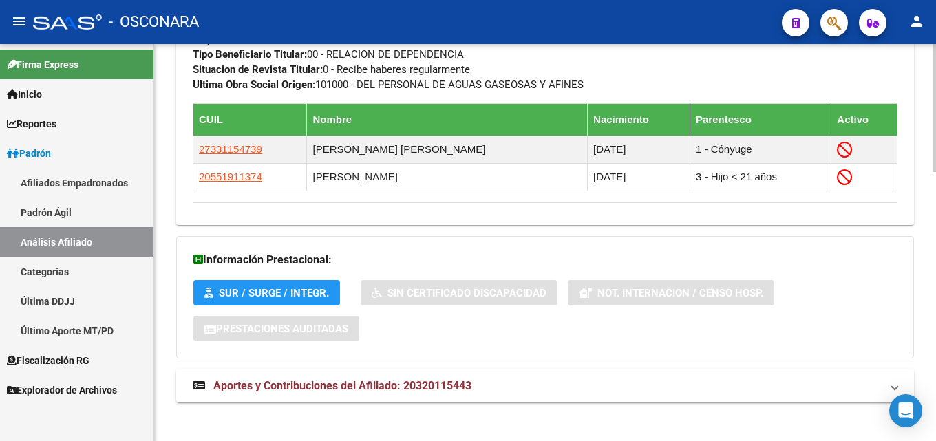
scroll to position [834, 0]
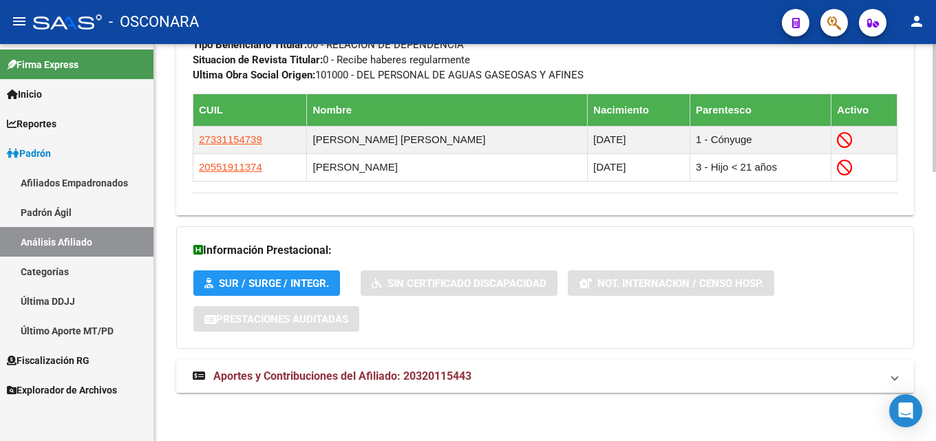
click at [476, 364] on mat-expansion-panel-header "Aportes y Contribuciones del Afiliado: 20320115443" at bounding box center [545, 376] width 738 height 33
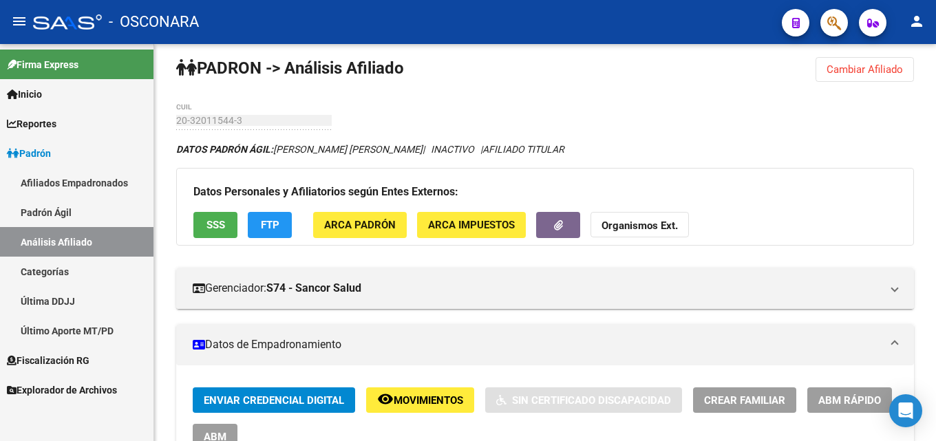
scroll to position [0, 0]
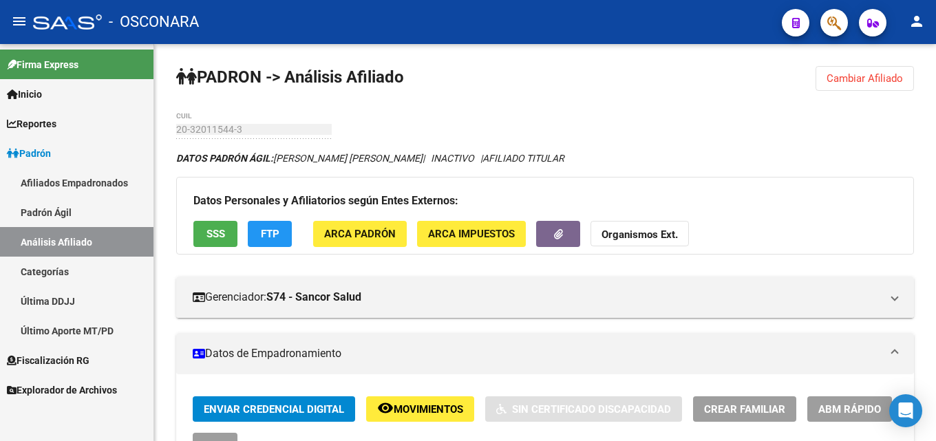
click at [65, 388] on span "Explorador de Archivos" at bounding box center [62, 390] width 110 height 15
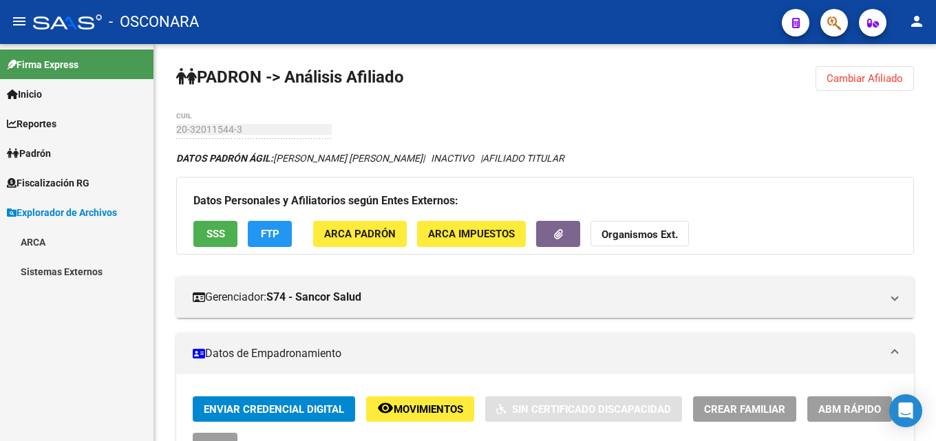
click at [48, 246] on link "ARCA" at bounding box center [77, 242] width 154 height 30
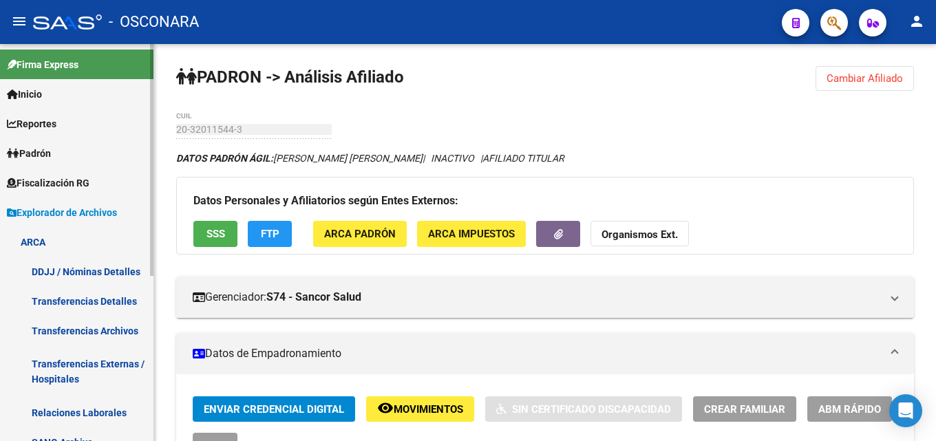
click at [85, 272] on link "DDJJ / Nóminas Detalles" at bounding box center [77, 272] width 154 height 30
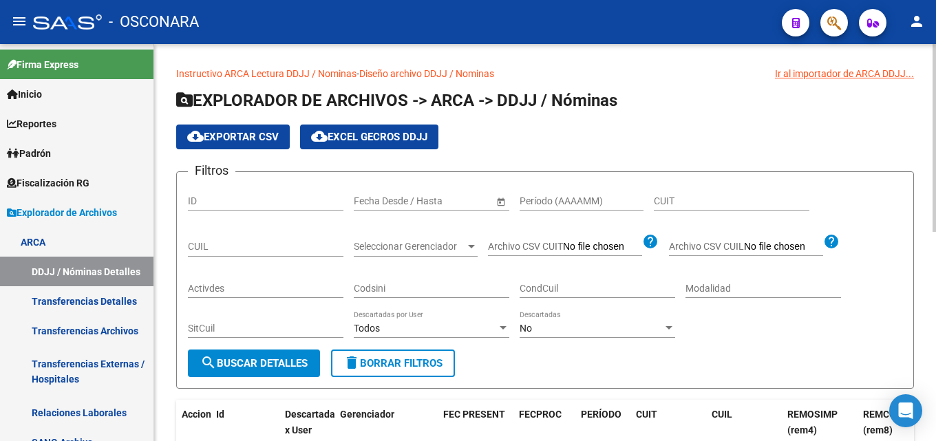
click at [548, 202] on input "Período (AAAAMM)" at bounding box center [582, 202] width 124 height 12
type input "202508"
click at [246, 238] on div "CUIL" at bounding box center [266, 243] width 156 height 28
paste input "20-23569164-8"
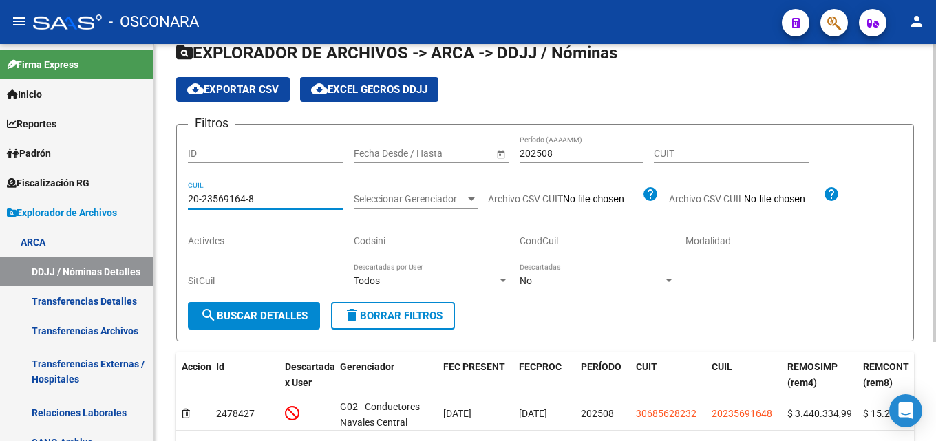
scroll to position [132, 0]
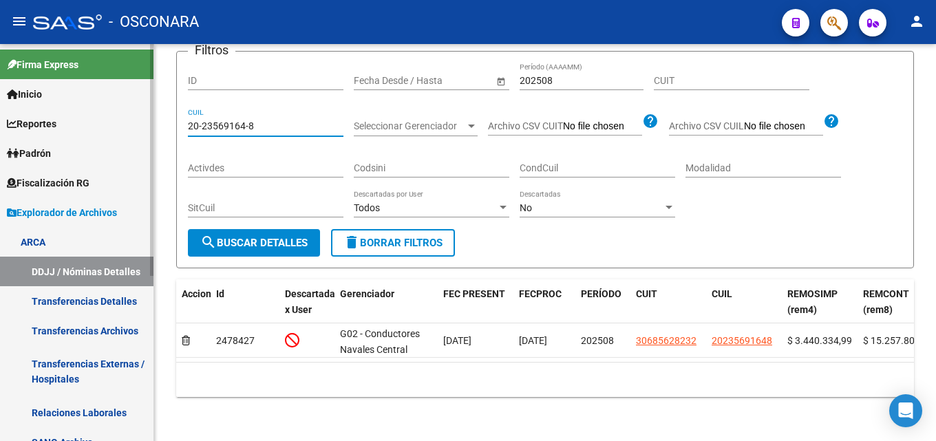
drag, startPoint x: 294, startPoint y: 114, endPoint x: 69, endPoint y: 162, distance: 230.1
click at [69, 162] on mat-sidenav-container "Firma Express Inicio Calendario SSS Instructivos Contacto OS Reportes Tablero d…" at bounding box center [468, 242] width 936 height 397
paste input "4205591-9"
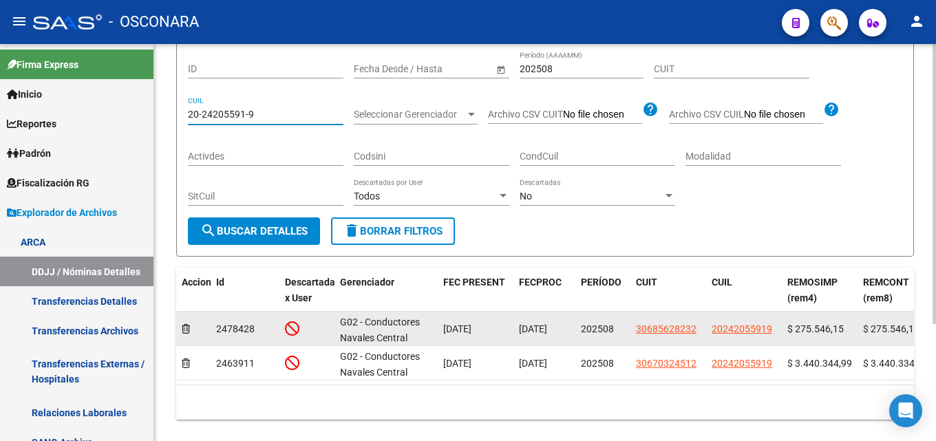
type input "20-24205591-9"
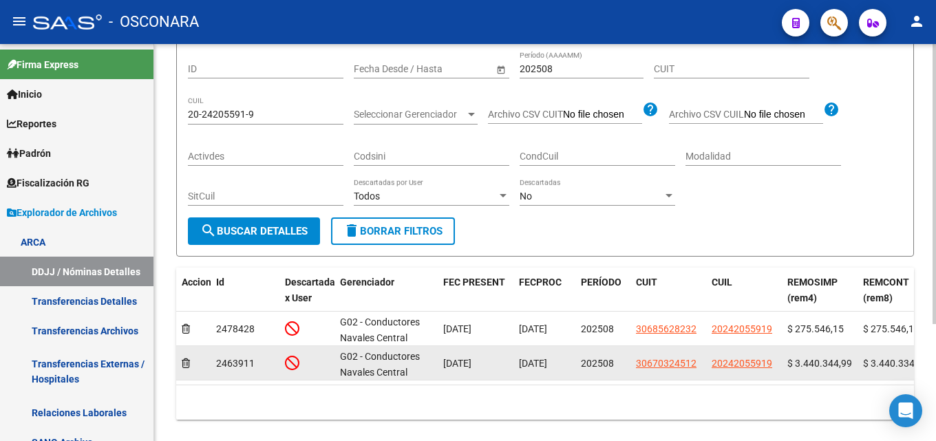
drag, startPoint x: 368, startPoint y: 344, endPoint x: 317, endPoint y: 348, distance: 51.1
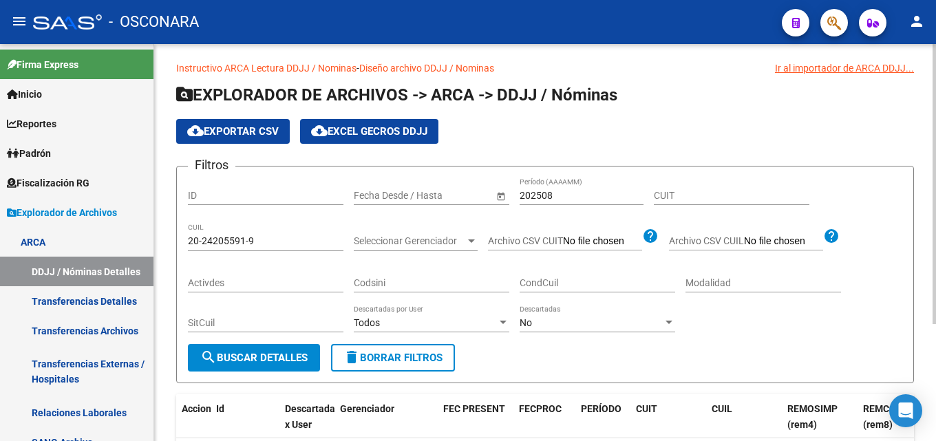
scroll to position [0, 0]
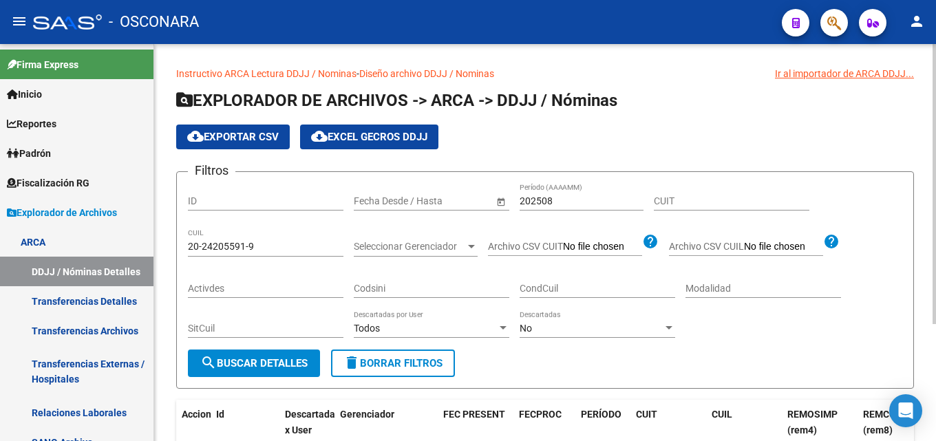
click at [695, 196] on input "CUIT" at bounding box center [732, 202] width 156 height 12
paste input "30-68562823-2"
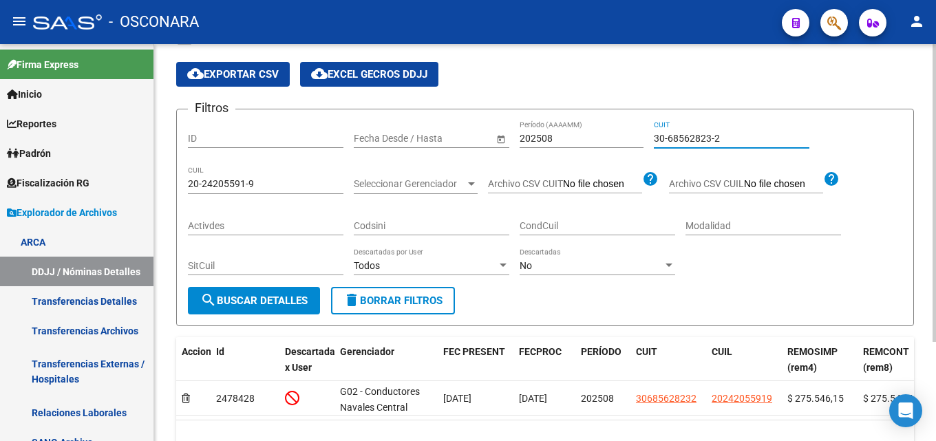
scroll to position [132, 0]
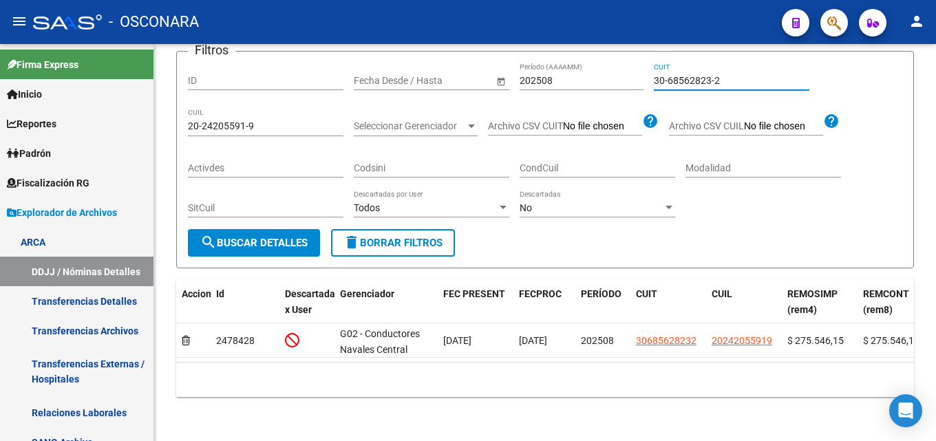
type input "30-68562823-2"
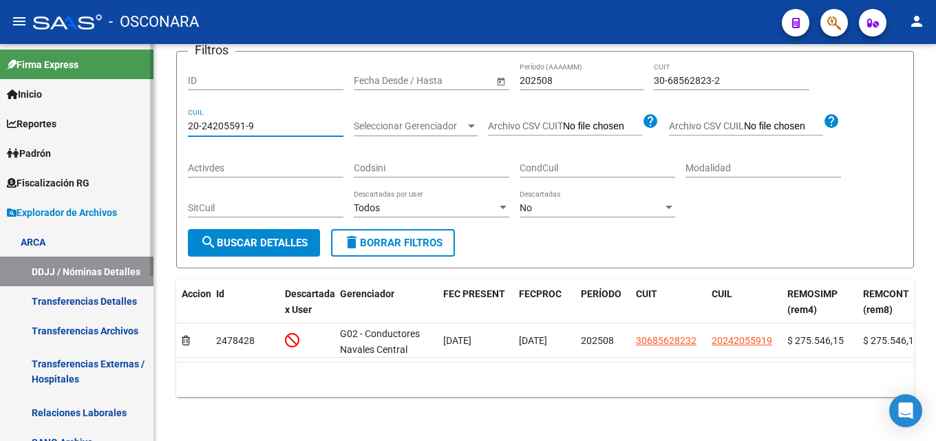
drag, startPoint x: 273, startPoint y: 114, endPoint x: 0, endPoint y: 201, distance: 287.0
click at [0, 200] on mat-sidenav-container "Firma Express Inicio Calendario SSS Instructivos Contacto OS Reportes Tablero d…" at bounding box center [468, 242] width 936 height 397
paste input "8146362-5"
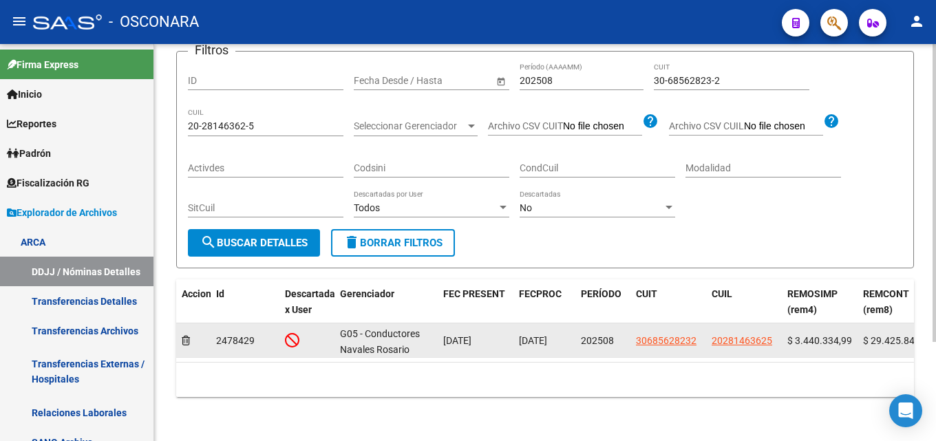
drag, startPoint x: 311, startPoint y: 349, endPoint x: 363, endPoint y: 347, distance: 52.4
click at [362, 349] on datatable-selection "2478429 G05 - Conductores [PERSON_NAME] [DATE] [DATE] 202508 30685628232 202814…" at bounding box center [545, 354] width 738 height 11
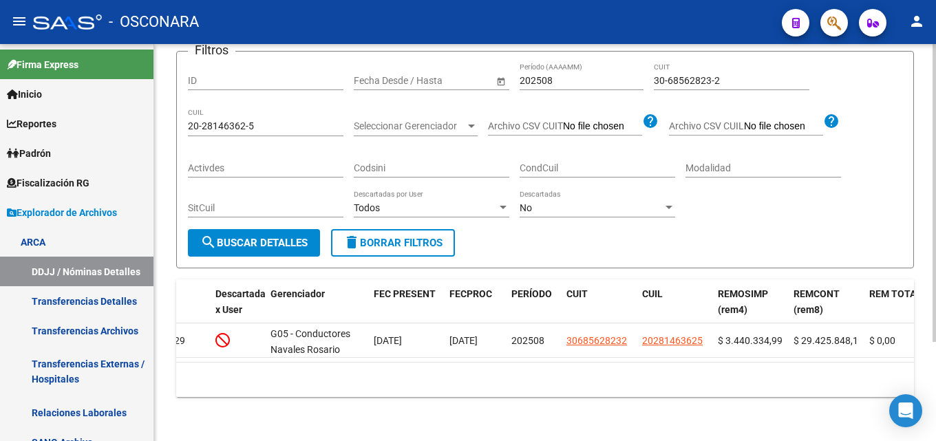
scroll to position [0, 0]
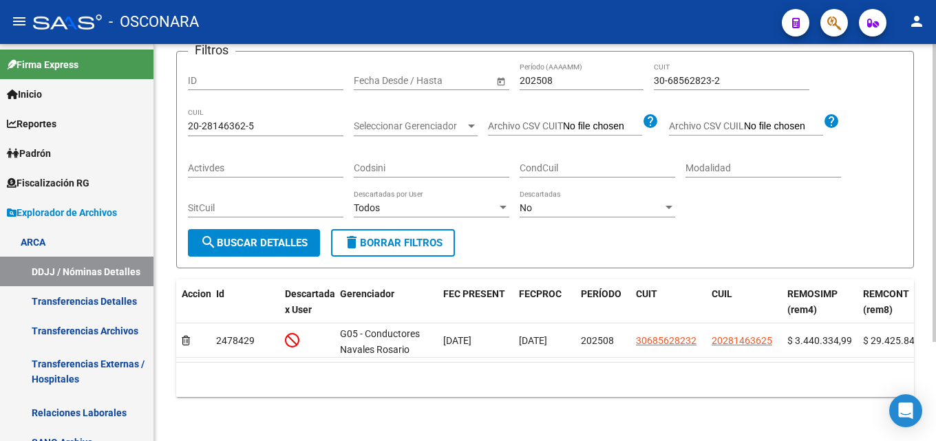
click at [610, 202] on div "No" at bounding box center [591, 208] width 143 height 12
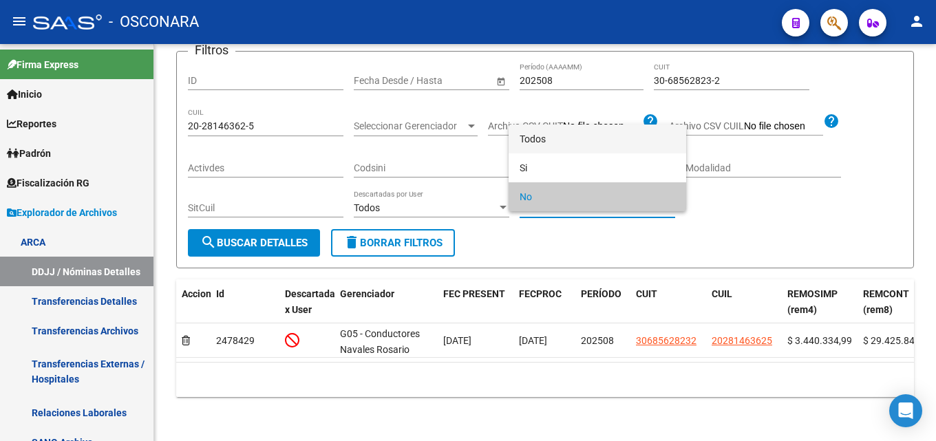
click at [562, 129] on span "Todos" at bounding box center [598, 139] width 156 height 29
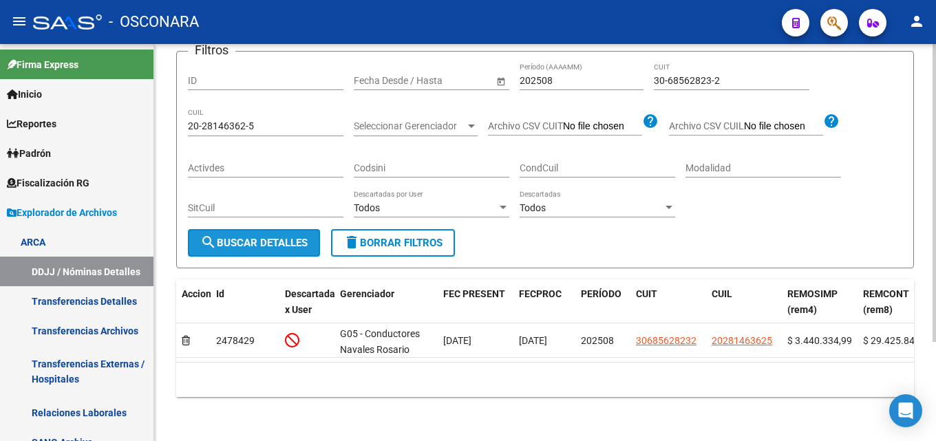
click at [260, 244] on button "search Buscar Detalles" at bounding box center [254, 243] width 132 height 28
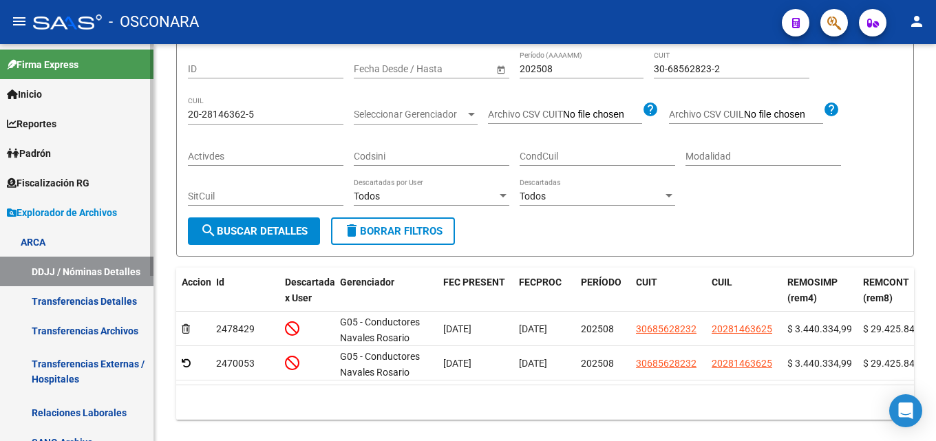
drag, startPoint x: 268, startPoint y: 116, endPoint x: 0, endPoint y: 109, distance: 267.9
click at [0, 110] on mat-sidenav-container "Firma Express Inicio Calendario SSS Instructivos Contacto OS Reportes Tablero d…" at bounding box center [468, 242] width 936 height 397
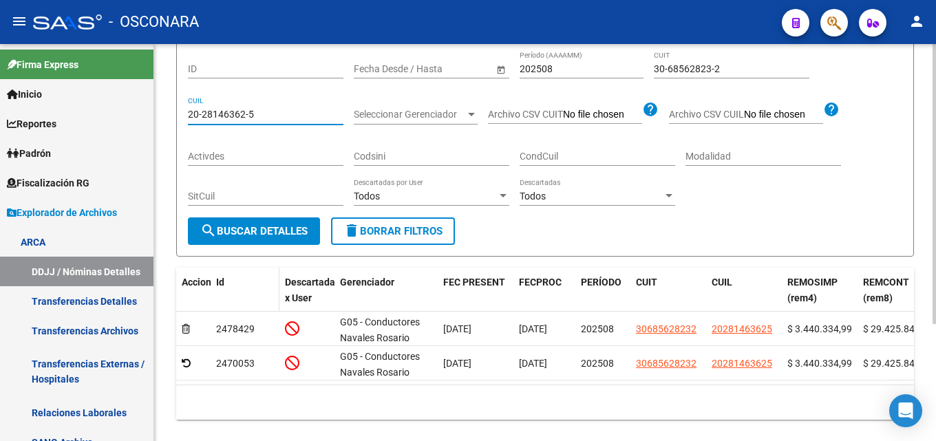
paste input "4205591-9"
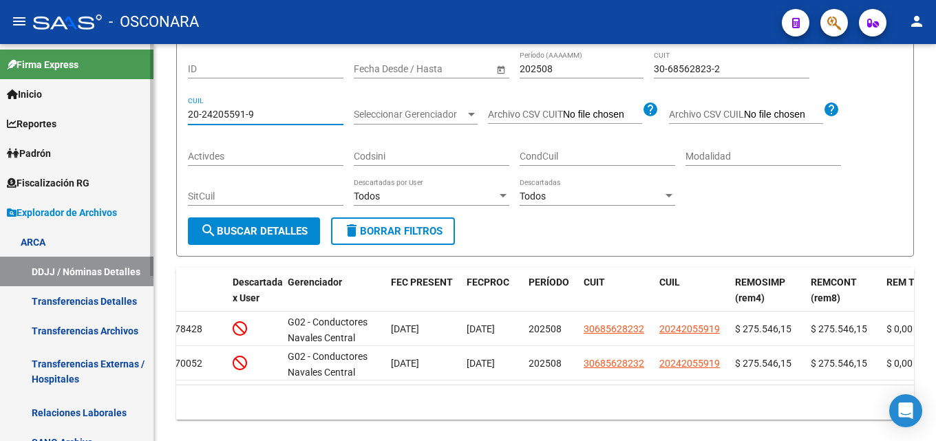
drag, startPoint x: 182, startPoint y: 113, endPoint x: 0, endPoint y: 104, distance: 182.0
click at [0, 116] on mat-sidenav-container "Firma Express Inicio Calendario SSS Instructivos Contacto OS Reportes Tablero d…" at bounding box center [468, 242] width 936 height 397
paste input "3569164-8"
drag, startPoint x: 280, startPoint y: 110, endPoint x: 0, endPoint y: 109, distance: 280.2
click at [0, 109] on mat-sidenav-container "Firma Express Inicio Calendario SSS Instructivos Contacto OS Reportes Tablero d…" at bounding box center [468, 242] width 936 height 397
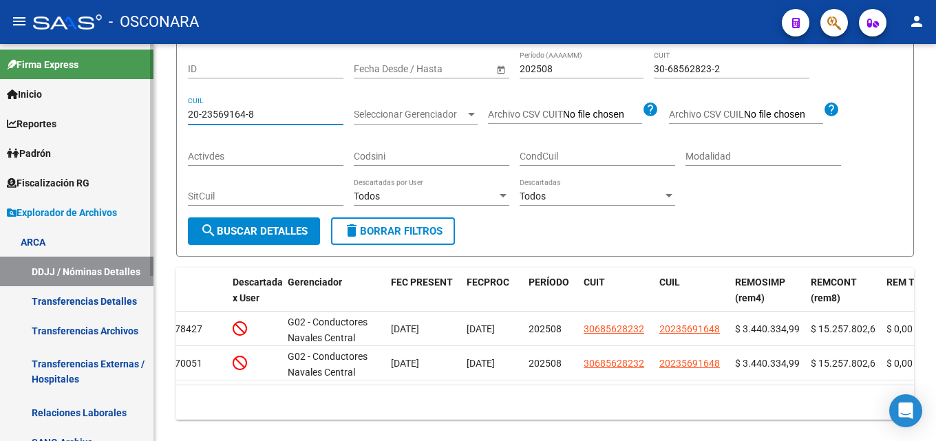
paste input "18065055-6"
drag, startPoint x: 273, startPoint y: 114, endPoint x: 0, endPoint y: 72, distance: 276.6
click at [0, 77] on mat-sidenav-container "Firma Express Inicio Calendario SSS Instructivos Contacto OS Reportes Tablero d…" at bounding box center [468, 242] width 936 height 397
paste input "28087822-8"
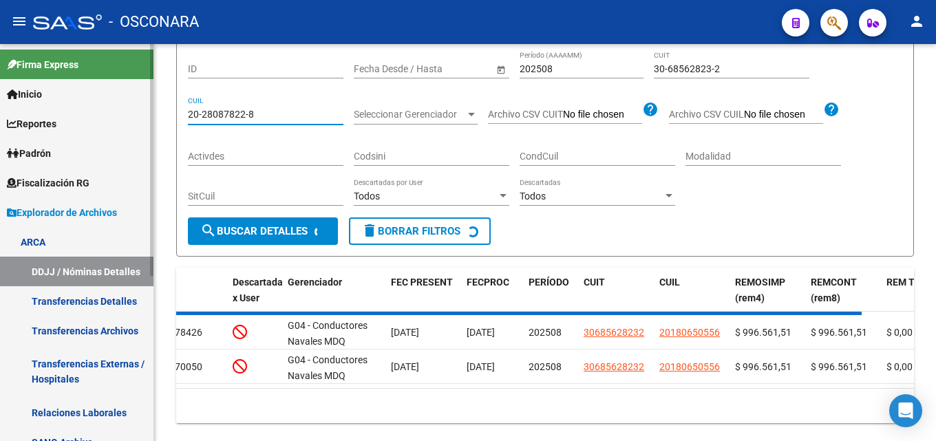
scroll to position [117, 0]
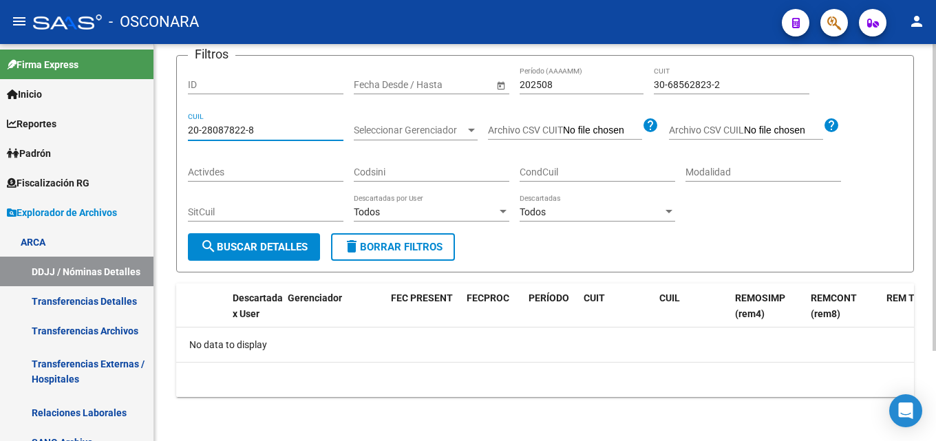
type input "20-28087822-8"
drag, startPoint x: 730, startPoint y: 83, endPoint x: 491, endPoint y: 70, distance: 239.3
click at [525, 76] on div "Filtros ID Fecha inicio – Fecha fin Fecha Desde / Hasta 202508 Período (AAAAMM)…" at bounding box center [545, 150] width 715 height 167
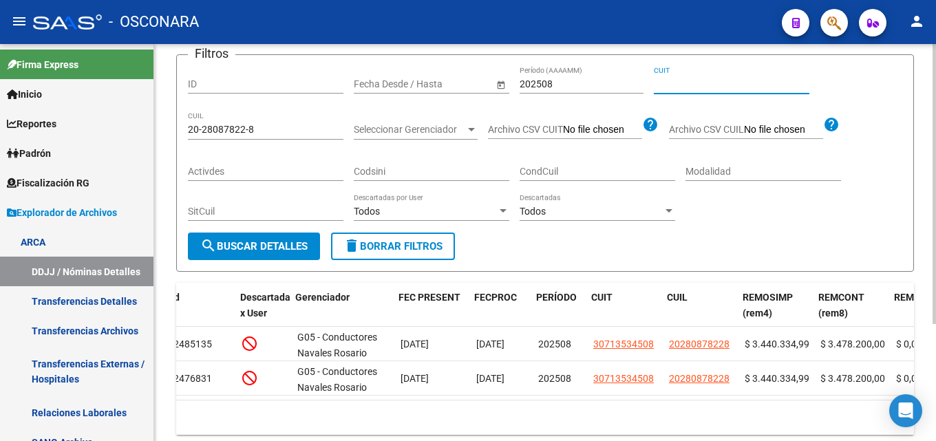
scroll to position [0, 50]
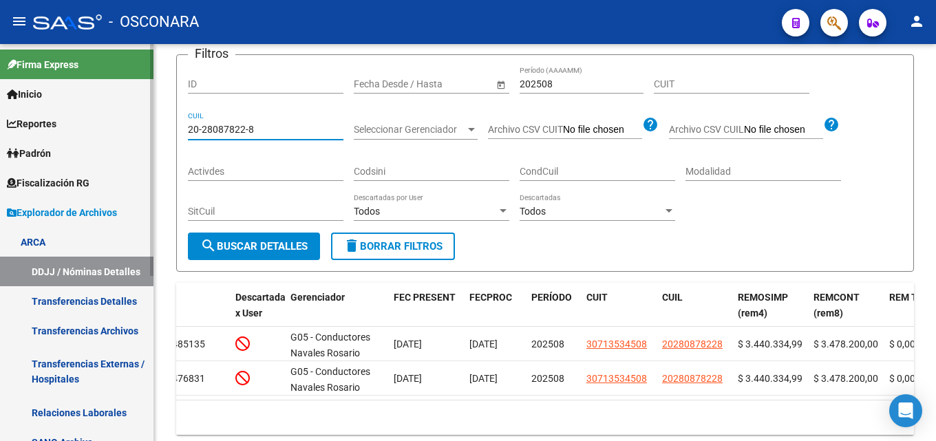
drag, startPoint x: 277, startPoint y: 128, endPoint x: 0, endPoint y: 60, distance: 285.7
click at [0, 60] on mat-sidenav-container "Firma Express Inicio Calendario SSS Instructivos Contacto OS Reportes Tablero d…" at bounding box center [468, 242] width 936 height 397
paste input "30374150-0"
drag, startPoint x: 295, startPoint y: 129, endPoint x: 0, endPoint y: 110, distance: 296.0
click at [0, 108] on mat-sidenav-container "Firma Express Inicio Calendario SSS Instructivos Contacto OS Reportes Tablero d…" at bounding box center [468, 242] width 936 height 397
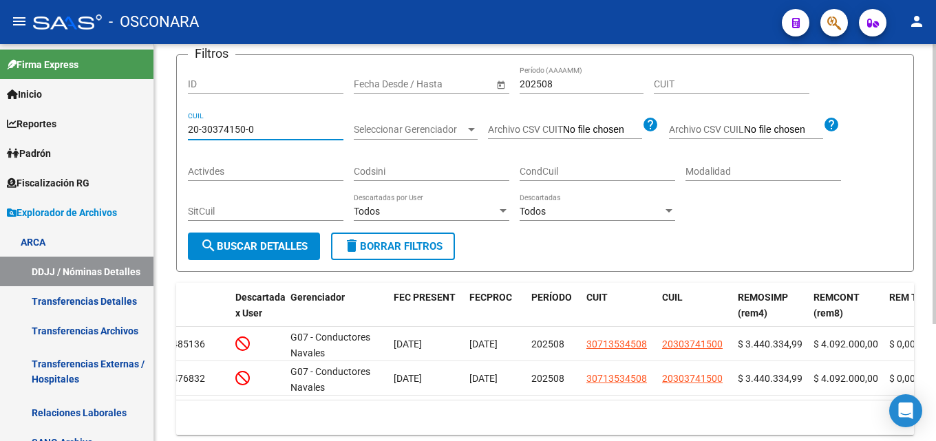
paste input "5334337-9"
drag, startPoint x: 303, startPoint y: 126, endPoint x: 0, endPoint y: 136, distance: 303.1
click at [0, 131] on mat-sidenav-container "Firma Express Inicio Calendario SSS Instructivos Contacto OS Reportes Tablero d…" at bounding box center [468, 242] width 936 height 397
paste input "3-30640033"
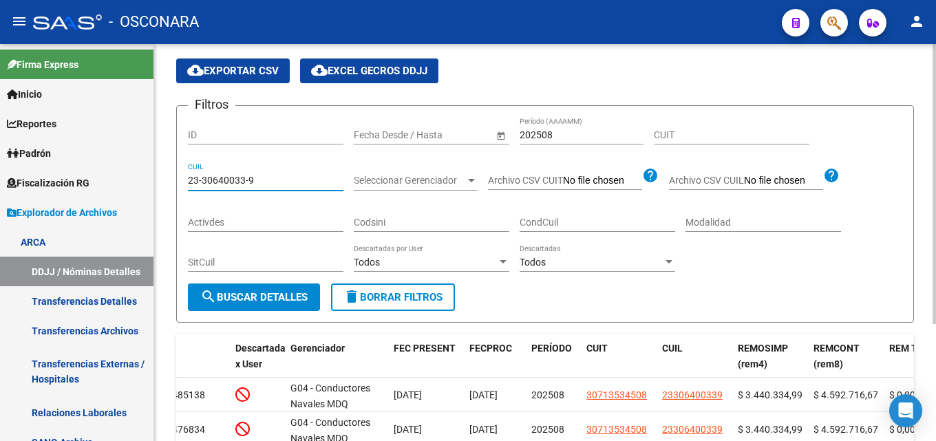
scroll to position [0, 0]
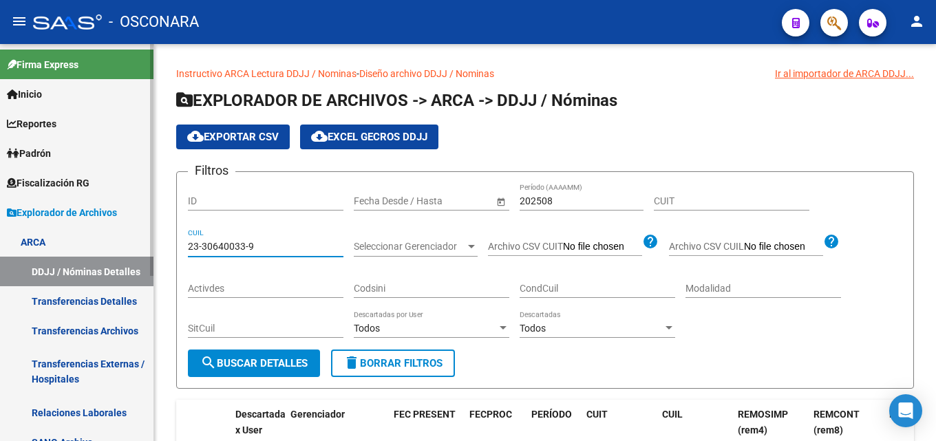
drag, startPoint x: 162, startPoint y: 238, endPoint x: 0, endPoint y: 234, distance: 161.8
click at [0, 233] on mat-sidenav-container "Firma Express Inicio Calendario SSS Instructivos Contacto OS Reportes Tablero d…" at bounding box center [468, 242] width 936 height 397
paste input "0-28295442-8"
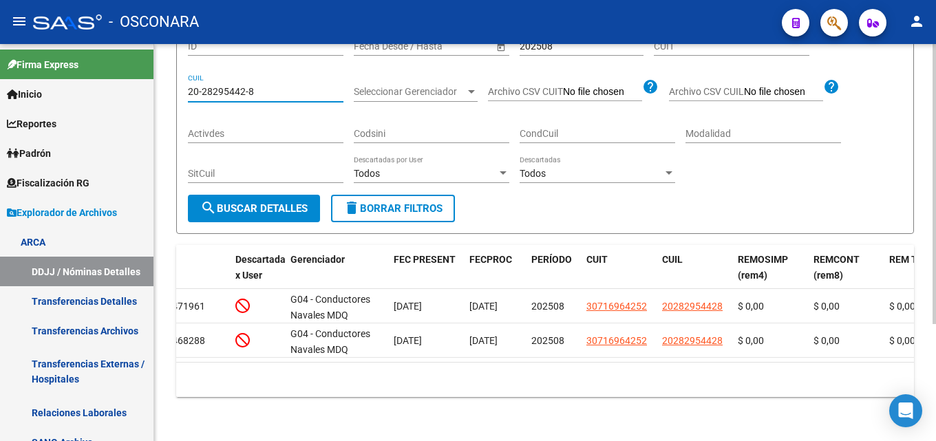
scroll to position [167, 0]
drag, startPoint x: 196, startPoint y: 83, endPoint x: 0, endPoint y: 142, distance: 205.0
click at [0, 136] on mat-sidenav-container "Firma Express Inicio Calendario SSS Instructivos Contacto OS Reportes Tablero d…" at bounding box center [468, 242] width 936 height 397
paste input "31447695-7"
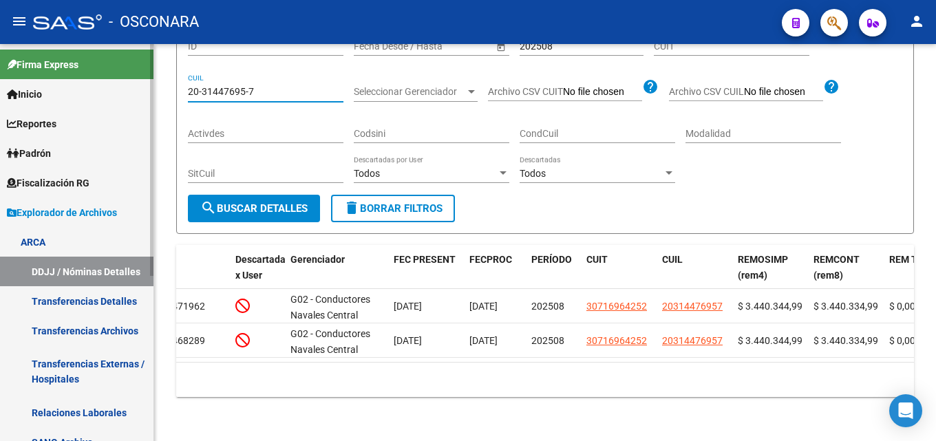
drag, startPoint x: 286, startPoint y: 78, endPoint x: 2, endPoint y: 118, distance: 286.4
click at [0, 98] on mat-sidenav-container "Firma Express Inicio Calendario SSS Instructivos Contacto OS Reportes Tablero d…" at bounding box center [468, 242] width 936 height 397
paste input "789872-0"
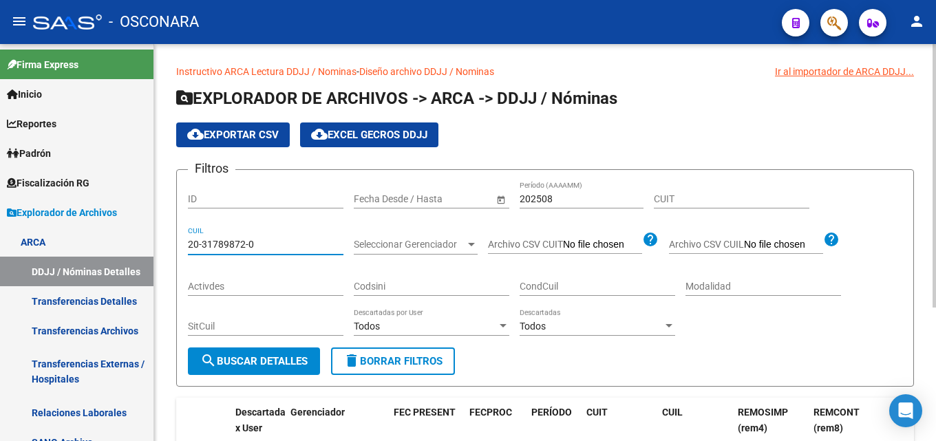
scroll to position [0, 0]
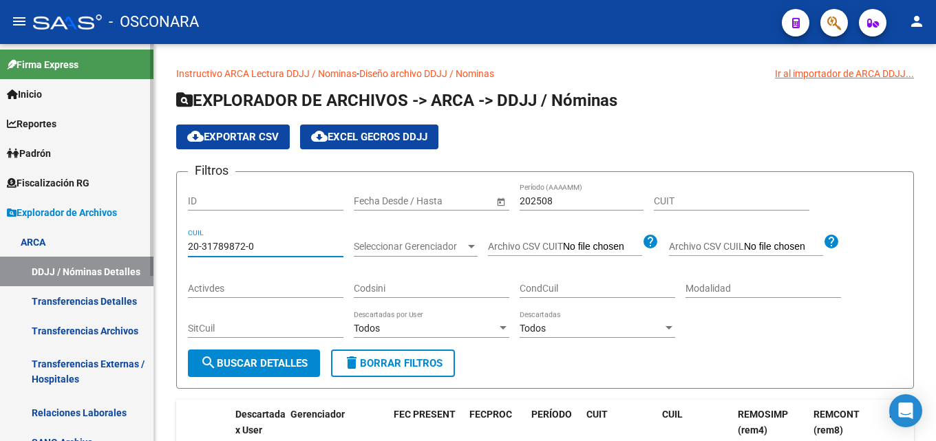
drag, startPoint x: 277, startPoint y: 249, endPoint x: 0, endPoint y: 255, distance: 277.6
click at [0, 258] on mat-sidenav-container "Firma Express Inicio Calendario SSS Instructivos Contacto OS Reportes Tablero d…" at bounding box center [468, 242] width 936 height 397
paste input "21904622-8"
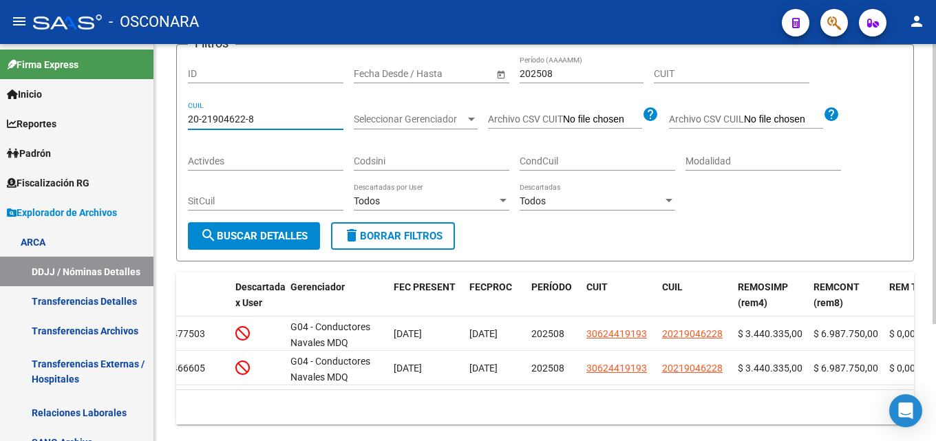
scroll to position [98, 0]
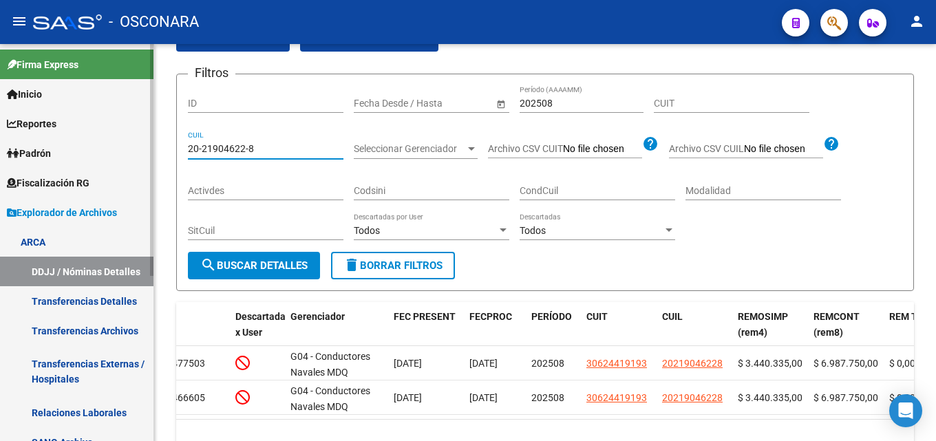
drag, startPoint x: 273, startPoint y: 150, endPoint x: 0, endPoint y: 153, distance: 273.3
click at [0, 154] on mat-sidenav-container "Firma Express Inicio Calendario SSS Instructivos Contacto OS Reportes Tablero d…" at bounding box center [468, 242] width 936 height 397
paste input "36991543-7"
drag, startPoint x: 298, startPoint y: 151, endPoint x: 0, endPoint y: 144, distance: 298.2
click at [0, 142] on mat-sidenav-container "Firma Express Inicio Calendario SSS Instructivos Contacto OS Reportes Tablero d…" at bounding box center [468, 242] width 936 height 397
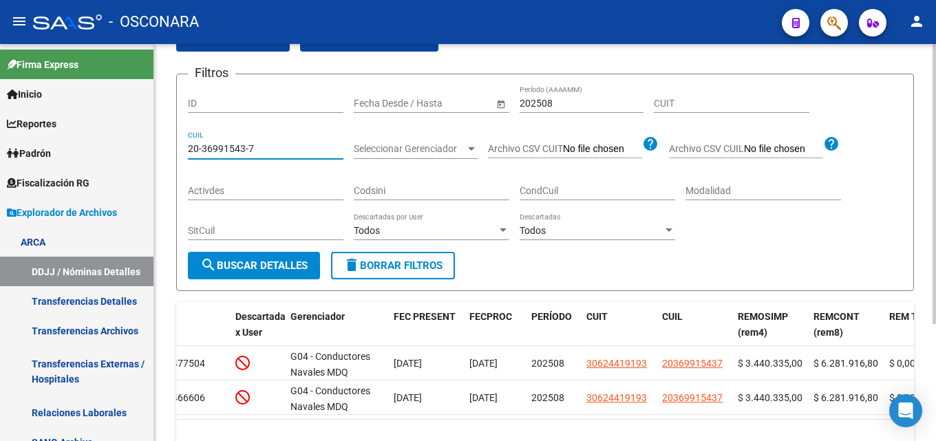
paste input "3-20789472-9"
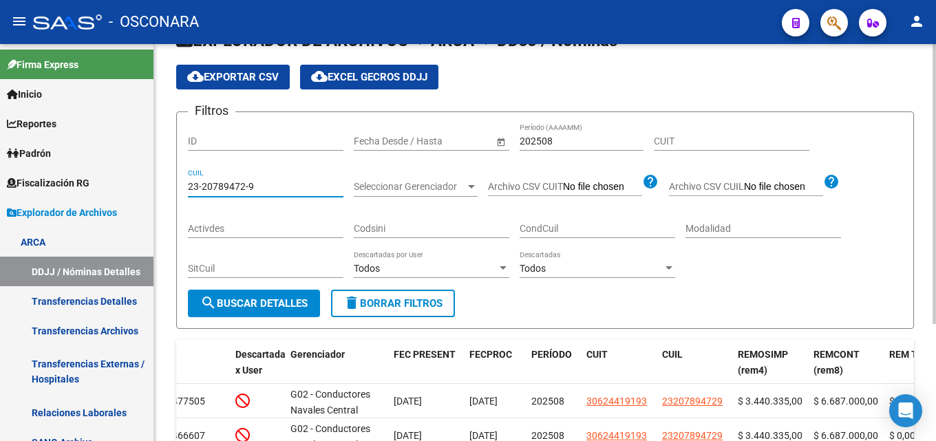
scroll to position [29, 0]
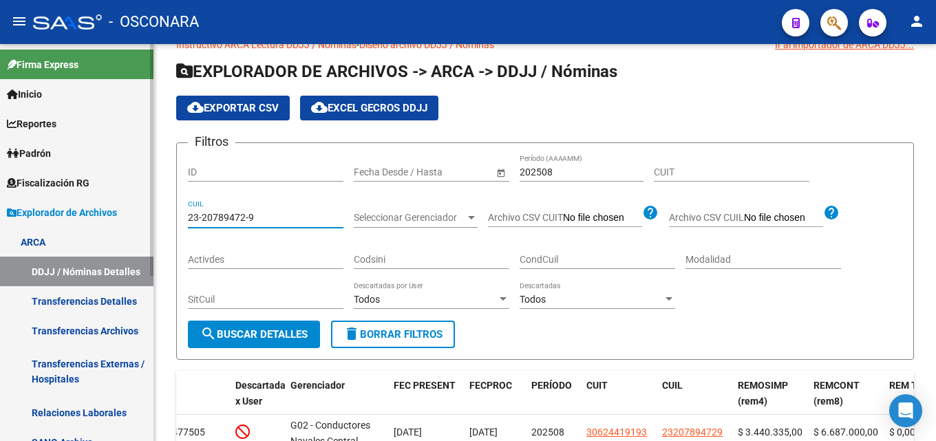
drag, startPoint x: 271, startPoint y: 218, endPoint x: 0, endPoint y: 173, distance: 274.3
click at [0, 173] on mat-sidenav-container "Firma Express Inicio Calendario SSS Instructivos Contacto OS Reportes Tablero d…" at bounding box center [468, 242] width 936 height 397
paste input "0-21011551-0"
drag, startPoint x: 275, startPoint y: 213, endPoint x: 262, endPoint y: 220, distance: 14.5
click at [264, 218] on input "20-21011551-0" at bounding box center [266, 218] width 156 height 12
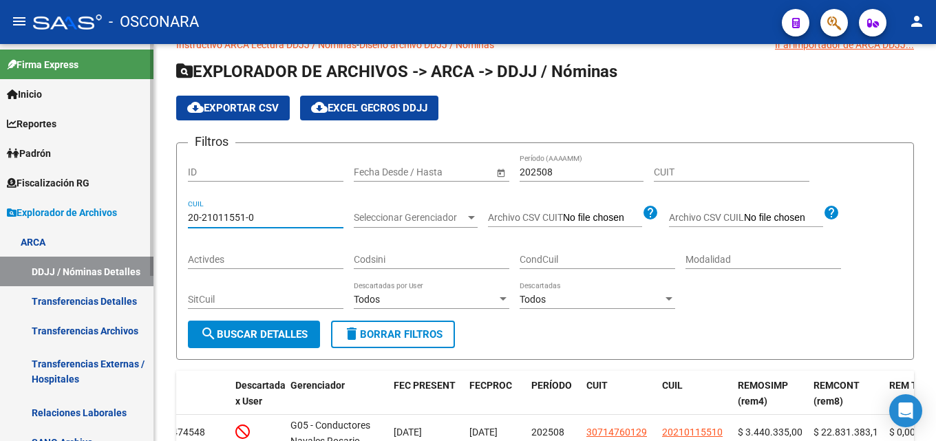
drag, startPoint x: 264, startPoint y: 219, endPoint x: 0, endPoint y: 196, distance: 265.4
click at [0, 196] on mat-sidenav-container "Firma Express Inicio Calendario SSS Instructivos Contacto OS Reportes Tablero d…" at bounding box center [468, 242] width 936 height 397
paste input "8004771-7"
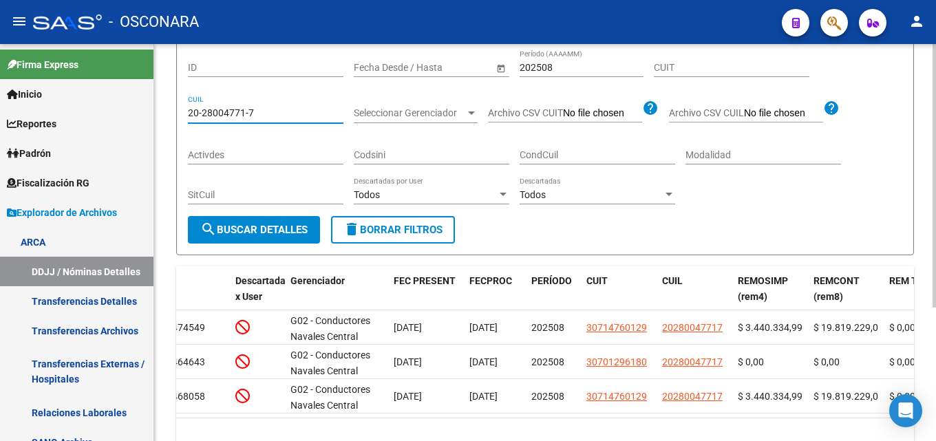
scroll to position [167, 0]
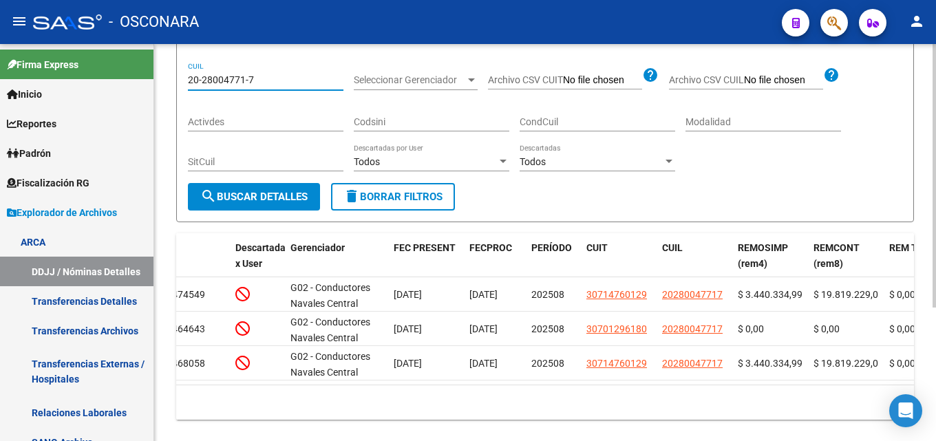
click at [264, 78] on input "20-28004771-7" at bounding box center [266, 80] width 156 height 12
drag, startPoint x: 266, startPoint y: 82, endPoint x: 0, endPoint y: 125, distance: 269.8
click at [0, 124] on mat-sidenav-container "Firma Express Inicio Calendario SSS Instructivos Contacto OS Reportes Tablero d…" at bounding box center [468, 242] width 936 height 397
paste input "418845-5"
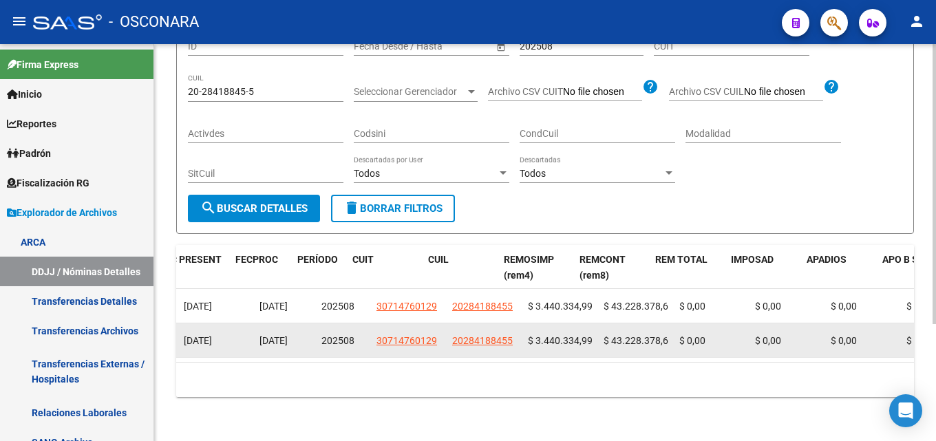
drag, startPoint x: 759, startPoint y: 334, endPoint x: 662, endPoint y: 338, distance: 96.5
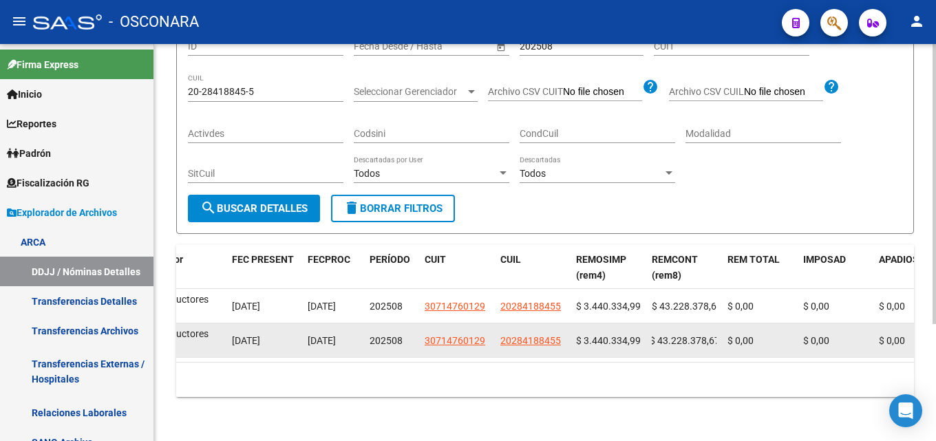
scroll to position [0, 4]
drag, startPoint x: 661, startPoint y: 337, endPoint x: 686, endPoint y: 343, distance: 25.4
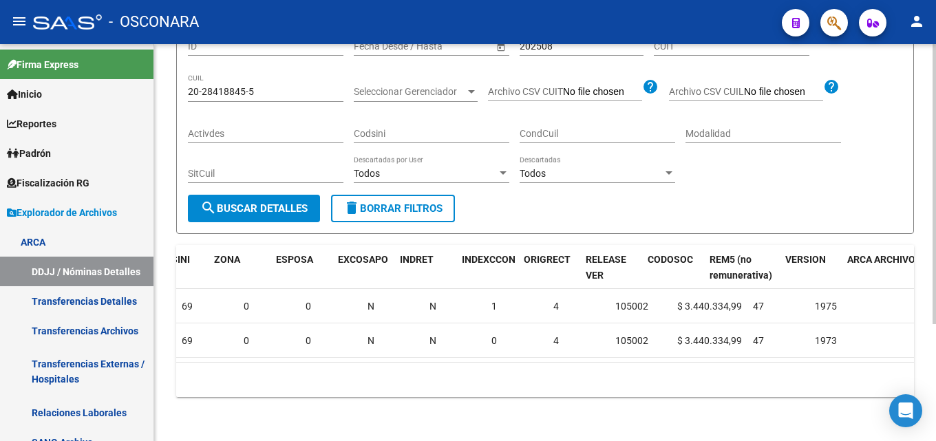
drag, startPoint x: 675, startPoint y: 327, endPoint x: 711, endPoint y: 404, distance: 85.3
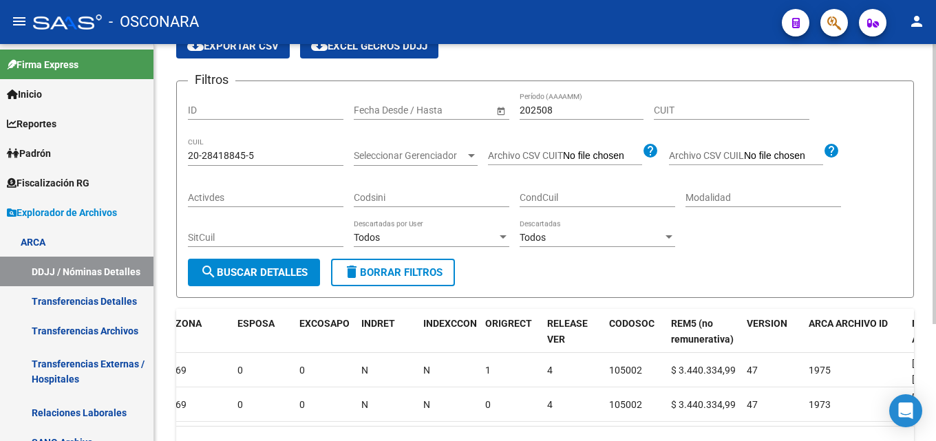
scroll to position [0, 0]
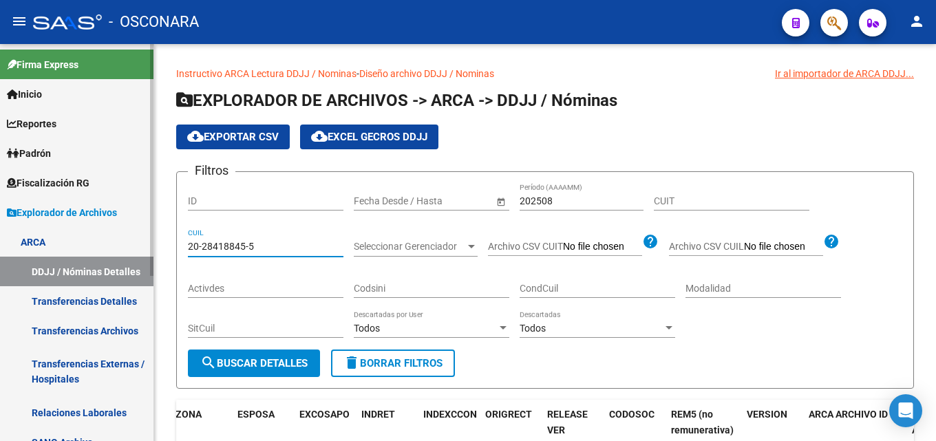
drag, startPoint x: 260, startPoint y: 248, endPoint x: 49, endPoint y: 293, distance: 216.1
click at [57, 292] on mat-sidenav-container "Firma Express Inicio Calendario SSS Instructivos Contacto OS Reportes Tablero d…" at bounding box center [468, 242] width 936 height 397
paste input "30-71454587-2"
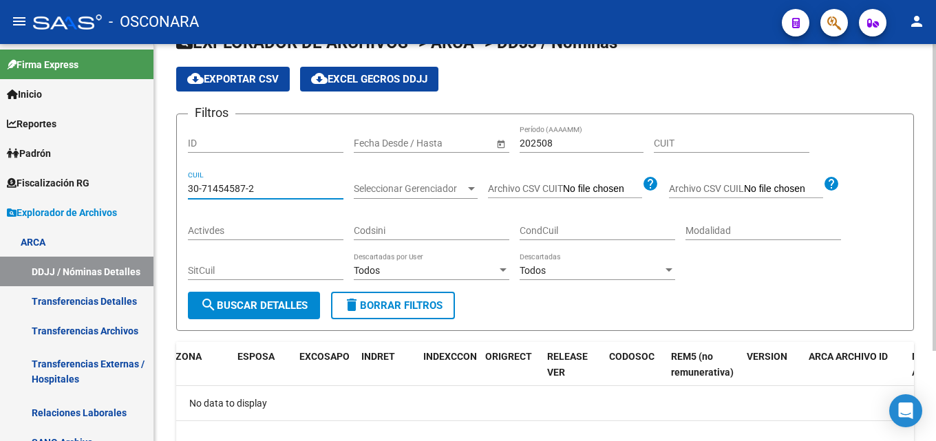
scroll to position [117, 0]
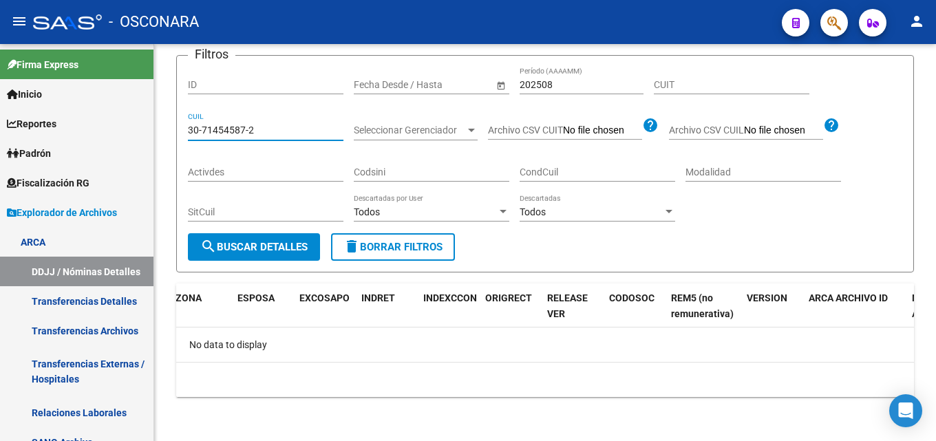
type input "30-71454587-2"
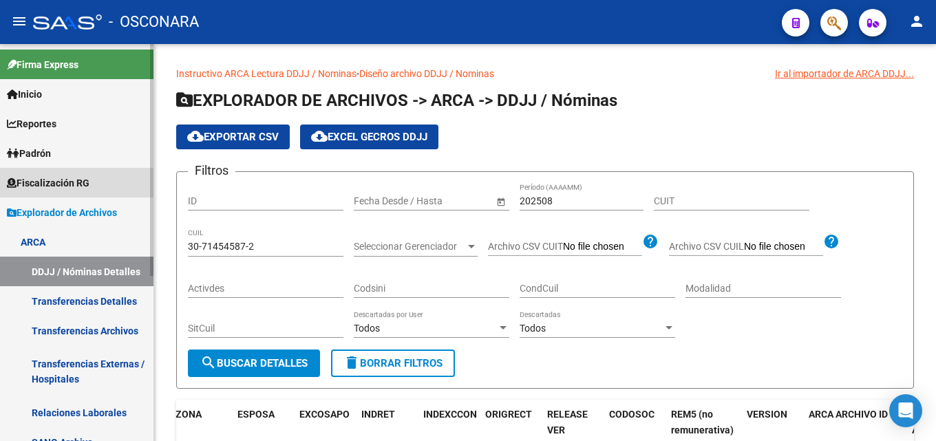
click at [34, 170] on link "Fiscalización RG" at bounding box center [77, 183] width 154 height 30
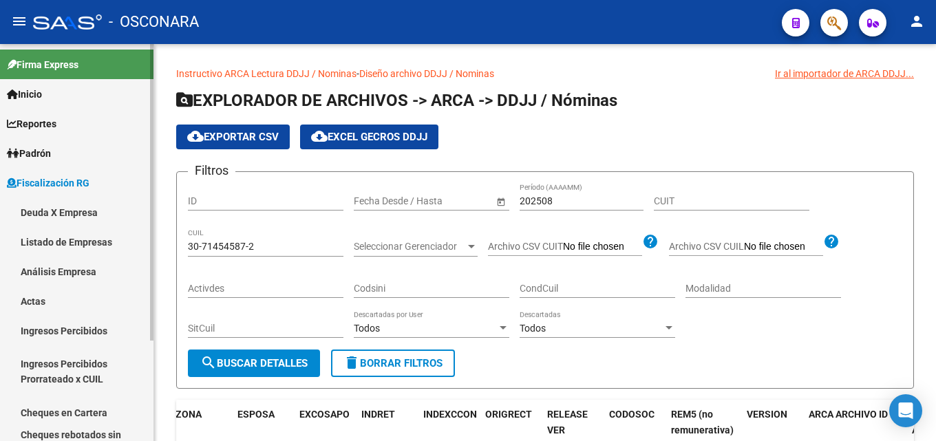
click at [23, 275] on link "Análisis Empresa" at bounding box center [77, 272] width 154 height 30
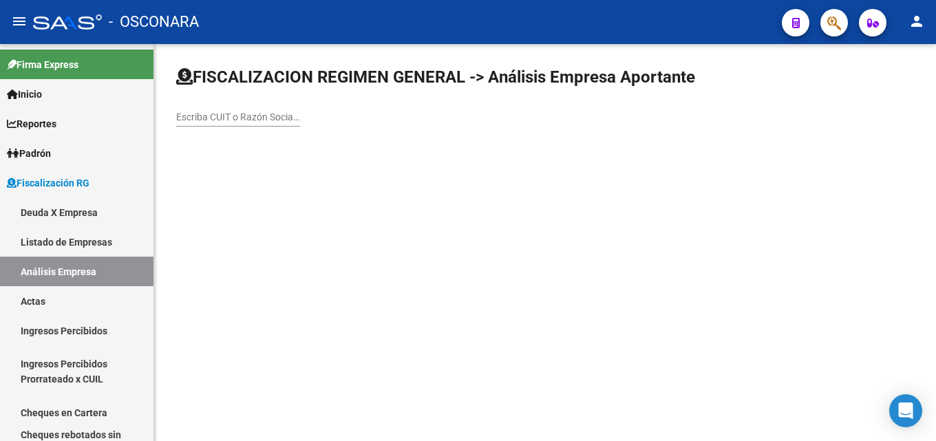
click at [266, 97] on div "Escriba CUIT o Razón Social para buscar" at bounding box center [545, 102] width 738 height 72
click at [266, 116] on input "Escriba CUIT o Razón Social para buscar" at bounding box center [238, 118] width 124 height 12
paste input "LUEZ S.R.L"
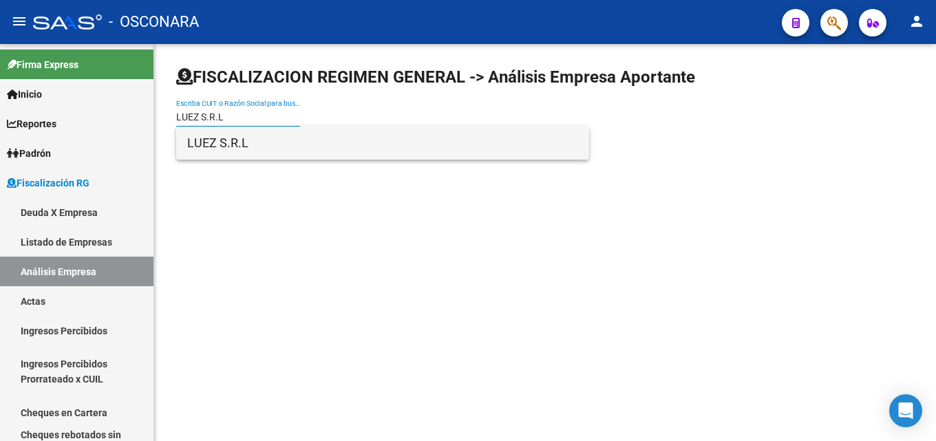
type input "LUEZ S.R.L"
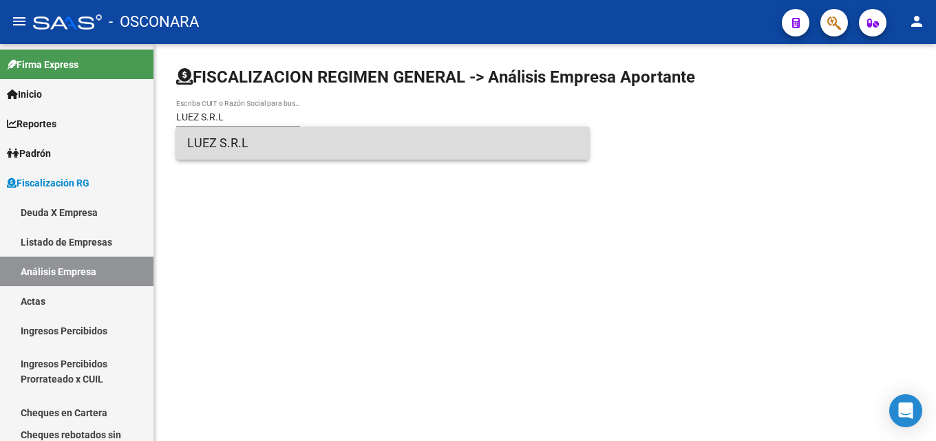
click at [235, 147] on span "LUEZ S.R.L" at bounding box center [382, 143] width 391 height 33
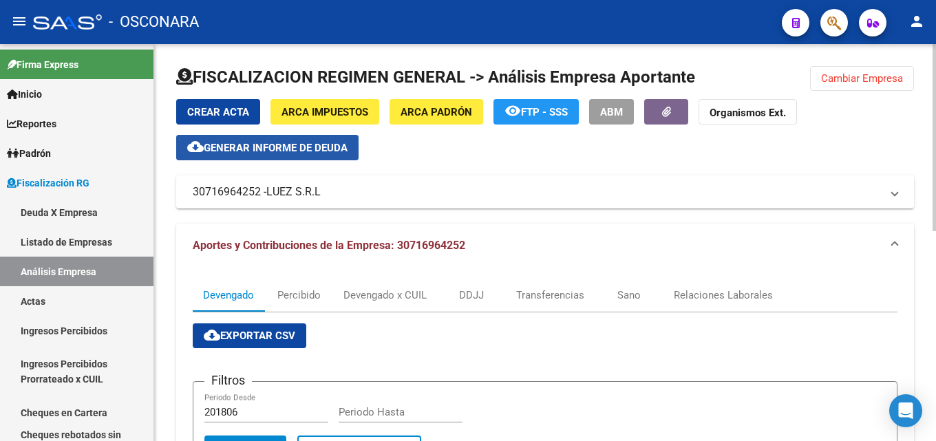
click at [242, 149] on span "Generar informe de deuda" at bounding box center [276, 148] width 144 height 12
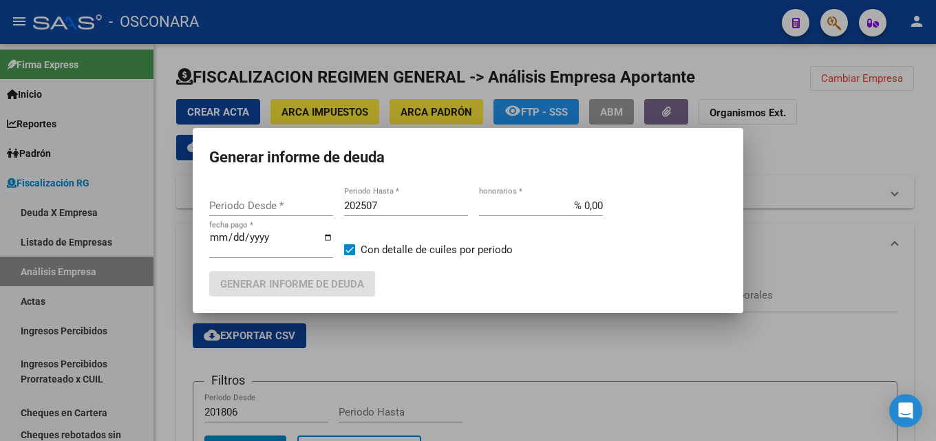
type input "201806"
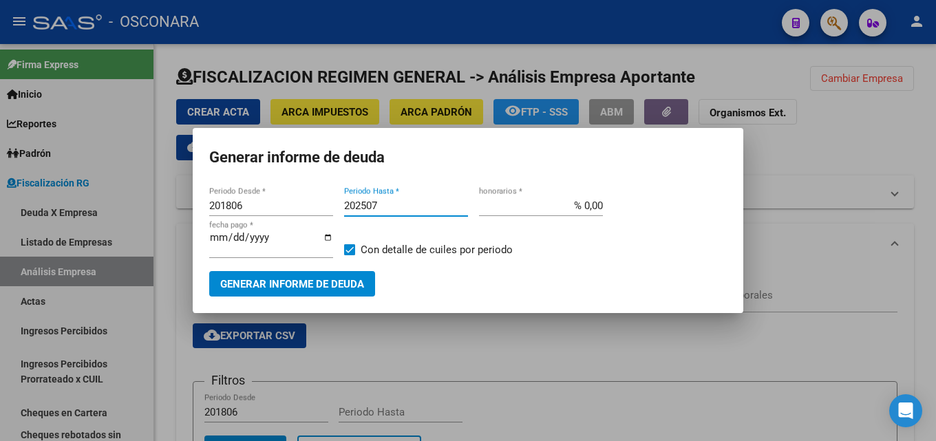
click at [447, 200] on input "202507" at bounding box center [406, 206] width 124 height 12
type input "202509"
drag, startPoint x: 628, startPoint y: 202, endPoint x: 764, endPoint y: 203, distance: 135.6
click at [764, 203] on div "Generar informe de deuda 201806 Periodo Desde * 202509 Periodo Hasta * % 0,00 h…" at bounding box center [468, 220] width 936 height 441
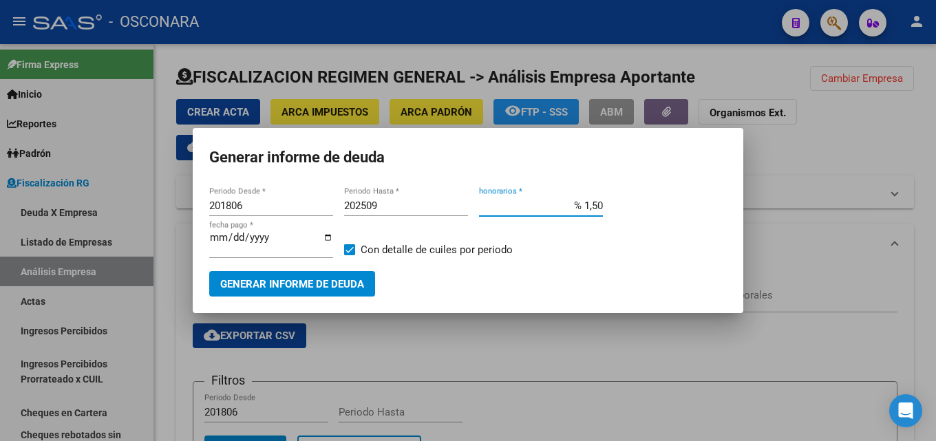
type input "% 15,00"
click at [295, 292] on button "Generar informe de deuda" at bounding box center [292, 283] width 166 height 25
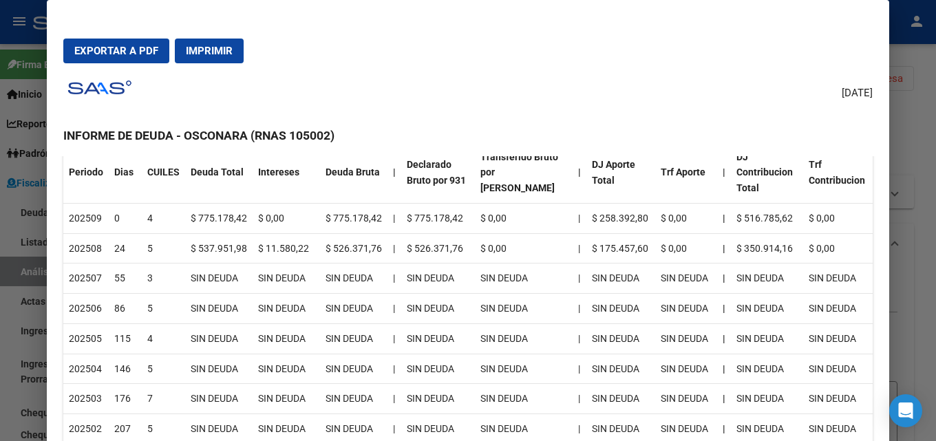
scroll to position [69, 0]
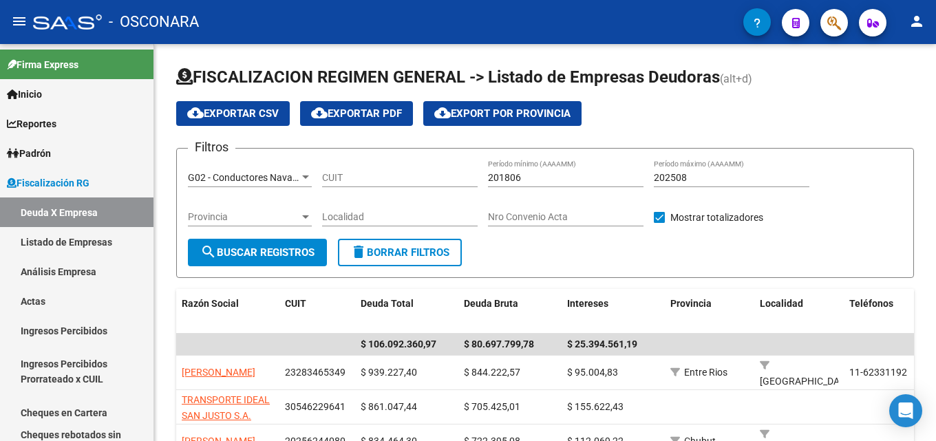
scroll to position [275, 0]
